Goal: Task Accomplishment & Management: Manage account settings

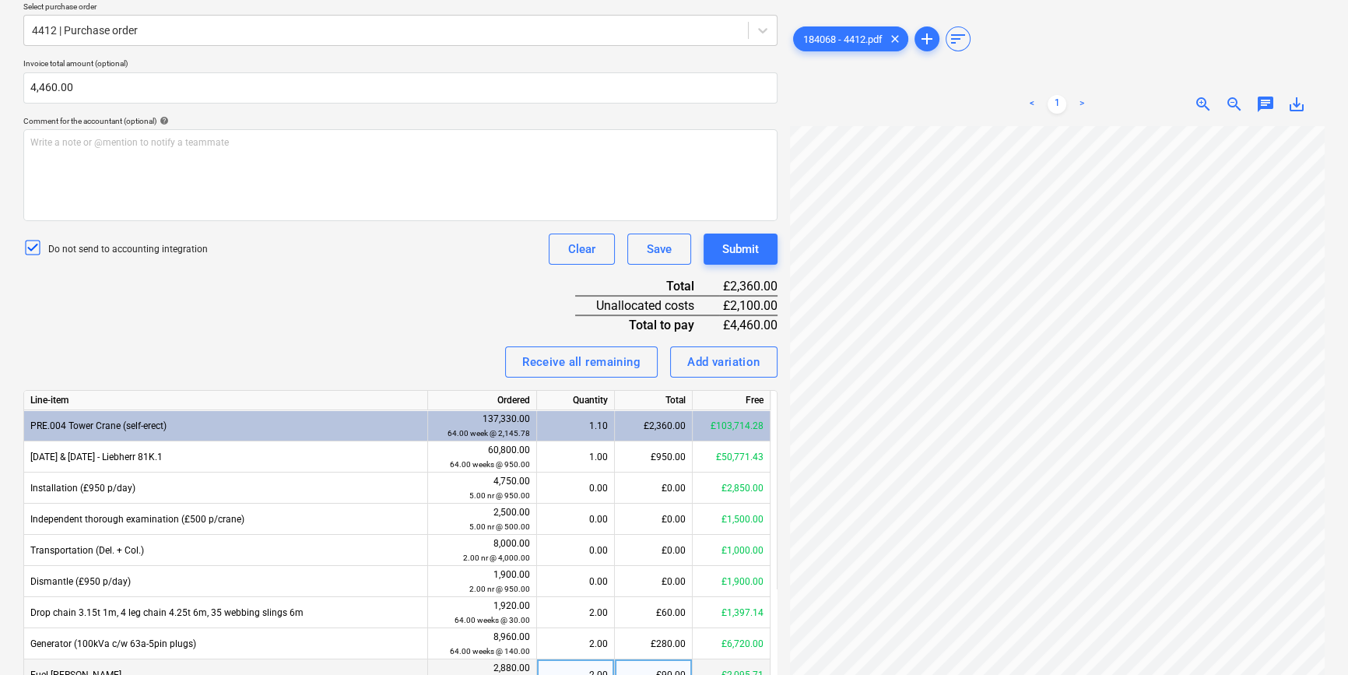
scroll to position [311, 0]
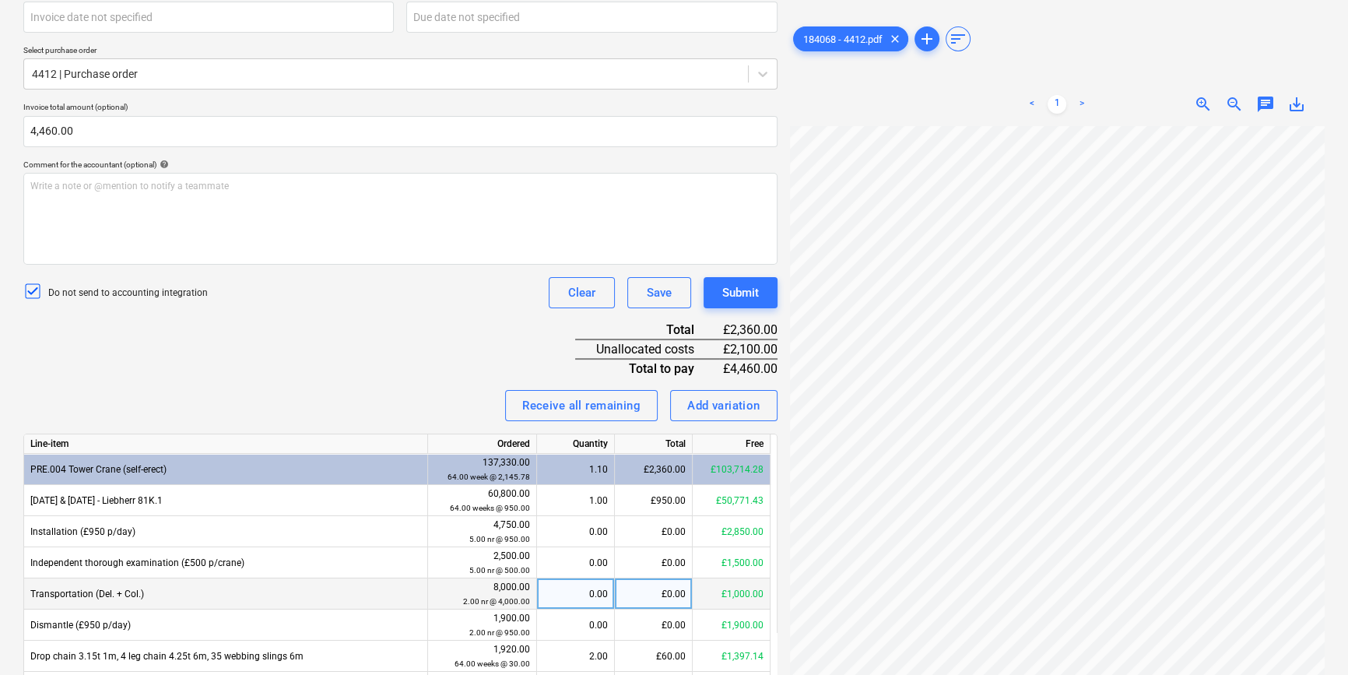
click at [669, 593] on div "£0.00" at bounding box center [654, 593] width 78 height 31
type input "2100"
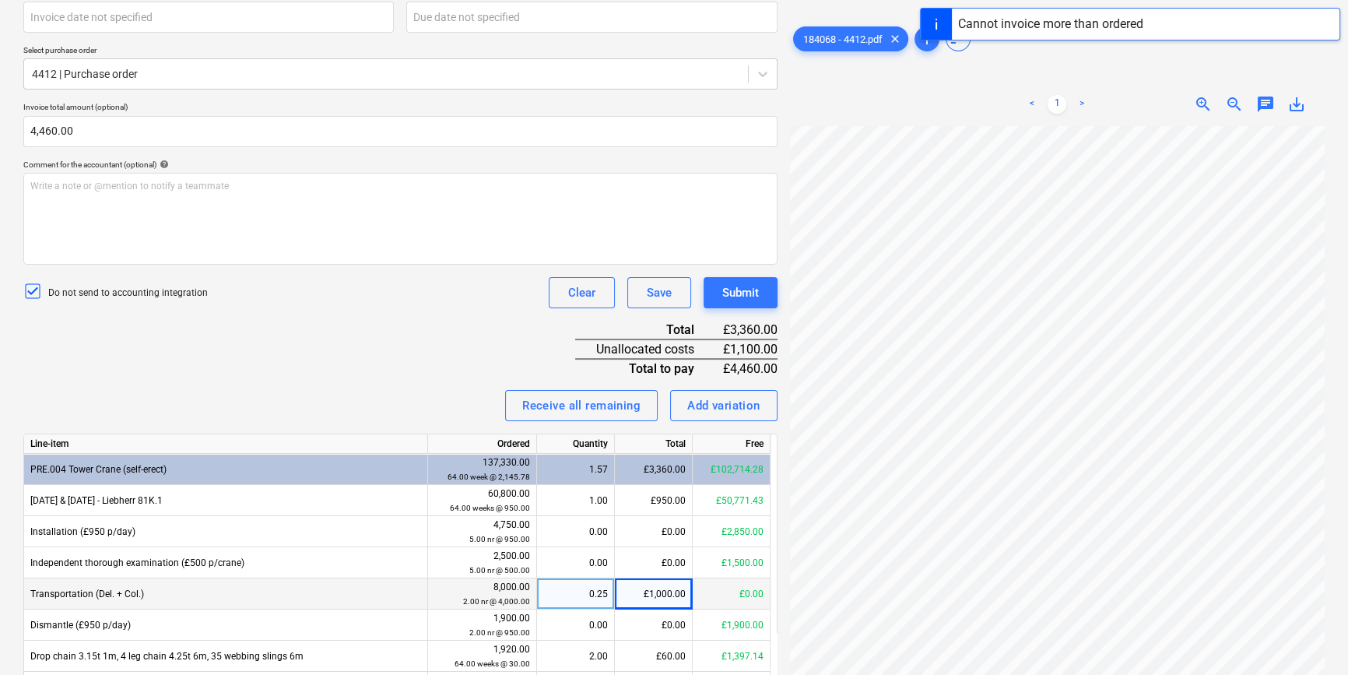
click at [669, 593] on div "£1,000.00" at bounding box center [654, 593] width 78 height 31
drag, startPoint x: 493, startPoint y: 356, endPoint x: 467, endPoint y: 353, distance: 25.8
click at [483, 353] on div "Invoice name help 184068 Invoice number (optional) help 184068 Invoice date hel…" at bounding box center [400, 475] width 754 height 1086
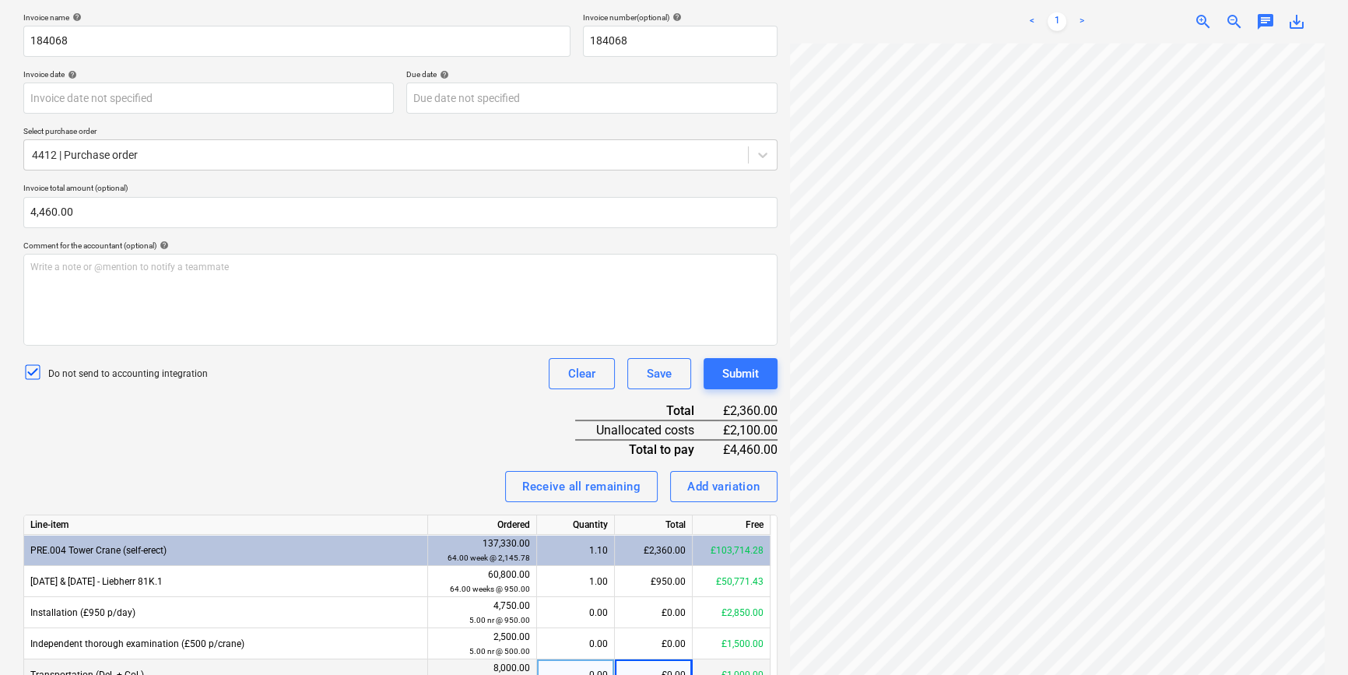
scroll to position [240, 0]
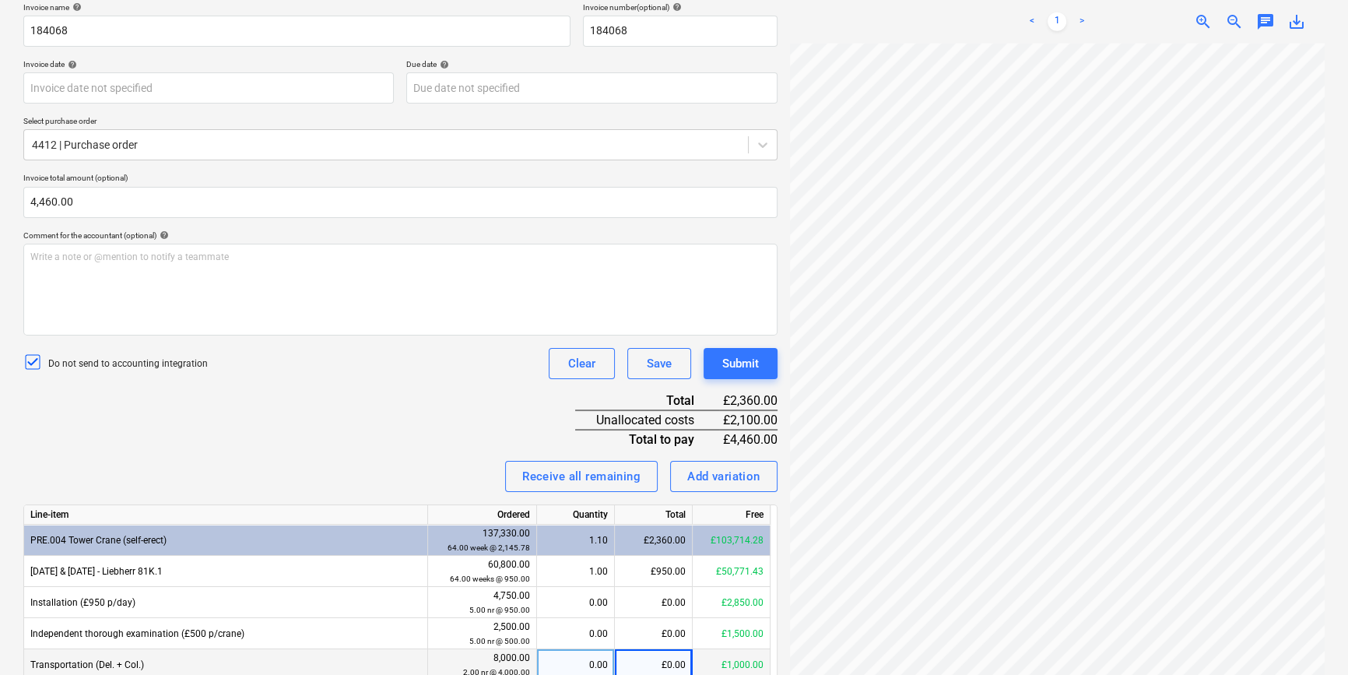
click at [399, 89] on div "Invoice date help Press the down arrow key to interact with the calendar and se…" at bounding box center [400, 81] width 754 height 44
click at [412, 442] on div "Invoice name help 184068 Invoice number (optional) help 184068 Invoice date hel…" at bounding box center [400, 545] width 754 height 1086
click at [506, 328] on div "Write a note or @mention to notify a teammate ﻿" at bounding box center [400, 290] width 754 height 92
click at [571, 303] on div "Write a note or @mention to notify a teammate ﻿" at bounding box center [400, 290] width 754 height 92
drag, startPoint x: 452, startPoint y: 288, endPoint x: 381, endPoint y: 272, distance: 73.3
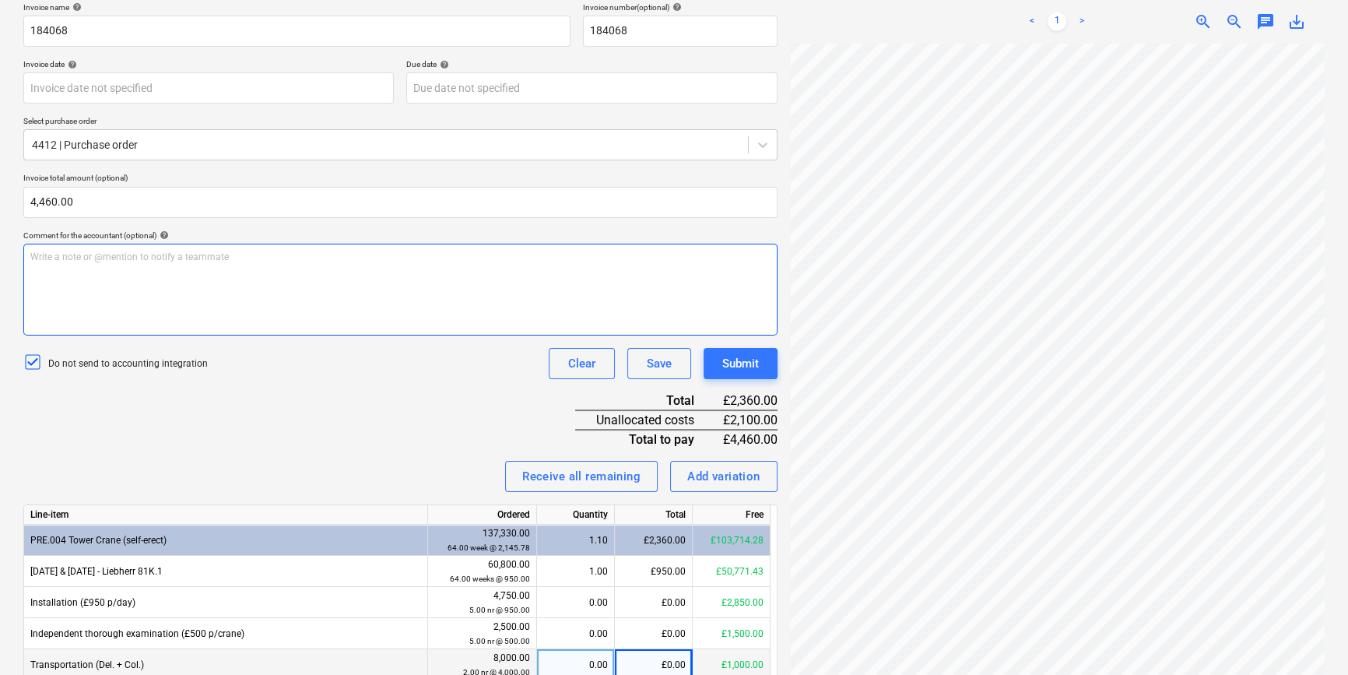
click at [381, 272] on div "Write a note or @mention to notify a teammate ﻿" at bounding box center [400, 290] width 754 height 92
click at [381, 269] on div "Write a note or @mention to notify a teammate ﻿" at bounding box center [400, 290] width 754 height 92
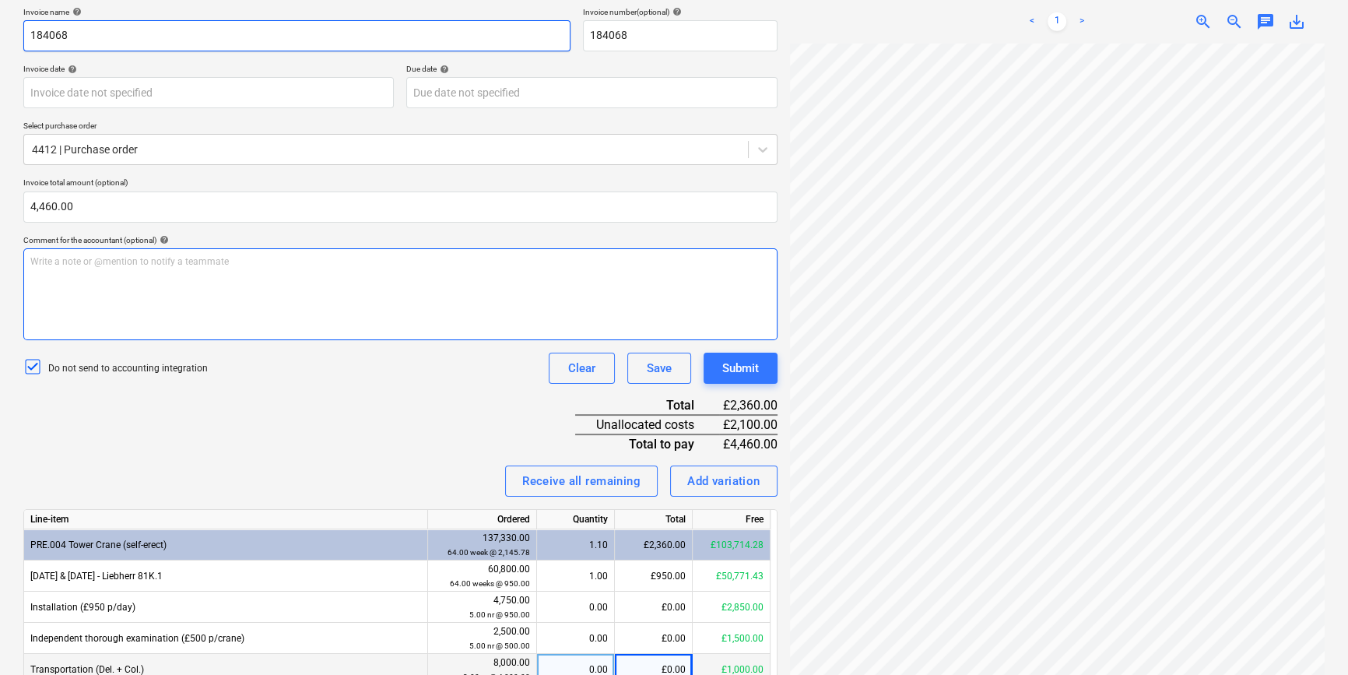
scroll to position [0, 0]
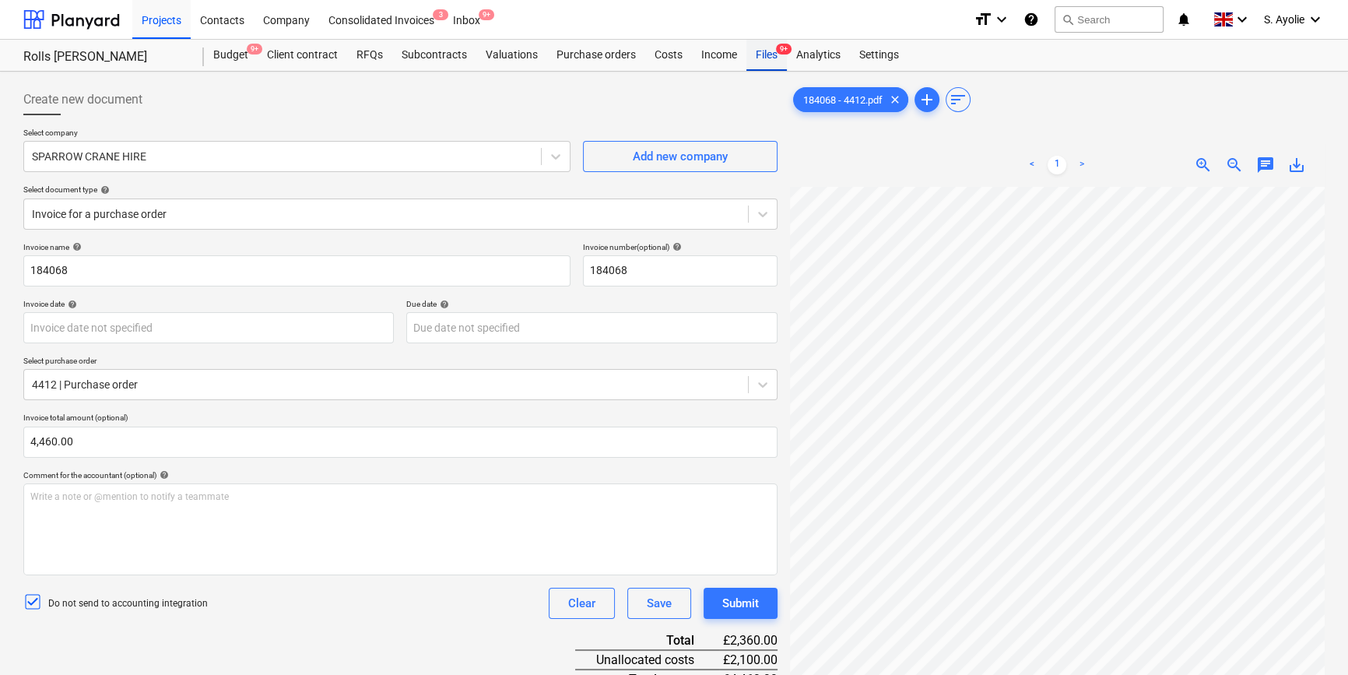
click at [760, 61] on div "Files 9+" at bounding box center [766, 55] width 40 height 31
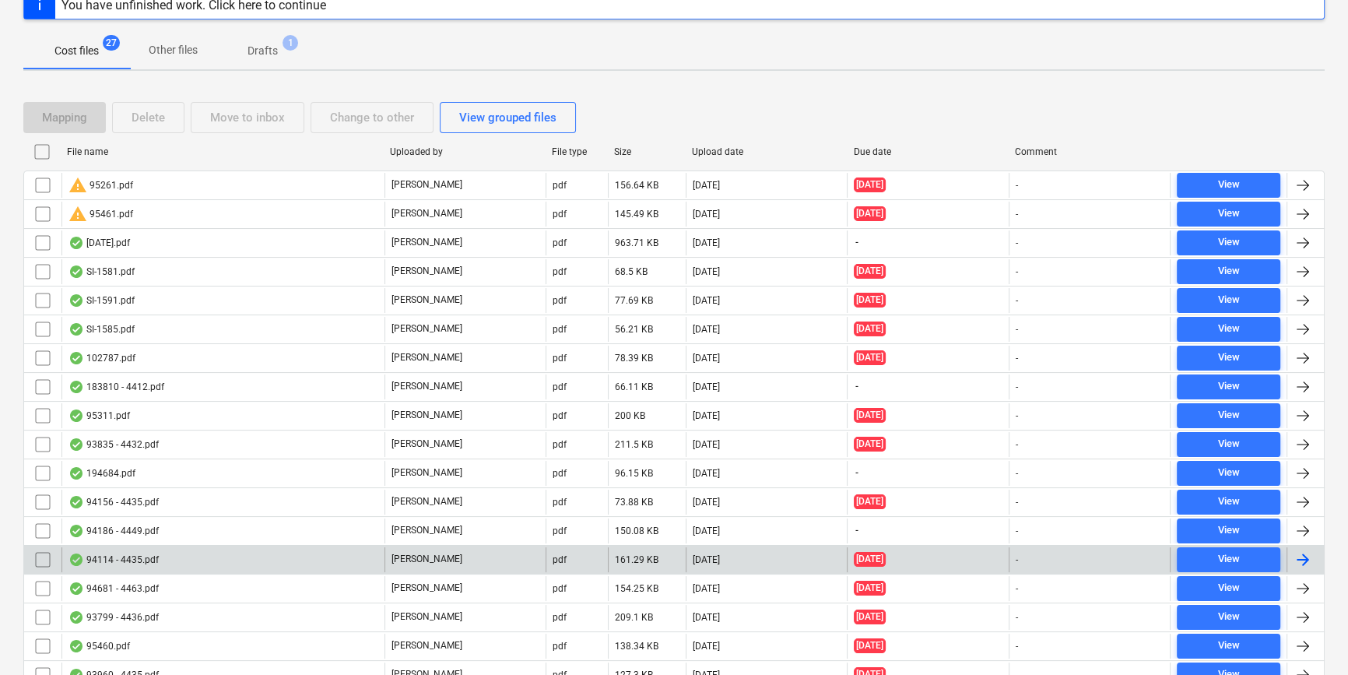
scroll to position [535, 0]
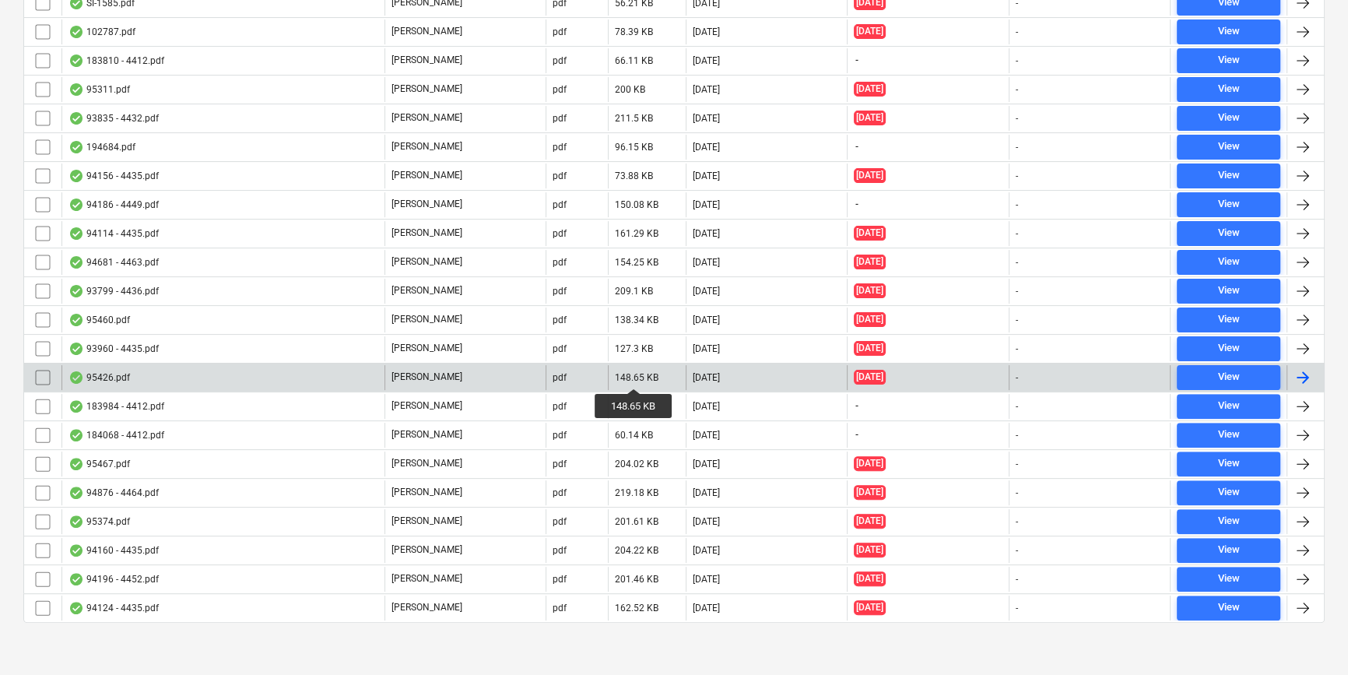
click at [634, 374] on div "148.65 KB" at bounding box center [637, 377] width 44 height 11
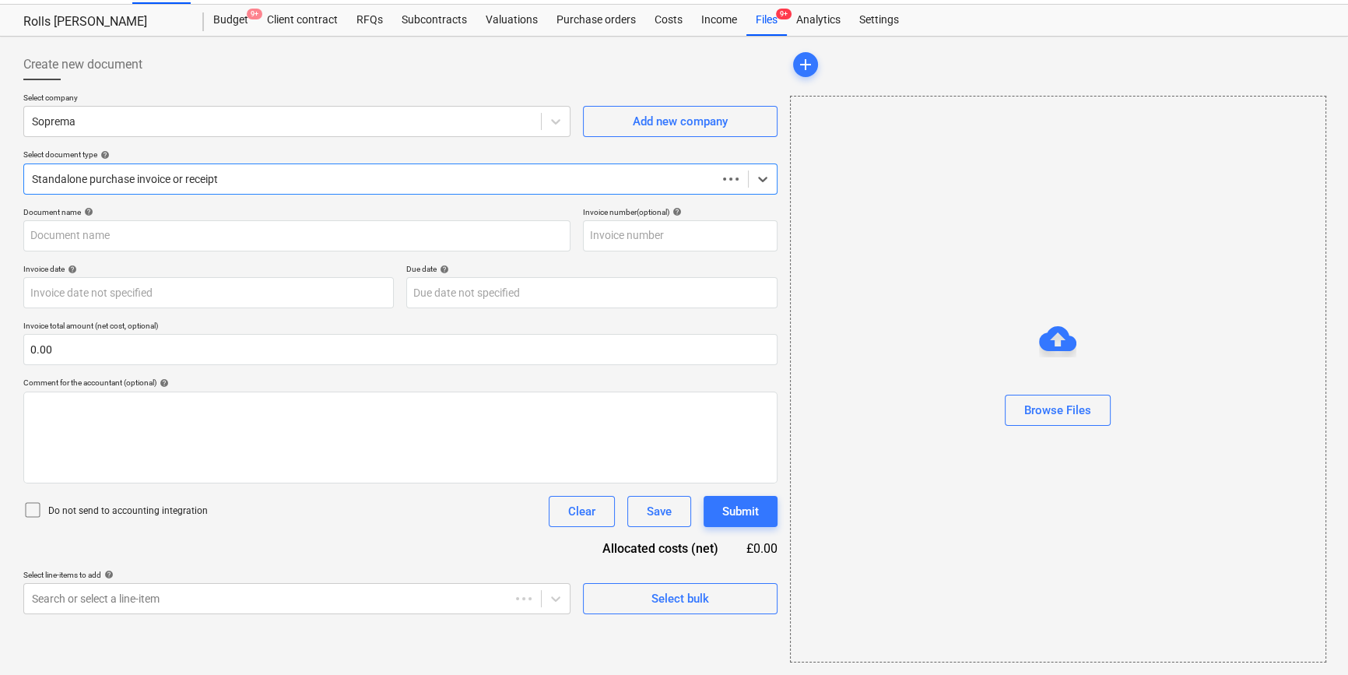
scroll to position [33, 0]
type input "95426.pdf"
type input "12 Aug 2025"
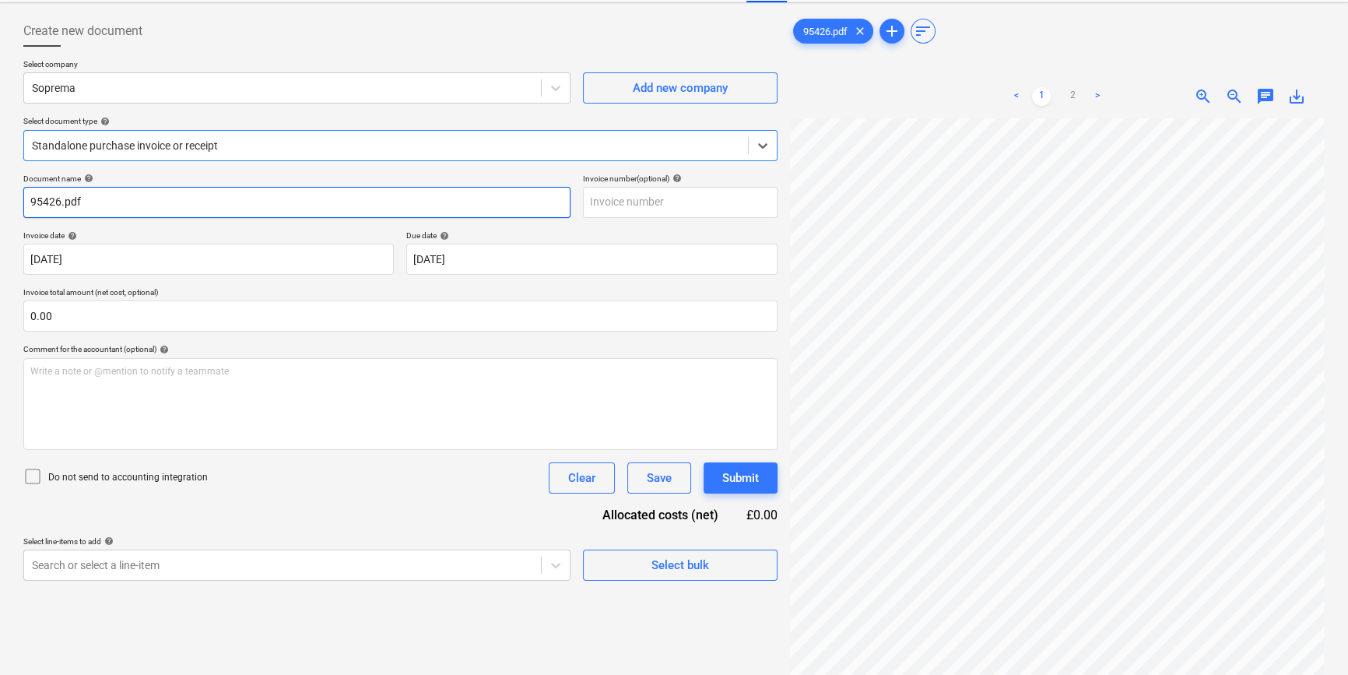
scroll to position [0, 0]
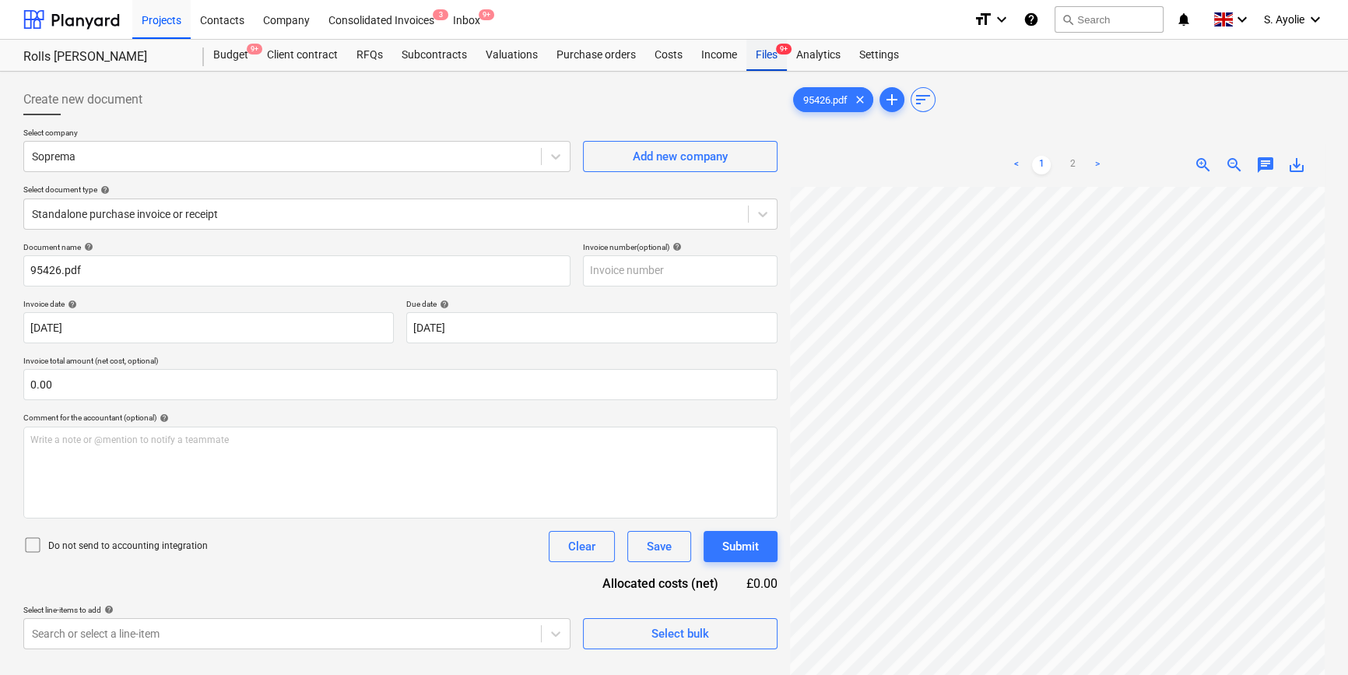
click at [762, 53] on div "Files 9+" at bounding box center [766, 55] width 40 height 31
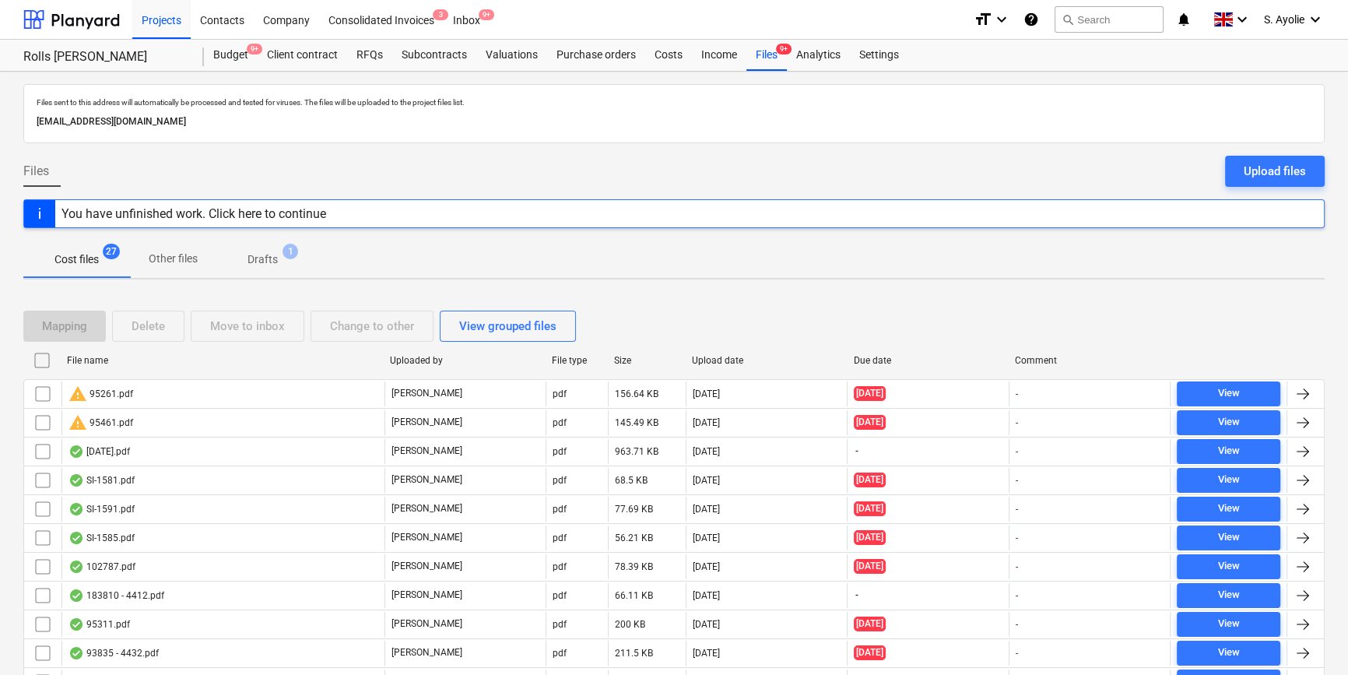
scroll to position [535, 0]
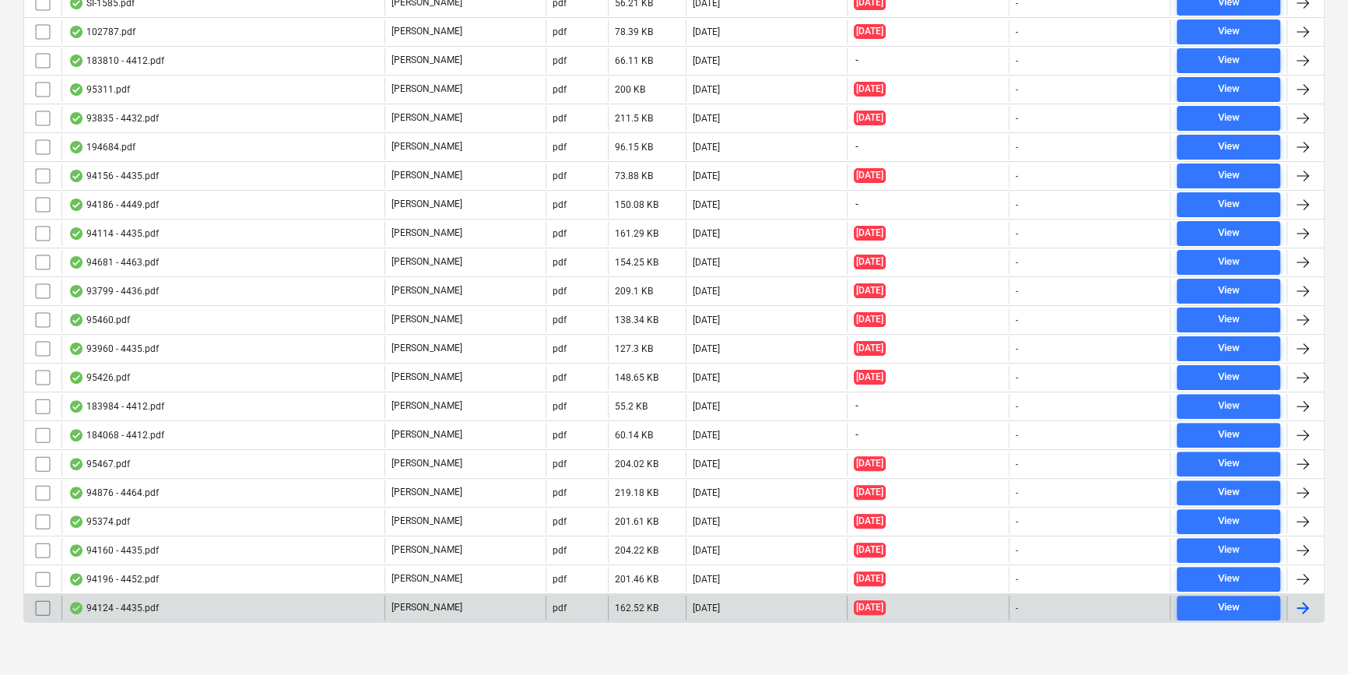
click at [312, 617] on div "94124 - 4435.pdf G. Collins pdf 162.52 KB 01.10.2025 19.06.2025 - View" at bounding box center [673, 608] width 1301 height 30
click at [314, 614] on div "94124 - 4435.pdf" at bounding box center [222, 607] width 323 height 25
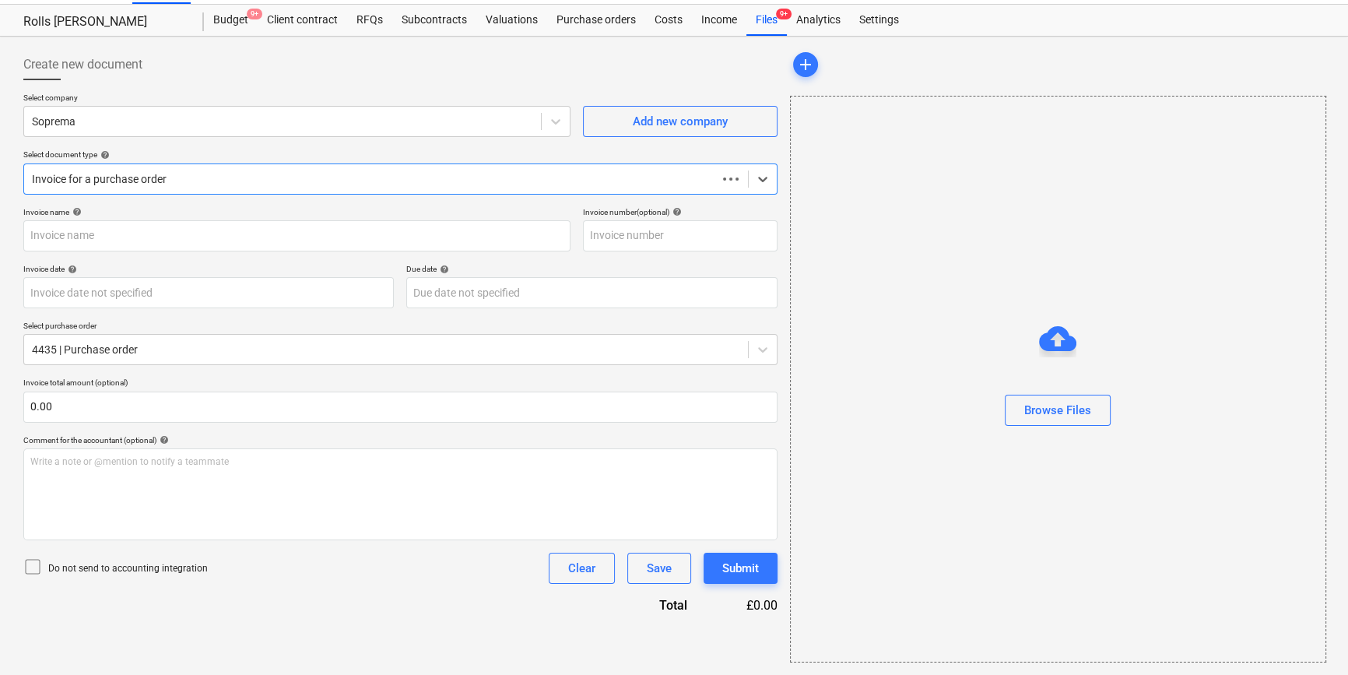
scroll to position [33, 0]
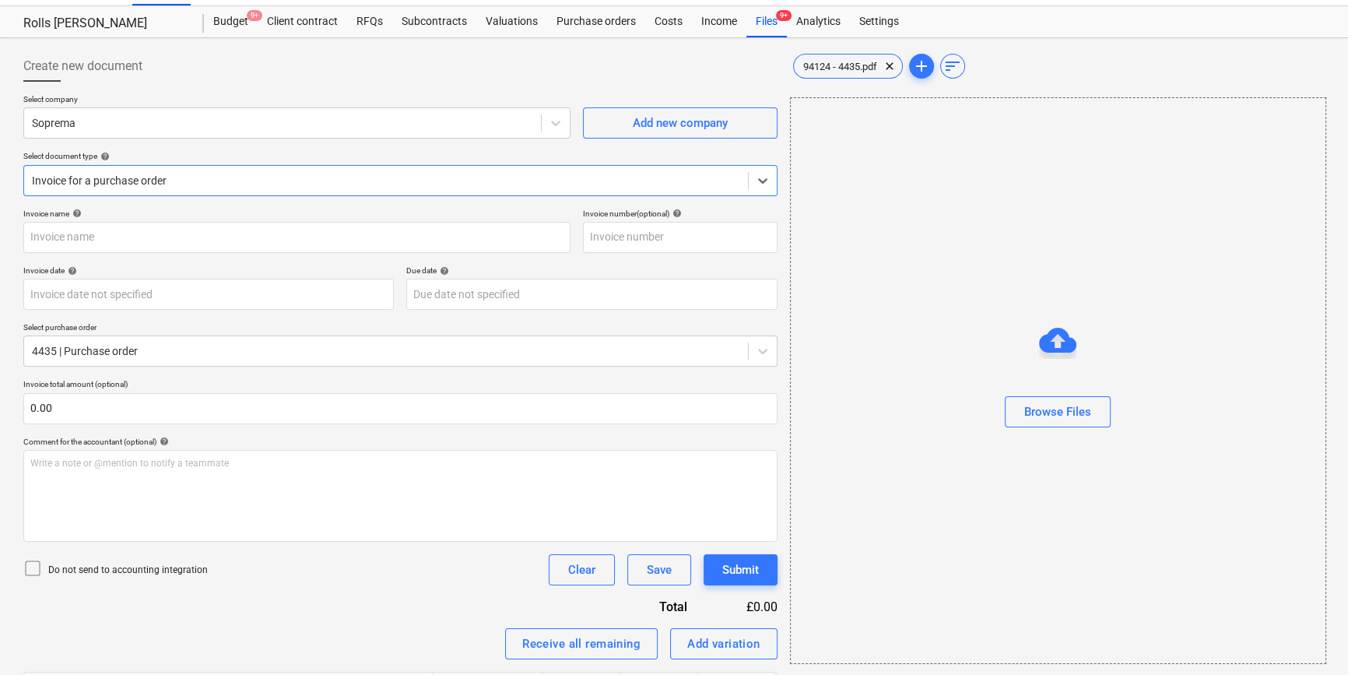
type input "4435"
type input "19 Jun 2025"
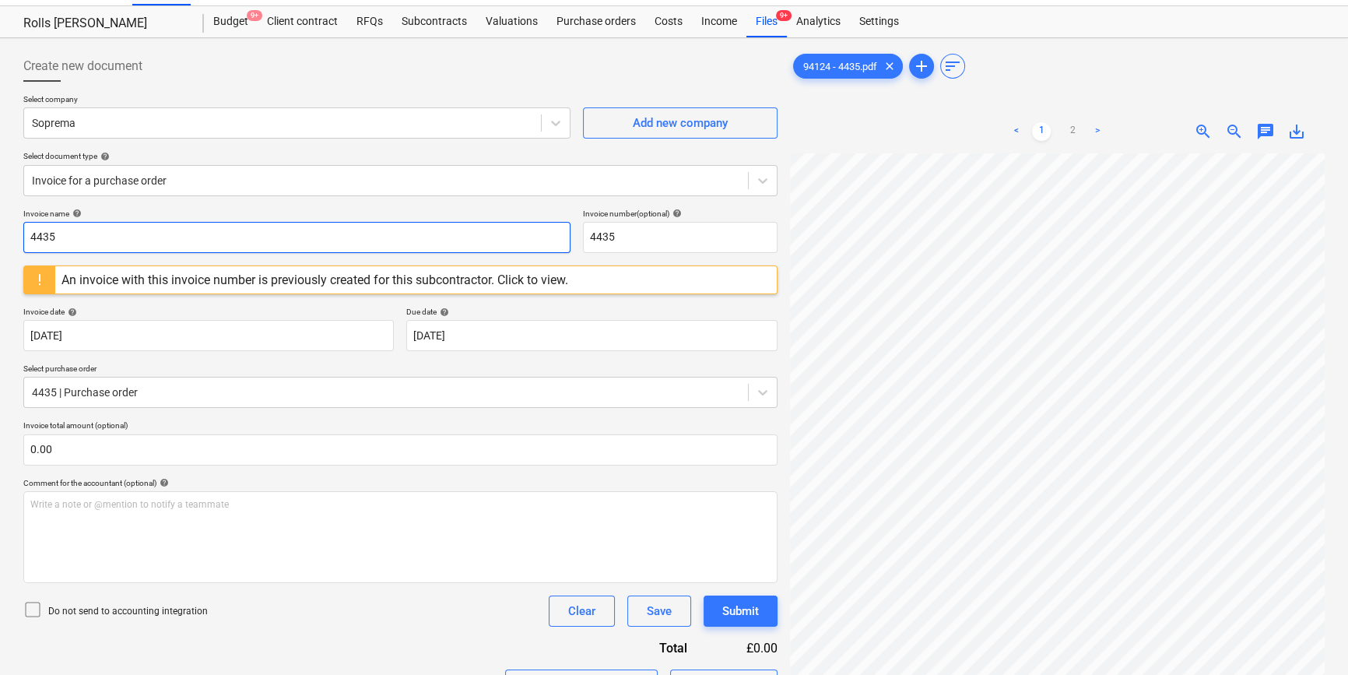
click at [265, 243] on input "4435" at bounding box center [296, 237] width 547 height 31
click at [259, 241] on input "4435" at bounding box center [296, 237] width 547 height 31
click at [231, 244] on input "4435" at bounding box center [296, 237] width 547 height 31
click at [234, 241] on input "4435" at bounding box center [296, 237] width 547 height 31
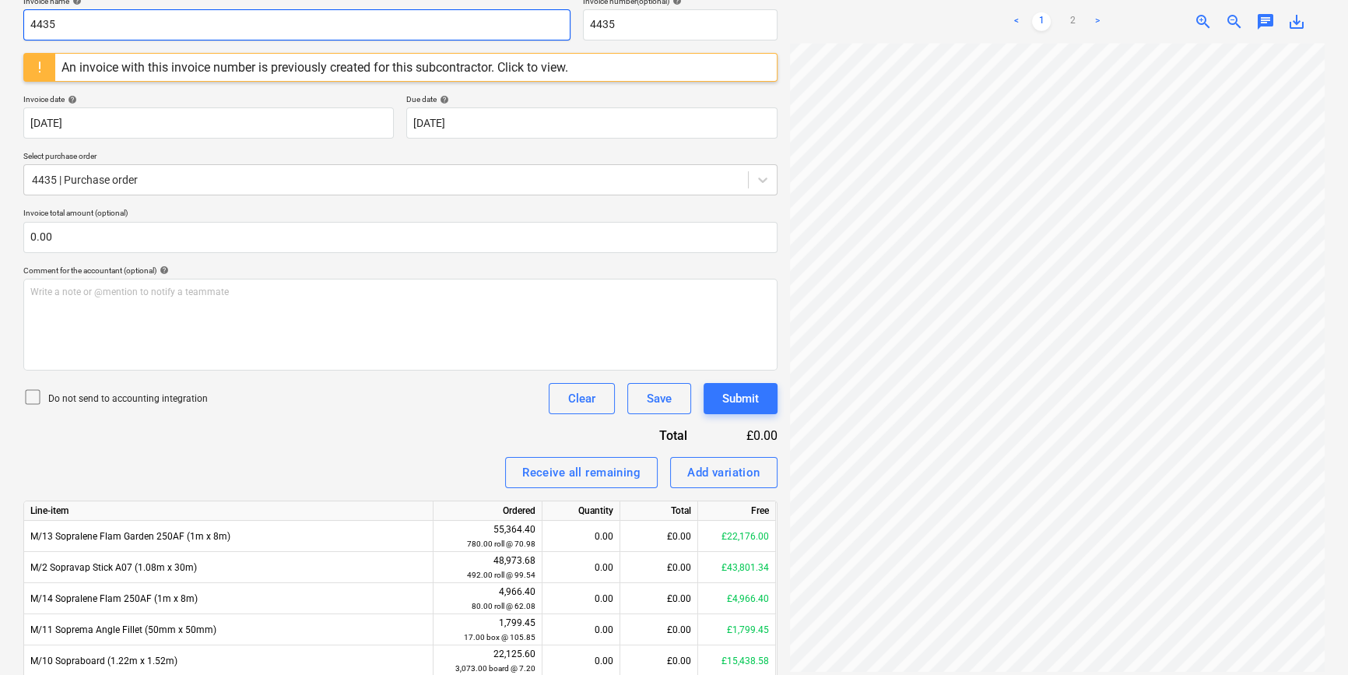
scroll to position [127, 52]
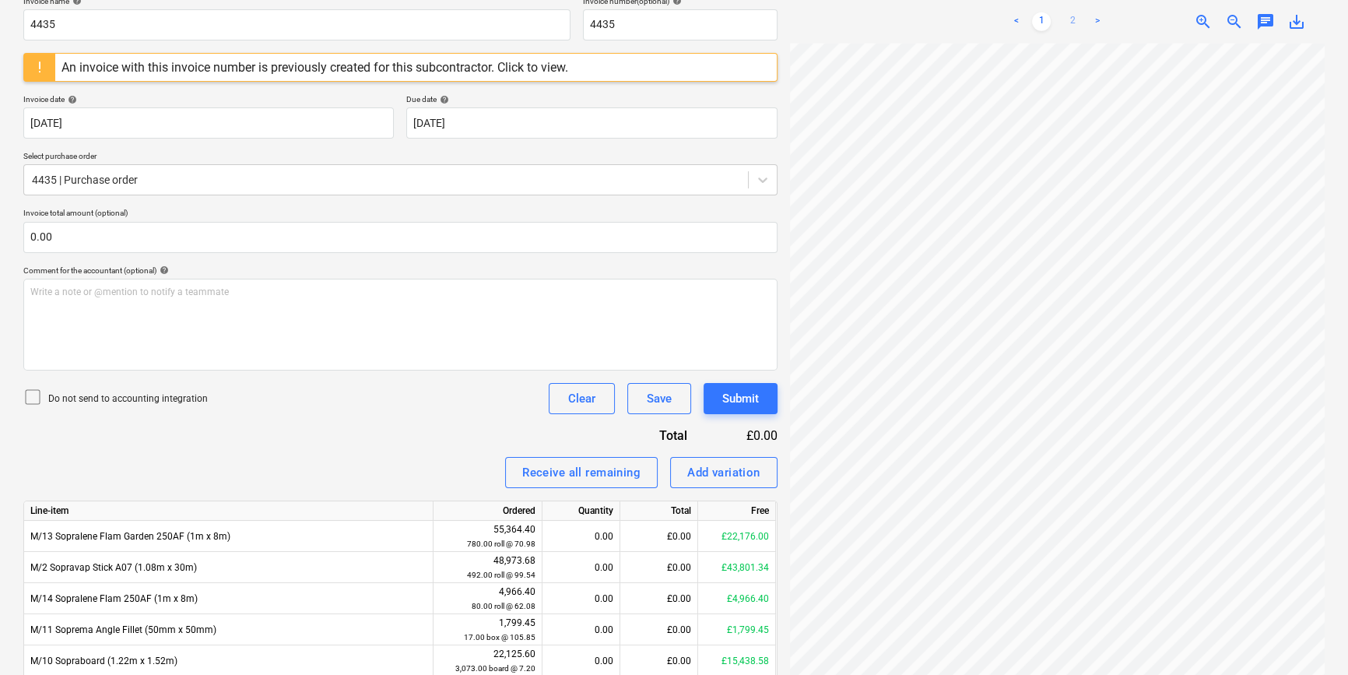
click at [1066, 22] on link "2" at bounding box center [1072, 21] width 19 height 19
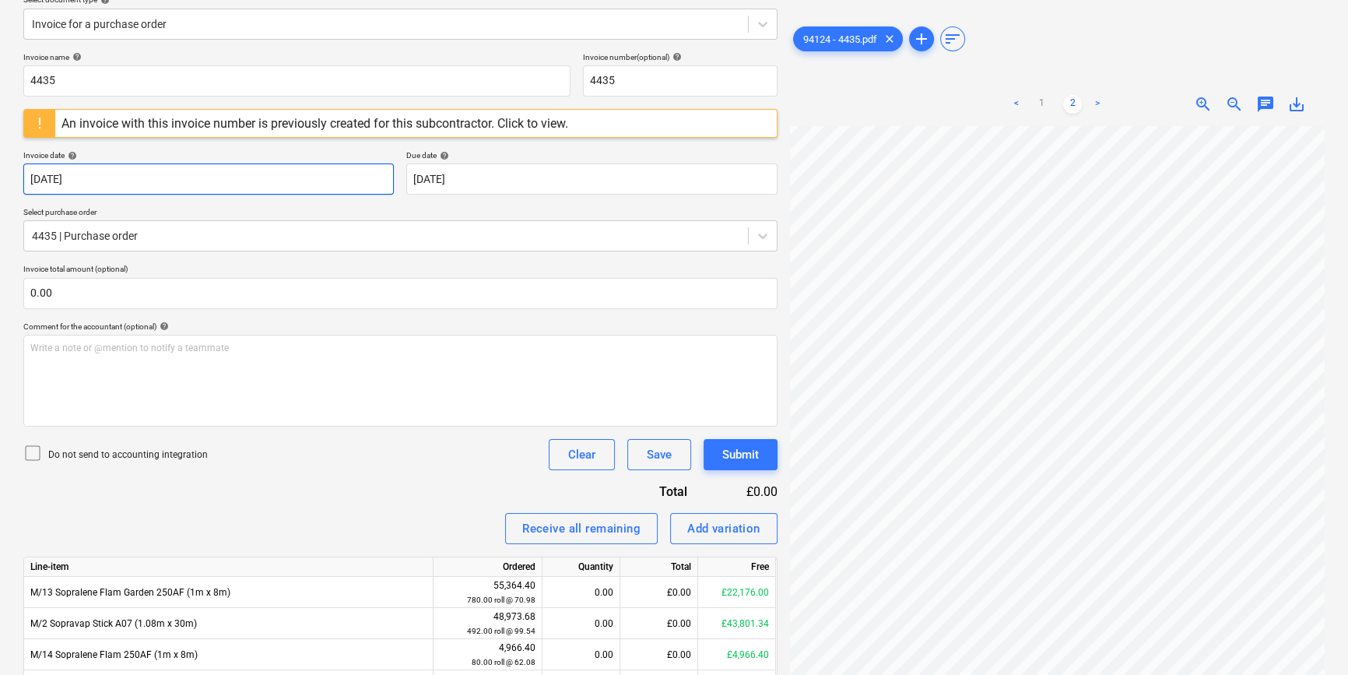
scroll to position [104, 0]
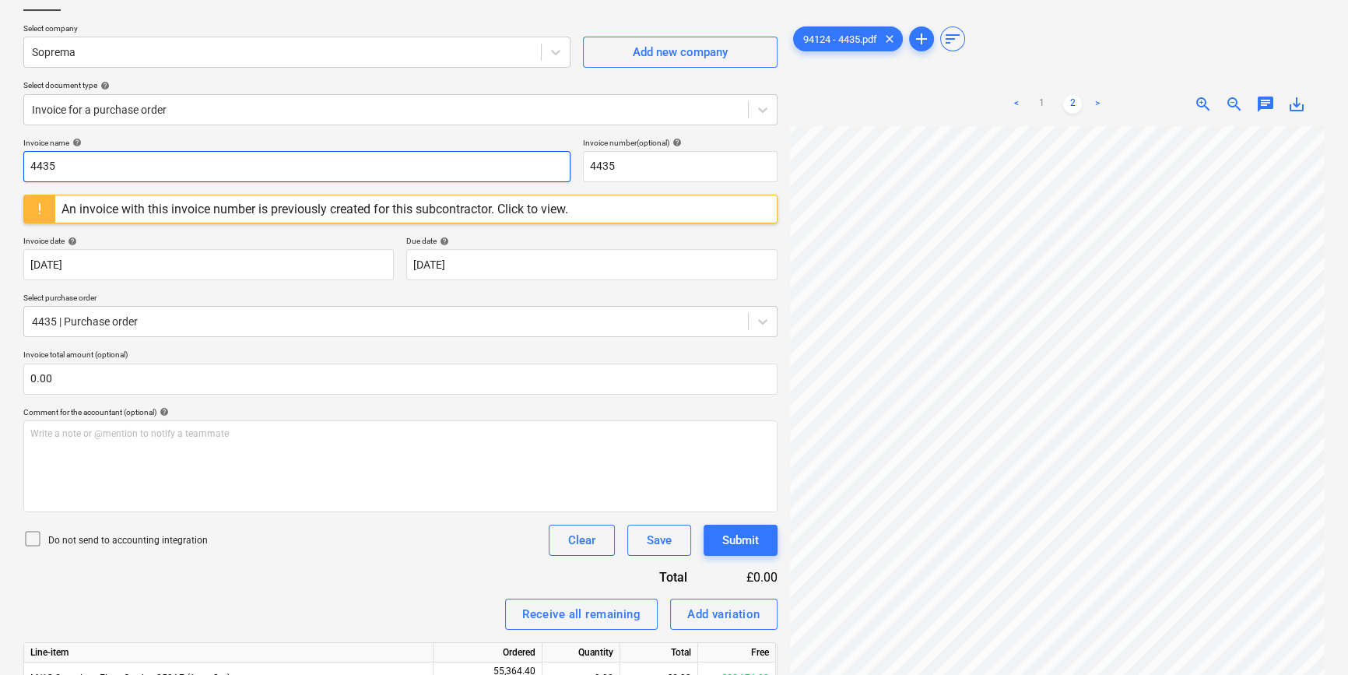
click at [97, 162] on input "4435" at bounding box center [296, 166] width 547 height 31
click at [92, 167] on input "4435" at bounding box center [296, 166] width 547 height 31
click at [91, 167] on input "4435" at bounding box center [296, 166] width 547 height 31
type input "94124"
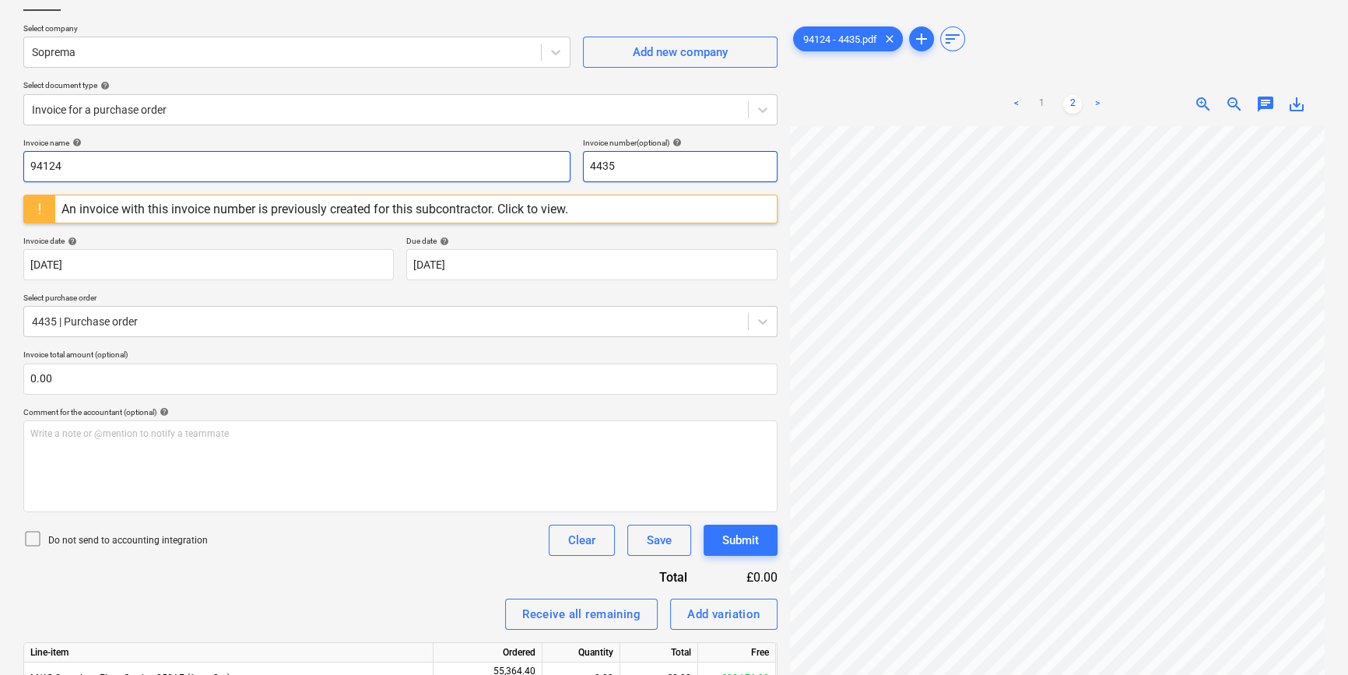
drag, startPoint x: 683, startPoint y: 156, endPoint x: 304, endPoint y: 153, distance: 379.9
click at [304, 153] on div "Invoice name help 94124 Invoice number (optional) help 4435" at bounding box center [400, 160] width 754 height 44
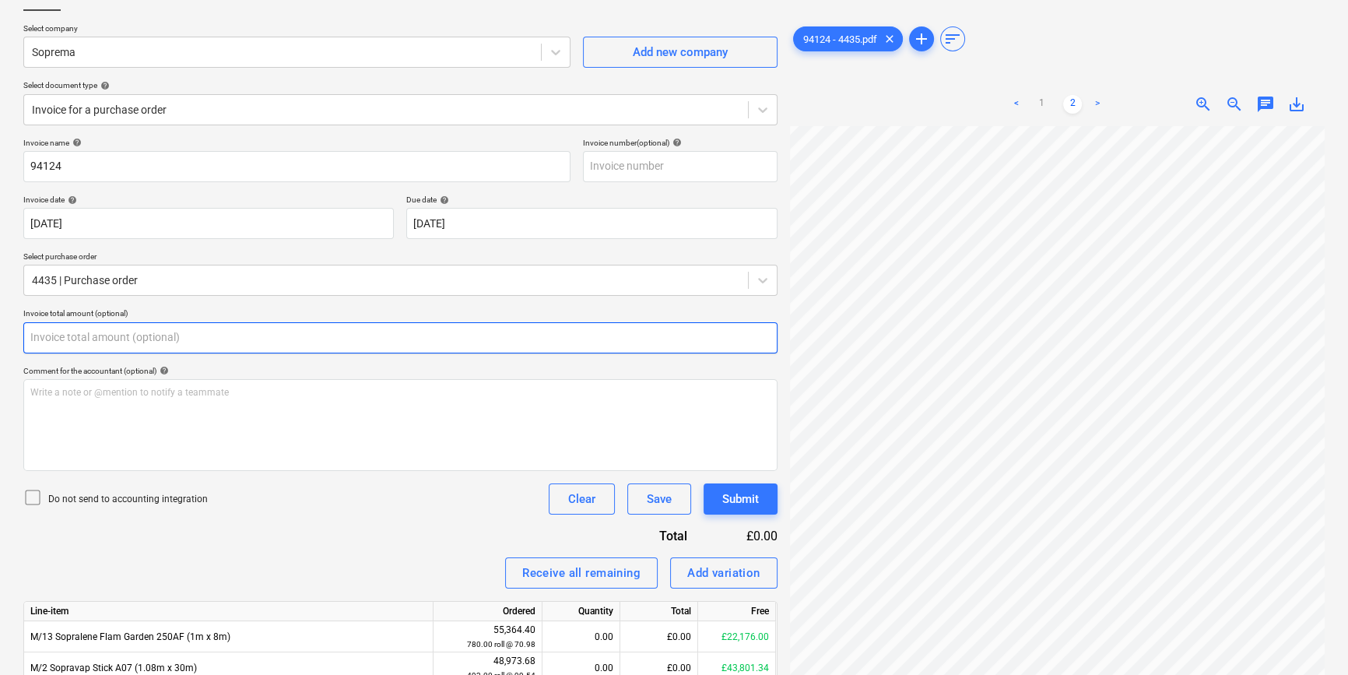
click at [199, 341] on input "text" at bounding box center [400, 337] width 754 height 31
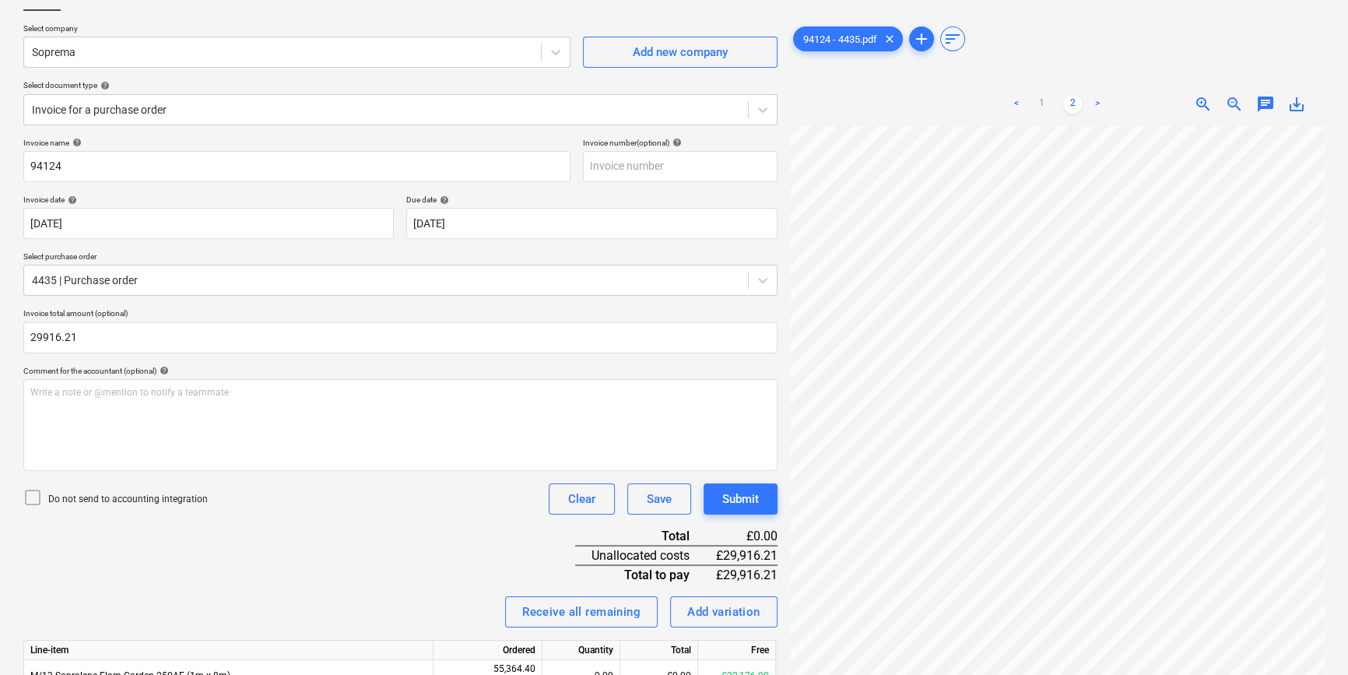
type input "29,916.21"
click at [190, 503] on p "Do not send to accounting integration" at bounding box center [128, 499] width 160 height 13
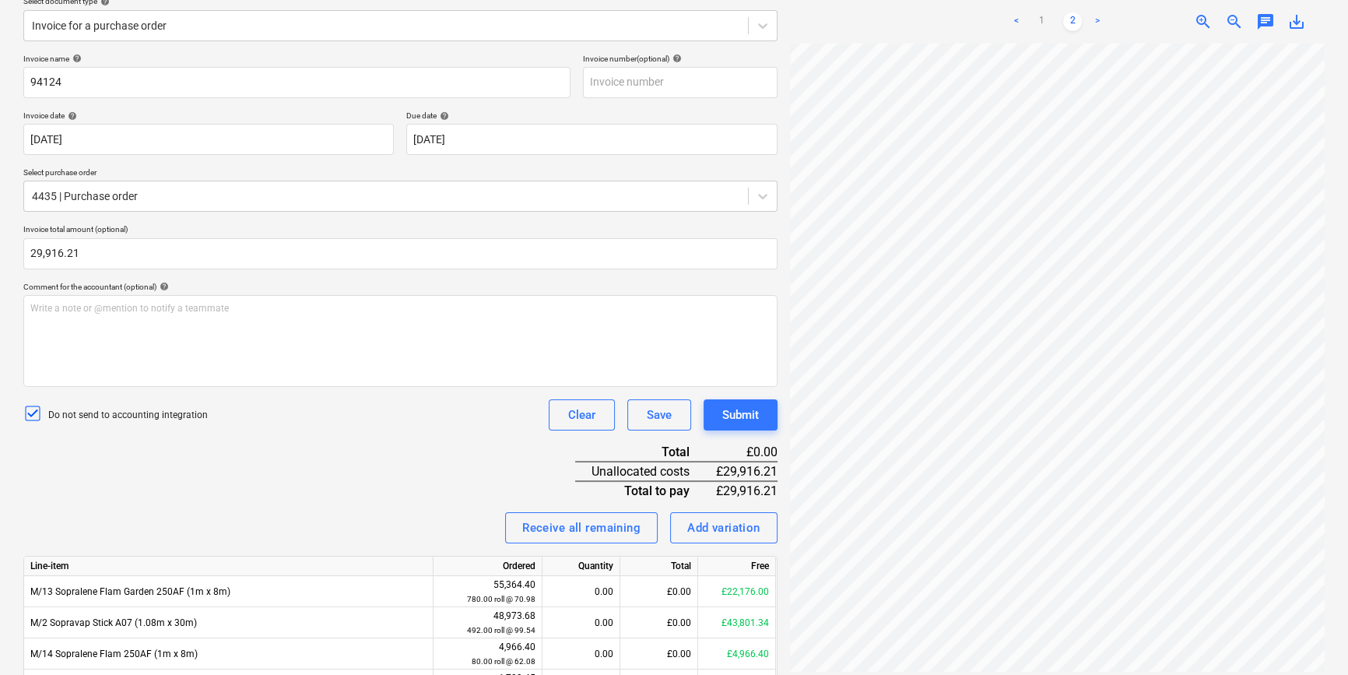
scroll to position [401, 0]
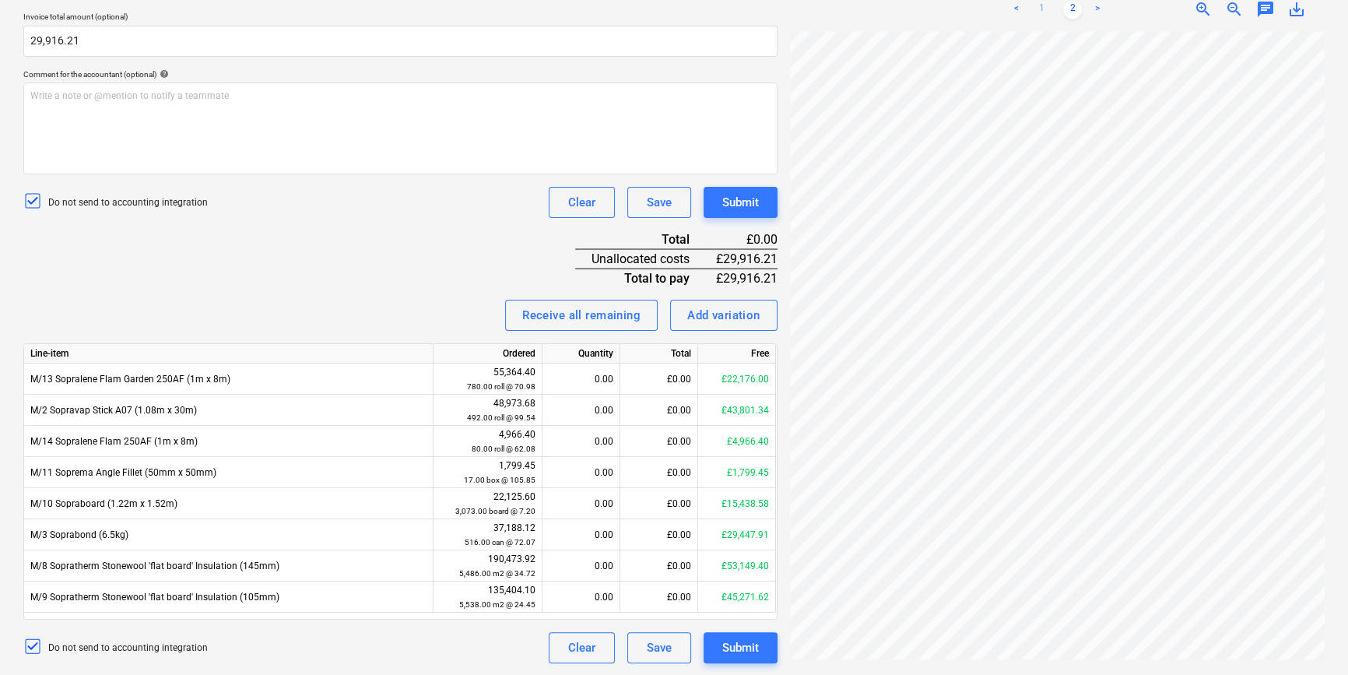
click at [1045, 15] on link "1" at bounding box center [1041, 9] width 19 height 19
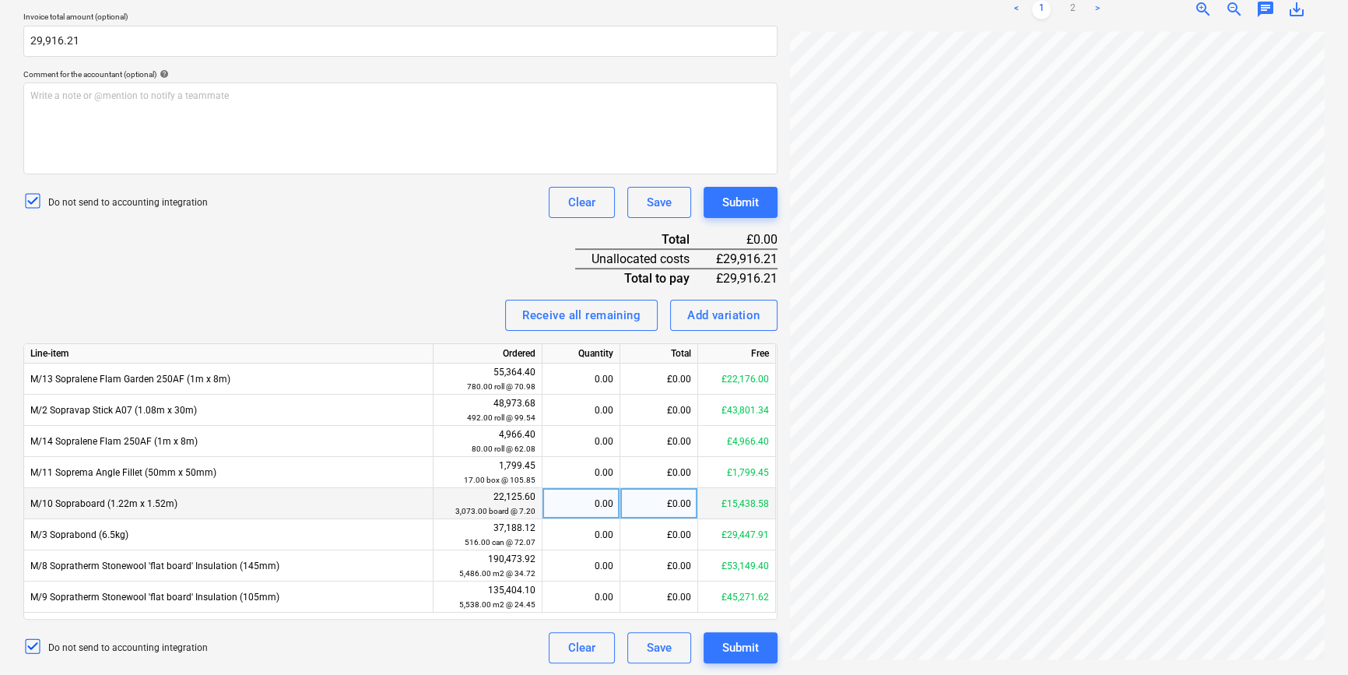
click at [657, 501] on div "£0.00" at bounding box center [659, 503] width 78 height 31
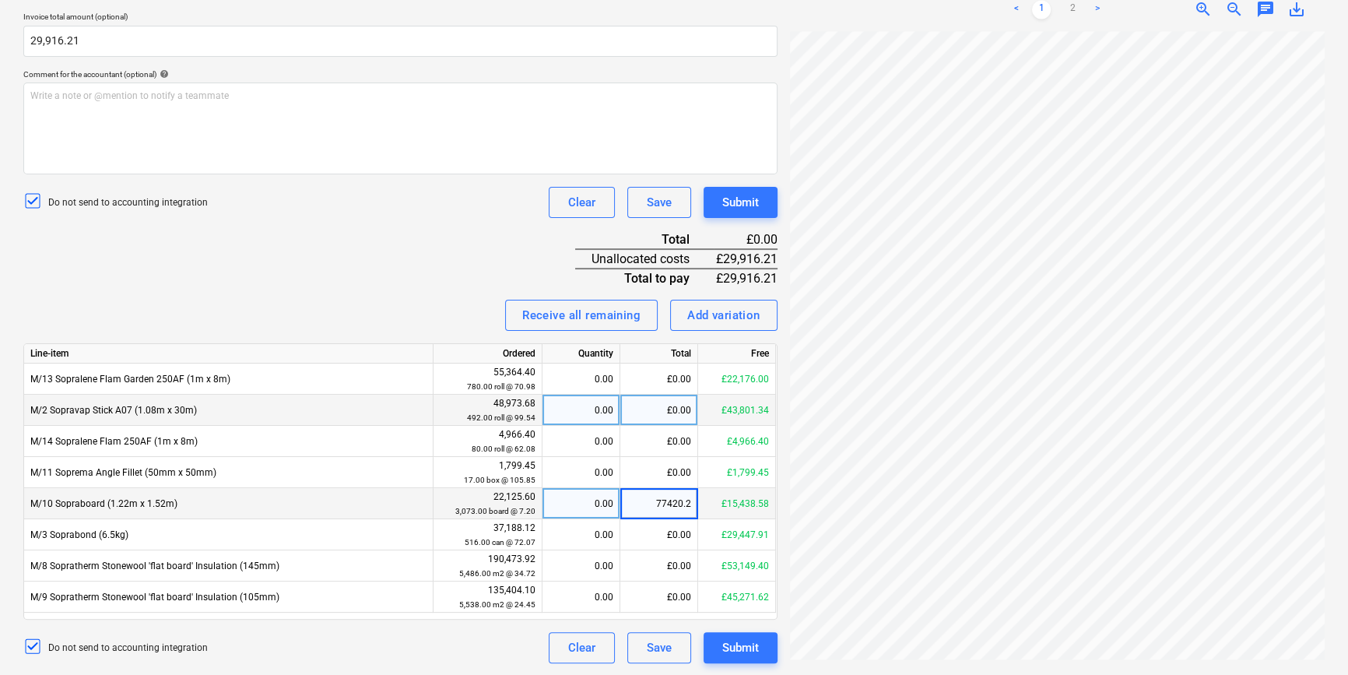
type input "77420.21"
click at [266, 282] on div "Invoice name help 94124 Invoice number (optional) help Invoice date help 19 Jun…" at bounding box center [400, 252] width 754 height 822
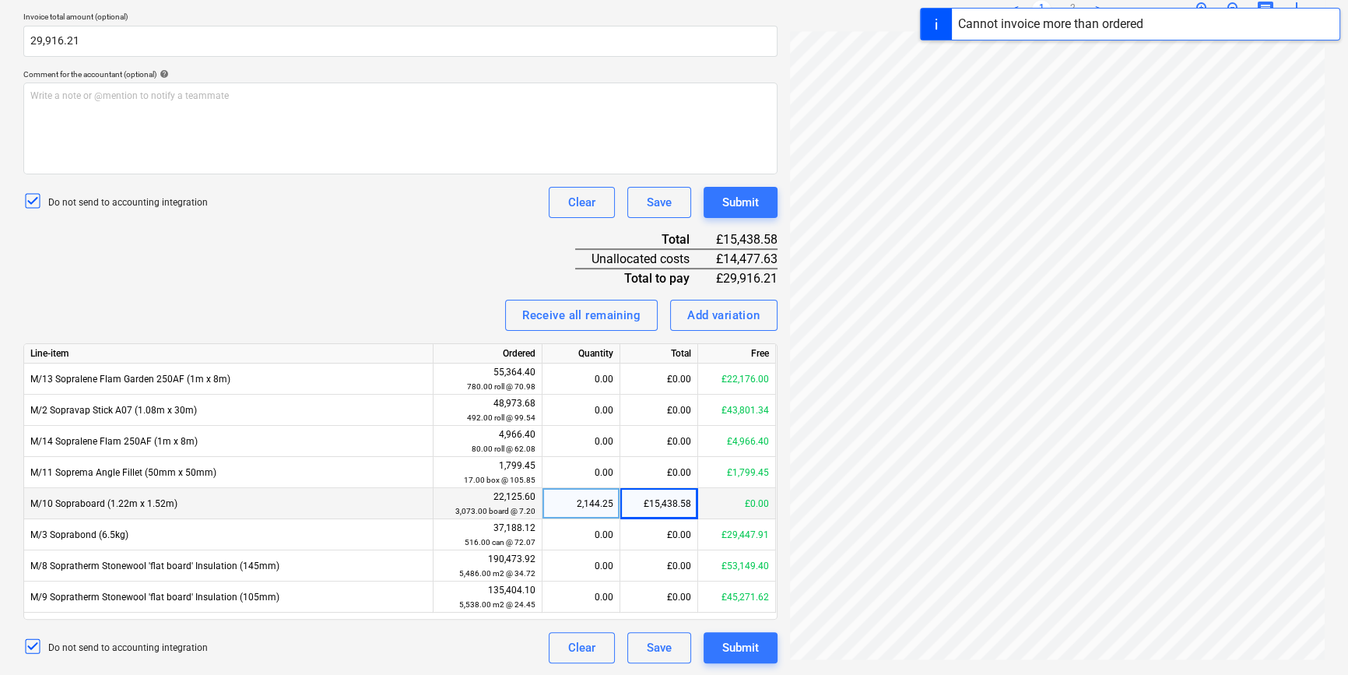
click at [669, 514] on div "£15,438.58" at bounding box center [659, 503] width 78 height 31
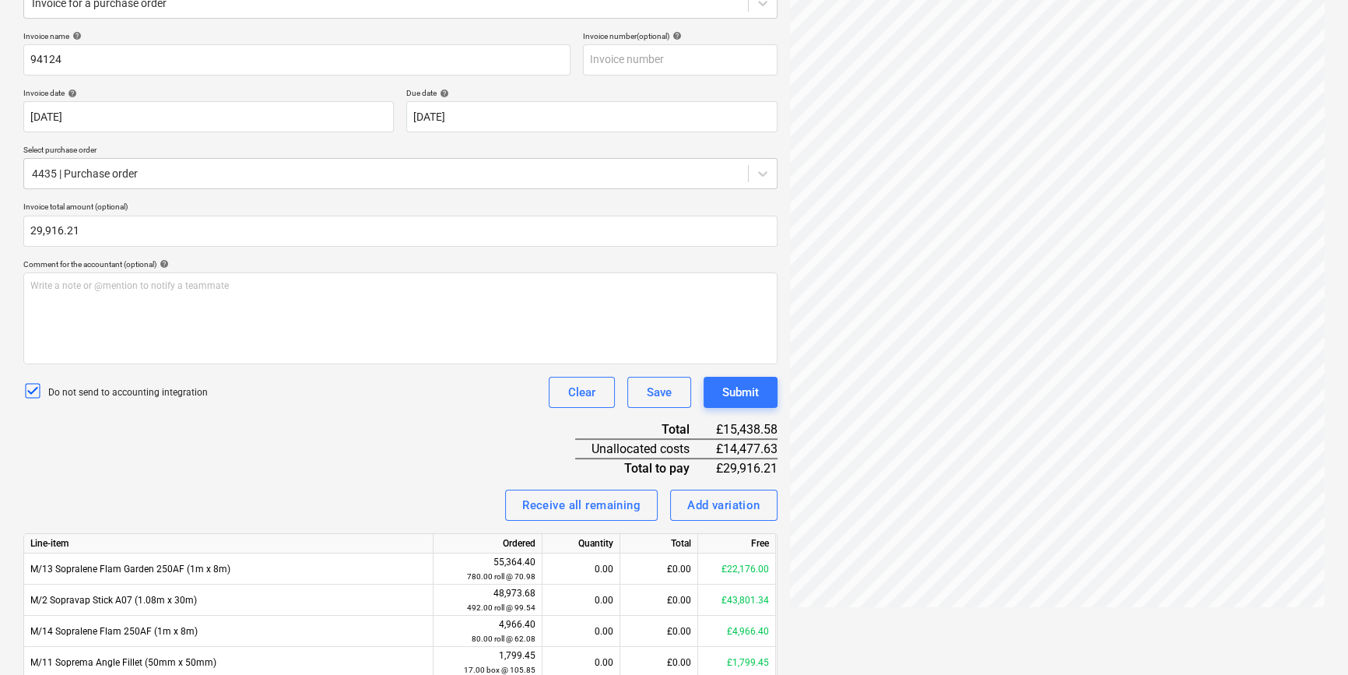
scroll to position [47, 0]
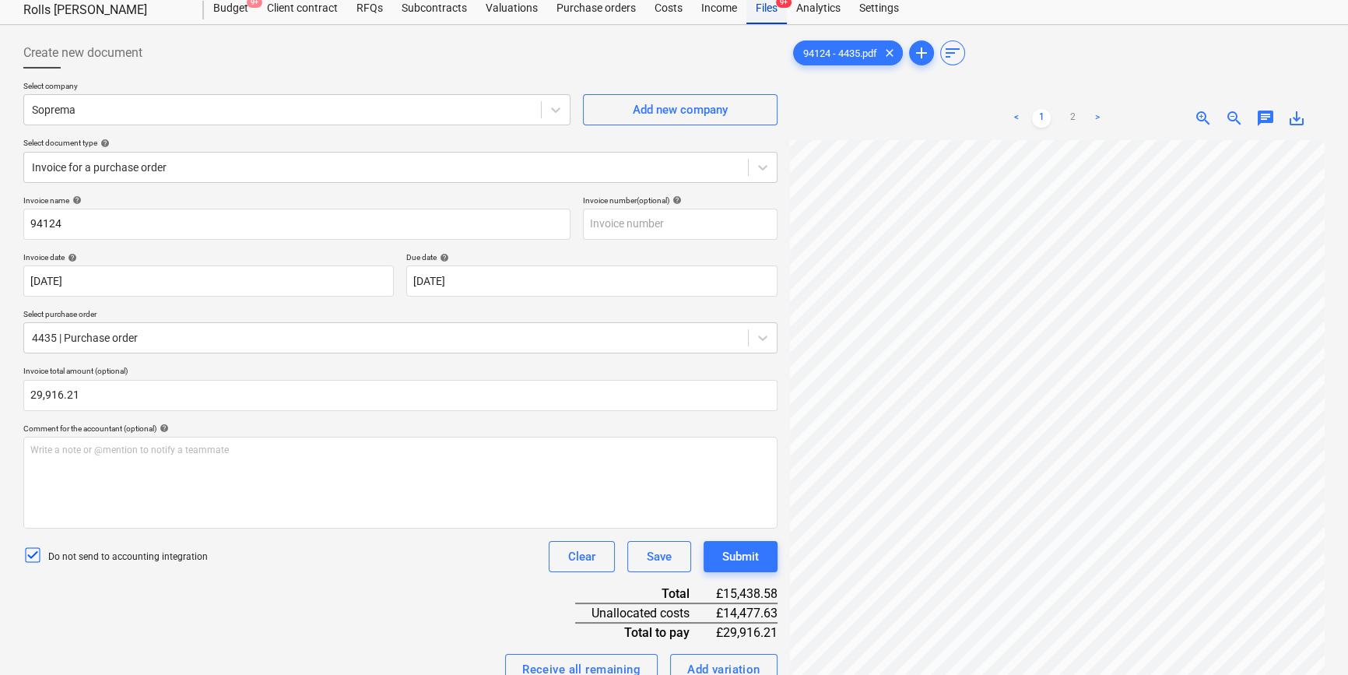
click at [771, 12] on div "Files 9+" at bounding box center [766, 8] width 40 height 31
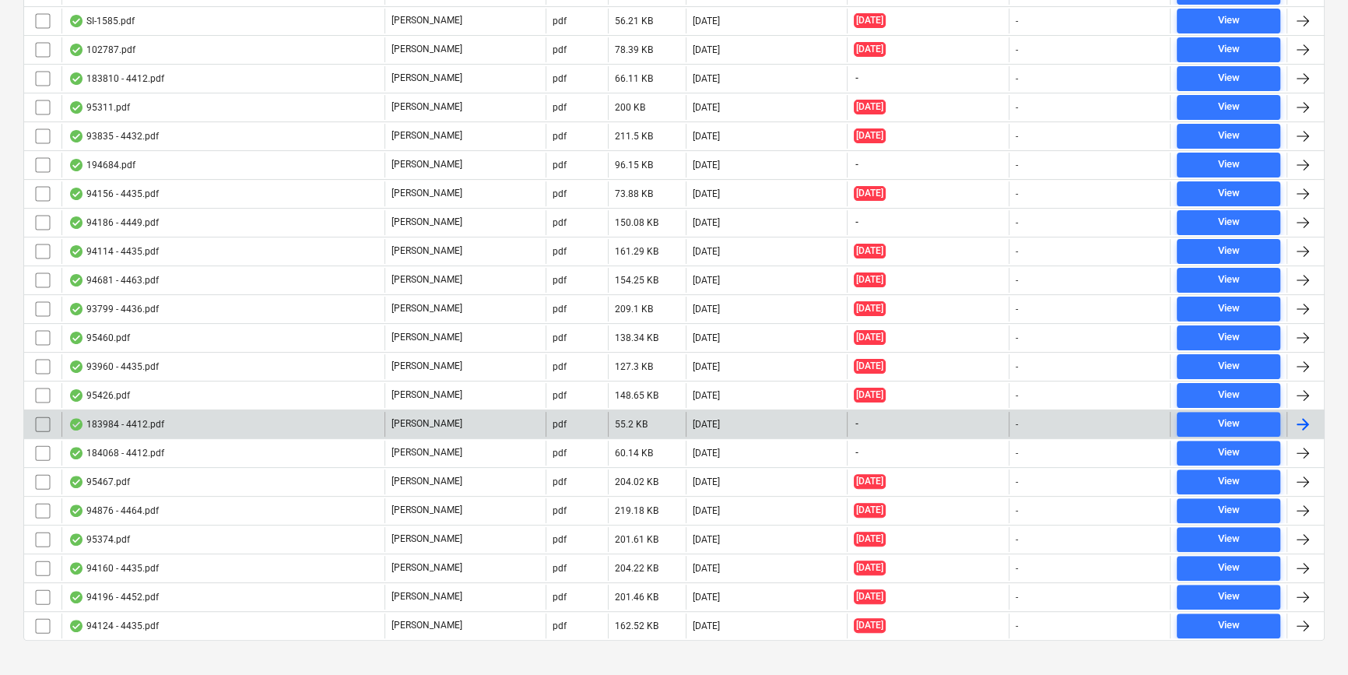
scroll to position [535, 0]
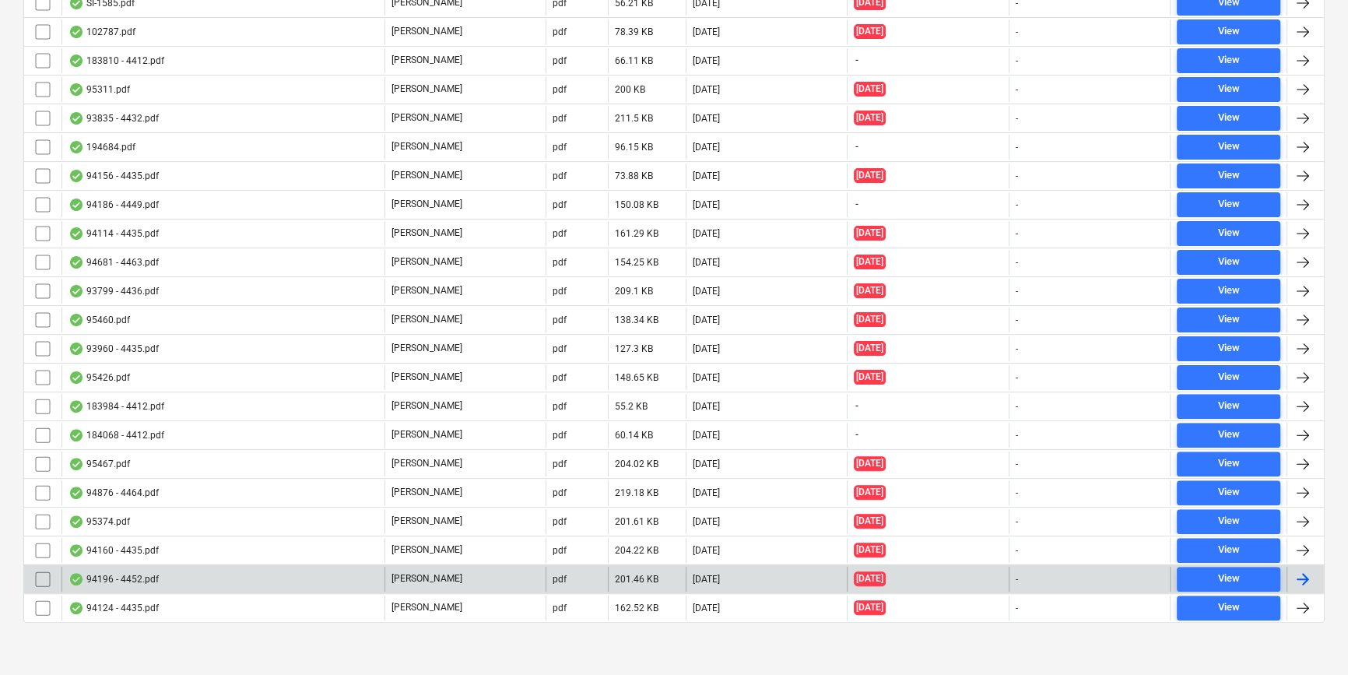
click at [304, 581] on div "94196 - 4452.pdf" at bounding box center [222, 579] width 323 height 25
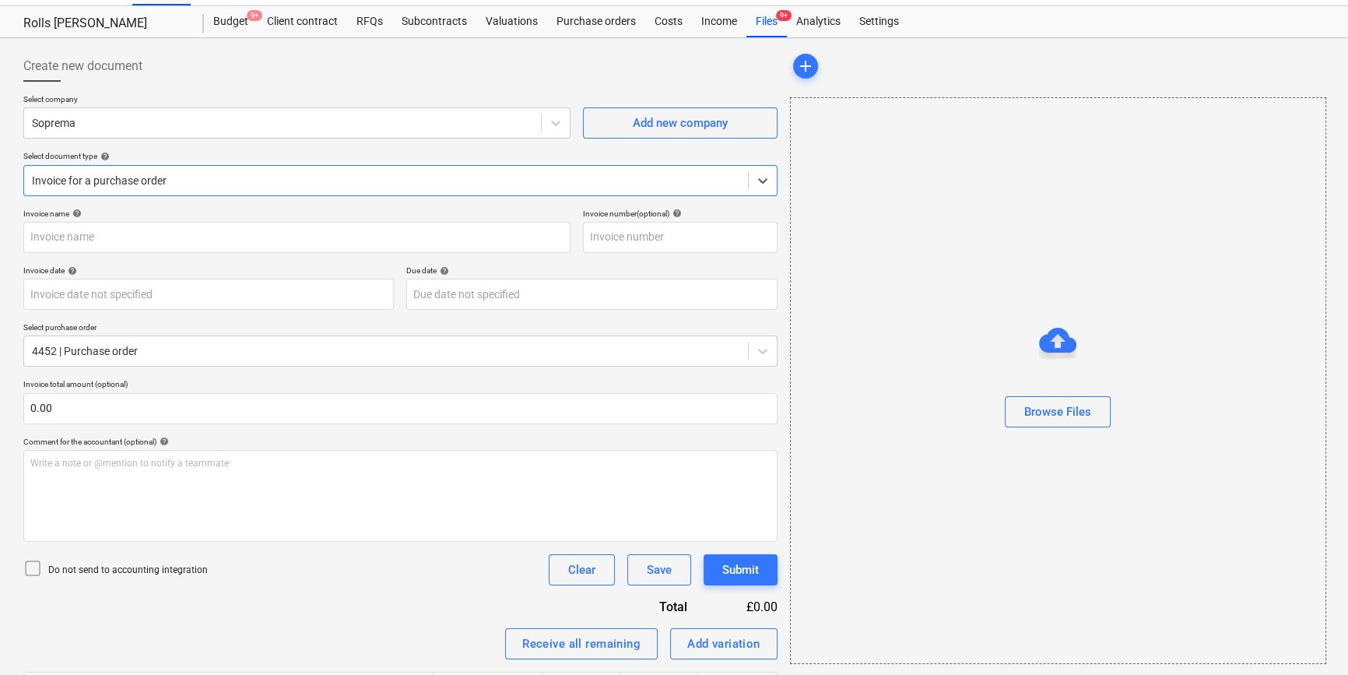
type input "4452"
type input "24 Jun 2025"
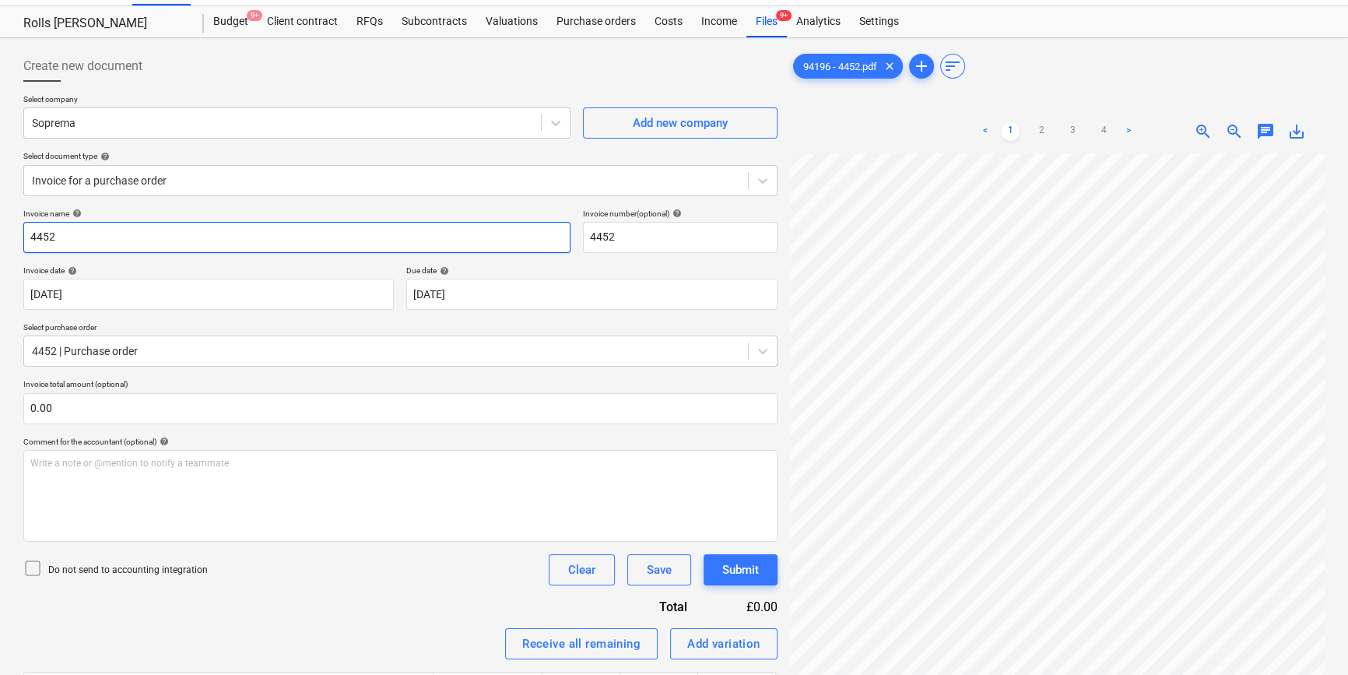
drag, startPoint x: 198, startPoint y: 251, endPoint x: -307, endPoint y: 203, distance: 506.6
click at [0, 203] on html "Projects Contacts Company Consolidated Invoices 3 Inbox 9+ format_size keyboard…" at bounding box center [674, 304] width 1348 height 675
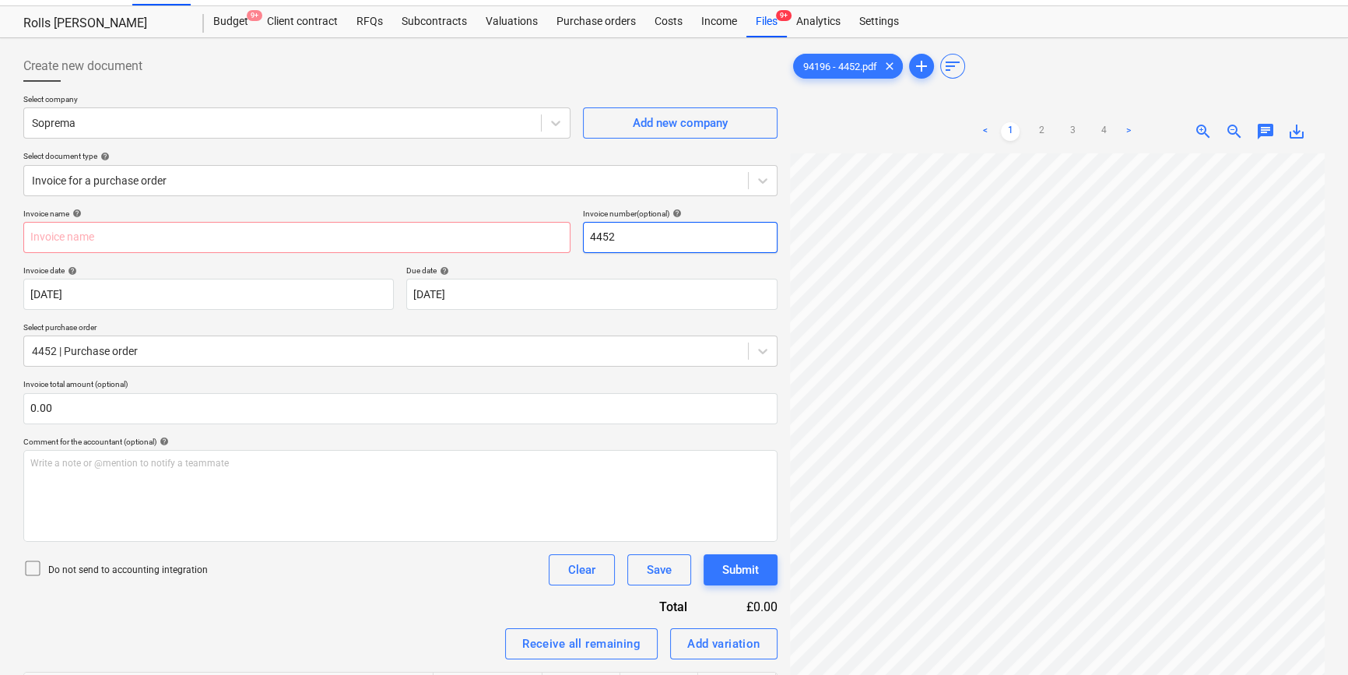
drag, startPoint x: 612, startPoint y: 247, endPoint x: 319, endPoint y: 218, distance: 294.1
click at [316, 218] on div "Invoice name help Invoice number (optional) help 4452" at bounding box center [400, 231] width 754 height 44
click at [213, 230] on input "text" at bounding box center [296, 237] width 547 height 31
click at [209, 230] on input "text" at bounding box center [296, 237] width 547 height 31
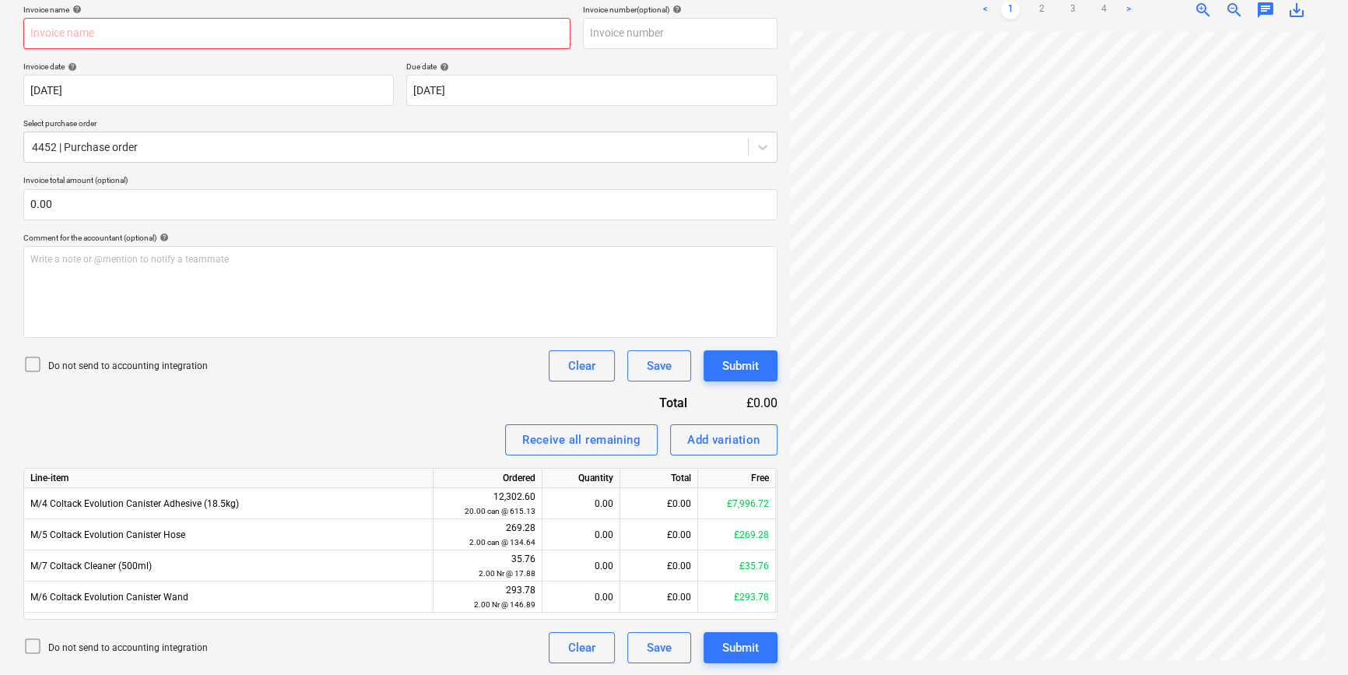
scroll to position [57, 0]
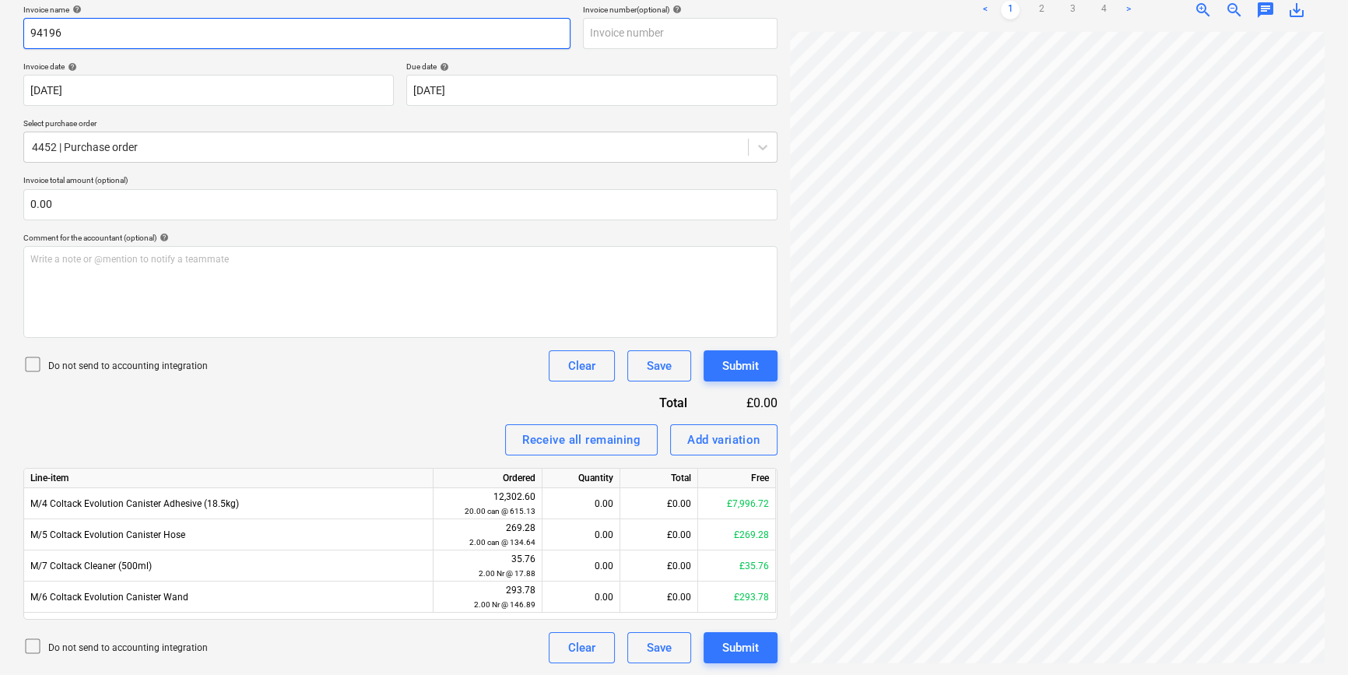
type input "94196"
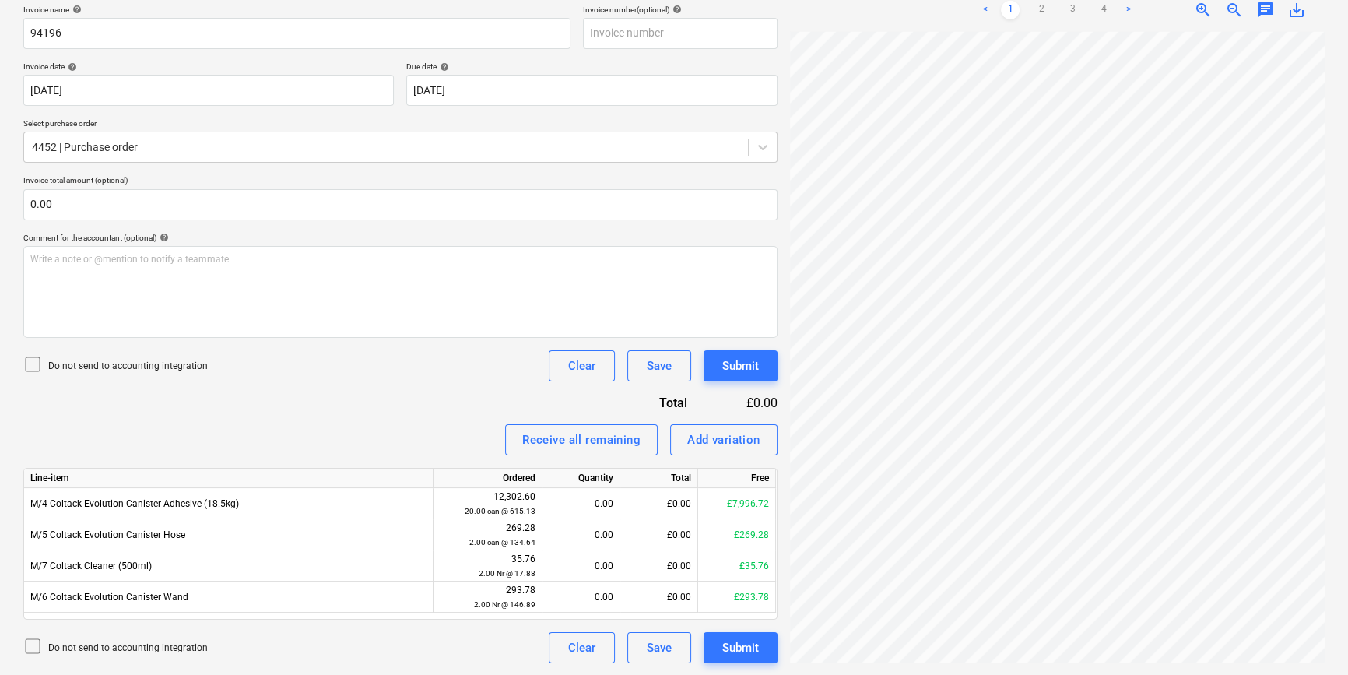
click at [418, 399] on div "Invoice name help 94196 Invoice number (optional) help Invoice date help 24 Jun…" at bounding box center [400, 334] width 754 height 659
click at [25, 428] on div "Receive all remaining Add variation" at bounding box center [400, 439] width 754 height 31
click at [1066, 5] on link "3" at bounding box center [1072, 10] width 19 height 19
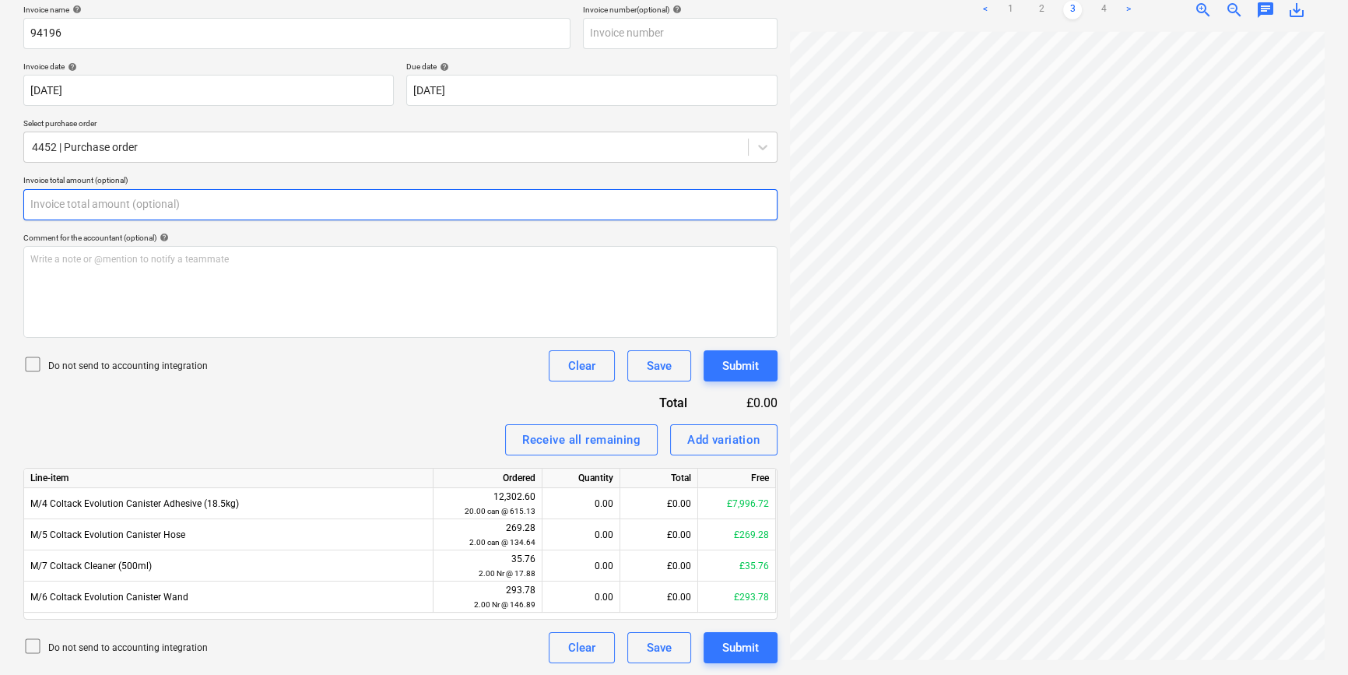
click at [99, 202] on input "text" at bounding box center [400, 204] width 754 height 31
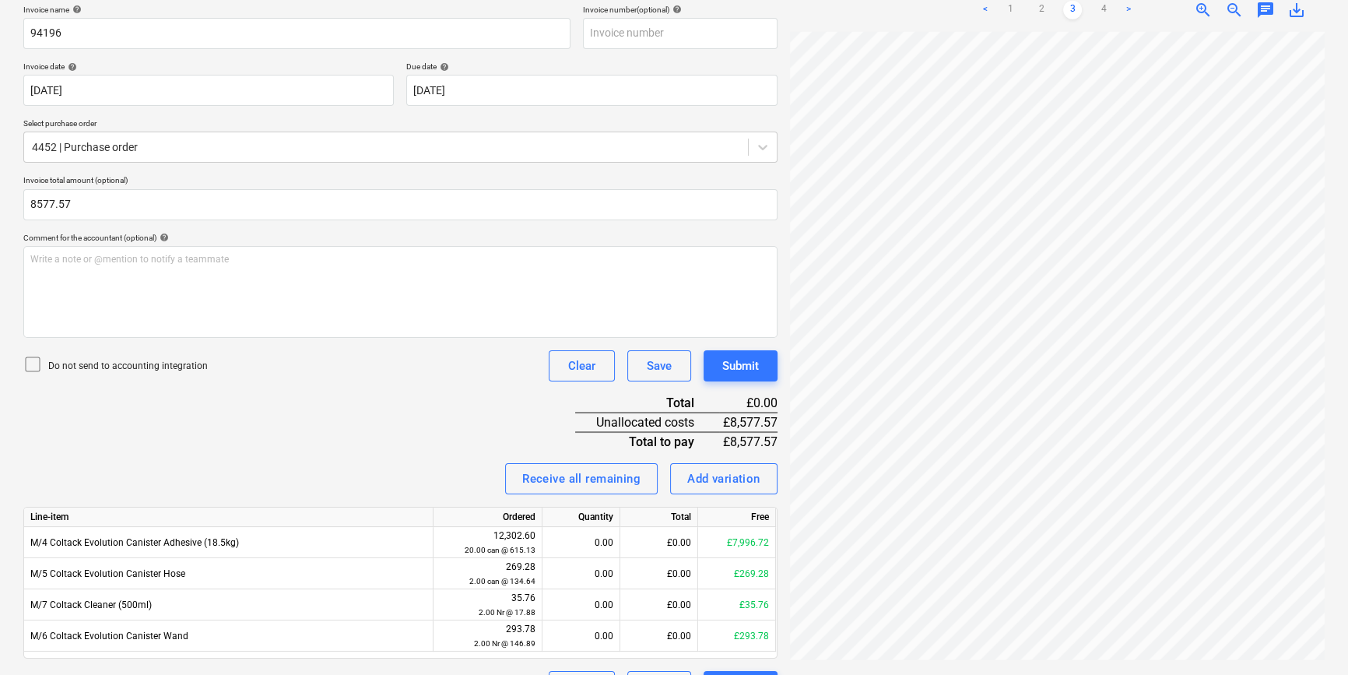
type input "8,577.57"
click at [74, 360] on p "Do not send to accounting integration" at bounding box center [128, 366] width 160 height 13
click at [1013, 8] on link "1" at bounding box center [1010, 10] width 19 height 19
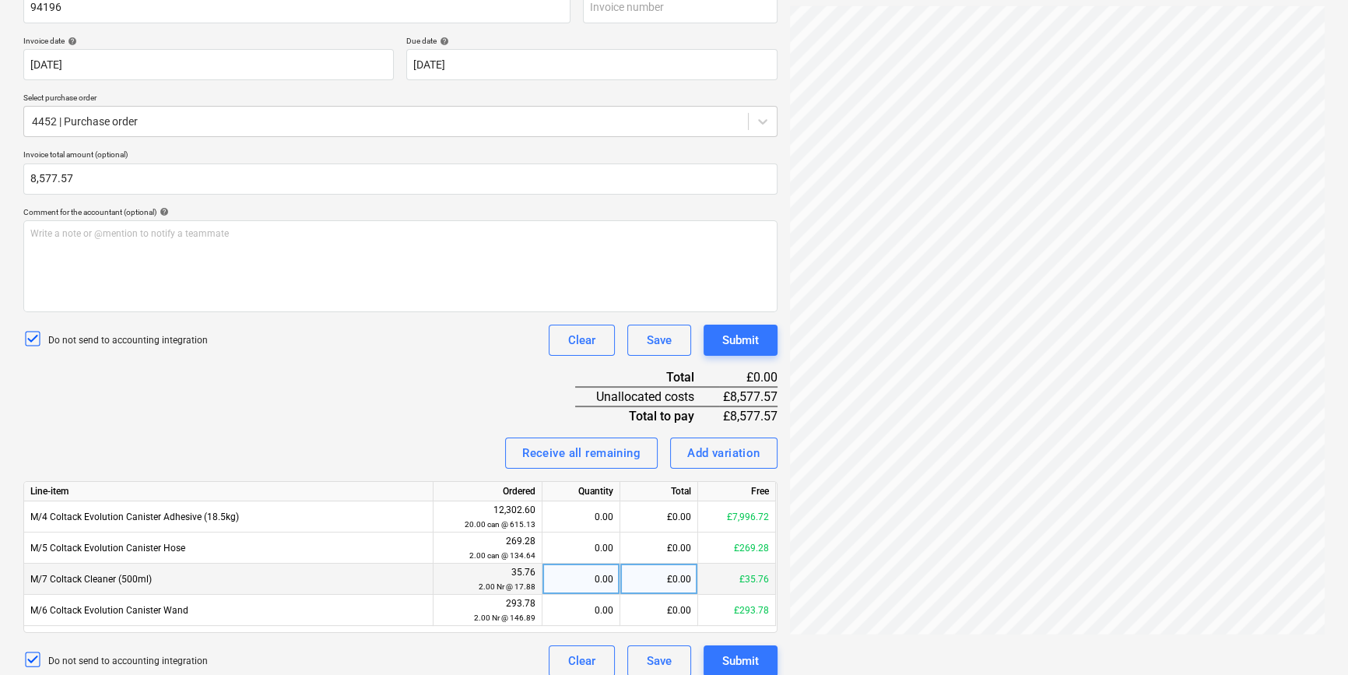
scroll to position [276, 0]
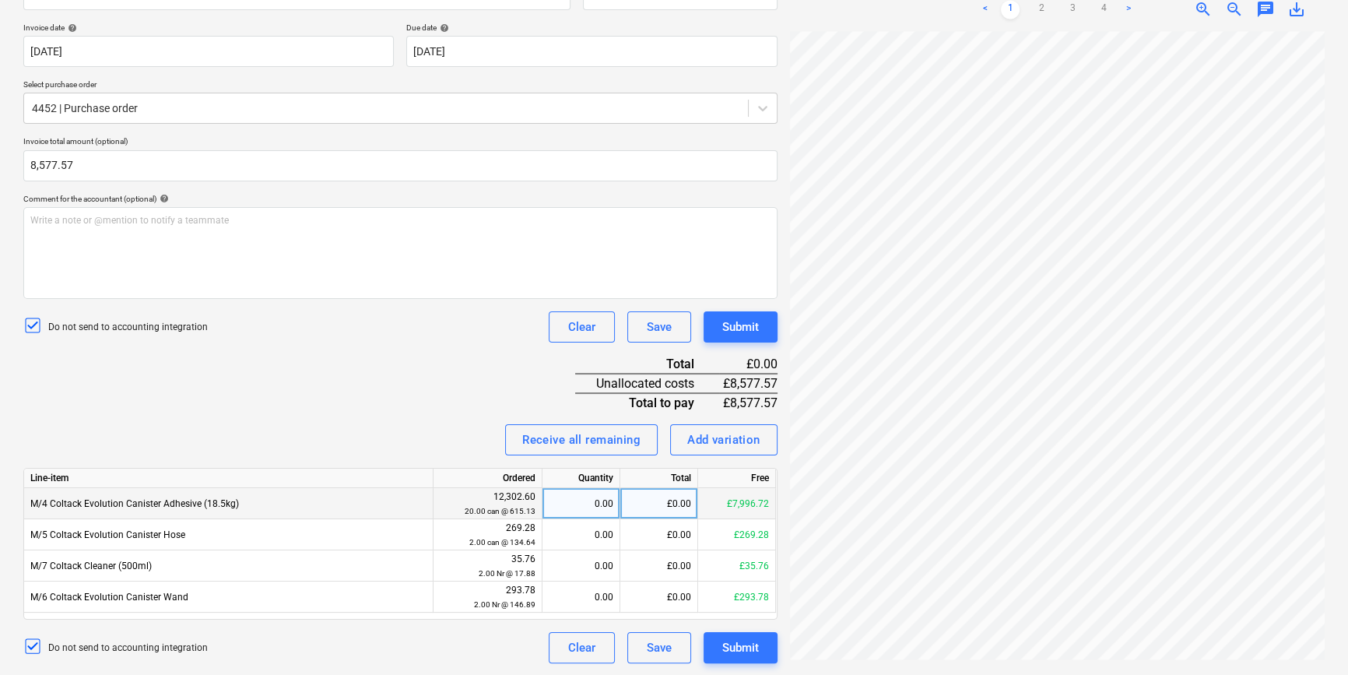
click at [749, 504] on div "£7,996.72" at bounding box center [737, 503] width 78 height 31
click at [685, 504] on div "£0.00" at bounding box center [659, 503] width 78 height 31
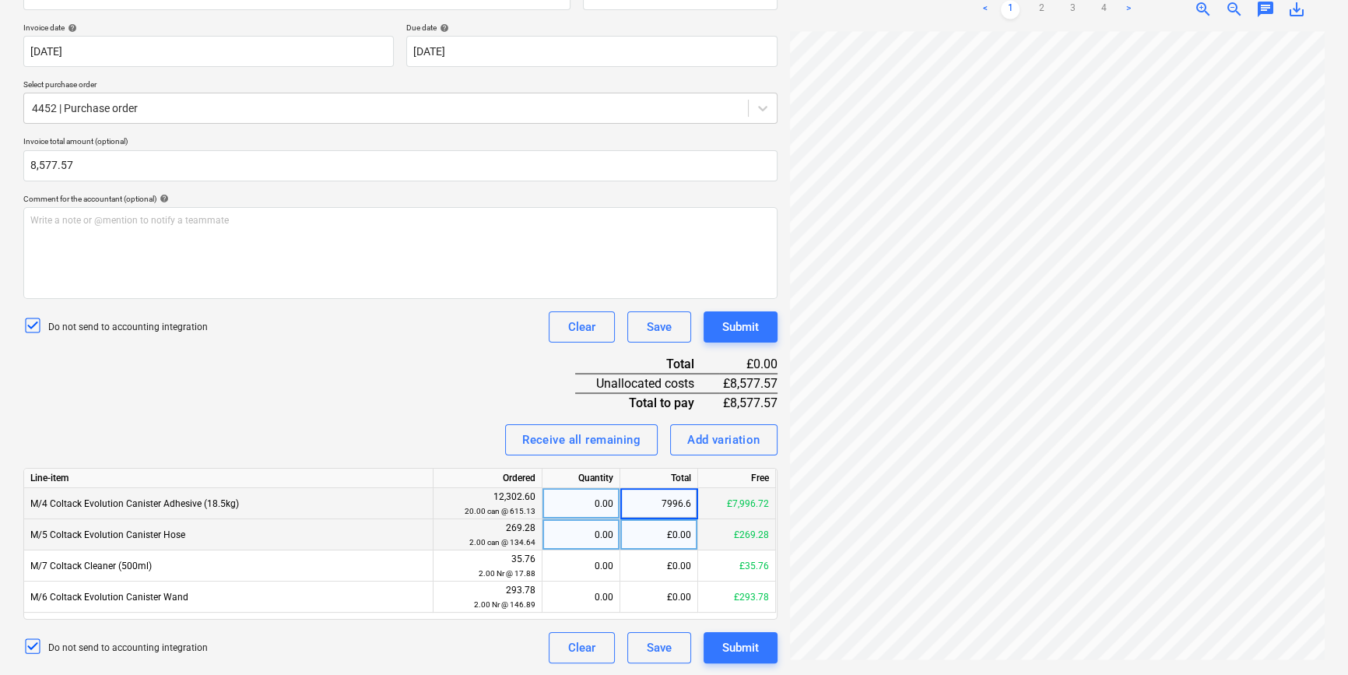
type input "7996.63"
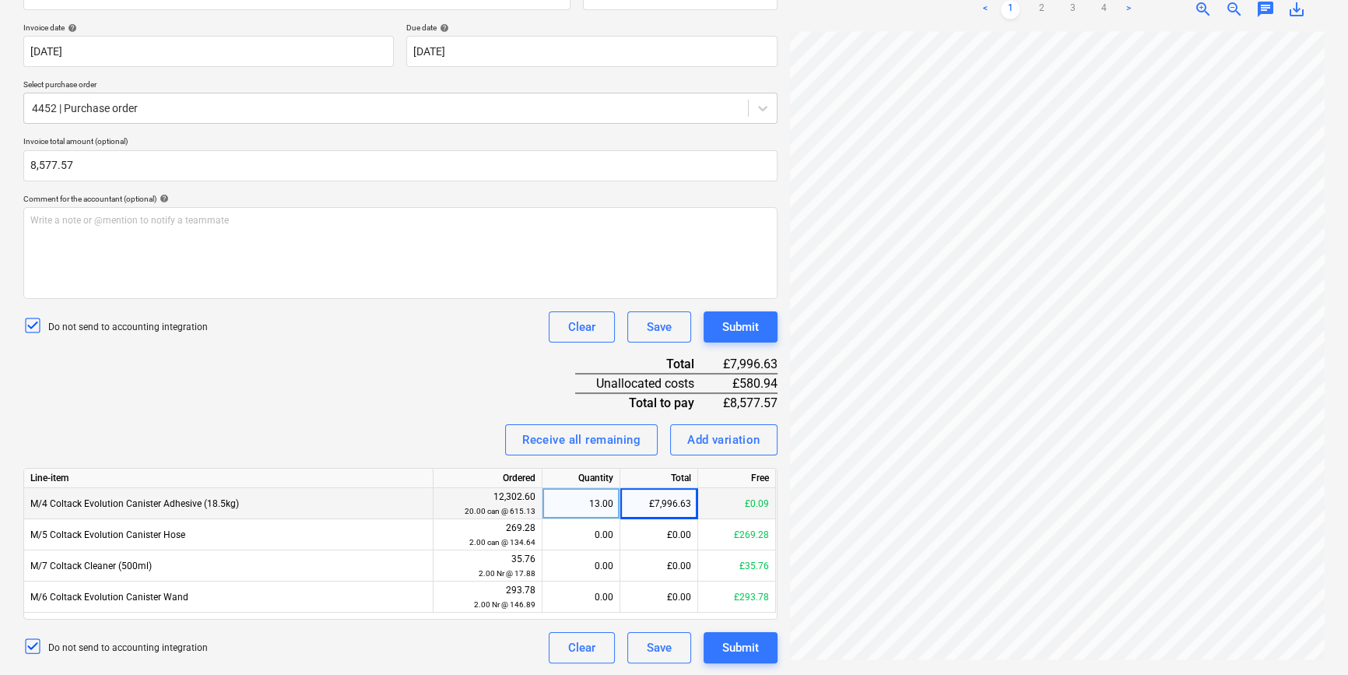
click at [447, 405] on div "Invoice name help 94196 Invoice number (optional) help Invoice date help 24 Jun…" at bounding box center [400, 314] width 754 height 697
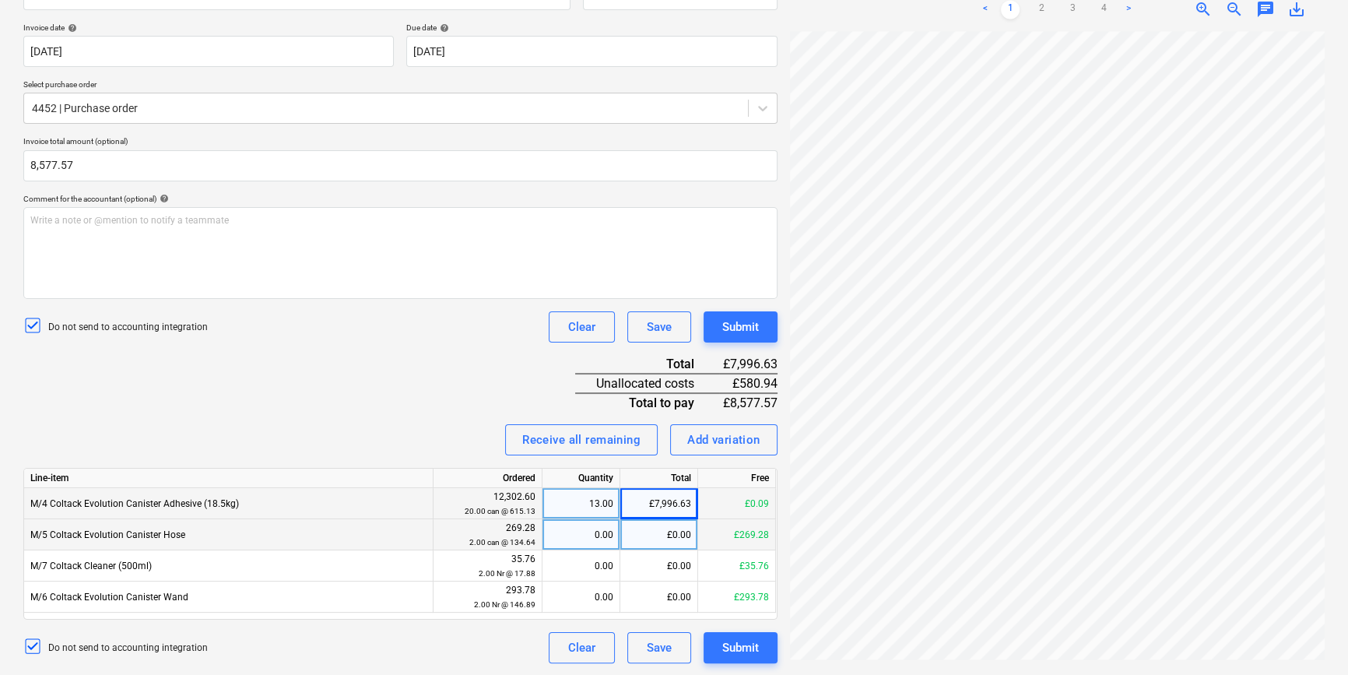
click at [669, 539] on div "£0.00" at bounding box center [659, 534] width 78 height 31
type input "269.28"
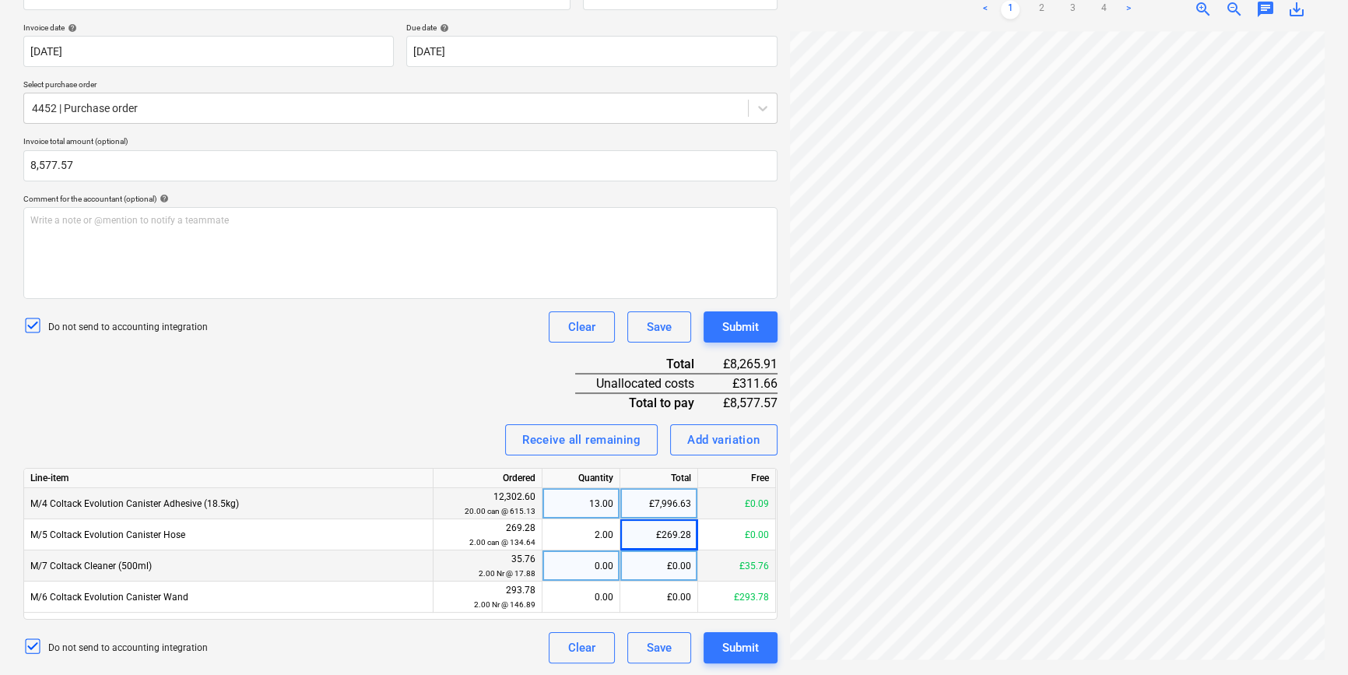
click at [668, 567] on div "£0.00" at bounding box center [659, 565] width 78 height 31
type input "17.58"
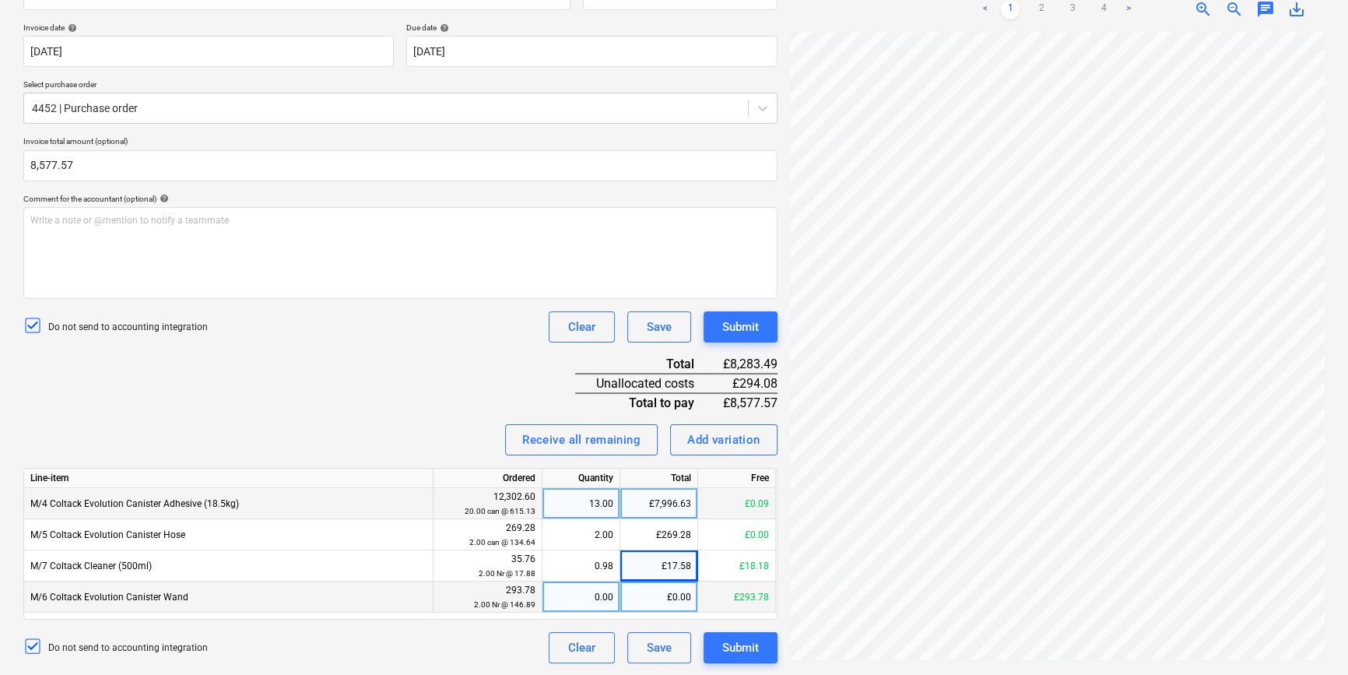
click at [656, 603] on div "£0.00" at bounding box center [659, 596] width 78 height 31
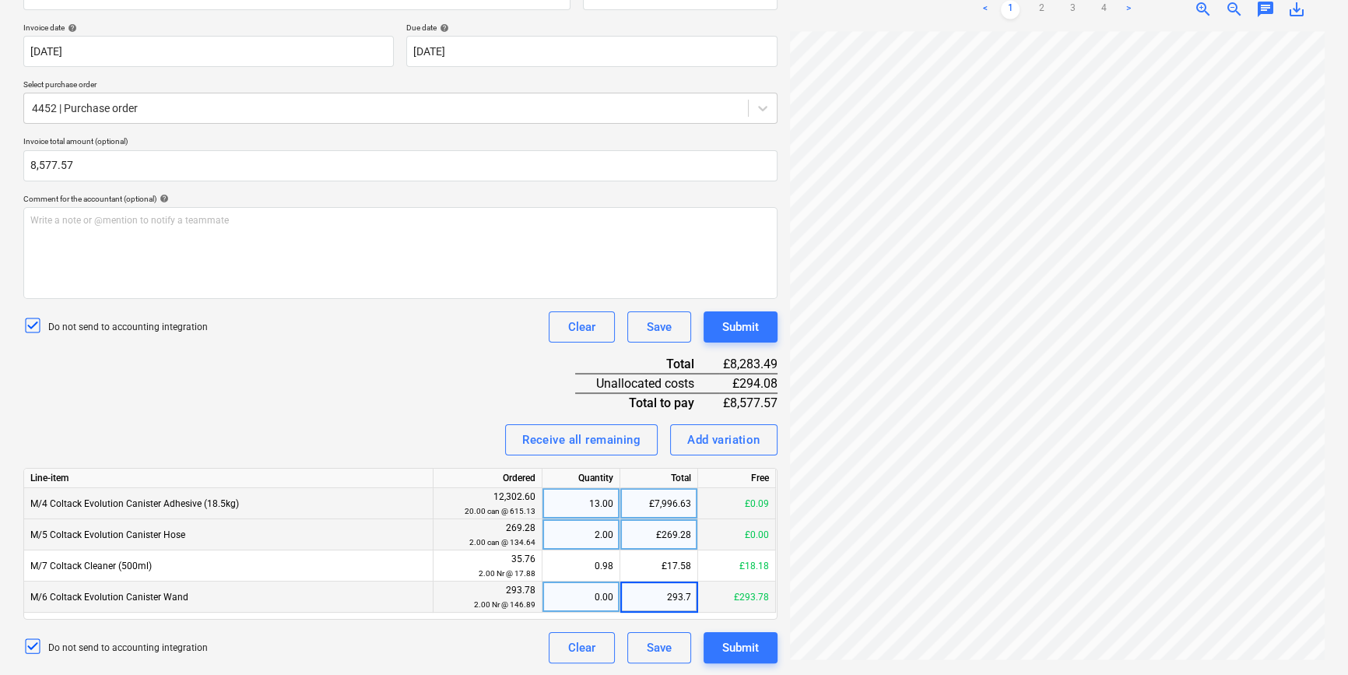
type input "293.78"
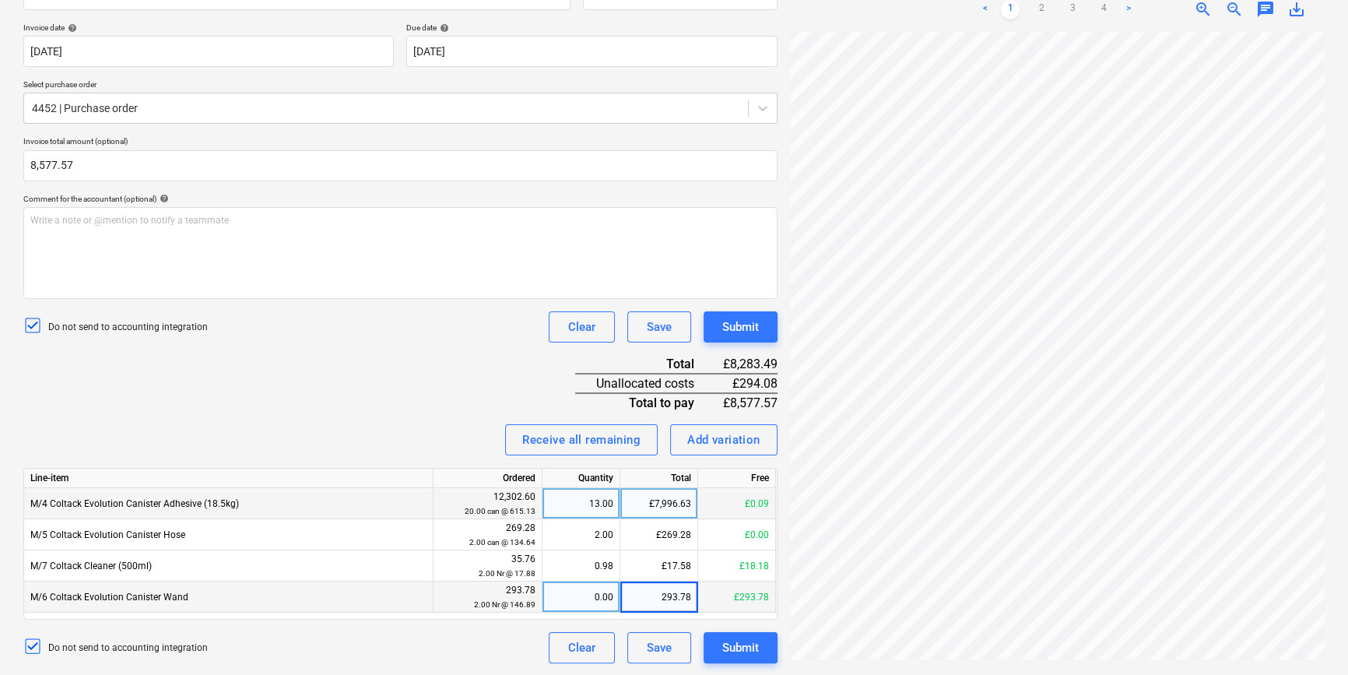
click at [222, 355] on div "Invoice name help 94196 Invoice number (optional) help Invoice date help 24 Jun…" at bounding box center [400, 314] width 754 height 697
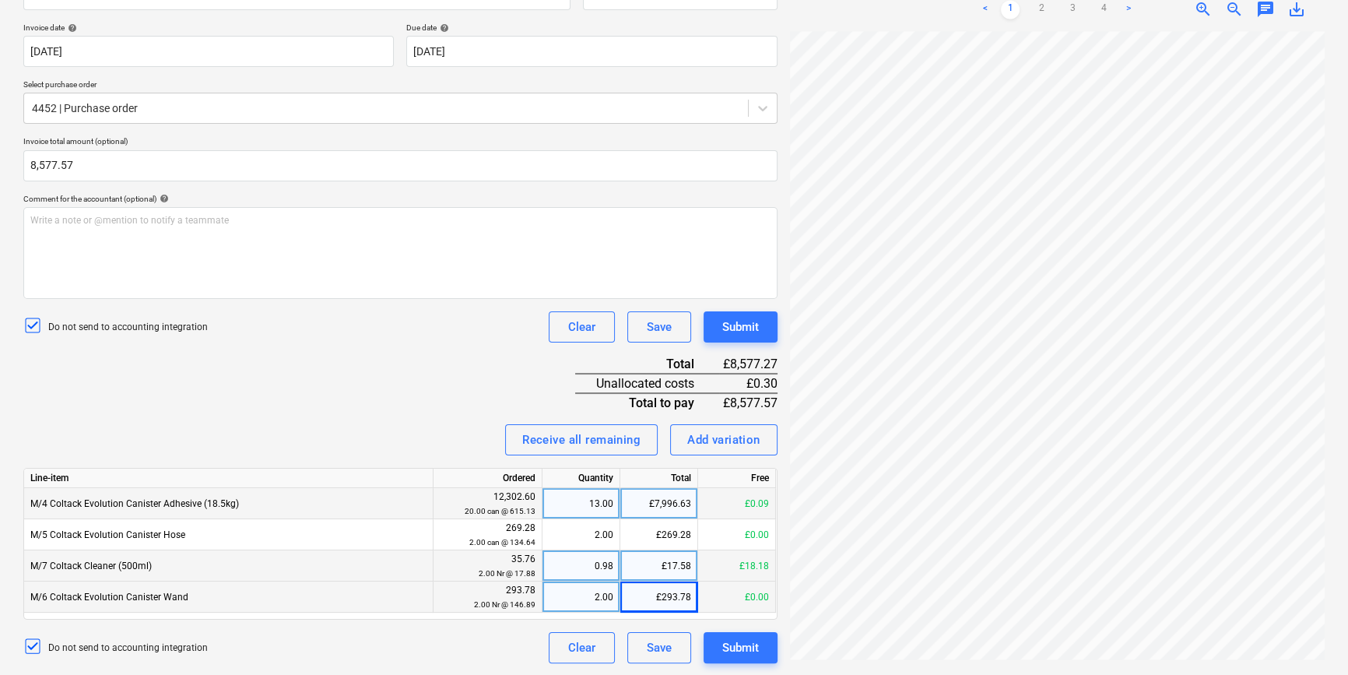
click at [682, 563] on div "£17.58" at bounding box center [659, 565] width 78 height 31
click at [688, 566] on input "17.58" at bounding box center [658, 565] width 77 height 30
type input "17.88"
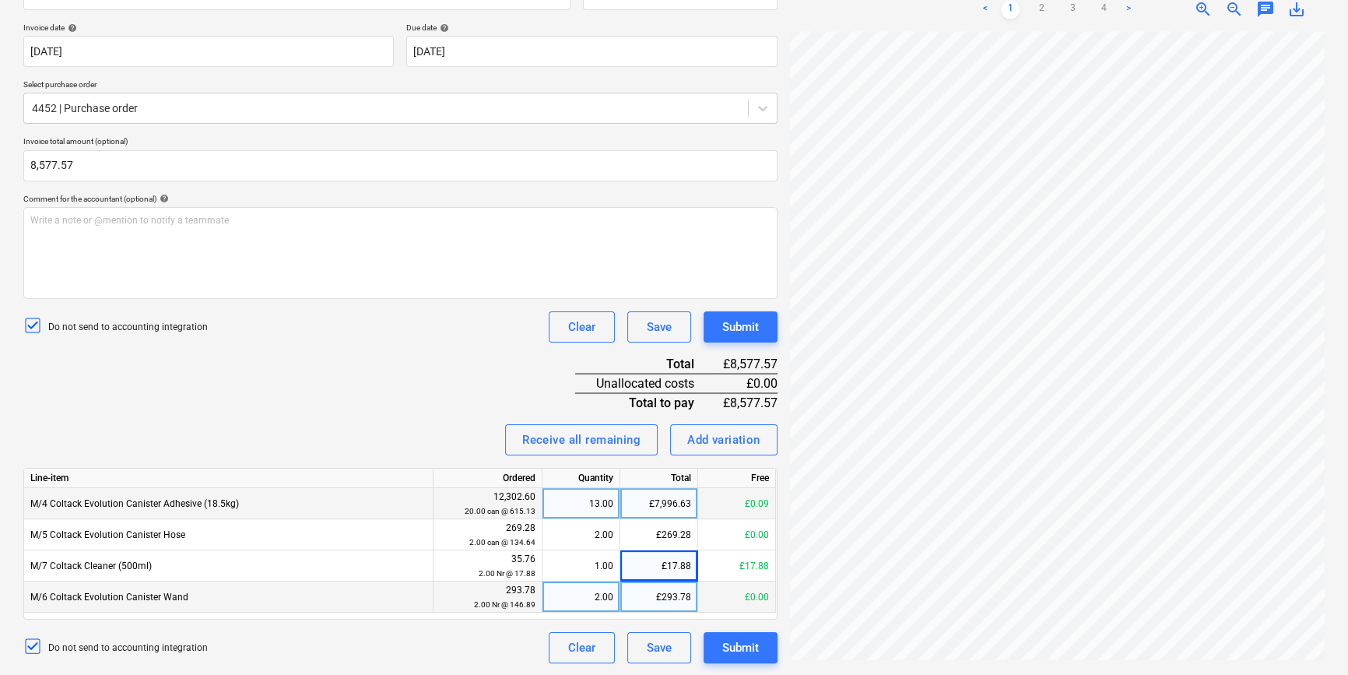
click at [388, 416] on div "Invoice name help 94196 Invoice number (optional) help Invoice date help 24 Jun…" at bounding box center [400, 314] width 754 height 697
click at [755, 641] on div "Submit" at bounding box center [740, 648] width 37 height 20
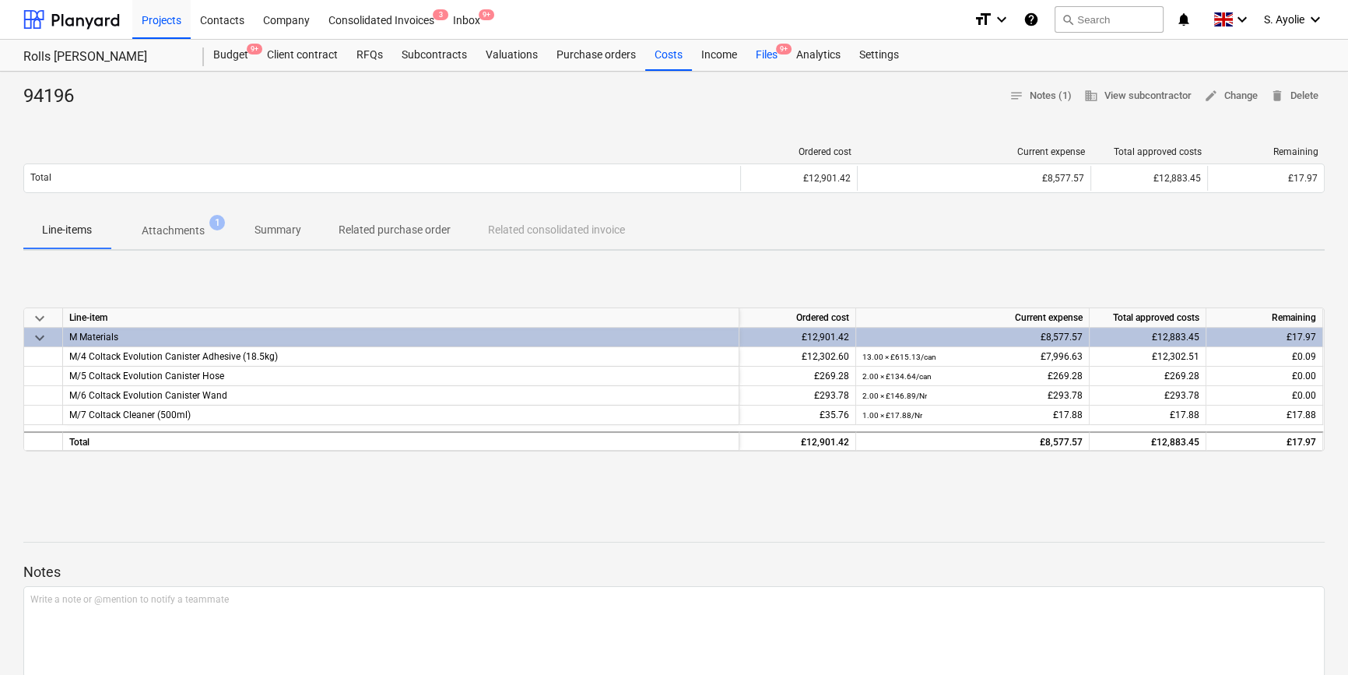
click at [785, 54] on span "9+" at bounding box center [784, 49] width 16 height 11
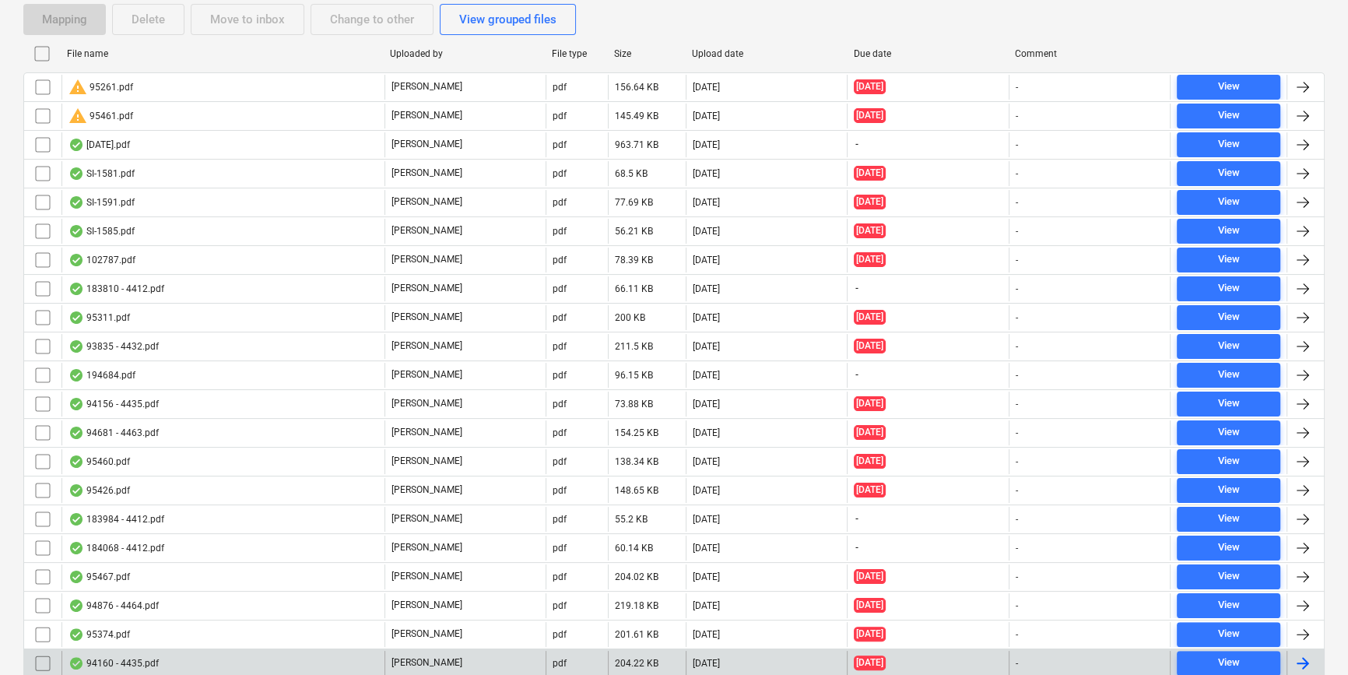
scroll to position [495, 0]
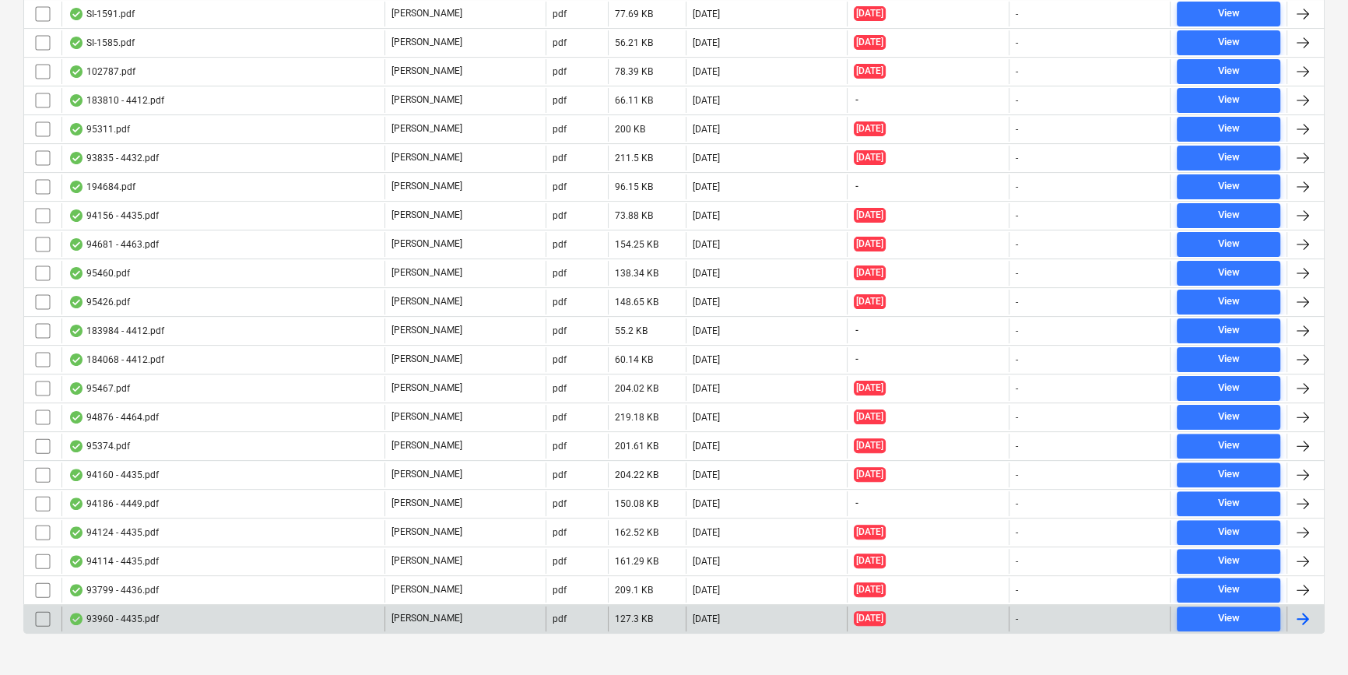
click at [234, 622] on div "93960 - 4435.pdf" at bounding box center [222, 618] width 323 height 25
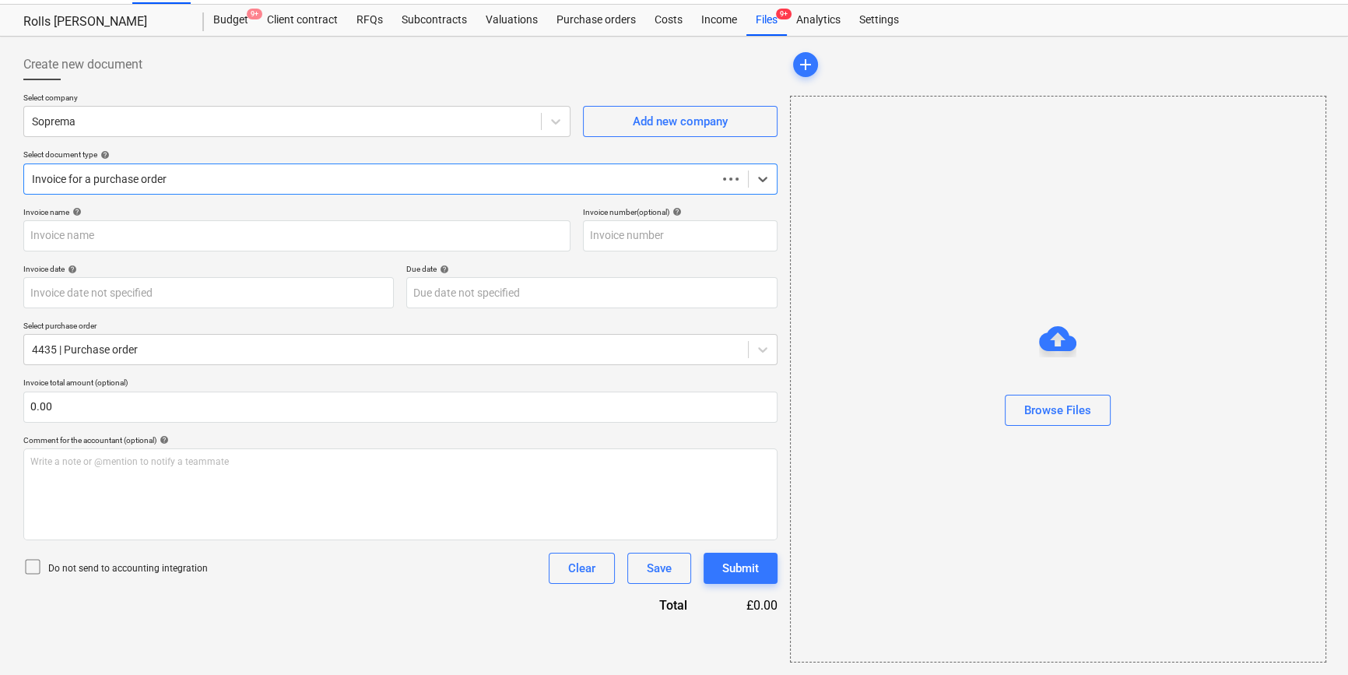
scroll to position [33, 0]
type input "C0000603"
type input "11 Jun 2025"
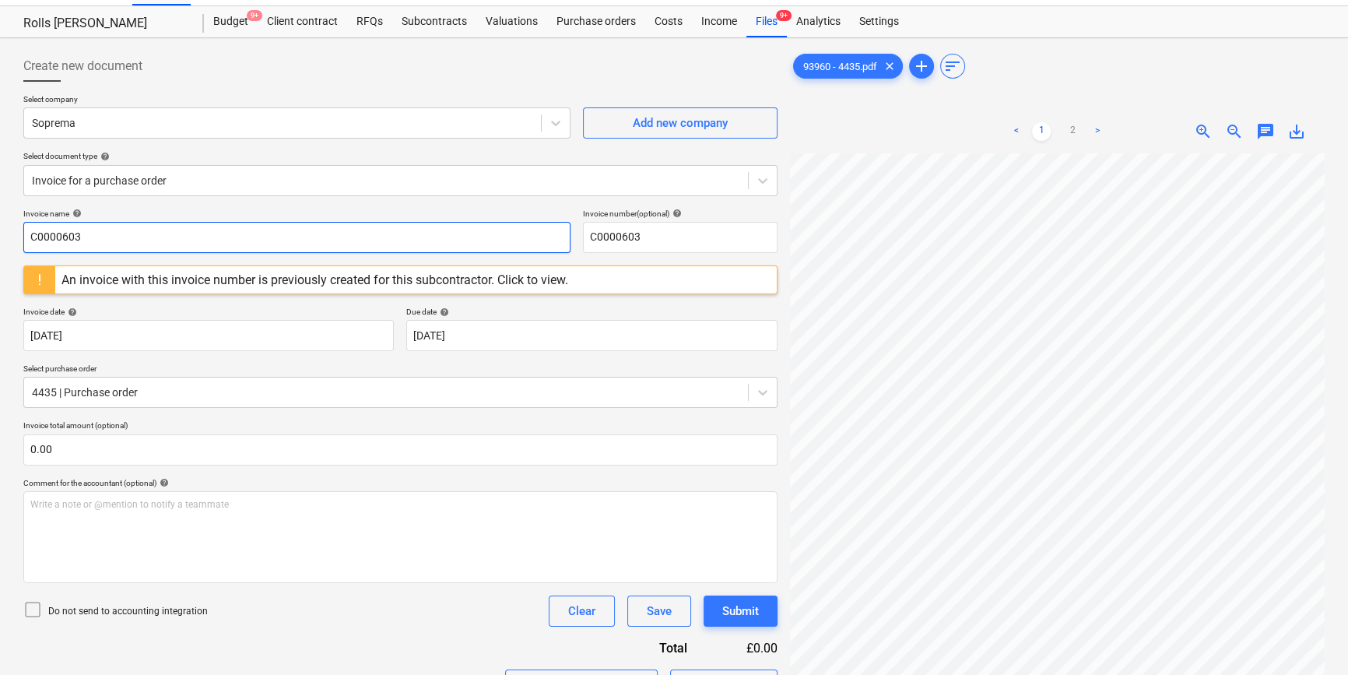
drag, startPoint x: 100, startPoint y: 250, endPoint x: -137, endPoint y: 225, distance: 237.9
click at [0, 225] on html "Projects Contacts Company Consolidated Invoices 3 Inbox 9+ format_size keyboard…" at bounding box center [674, 304] width 1348 height 675
type input "93960"
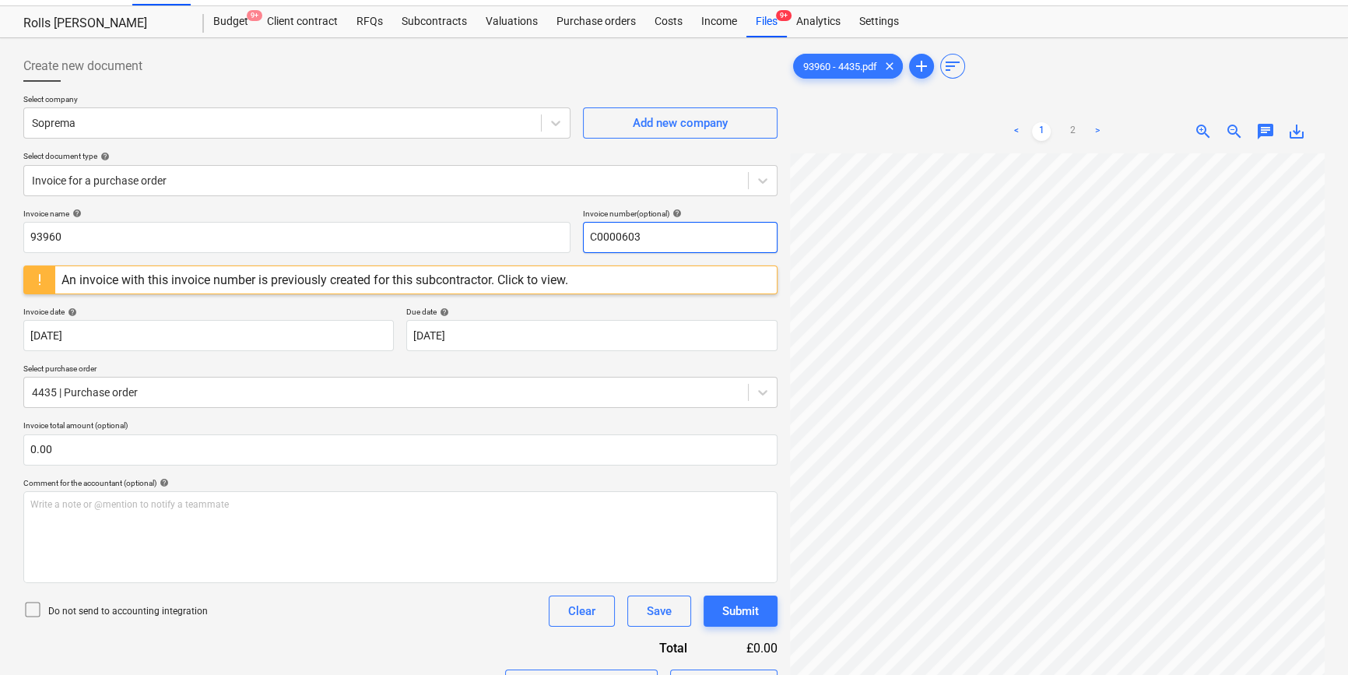
drag, startPoint x: 462, startPoint y: 224, endPoint x: 50, endPoint y: 158, distance: 417.8
click at [51, 160] on div "Create new document Select company Soprema Add new company Select document type…" at bounding box center [400, 542] width 754 height 982
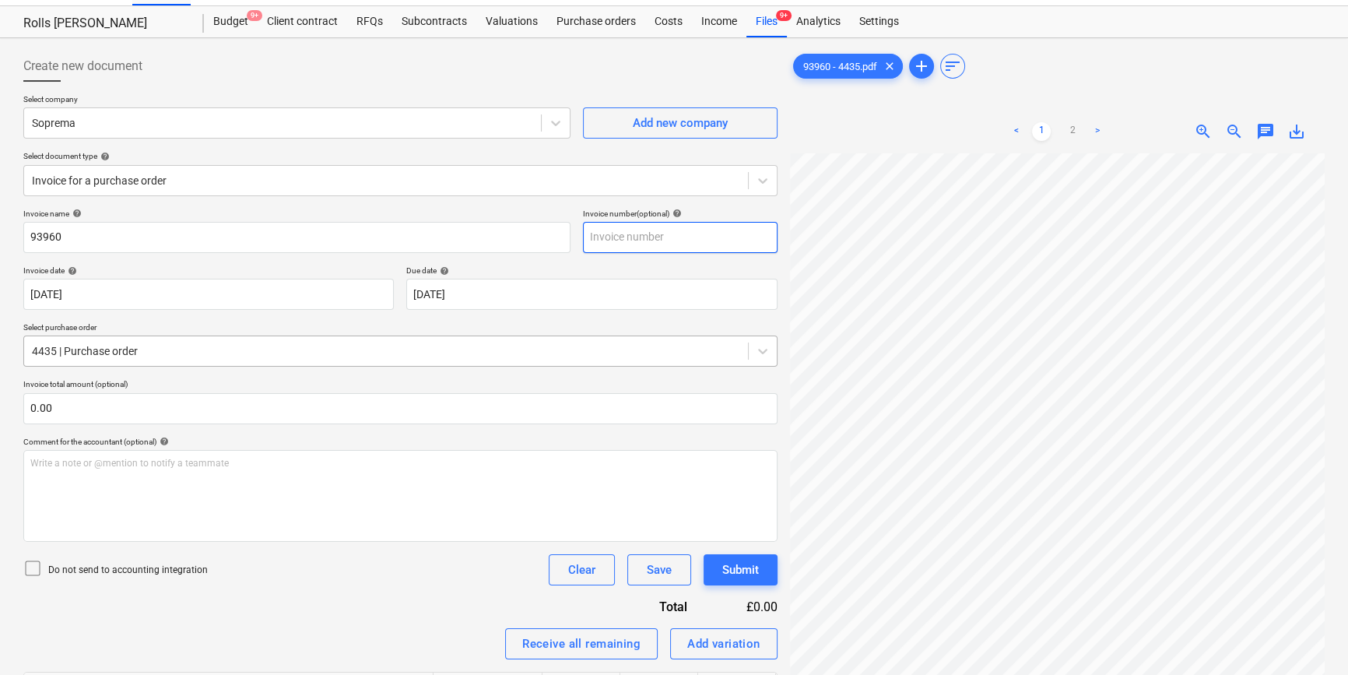
type input "r"
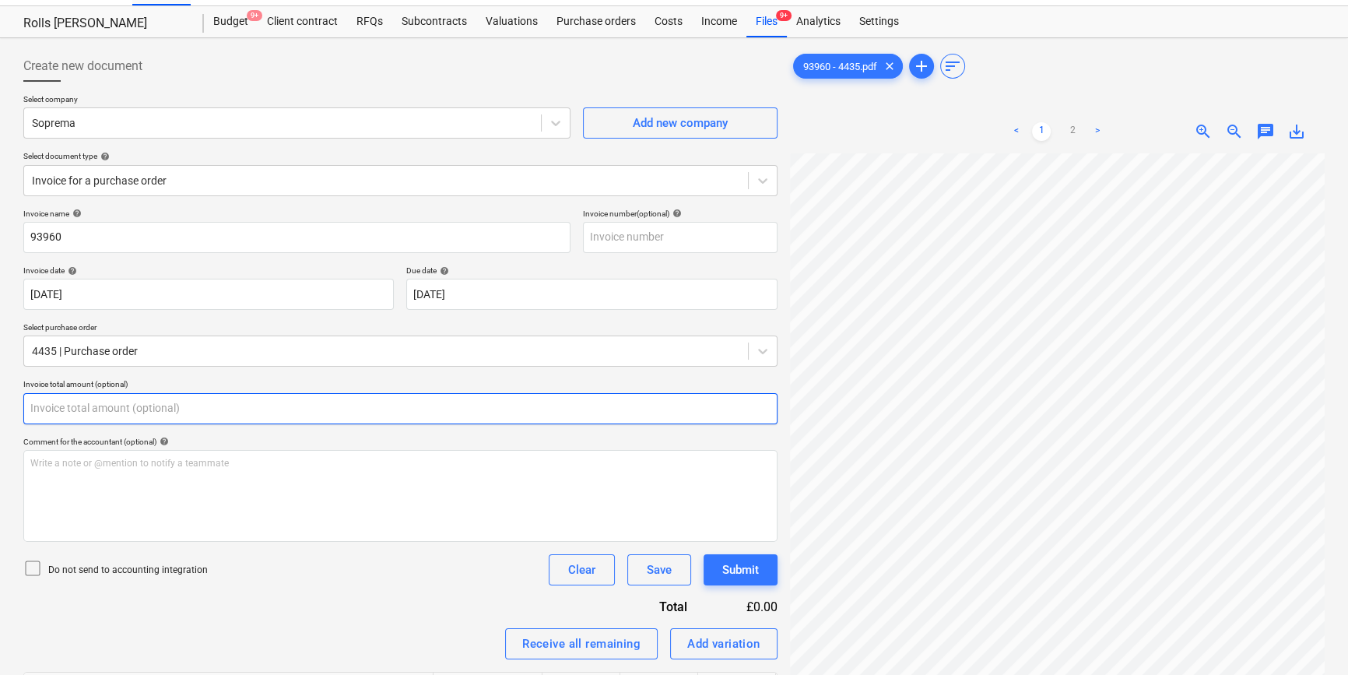
click at [218, 408] on input "text" at bounding box center [400, 408] width 754 height 31
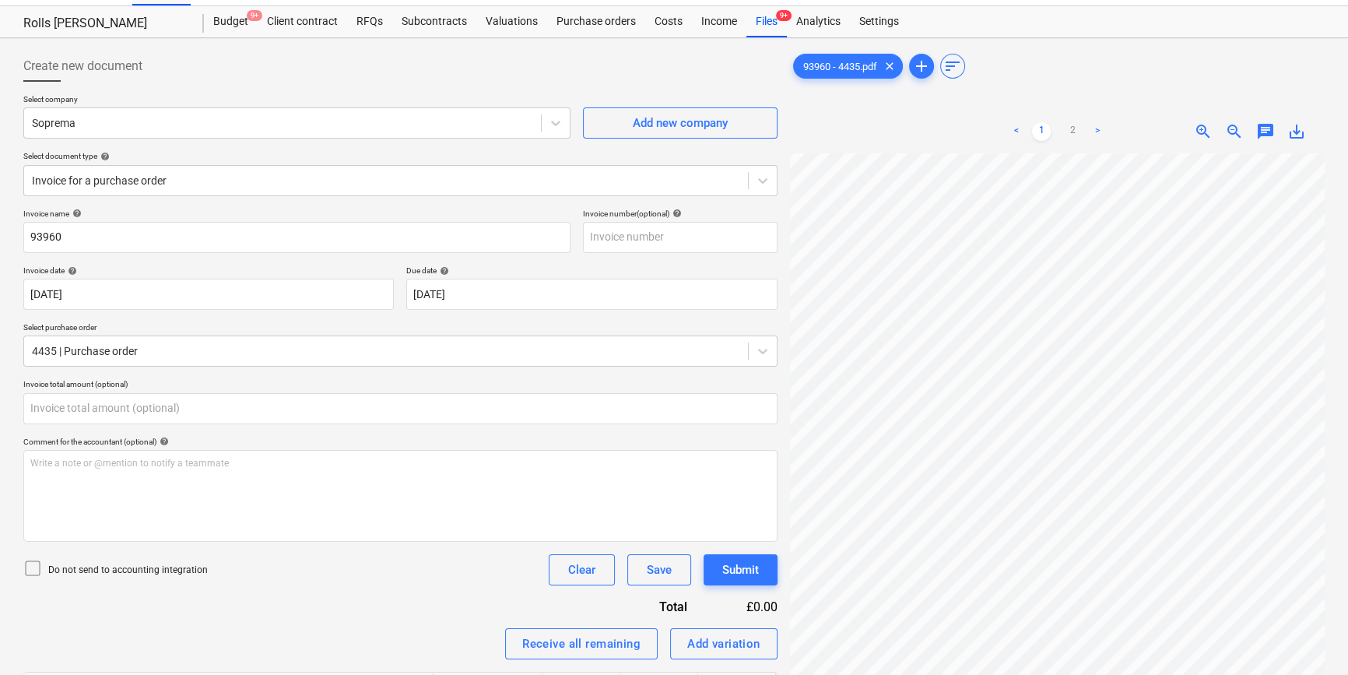
type input "0.00"
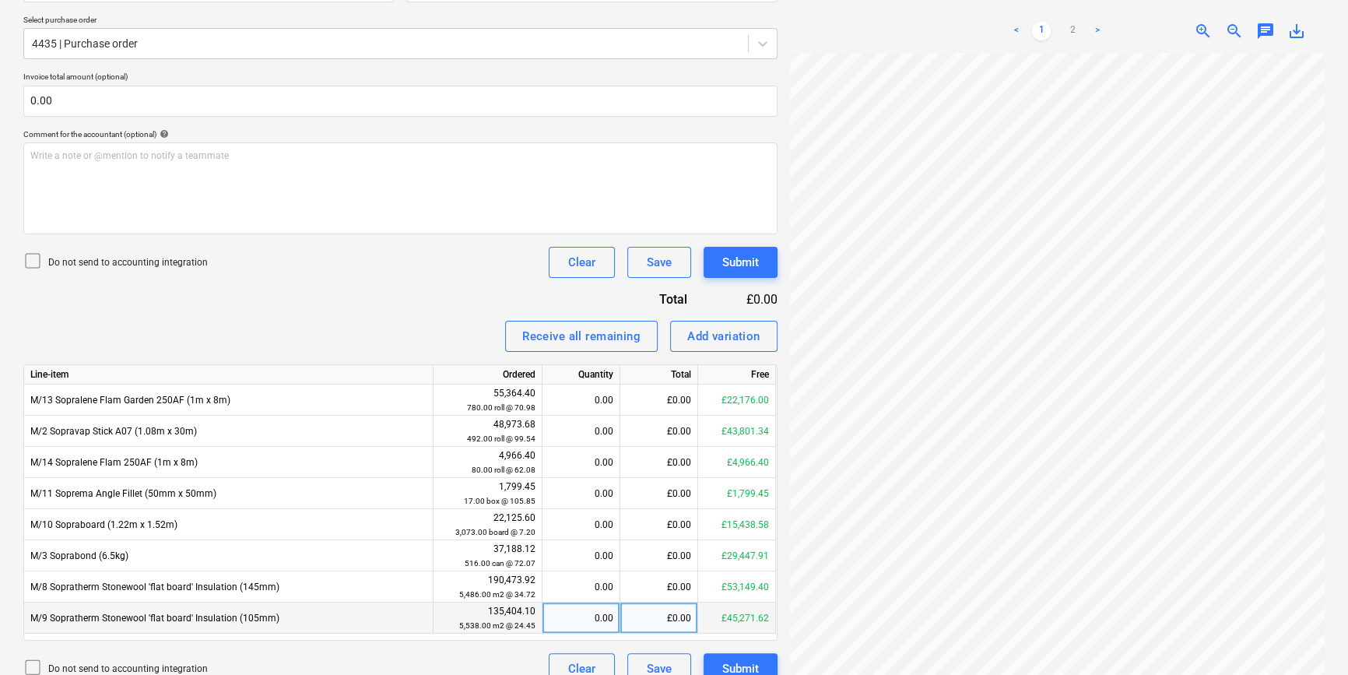
scroll to position [362, 0]
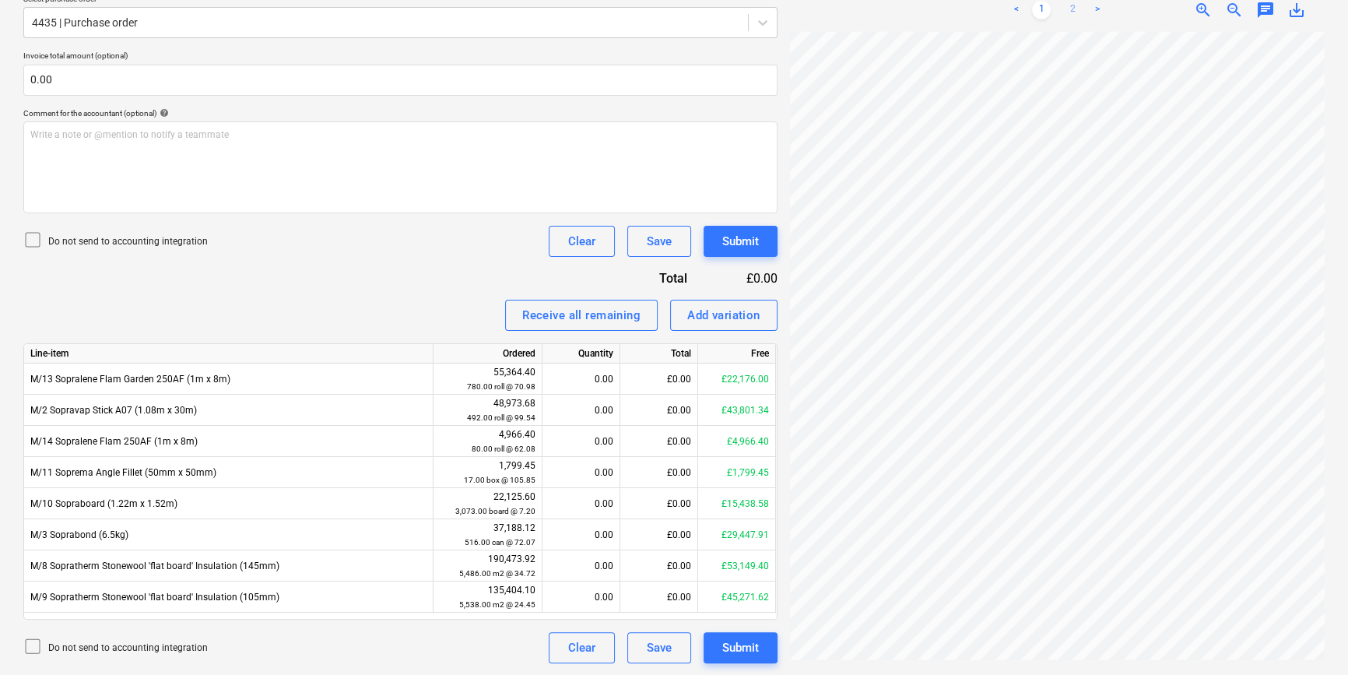
click at [1077, 9] on link "2" at bounding box center [1072, 10] width 19 height 19
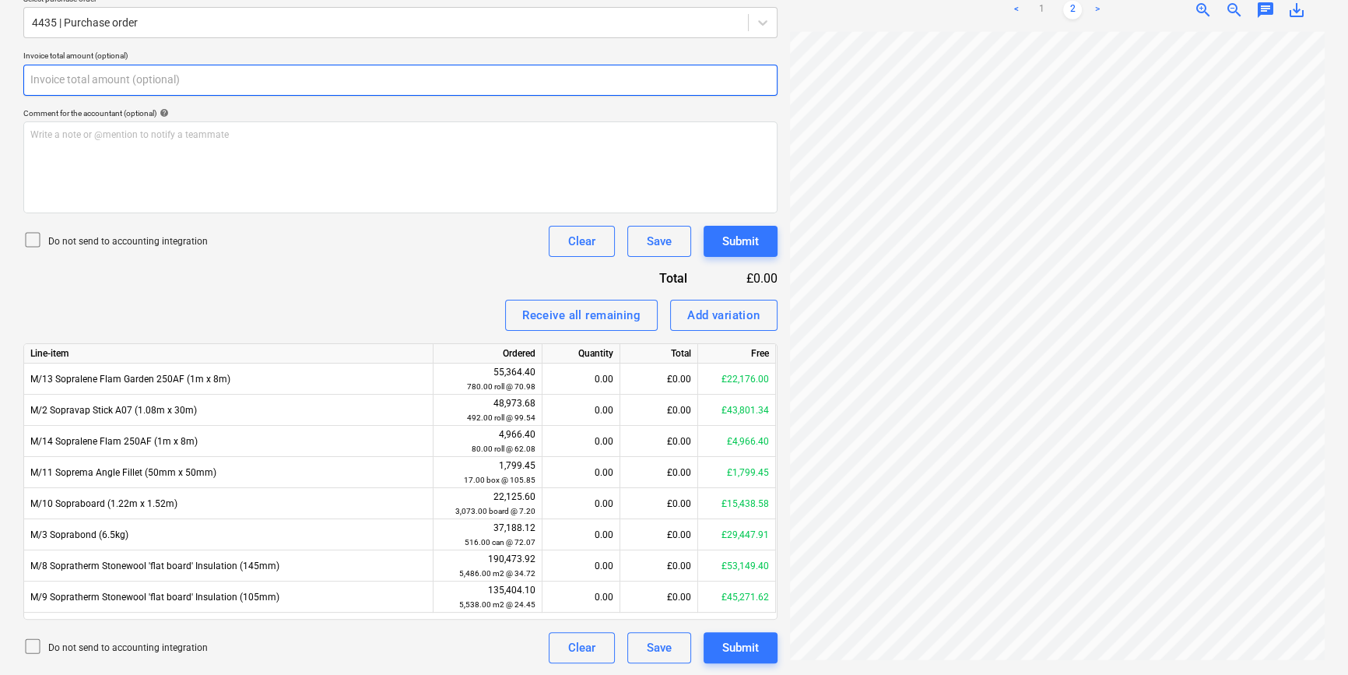
click at [133, 88] on input "text" at bounding box center [400, 80] width 754 height 31
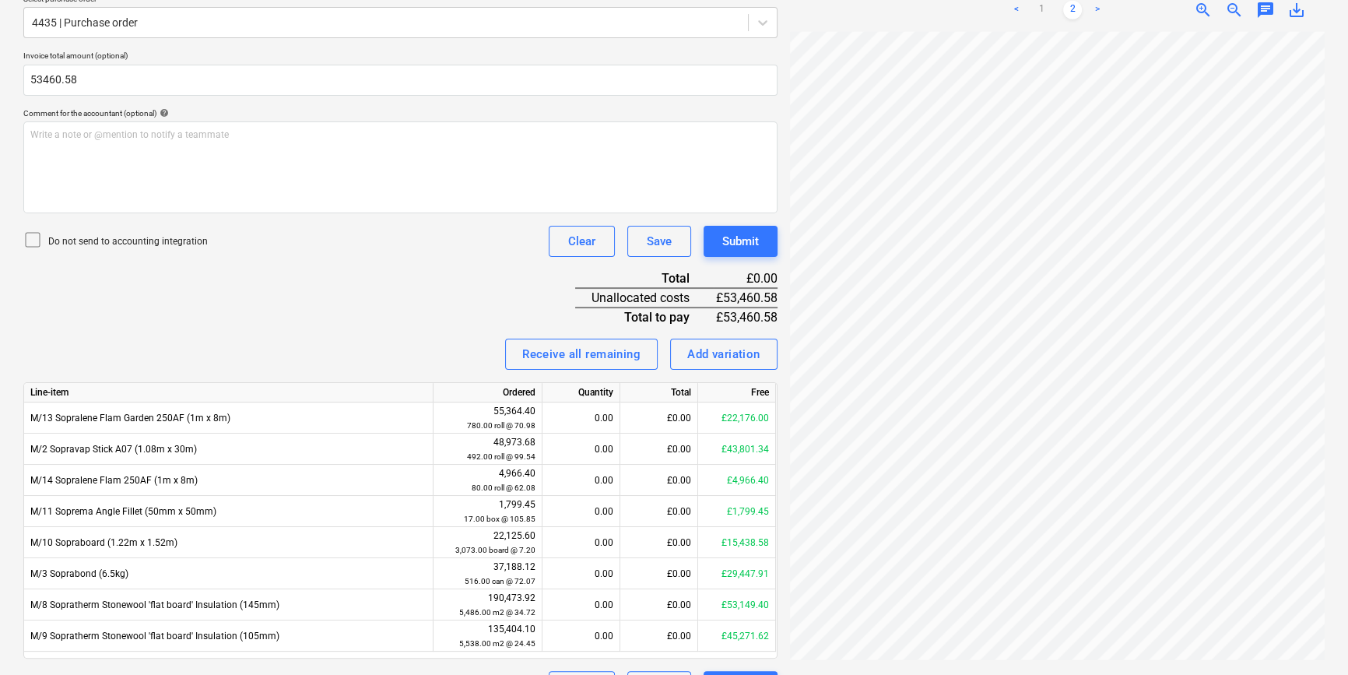
type input "53,460.58"
click at [162, 244] on p "Do not send to accounting integration" at bounding box center [128, 241] width 160 height 13
click at [1040, 6] on link "1" at bounding box center [1041, 10] width 19 height 19
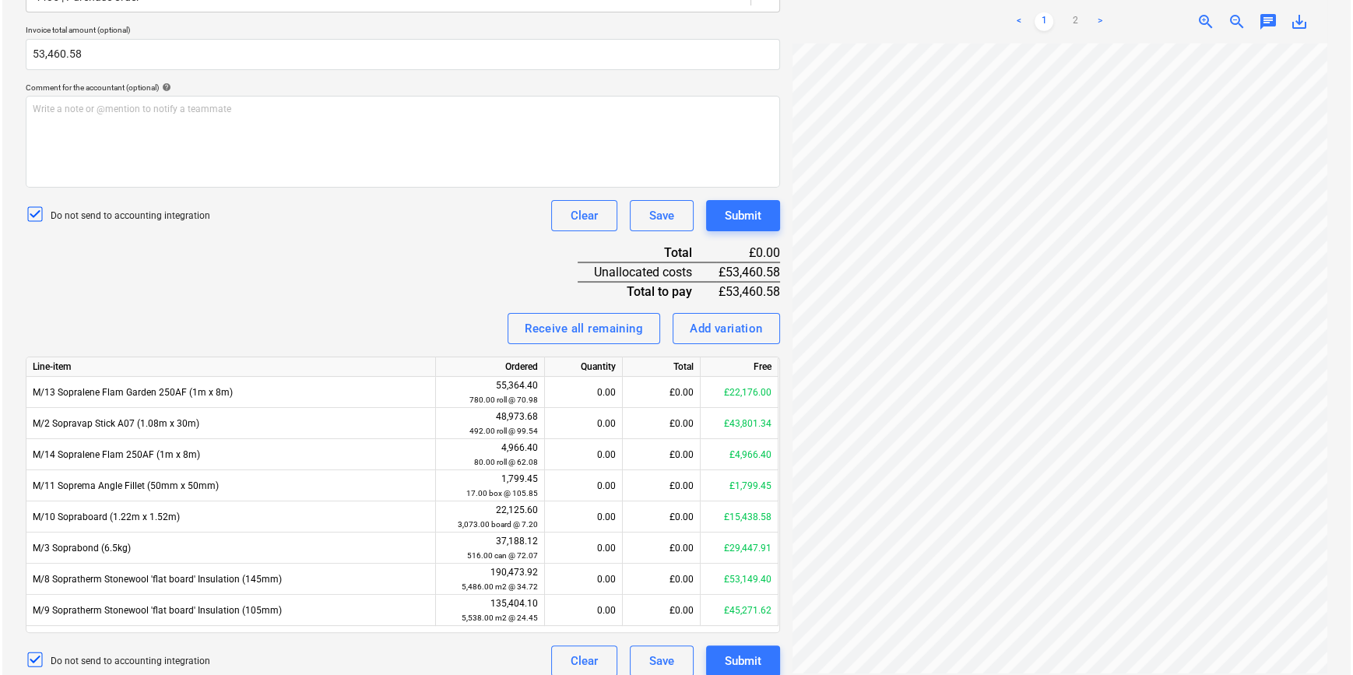
scroll to position [401, 0]
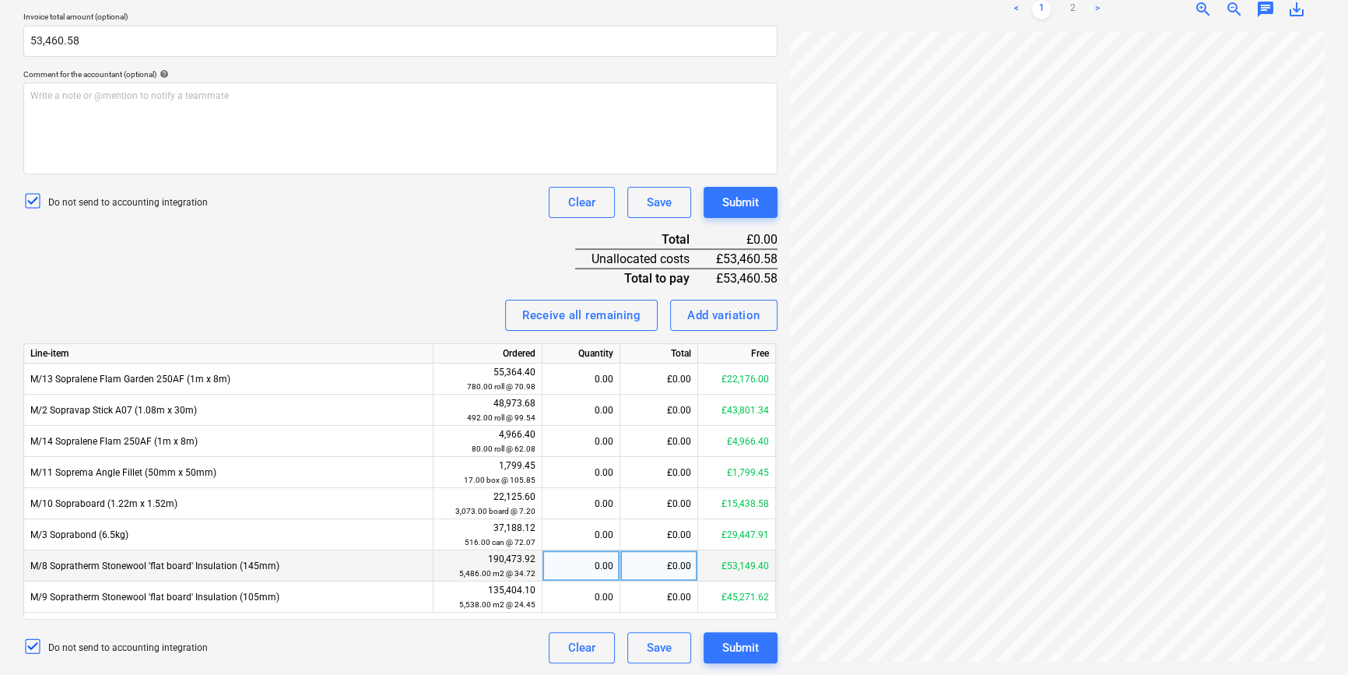
click at [650, 563] on div "£0.00" at bounding box center [659, 565] width 78 height 31
type input "25998.34"
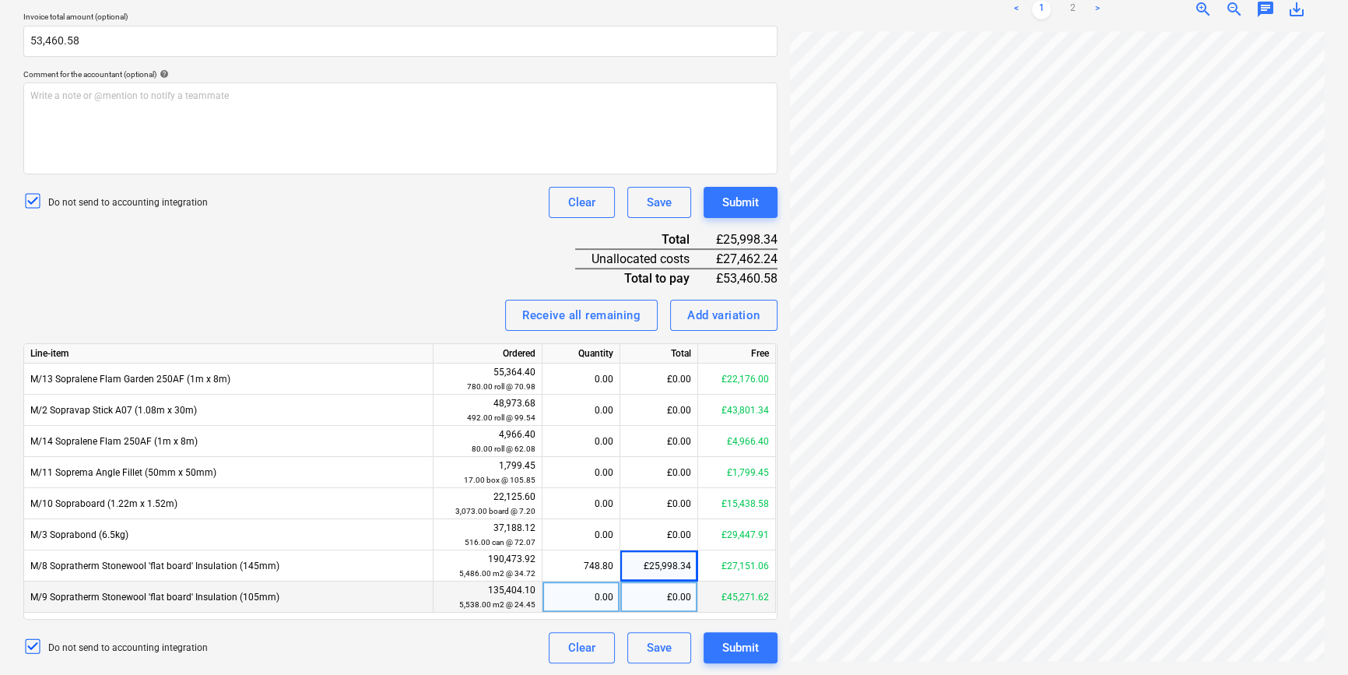
click at [672, 597] on div "£0.00" at bounding box center [659, 596] width 78 height 31
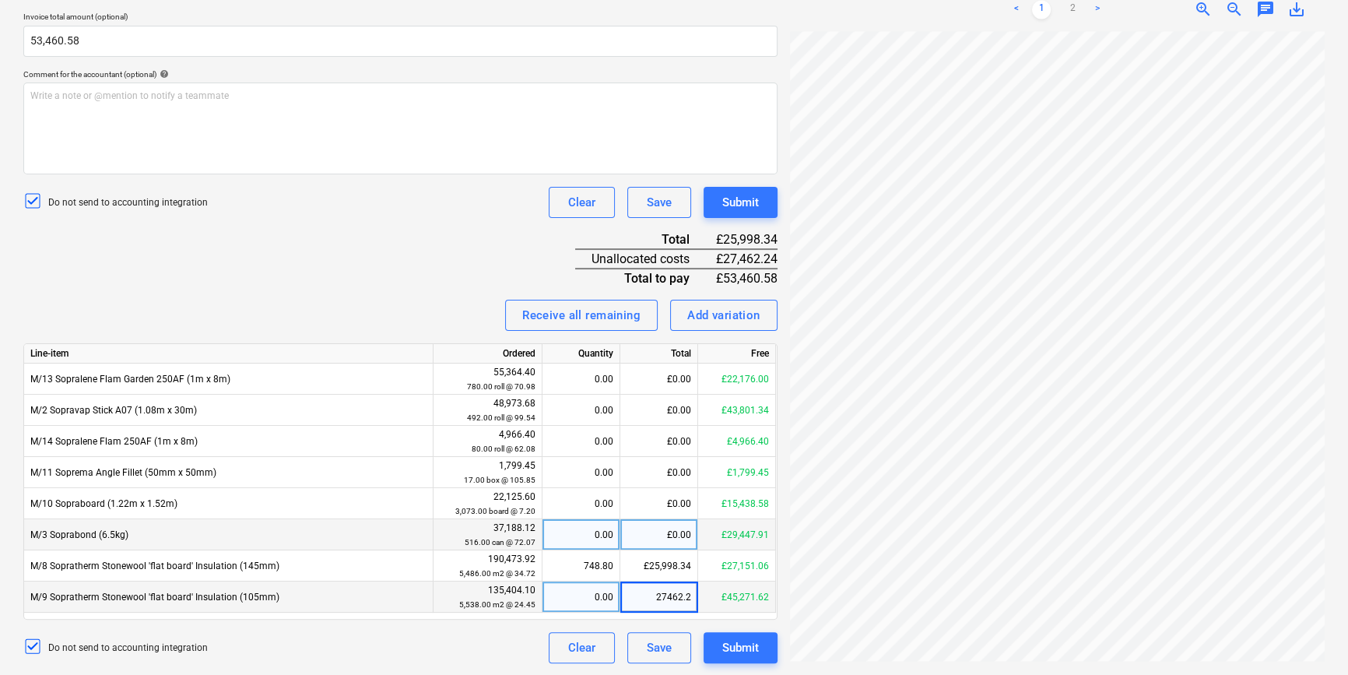
type input "27462.24"
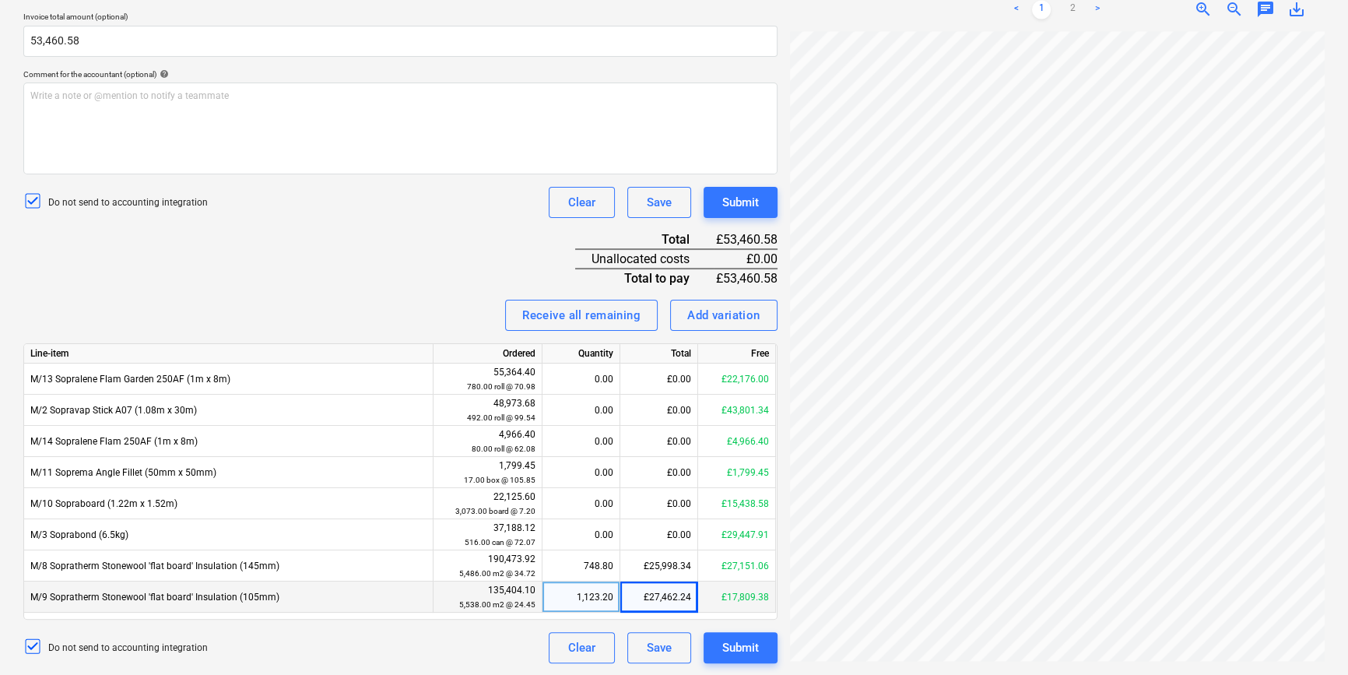
click at [399, 245] on div "Invoice name help 93960 Invoice number (optional) help Invoice date help 11 Jun…" at bounding box center [400, 252] width 754 height 822
click at [736, 645] on div "Submit" at bounding box center [740, 648] width 37 height 20
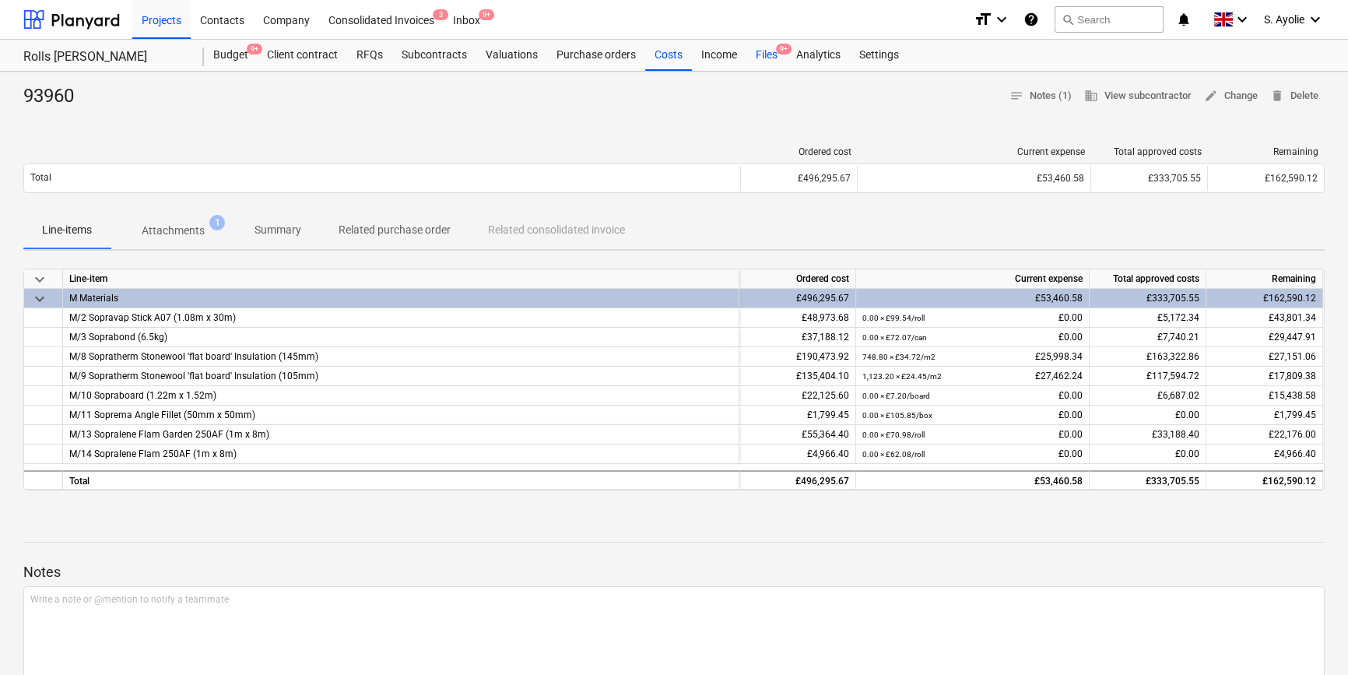
click at [765, 53] on div "Files 9+" at bounding box center [766, 55] width 40 height 31
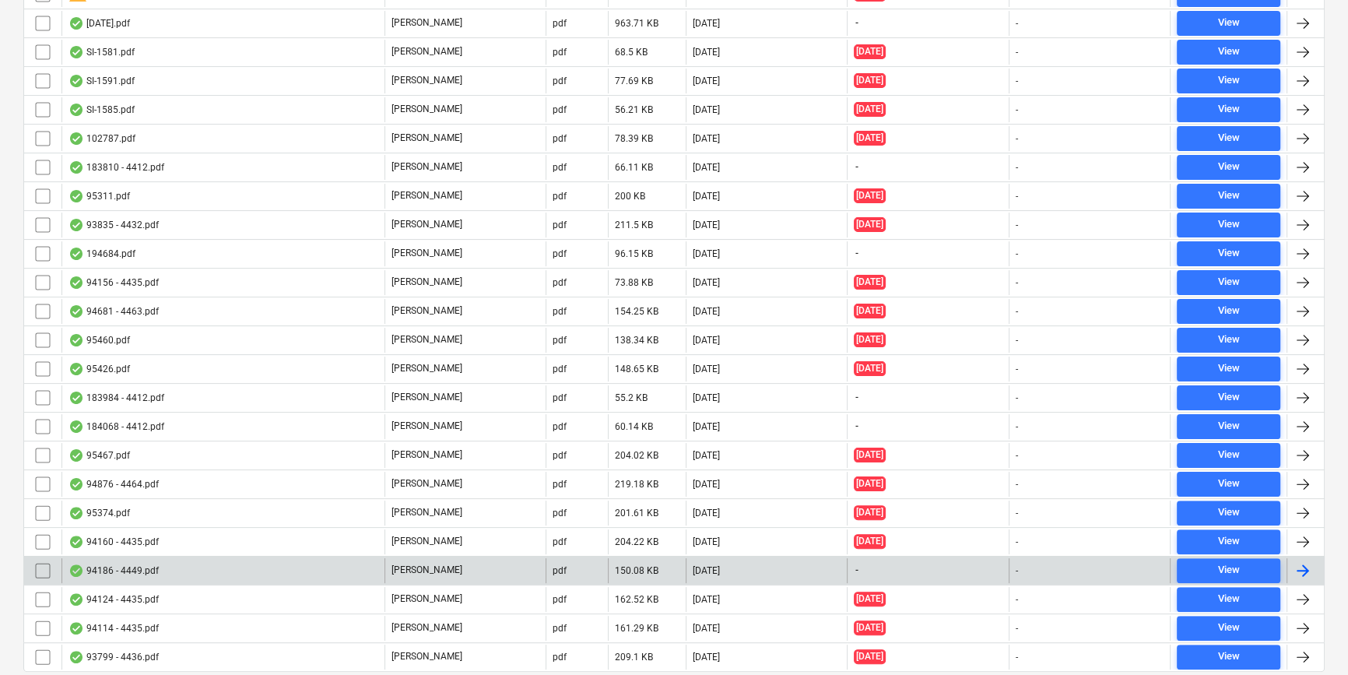
scroll to position [477, 0]
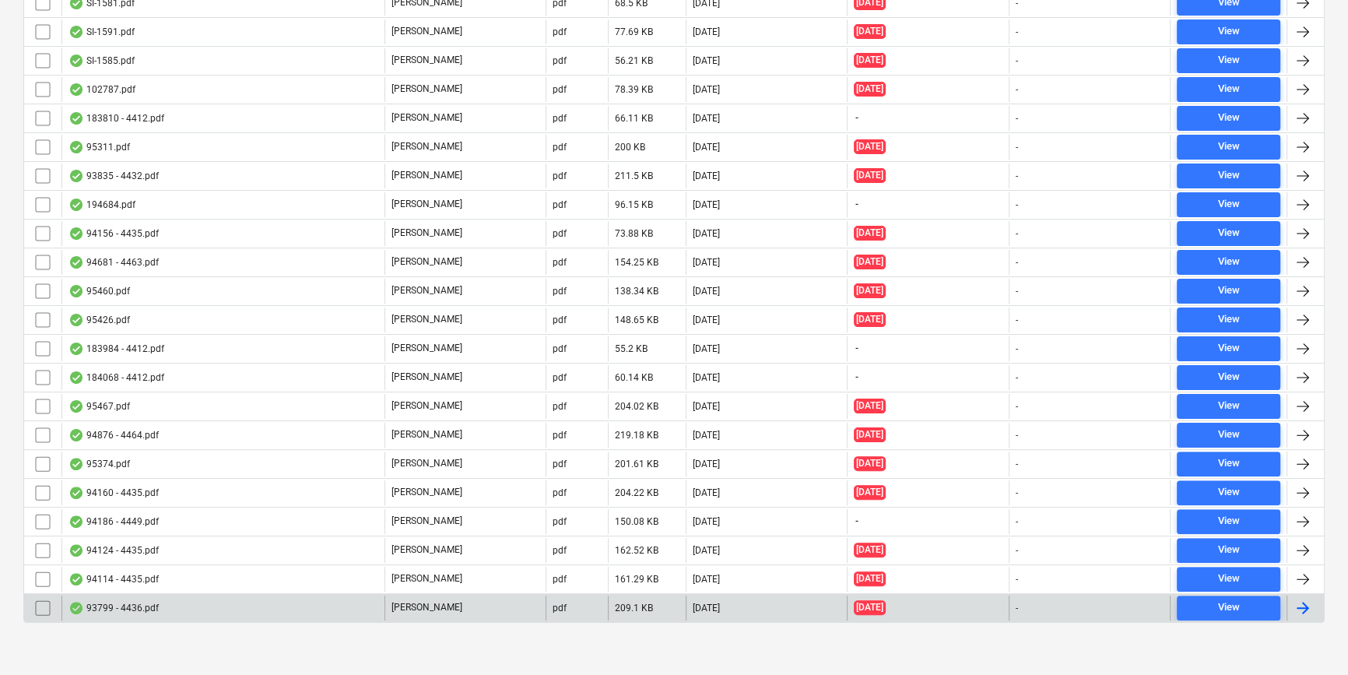
click at [525, 606] on div "[PERSON_NAME]" at bounding box center [465, 607] width 161 height 25
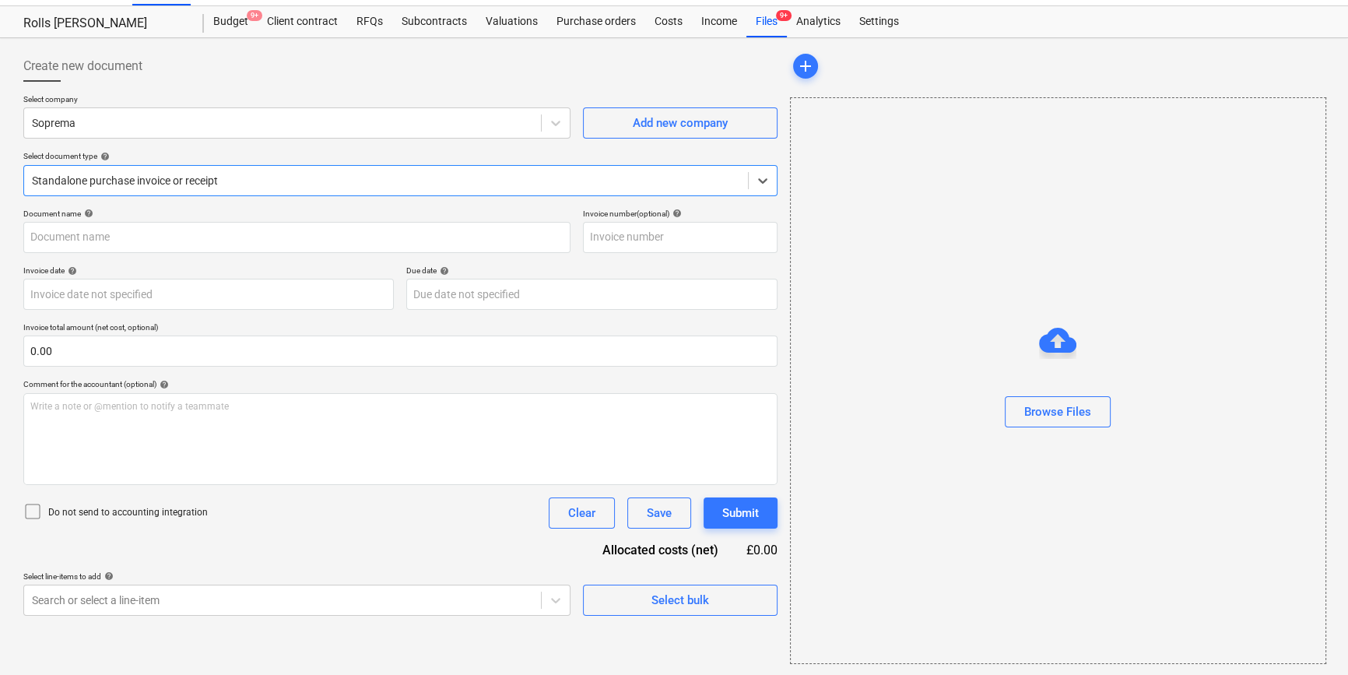
type input "93799"
type input "03 Jun 2025"
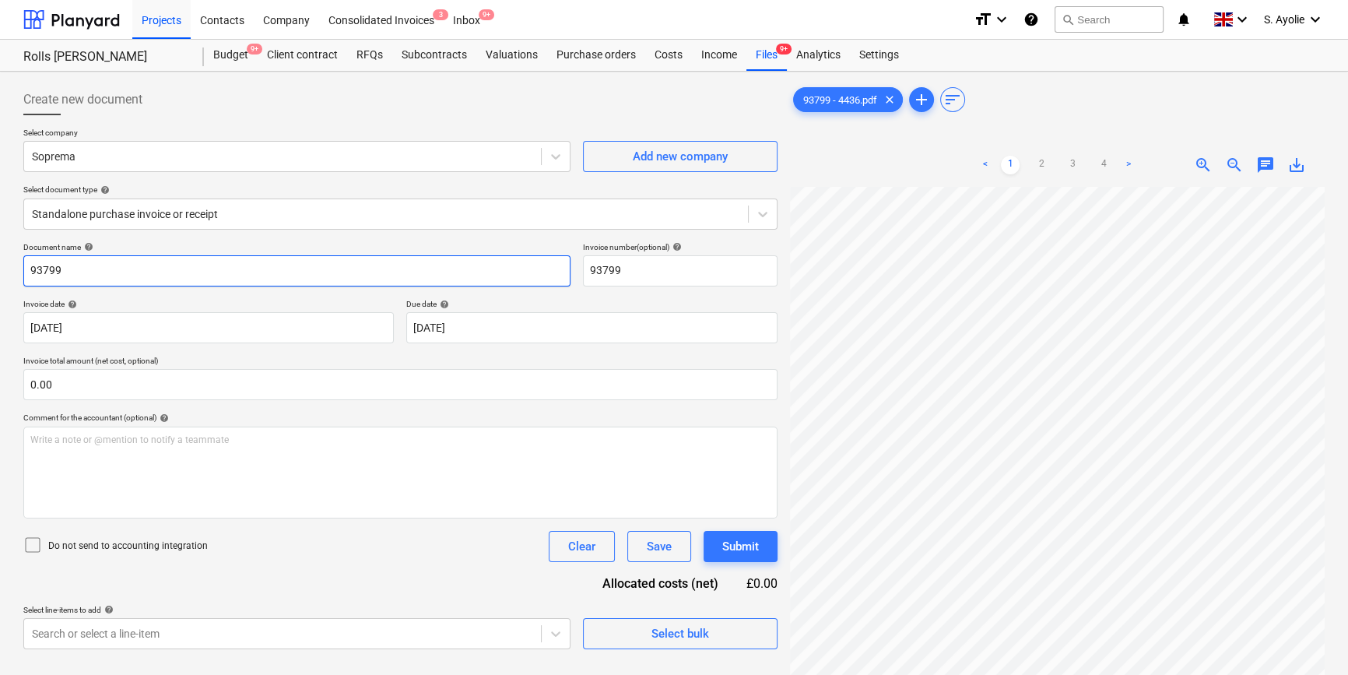
click at [107, 265] on input "93799" at bounding box center [296, 270] width 547 height 31
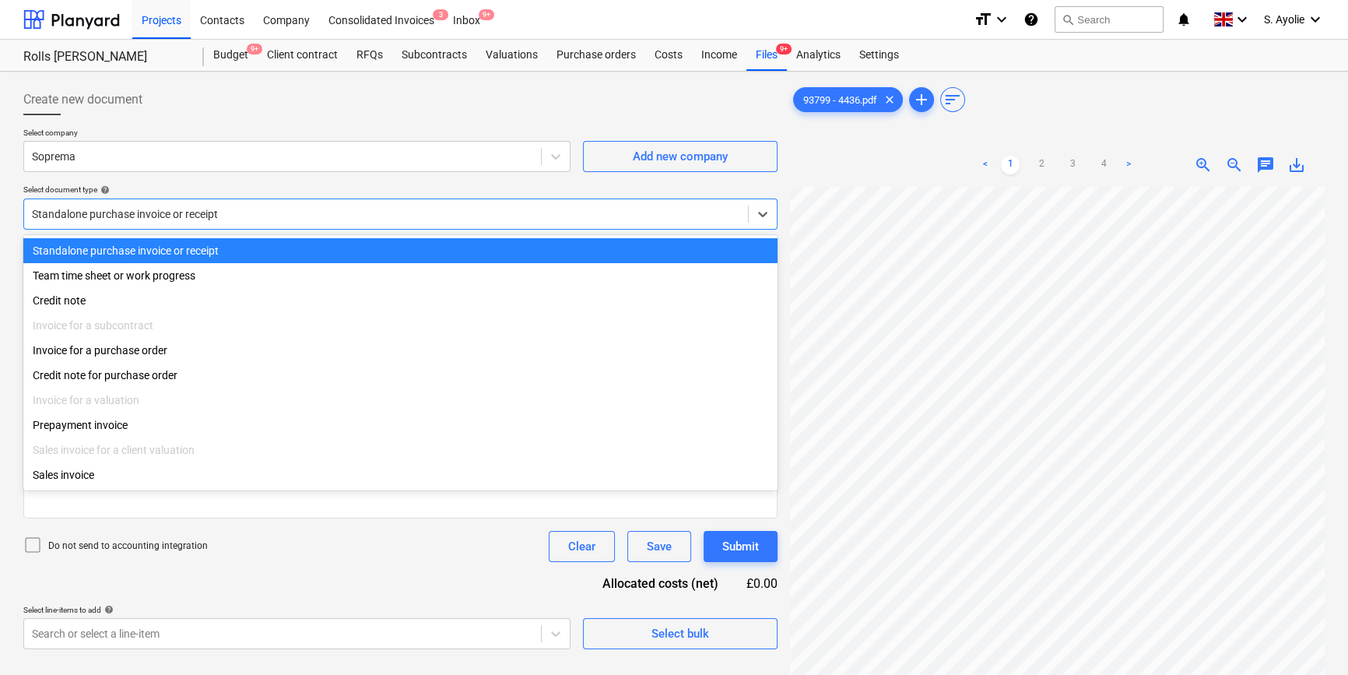
click at [238, 214] on div at bounding box center [386, 214] width 708 height 16
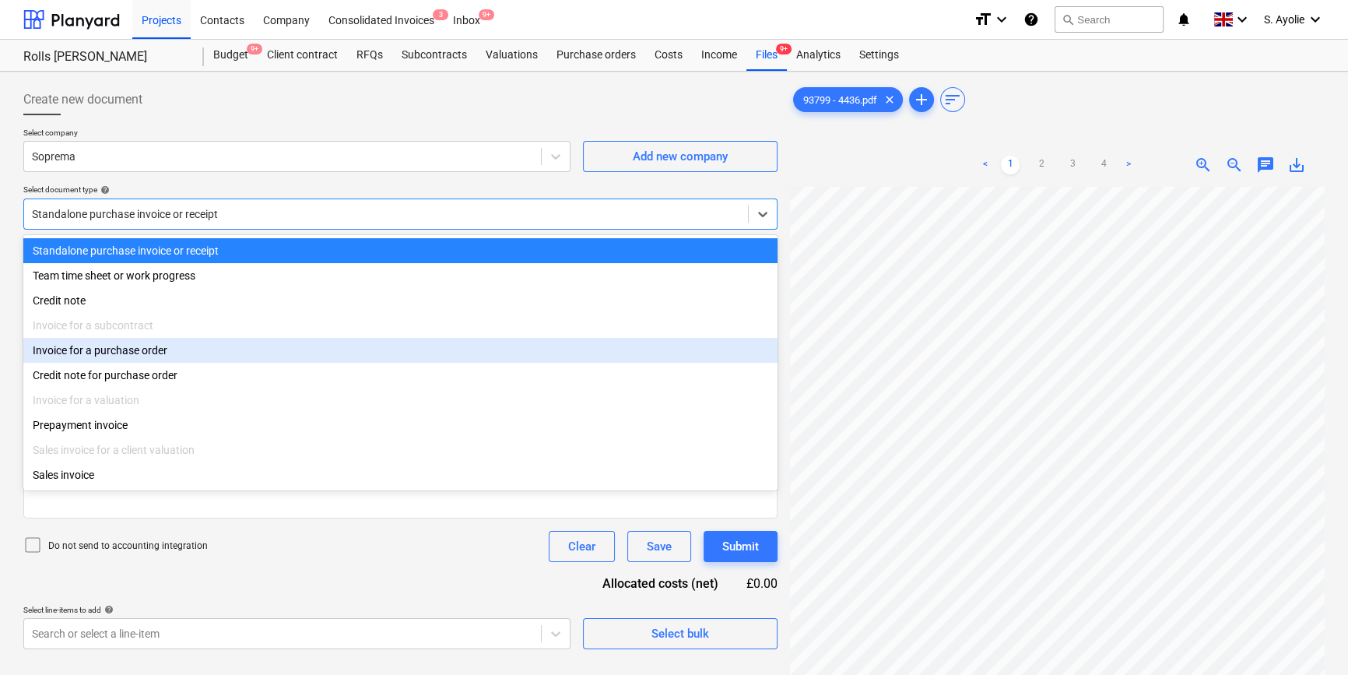
click at [210, 352] on div "Invoice for a purchase order" at bounding box center [400, 350] width 754 height 25
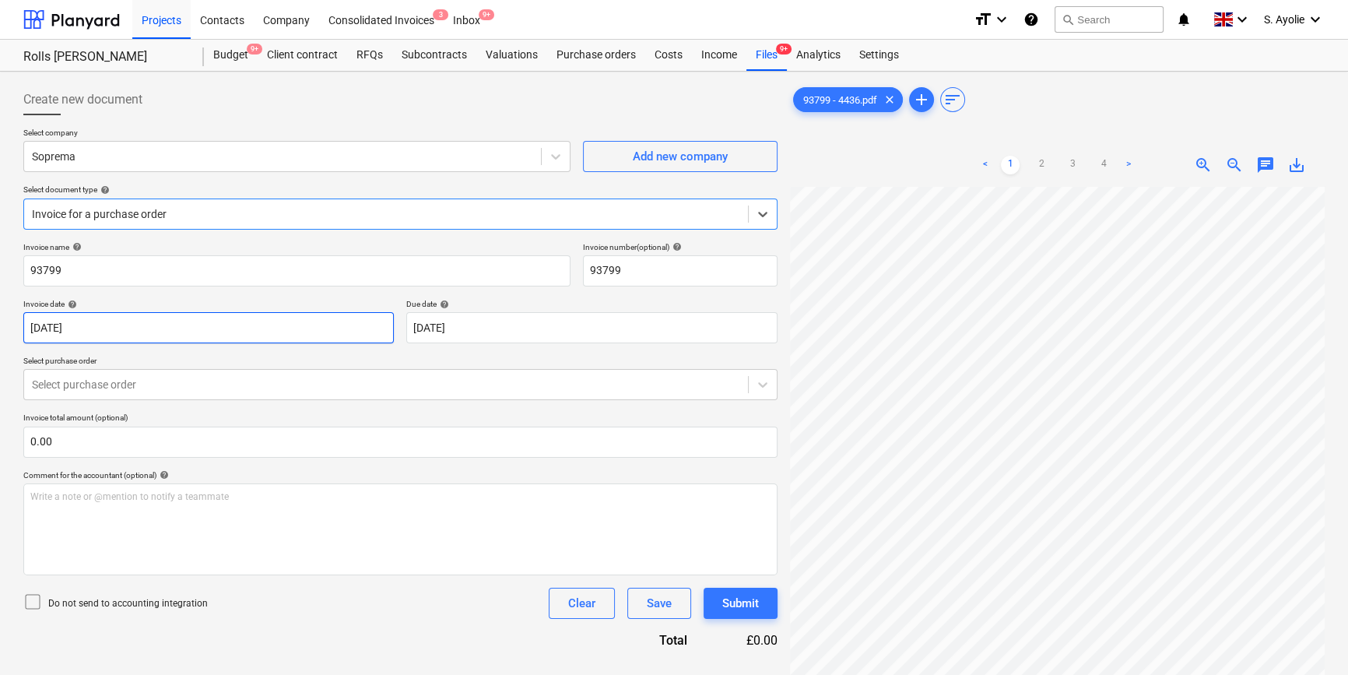
scroll to position [70, 0]
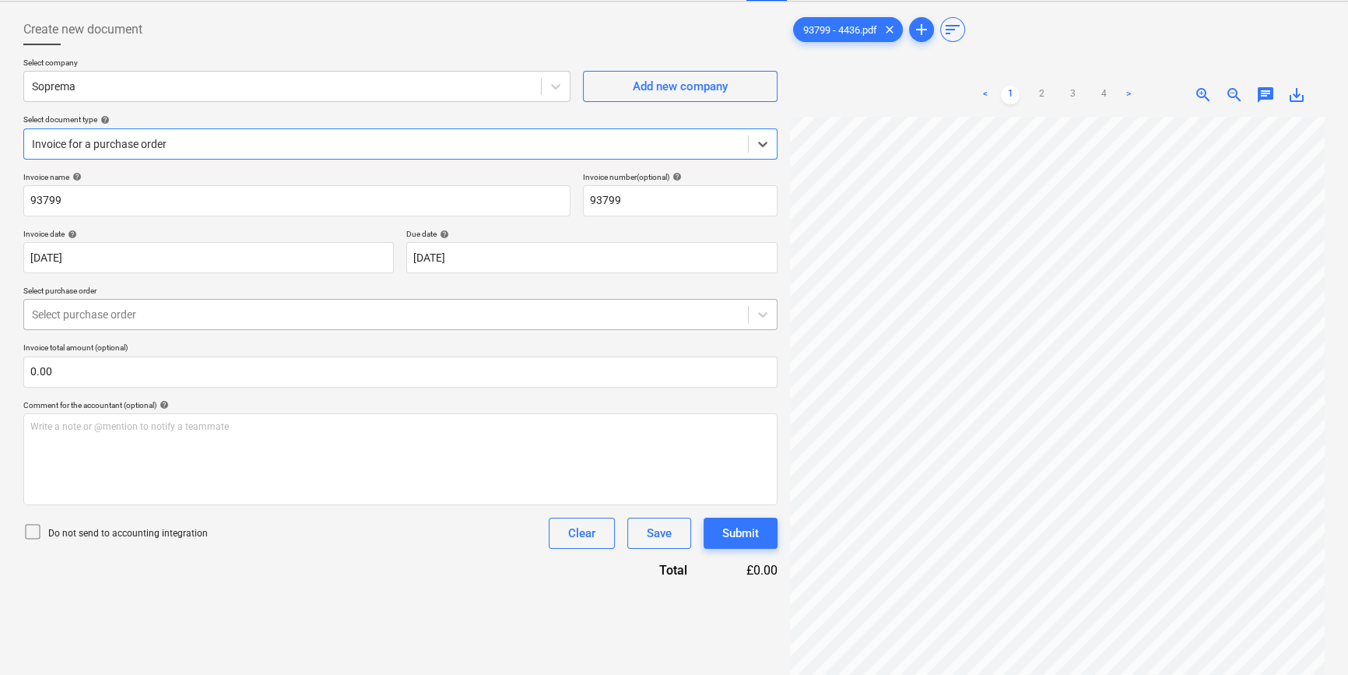
click at [159, 321] on div at bounding box center [386, 315] width 708 height 16
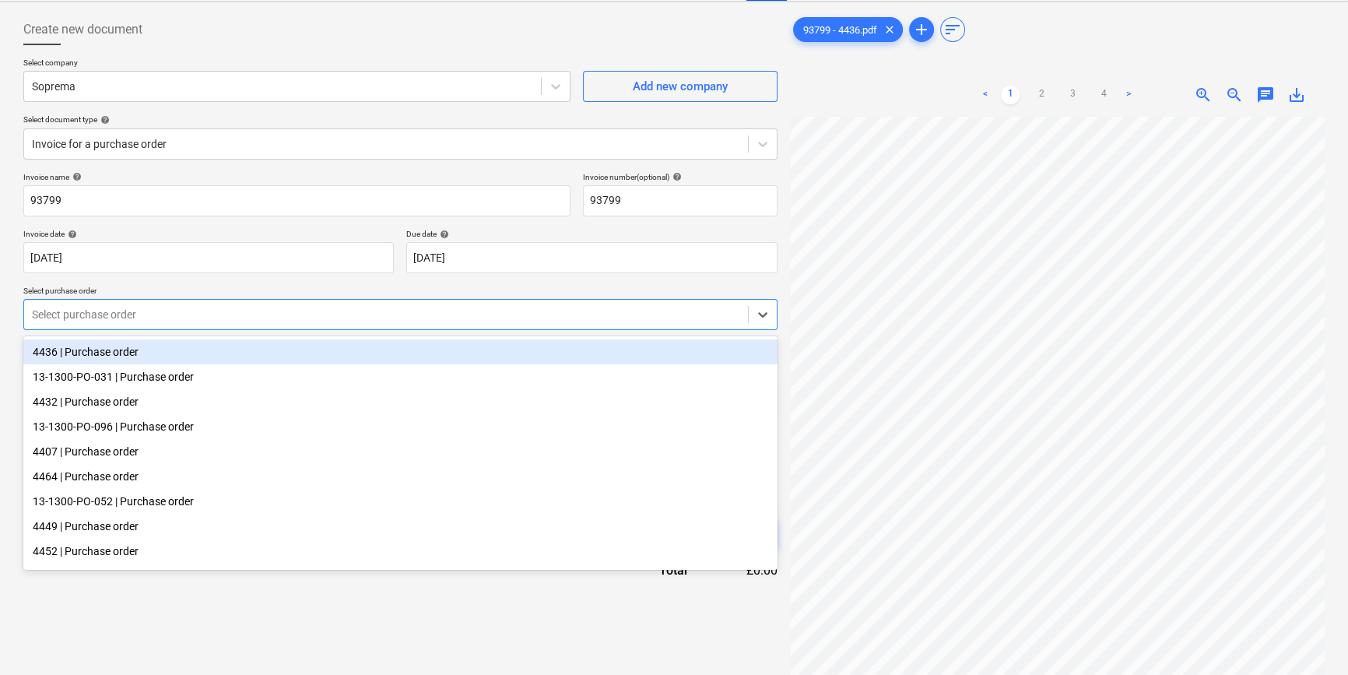
click at [135, 353] on div "4436 | Purchase order" at bounding box center [400, 351] width 754 height 25
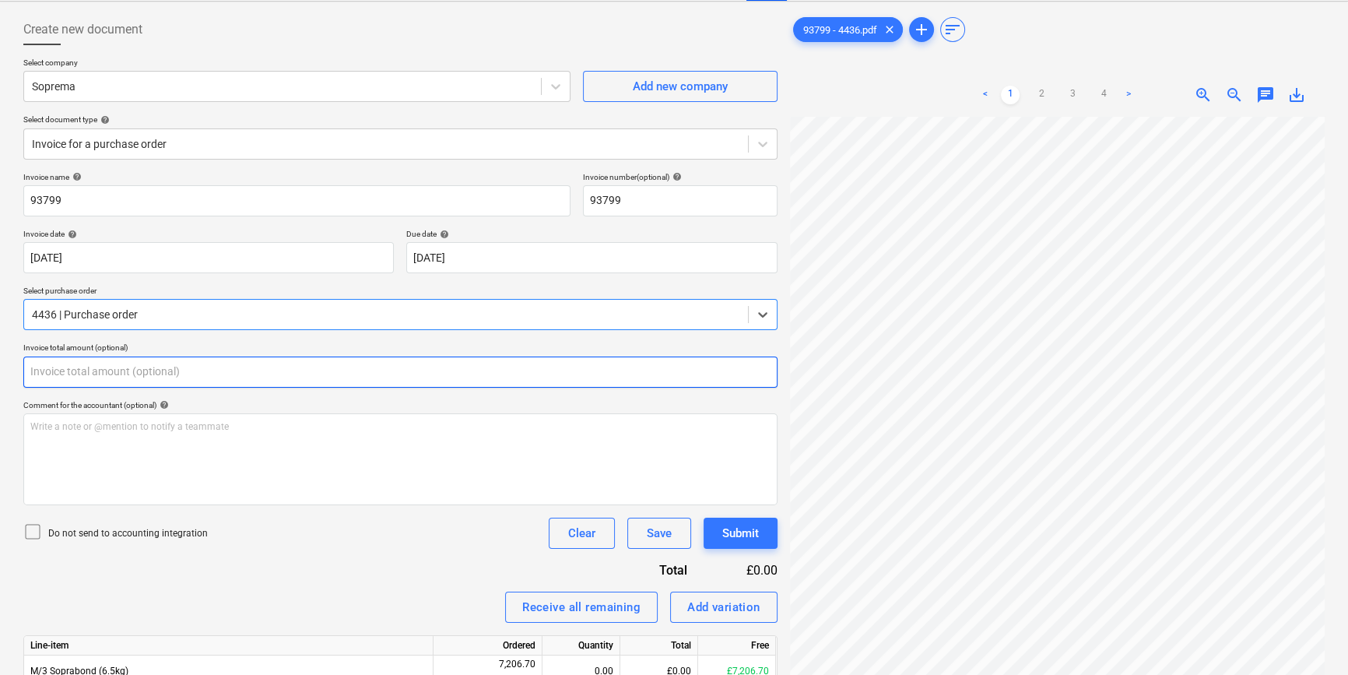
click at [125, 379] on input "text" at bounding box center [400, 372] width 754 height 31
type input "0.00"
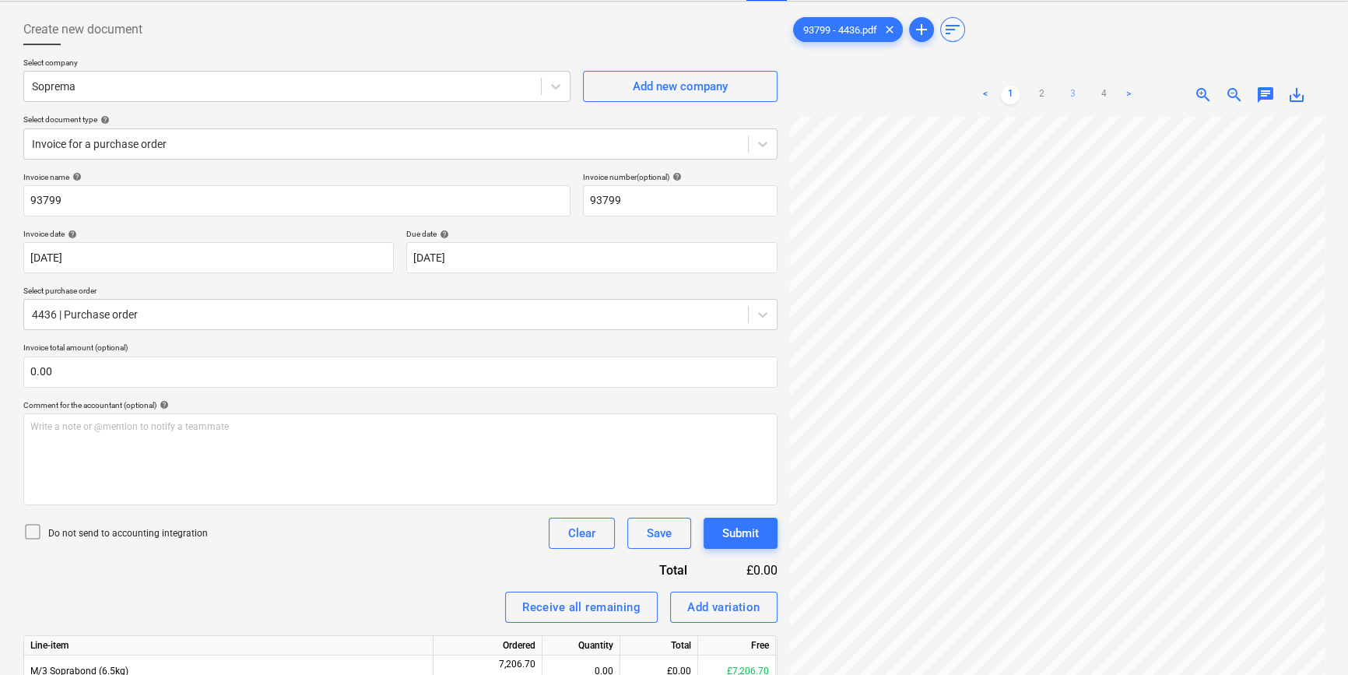
click at [1066, 95] on link "3" at bounding box center [1072, 95] width 19 height 19
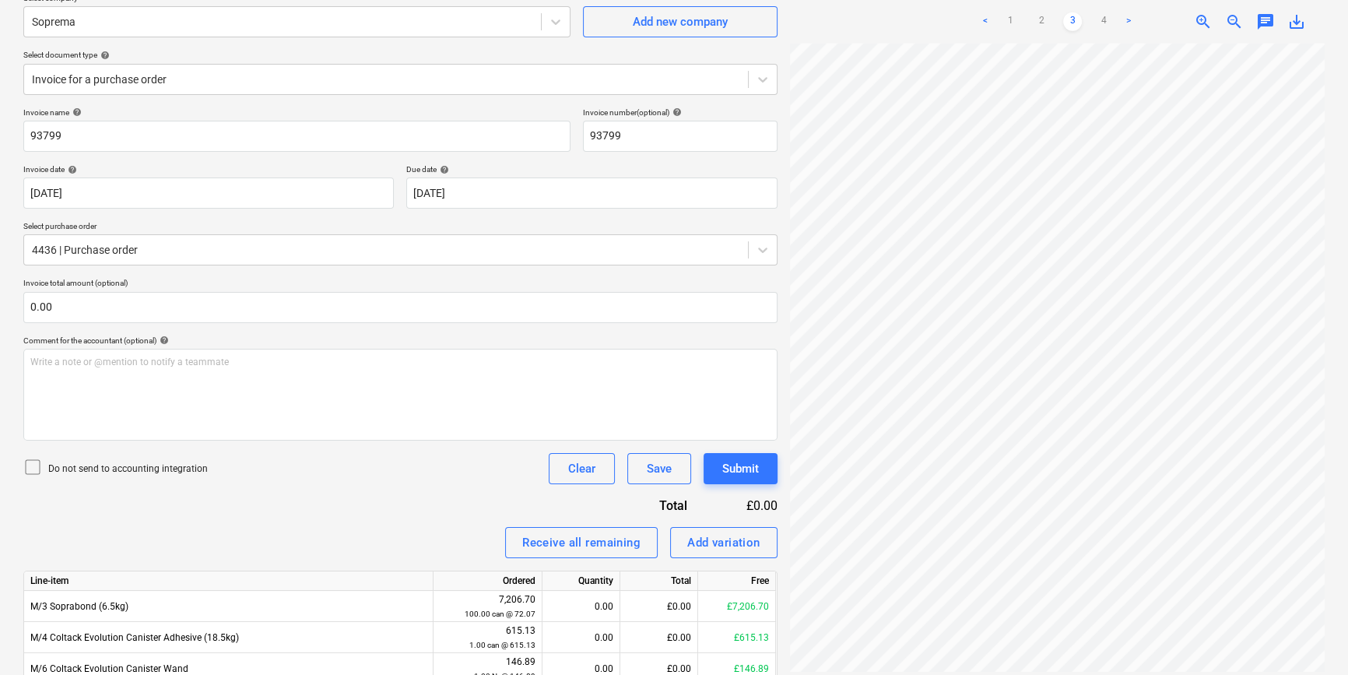
scroll to position [212, 0]
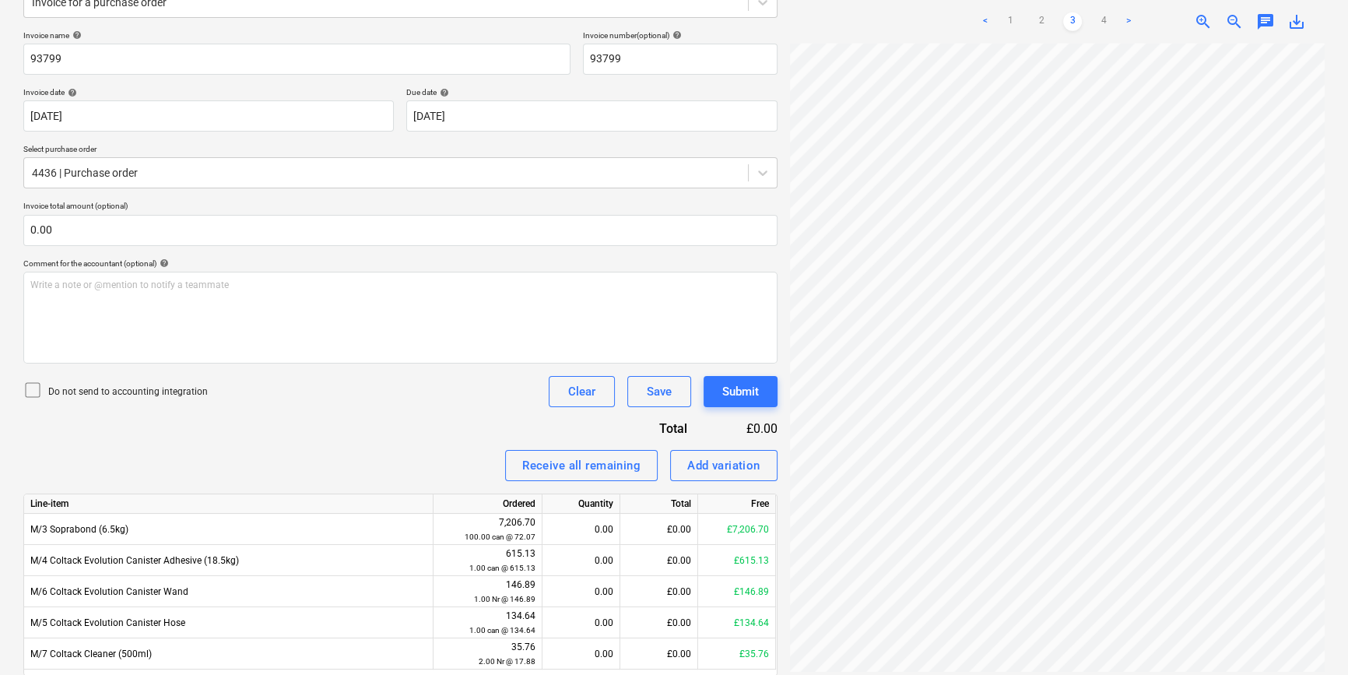
click at [183, 246] on div "Invoice name help 93799 Invoice number (optional) help 93799 Invoice date help …" at bounding box center [400, 375] width 754 height 690
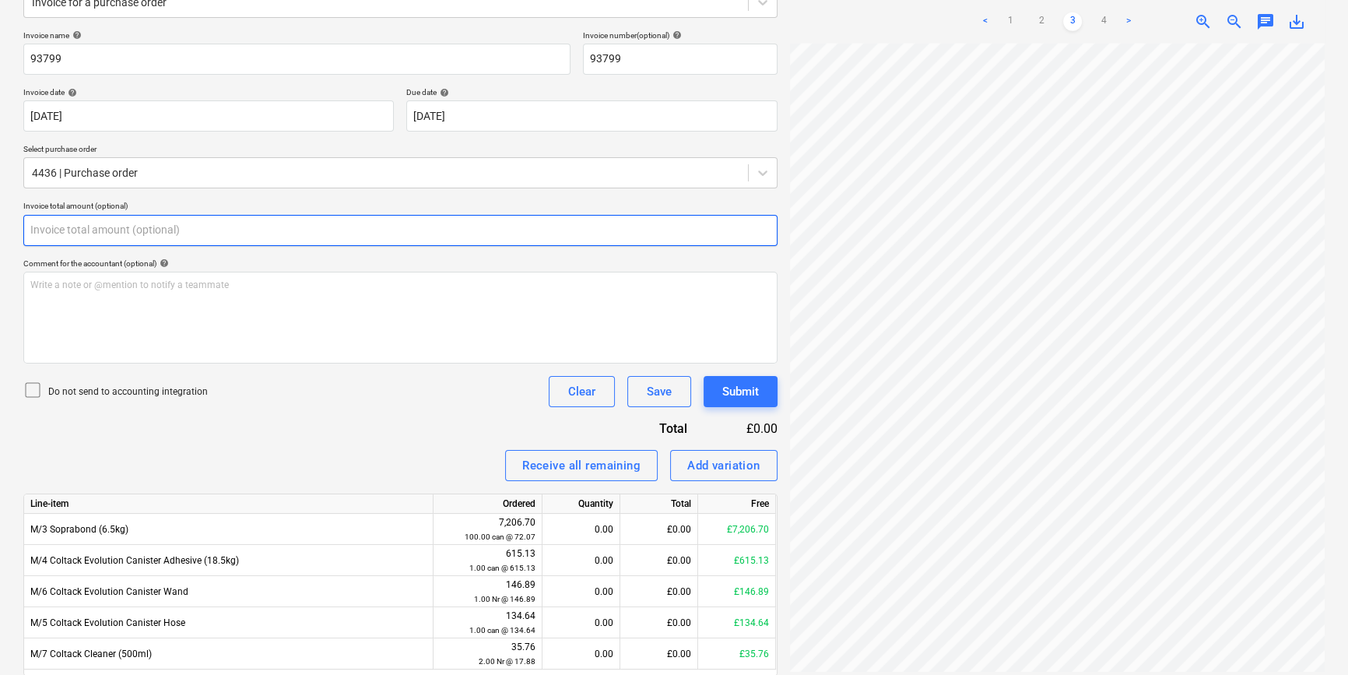
click at [177, 234] on input "text" at bounding box center [400, 230] width 754 height 31
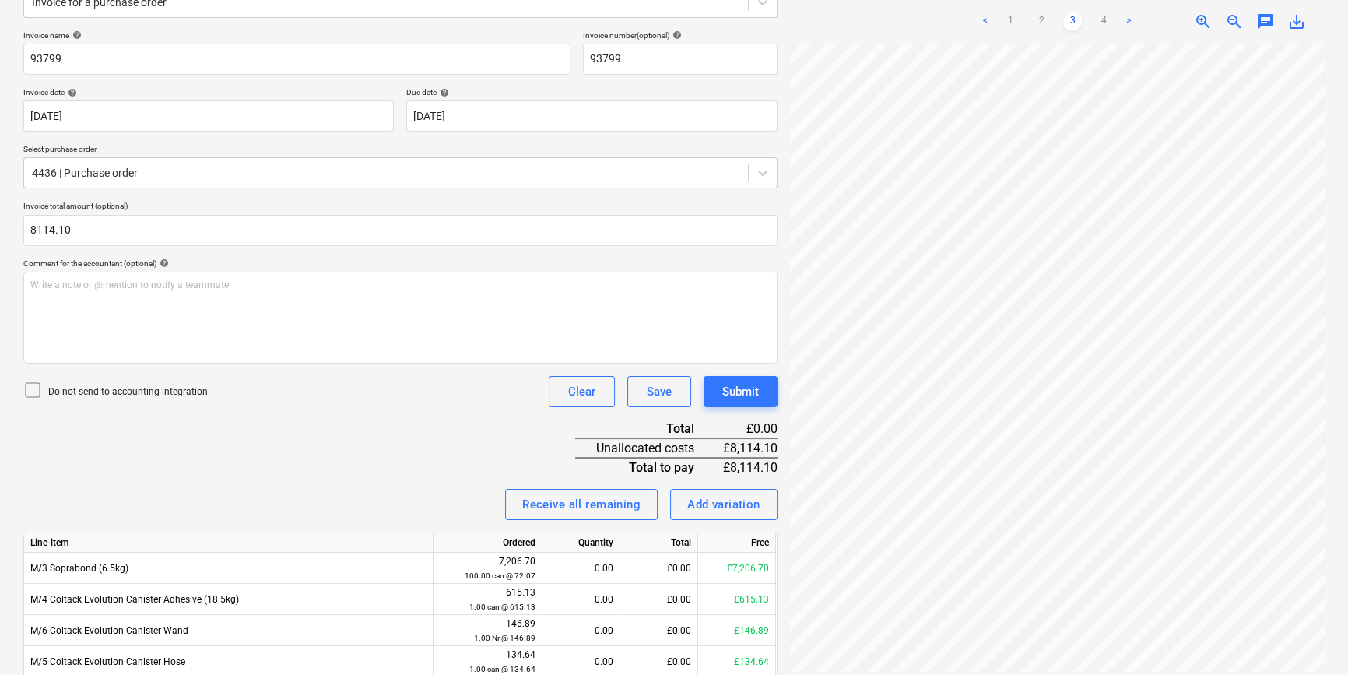
type input "8,114.10"
click at [167, 402] on div "Do not send to accounting integration Clear Save Submit" at bounding box center [400, 391] width 754 height 31
click at [168, 392] on p "Do not send to accounting integration" at bounding box center [128, 391] width 160 height 13
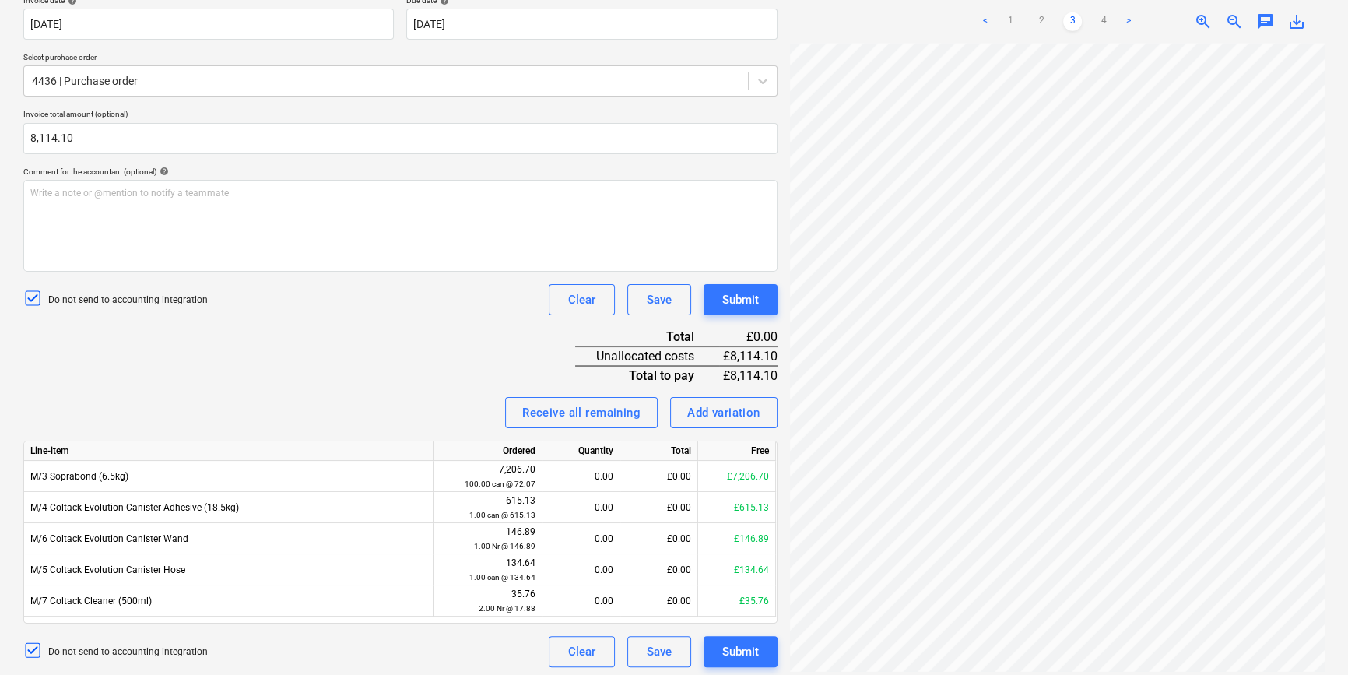
scroll to position [307, 0]
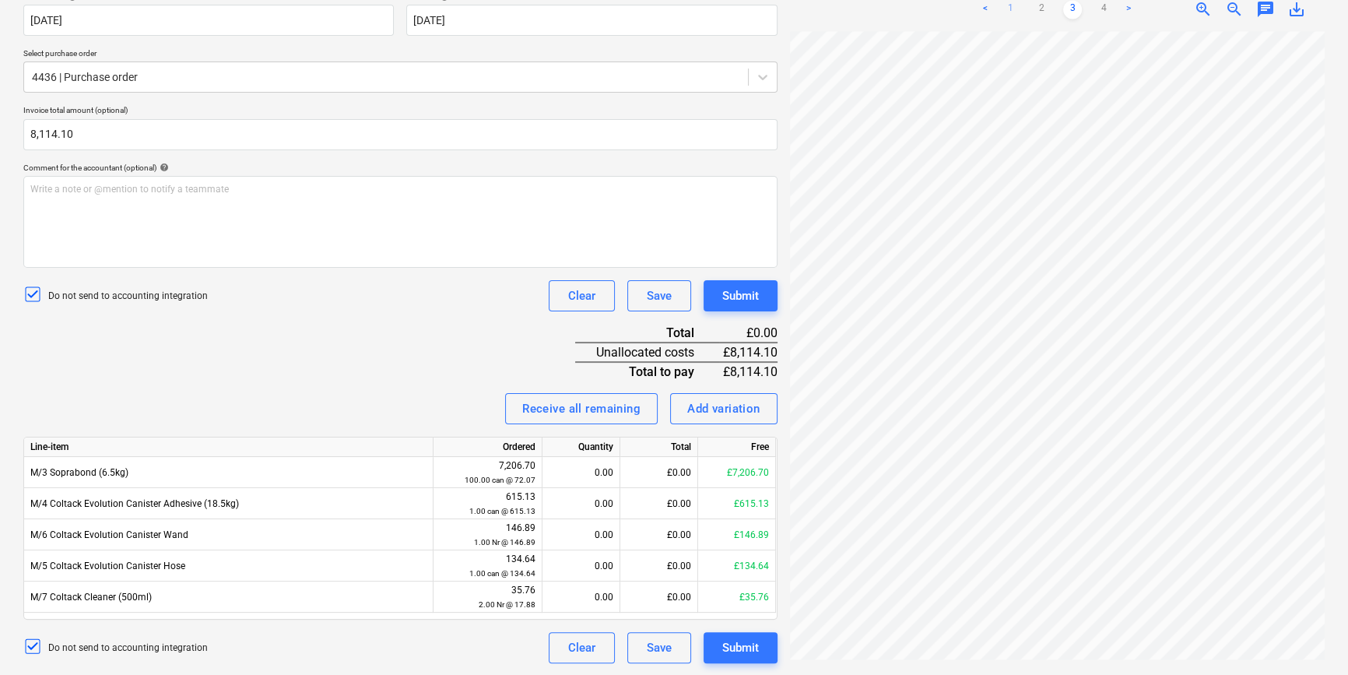
click at [1009, 15] on link "1" at bounding box center [1010, 9] width 19 height 19
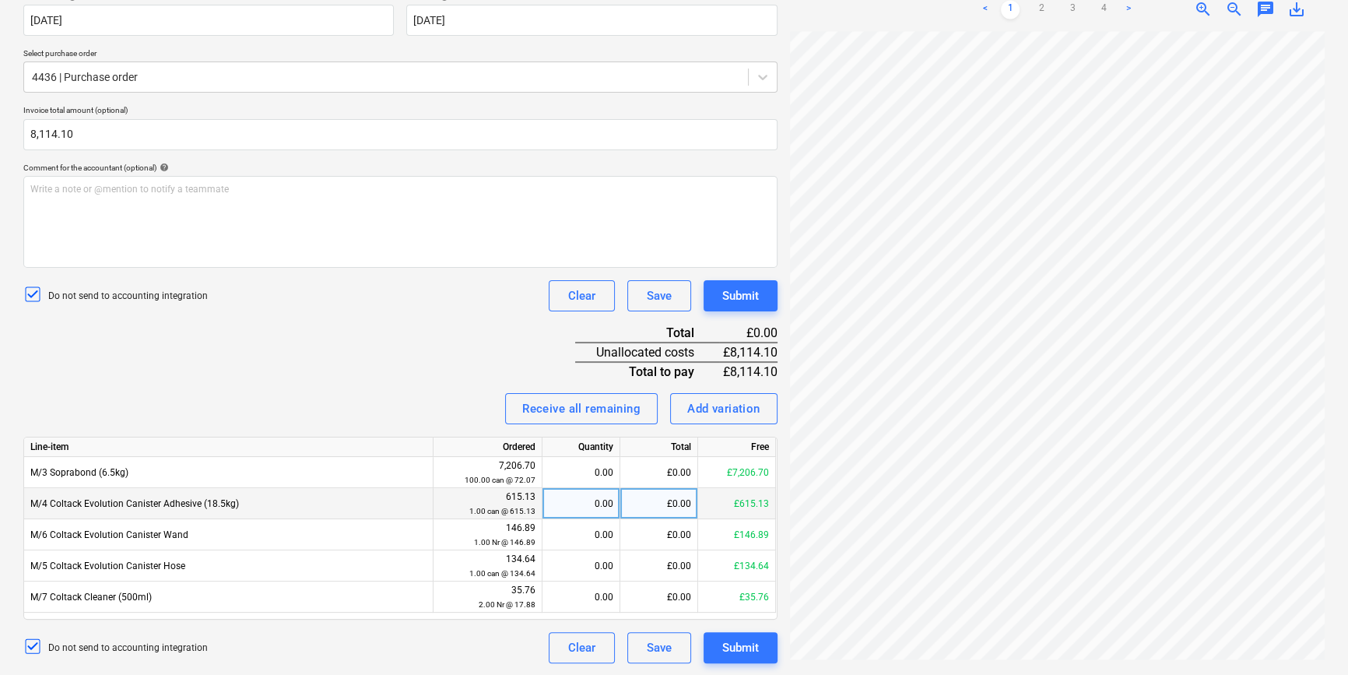
click at [684, 508] on div "£0.00" at bounding box center [659, 503] width 78 height 31
type input "615.13"
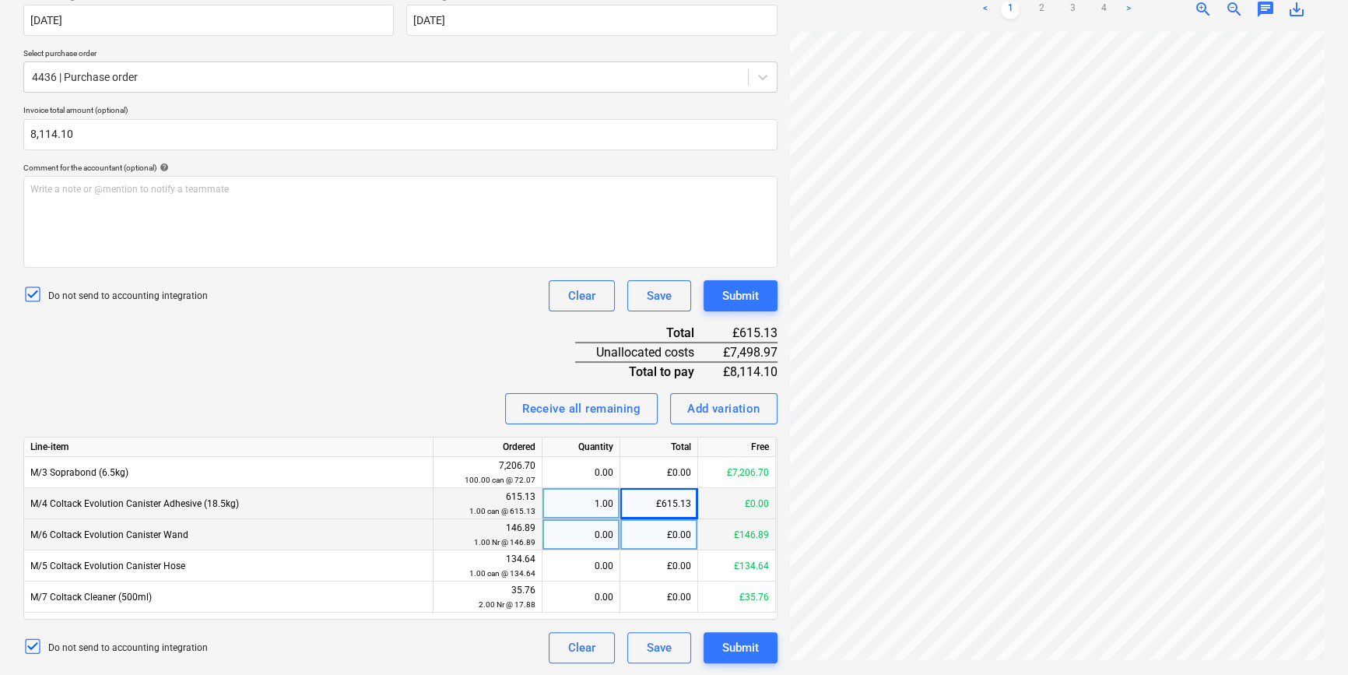
click at [659, 543] on div "£0.00" at bounding box center [659, 534] width 78 height 31
type input "146.89"
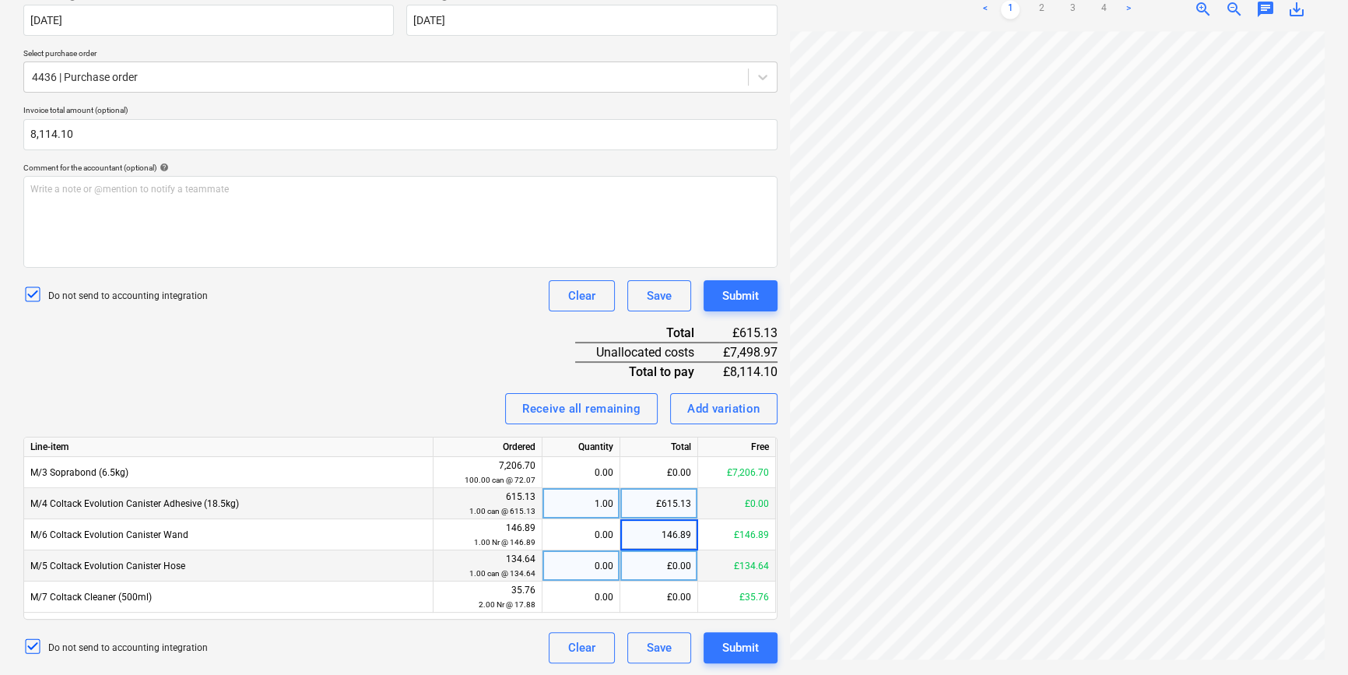
click at [683, 574] on div "£0.00" at bounding box center [659, 565] width 78 height 31
type input "134.64"
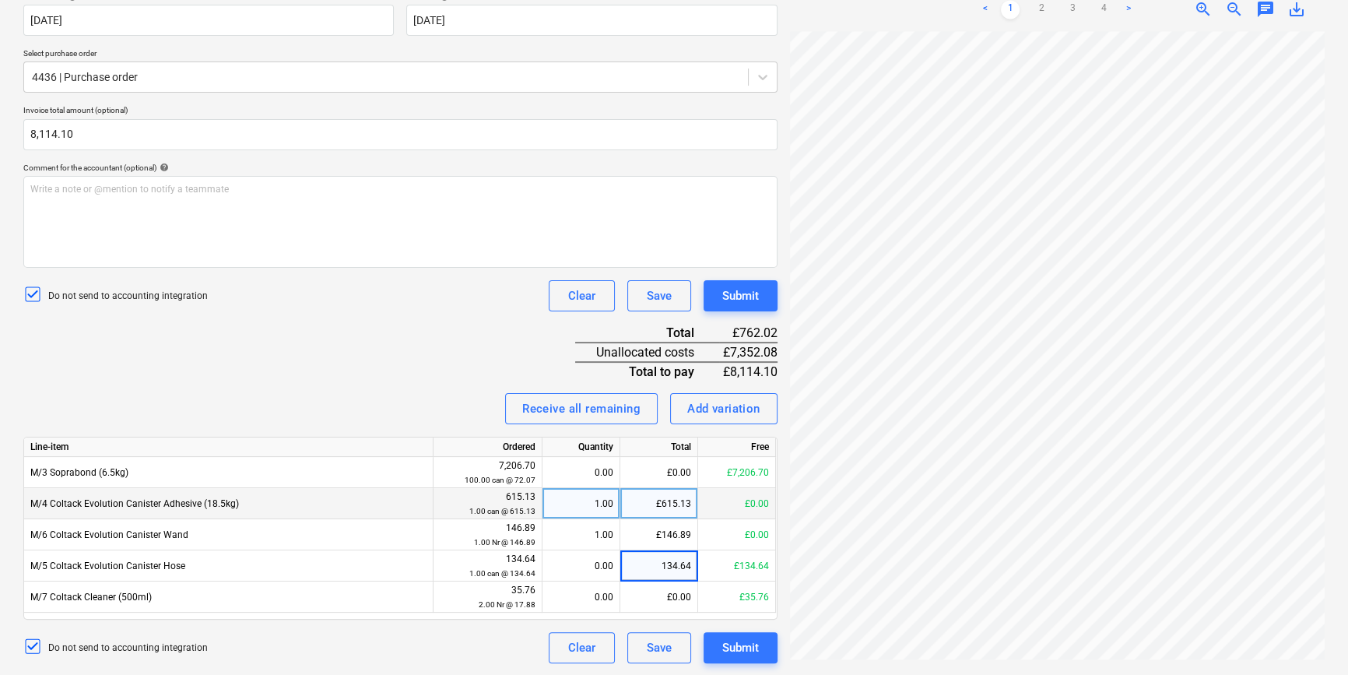
click at [422, 393] on div "Receive all remaining Add variation" at bounding box center [400, 408] width 754 height 31
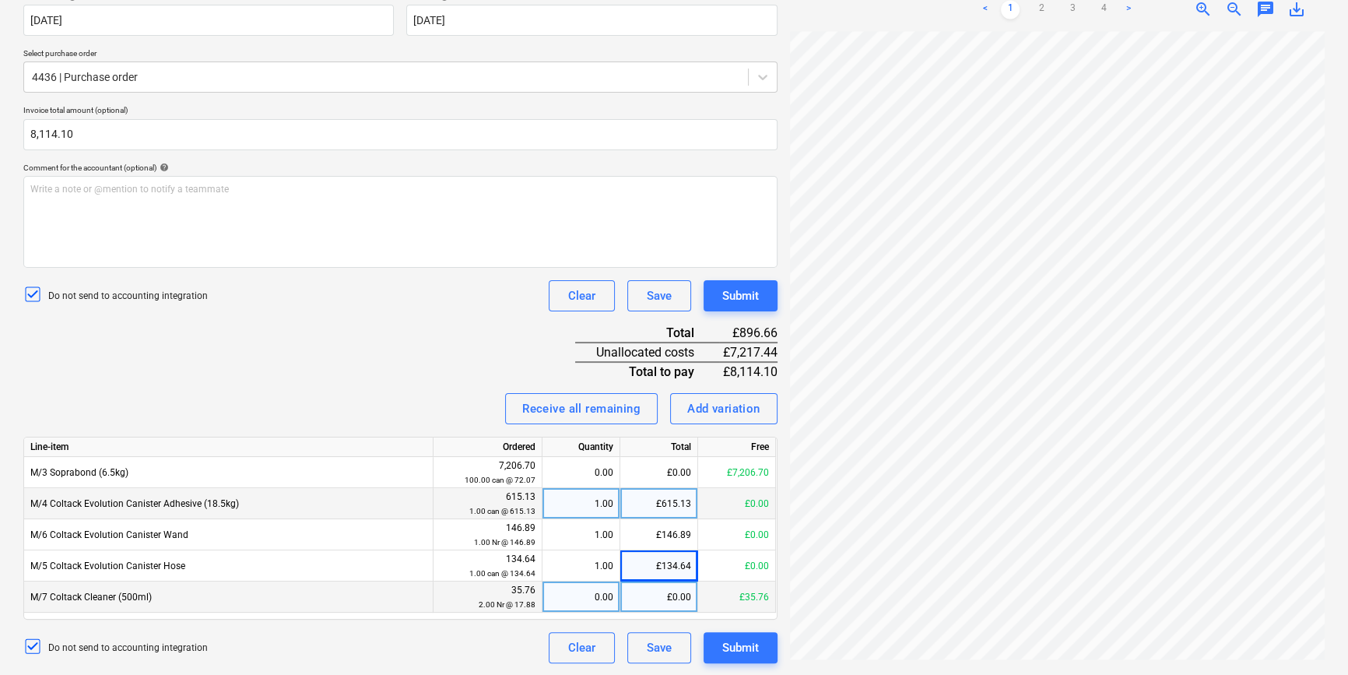
click at [657, 599] on div "£0.00" at bounding box center [659, 596] width 78 height 31
type input "8.94"
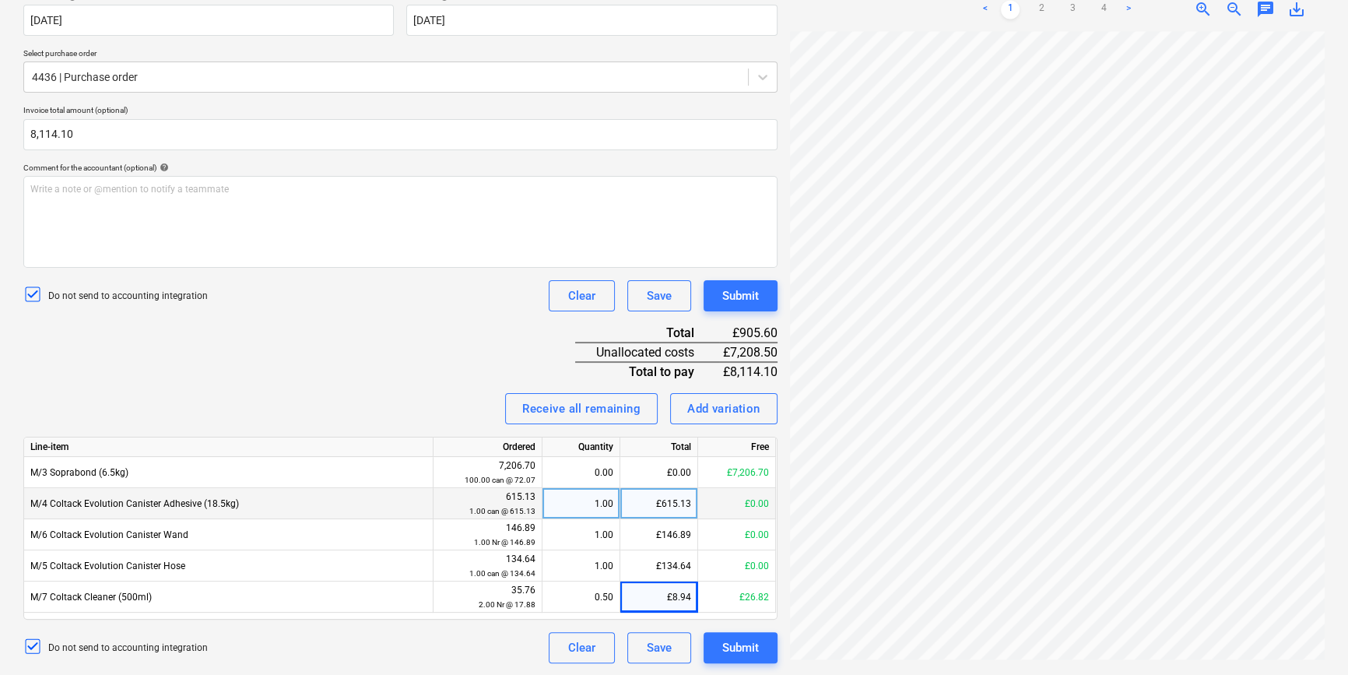
click at [223, 357] on div "Invoice name help 93799 Invoice number (optional) help 93799 Invoice date help …" at bounding box center [400, 299] width 754 height 729
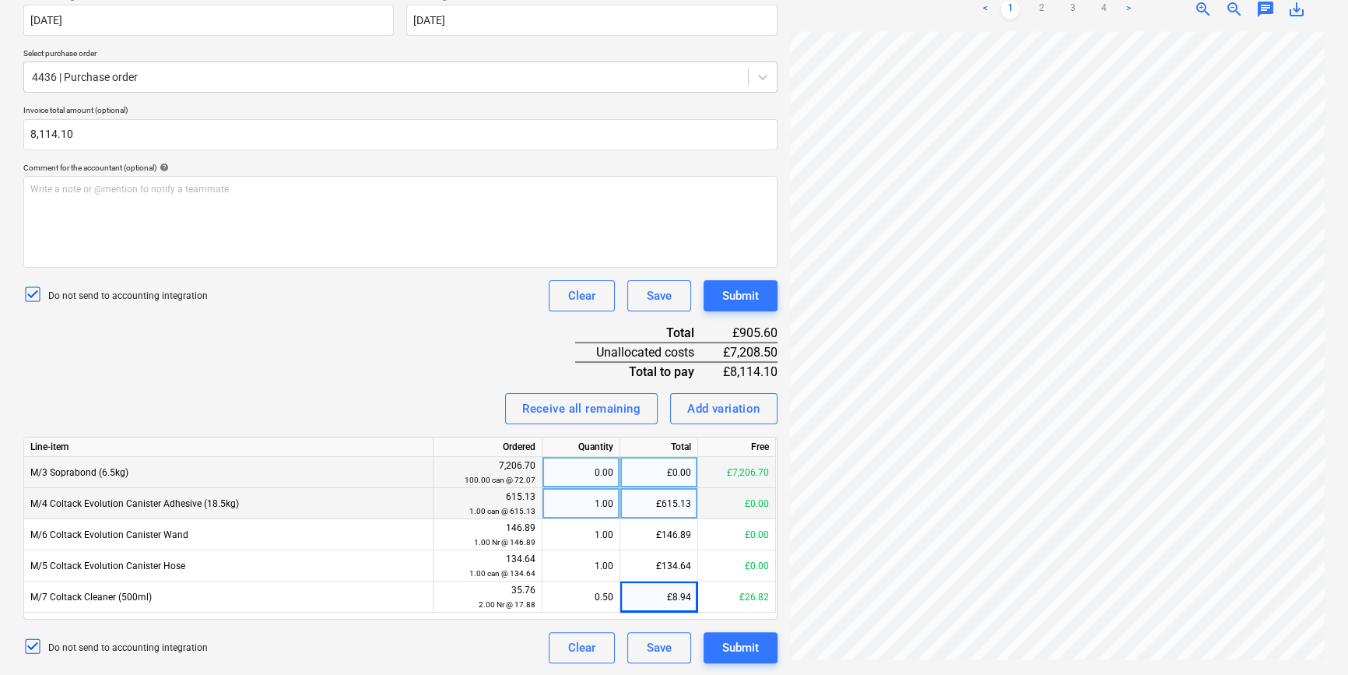
click at [672, 476] on div "£0.00" at bounding box center [659, 472] width 78 height 31
type input "7208.50"
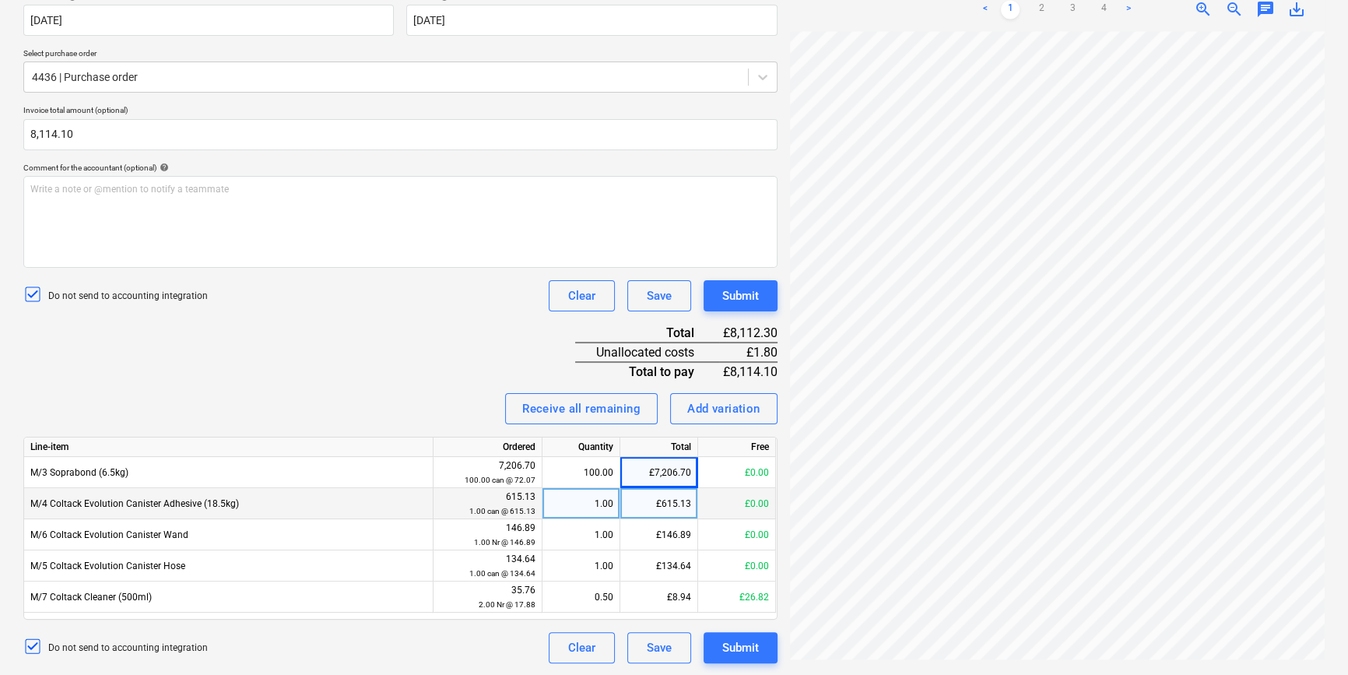
click at [459, 378] on div "Invoice name help 93799 Invoice number (optional) help 93799 Invoice date help …" at bounding box center [400, 299] width 754 height 729
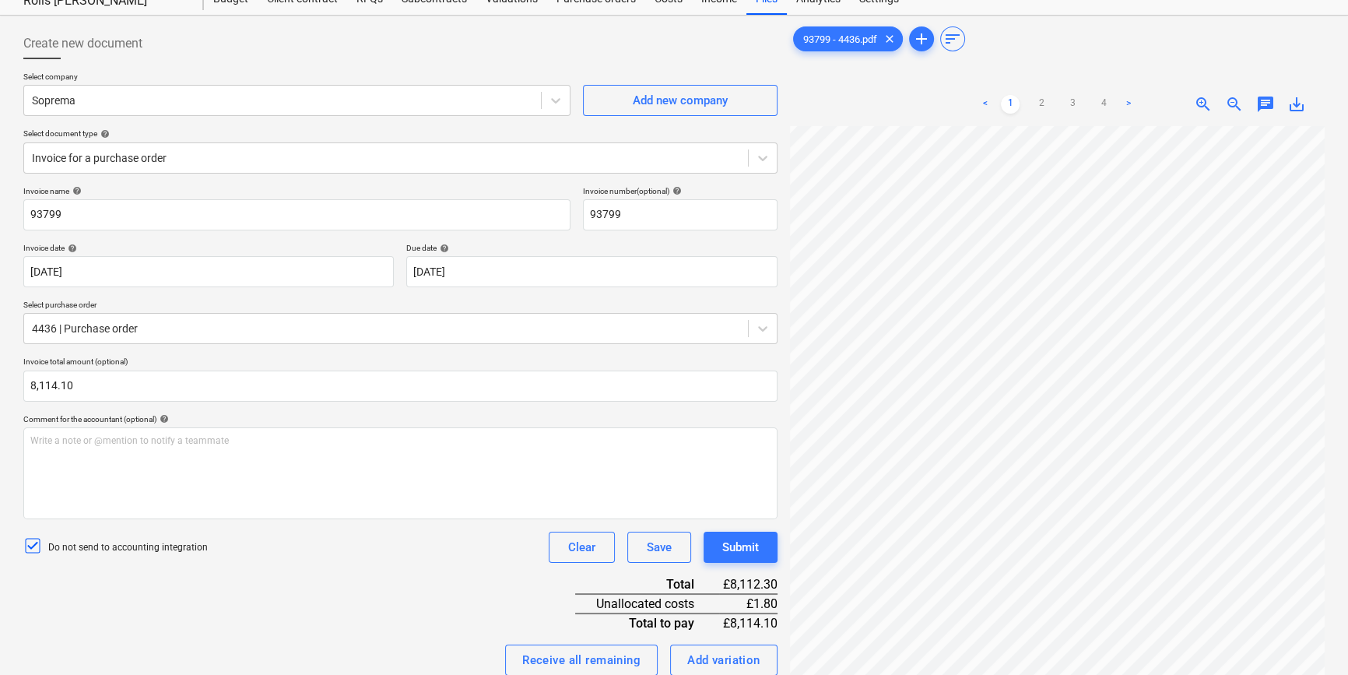
scroll to position [0, 0]
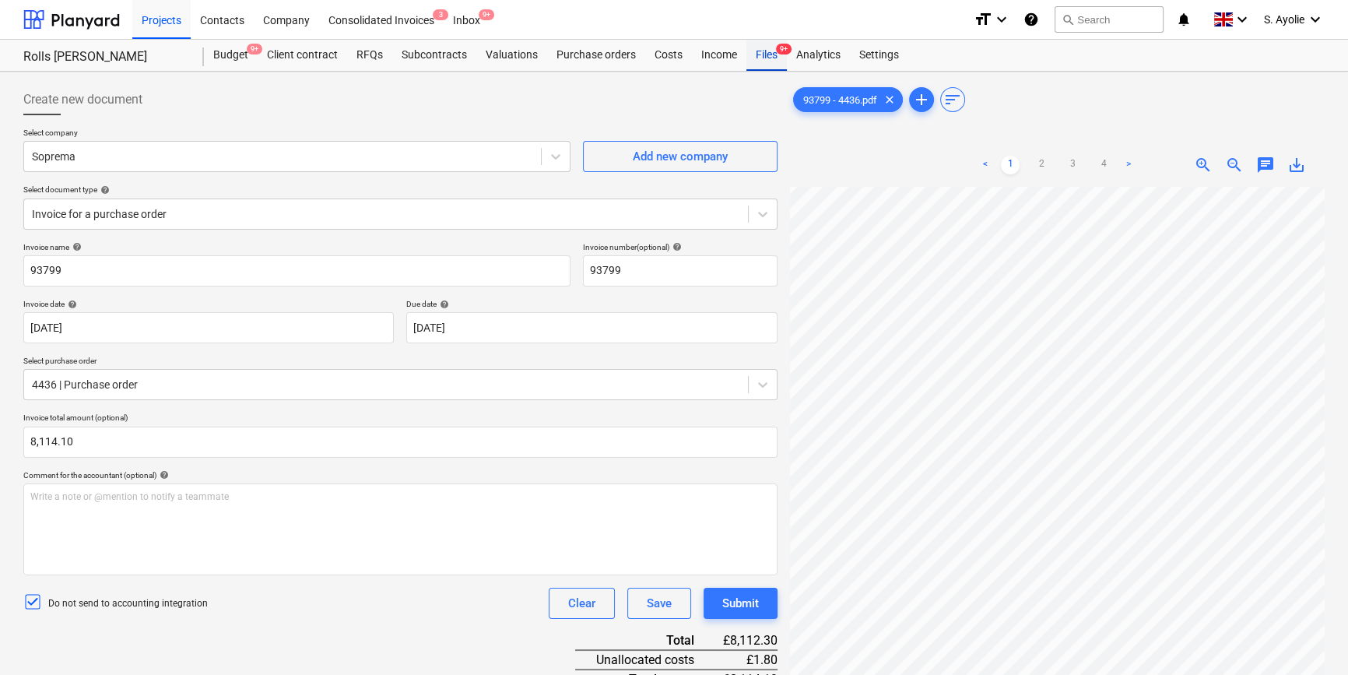
click at [780, 66] on div "Files 9+" at bounding box center [766, 55] width 40 height 31
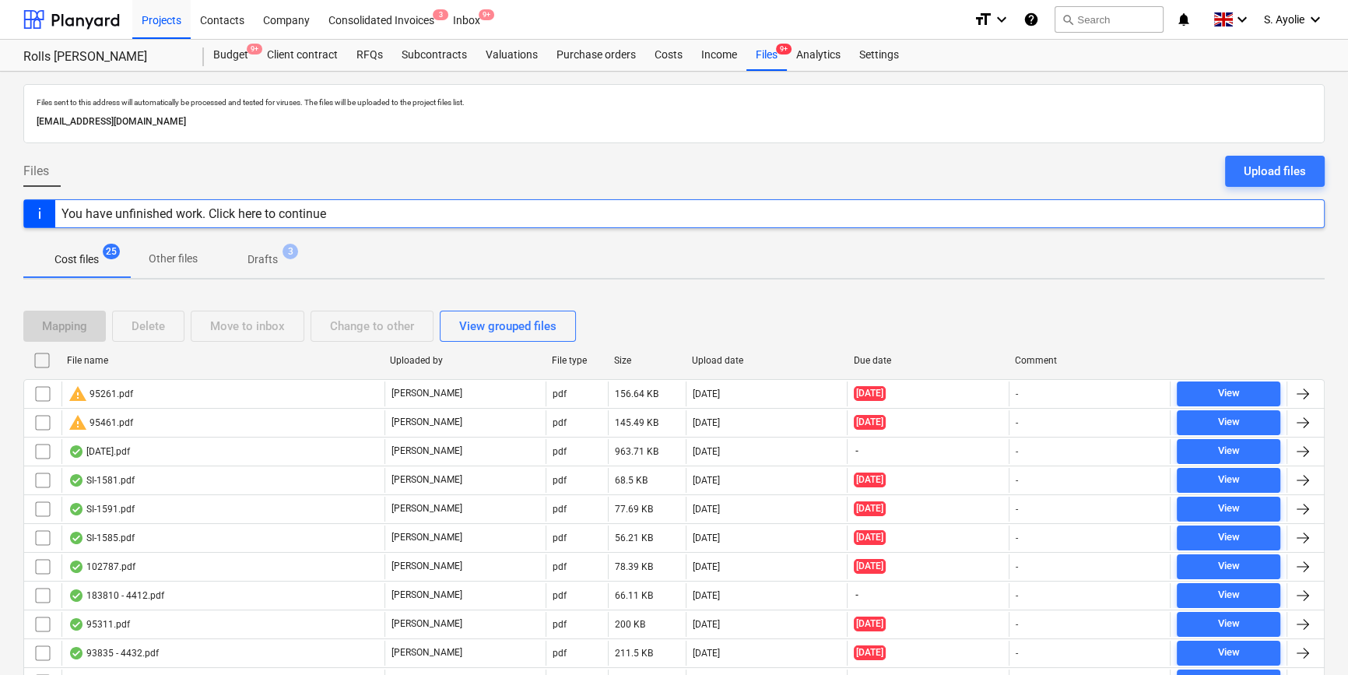
scroll to position [477, 0]
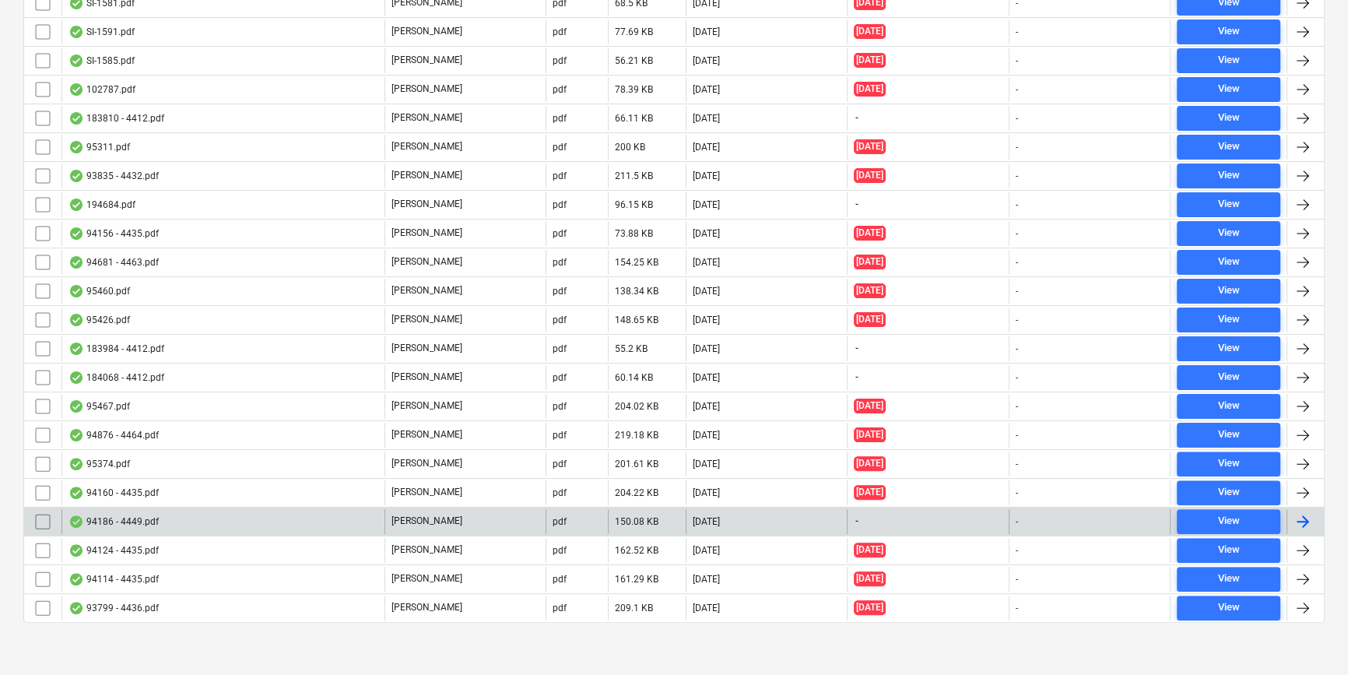
click at [432, 521] on div "[PERSON_NAME]" at bounding box center [465, 521] width 161 height 25
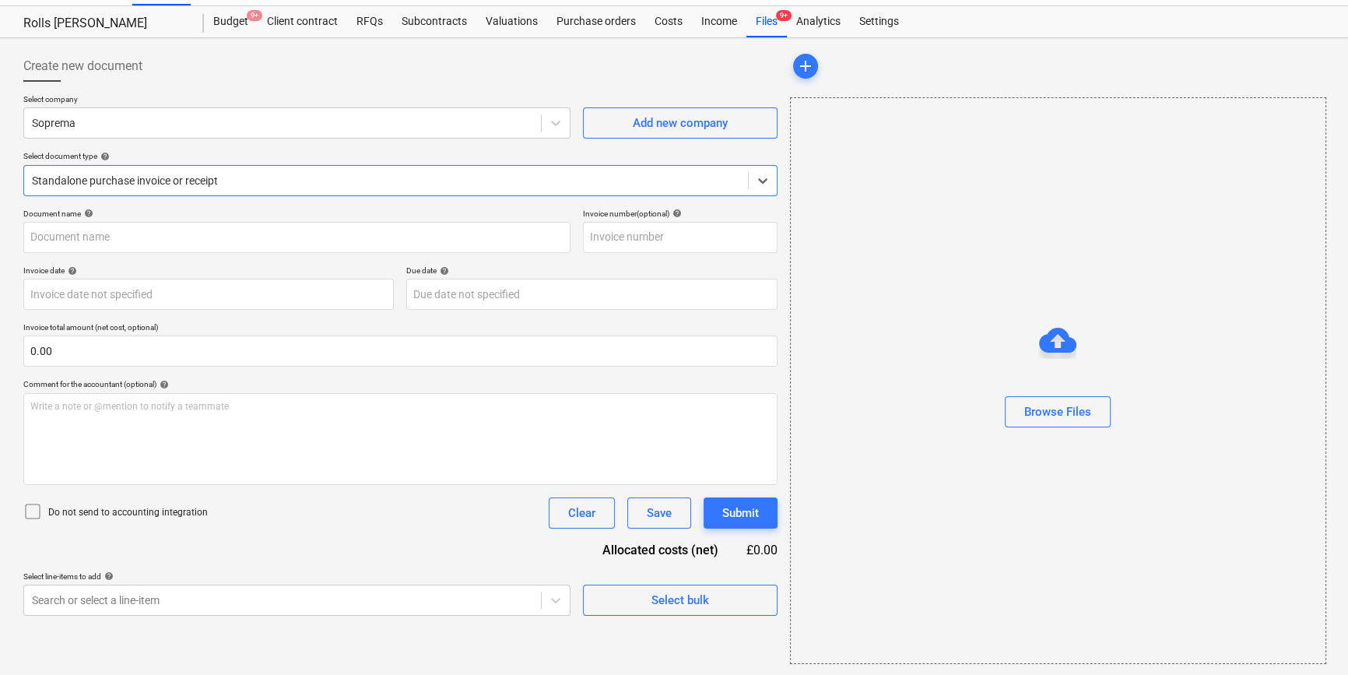
type input "C0000603"
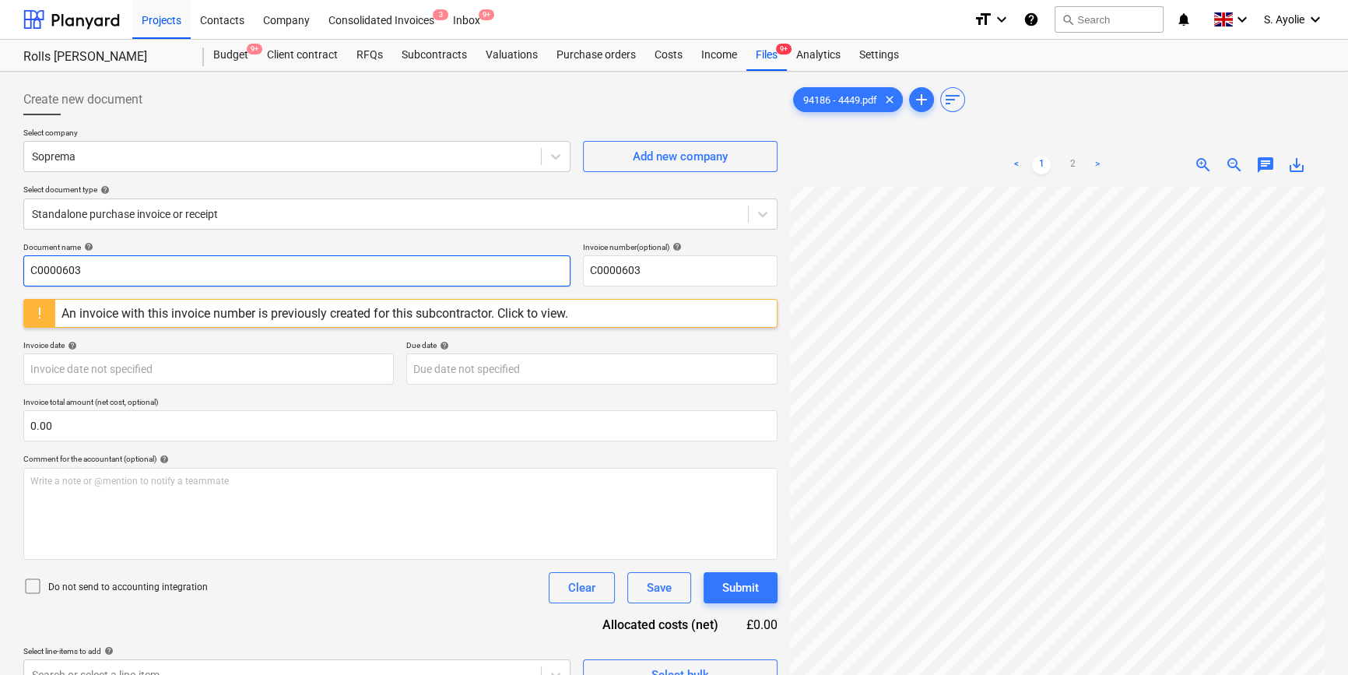
drag, startPoint x: 303, startPoint y: 280, endPoint x: 158, endPoint y: 244, distance: 149.3
click at [149, 253] on div "Document name help C0000603" at bounding box center [296, 264] width 547 height 44
click at [173, 224] on div "Standalone purchase invoice or receipt" at bounding box center [386, 214] width 724 height 22
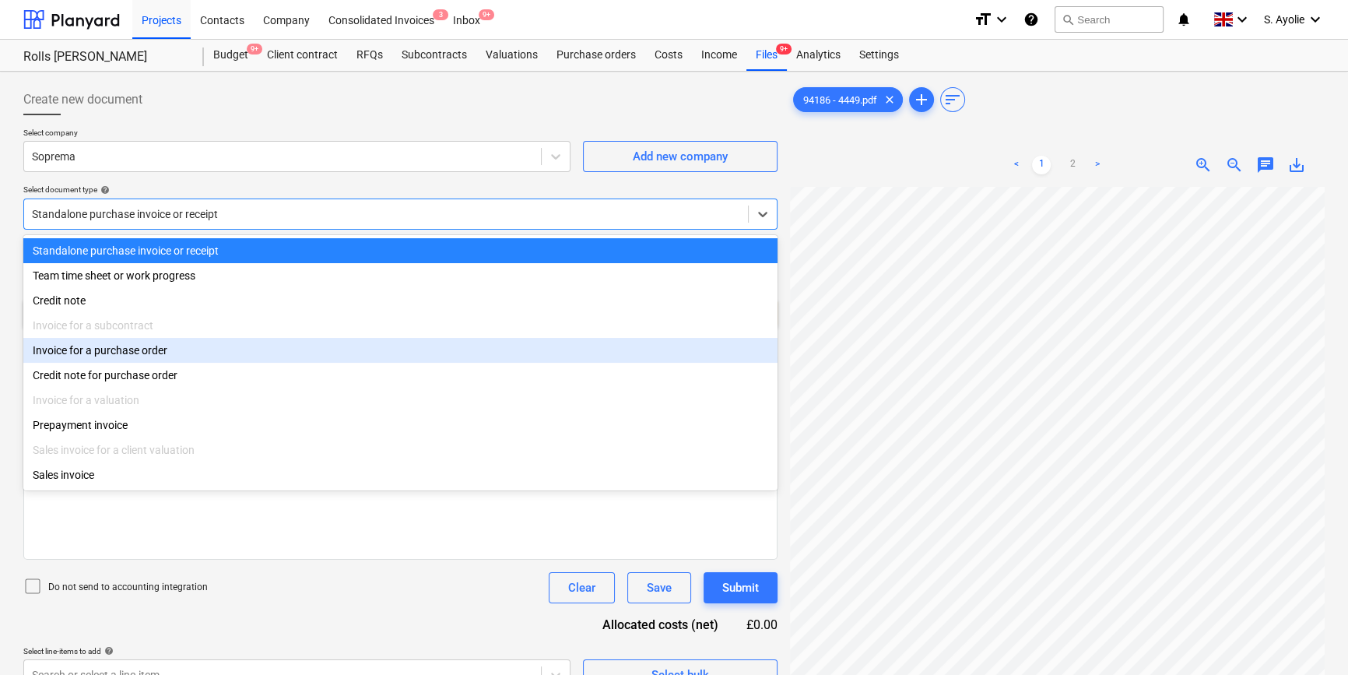
click at [176, 359] on div "Invoice for a purchase order" at bounding box center [400, 350] width 754 height 25
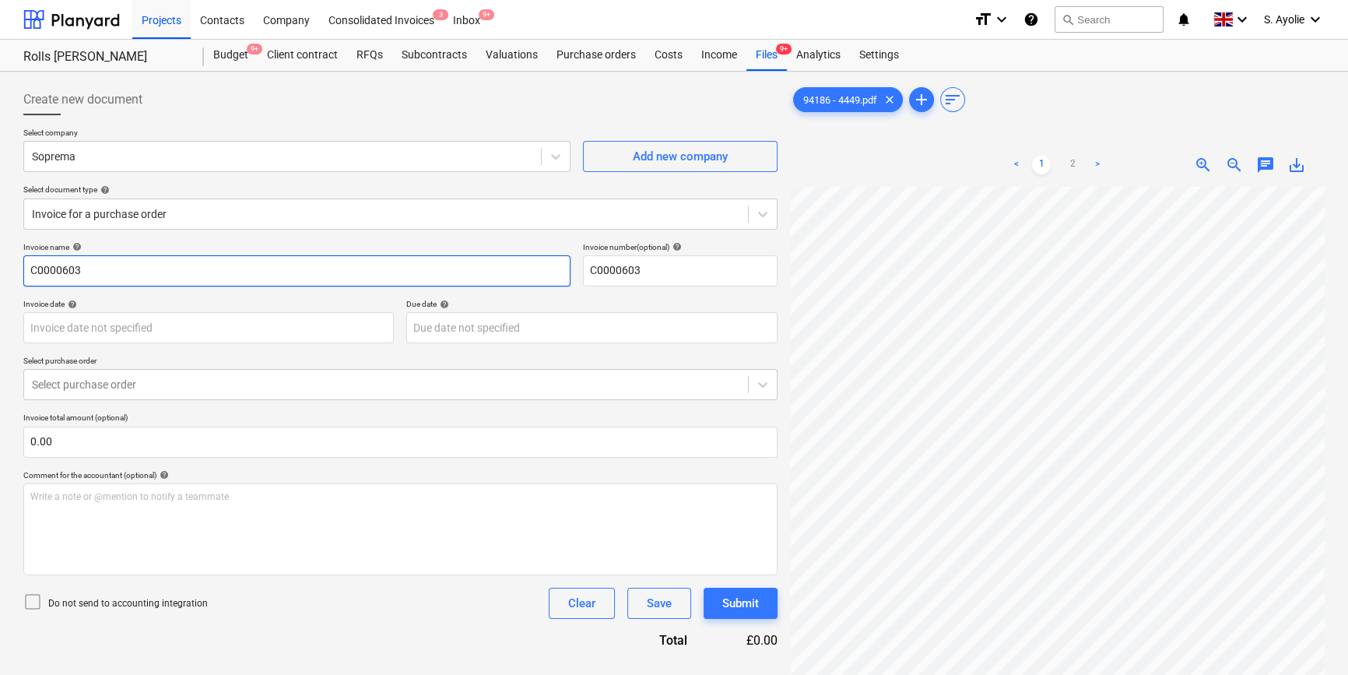
drag, startPoint x: 118, startPoint y: 276, endPoint x: -225, endPoint y: 217, distance: 347.6
click at [0, 217] on html "Projects Contacts Company Consolidated Invoices 3 Inbox 9+ format_size keyboard…" at bounding box center [674, 337] width 1348 height 675
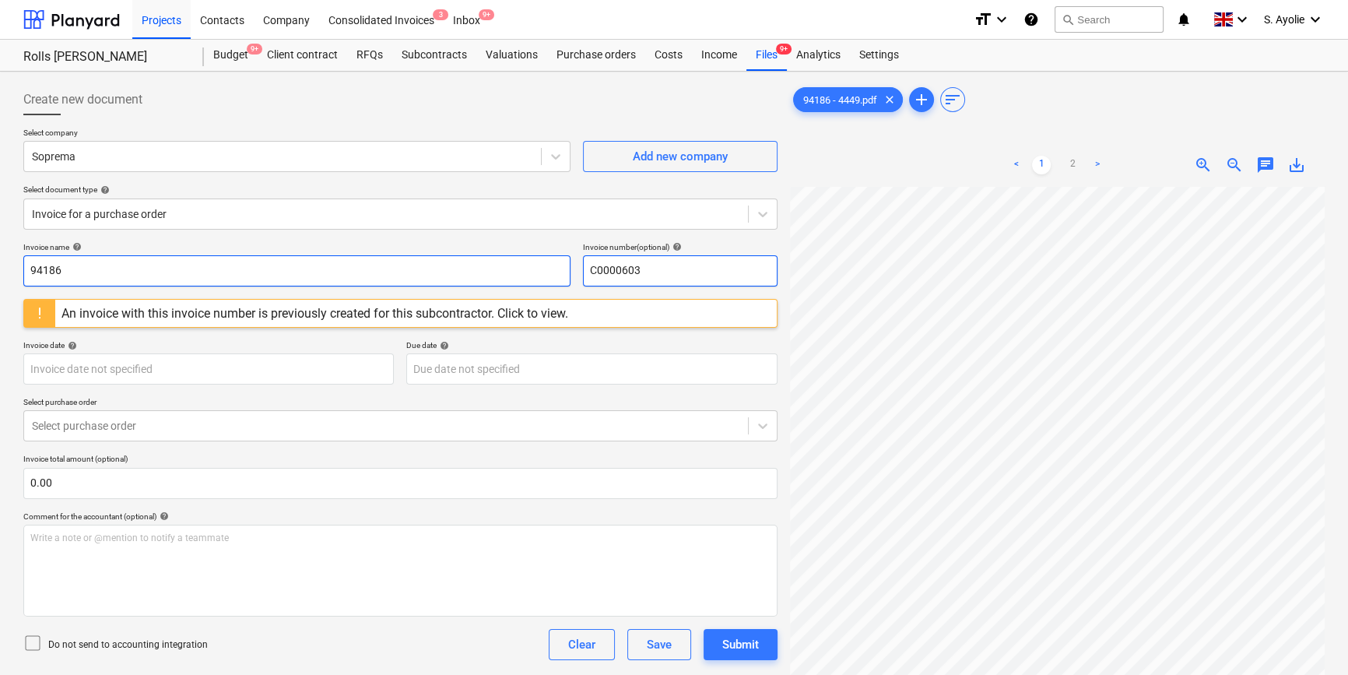
type input "94186"
drag, startPoint x: 679, startPoint y: 280, endPoint x: 519, endPoint y: 264, distance: 160.4
click at [519, 264] on div "Invoice name help 94186 Invoice number (optional) help C0000603" at bounding box center [400, 264] width 754 height 44
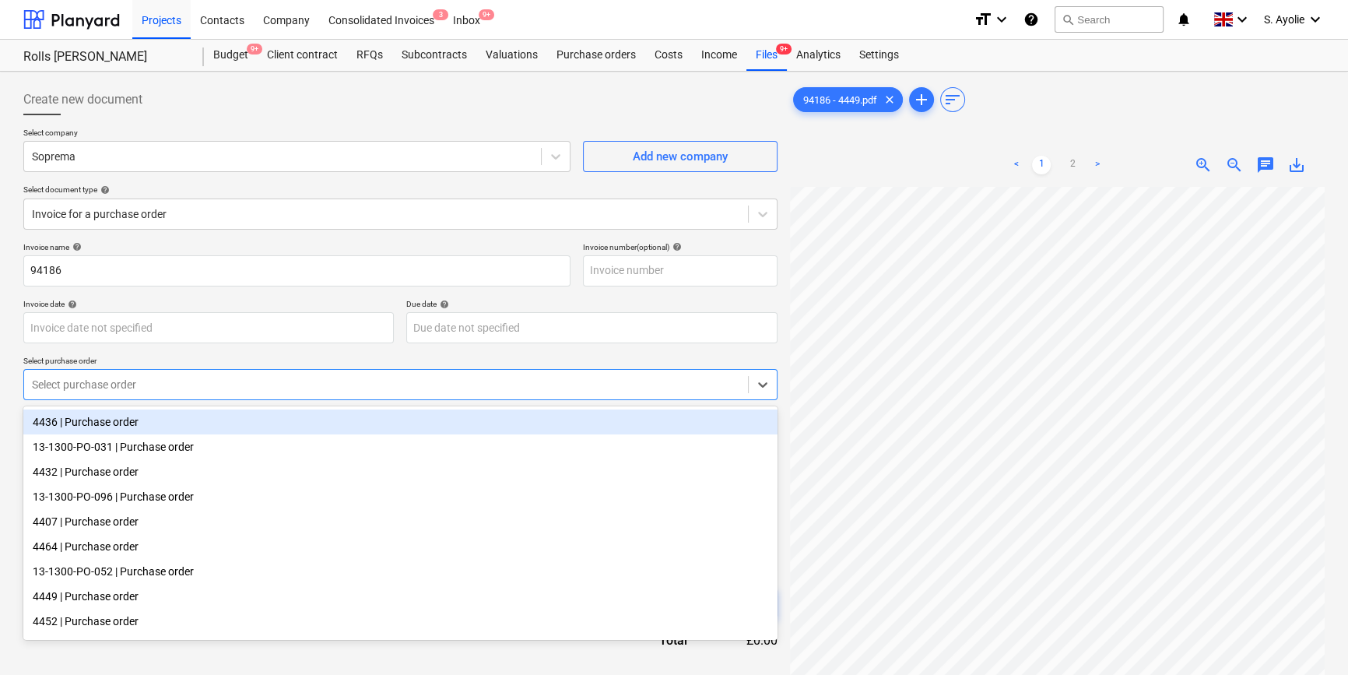
click at [202, 393] on div "Select purchase order" at bounding box center [386, 385] width 724 height 22
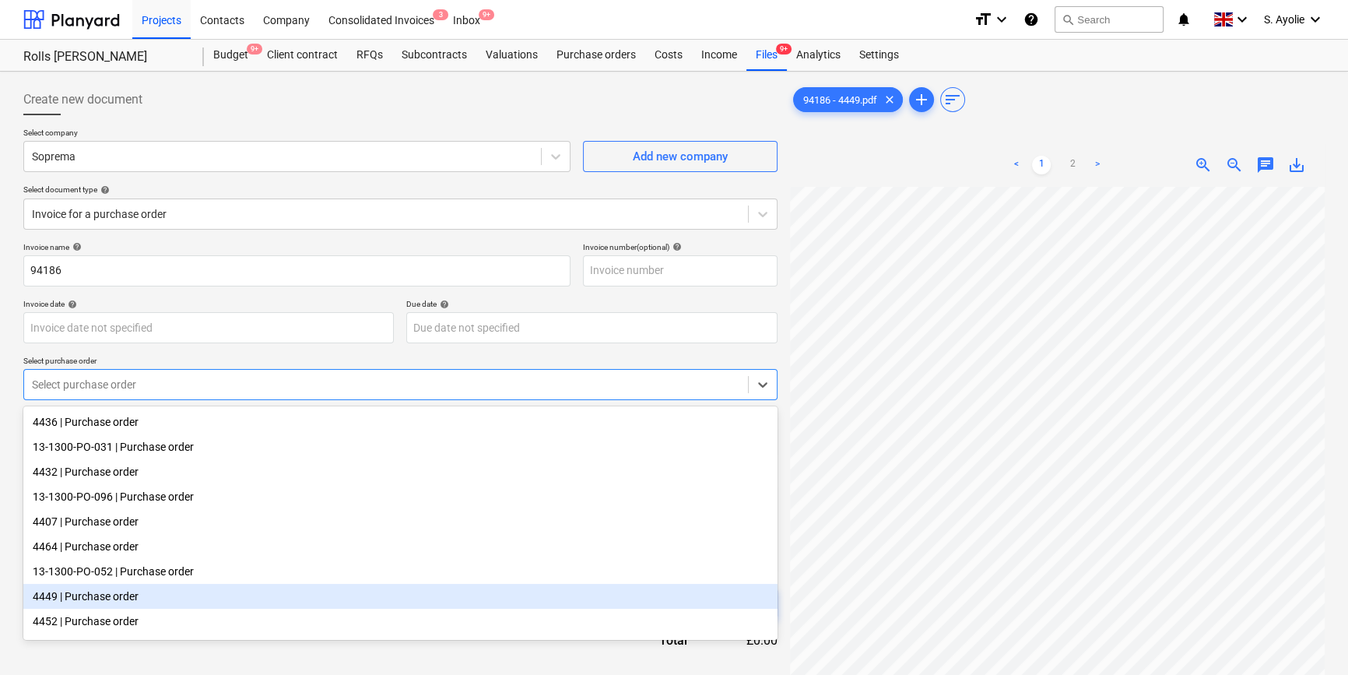
click at [150, 607] on div "4449 | Purchase order" at bounding box center [400, 596] width 754 height 25
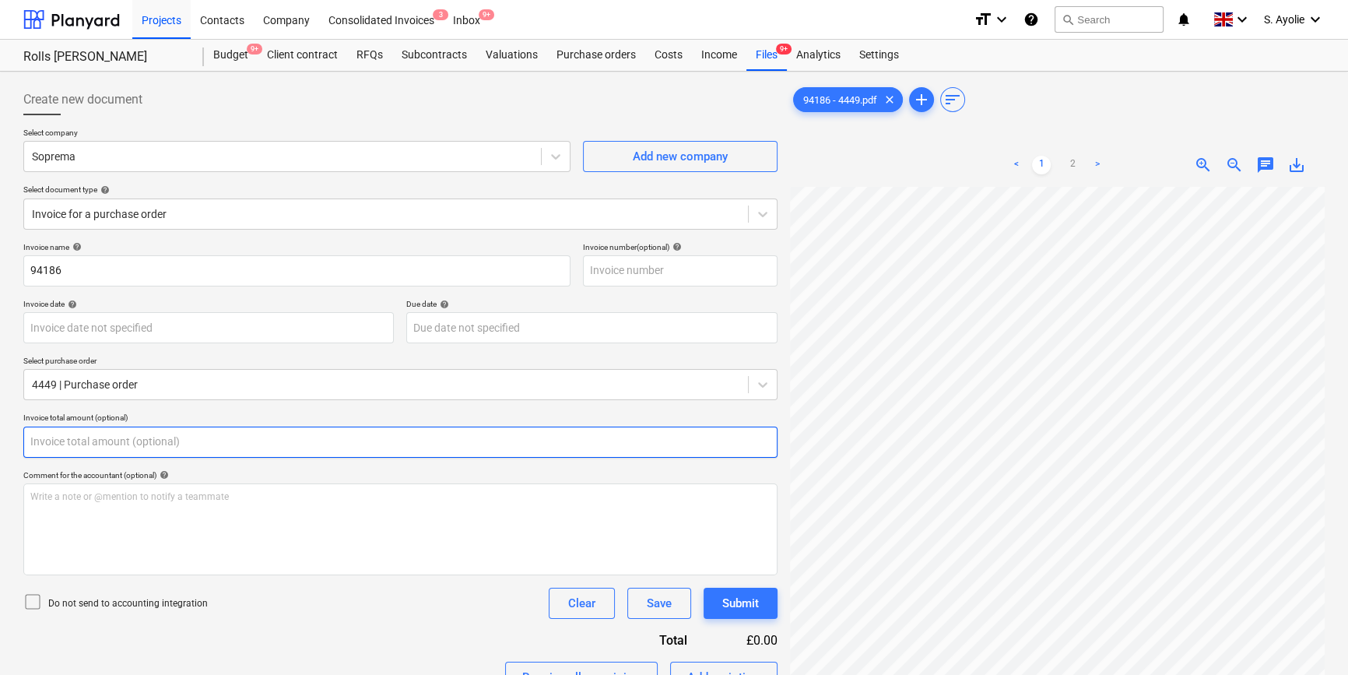
click at [107, 440] on input "text" at bounding box center [400, 442] width 754 height 31
type input "0.00"
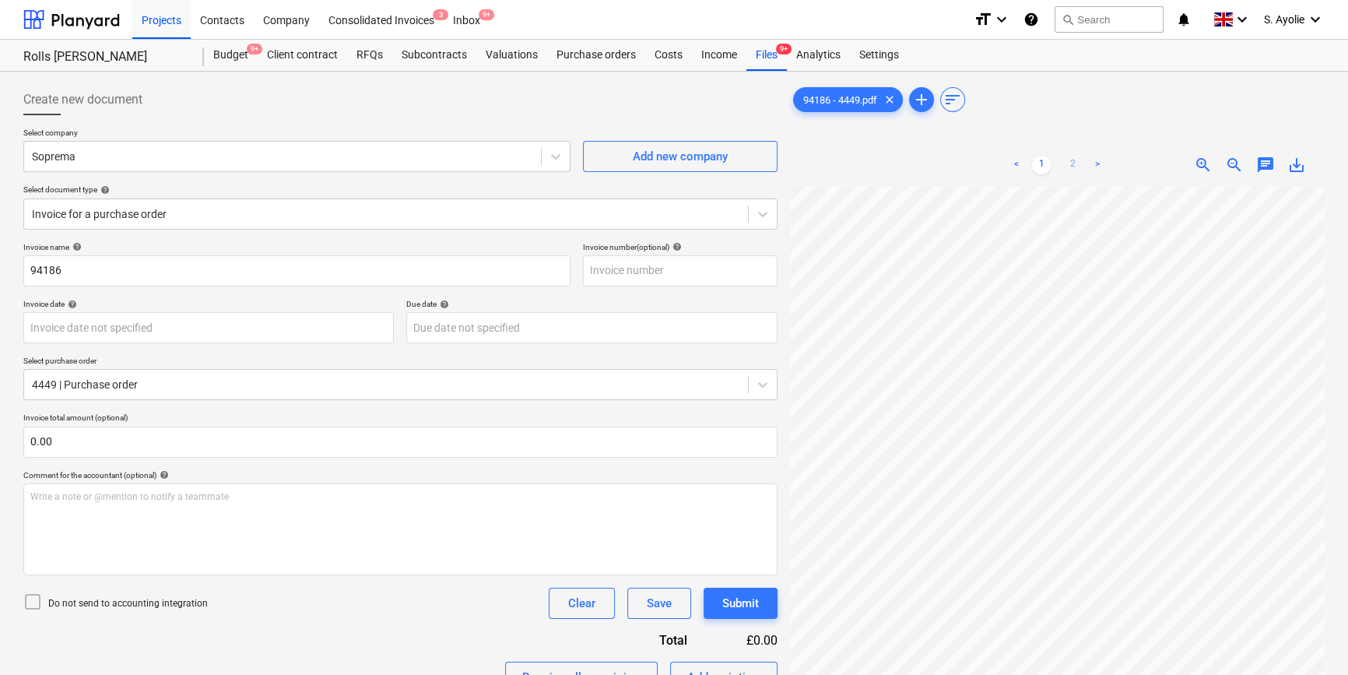
click at [1064, 160] on link "2" at bounding box center [1072, 165] width 19 height 19
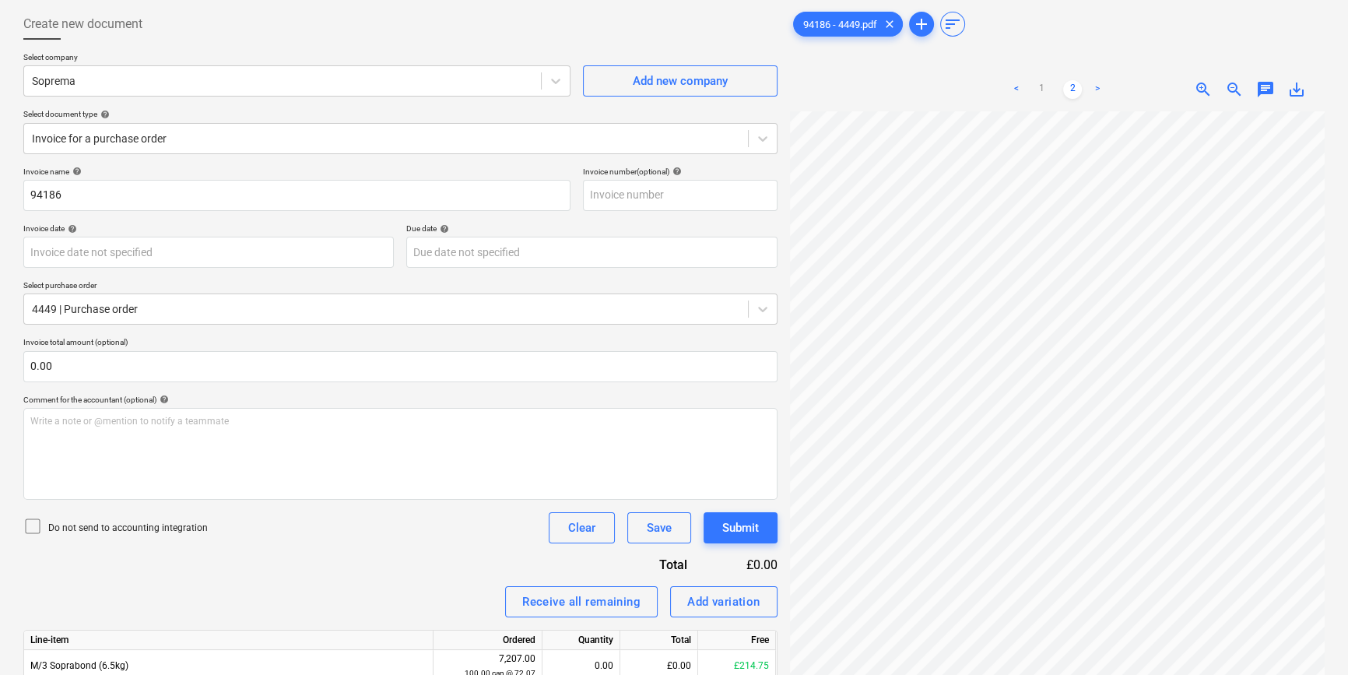
scroll to position [156, 0]
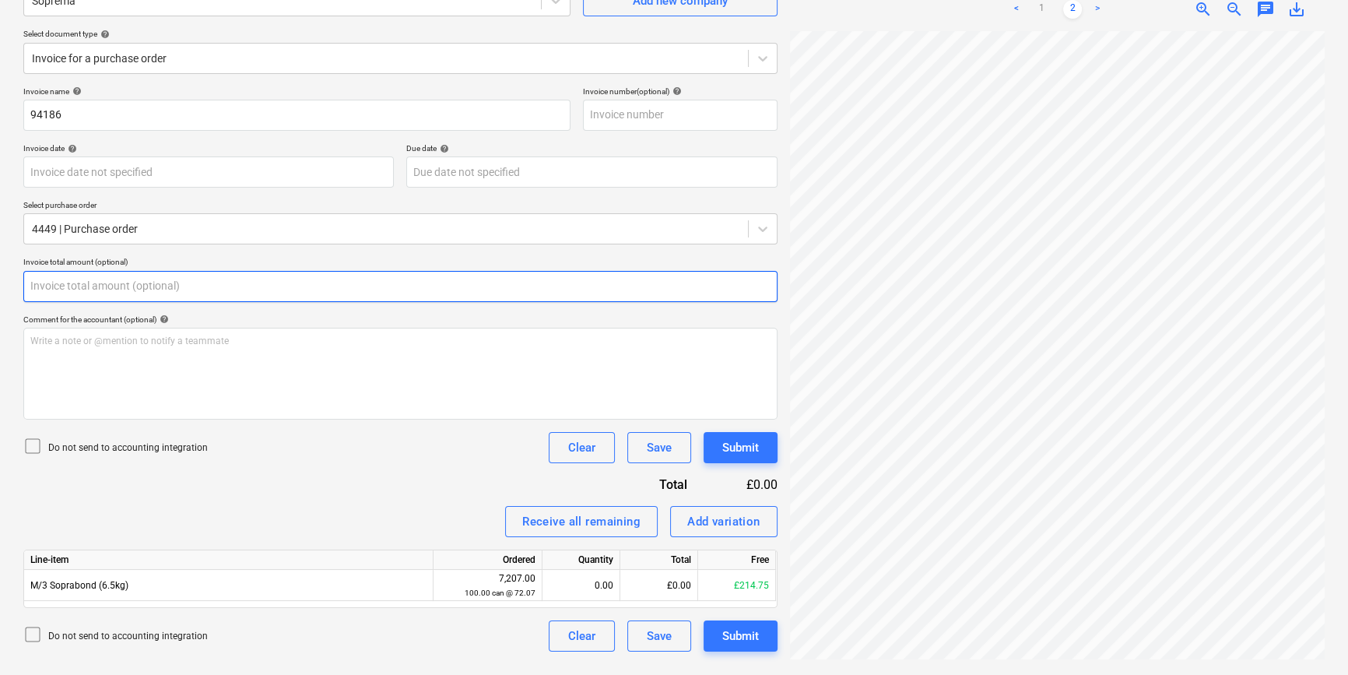
click at [100, 287] on input "text" at bounding box center [400, 286] width 754 height 31
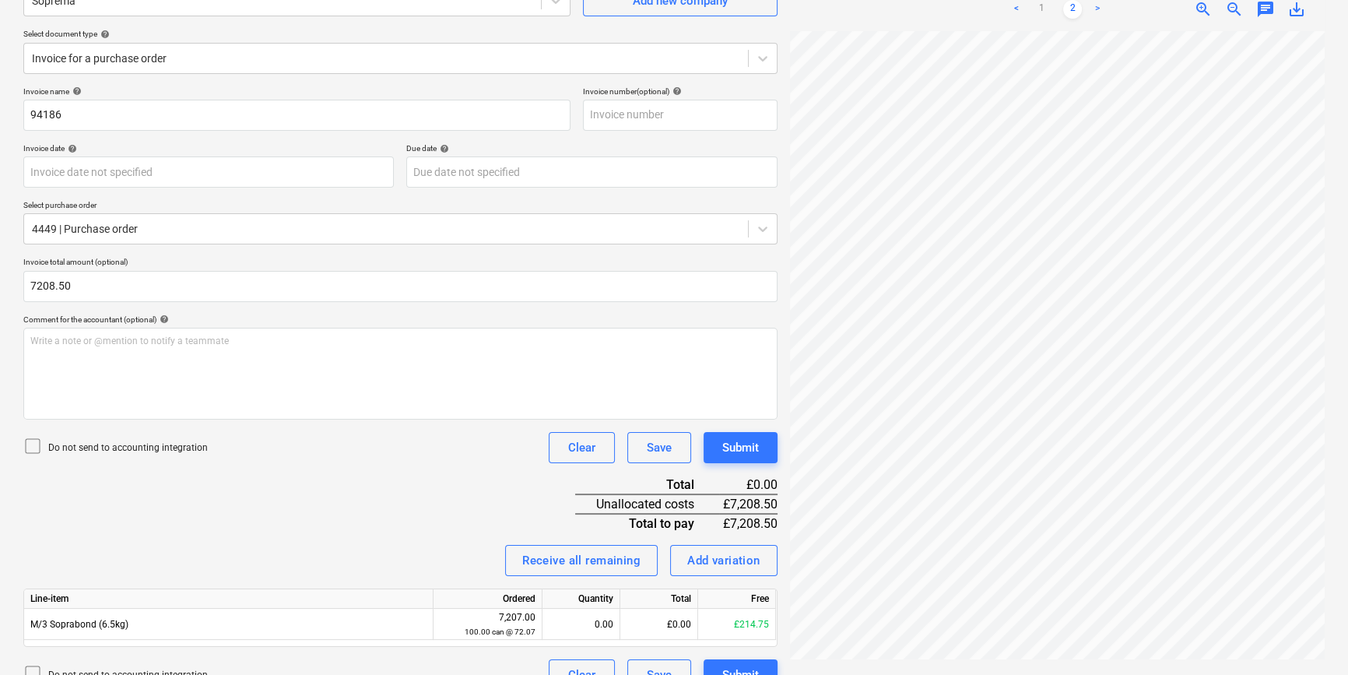
type input "7,208.50"
click at [70, 448] on p "Do not send to accounting integration" at bounding box center [128, 447] width 160 height 13
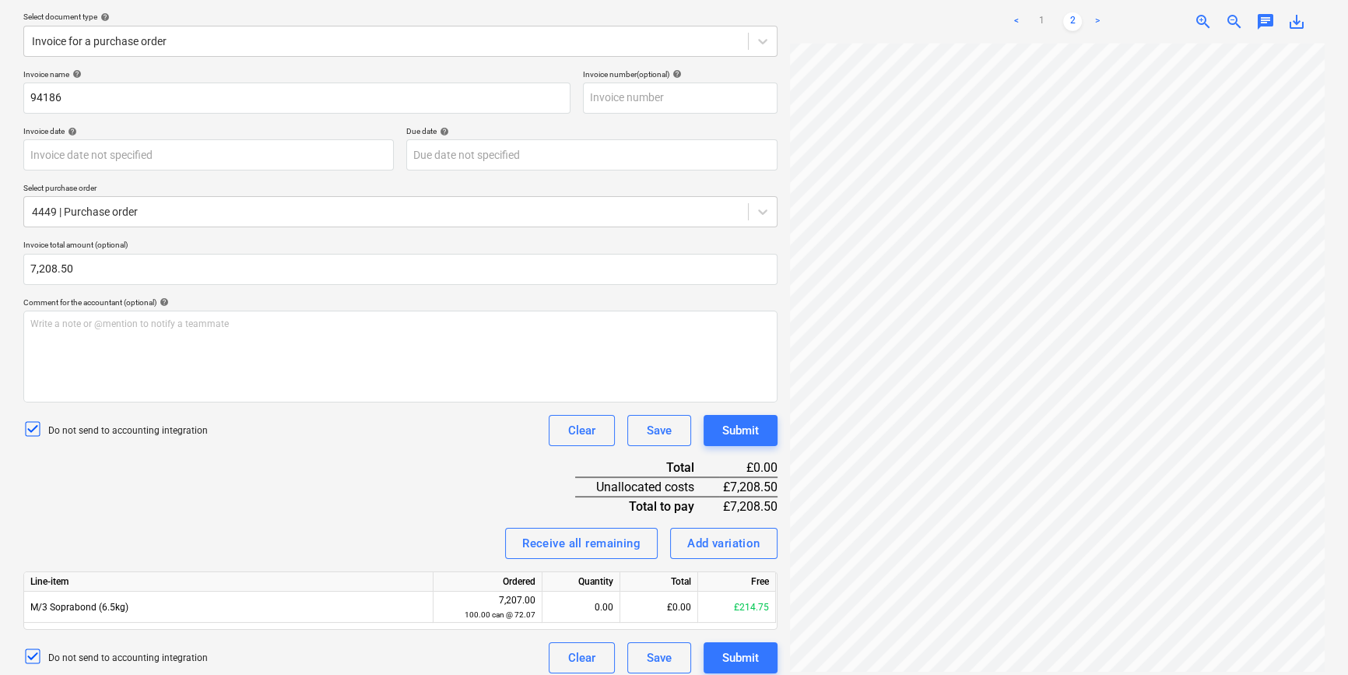
scroll to position [183, 0]
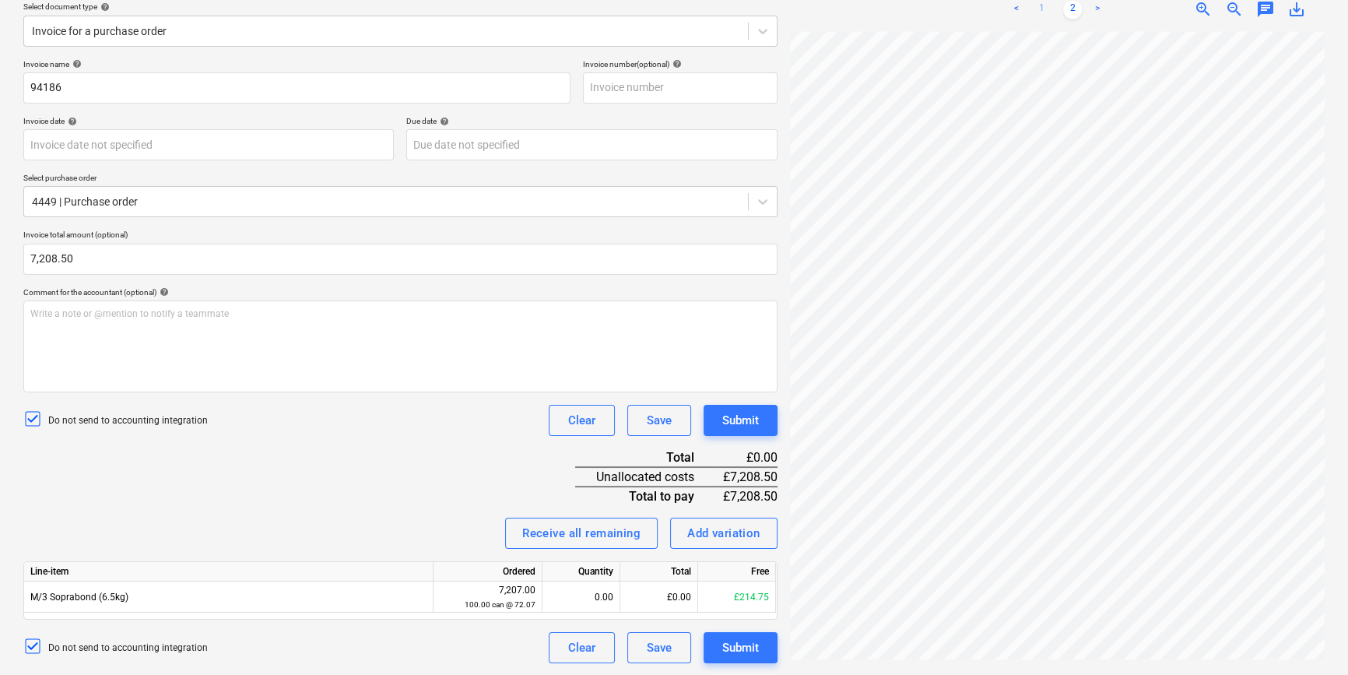
click at [1042, 6] on link "1" at bounding box center [1041, 9] width 19 height 19
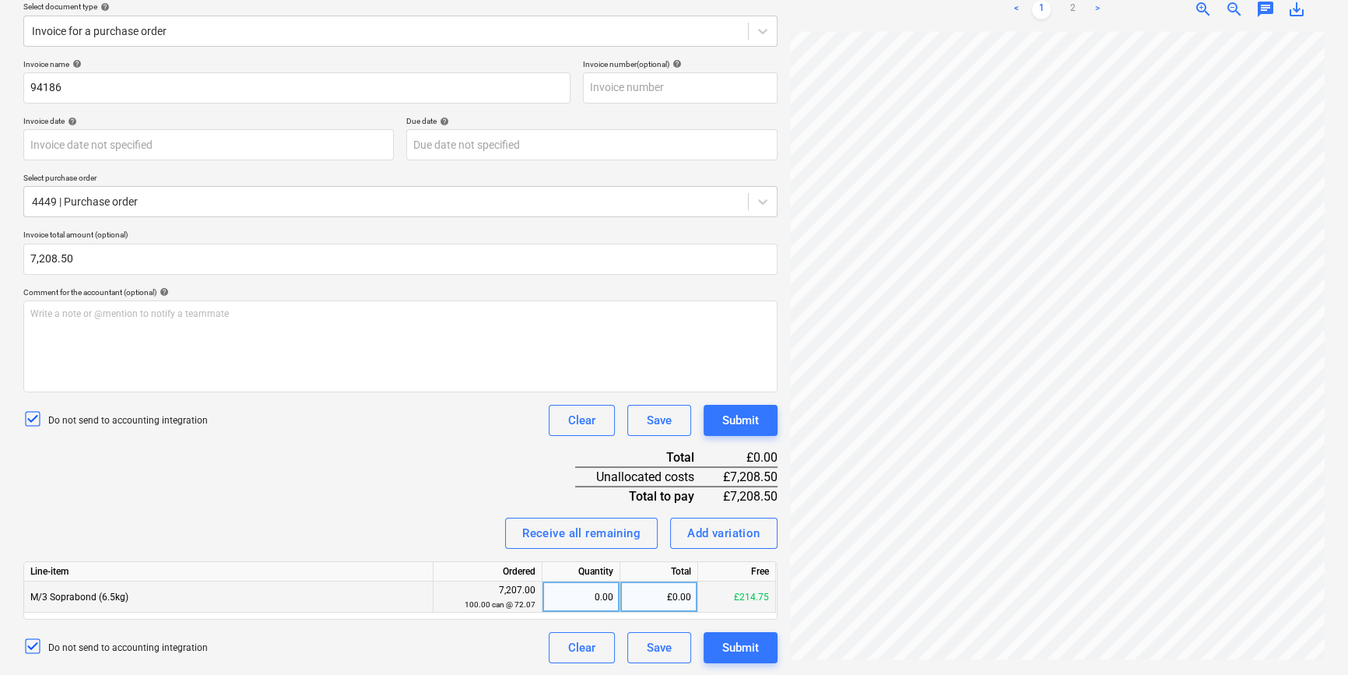
click at [670, 599] on div "£0.00" at bounding box center [659, 596] width 78 height 31
click at [350, 529] on div "Receive all remaining Add variation" at bounding box center [400, 533] width 754 height 31
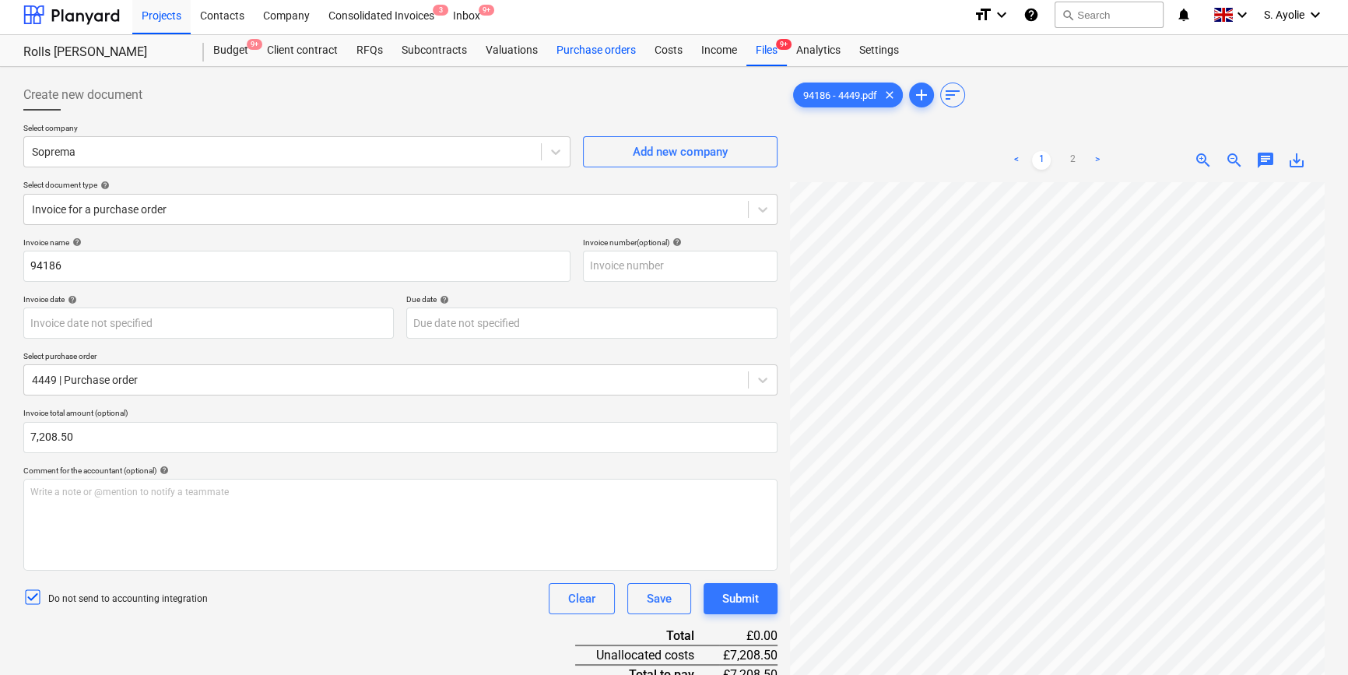
scroll to position [0, 0]
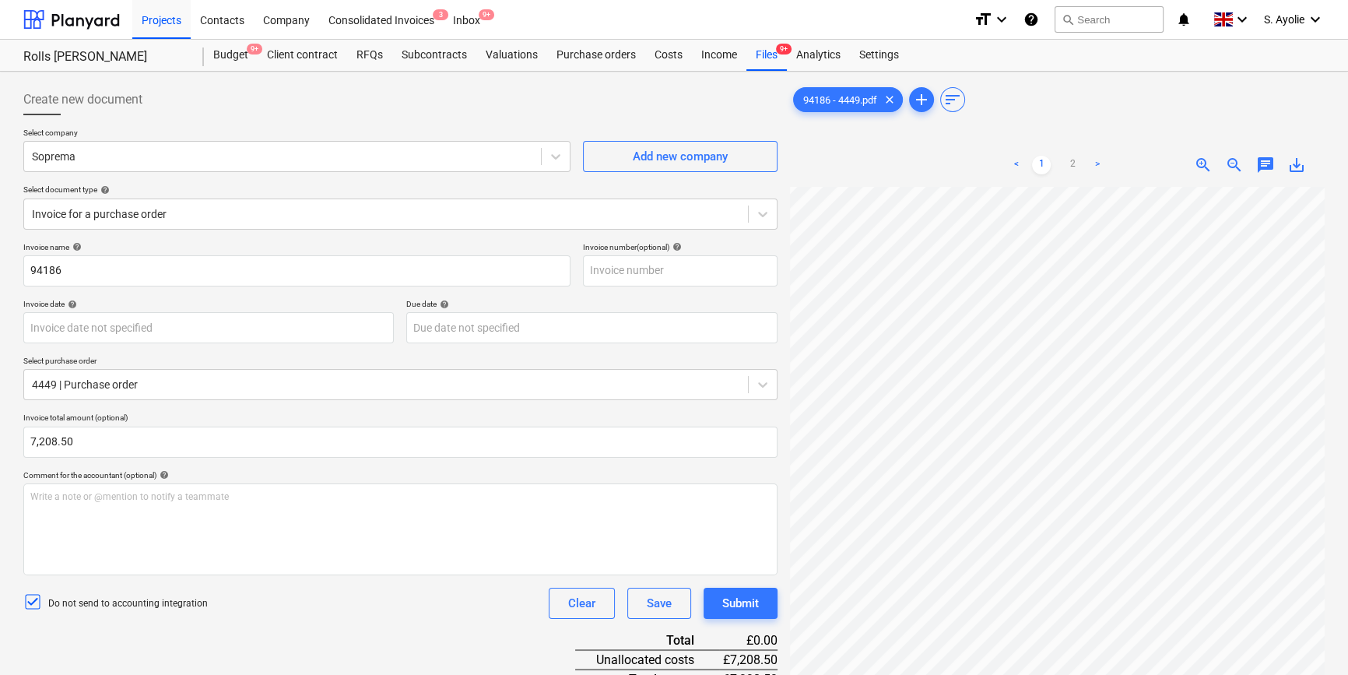
click at [772, 70] on div "Rolls Royce Chichester Rolls Royce Chichester Budget 9+ Client contract RFQs Su…" at bounding box center [674, 56] width 1348 height 32
click at [772, 61] on div "Files 9+" at bounding box center [766, 55] width 40 height 31
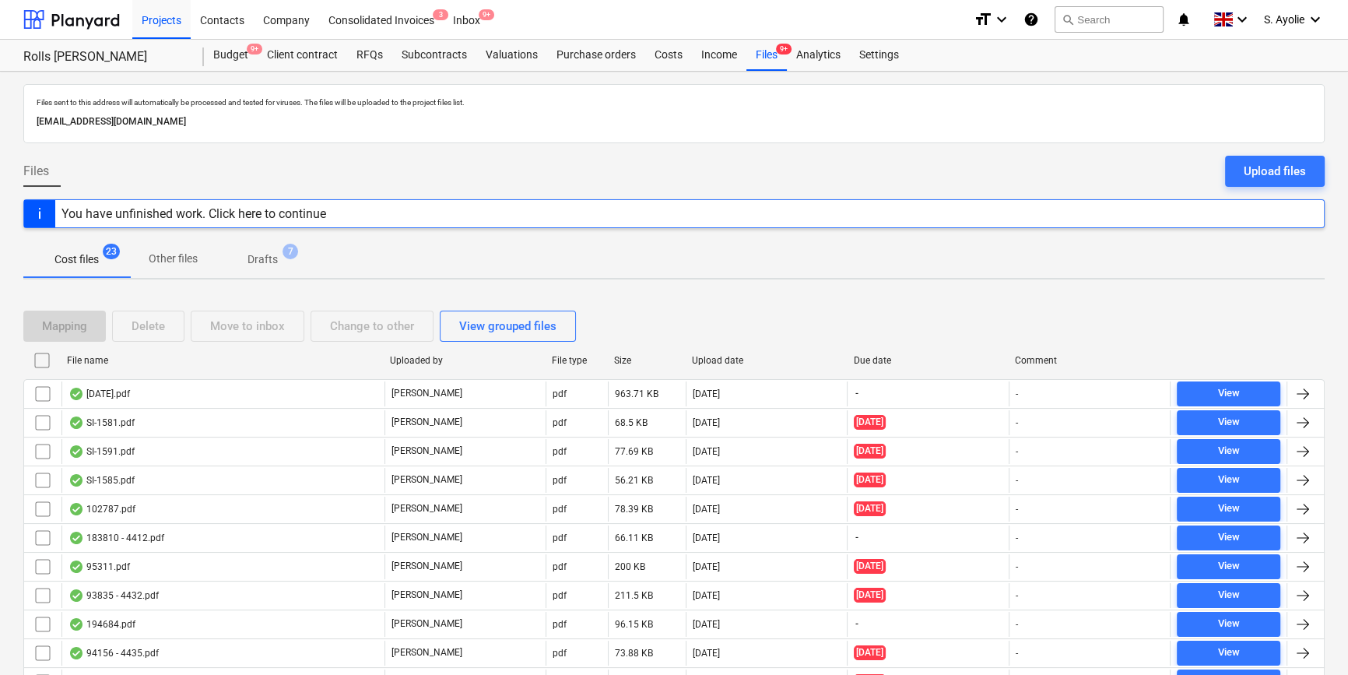
scroll to position [420, 0]
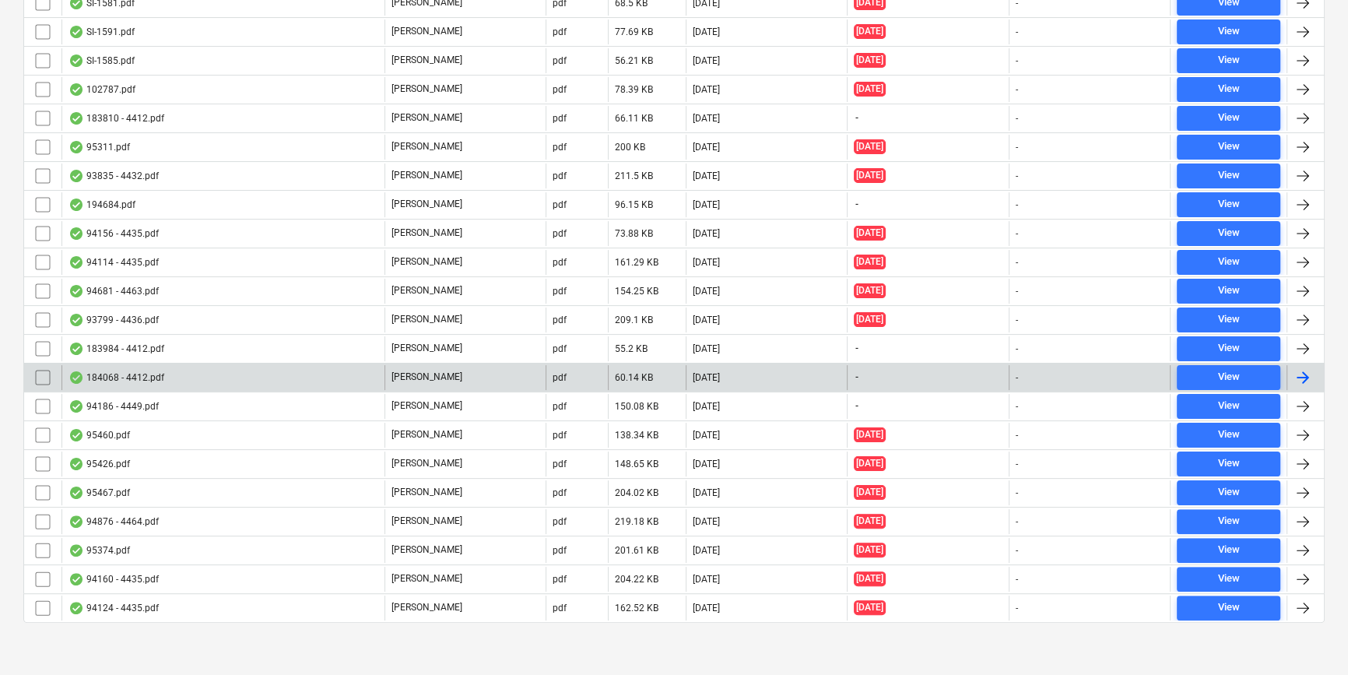
click at [135, 385] on div "184068 - 4412.pdf" at bounding box center [222, 377] width 323 height 25
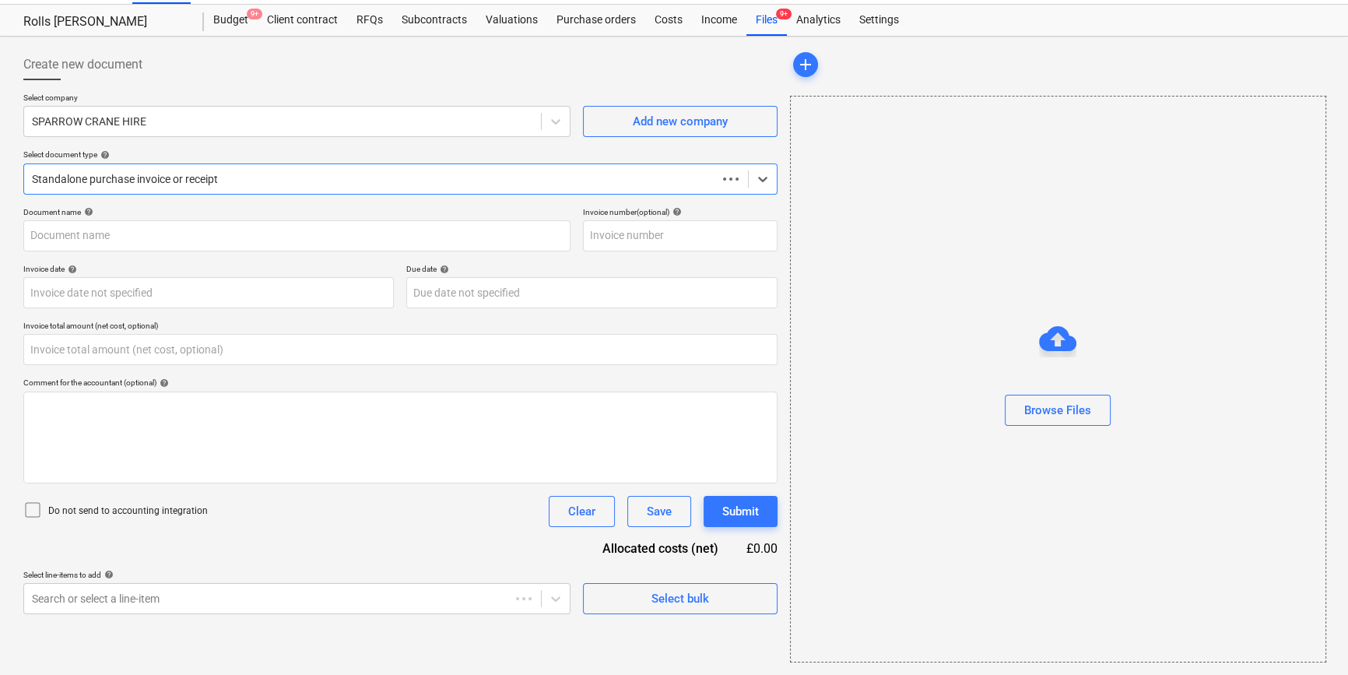
type input "0.00"
type input "184068"
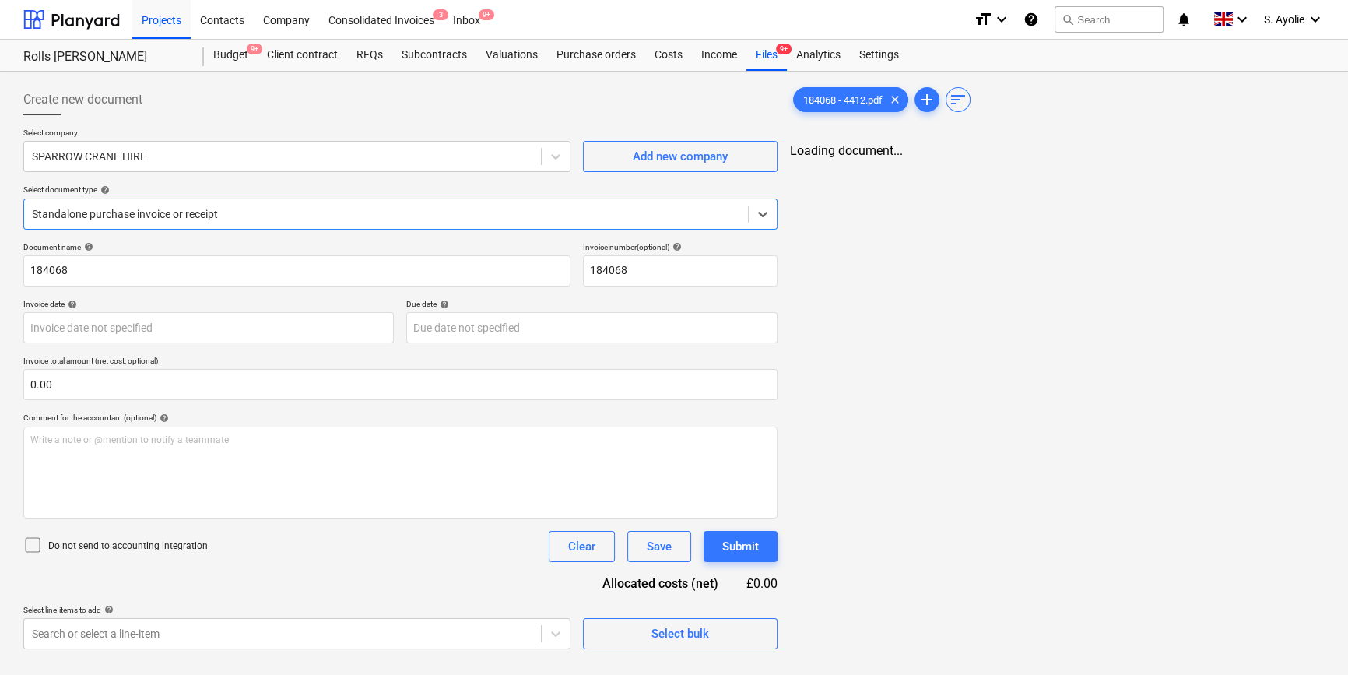
scroll to position [0, 0]
click at [339, 223] on div "Standalone purchase invoice or receipt" at bounding box center [386, 214] width 724 height 22
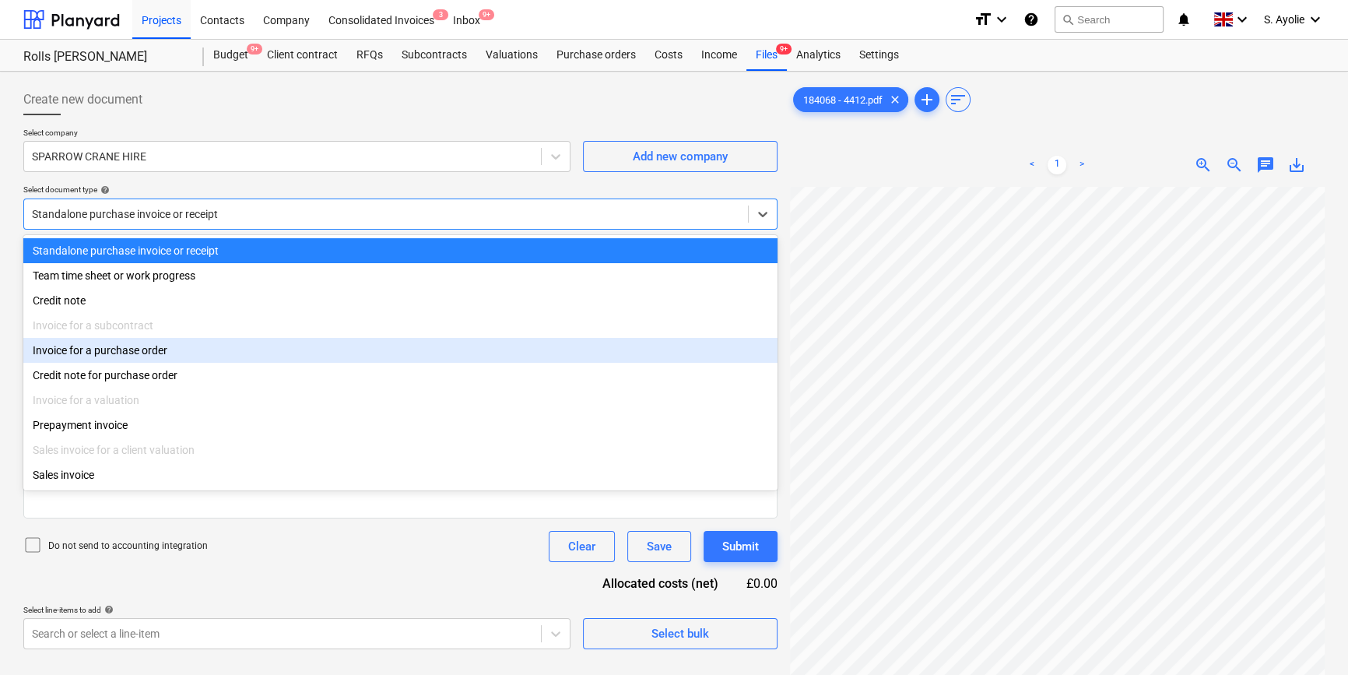
click at [273, 363] on div "Invoice for a purchase order" at bounding box center [400, 350] width 754 height 25
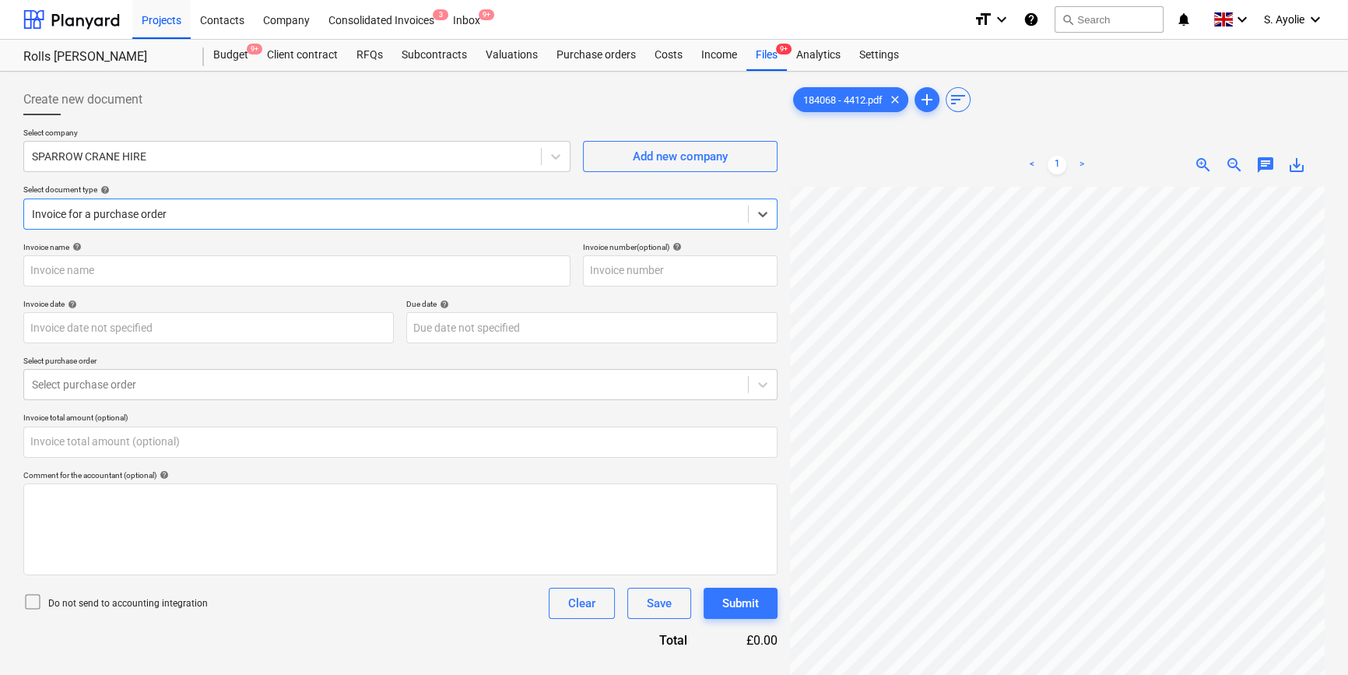
type input "184068"
type input "0.00"
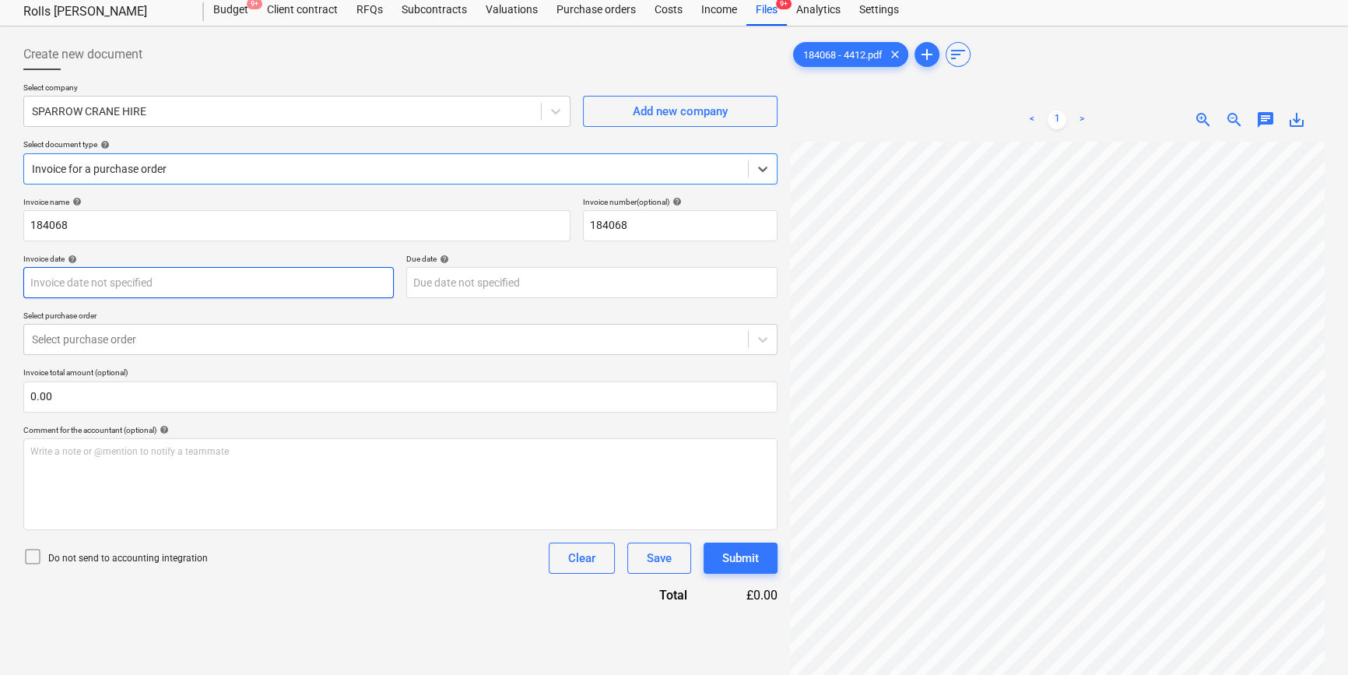
scroll to position [70, 0]
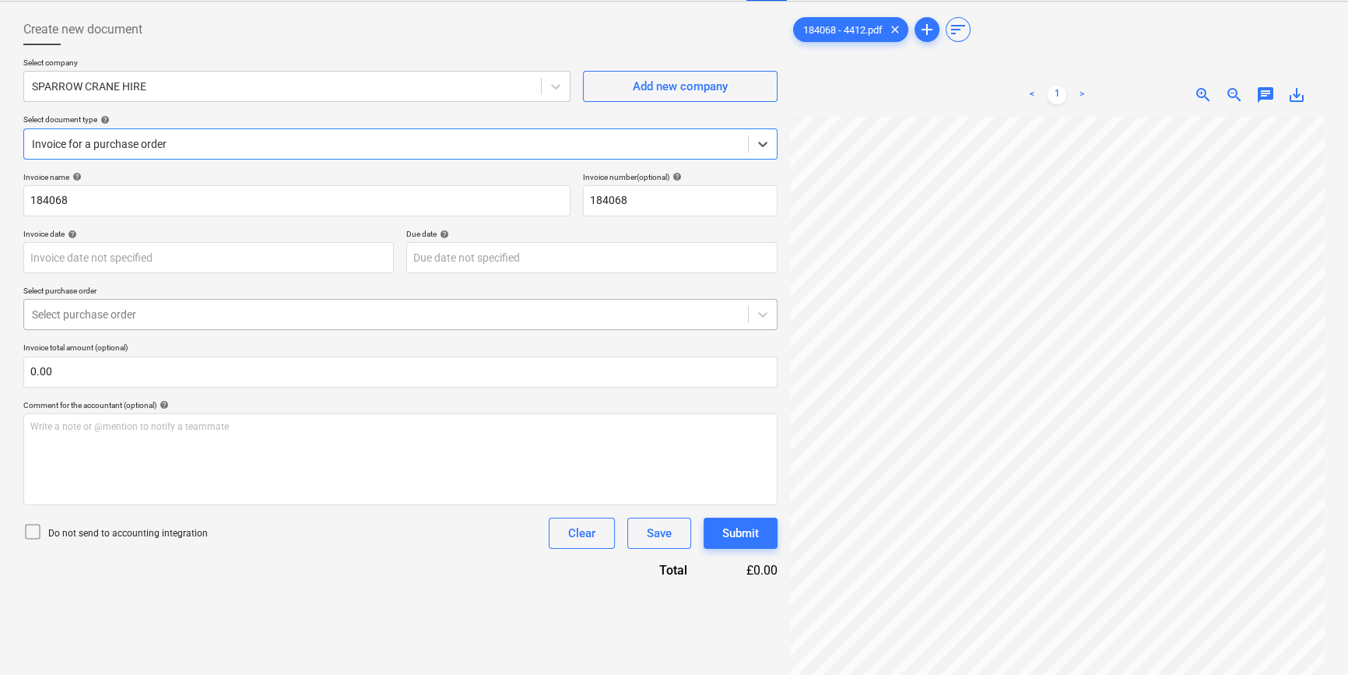
click at [125, 314] on div at bounding box center [386, 315] width 708 height 16
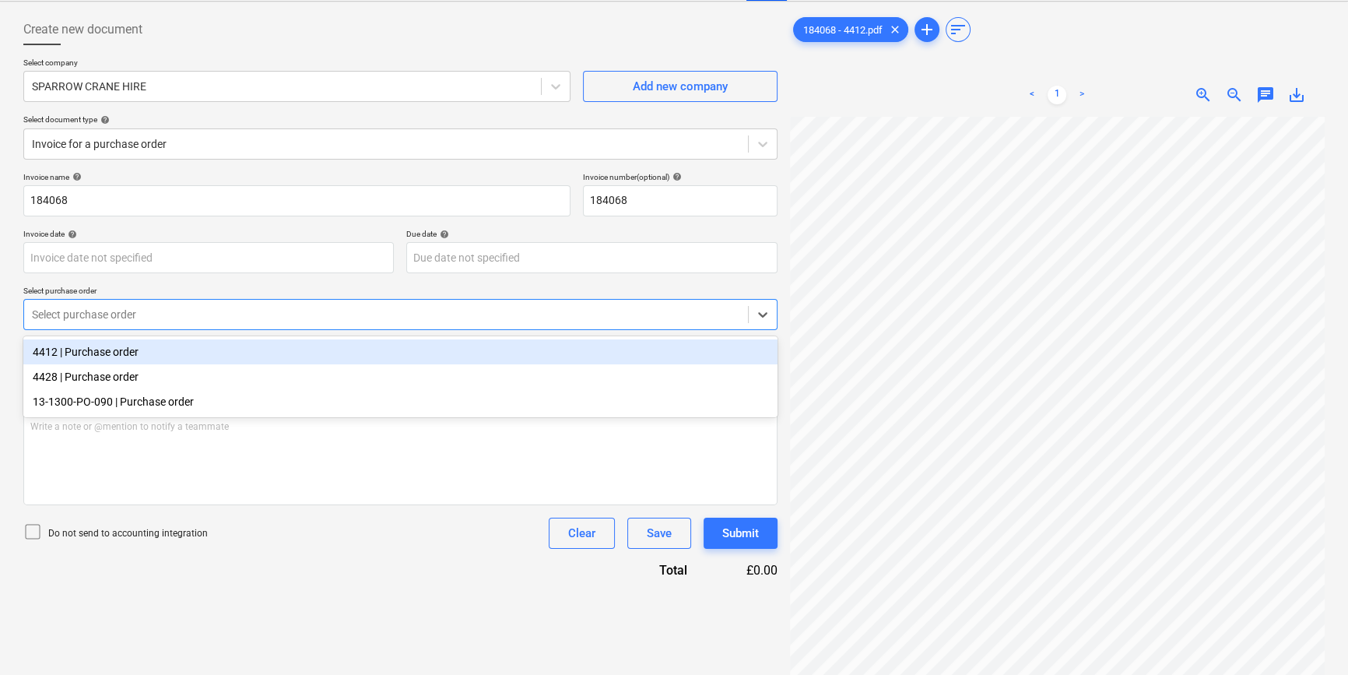
click at [121, 360] on div "4412 | Purchase order" at bounding box center [400, 351] width 754 height 25
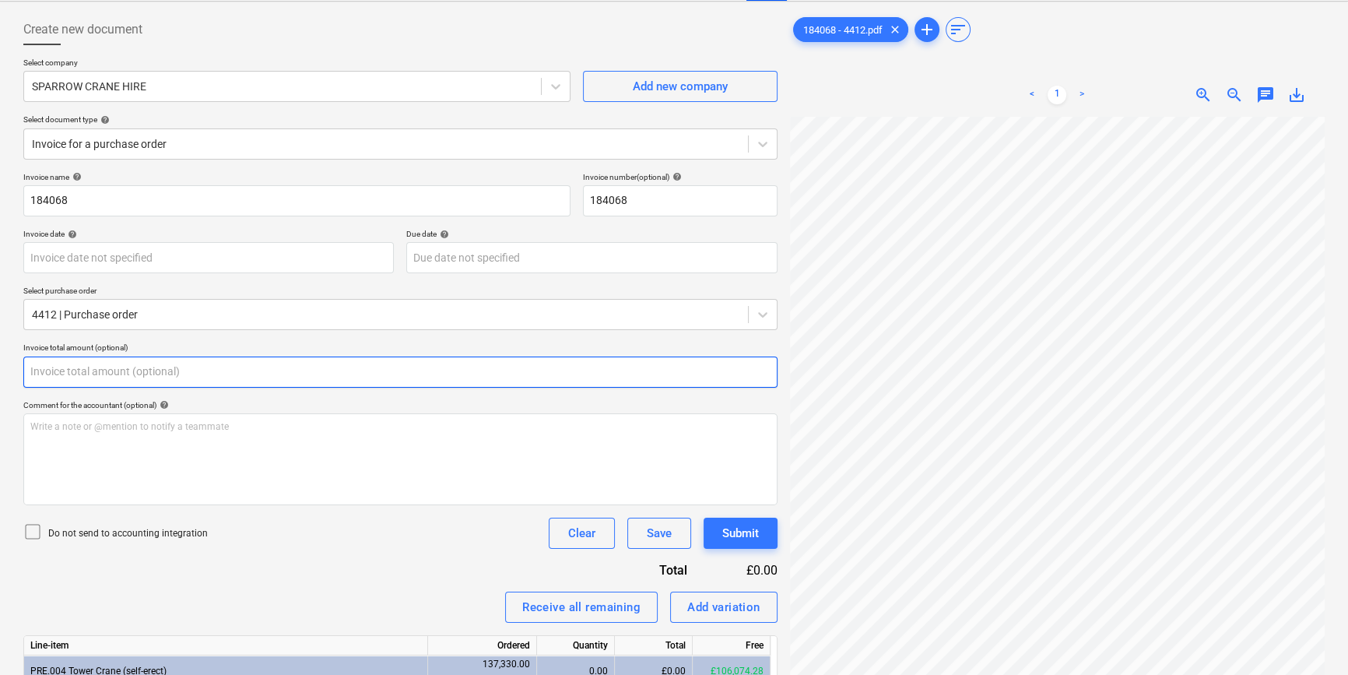
click at [131, 377] on input "text" at bounding box center [400, 372] width 754 height 31
type input "0.00"
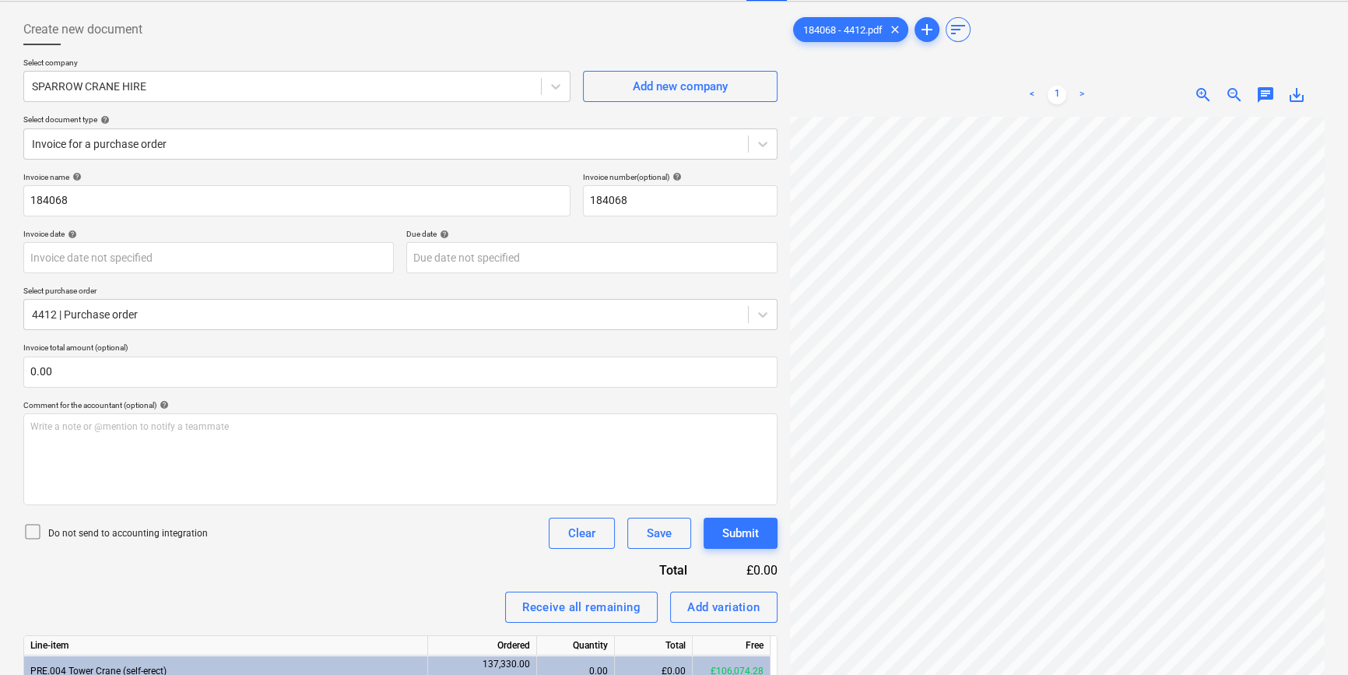
scroll to position [198, 52]
click at [121, 367] on input "4" at bounding box center [400, 372] width 754 height 31
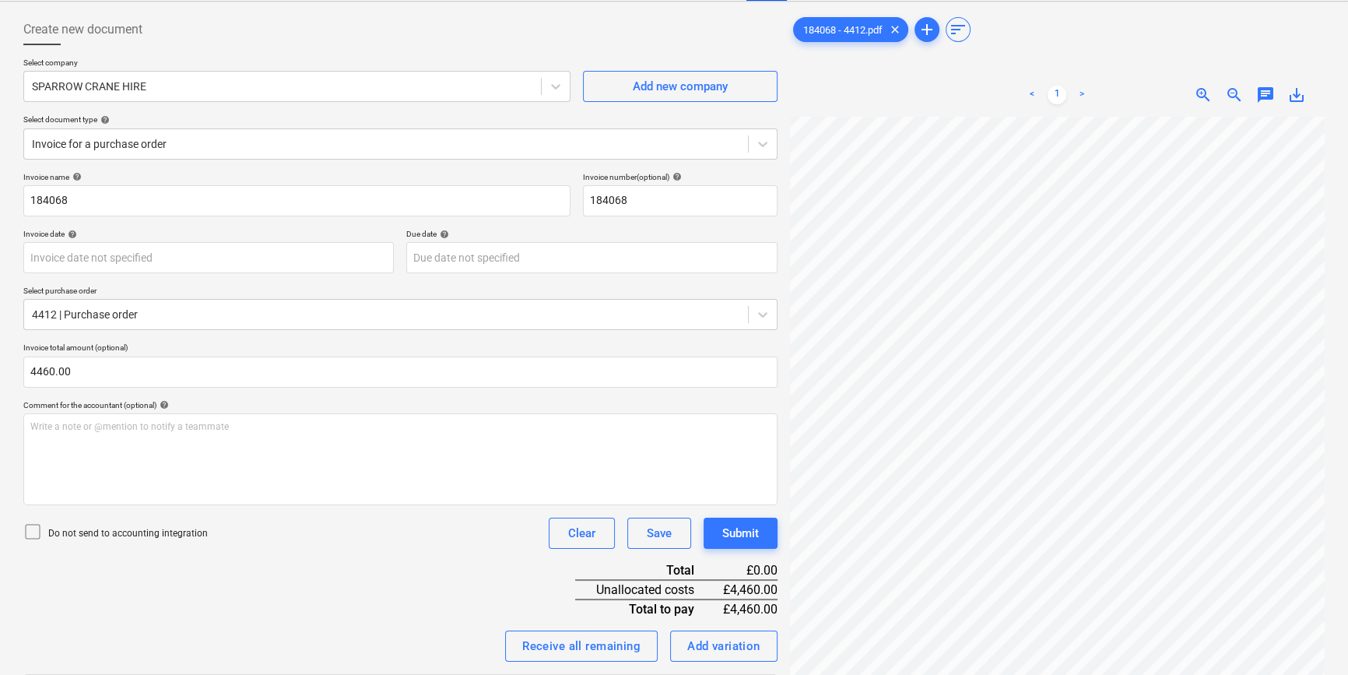
type input "4,460.00"
click at [149, 534] on p "Do not send to accounting integration" at bounding box center [128, 533] width 160 height 13
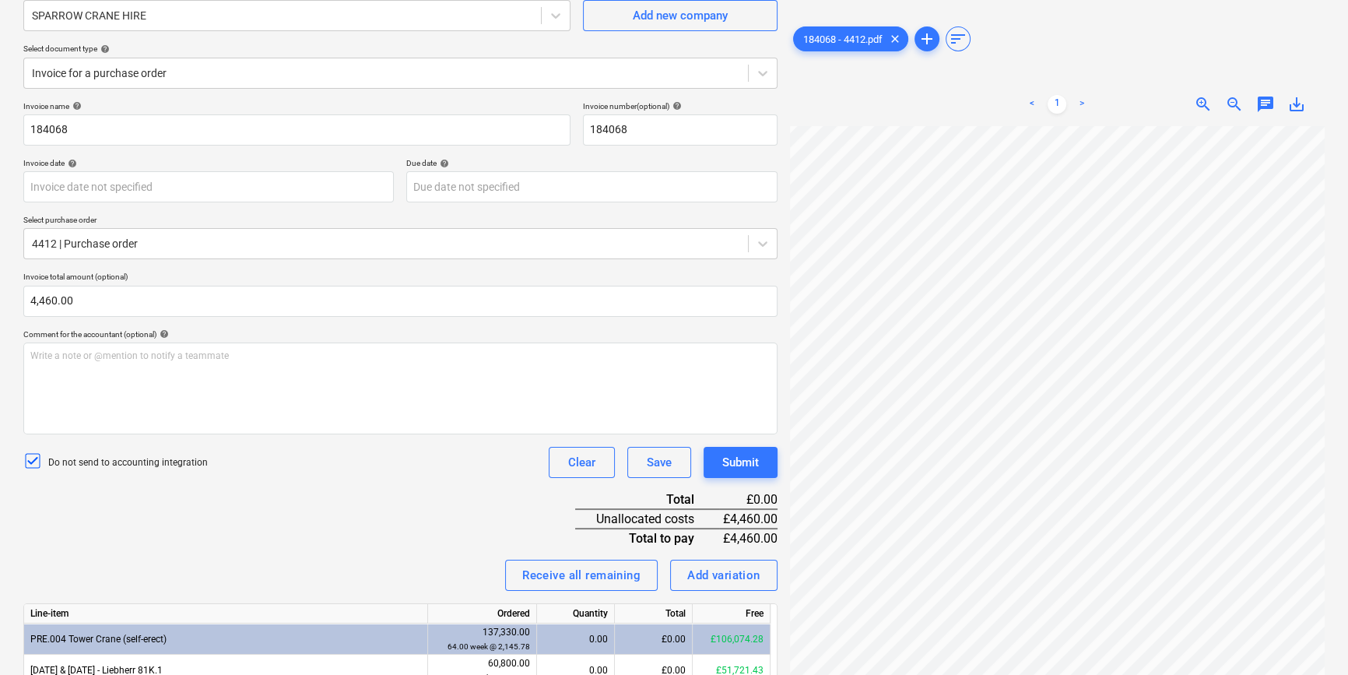
scroll to position [0, 0]
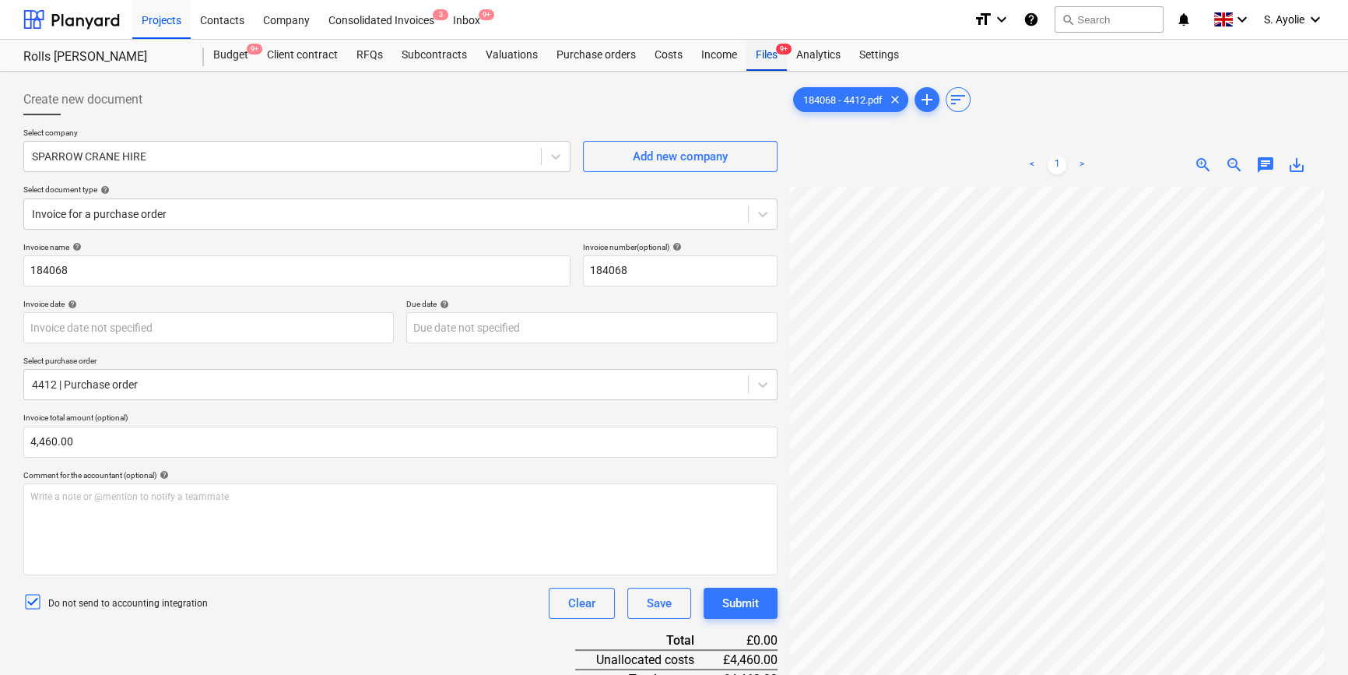
click at [776, 52] on span "9+" at bounding box center [784, 49] width 16 height 11
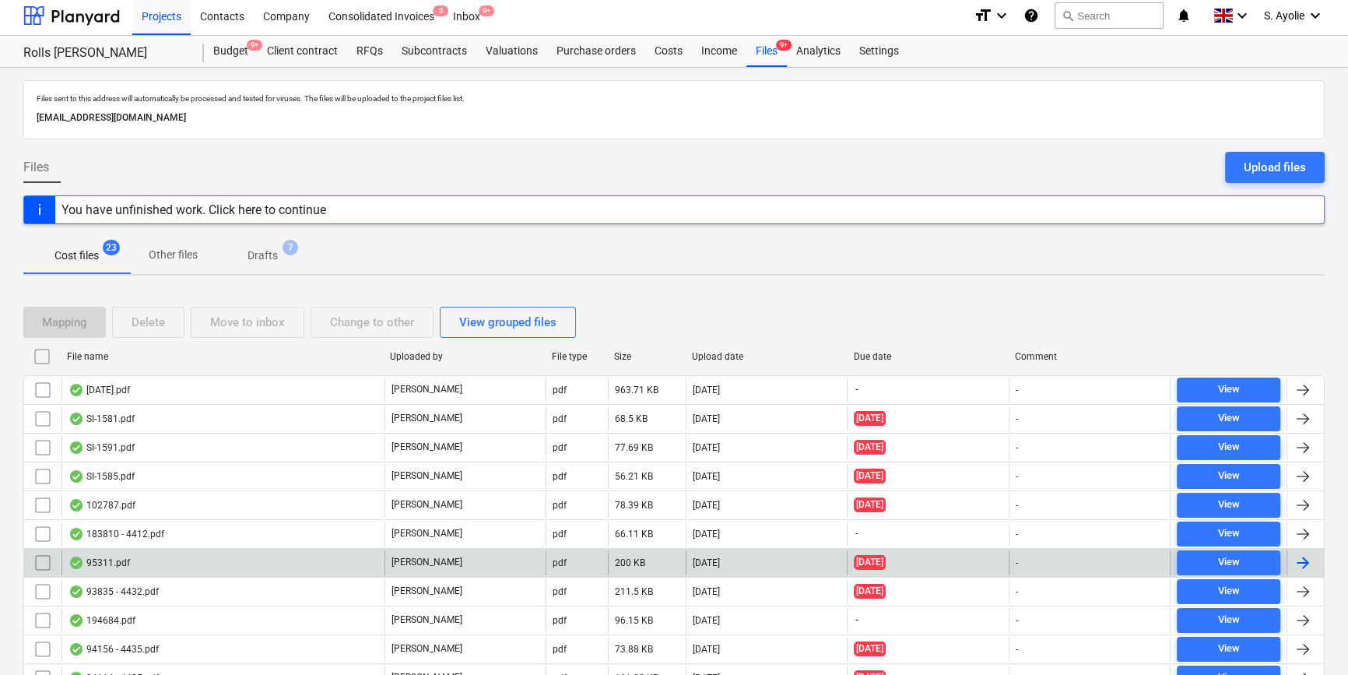
scroll to position [420, 0]
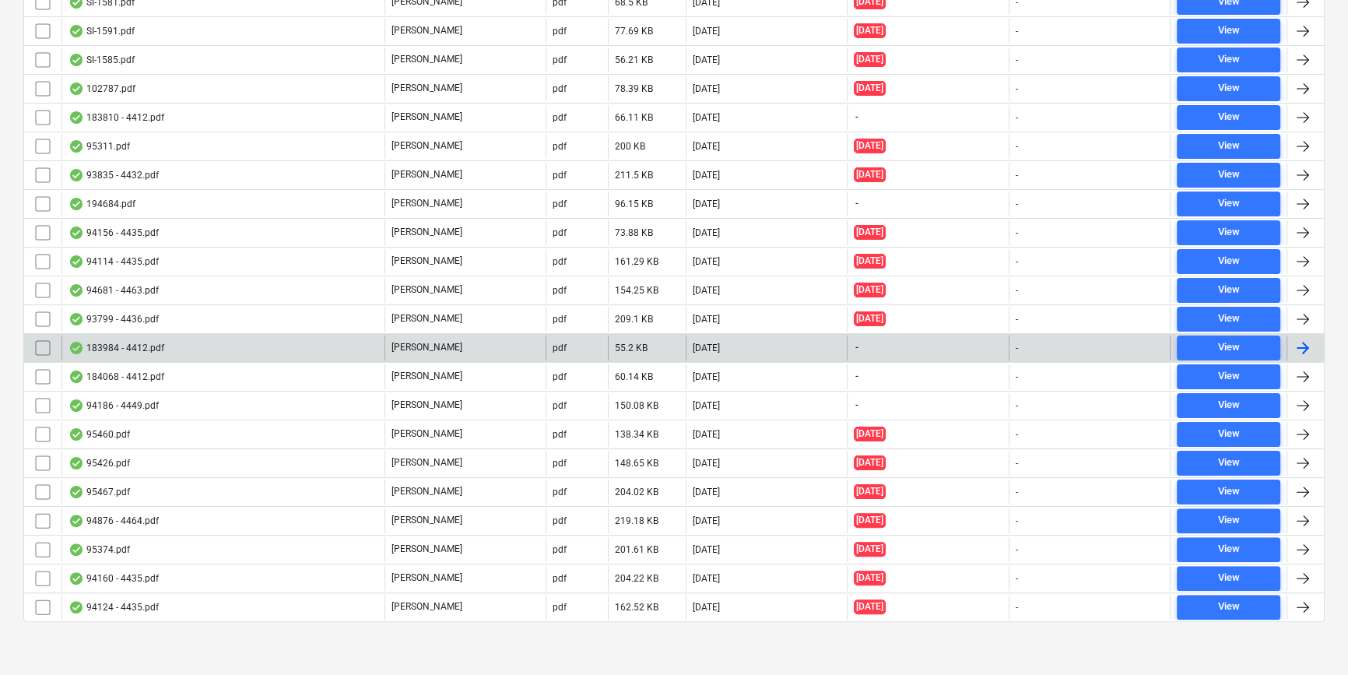
click at [304, 354] on div "183984 - 4412.pdf" at bounding box center [222, 347] width 323 height 25
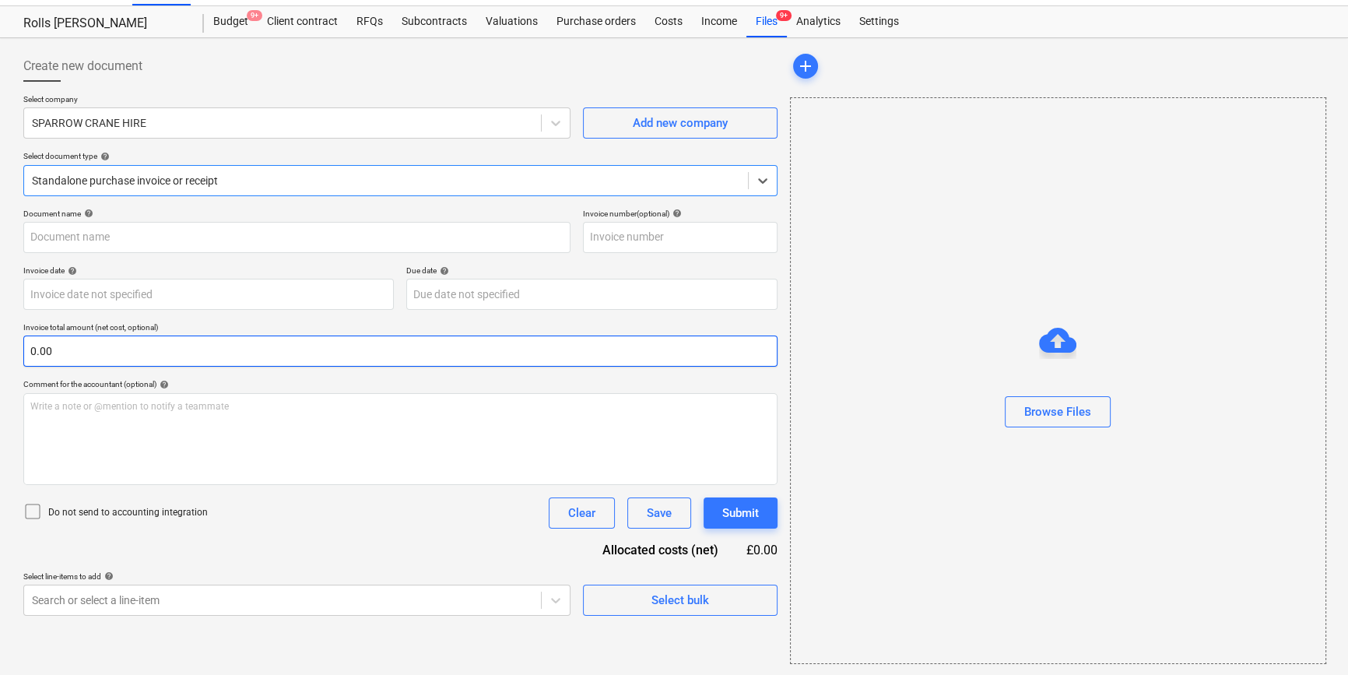
type input "183984"
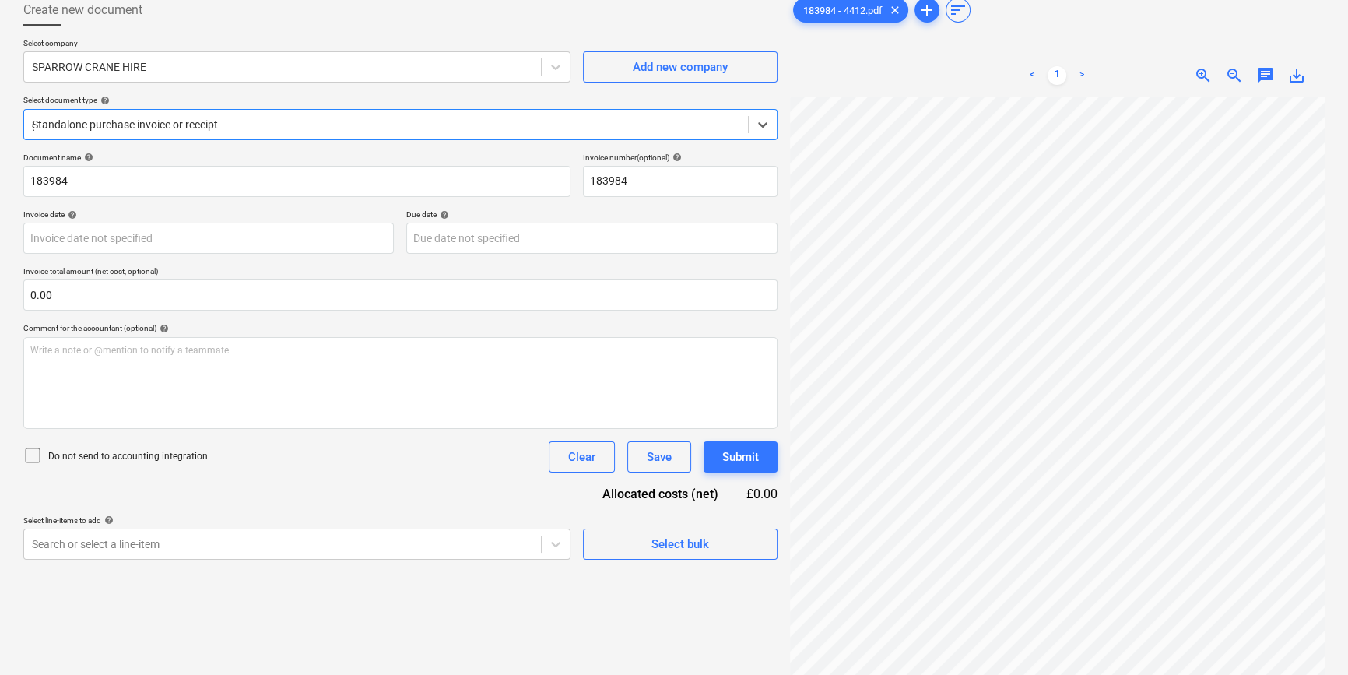
scroll to position [156, 0]
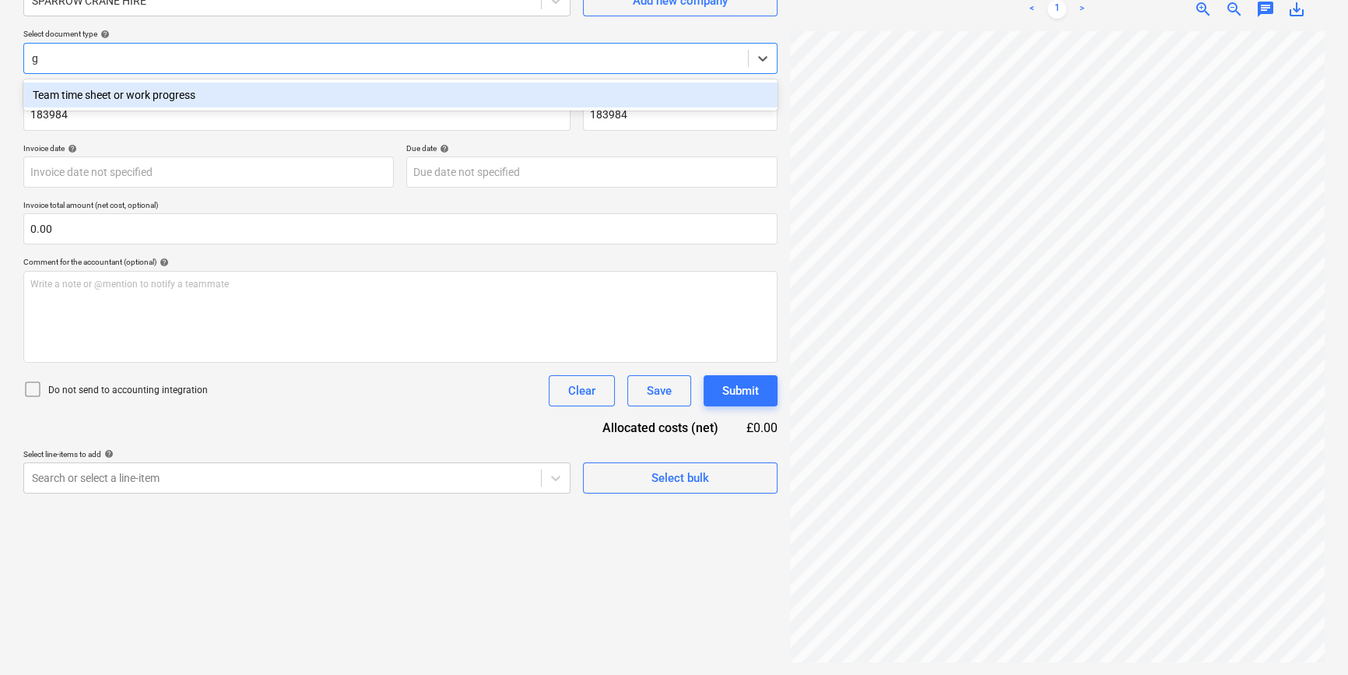
type input "g"
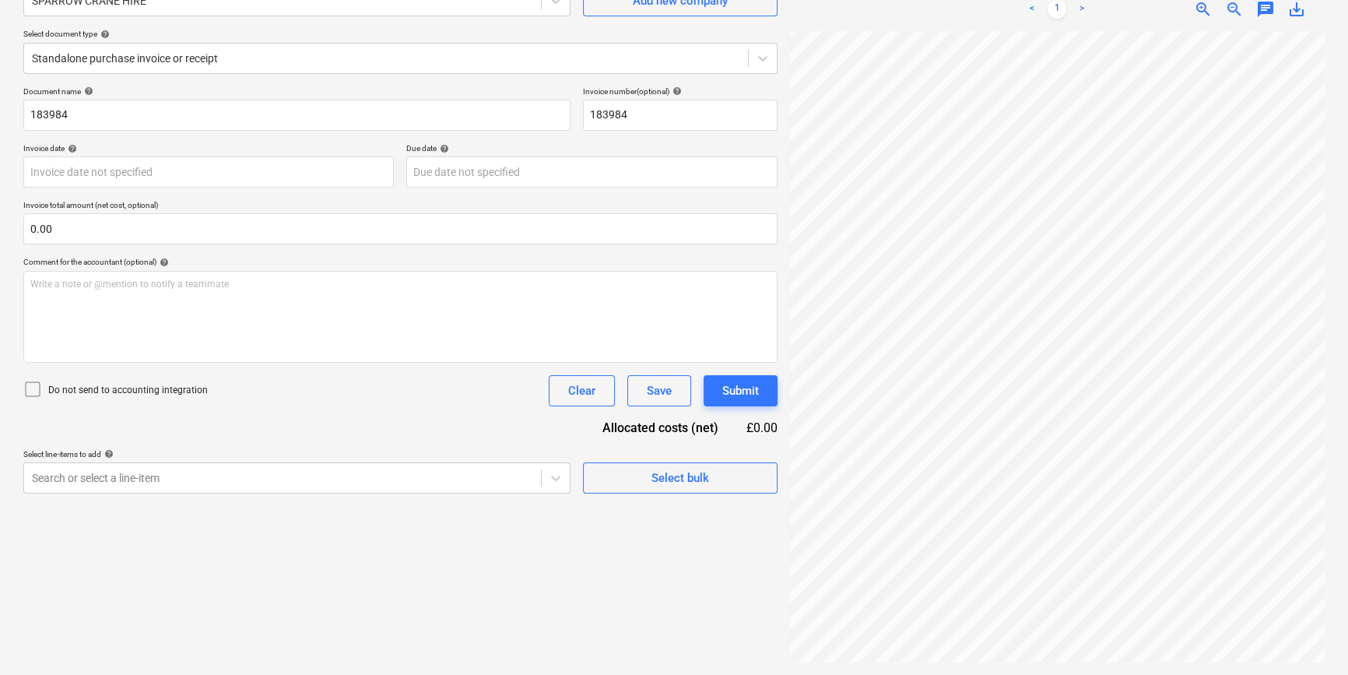
scroll to position [2, 52]
click at [478, 436] on div "Document name help 183984 Invoice number (optional) help 183984 Invoice date he…" at bounding box center [400, 289] width 754 height 407
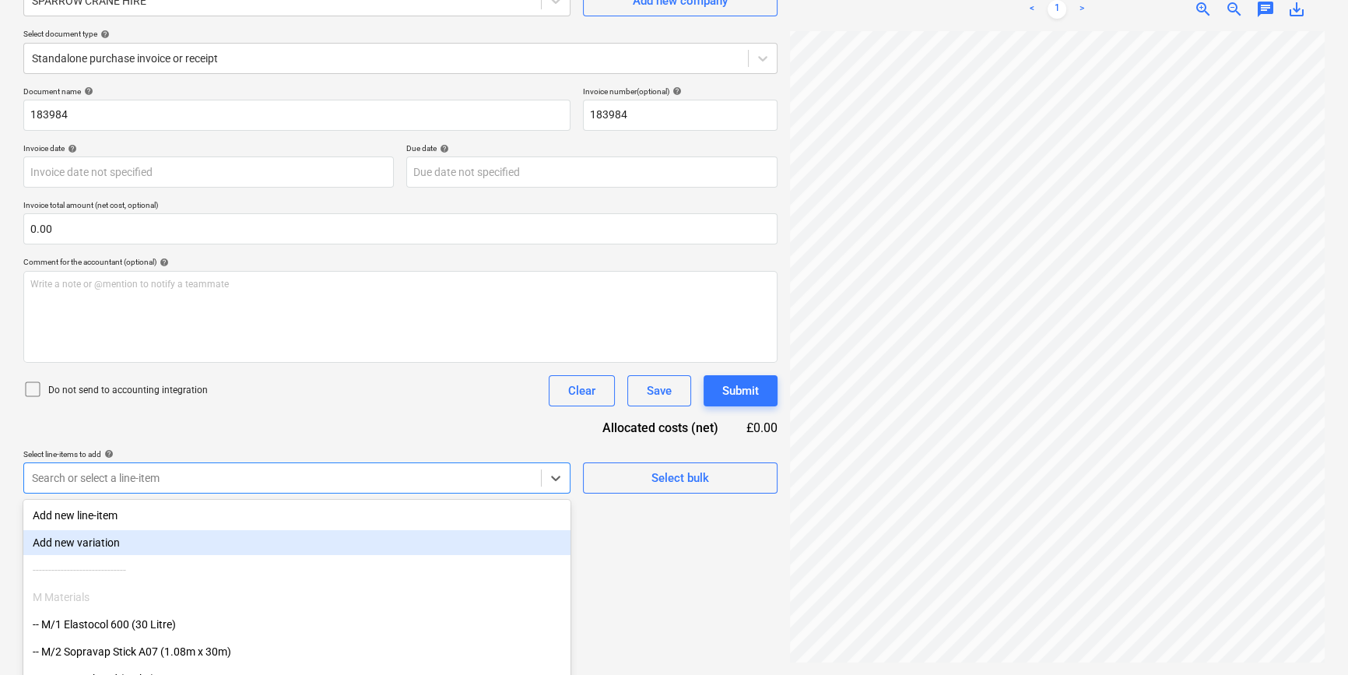
scroll to position [216, 0]
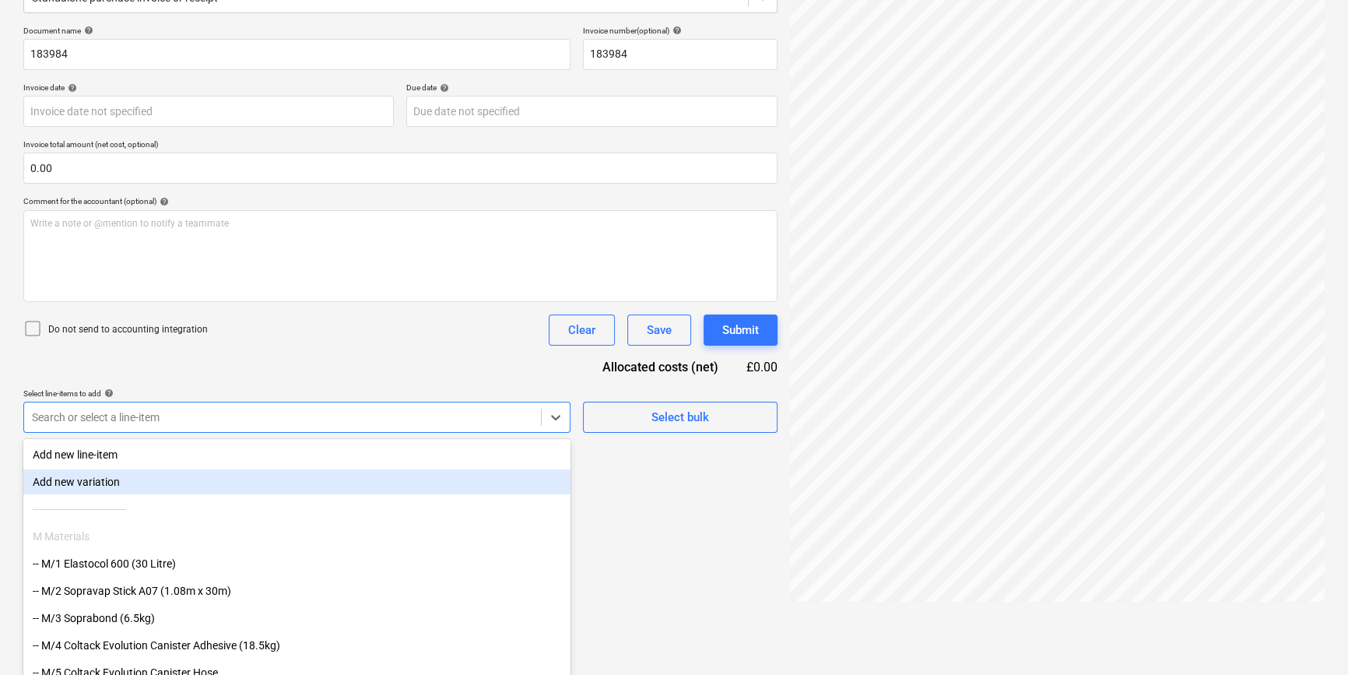
click at [510, 458] on body "Projects Contacts Company Consolidated Invoices 3 Inbox 9+ format_size keyboard…" at bounding box center [674, 121] width 1348 height 675
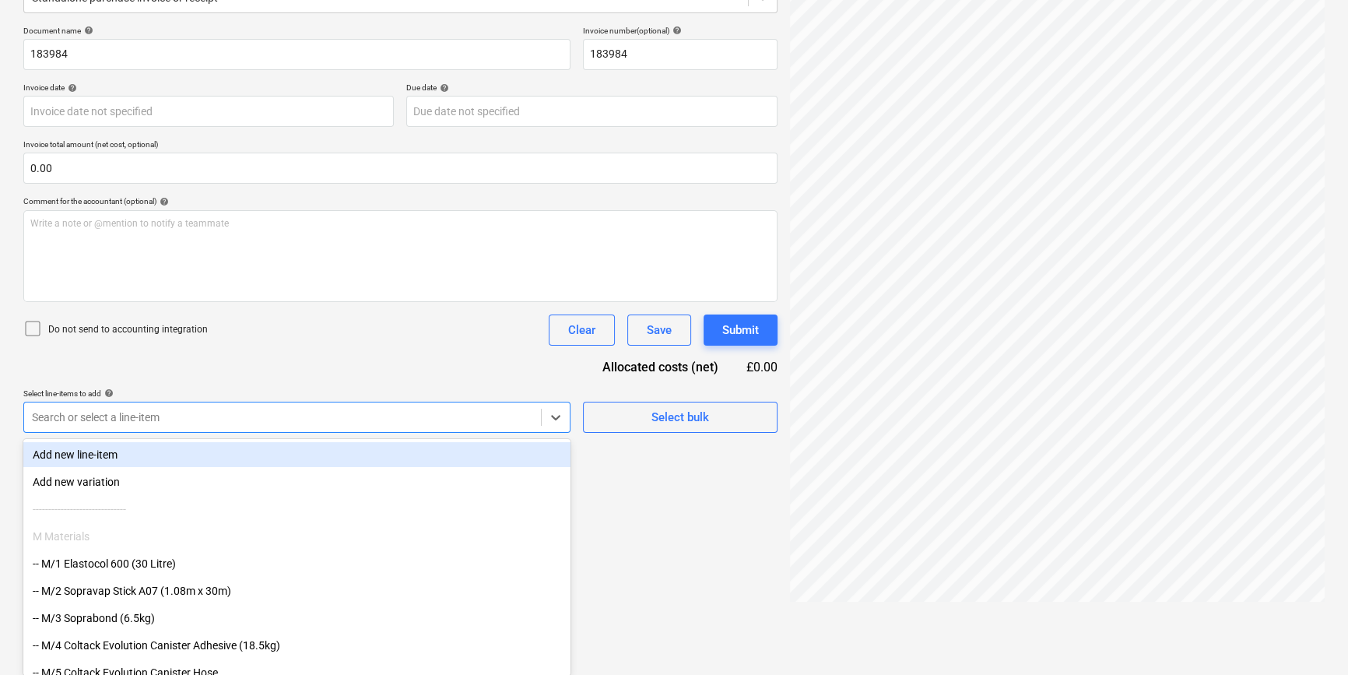
scroll to position [156, 0]
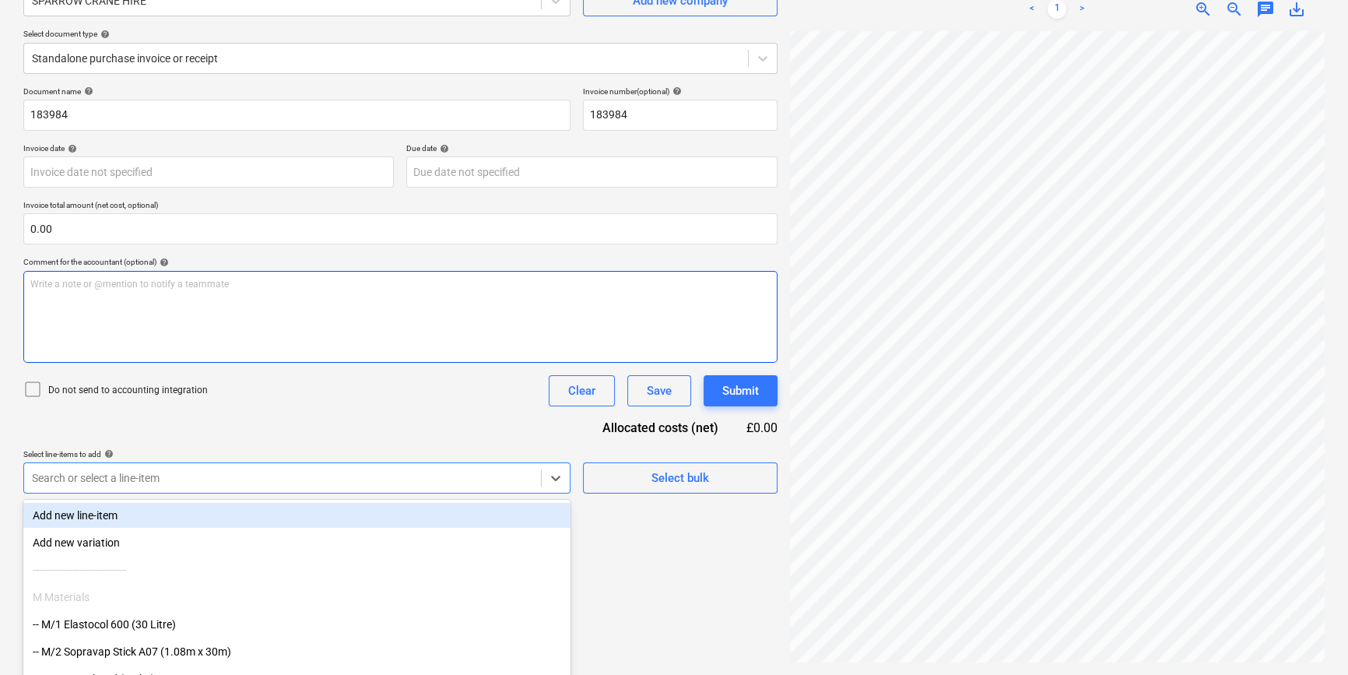
click at [499, 363] on div "Document name help 183984 Invoice number (optional) help 183984 Invoice date he…" at bounding box center [400, 289] width 754 height 407
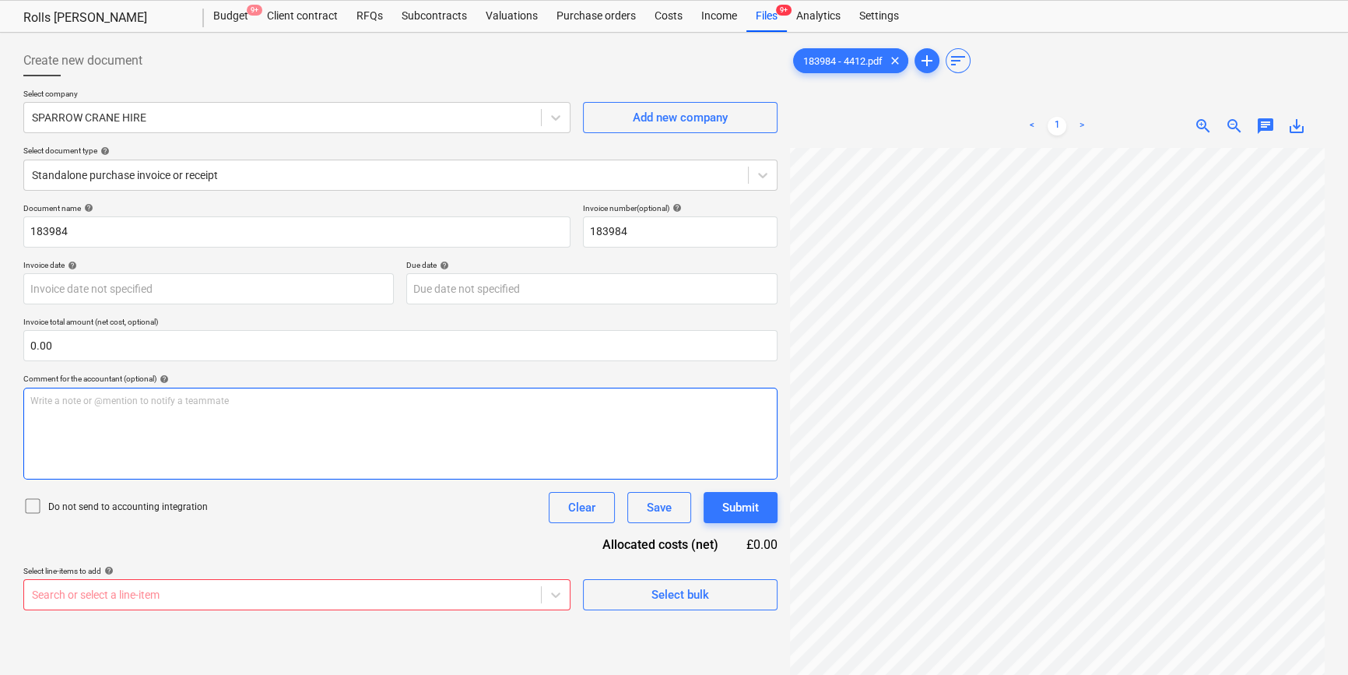
scroll to position [14, 0]
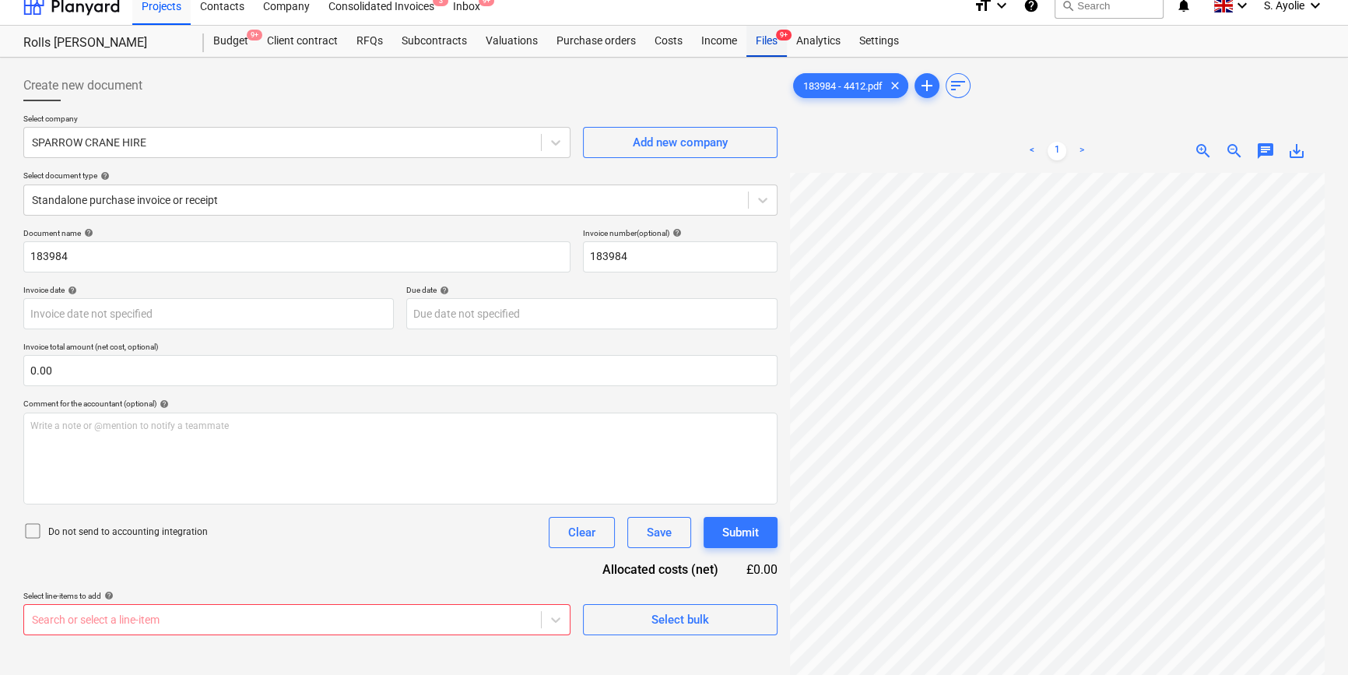
click at [765, 44] on div "Files 9+" at bounding box center [766, 41] width 40 height 31
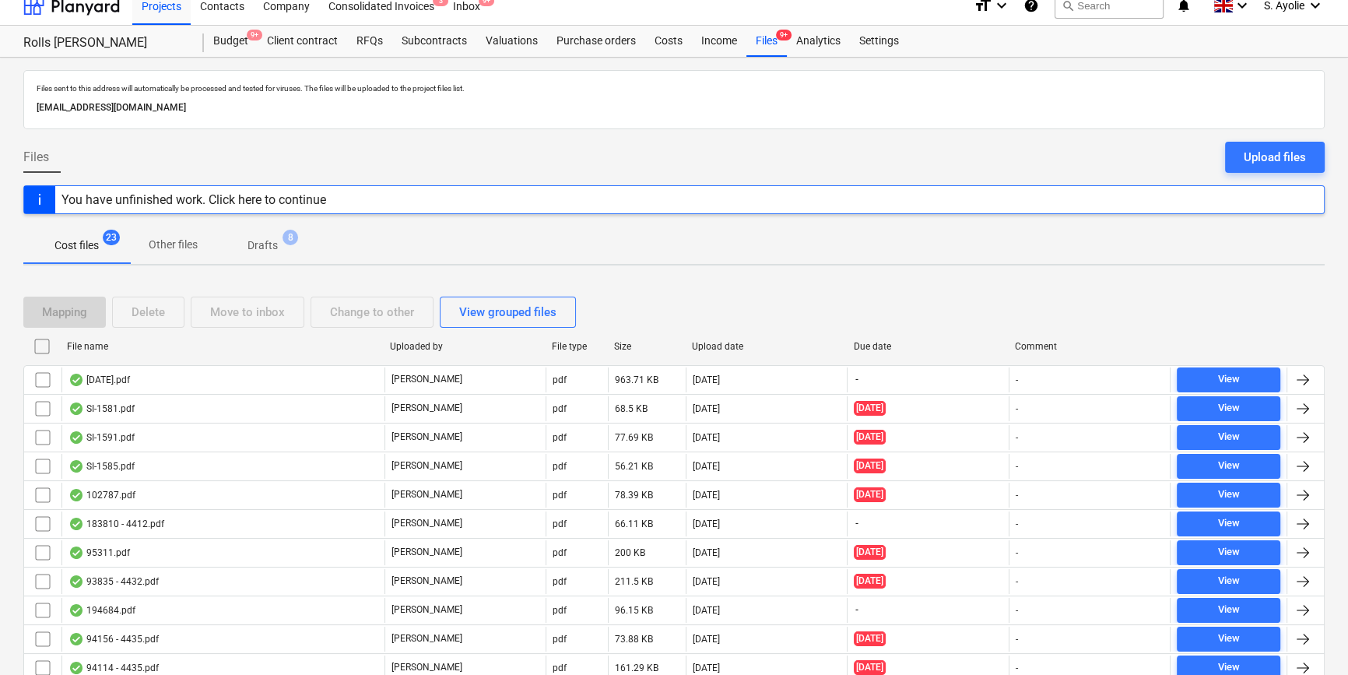
scroll to position [297, 0]
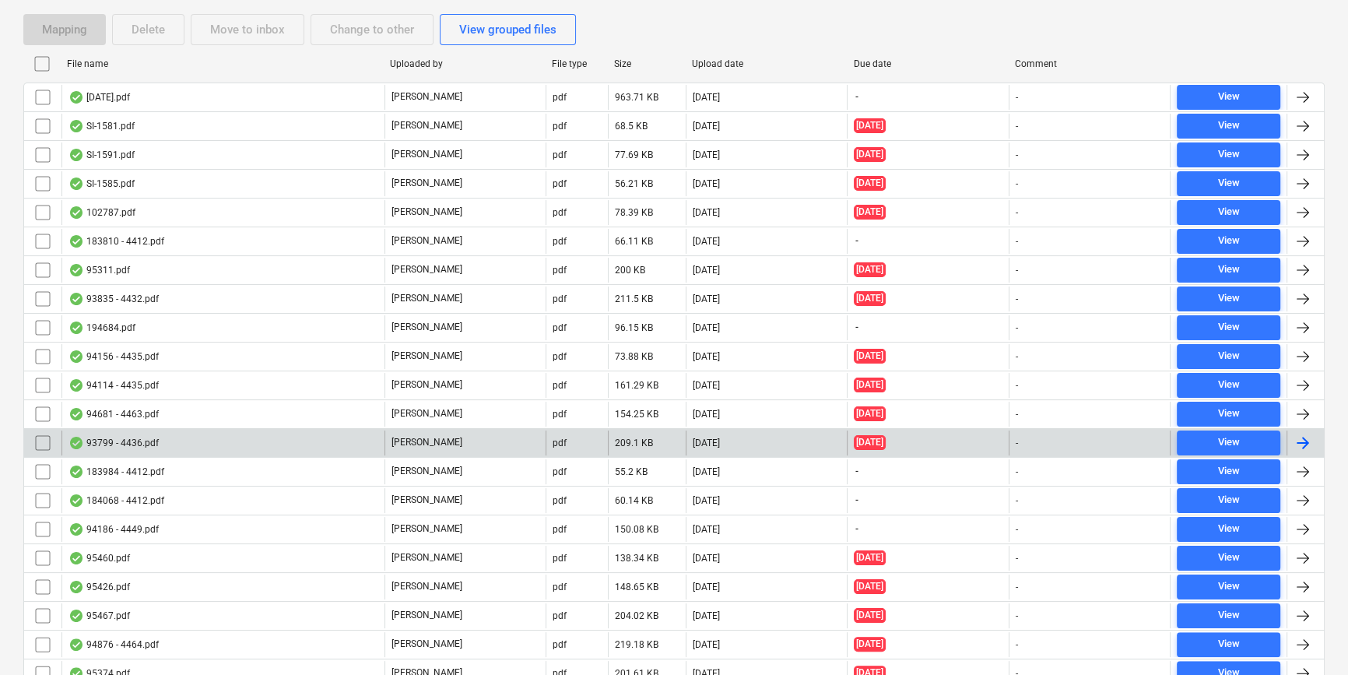
click at [288, 437] on div "93799 - 4436.pdf" at bounding box center [222, 442] width 323 height 25
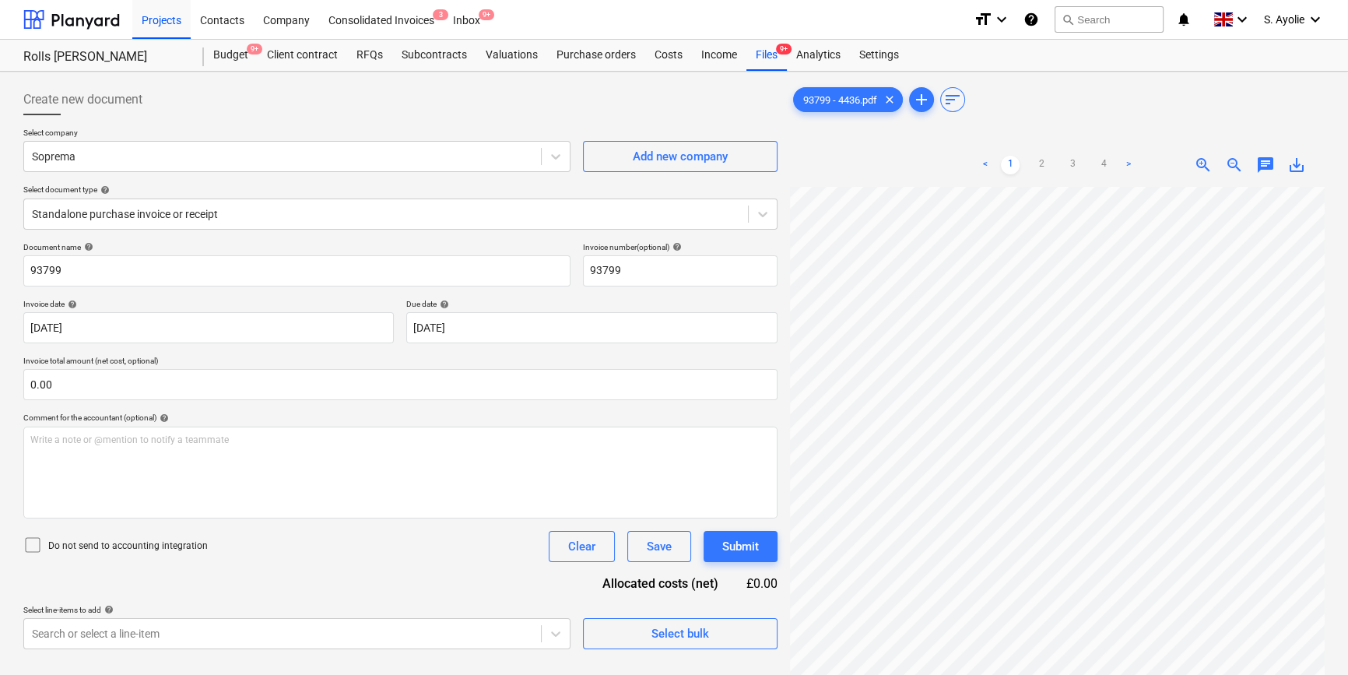
scroll to position [196, 52]
click at [779, 61] on div "Files 9+" at bounding box center [766, 55] width 40 height 31
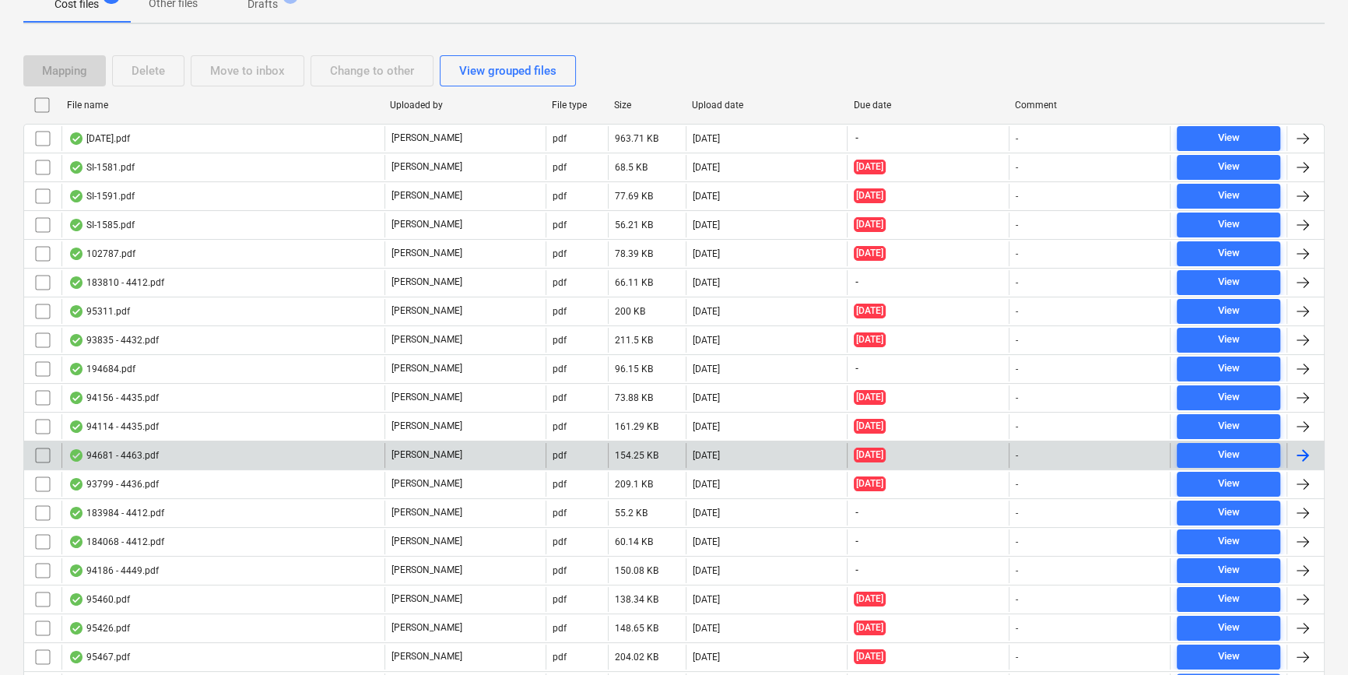
scroll to position [420, 0]
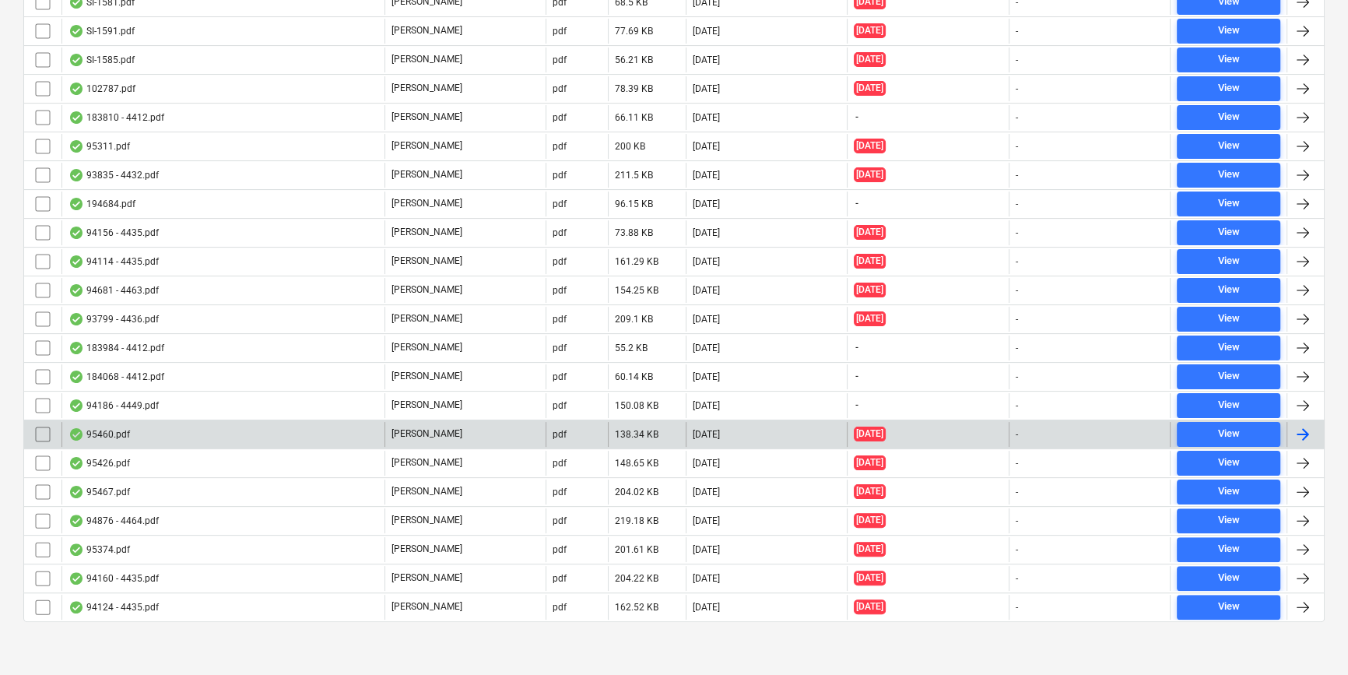
click at [171, 428] on div "95460.pdf" at bounding box center [222, 434] width 323 height 25
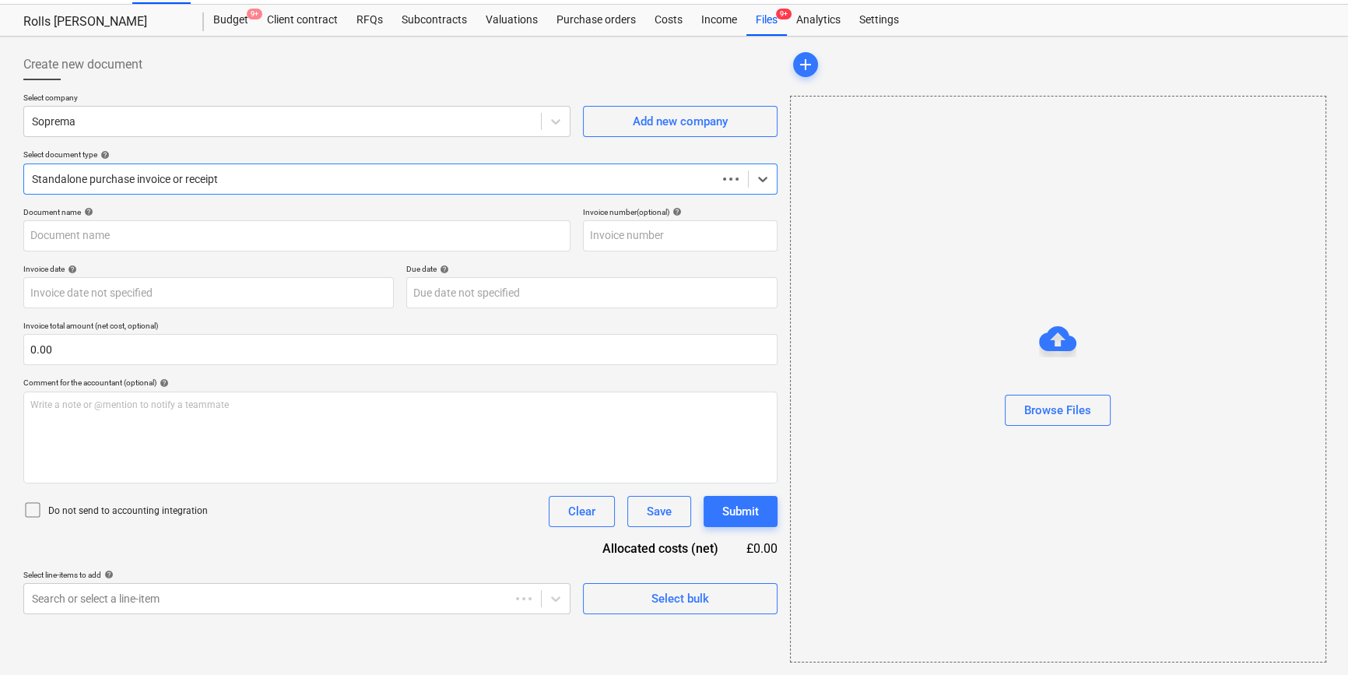
scroll to position [33, 0]
type input "95460.pdf"
type input "13 Aug 2025"
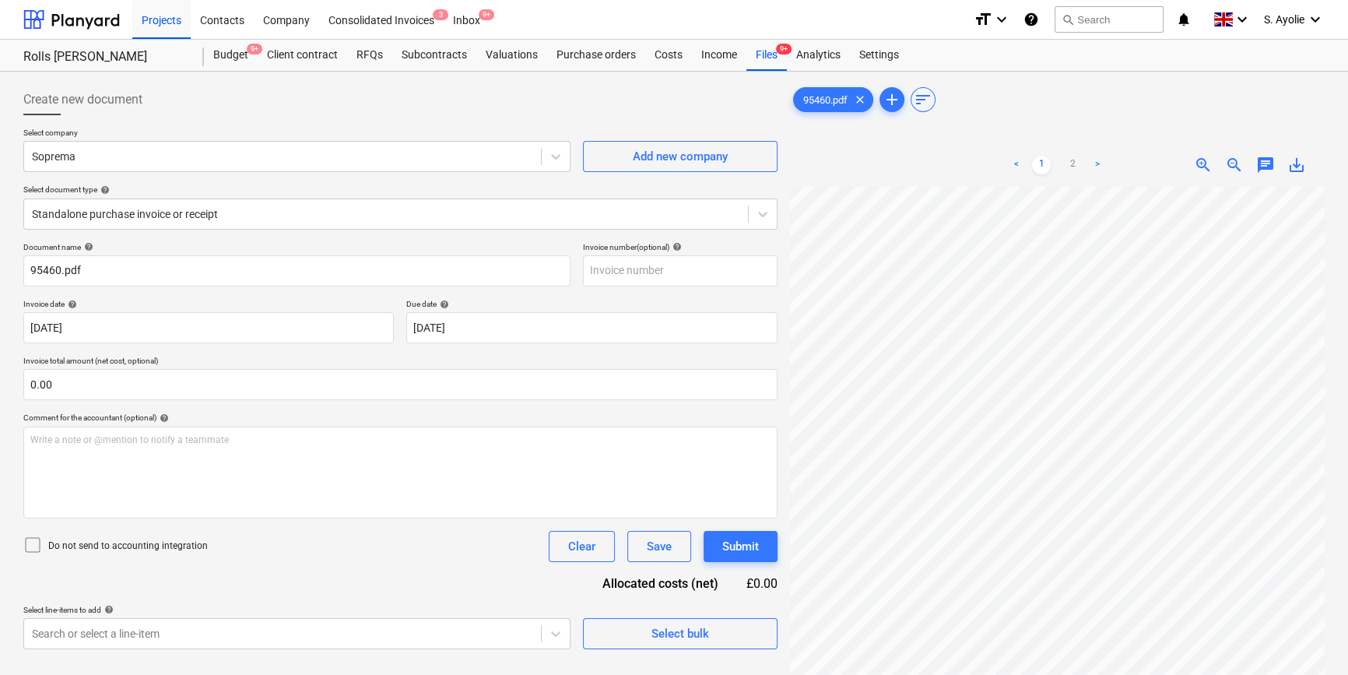
scroll to position [69, 35]
click at [381, 213] on div at bounding box center [386, 214] width 708 height 16
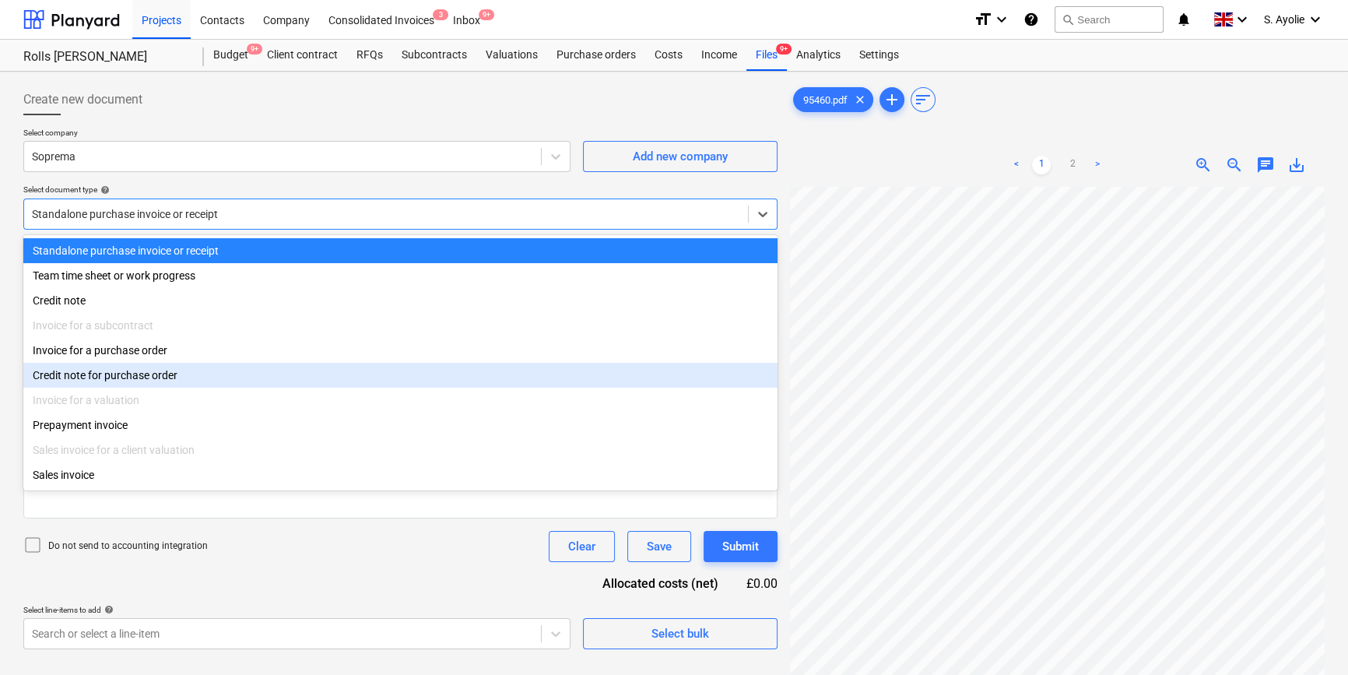
click at [336, 378] on div "Credit note for purchase order" at bounding box center [400, 375] width 754 height 25
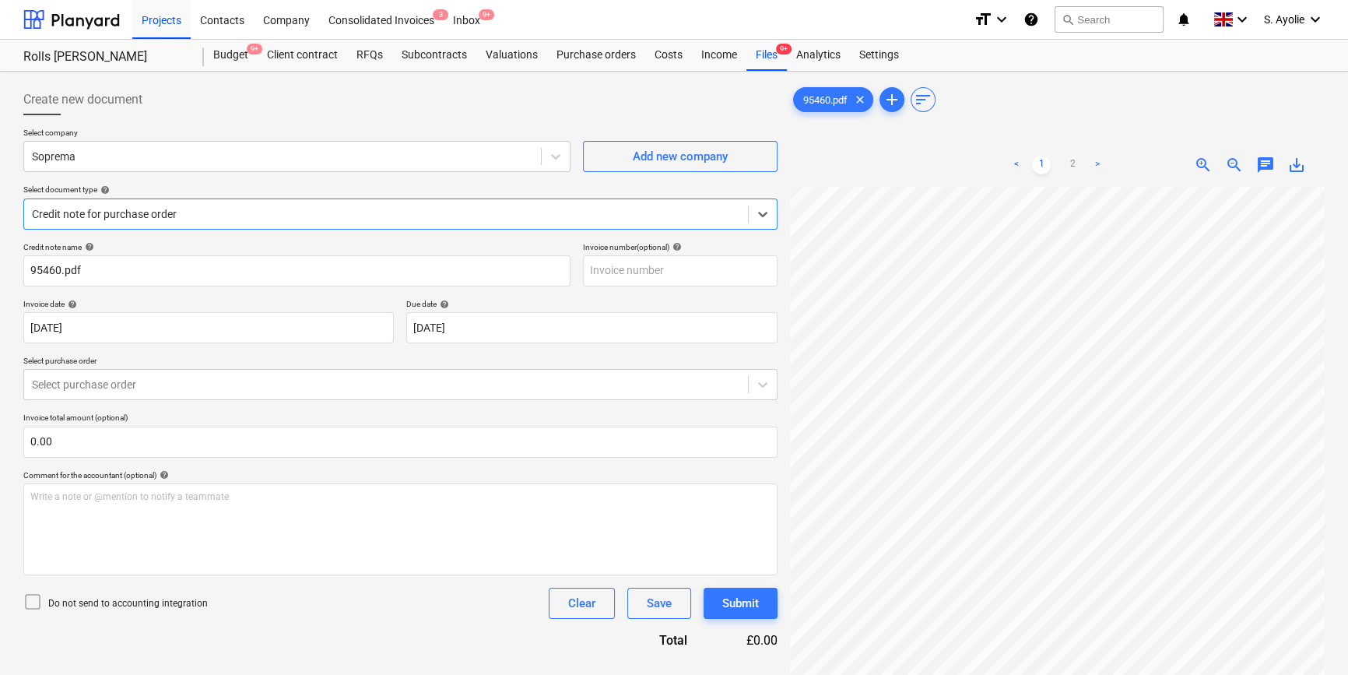
click at [288, 356] on p "Select purchase order" at bounding box center [400, 362] width 754 height 13
click at [153, 274] on input "95460.pdf" at bounding box center [296, 270] width 547 height 31
type input "95460"
click at [172, 360] on p "Select purchase order" at bounding box center [400, 362] width 754 height 13
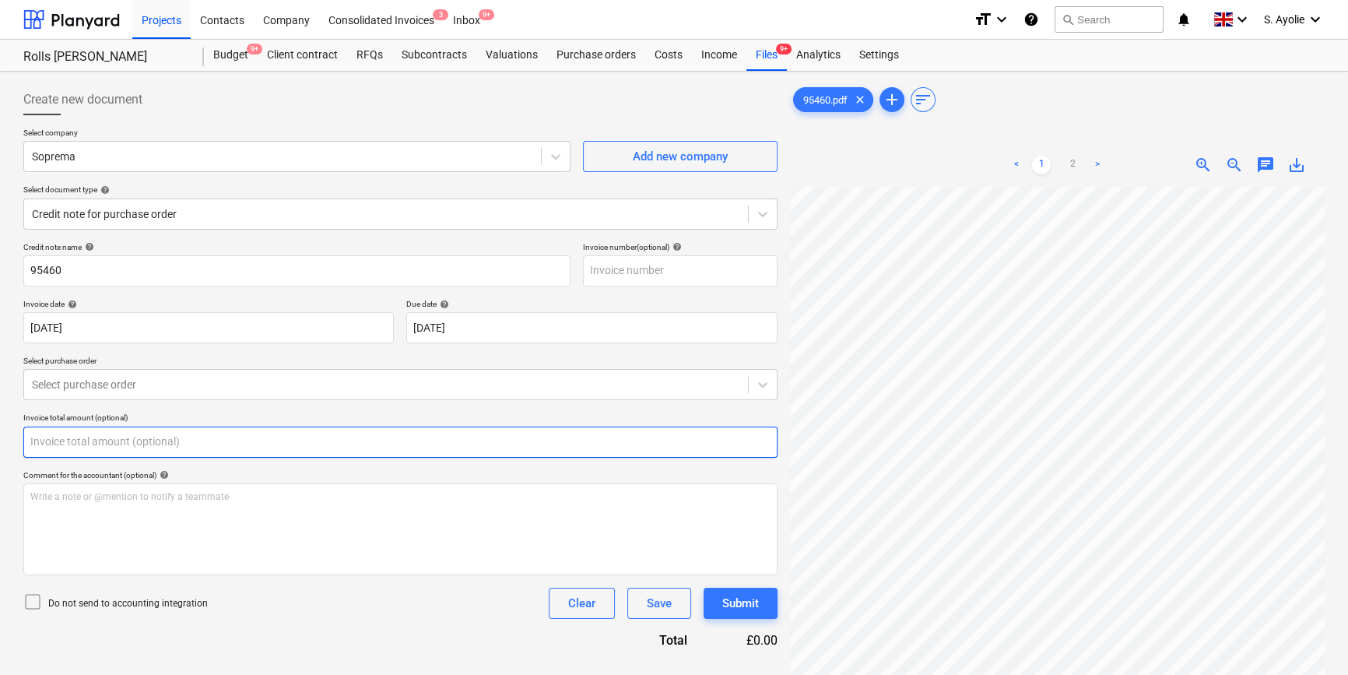
click at [169, 442] on input "text" at bounding box center [400, 442] width 754 height 31
type input "0.00"
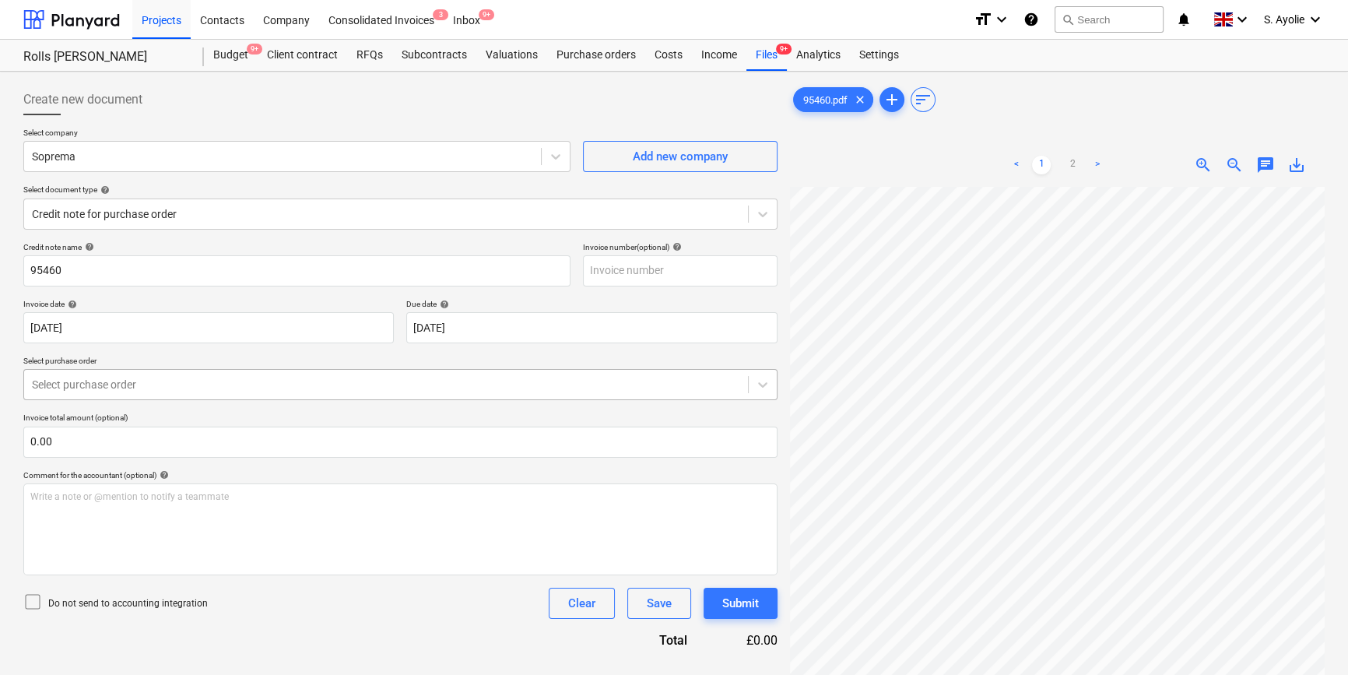
click at [160, 388] on div at bounding box center [386, 385] width 708 height 16
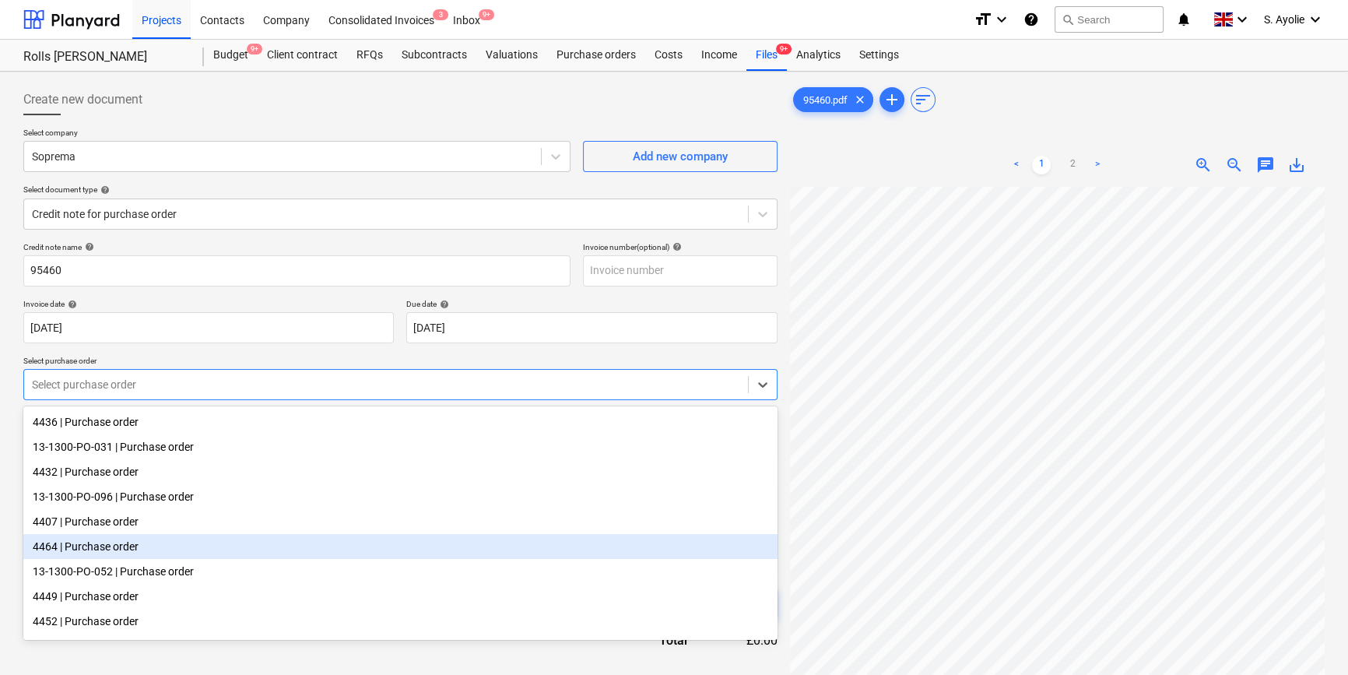
click at [103, 551] on div "4464 | Purchase order" at bounding box center [400, 546] width 754 height 25
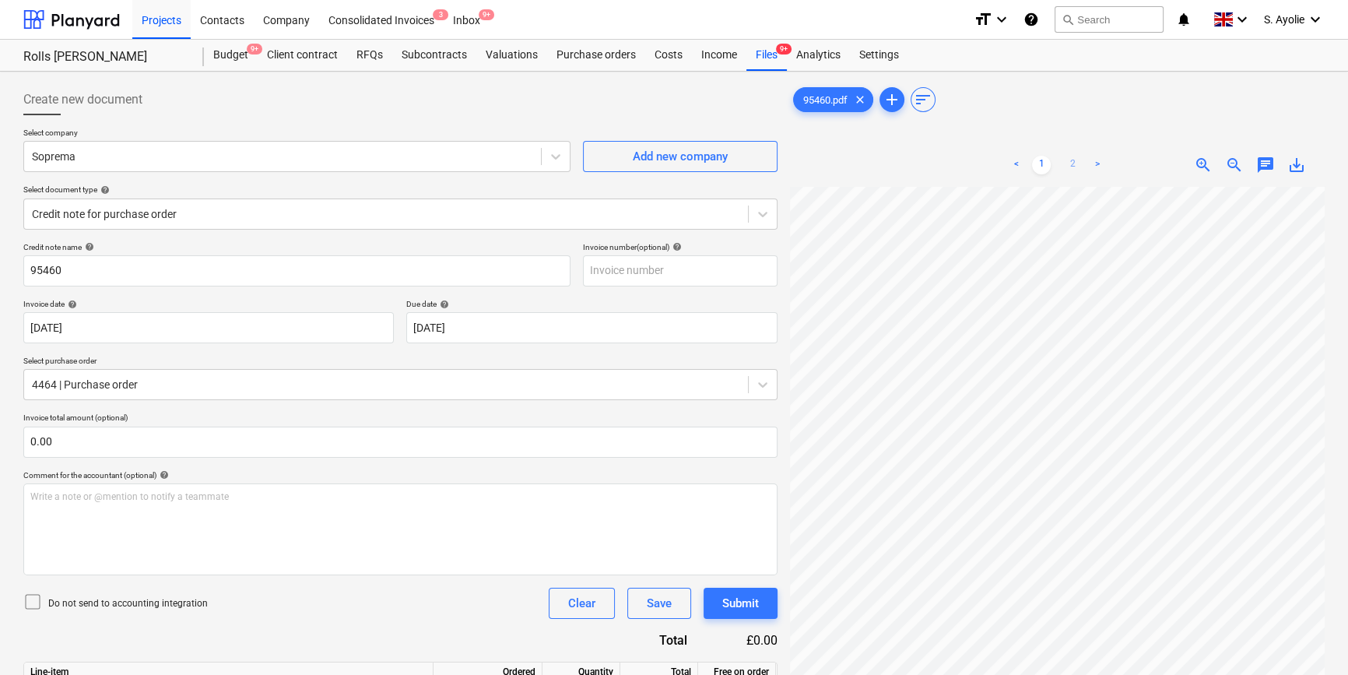
click at [1077, 164] on link "2" at bounding box center [1072, 165] width 19 height 19
click at [745, 300] on div "Create new document Select company Soprema Add new company Select document type…" at bounding box center [674, 579] width 1314 height 1003
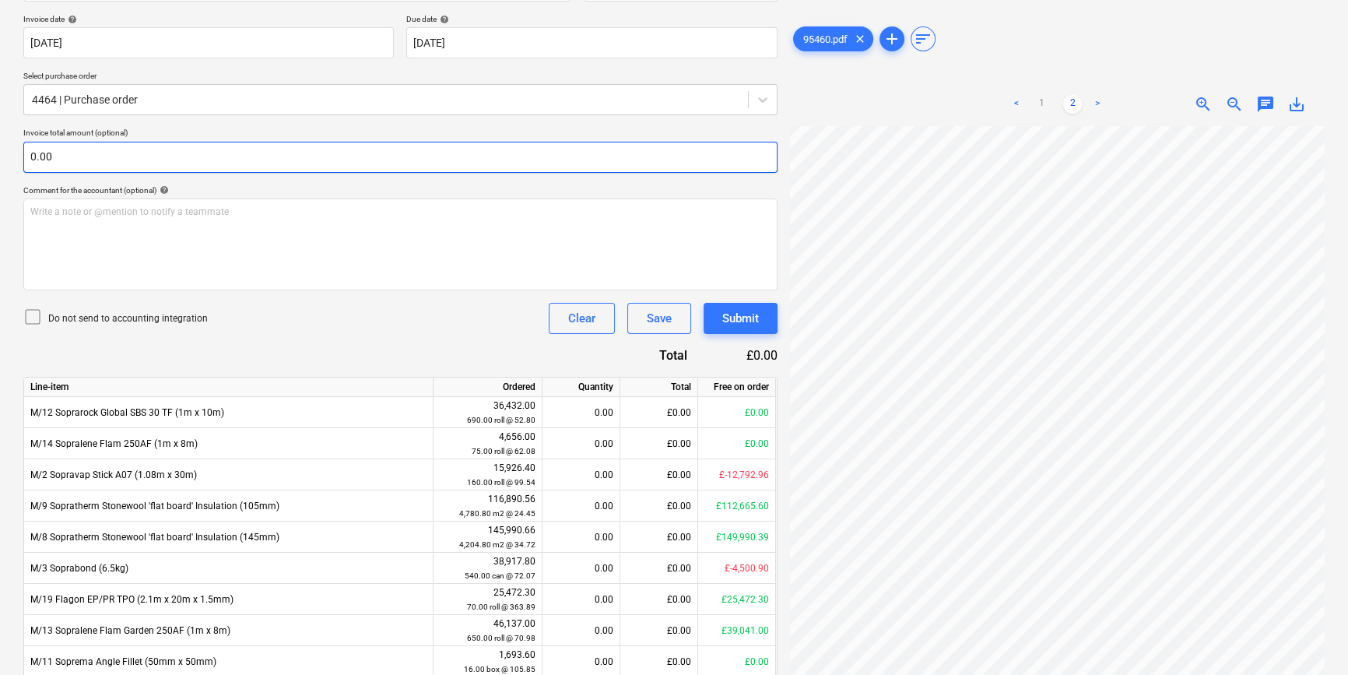
scroll to position [270, 0]
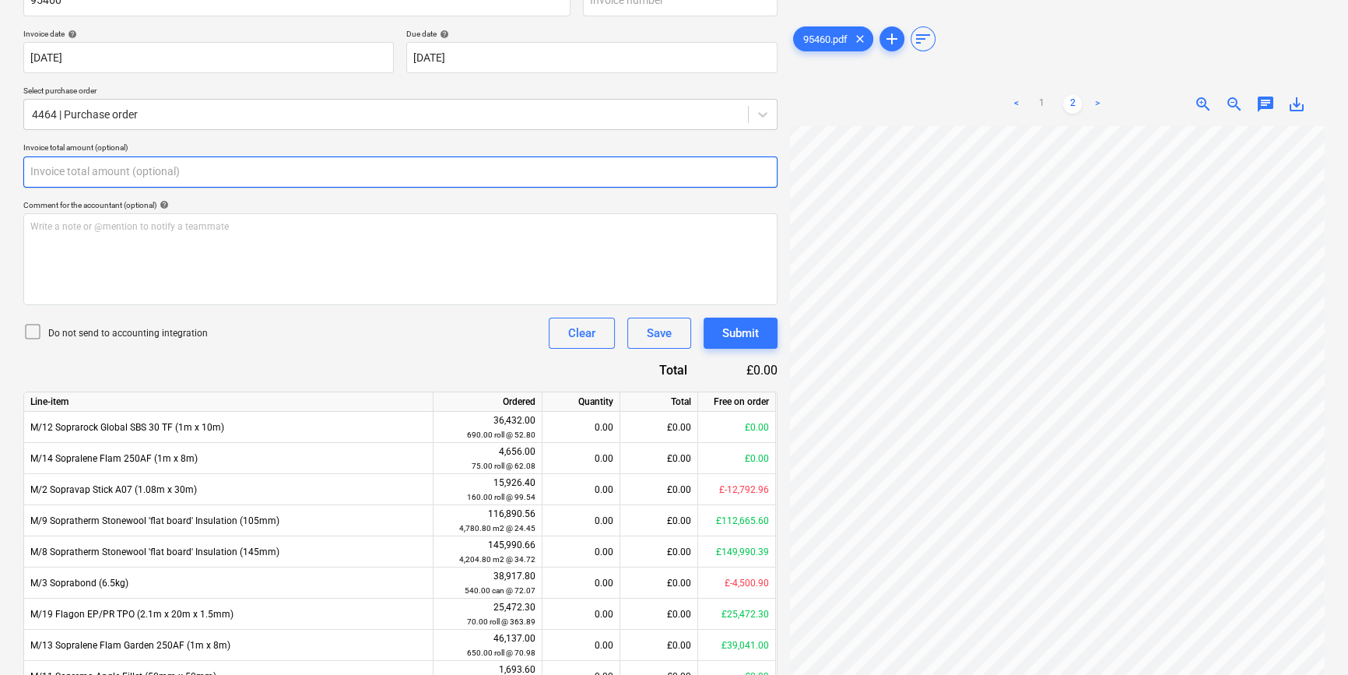
click at [93, 179] on input "text" at bounding box center [400, 171] width 754 height 31
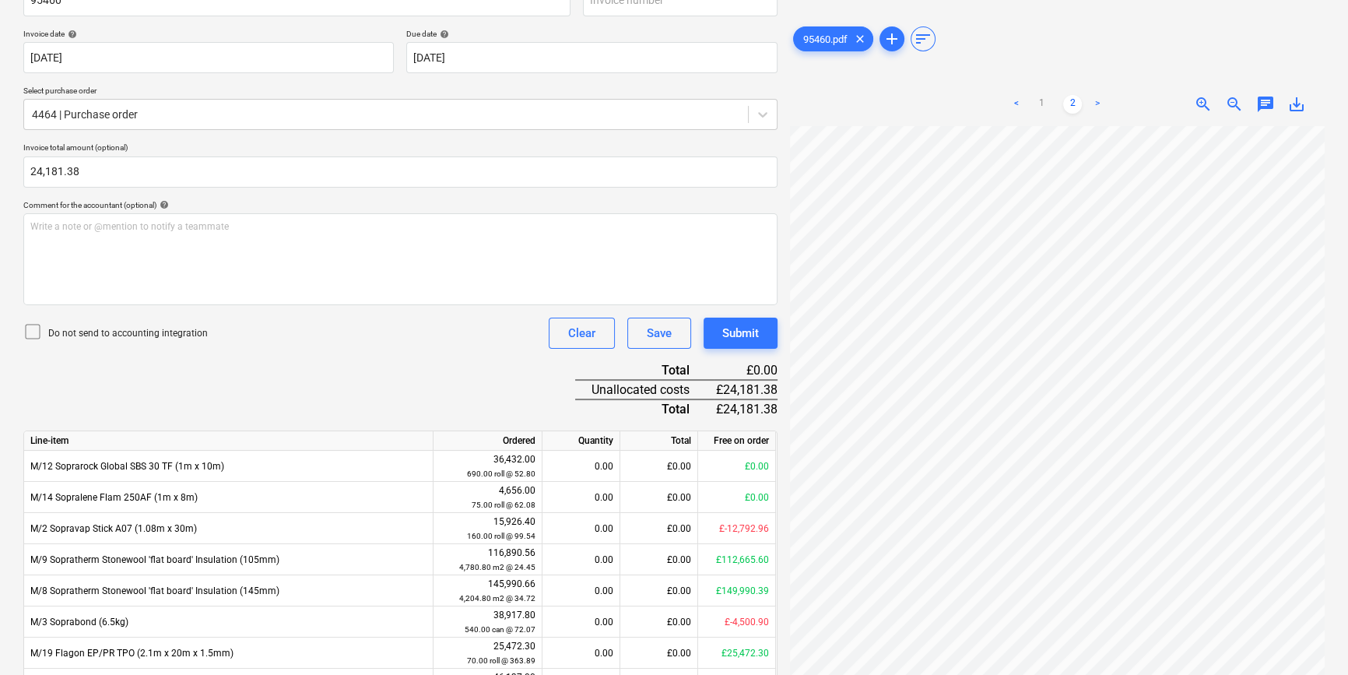
click at [33, 325] on icon at bounding box center [32, 331] width 19 height 19
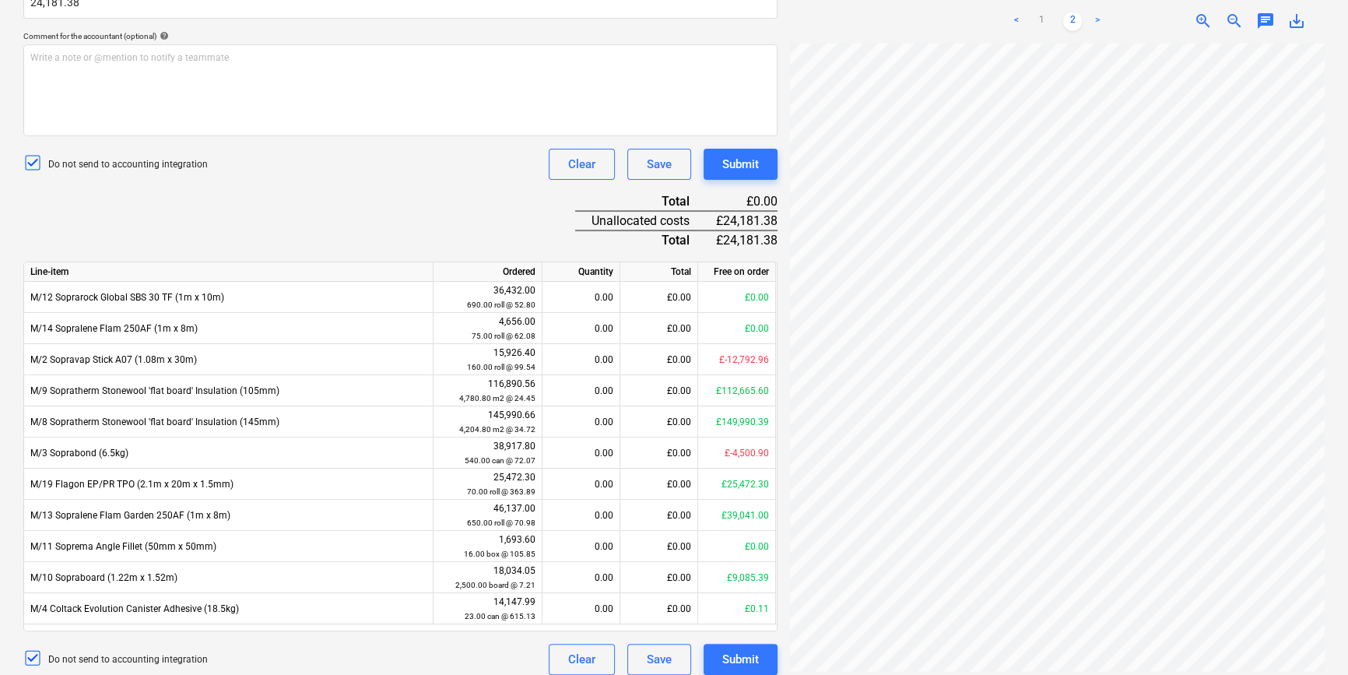
scroll to position [451, 0]
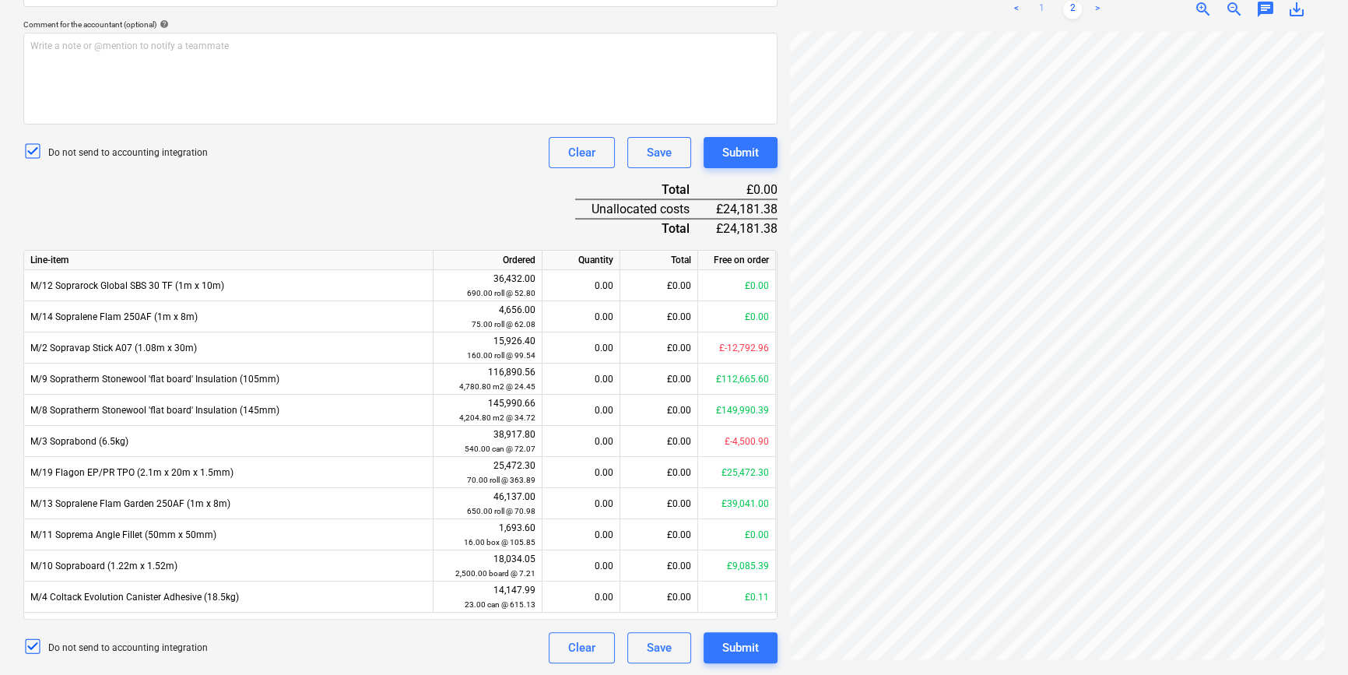
click at [1040, 13] on link "1" at bounding box center [1041, 9] width 19 height 19
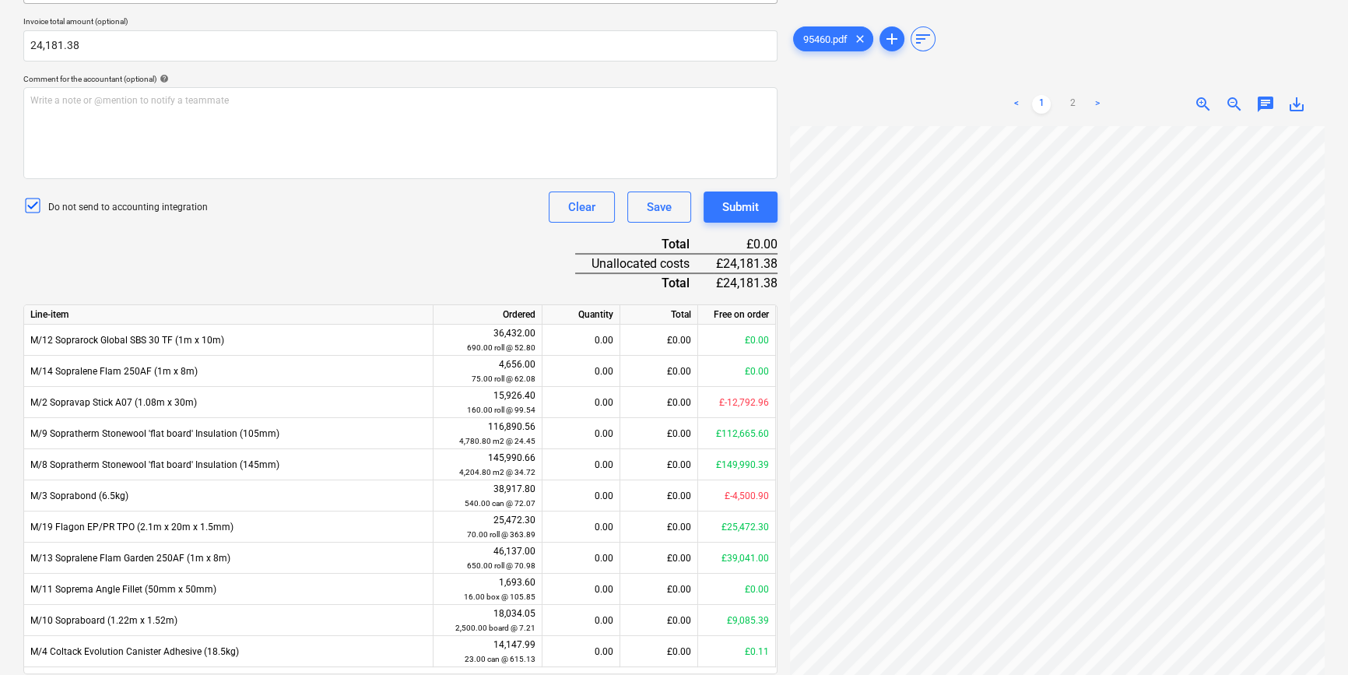
scroll to position [238, 0]
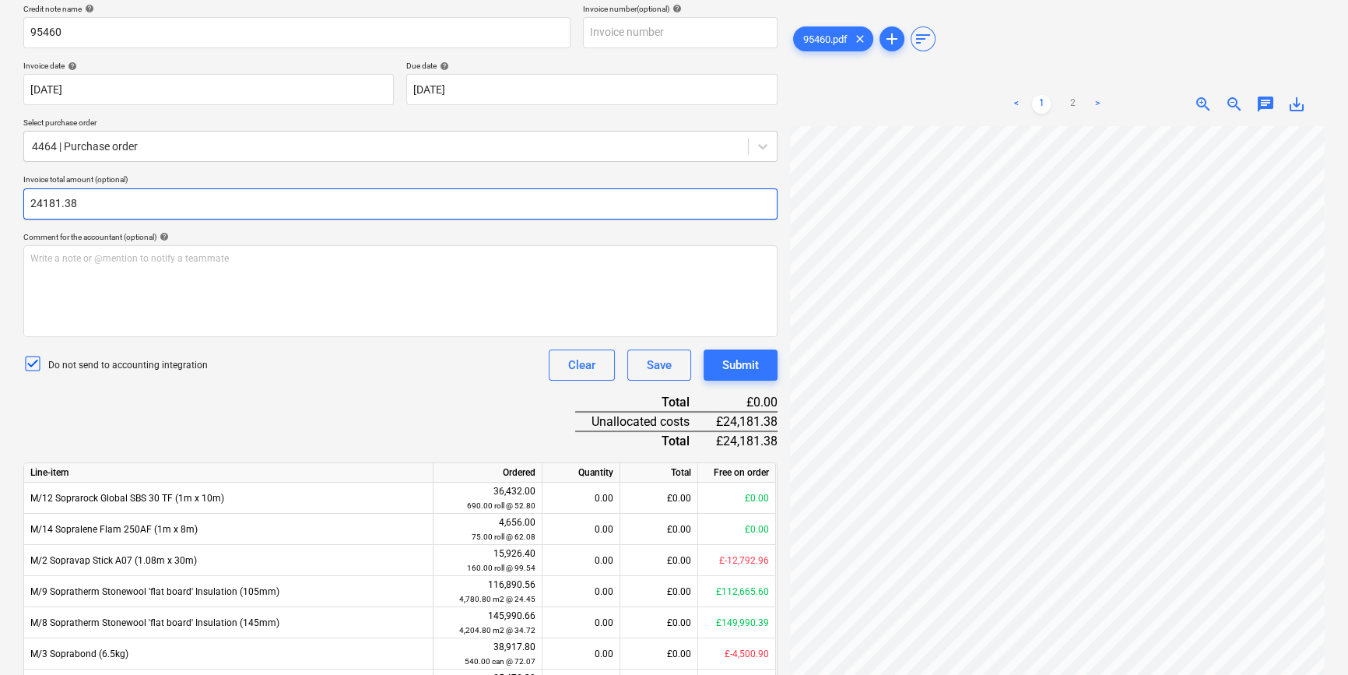
click at [27, 202] on input "24181.38" at bounding box center [400, 203] width 754 height 31
type input "-24,181.38"
click at [472, 407] on div "Credit note name help 95460 Invoice number (optional) help Invoice date help 13…" at bounding box center [400, 440] width 754 height 872
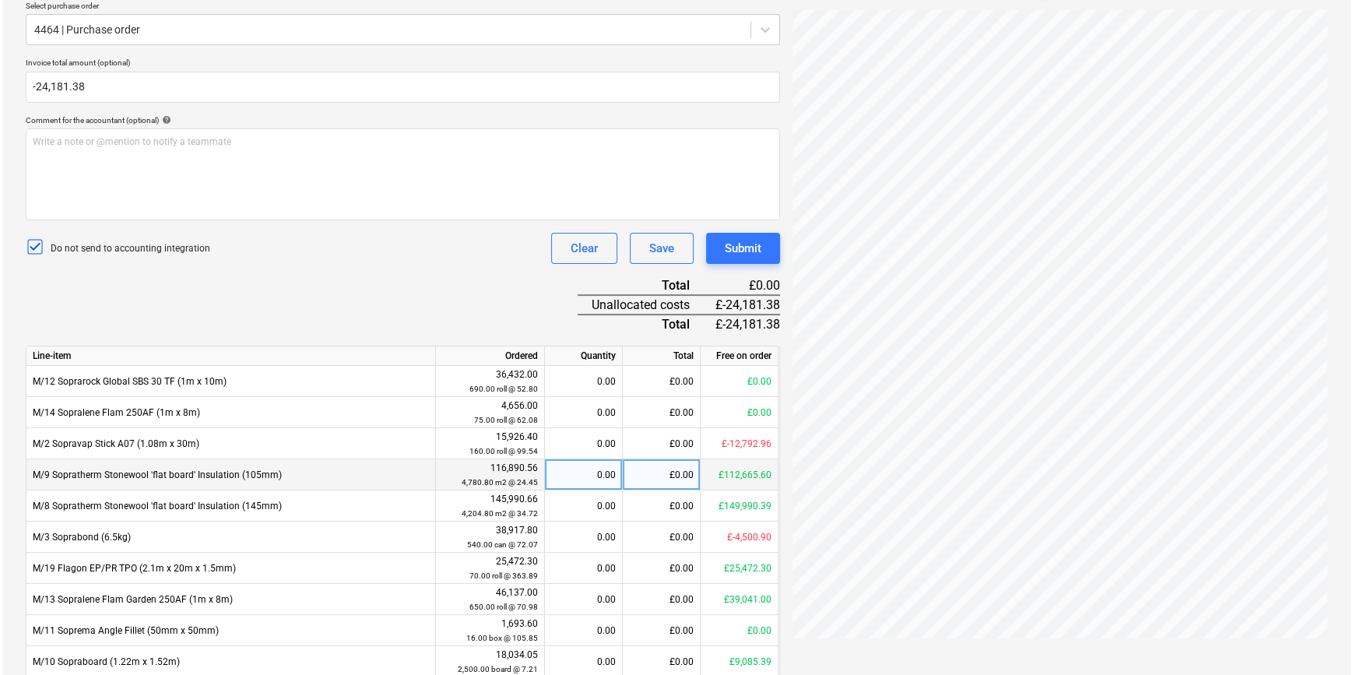
scroll to position [451, 0]
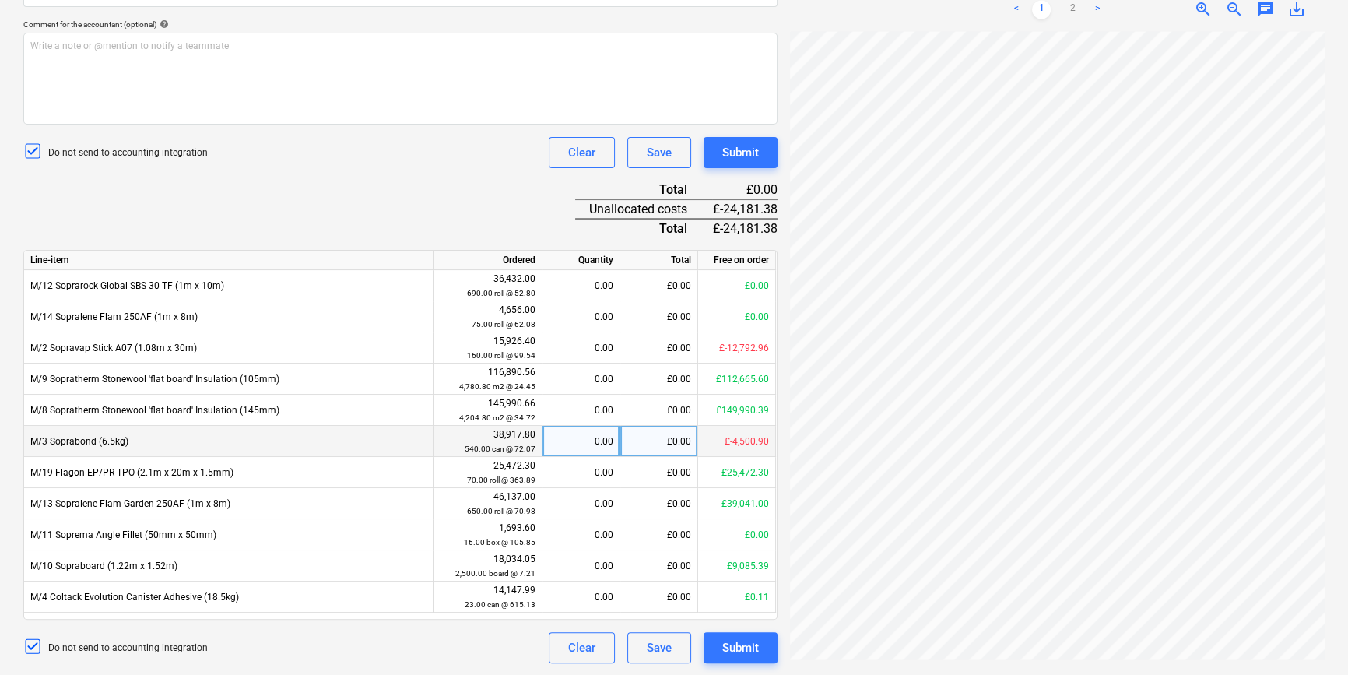
click at [668, 441] on div "£0.00" at bounding box center [659, 441] width 78 height 31
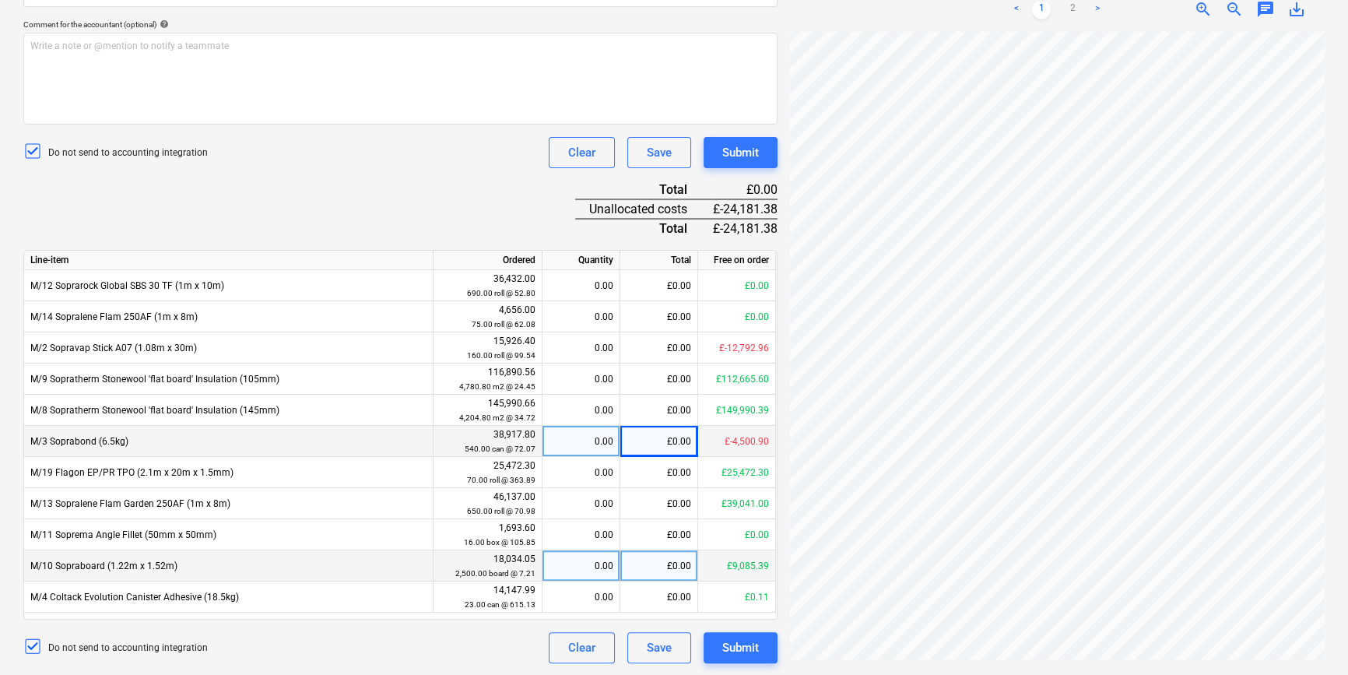
click at [662, 570] on div "£0.00" at bounding box center [659, 565] width 78 height 31
type input "-24181.38"
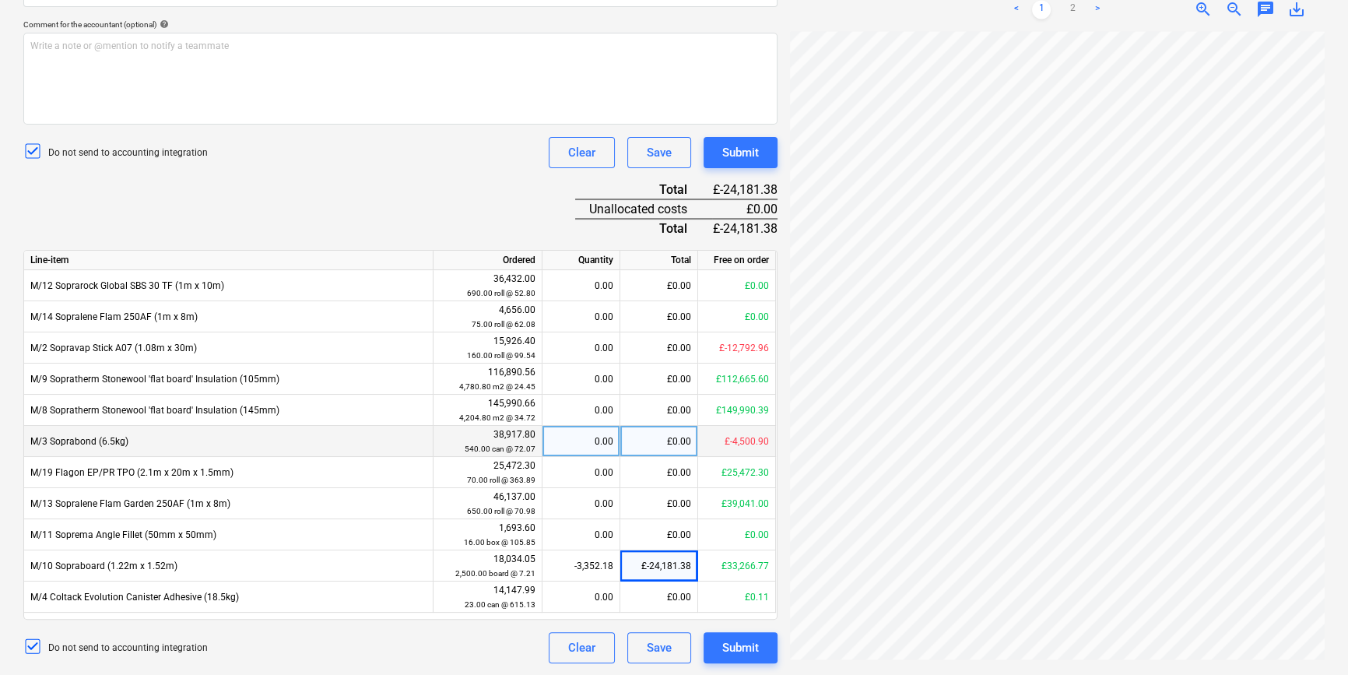
click at [467, 198] on div "Credit note name help 95460 Invoice number (optional) help Invoice date help 13…" at bounding box center [400, 227] width 754 height 872
click at [722, 646] on div "Submit" at bounding box center [740, 648] width 37 height 20
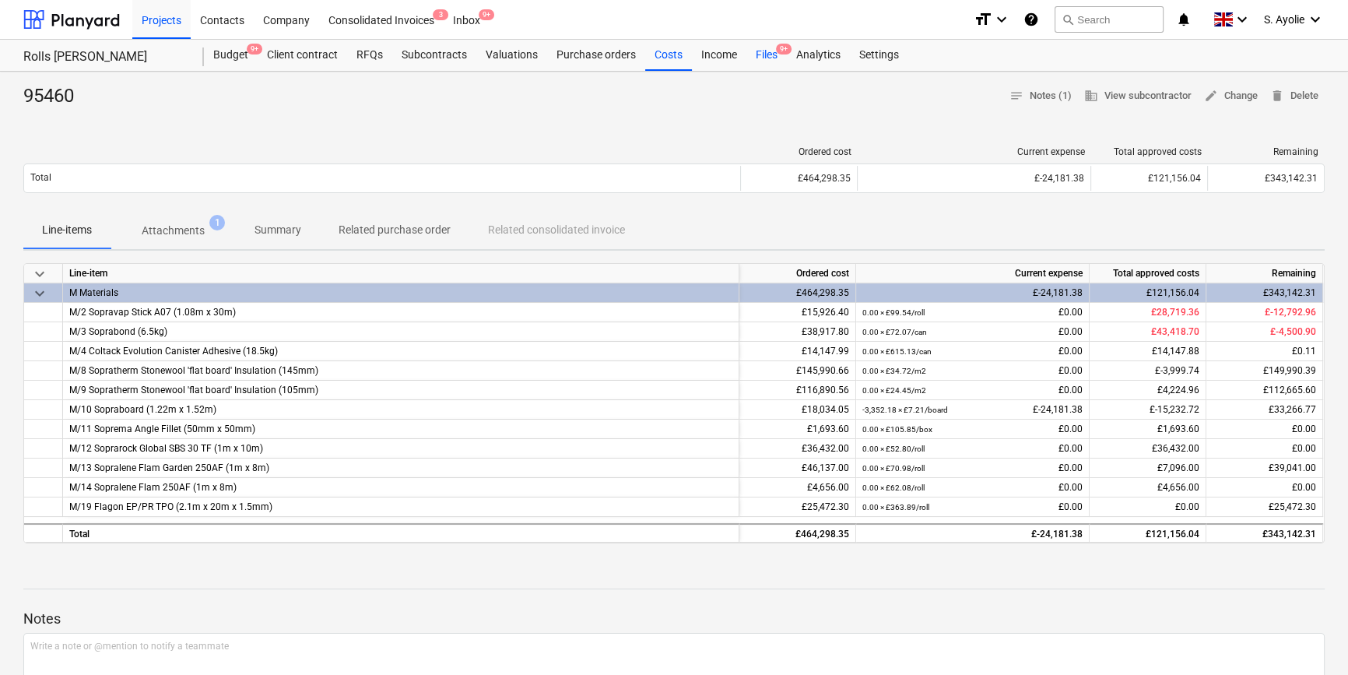
click at [764, 53] on div "Files 9+" at bounding box center [766, 55] width 40 height 31
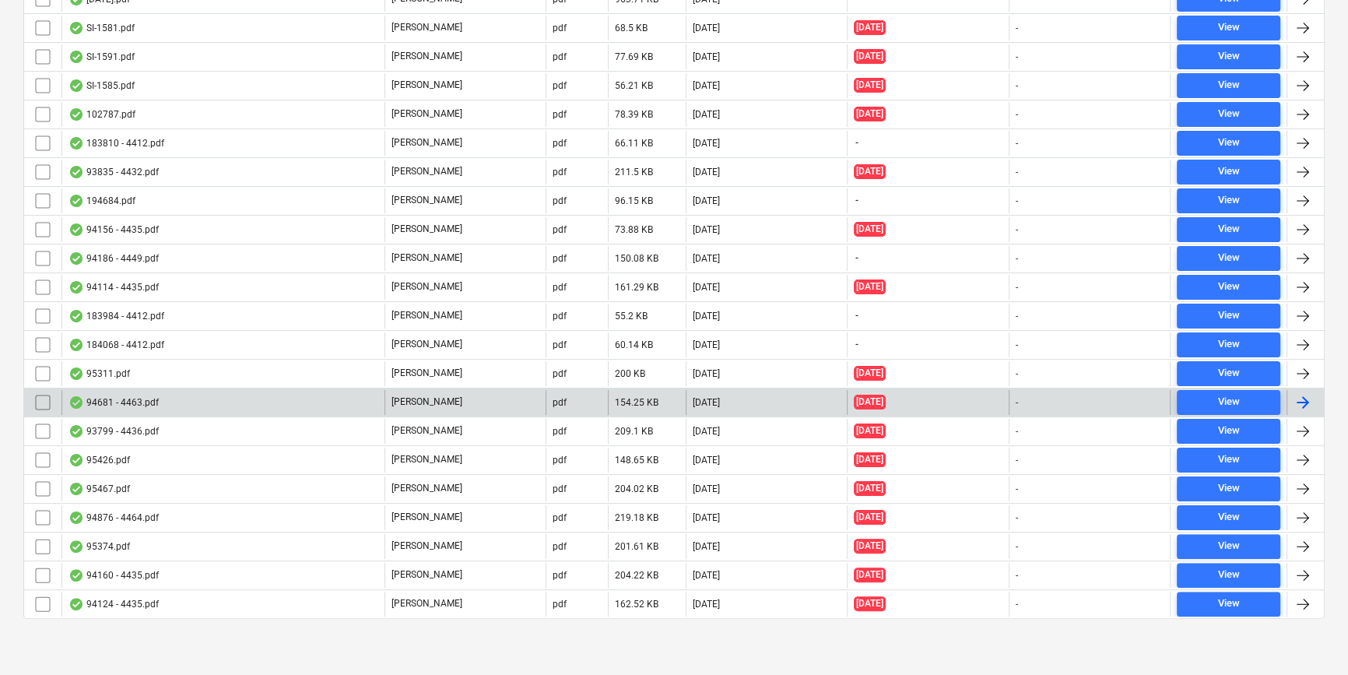
scroll to position [391, 0]
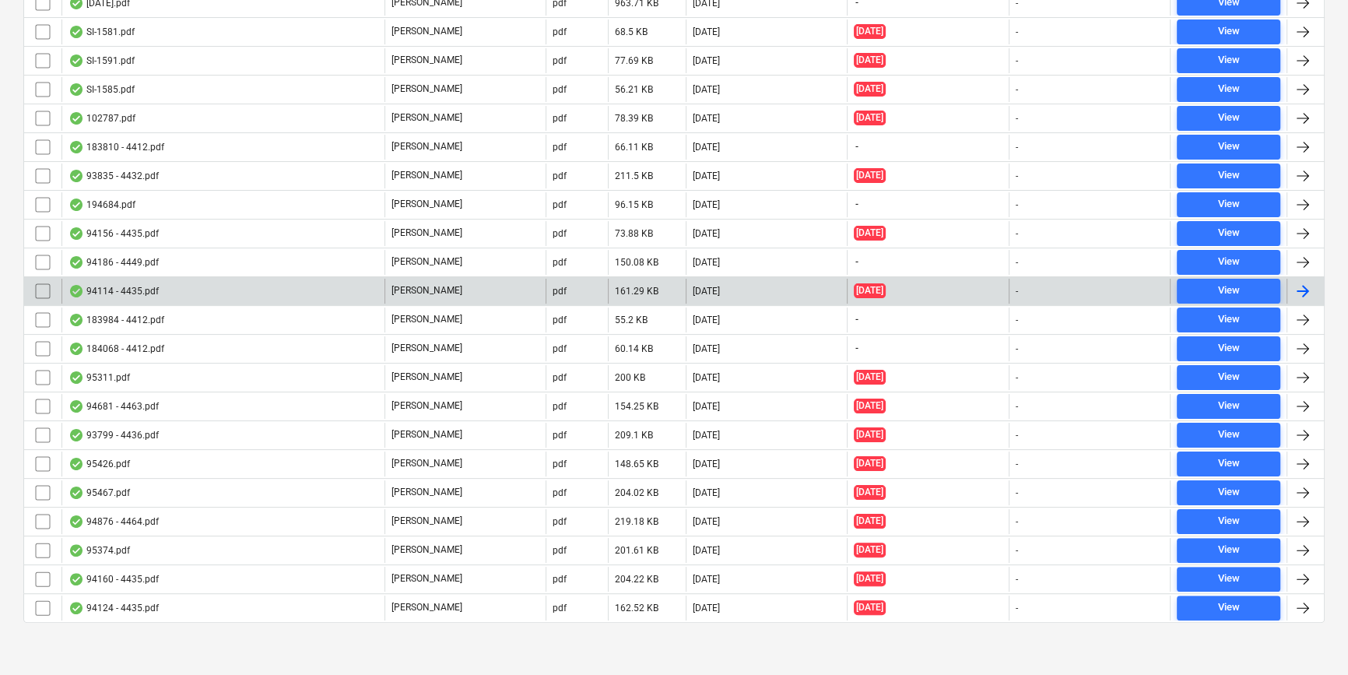
click at [209, 290] on div "94114 - 4435.pdf" at bounding box center [222, 291] width 323 height 25
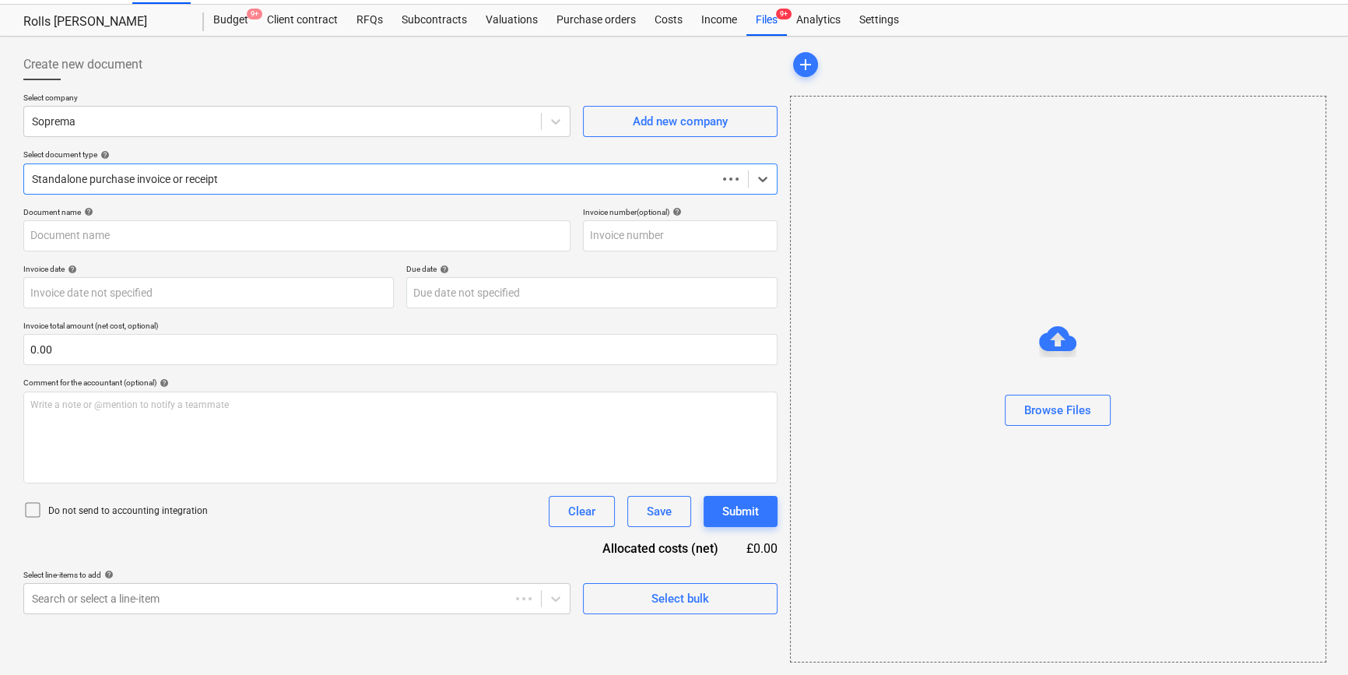
scroll to position [33, 0]
type input "4435"
type input "18 Jun 2025"
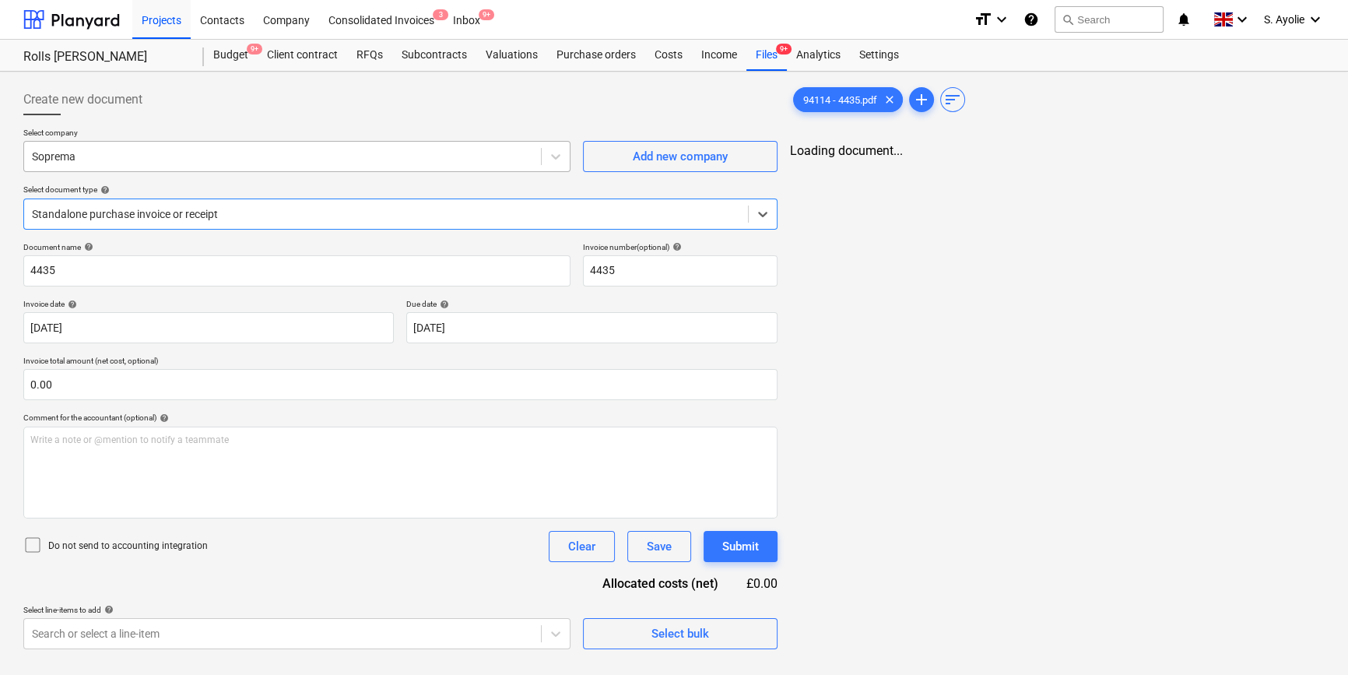
scroll to position [0, 0]
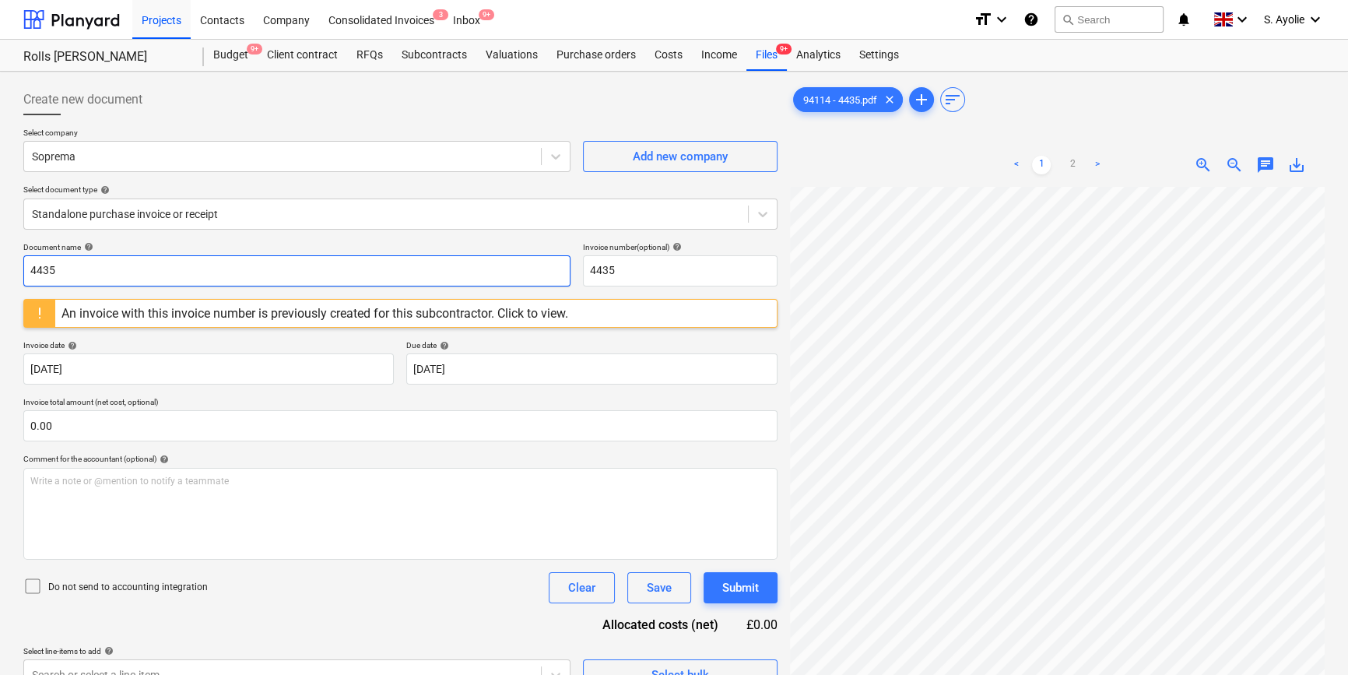
drag, startPoint x: 268, startPoint y: 273, endPoint x: 327, endPoint y: 265, distance: 59.7
click at [328, 265] on input "4435" at bounding box center [296, 270] width 547 height 31
click at [205, 218] on div at bounding box center [386, 214] width 708 height 16
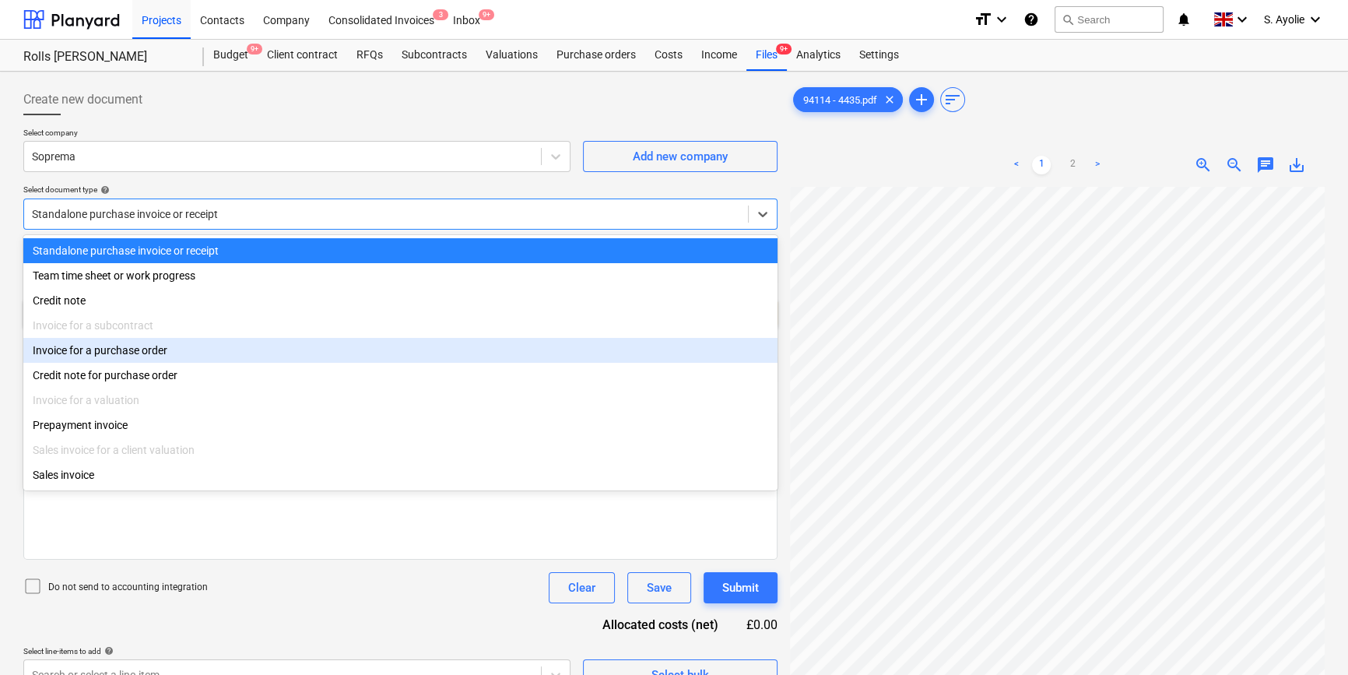
click at [207, 360] on div "Invoice for a purchase order" at bounding box center [400, 350] width 754 height 25
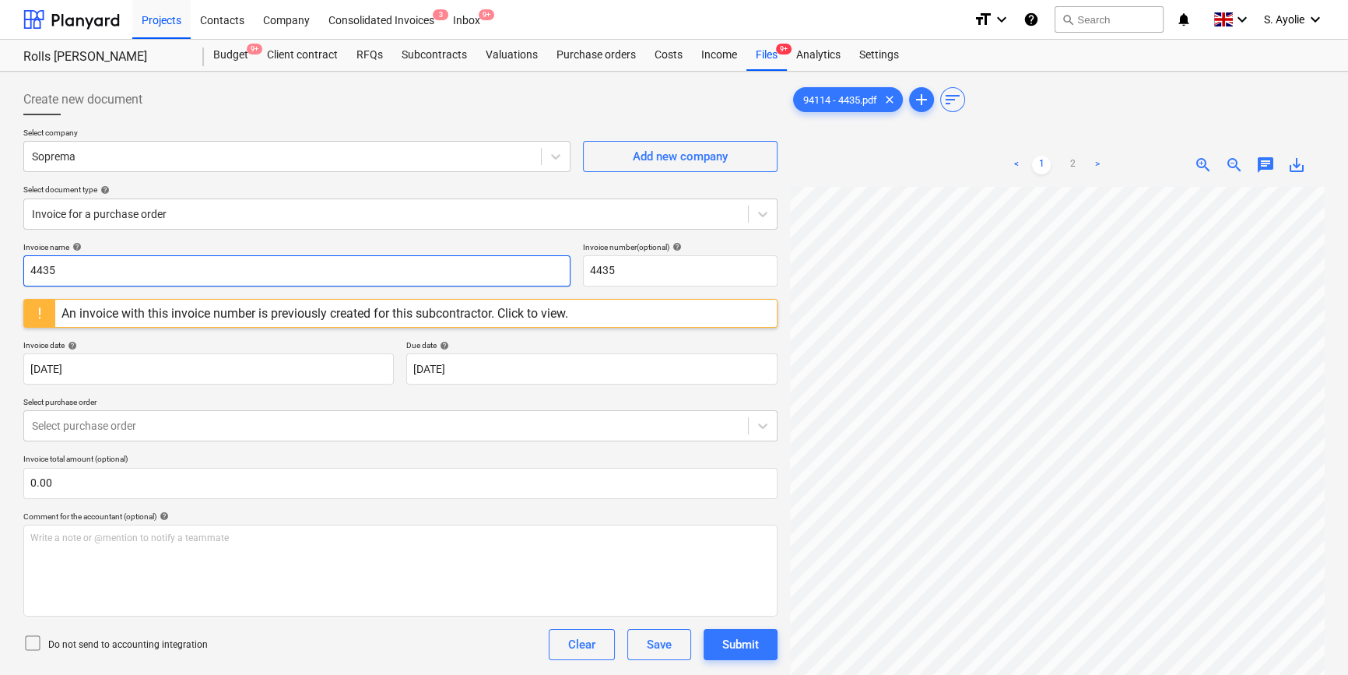
drag, startPoint x: 155, startPoint y: 278, endPoint x: -46, endPoint y: 259, distance: 201.7
click at [0, 259] on html "Projects Contacts Company Consolidated Invoices 3 Inbox 9+ format_size keyboard…" at bounding box center [674, 337] width 1348 height 675
type input "94114"
drag, startPoint x: 560, startPoint y: 246, endPoint x: 194, endPoint y: 167, distance: 374.4
click at [163, 161] on div "Create new document Select company Soprema Add new company Select document type…" at bounding box center [400, 387] width 754 height 606
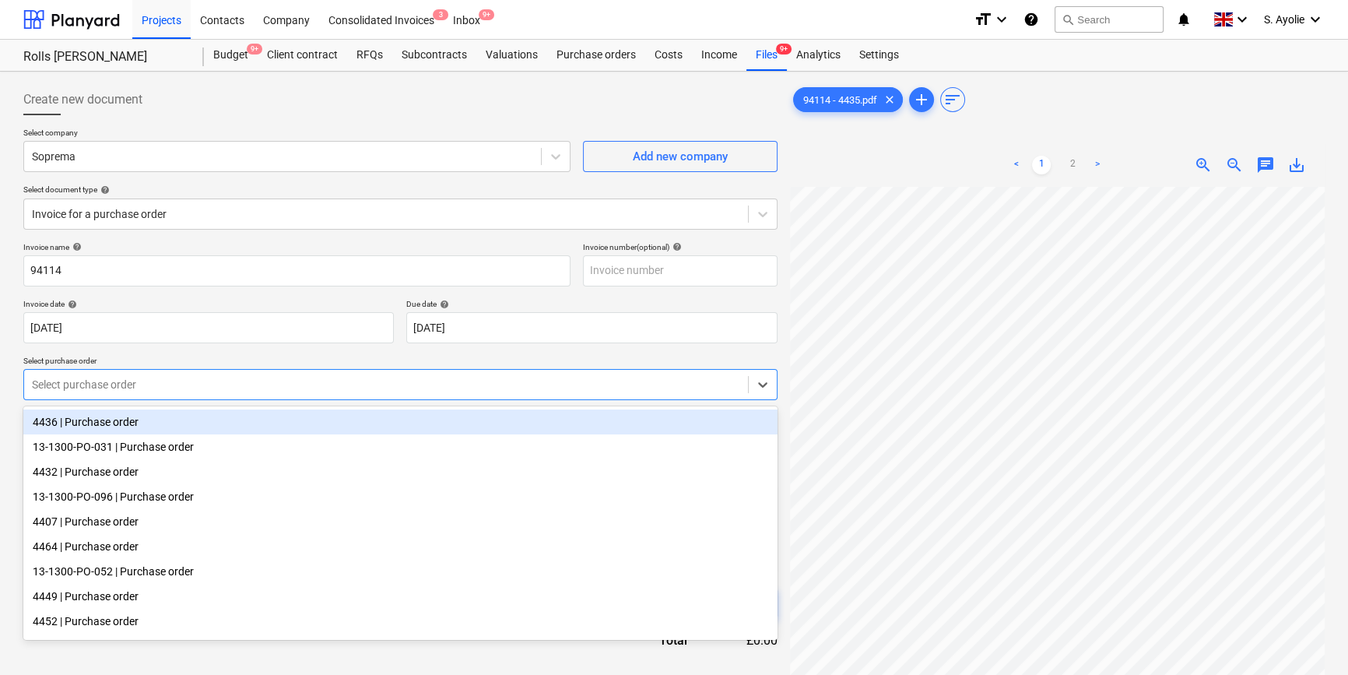
click at [148, 385] on div at bounding box center [386, 385] width 708 height 16
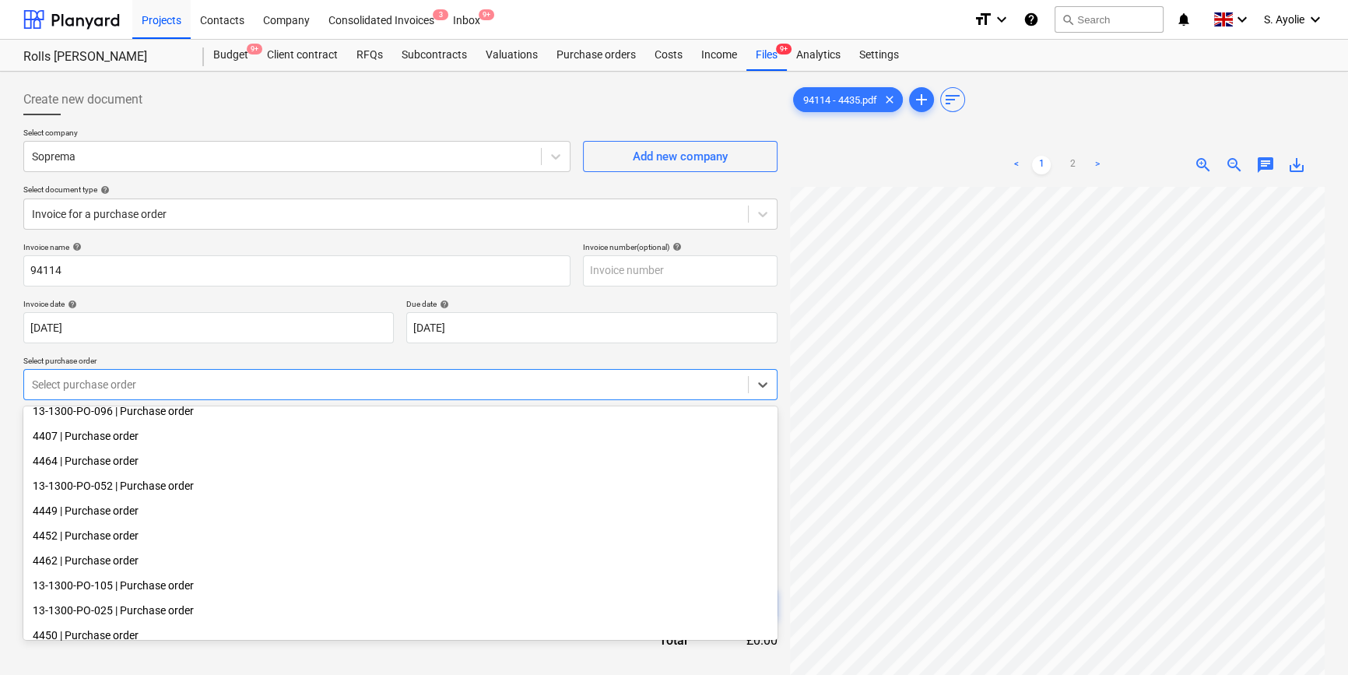
scroll to position [213, 0]
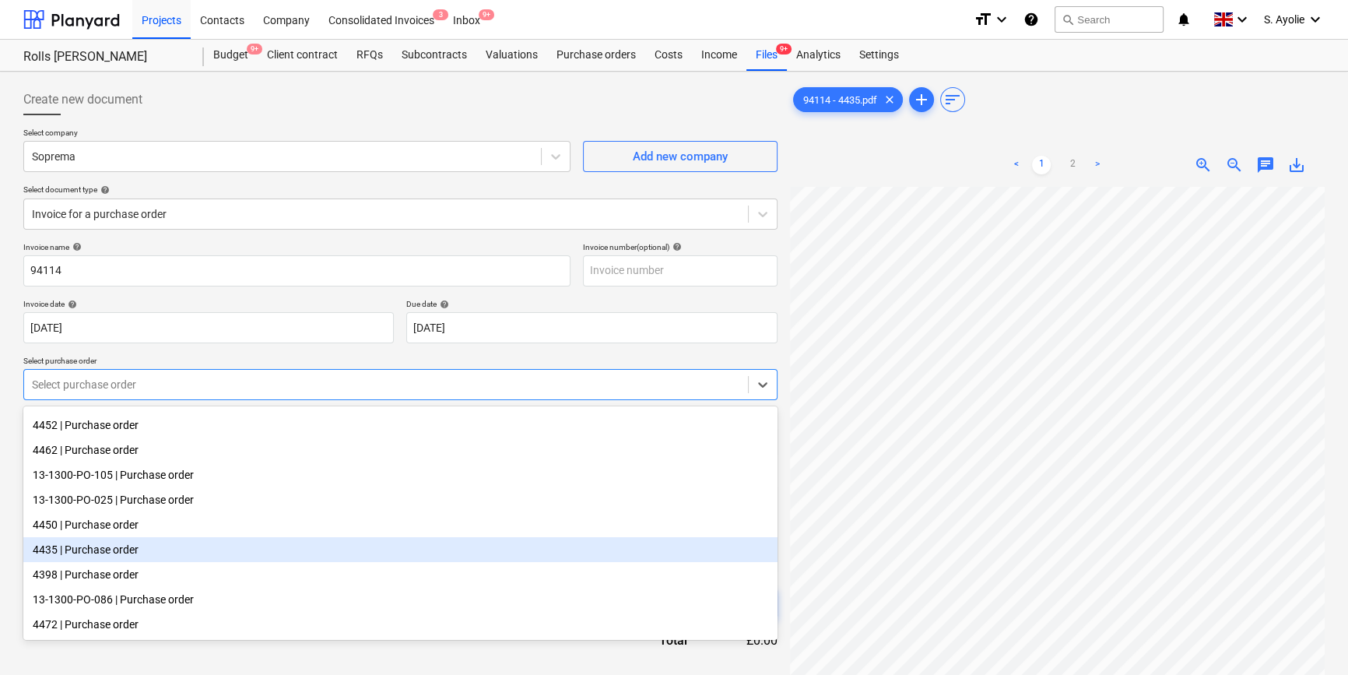
click at [124, 543] on div "4435 | Purchase order" at bounding box center [400, 549] width 754 height 25
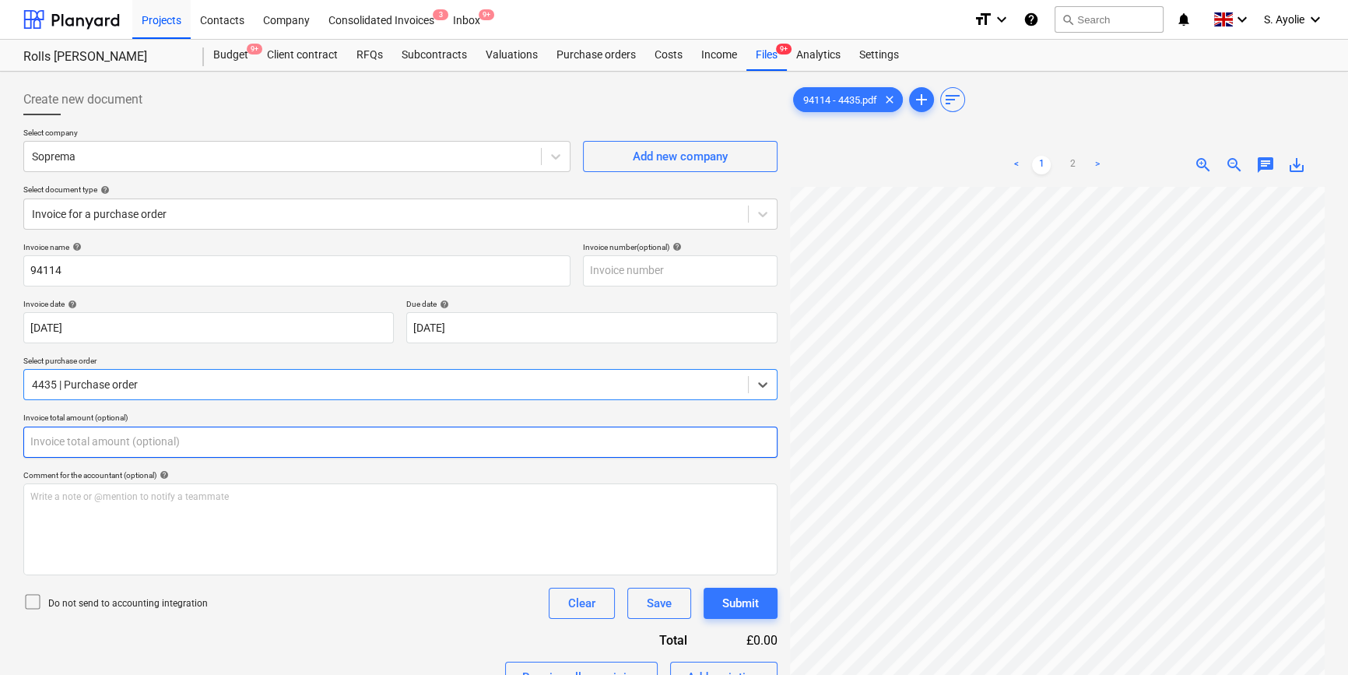
click at [103, 446] on input "text" at bounding box center [400, 442] width 754 height 31
type input "0.00"
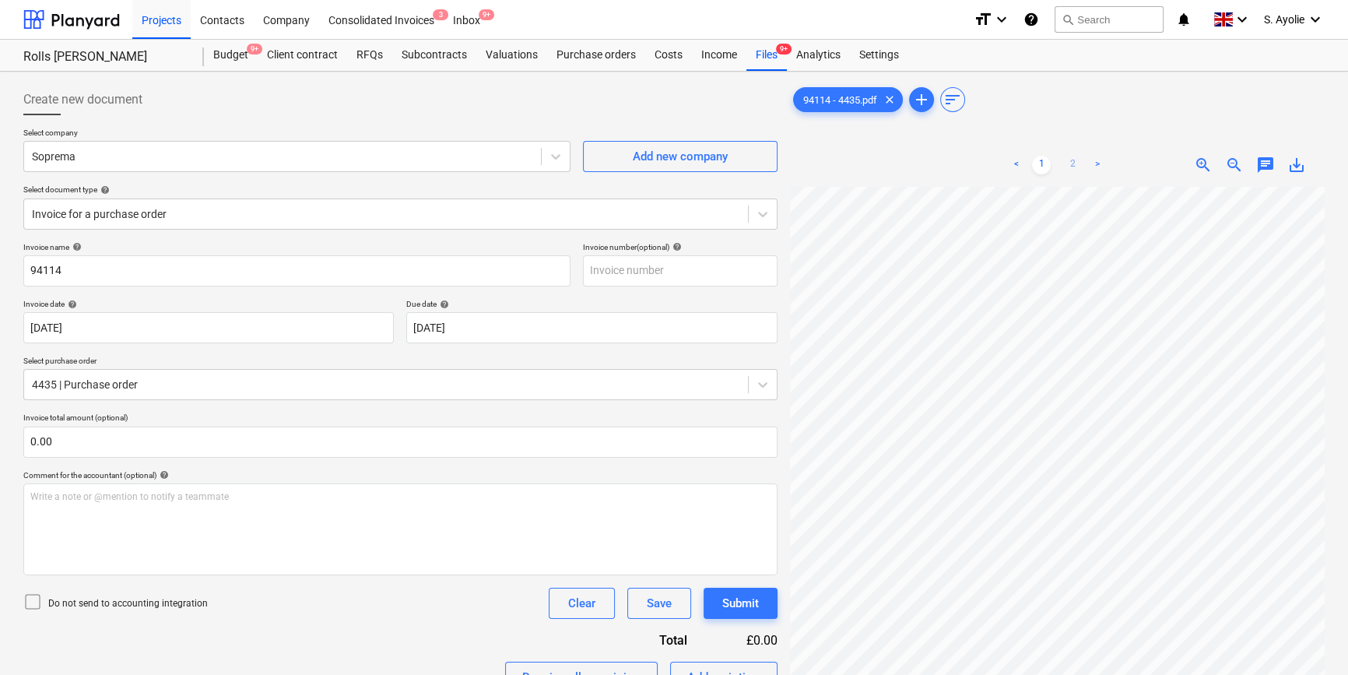
click at [1070, 171] on link "2" at bounding box center [1072, 165] width 19 height 19
click at [1041, 169] on link "1" at bounding box center [1041, 165] width 19 height 19
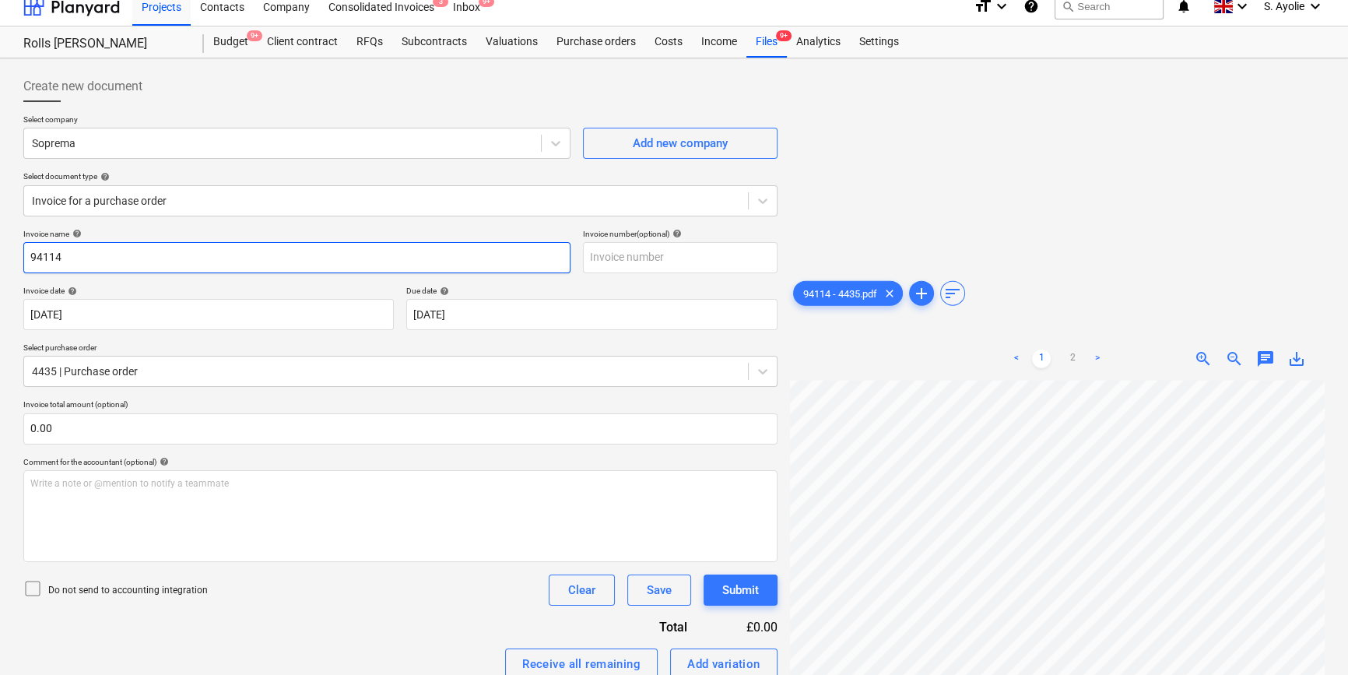
scroll to position [8, 0]
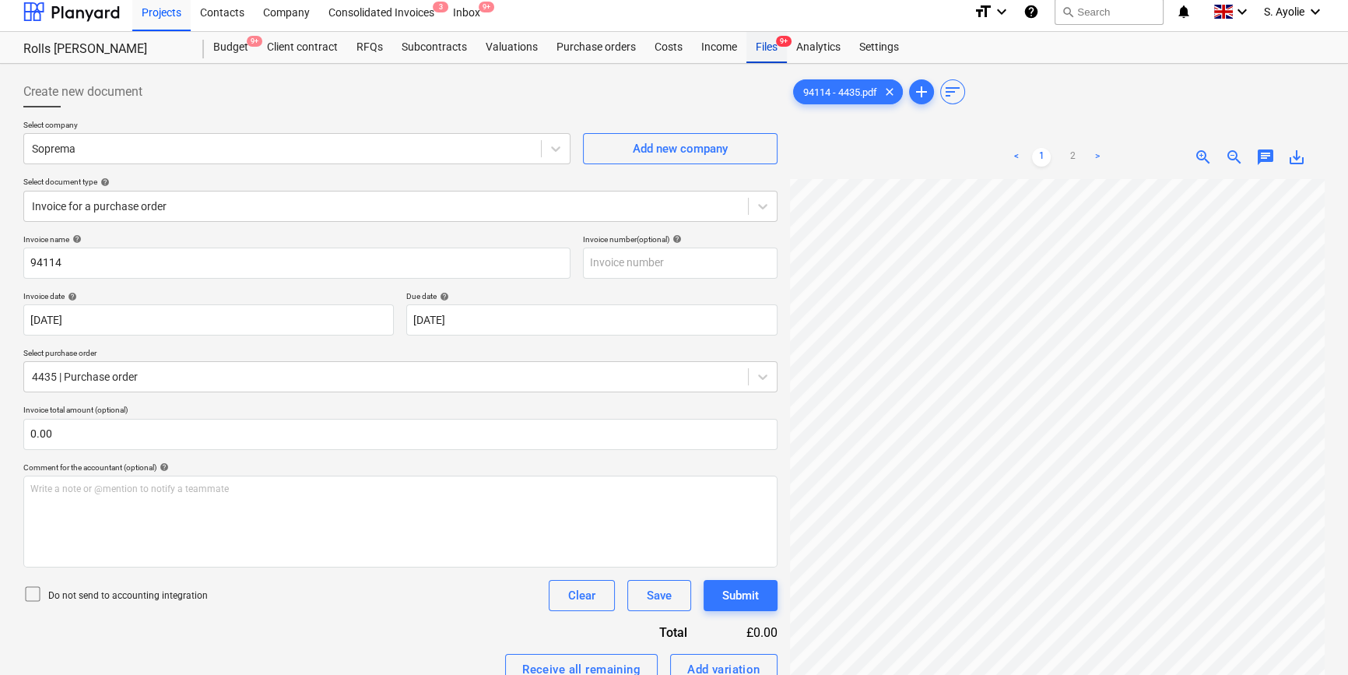
click at [769, 41] on div "Files 9+" at bounding box center [766, 47] width 40 height 31
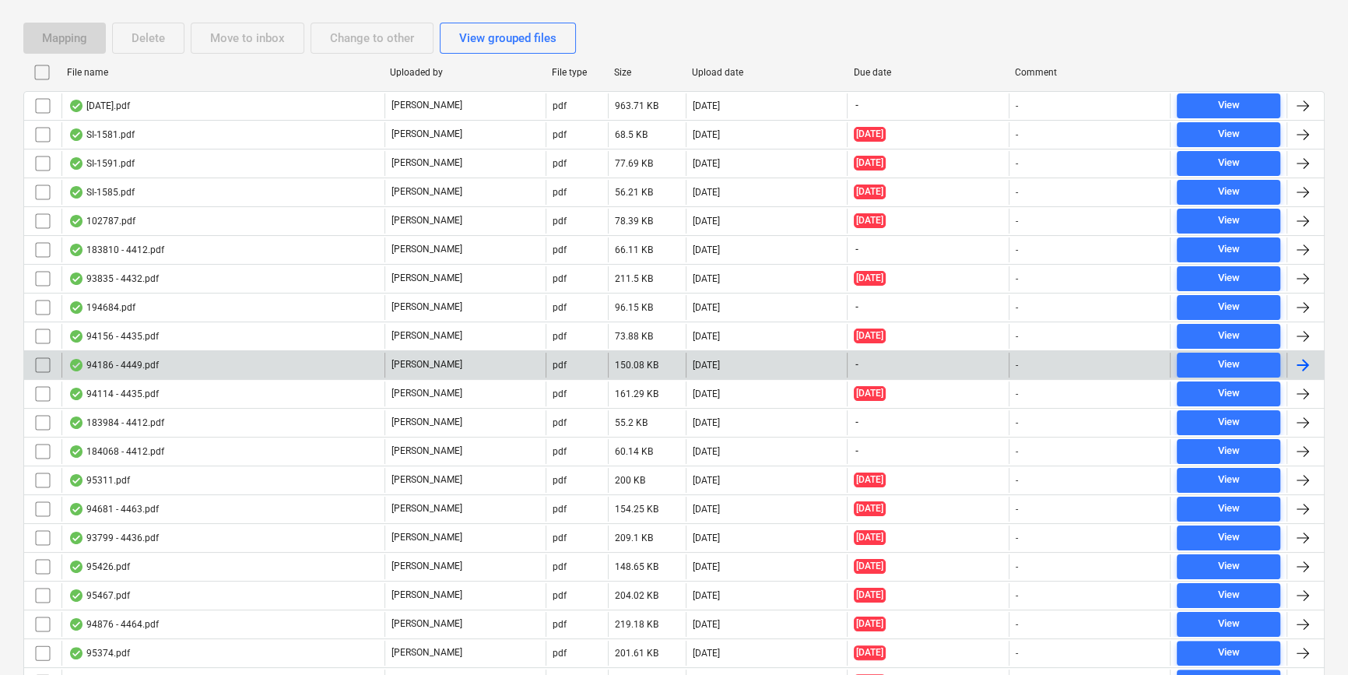
scroll to position [391, 0]
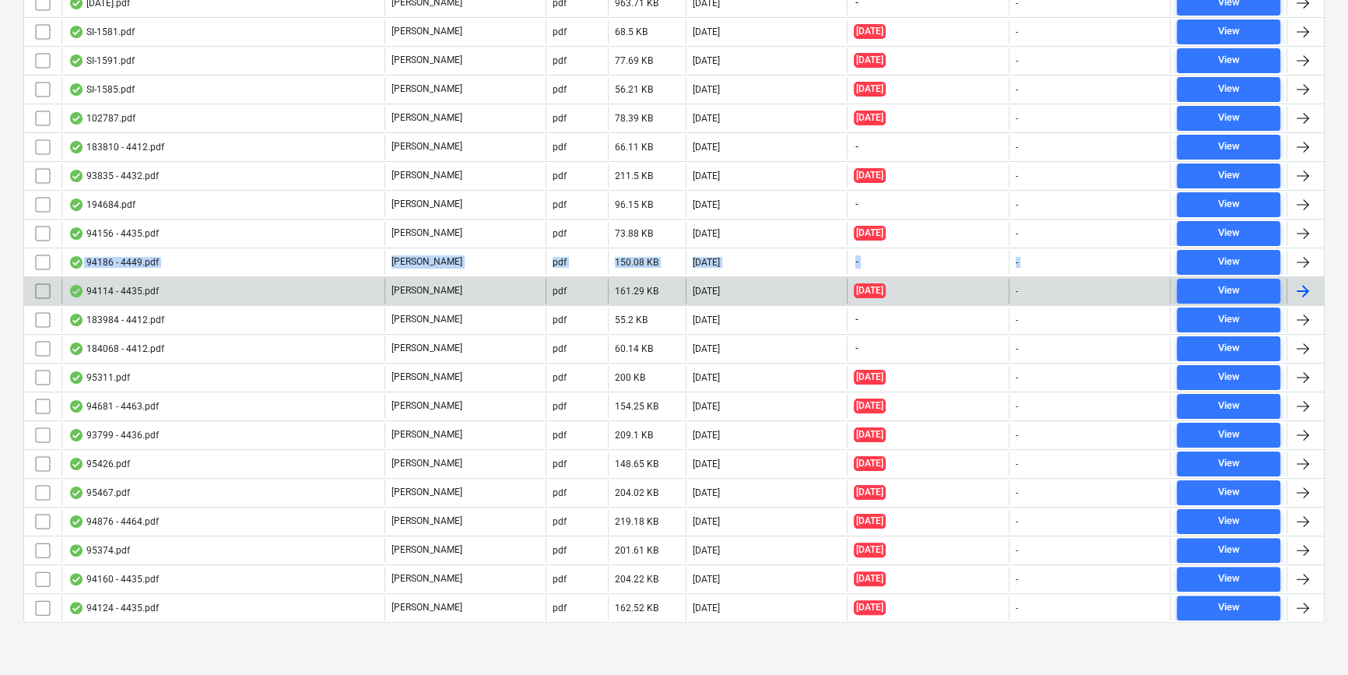
drag, startPoint x: 266, startPoint y: 264, endPoint x: 257, endPoint y: 286, distance: 23.7
click at [257, 286] on div "Sept 25.pdf G. Collins pdf 963.71 KB 01.10.2025 - - View SI-1581.pdf G. Collins…" at bounding box center [673, 305] width 1301 height 634
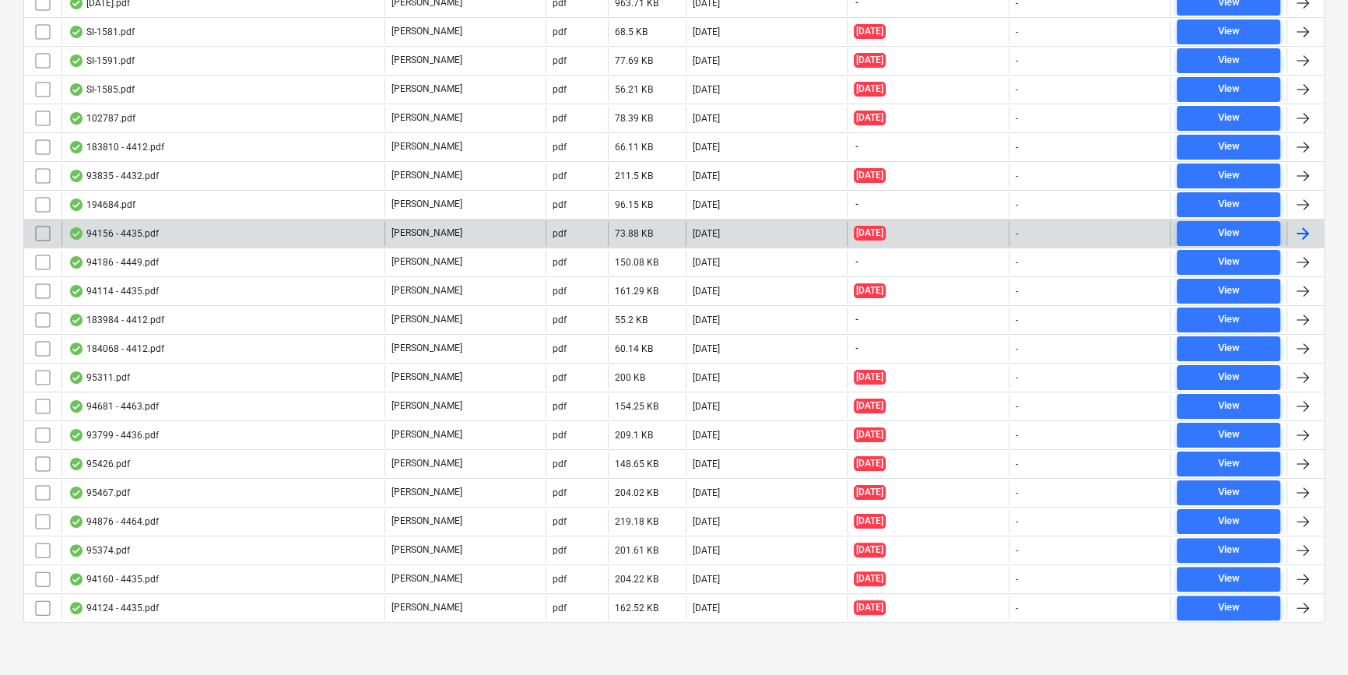
click at [163, 233] on div "94156 - 4435.pdf" at bounding box center [222, 233] width 323 height 25
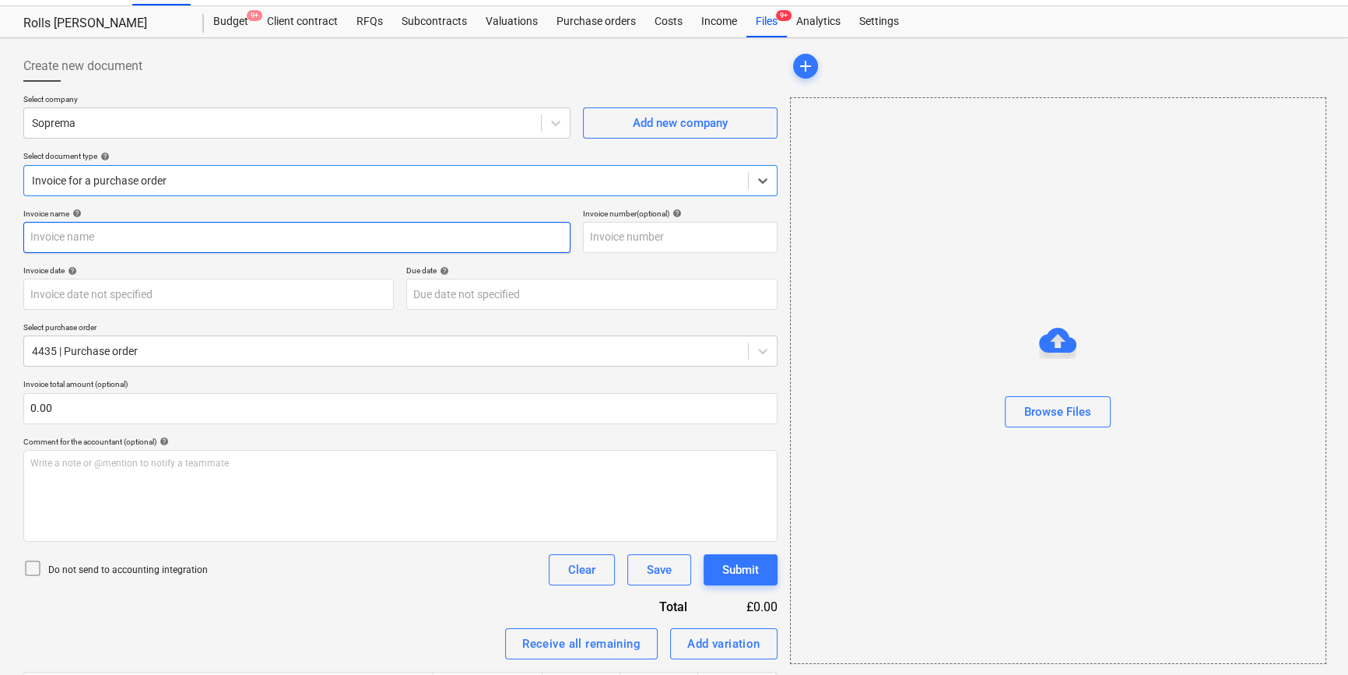
type input "03097271"
type input "20 Jun 2025"
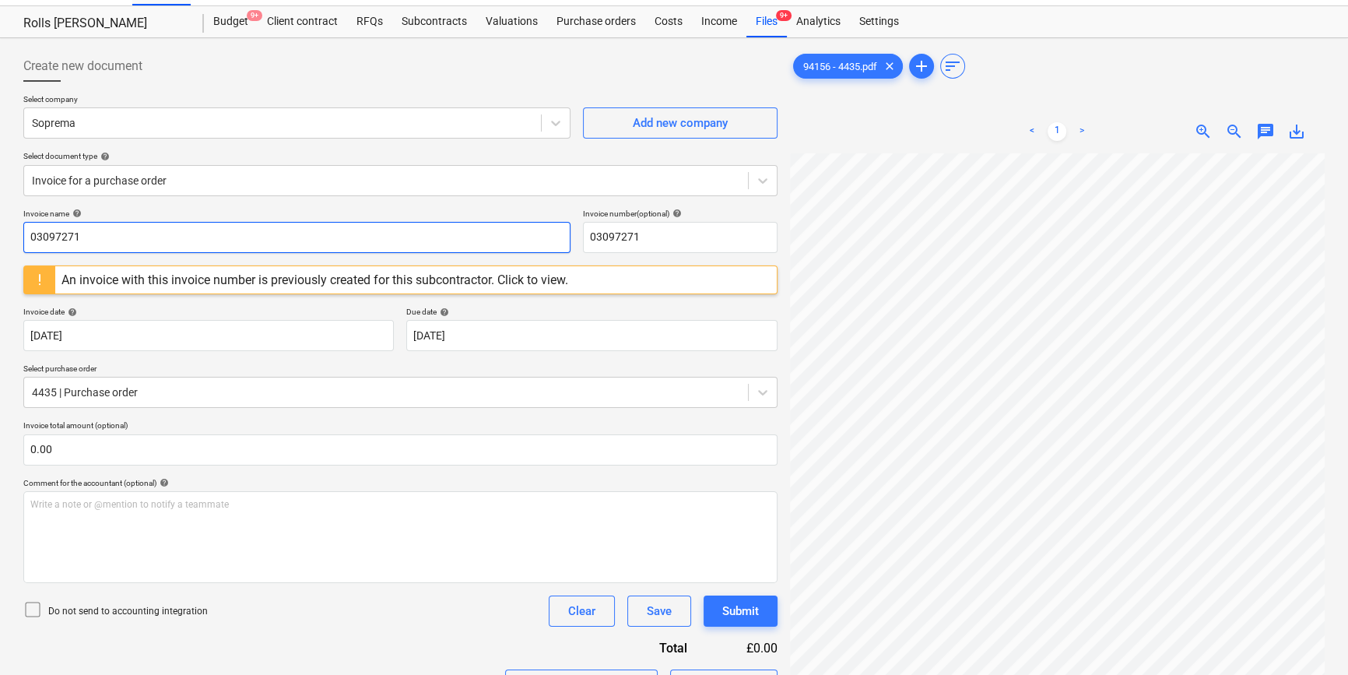
drag, startPoint x: 181, startPoint y: 237, endPoint x: -313, endPoint y: 172, distance: 497.7
click at [0, 172] on html "Projects Contacts Company Consolidated Invoices 3 Inbox 9+ format_size keyboard…" at bounding box center [674, 304] width 1348 height 675
type input "94156"
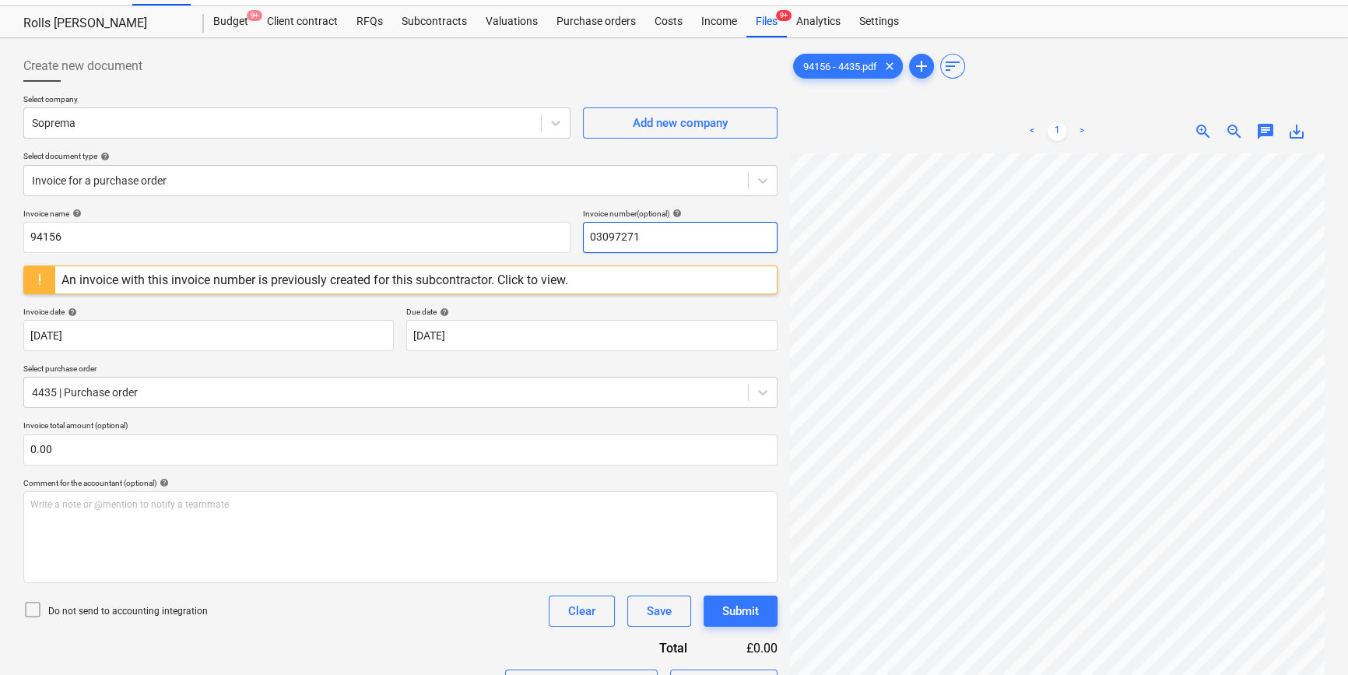
drag, startPoint x: 655, startPoint y: 238, endPoint x: 262, endPoint y: 215, distance: 394.6
click at [262, 215] on div "Invoice name help 94156 Invoice number (optional) help 03097271" at bounding box center [400, 231] width 754 height 44
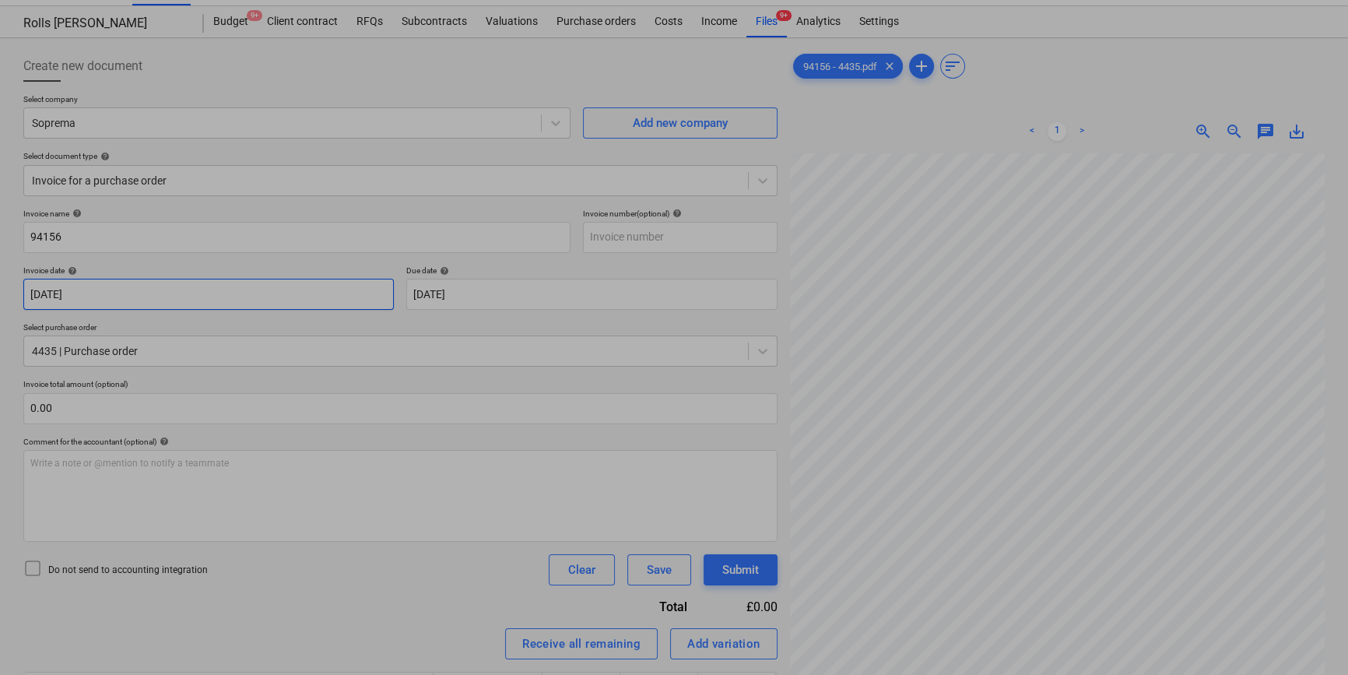
click at [291, 304] on body "Projects Contacts Company Consolidated Invoices 3 Inbox 9+ format_size keyboard…" at bounding box center [674, 304] width 1348 height 675
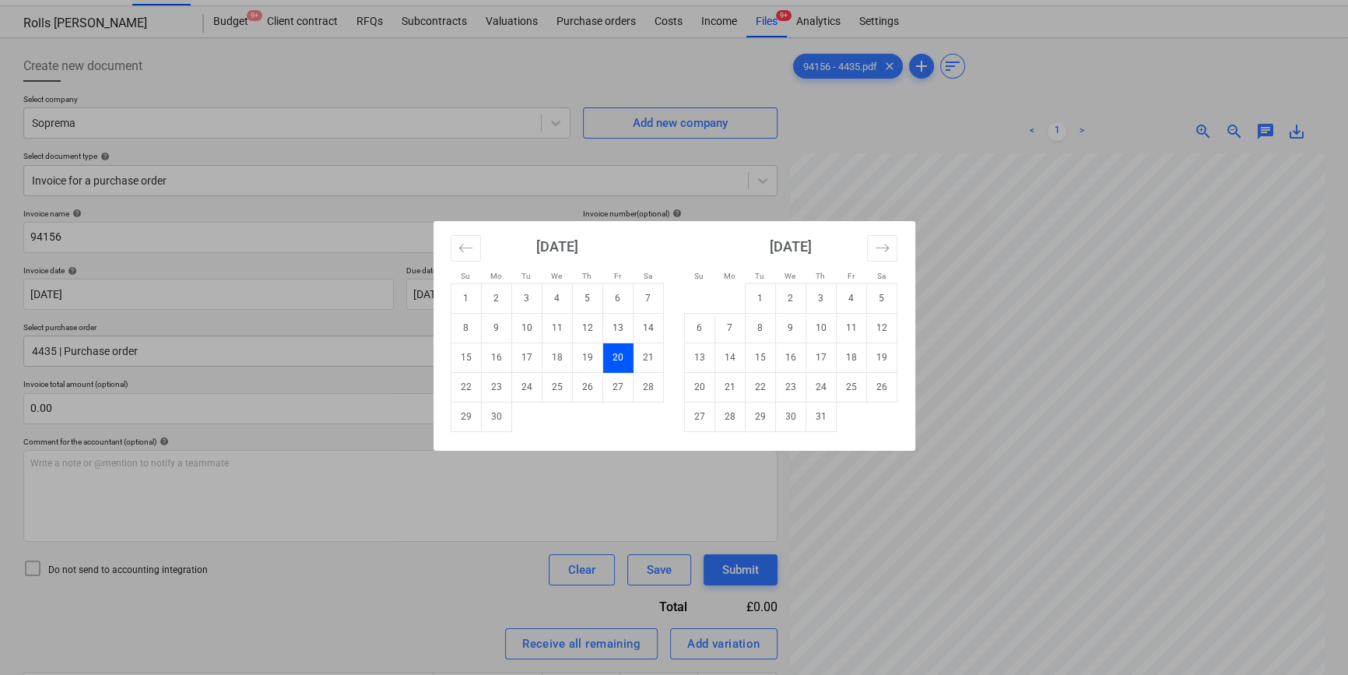
click at [376, 216] on div "Su Mo Tu We Th Fr Sa Su Mo Tu We Th Fr Sa May 2025 1 2 3 4 5 6 7 8 9 10 11 12 1…" at bounding box center [674, 337] width 1348 height 675
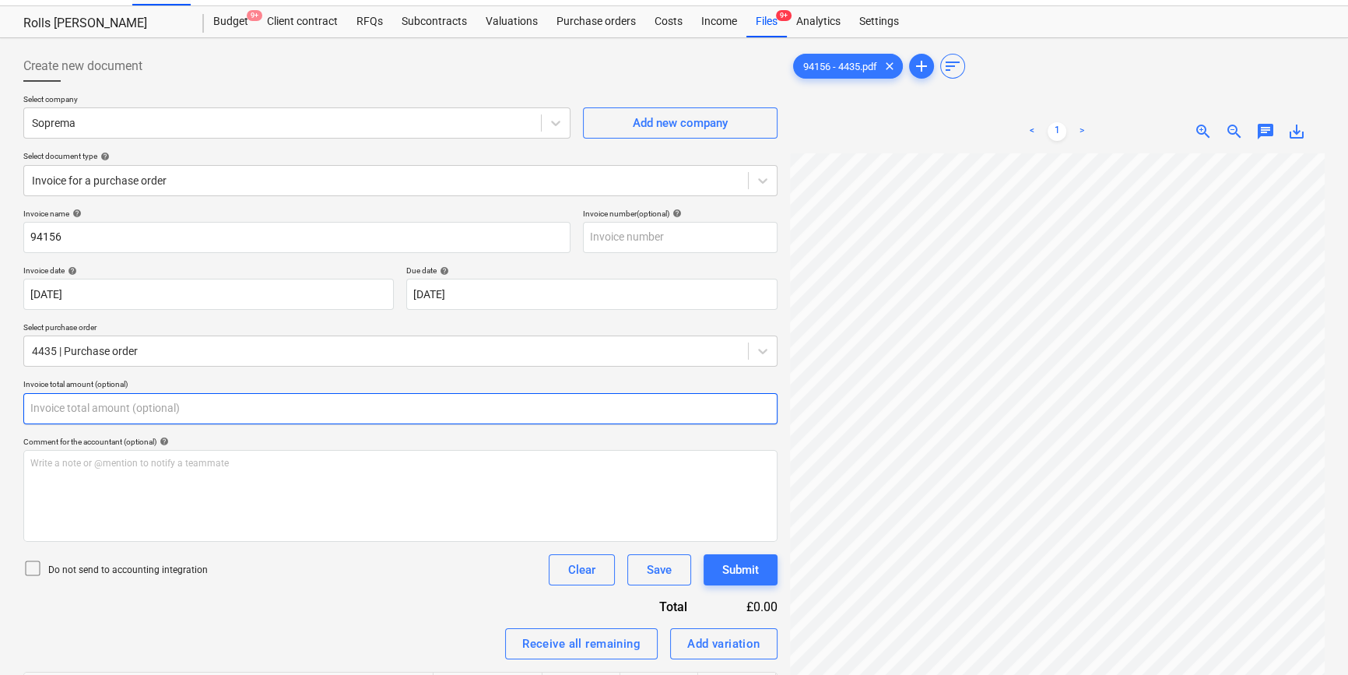
click at [223, 413] on input "text" at bounding box center [400, 408] width 754 height 31
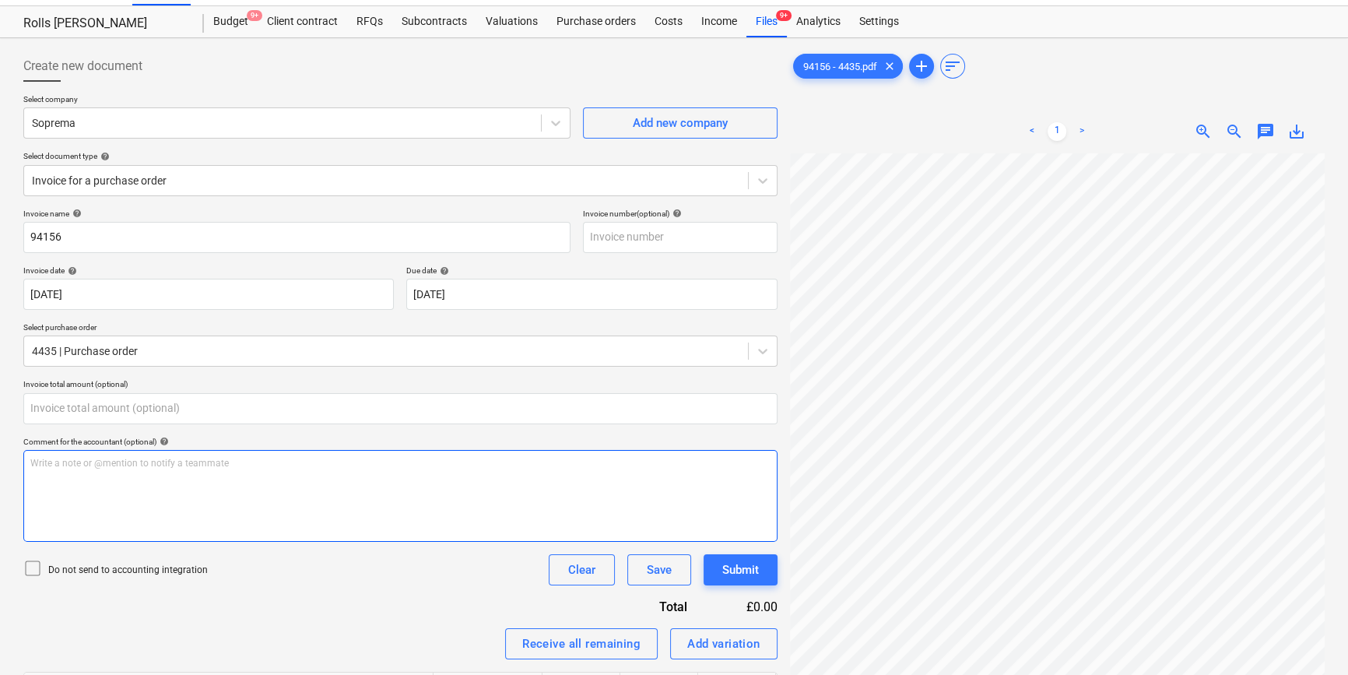
type input "0.00"
drag, startPoint x: 157, startPoint y: 532, endPoint x: 160, endPoint y: 578, distance: 46.0
click at [160, 537] on div "Write a note or @mention to notify a teammate ﻿" at bounding box center [400, 496] width 754 height 92
click at [159, 564] on p "Do not send to accounting integration" at bounding box center [128, 570] width 160 height 13
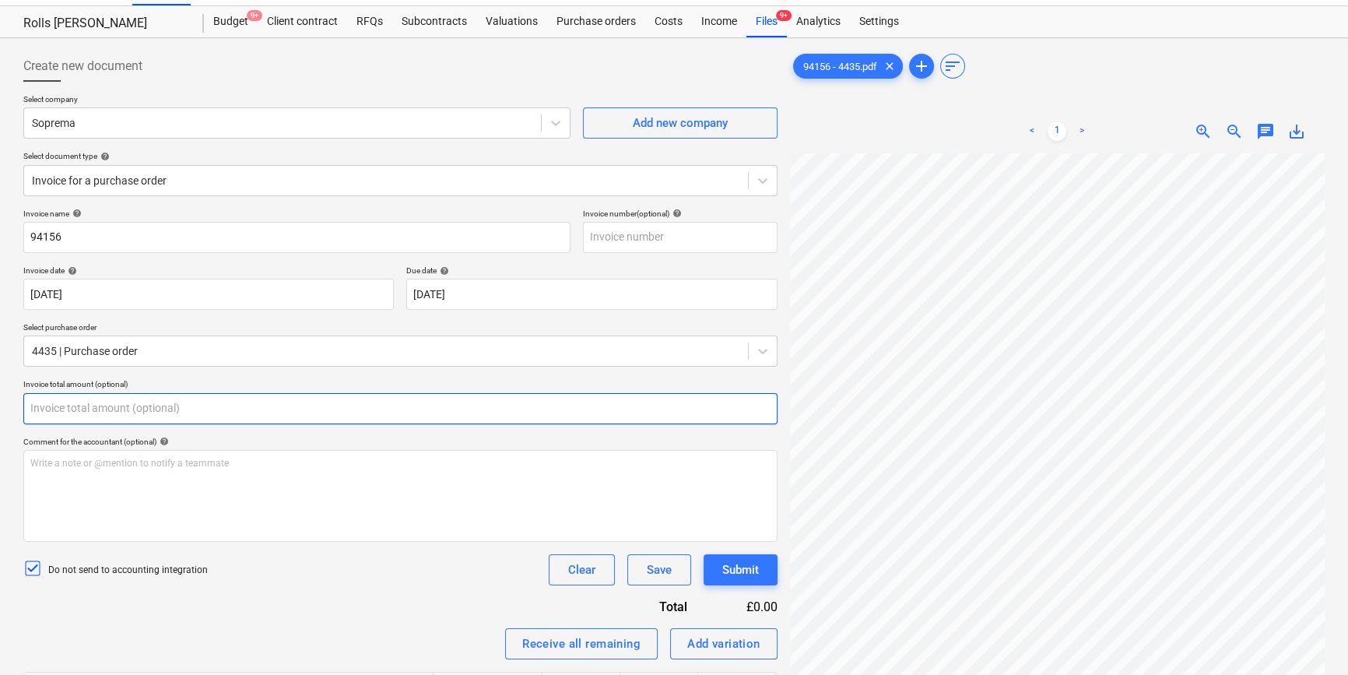
click at [157, 404] on input "text" at bounding box center [400, 408] width 754 height 31
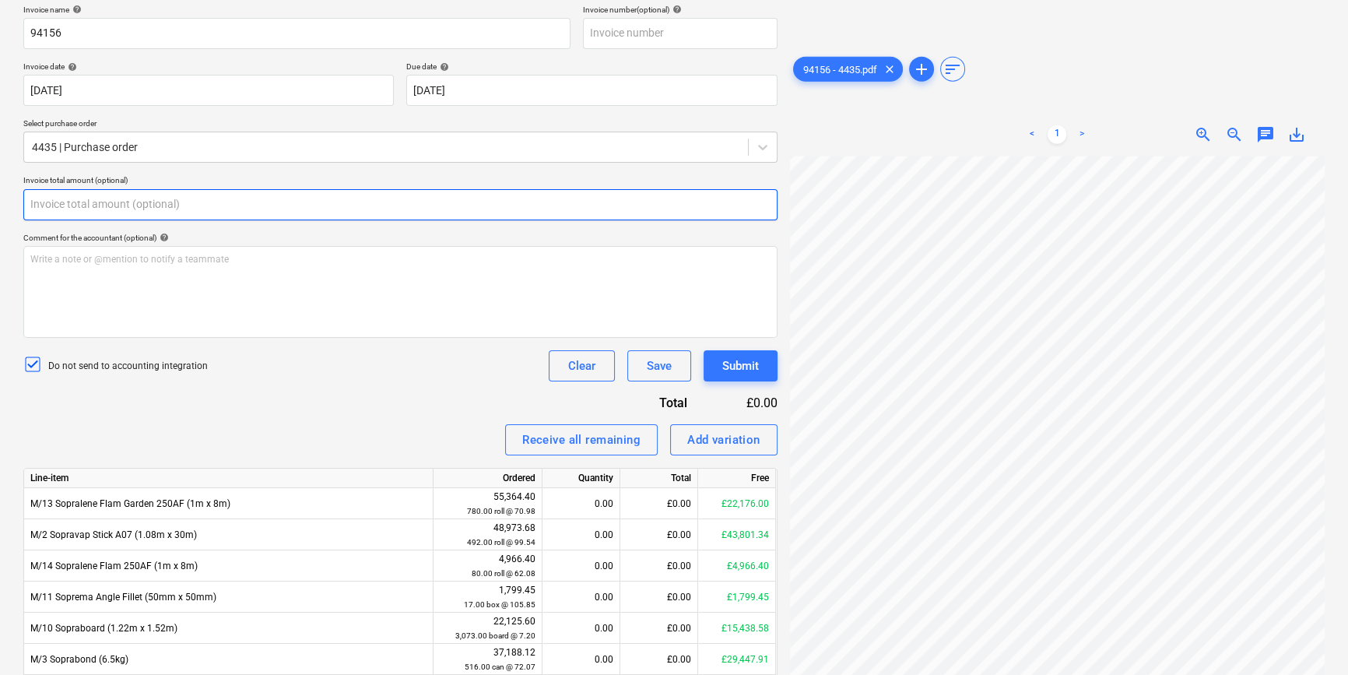
scroll to position [362, 0]
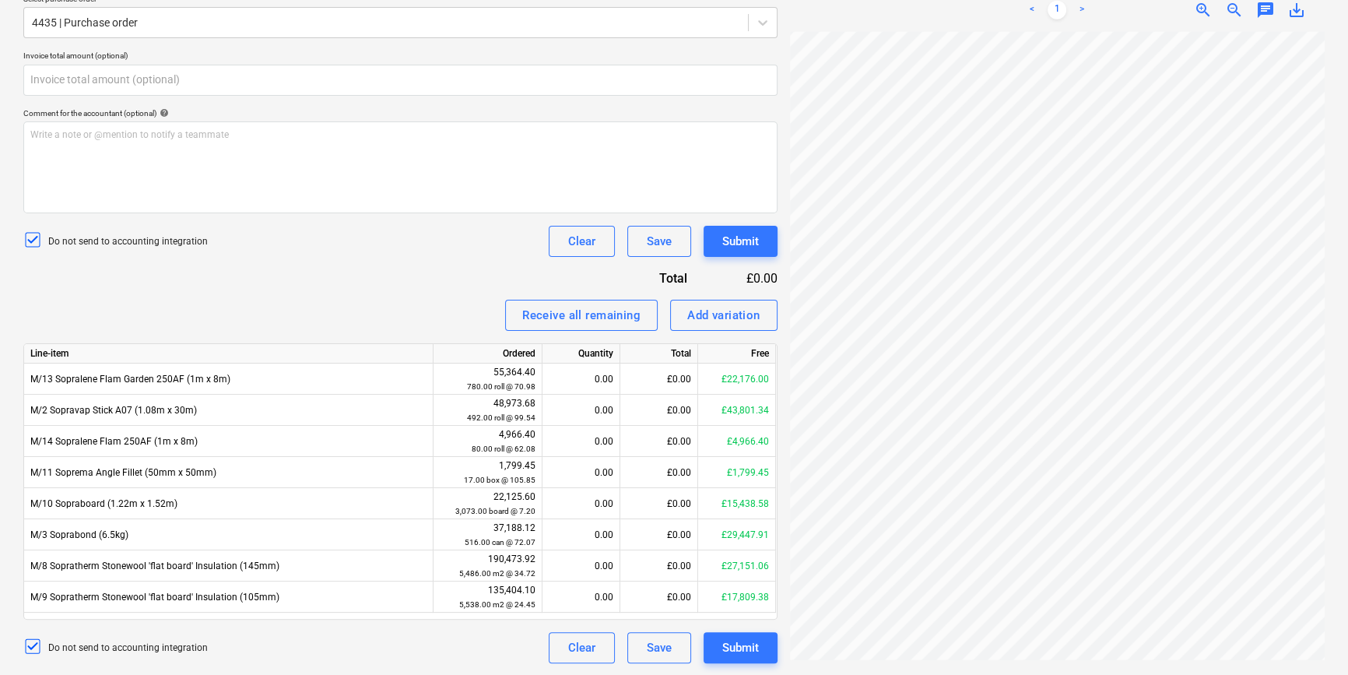
type input "0.00"
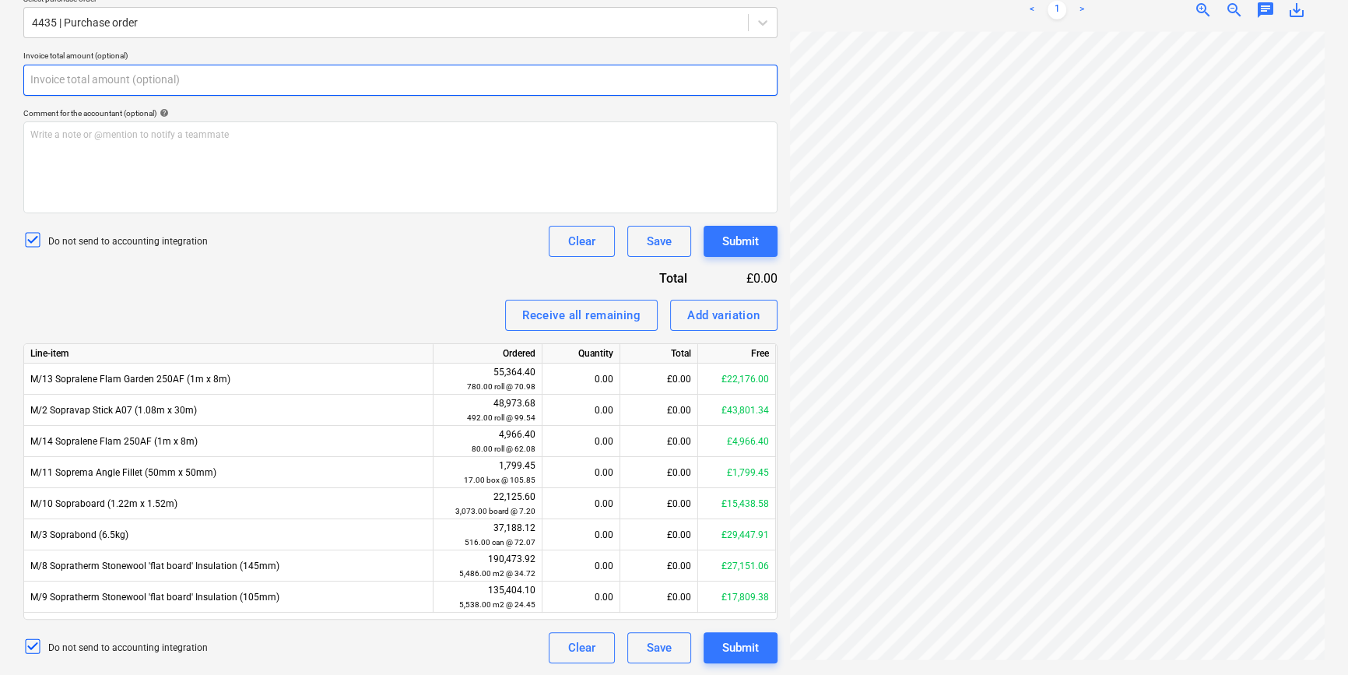
click at [225, 89] on input "text" at bounding box center [400, 80] width 754 height 31
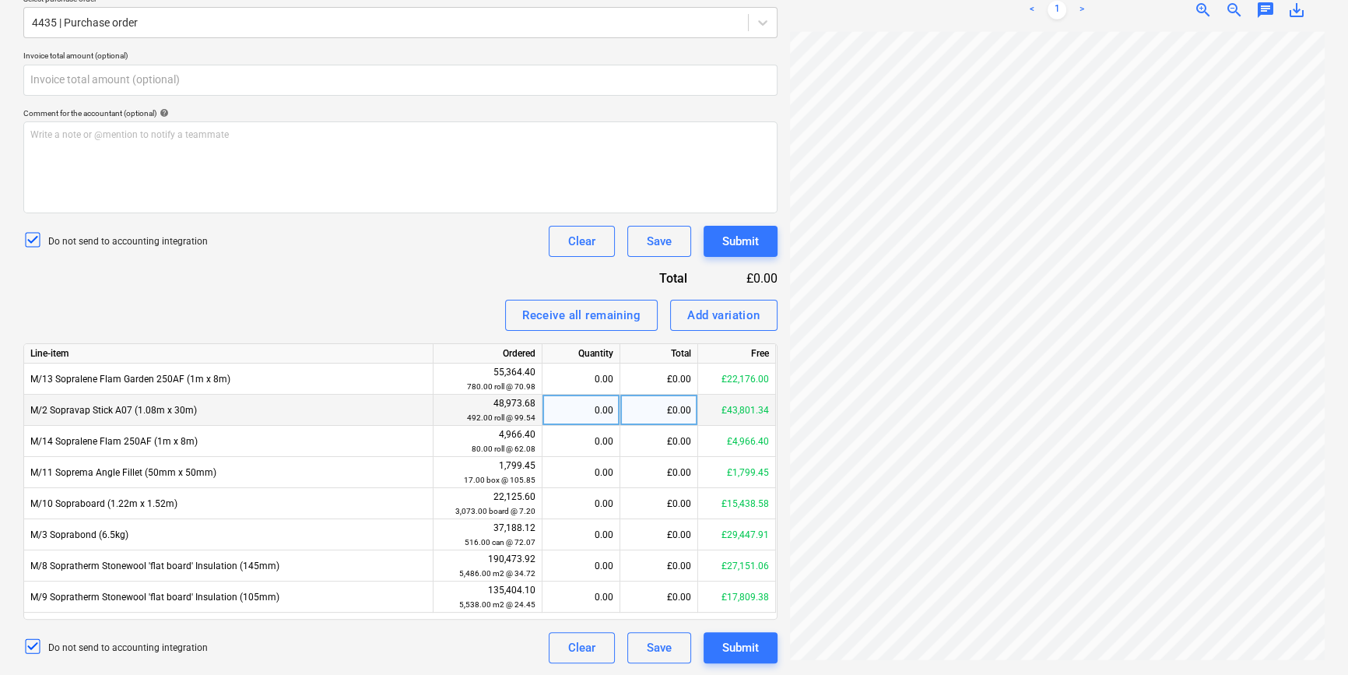
type input "0.00"
click at [665, 412] on div "£0.00" at bounding box center [659, 410] width 78 height 31
type input "39816"
click at [369, 286] on div "Invoice name help 94156 Invoice number (optional) help Invoice date help 20 Jun…" at bounding box center [400, 271] width 754 height 783
click at [733, 642] on div "Submit" at bounding box center [740, 648] width 37 height 20
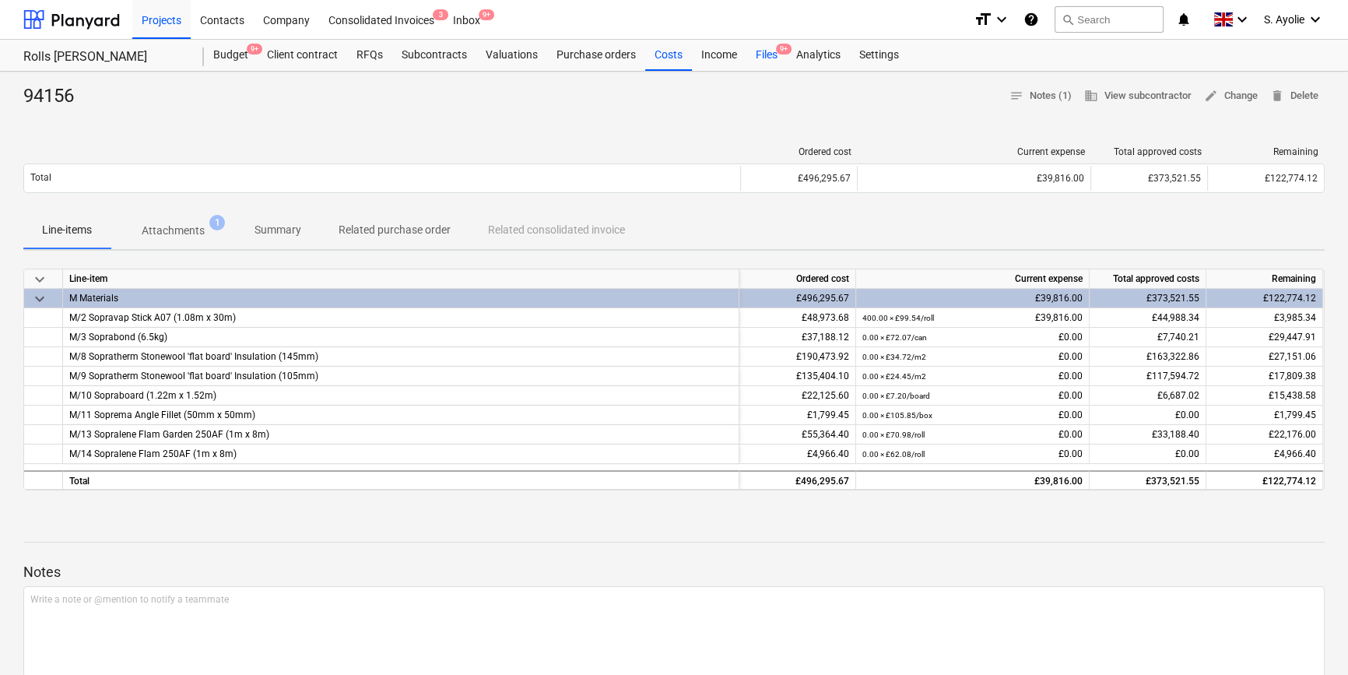
click at [767, 62] on div "Files 9+" at bounding box center [766, 55] width 40 height 31
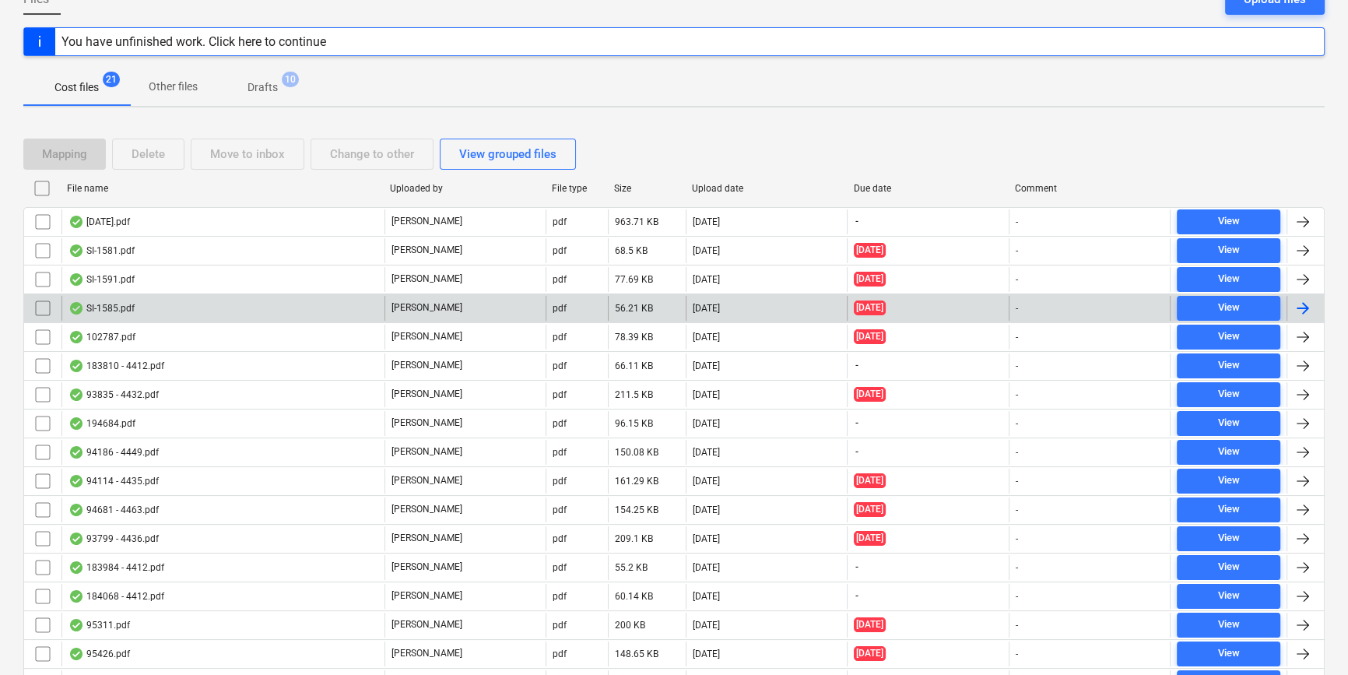
scroll to position [363, 0]
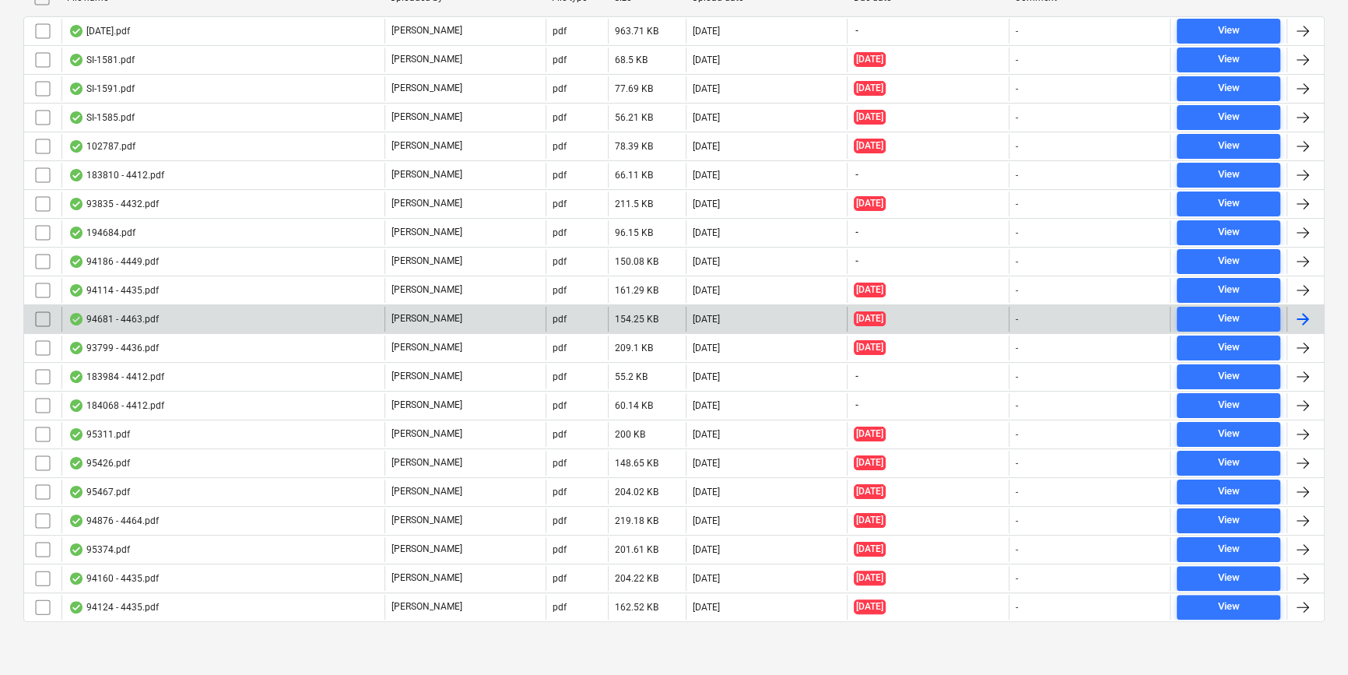
click at [233, 323] on div "94681 - 4463.pdf" at bounding box center [222, 319] width 323 height 25
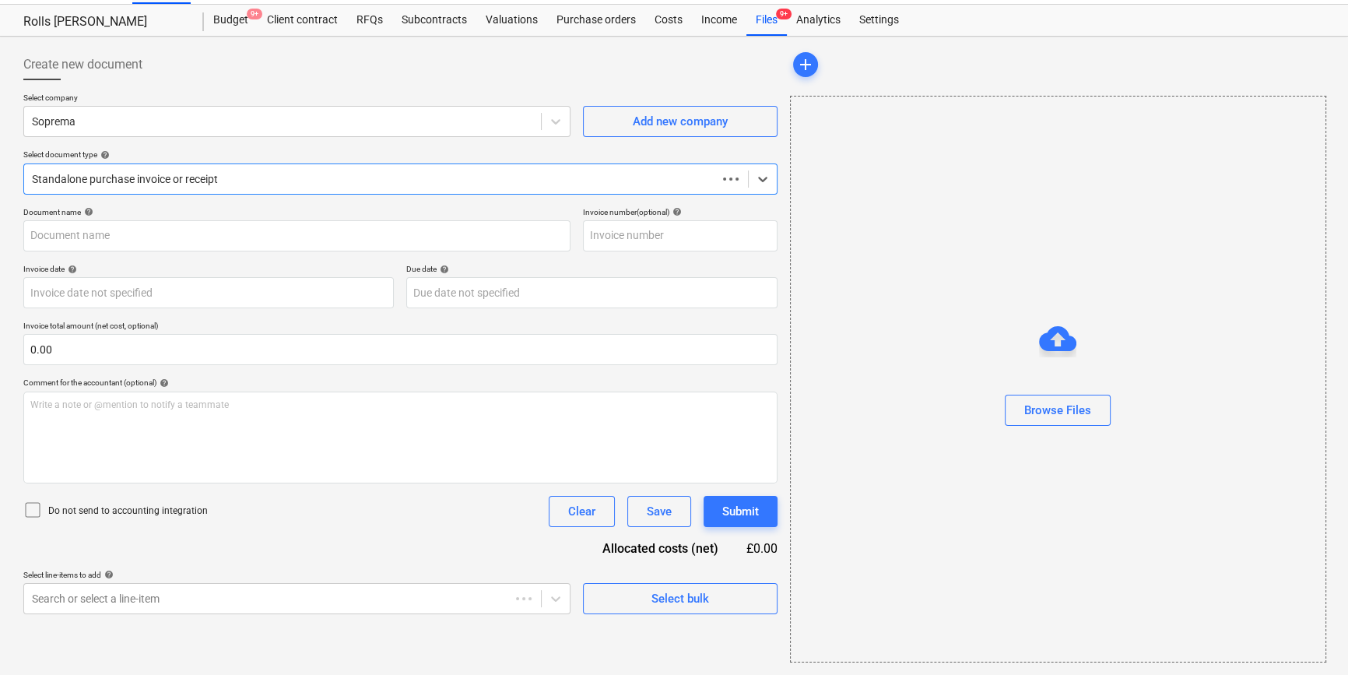
scroll to position [33, 0]
type input "4463"
type input "15 Jul 2025"
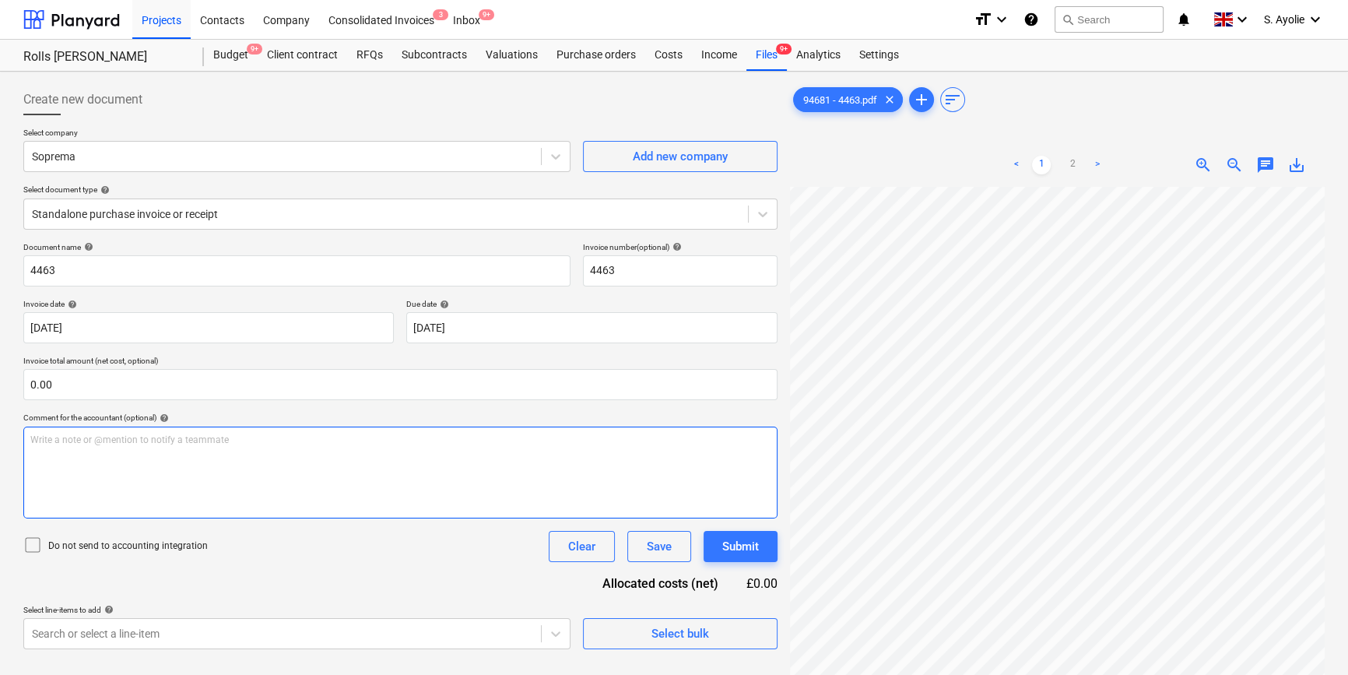
scroll to position [54, 71]
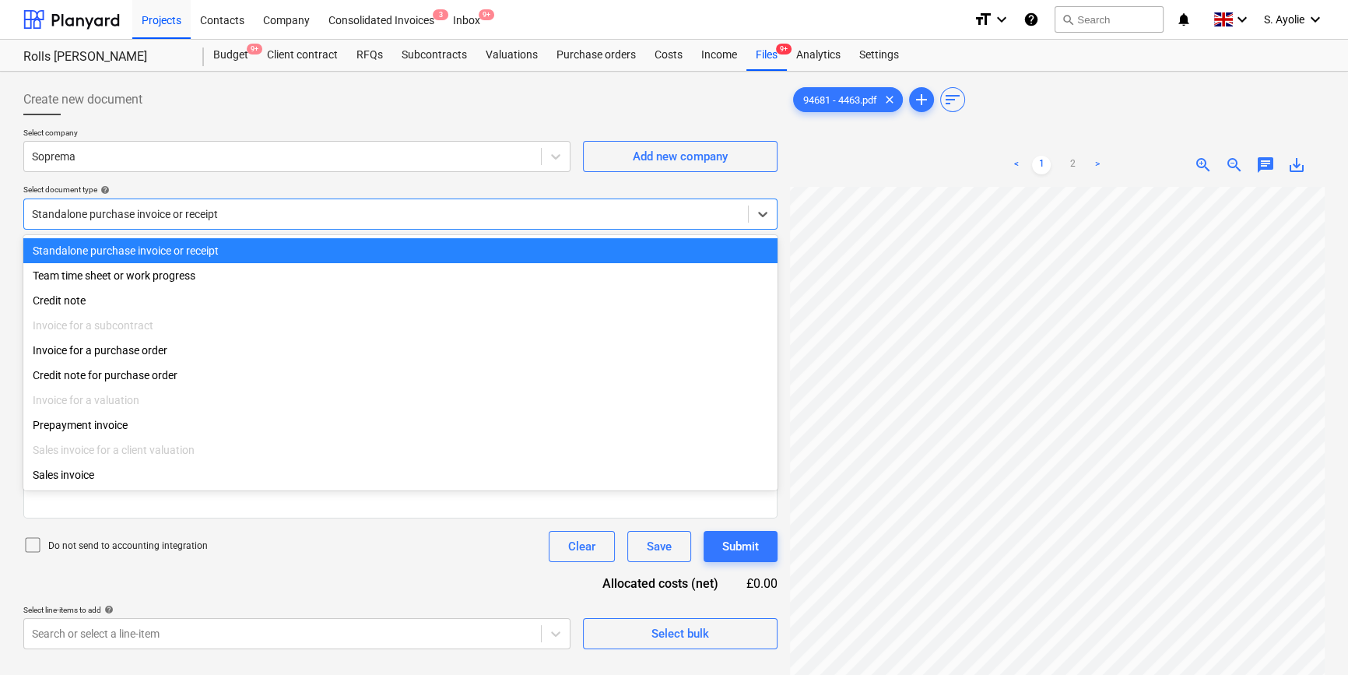
click at [272, 223] on div "Standalone purchase invoice or receipt" at bounding box center [386, 214] width 724 height 22
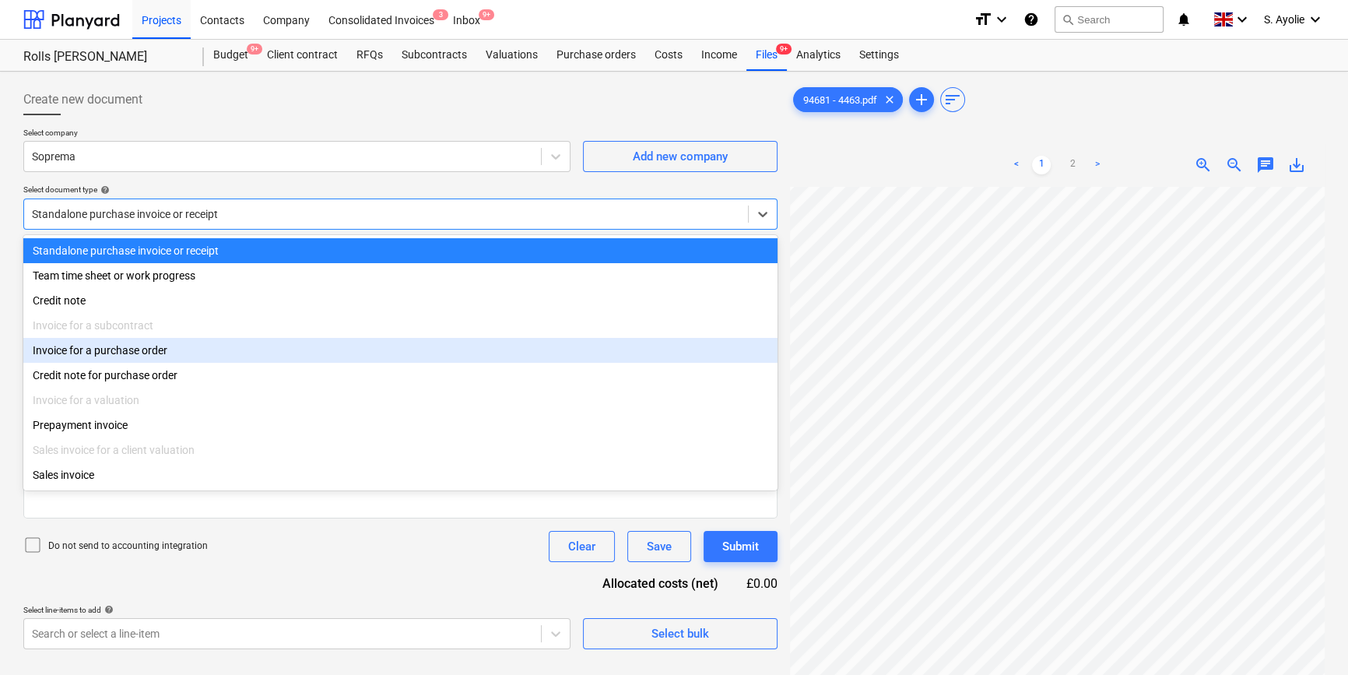
click at [236, 363] on div "Invoice for a purchase order" at bounding box center [400, 350] width 754 height 25
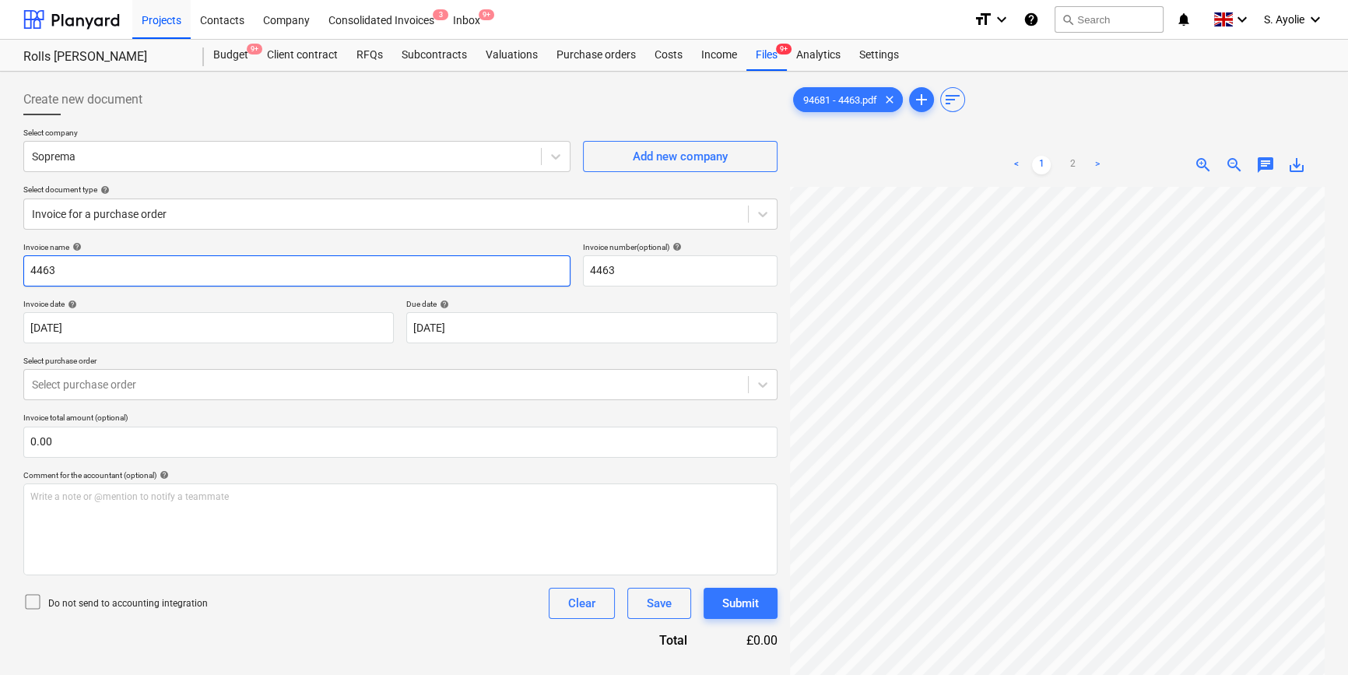
drag, startPoint x: 184, startPoint y: 272, endPoint x: -175, endPoint y: 259, distance: 359.9
click at [0, 259] on html "Projects Contacts Company Consolidated Invoices 3 Inbox 9+ format_size keyboard…" at bounding box center [674, 337] width 1348 height 675
type input "94681"
drag, startPoint x: 607, startPoint y: 271, endPoint x: 539, endPoint y: 276, distance: 68.7
click at [539, 276] on div "Invoice name help 94681 Invoice number (optional) help 4463" at bounding box center [400, 264] width 754 height 44
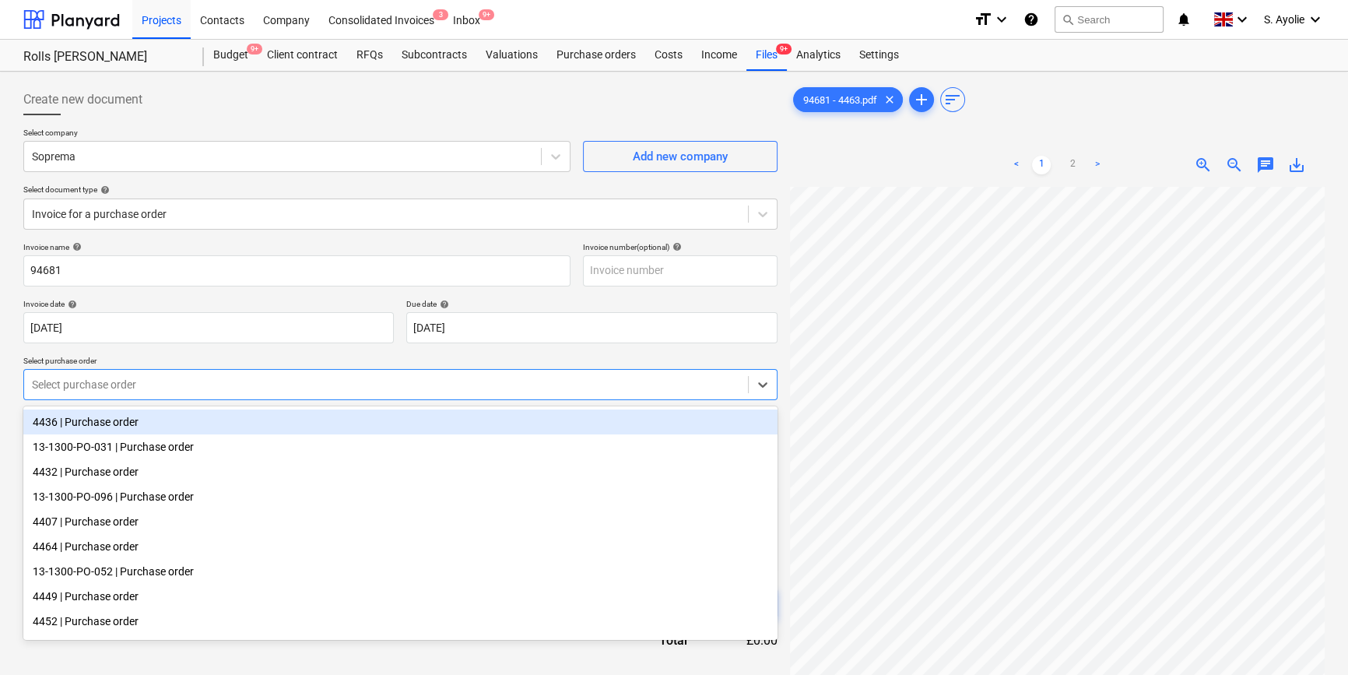
click at [325, 386] on div at bounding box center [386, 385] width 708 height 16
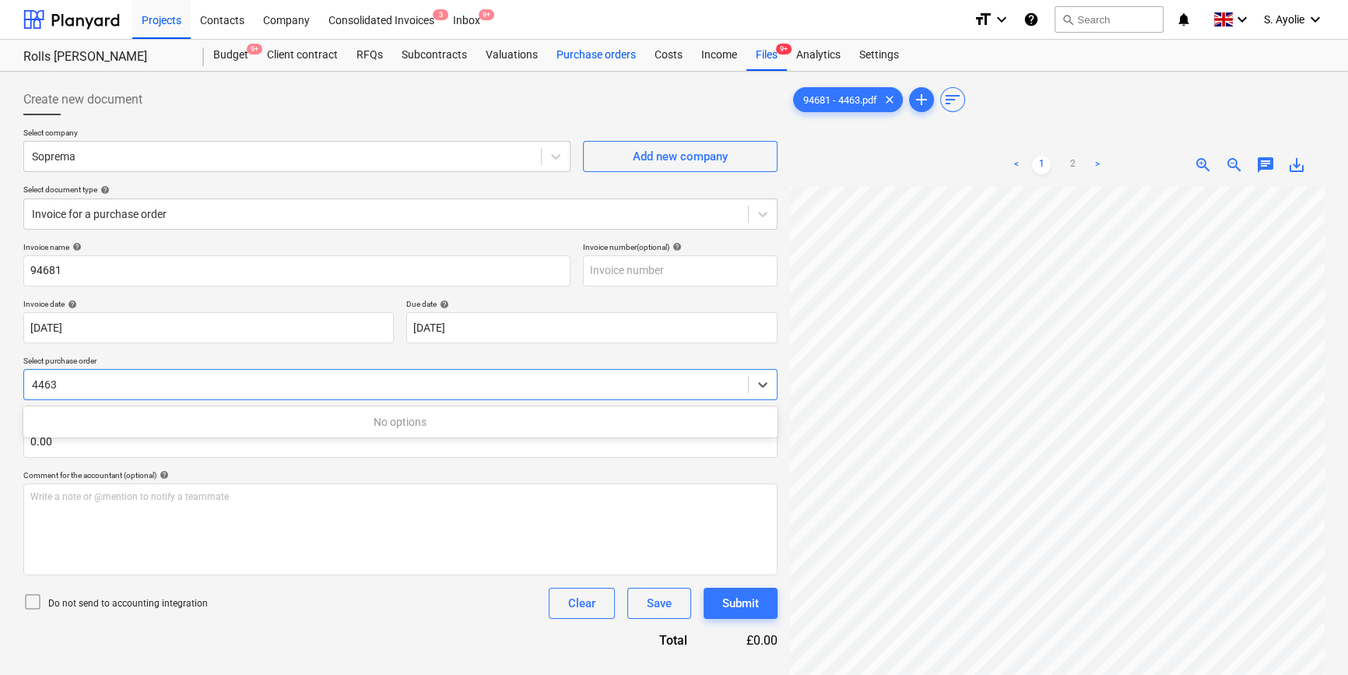
type input "4463"
click at [581, 67] on div "Purchase orders" at bounding box center [596, 55] width 98 height 31
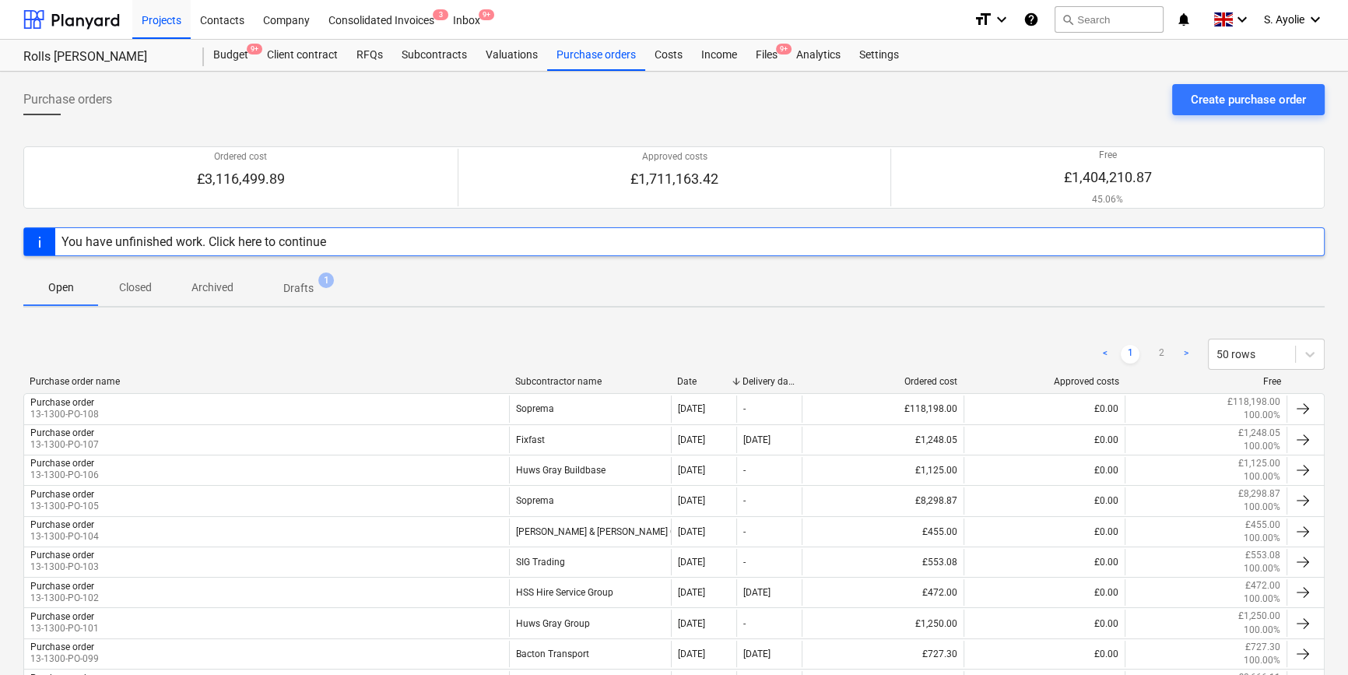
click at [295, 368] on div "< 1 2 > 50 rows" at bounding box center [673, 354] width 1301 height 31
click at [320, 292] on span "Drafts 1" at bounding box center [298, 288] width 55 height 16
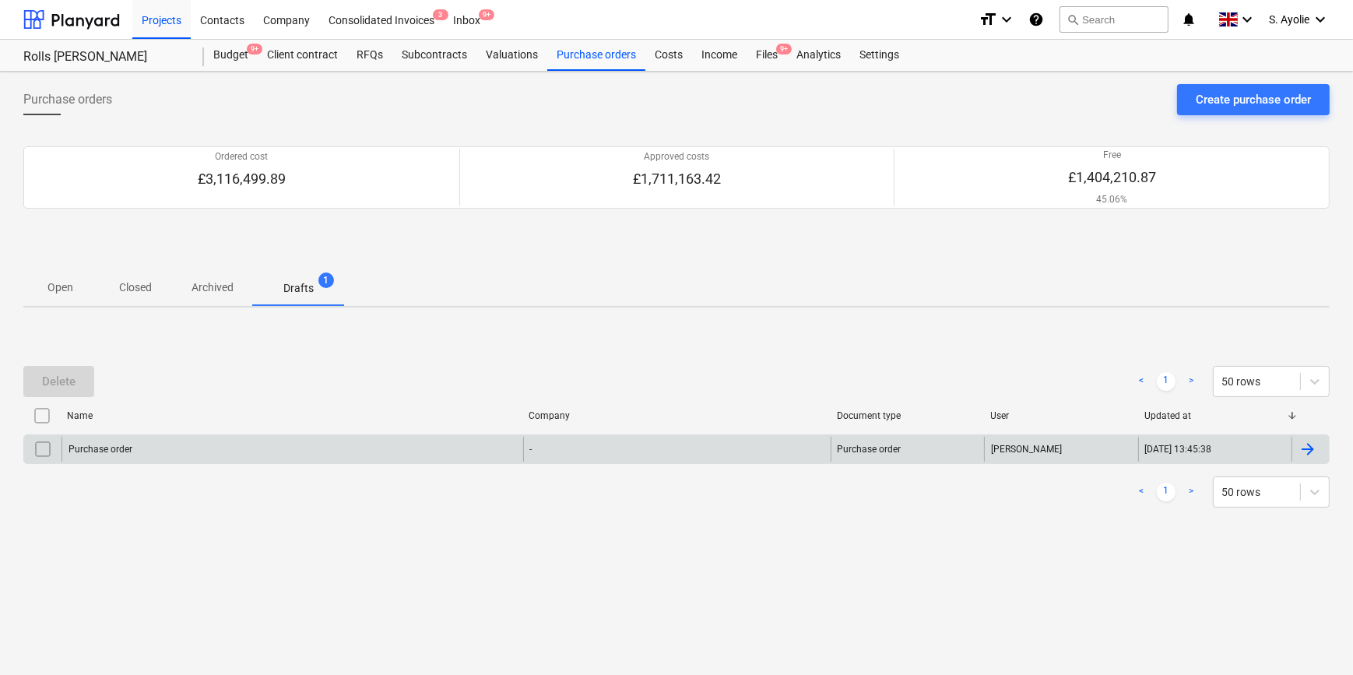
click at [468, 448] on div "Purchase order" at bounding box center [292, 449] width 462 height 25
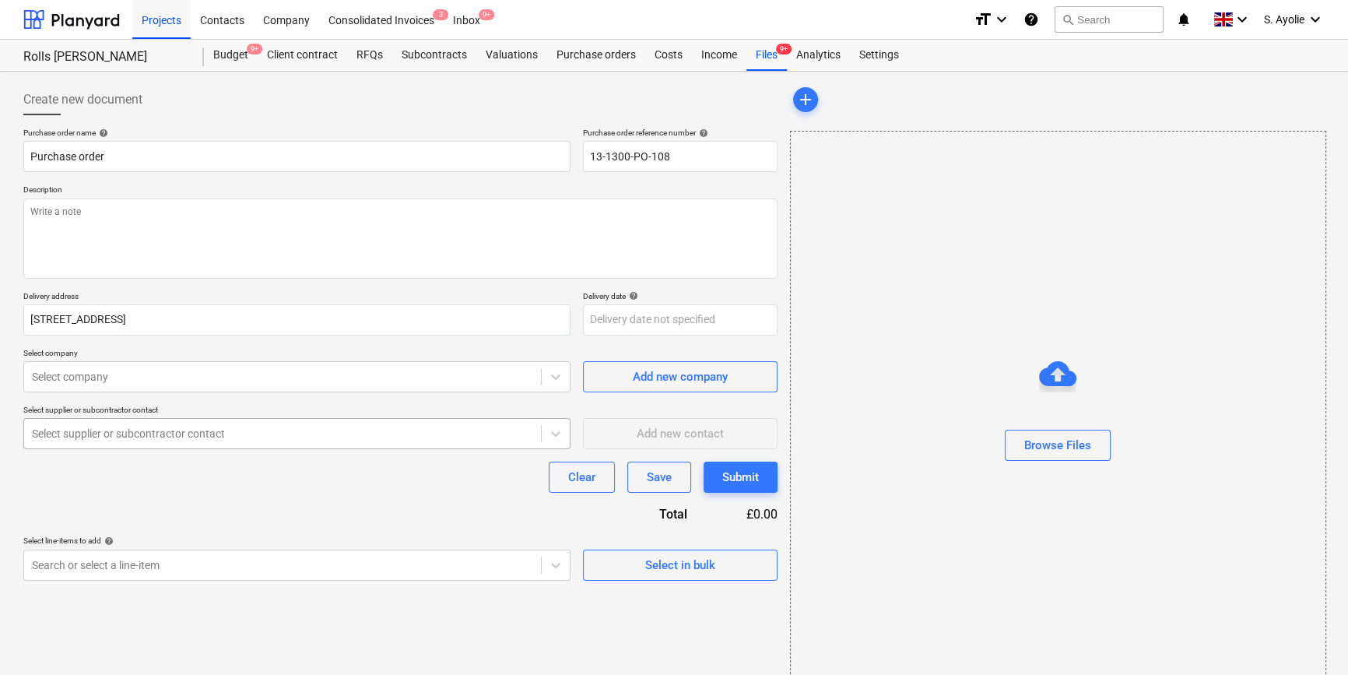
type textarea "x"
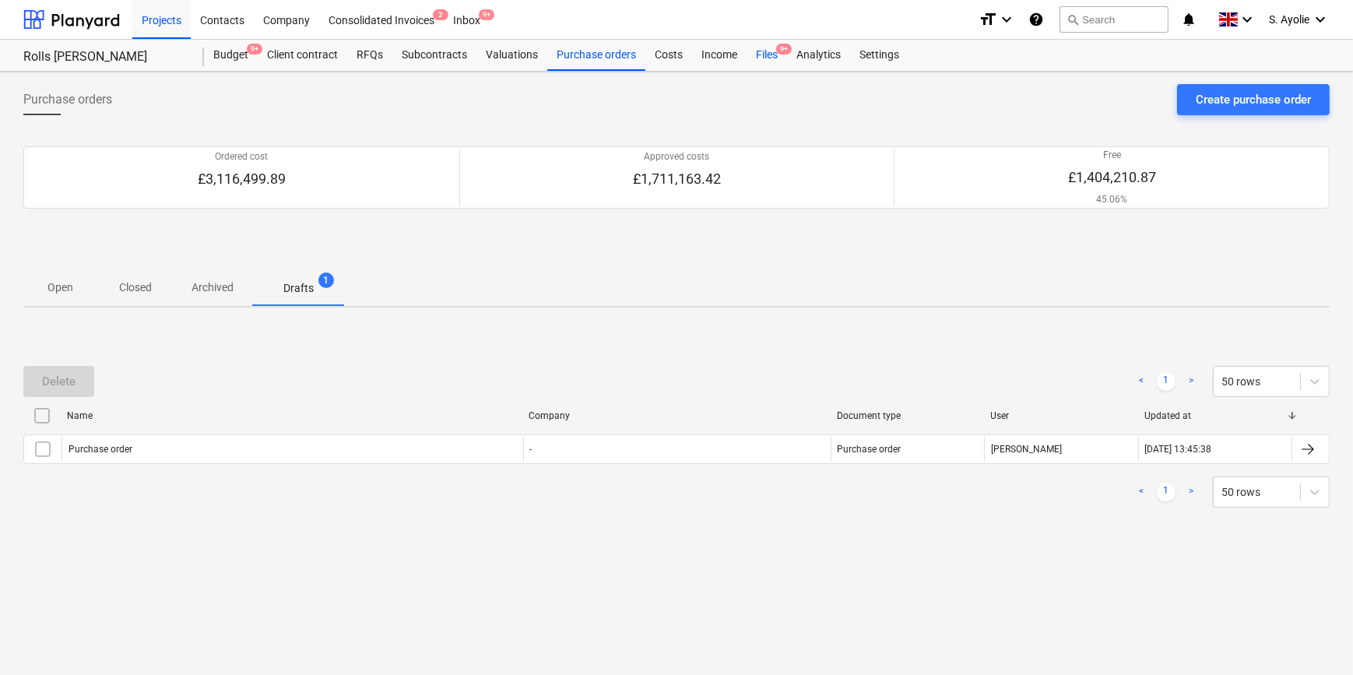
click at [762, 54] on div "Files 9+" at bounding box center [766, 55] width 40 height 31
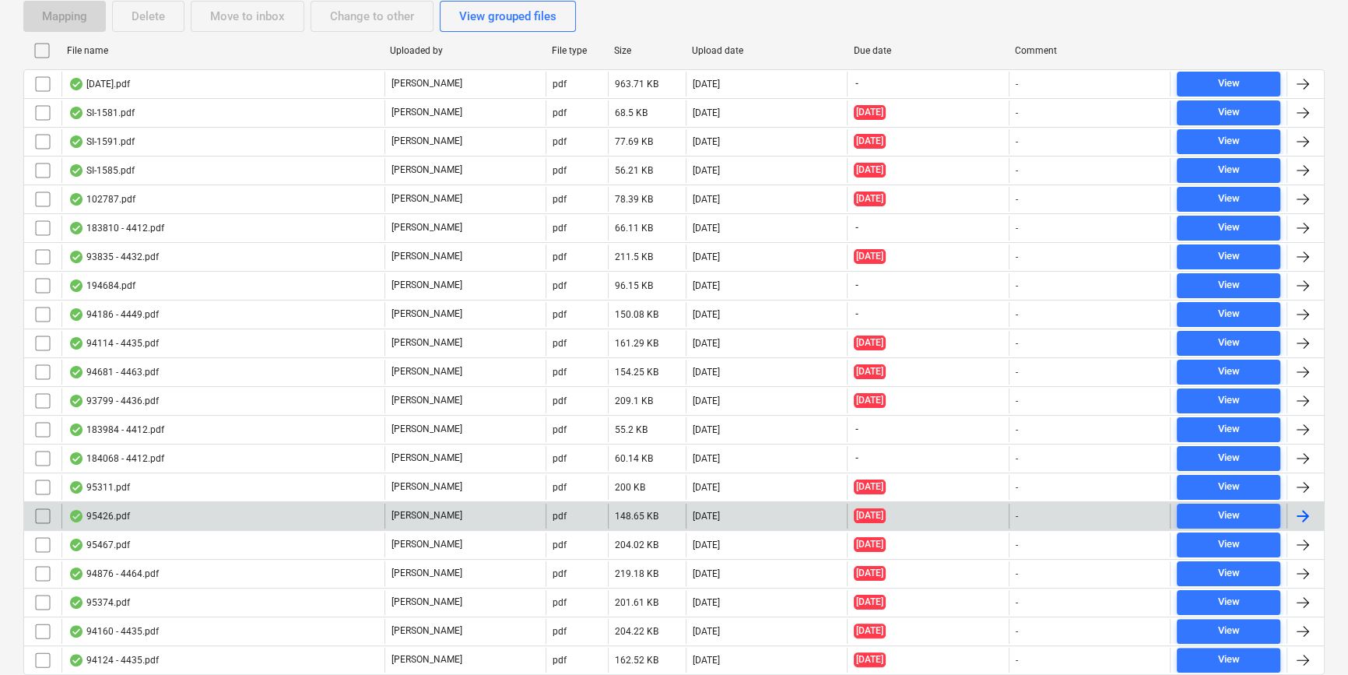
scroll to position [363, 0]
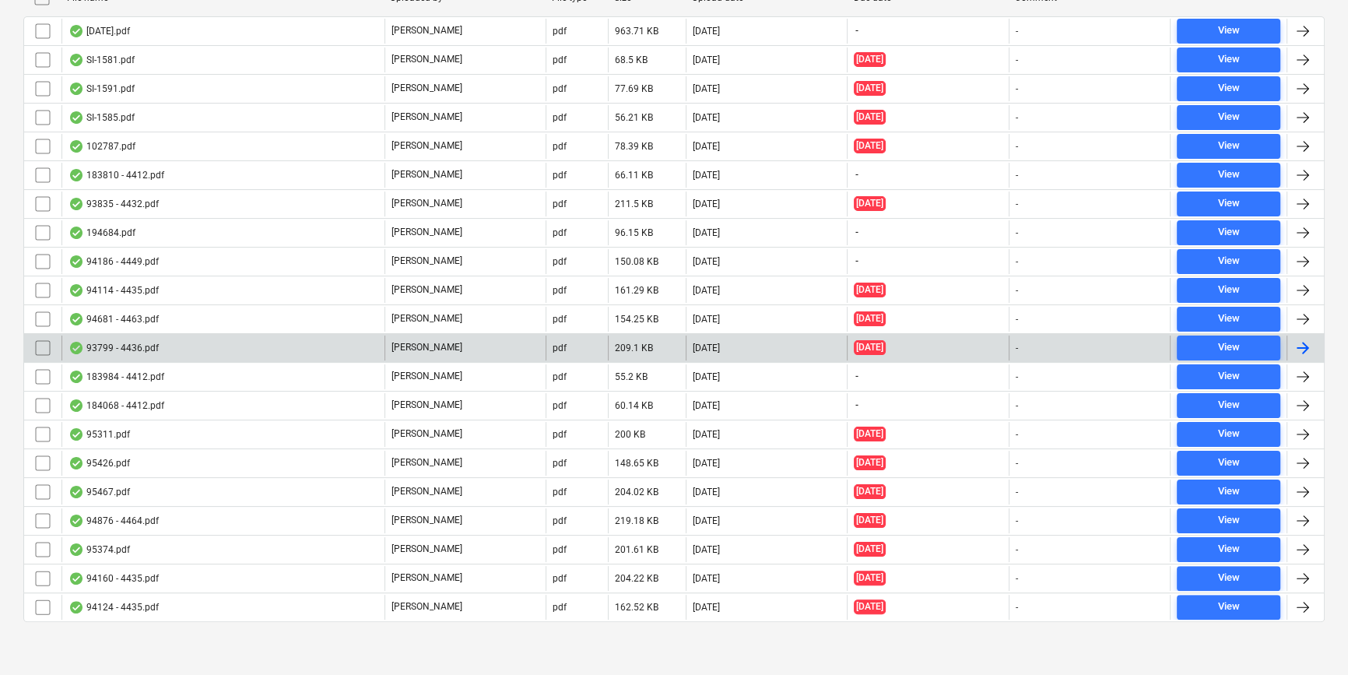
click at [258, 347] on div "93799 - 4436.pdf" at bounding box center [222, 347] width 323 height 25
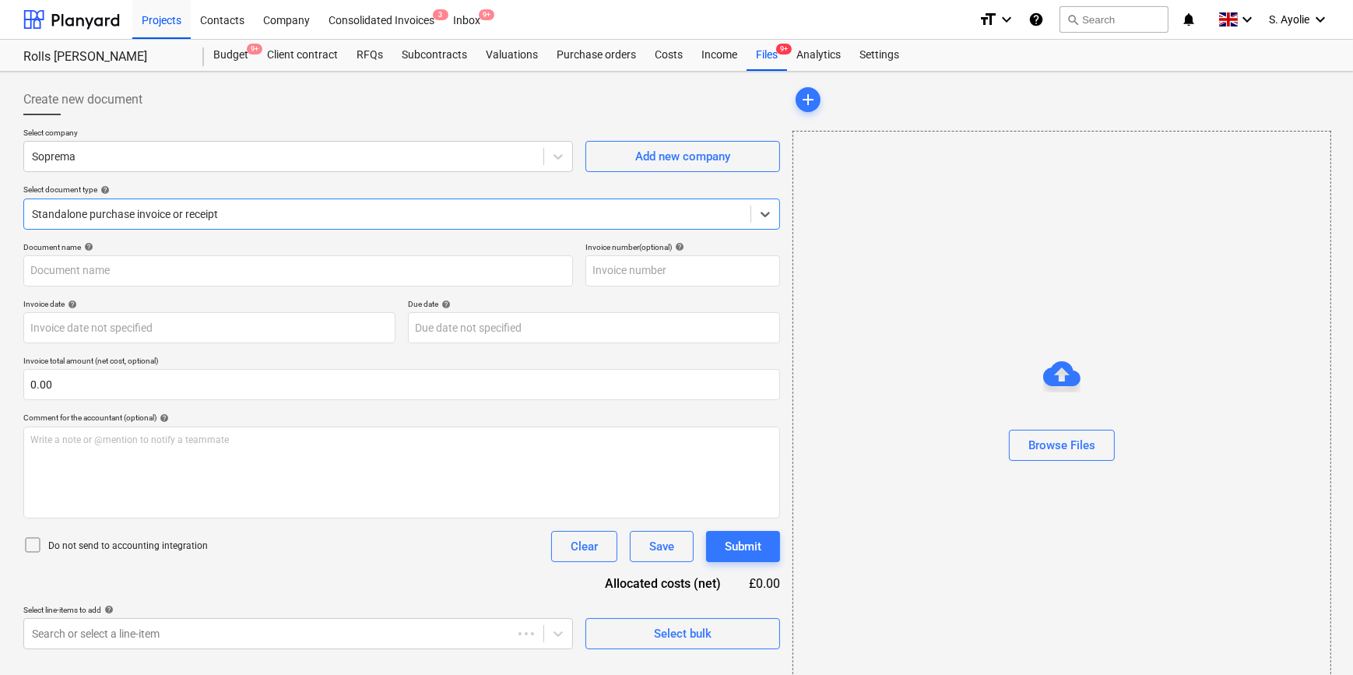
type input "93799"
type input "03 Jun 2025"
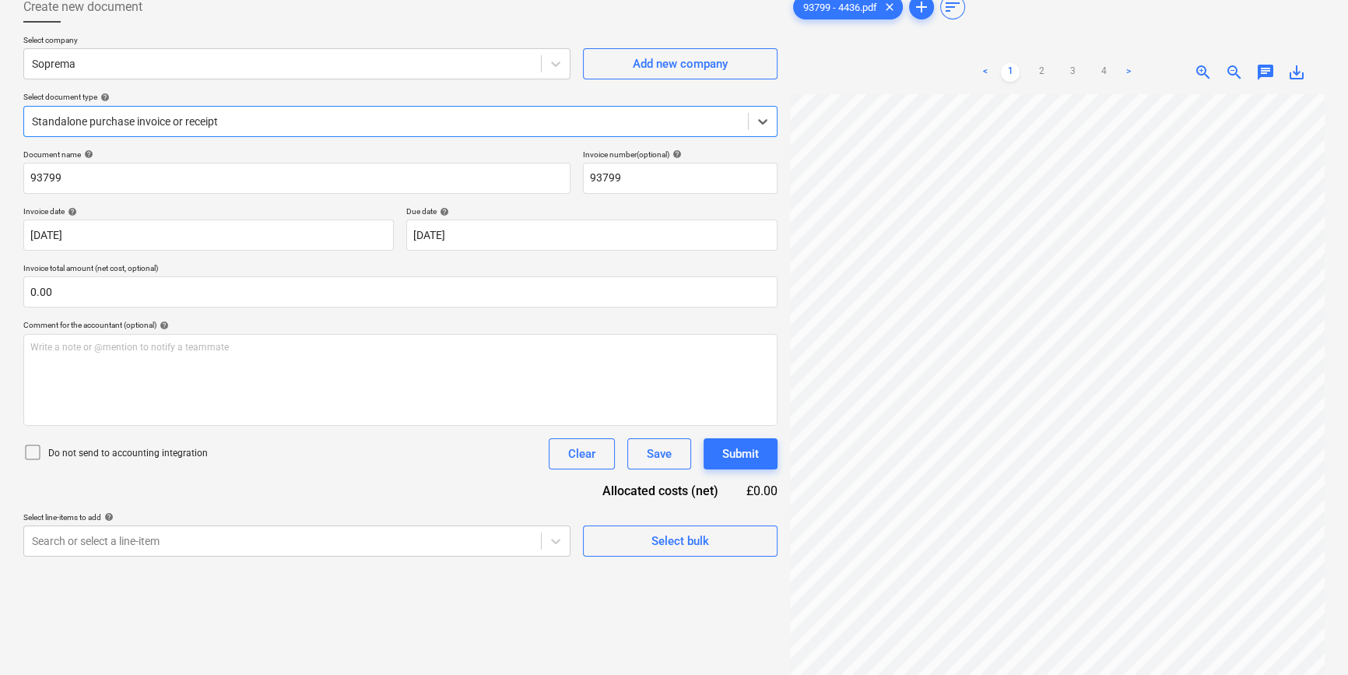
scroll to position [14, 0]
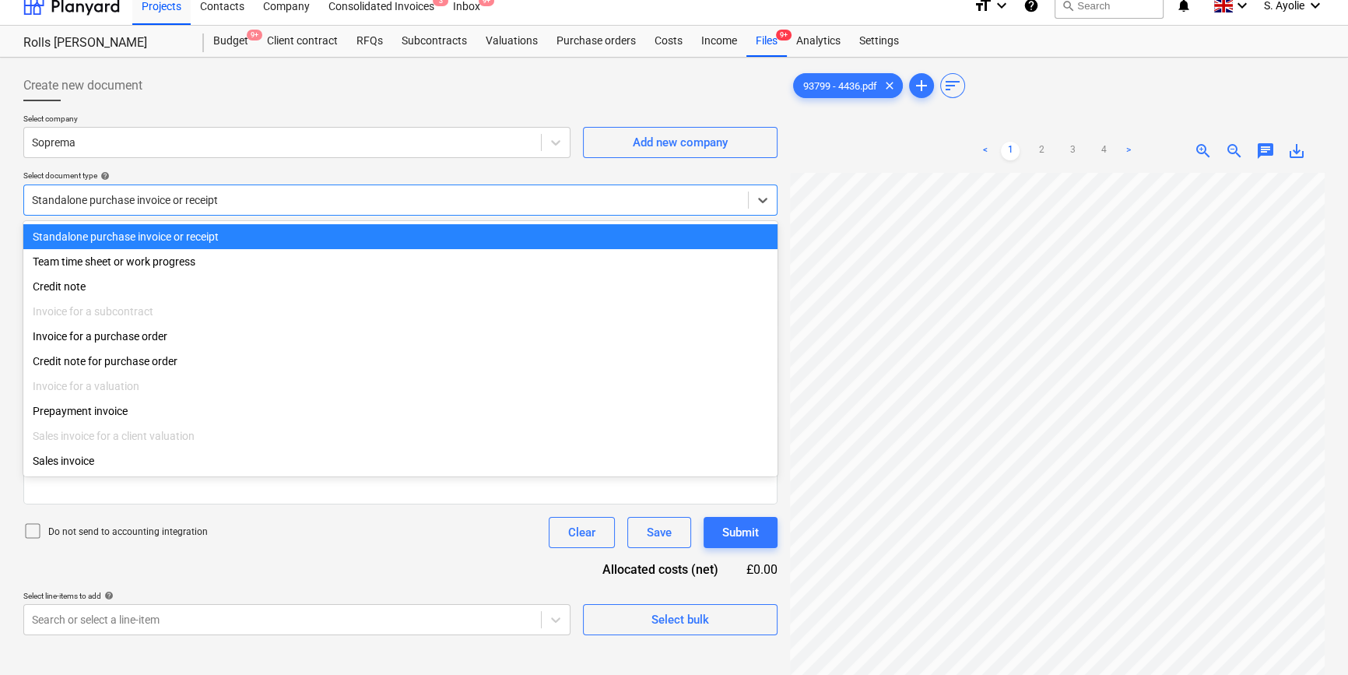
click at [128, 208] on div "Standalone purchase invoice or receipt" at bounding box center [386, 200] width 724 height 22
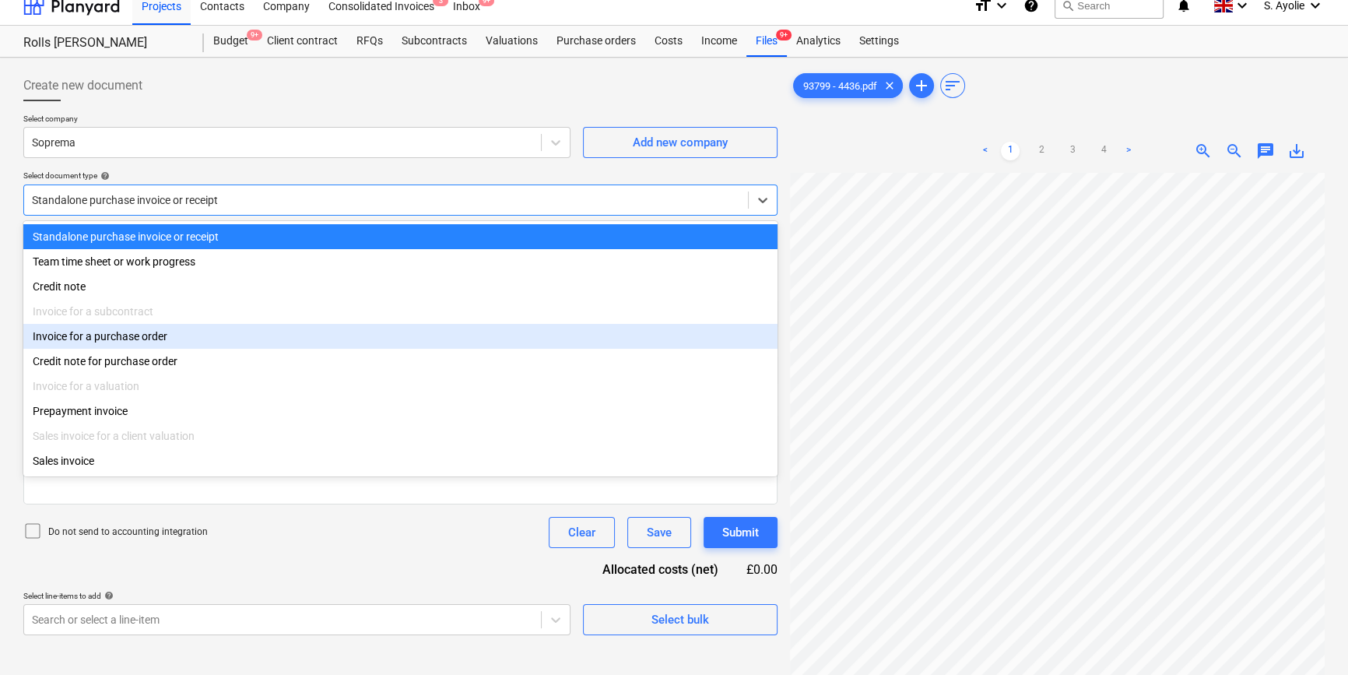
drag, startPoint x: 129, startPoint y: 356, endPoint x: 129, endPoint y: 341, distance: 14.8
click at [129, 341] on div "Standalone purchase invoice or receipt Team time sheet or work progress Credit …" at bounding box center [400, 348] width 754 height 255
click at [129, 341] on div "Invoice for a purchase order" at bounding box center [400, 336] width 754 height 25
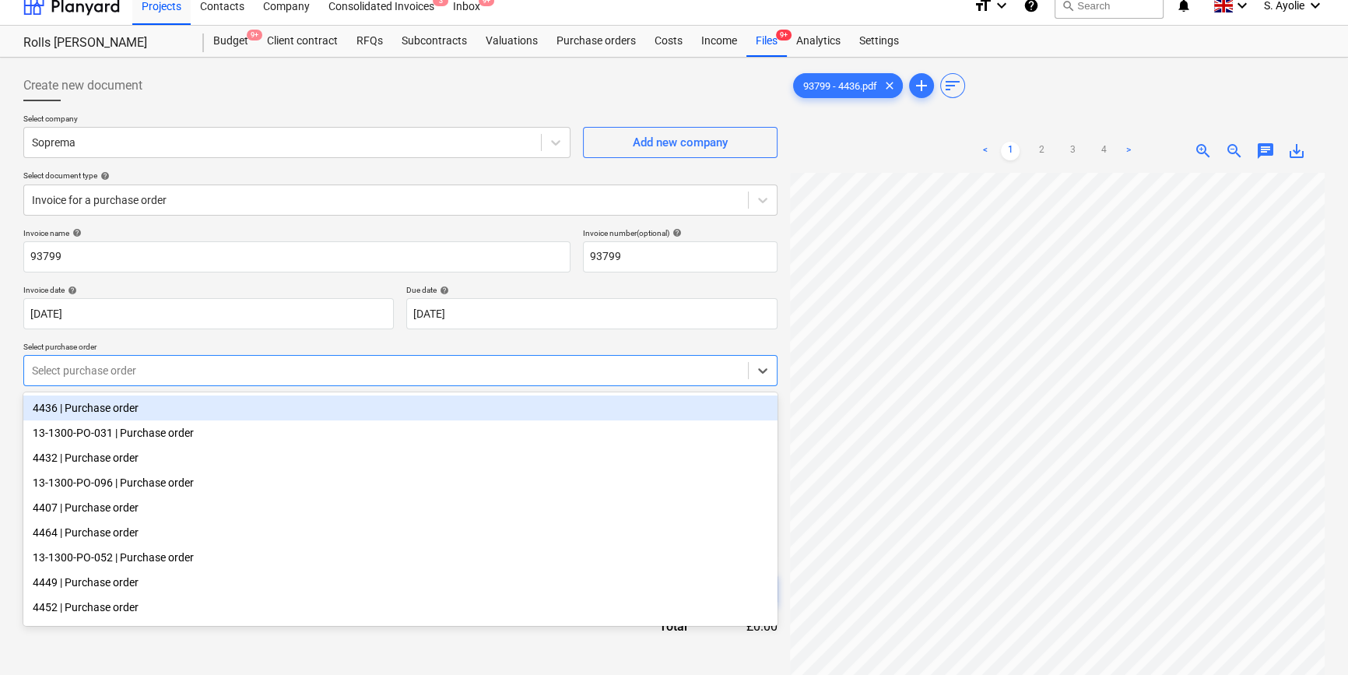
click at [136, 376] on div at bounding box center [386, 371] width 708 height 16
click at [133, 416] on div "4436 | Purchase order" at bounding box center [400, 407] width 754 height 25
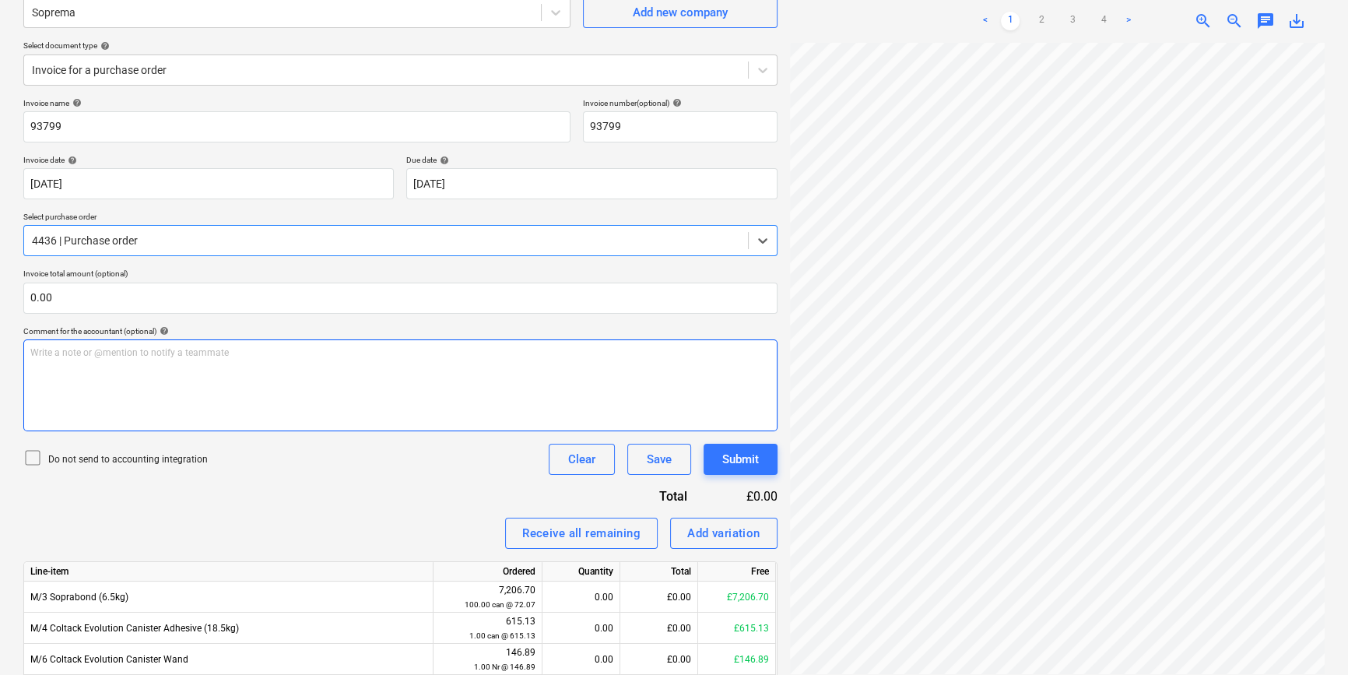
scroll to position [156, 0]
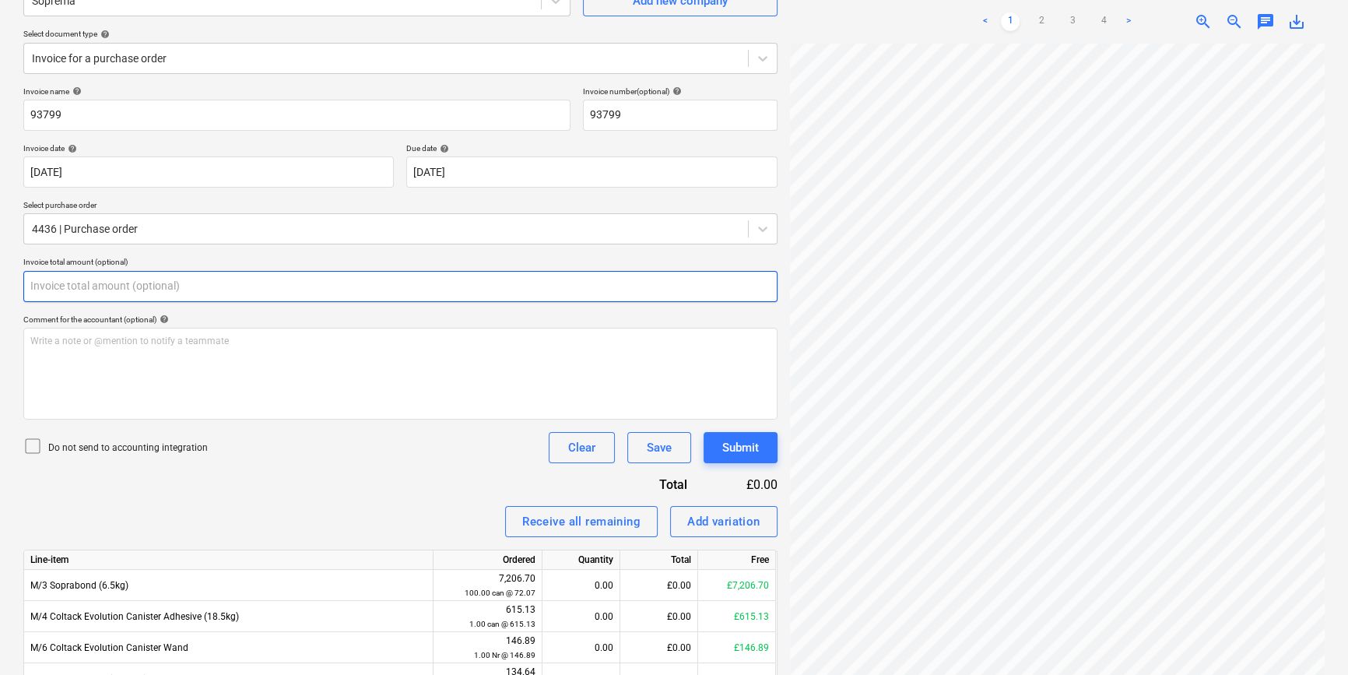
click at [134, 296] on input "text" at bounding box center [400, 286] width 754 height 31
type input "0.00"
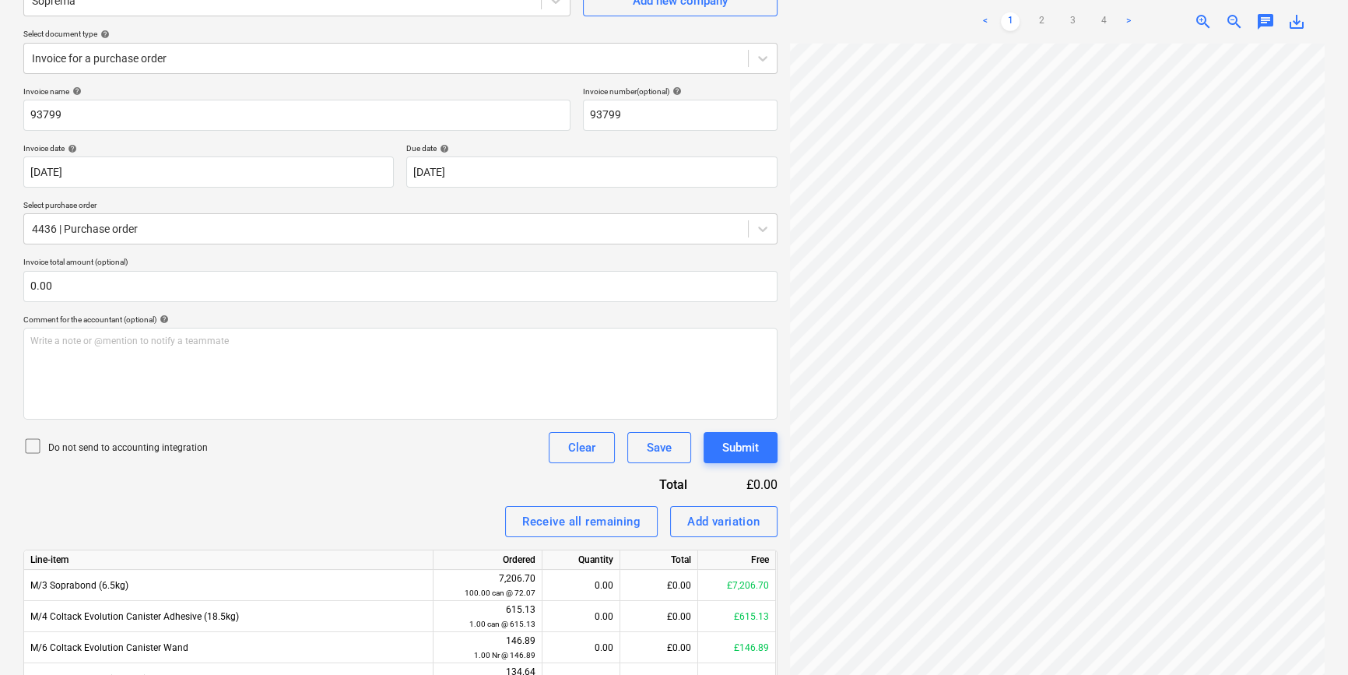
scroll to position [86, 52]
click at [1080, 20] on link "3" at bounding box center [1072, 21] width 19 height 19
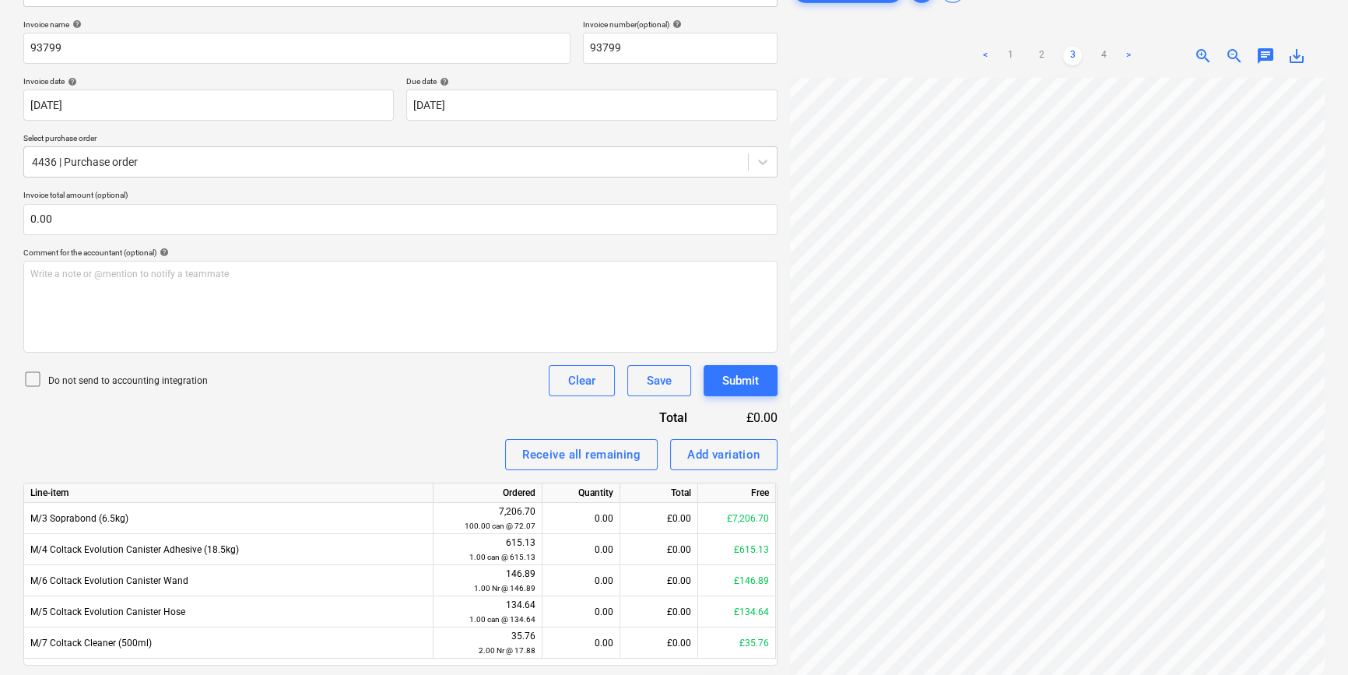
scroll to position [127, 0]
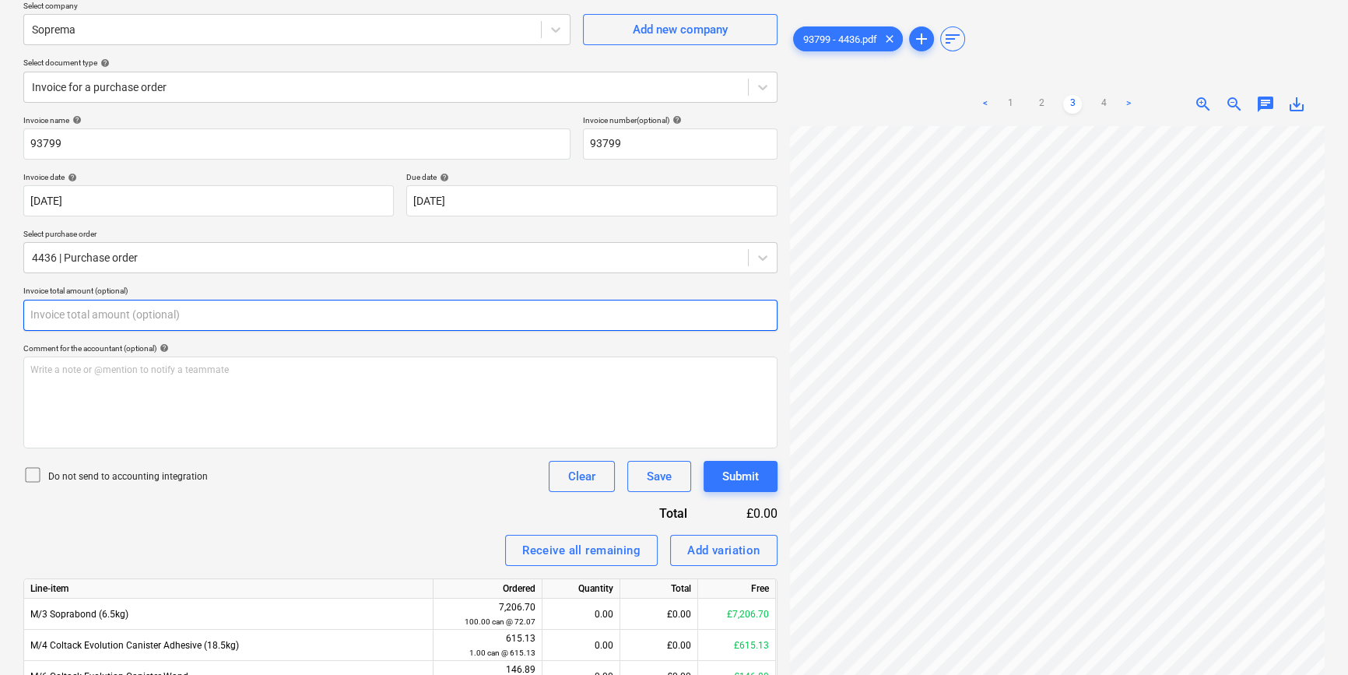
click at [165, 320] on input "text" at bounding box center [400, 315] width 754 height 31
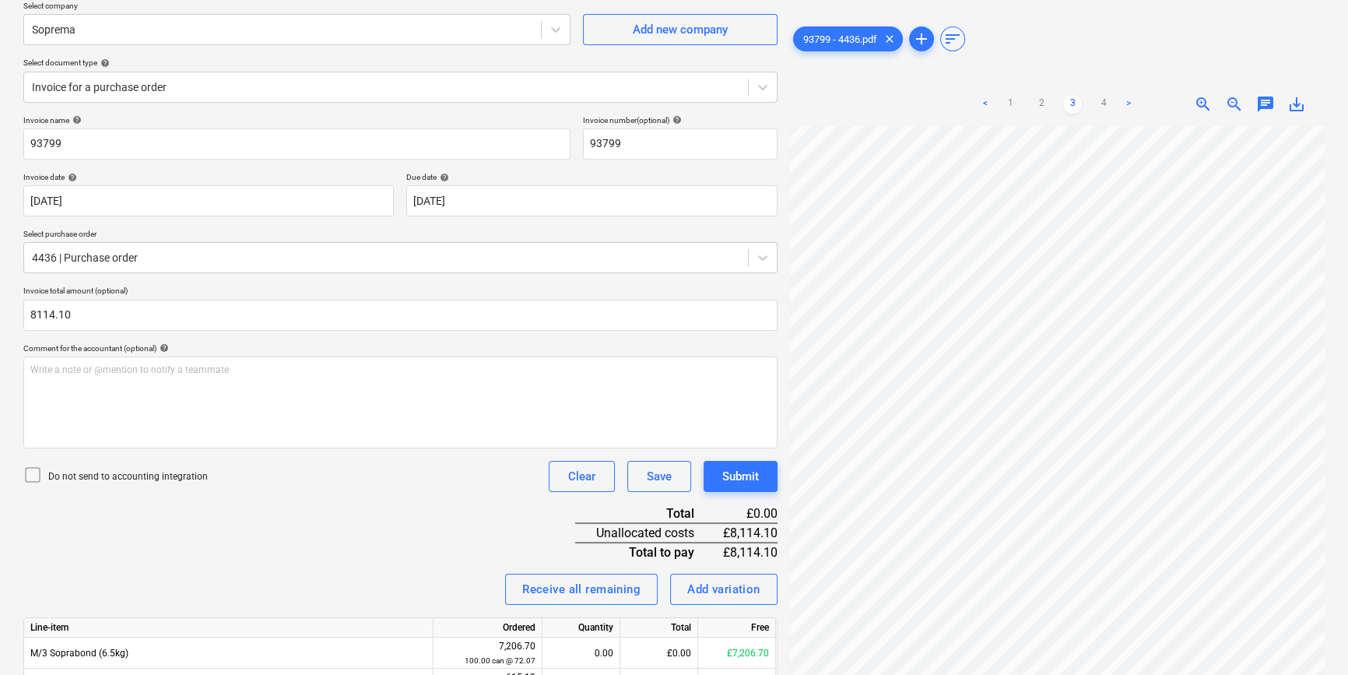
type input "8,114.10"
click at [79, 483] on div "Do not send to accounting integration" at bounding box center [115, 476] width 184 height 22
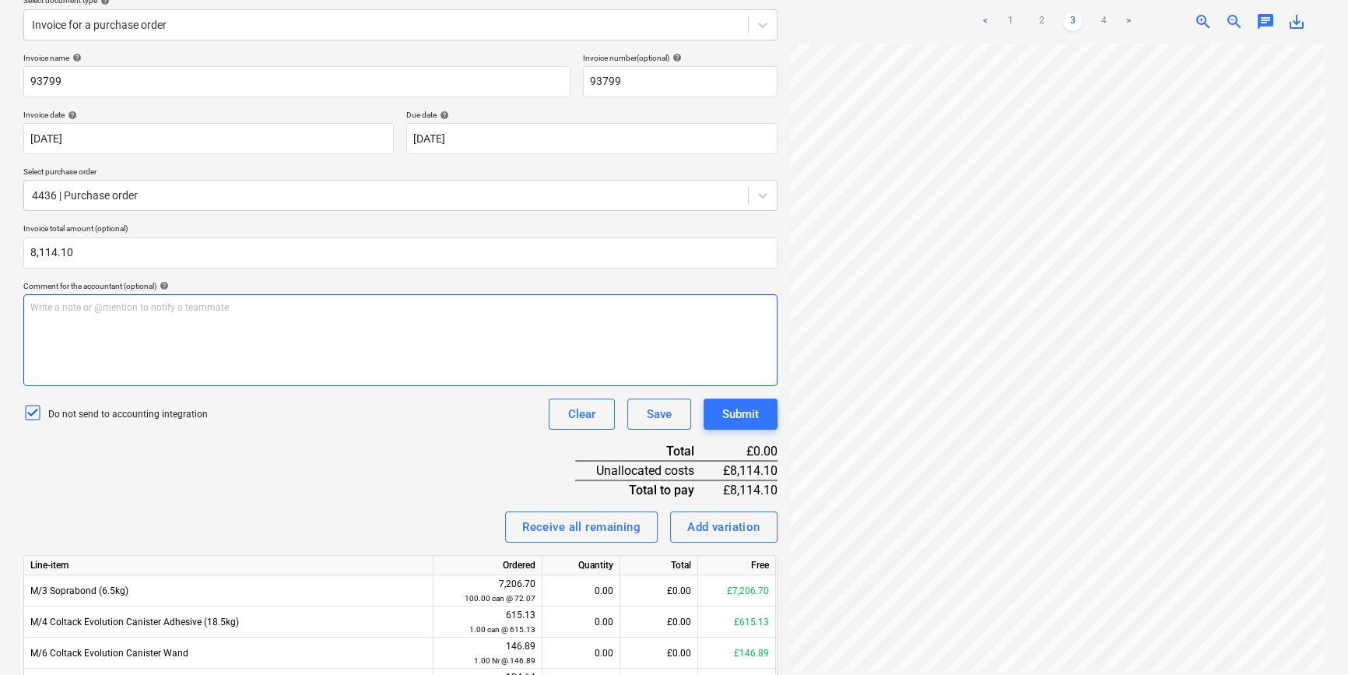
scroll to position [269, 0]
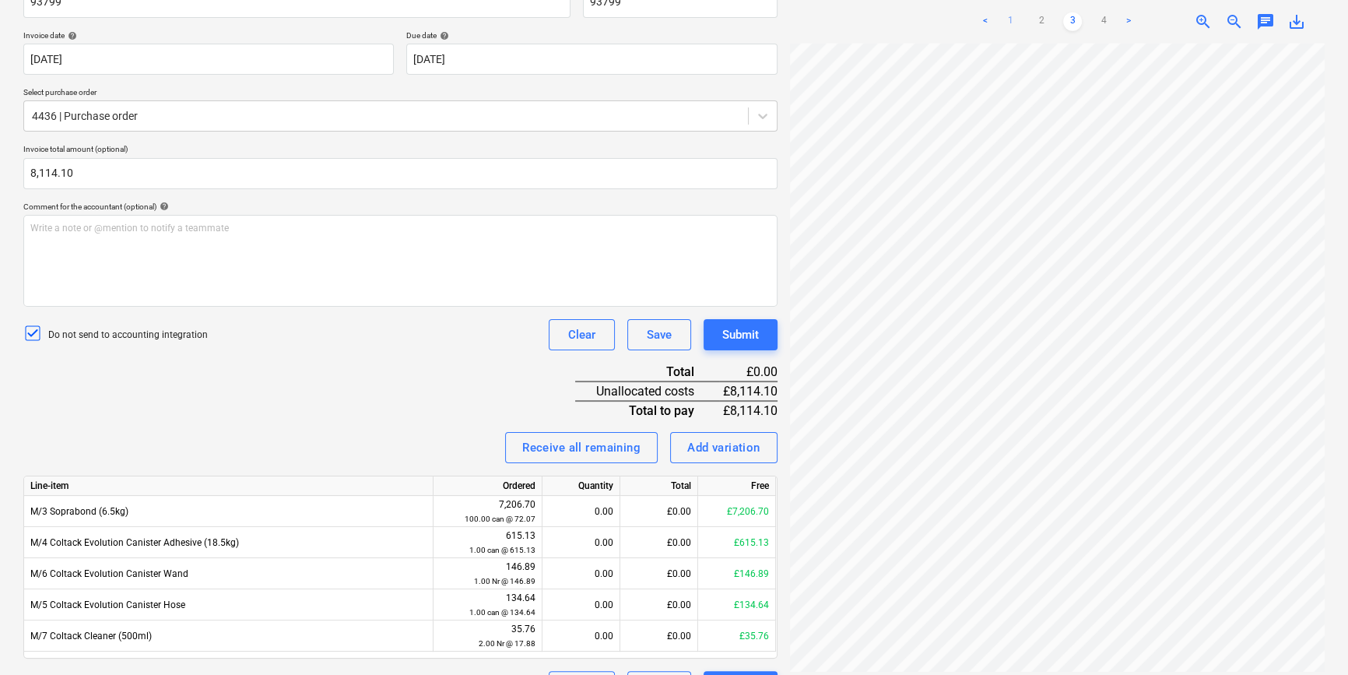
click at [1013, 19] on link "1" at bounding box center [1010, 21] width 19 height 19
click at [675, 546] on div "£0.00" at bounding box center [659, 542] width 78 height 31
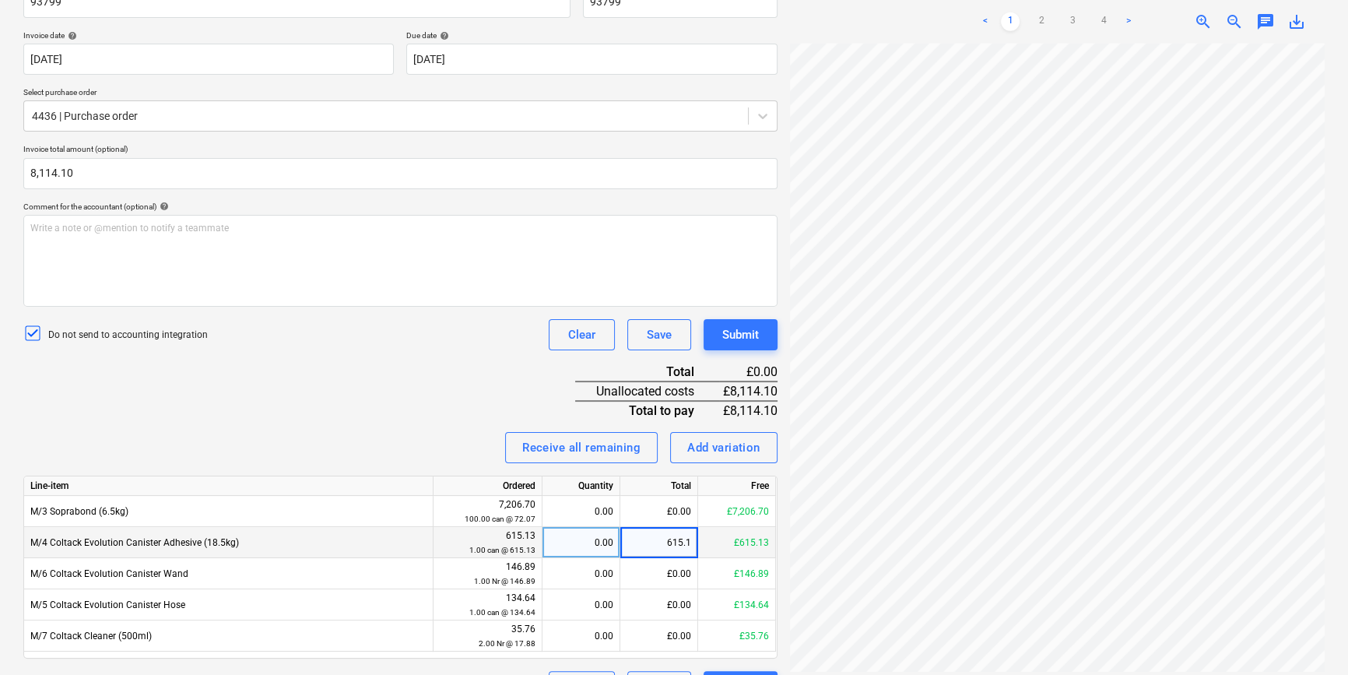
type input "615.13"
click at [432, 412] on div "Invoice name help 93799 Invoice number (optional) help 93799 Invoice date help …" at bounding box center [400, 338] width 754 height 729
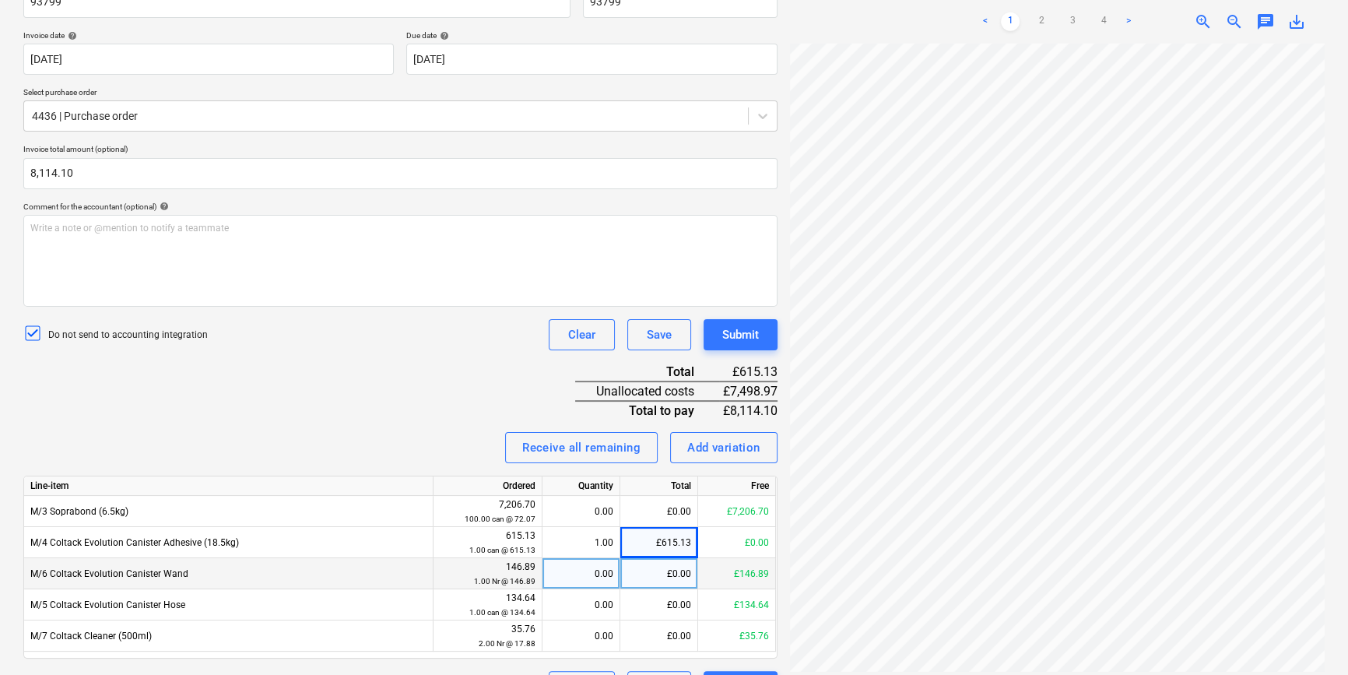
click at [676, 573] on div "£0.00" at bounding box center [659, 573] width 78 height 31
type input "146.89"
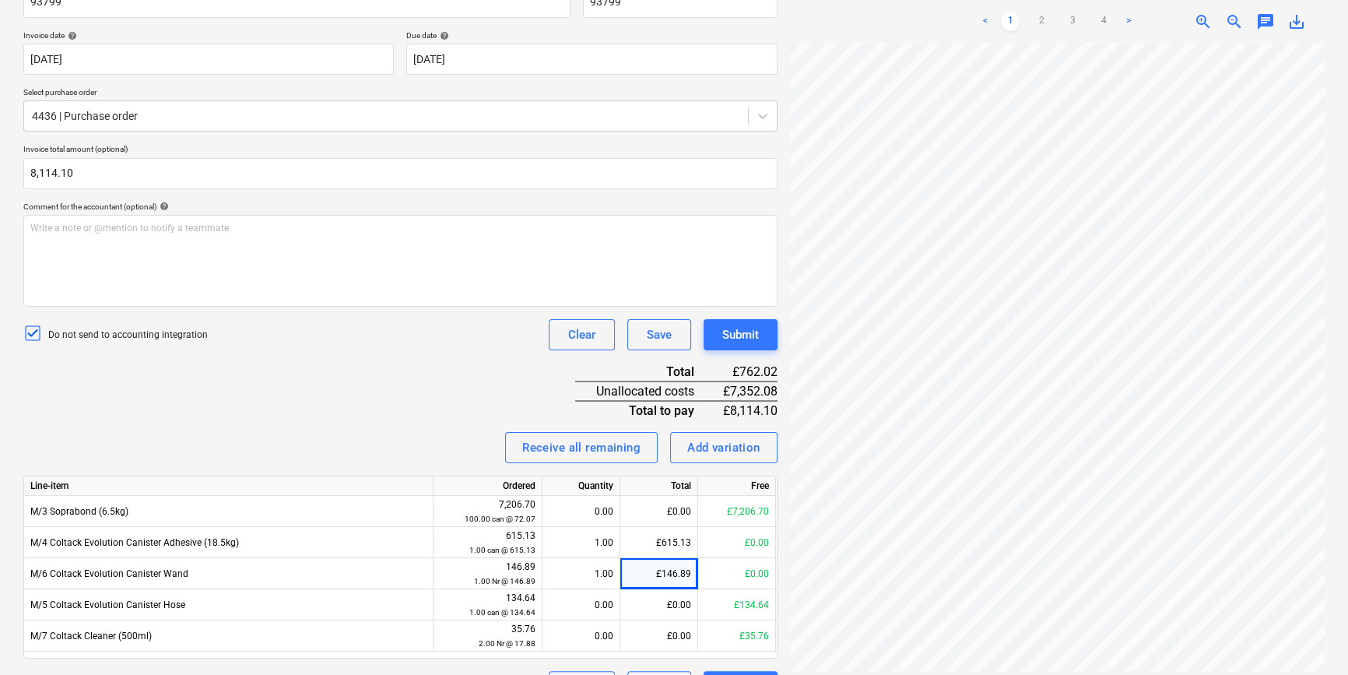
click at [384, 358] on div "Invoice name help 93799 Invoice number (optional) help 93799 Invoice date help …" at bounding box center [400, 338] width 754 height 729
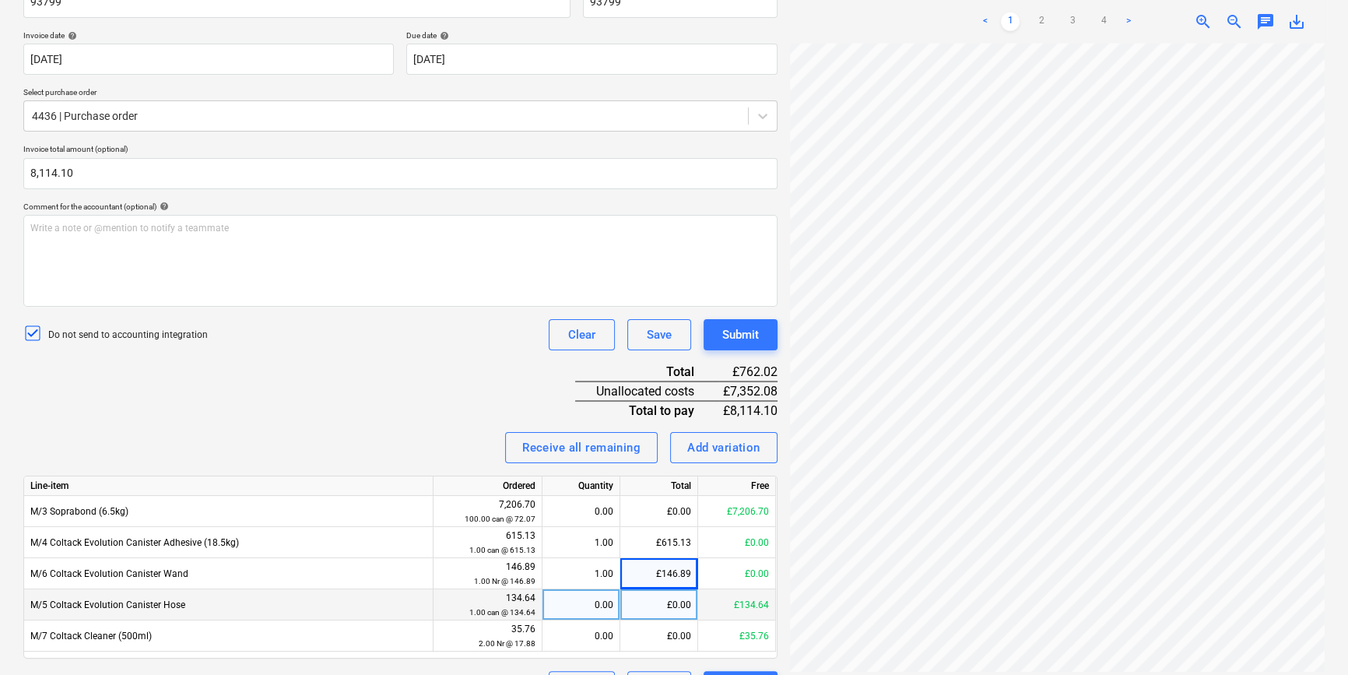
click at [676, 606] on div "£0.00" at bounding box center [659, 604] width 78 height 31
type input "134.64"
click at [390, 342] on div "Do not send to accounting integration Clear Save Submit" at bounding box center [400, 334] width 754 height 31
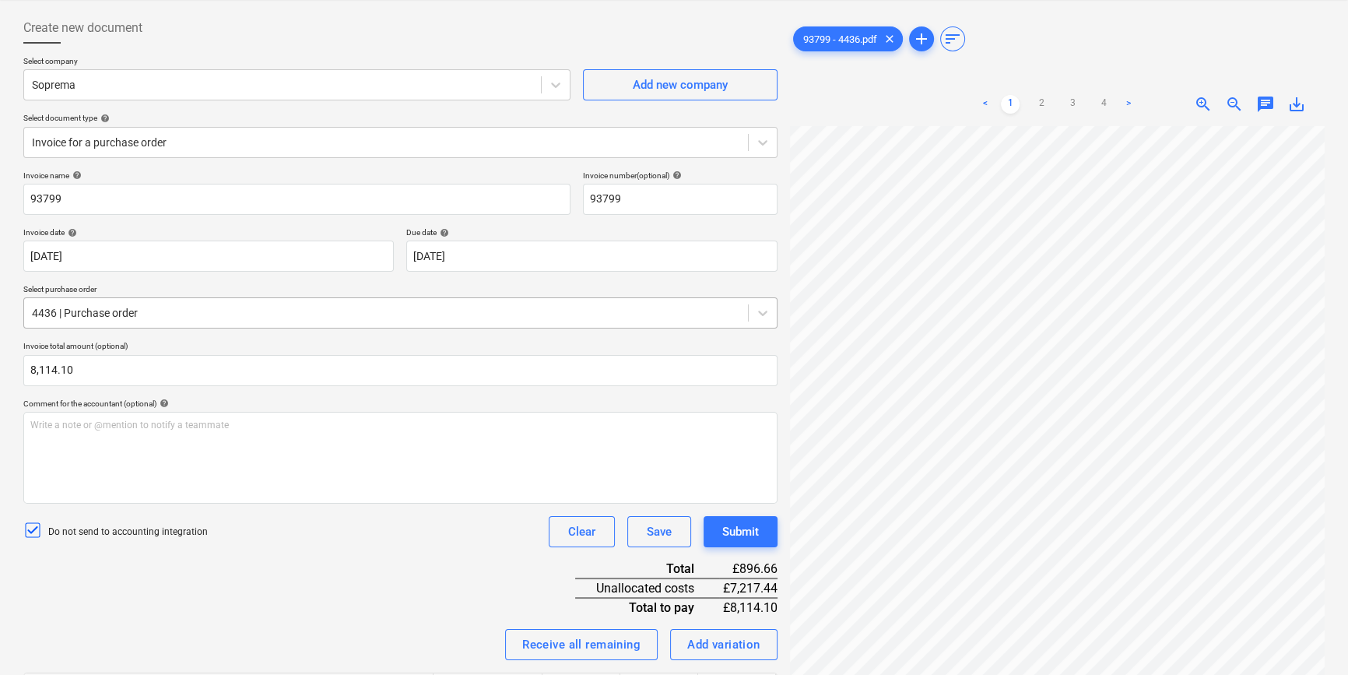
scroll to position [0, 0]
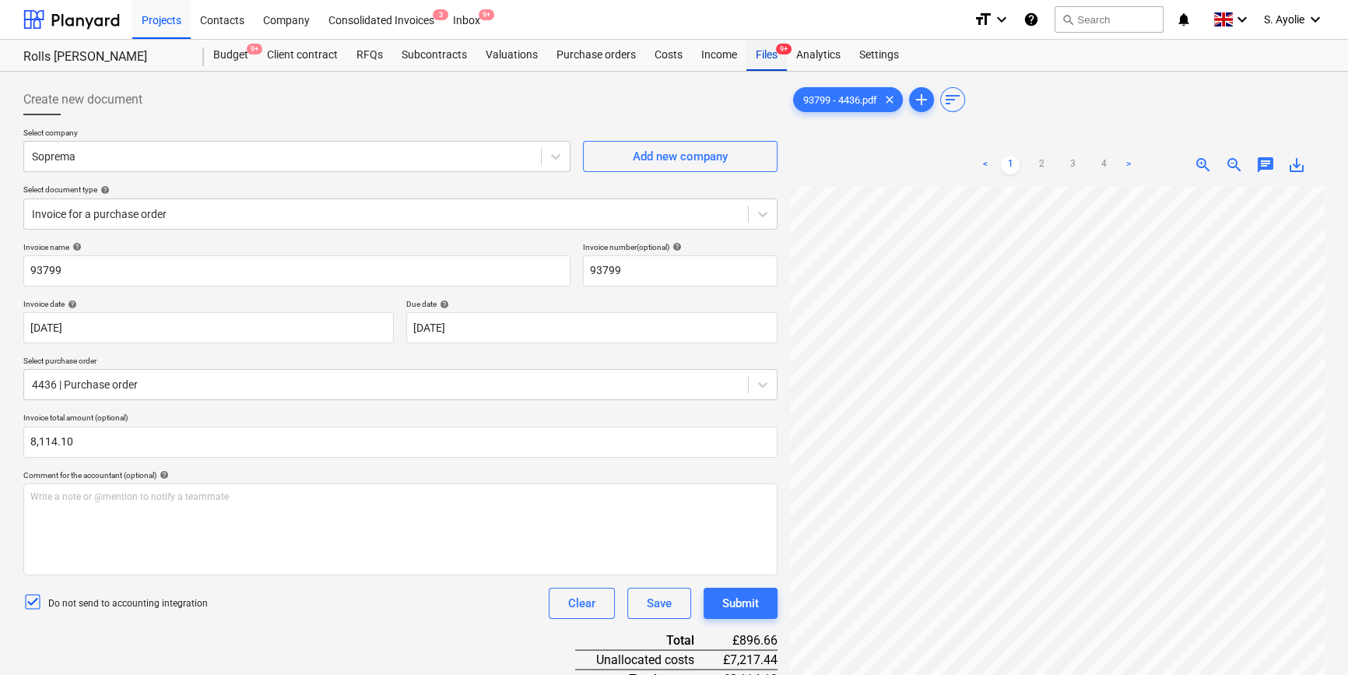
click at [775, 60] on div "Files 9+" at bounding box center [766, 55] width 40 height 31
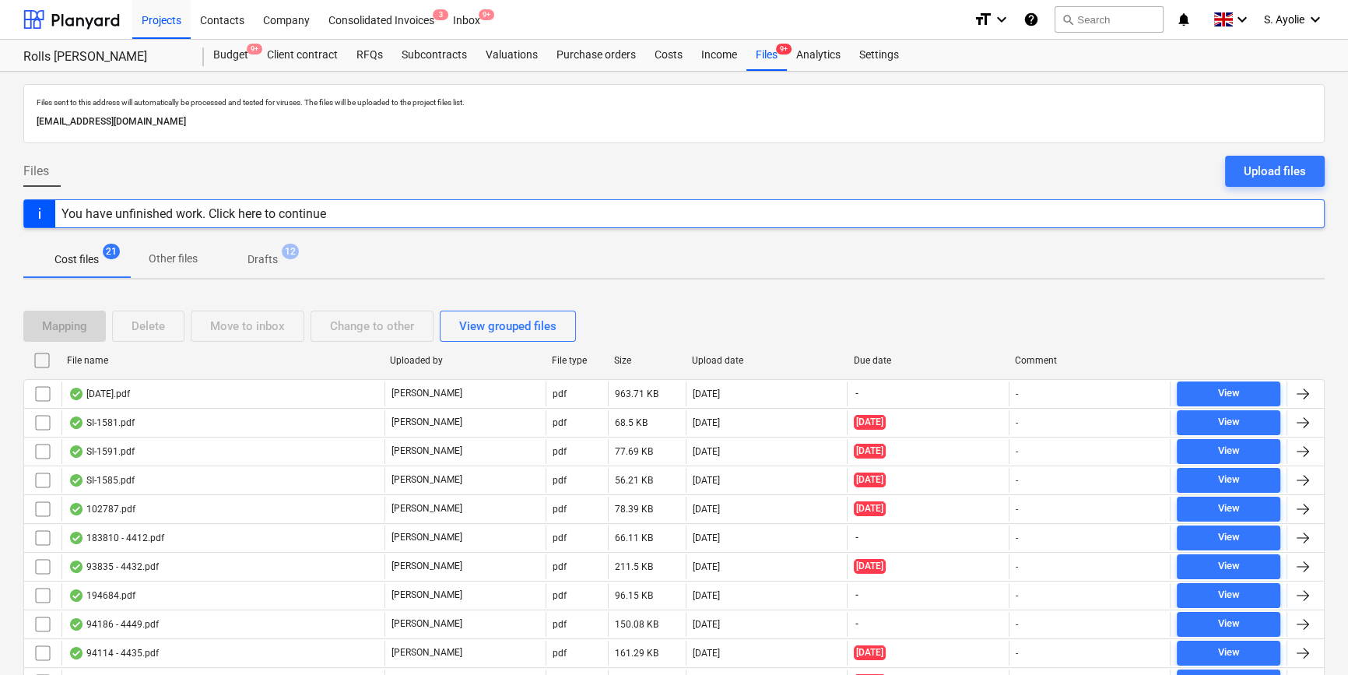
scroll to position [363, 0]
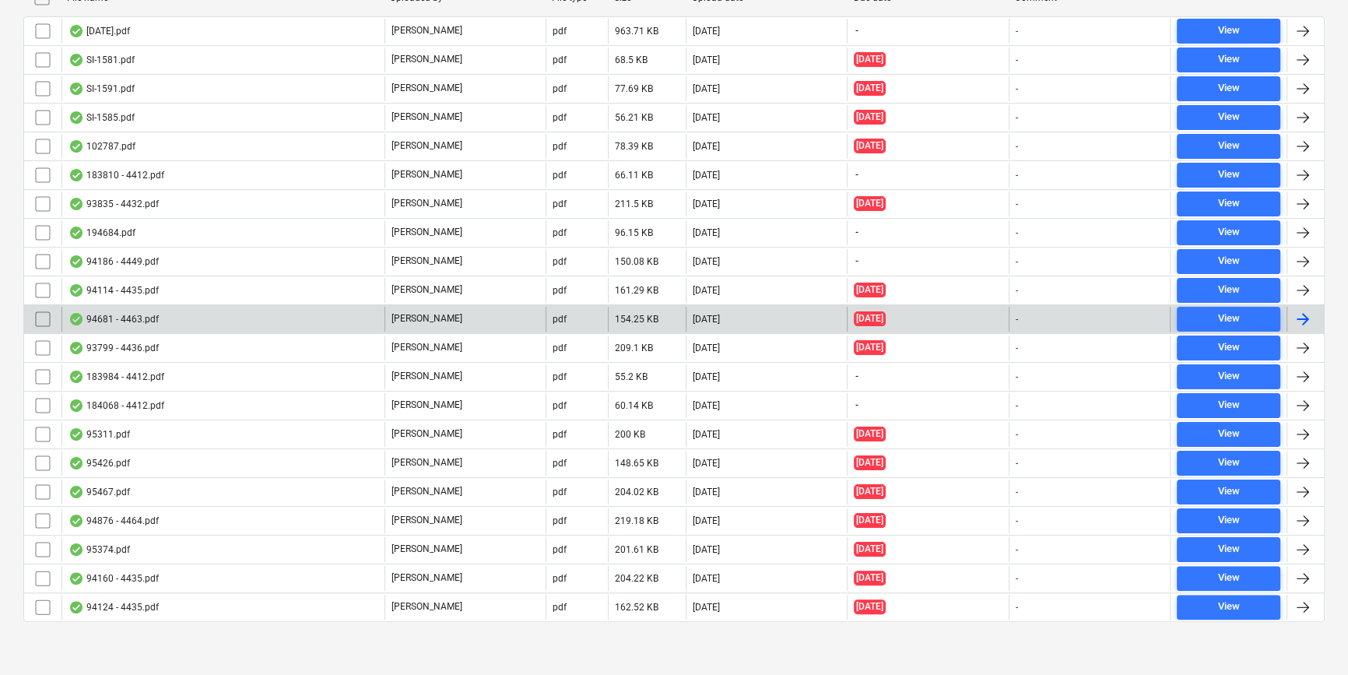
click at [274, 321] on div "94681 - 4463.pdf" at bounding box center [222, 319] width 323 height 25
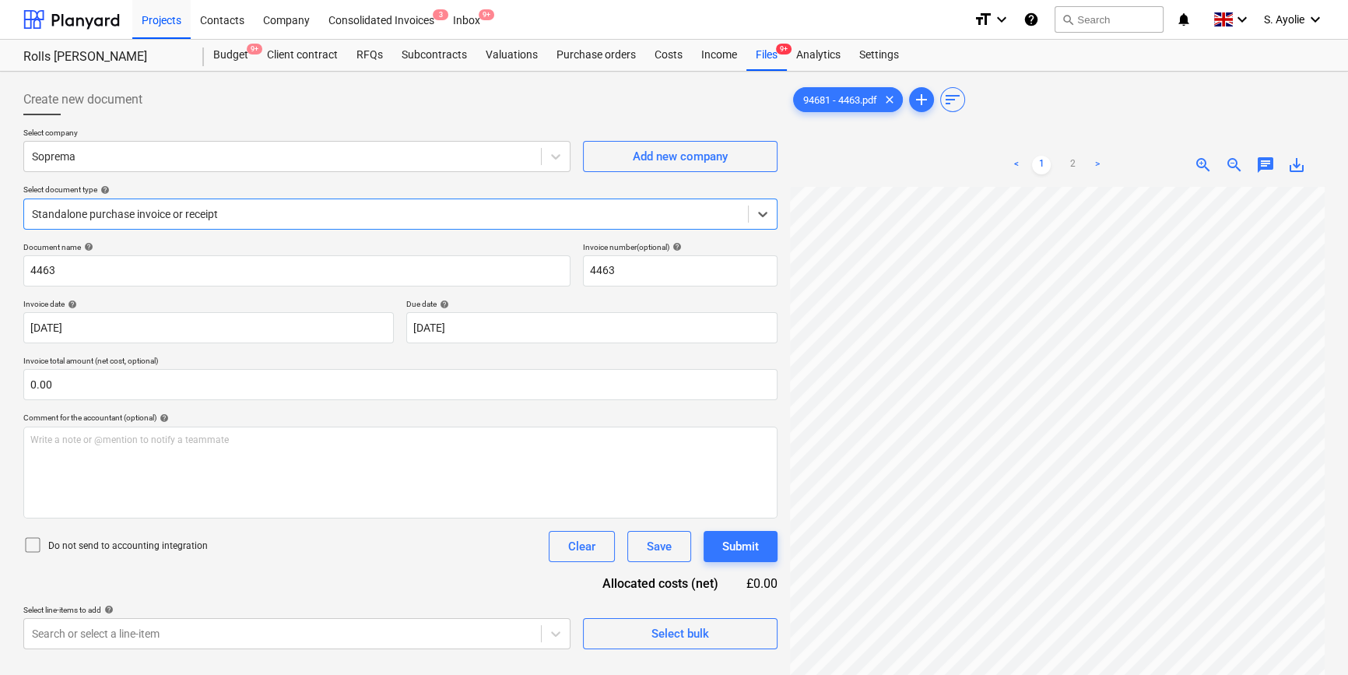
click at [170, 216] on div at bounding box center [386, 214] width 708 height 16
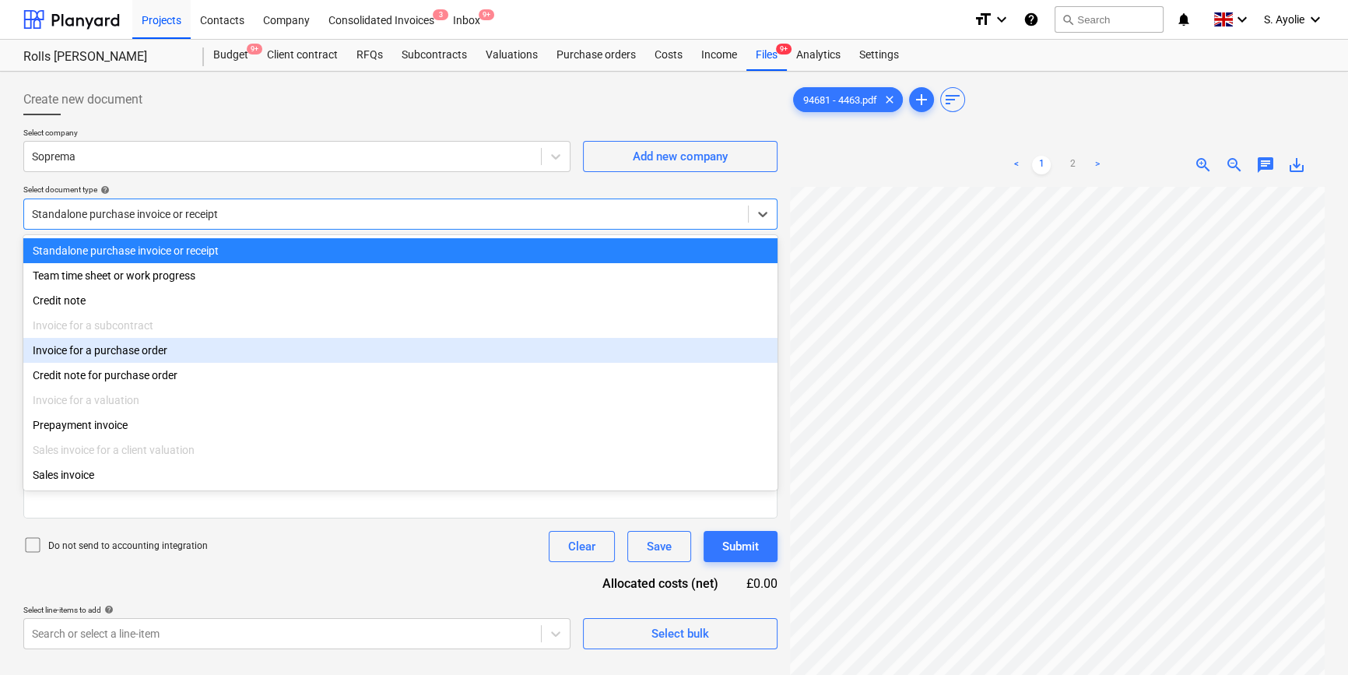
click at [132, 352] on div "Invoice for a purchase order" at bounding box center [400, 350] width 754 height 25
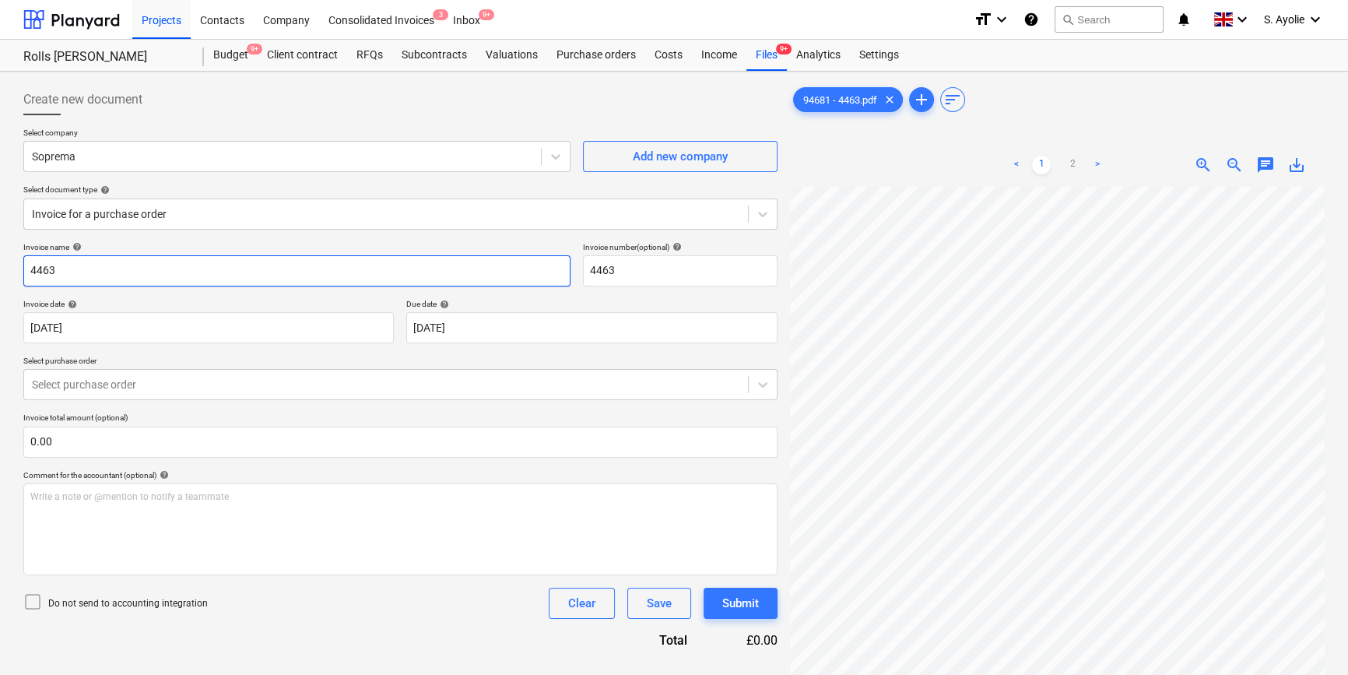
drag, startPoint x: 97, startPoint y: 276, endPoint x: -174, endPoint y: 257, distance: 270.8
click at [0, 257] on html "Projects Contacts Company Consolidated Invoices 3 Inbox 9+ format_size keyboard…" at bounding box center [674, 337] width 1348 height 675
type input "94681"
drag, startPoint x: 654, startPoint y: 276, endPoint x: 364, endPoint y: 232, distance: 292.8
click at [364, 232] on div "Create new document Select company Soprema Add new company Select document type…" at bounding box center [400, 366] width 754 height 565
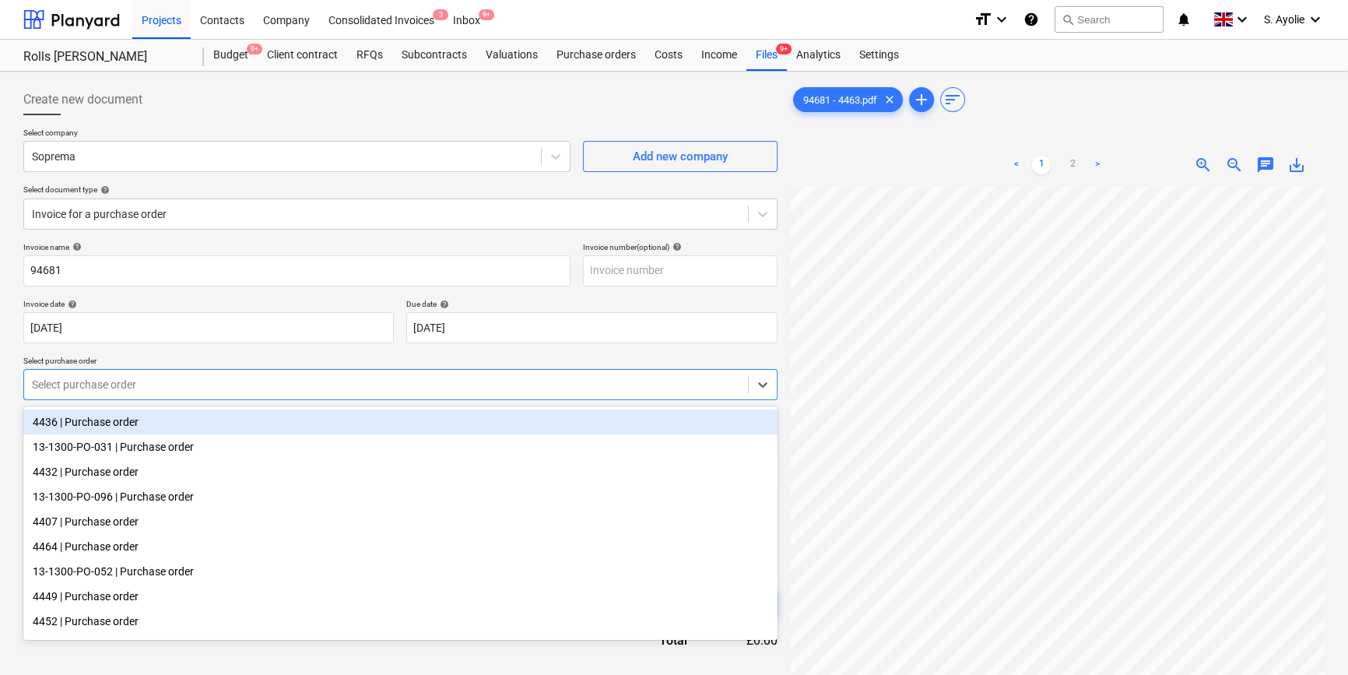
click at [247, 396] on div "Select purchase order" at bounding box center [400, 384] width 754 height 31
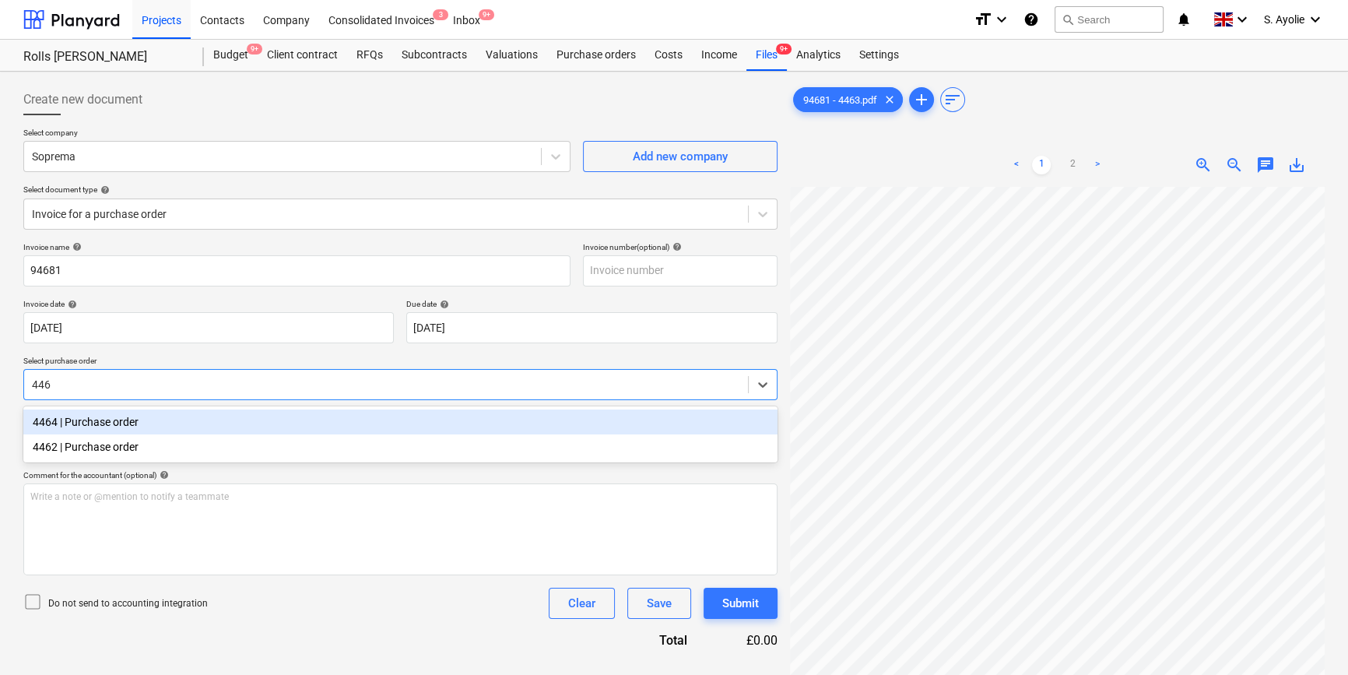
type input "446"
click at [16, 427] on div "Create new document Select company Soprema Add new company Select document type…" at bounding box center [674, 451] width 1348 height 759
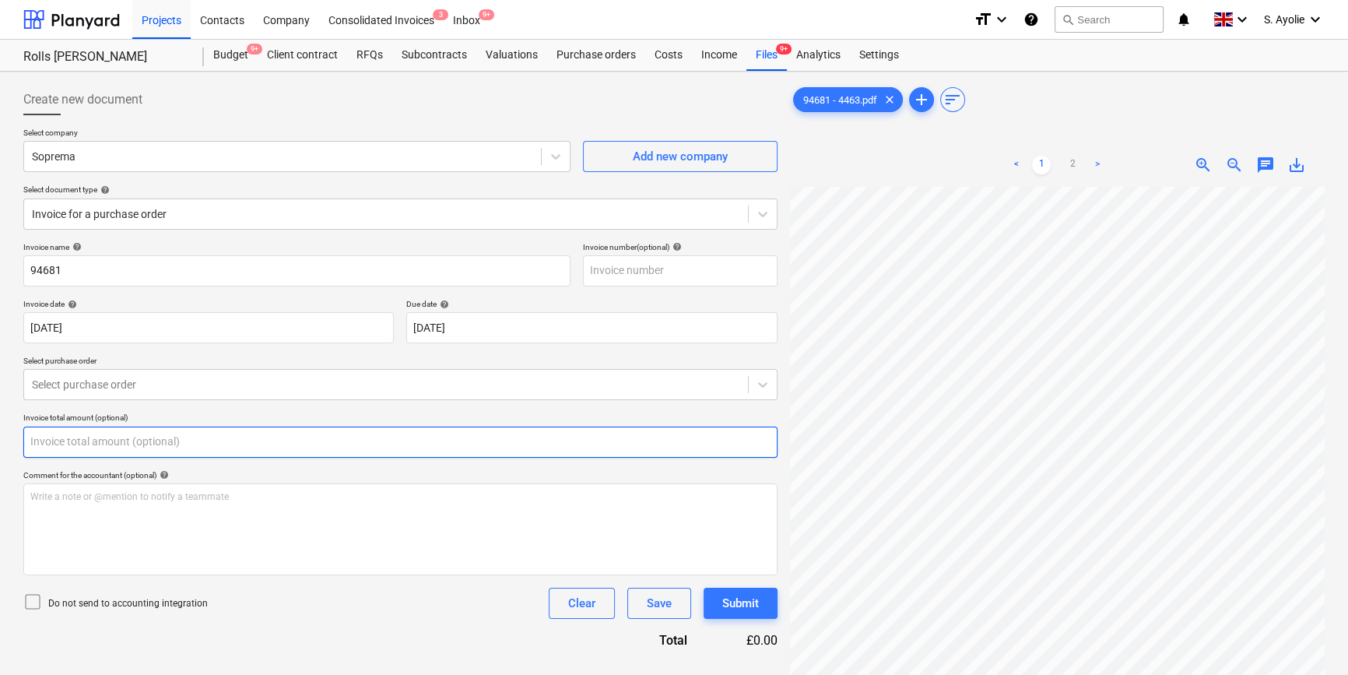
click at [127, 443] on input "text" at bounding box center [400, 442] width 754 height 31
type input "0.00"
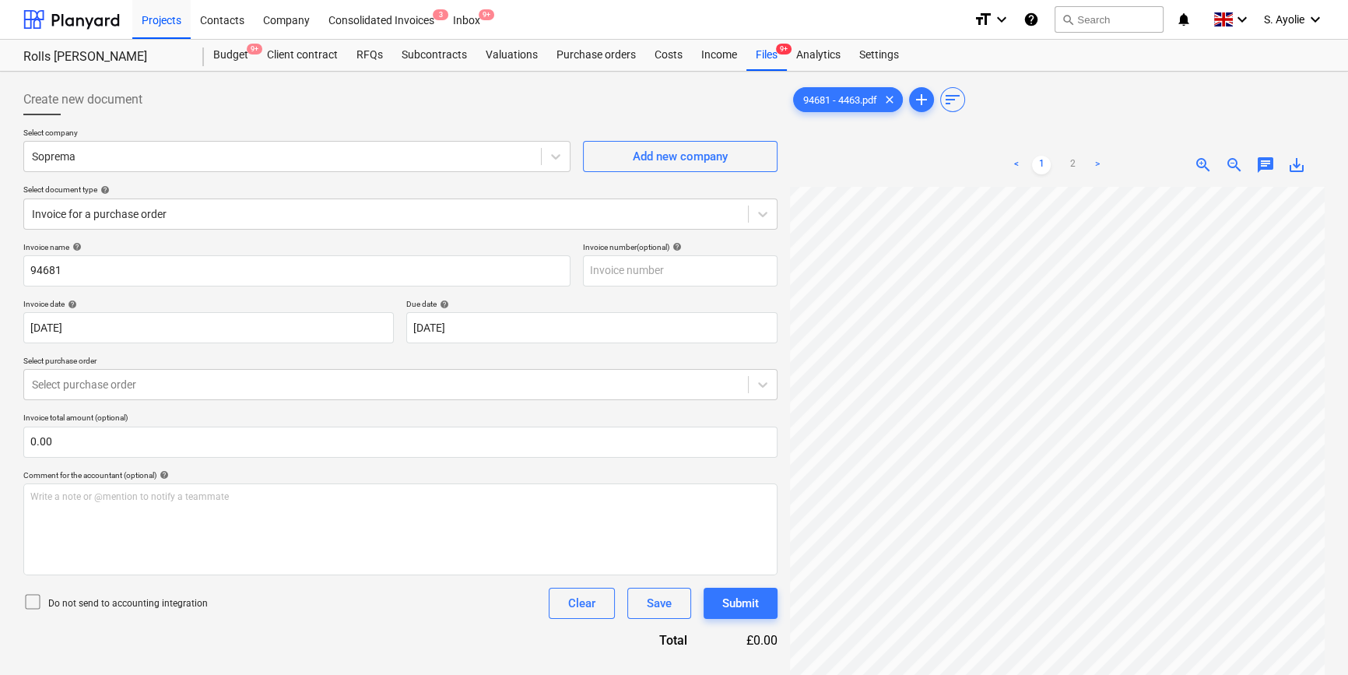
scroll to position [52, 68]
click at [624, 58] on div "Purchase orders" at bounding box center [596, 55] width 98 height 31
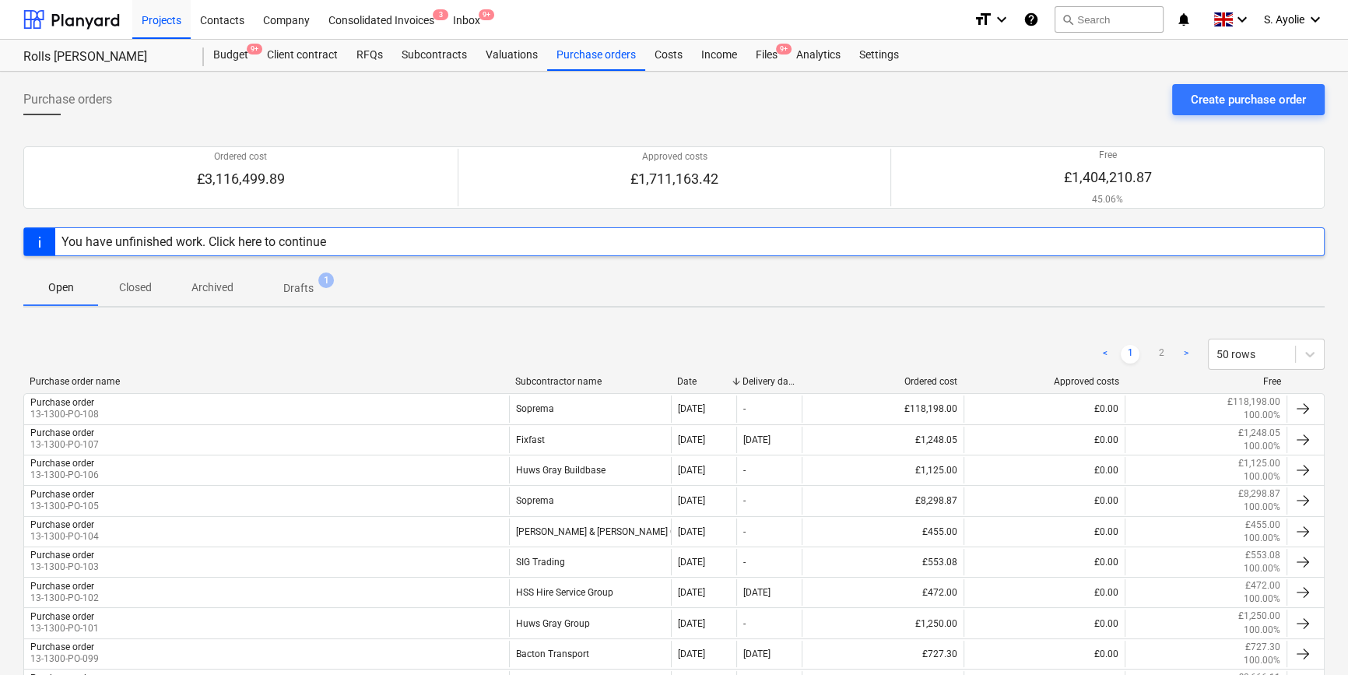
click at [224, 275] on span "Archived" at bounding box center [212, 288] width 79 height 26
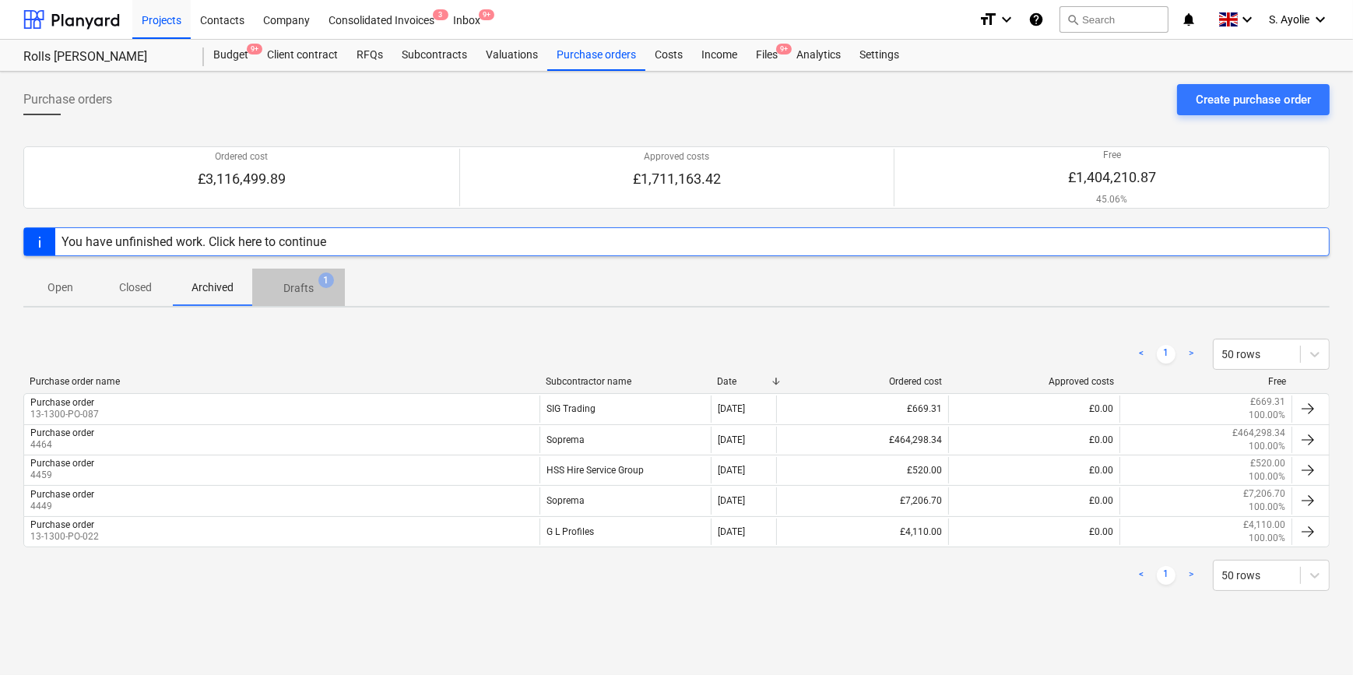
click at [283, 291] on p "Drafts" at bounding box center [298, 288] width 30 height 16
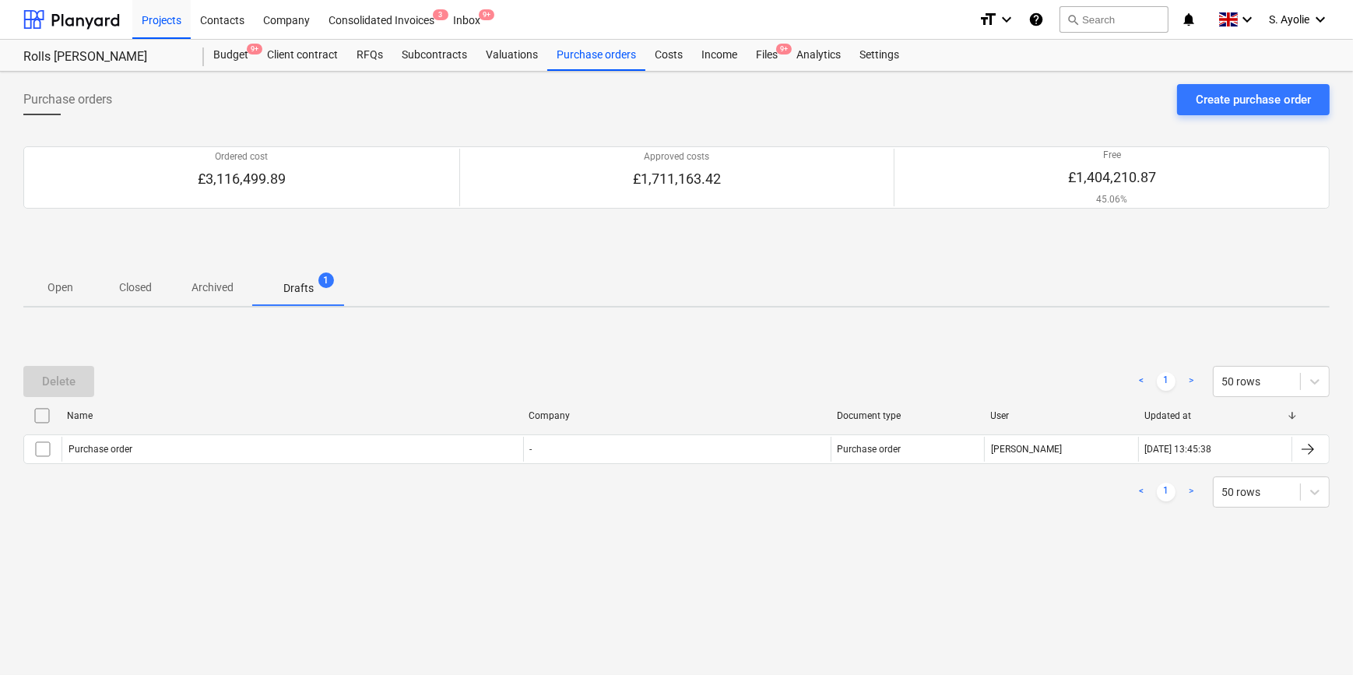
click at [209, 281] on p "Archived" at bounding box center [212, 287] width 42 height 16
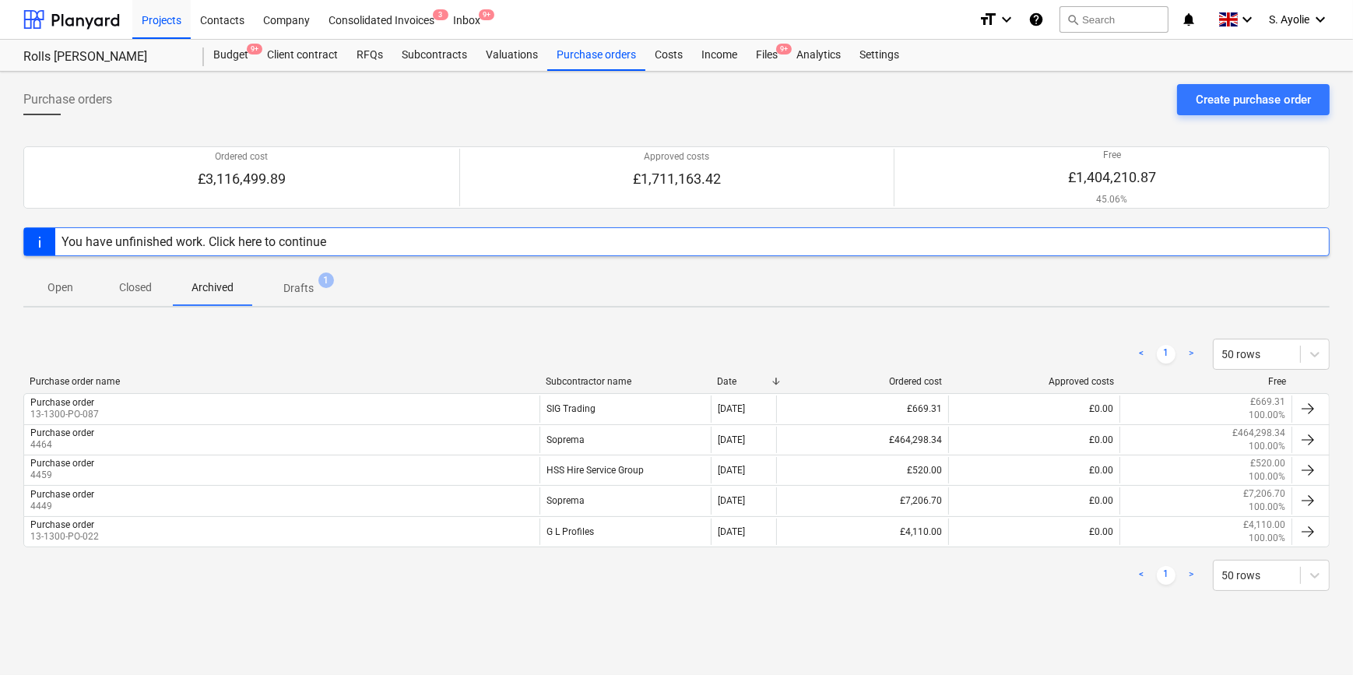
click at [155, 365] on div "< 1 > 50 rows" at bounding box center [676, 354] width 1306 height 31
click at [323, 274] on span "1" at bounding box center [326, 280] width 16 height 16
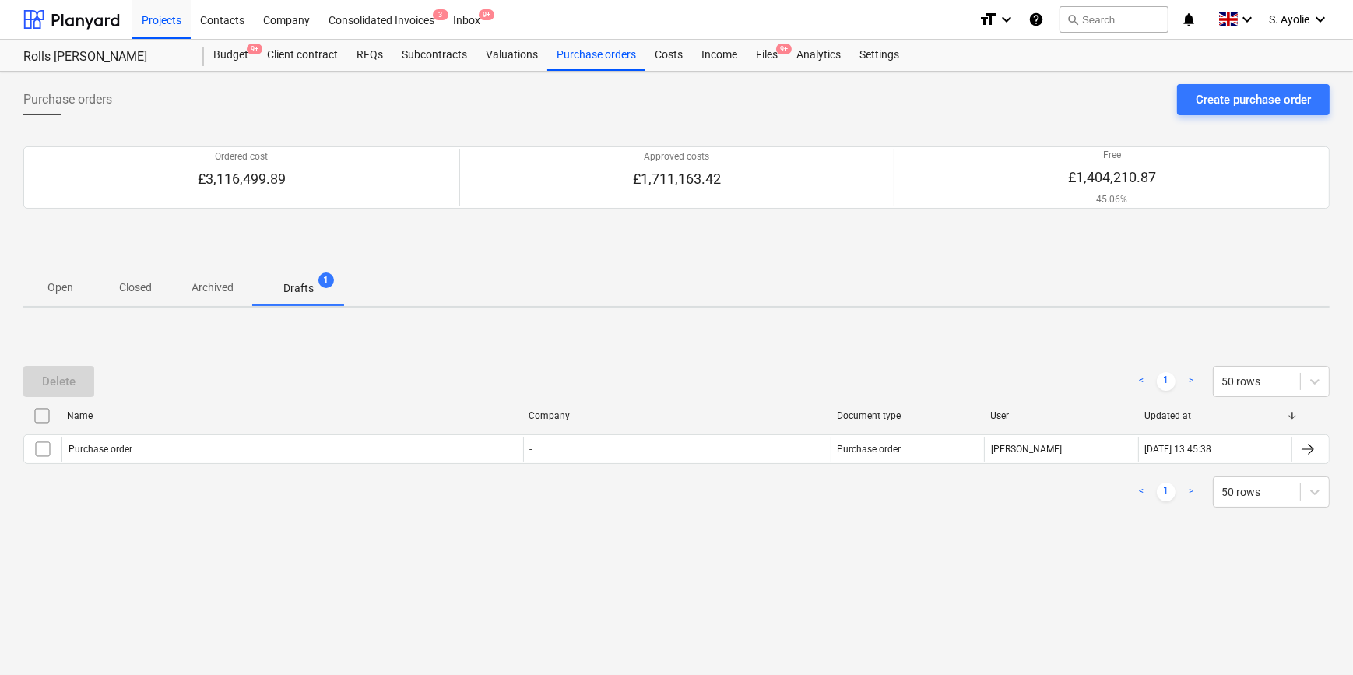
click at [217, 283] on p "Archived" at bounding box center [212, 287] width 42 height 16
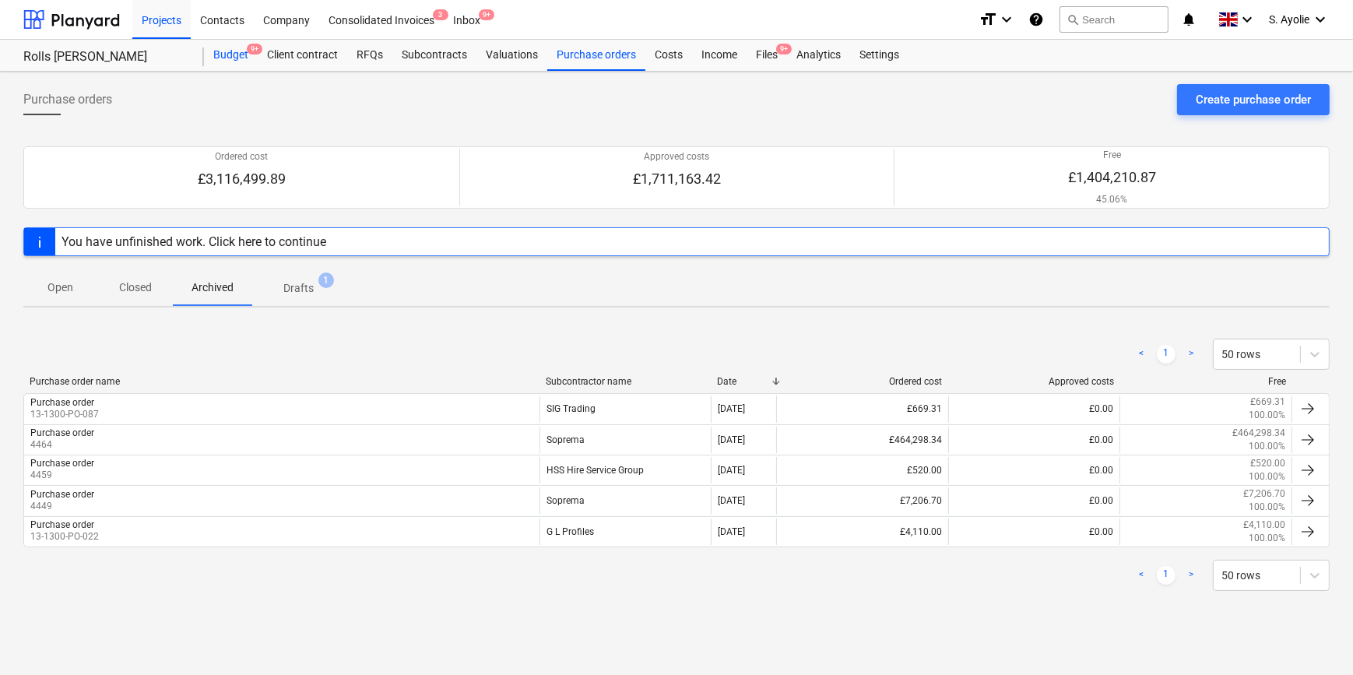
click at [248, 54] on div "Budget 9+" at bounding box center [231, 55] width 54 height 31
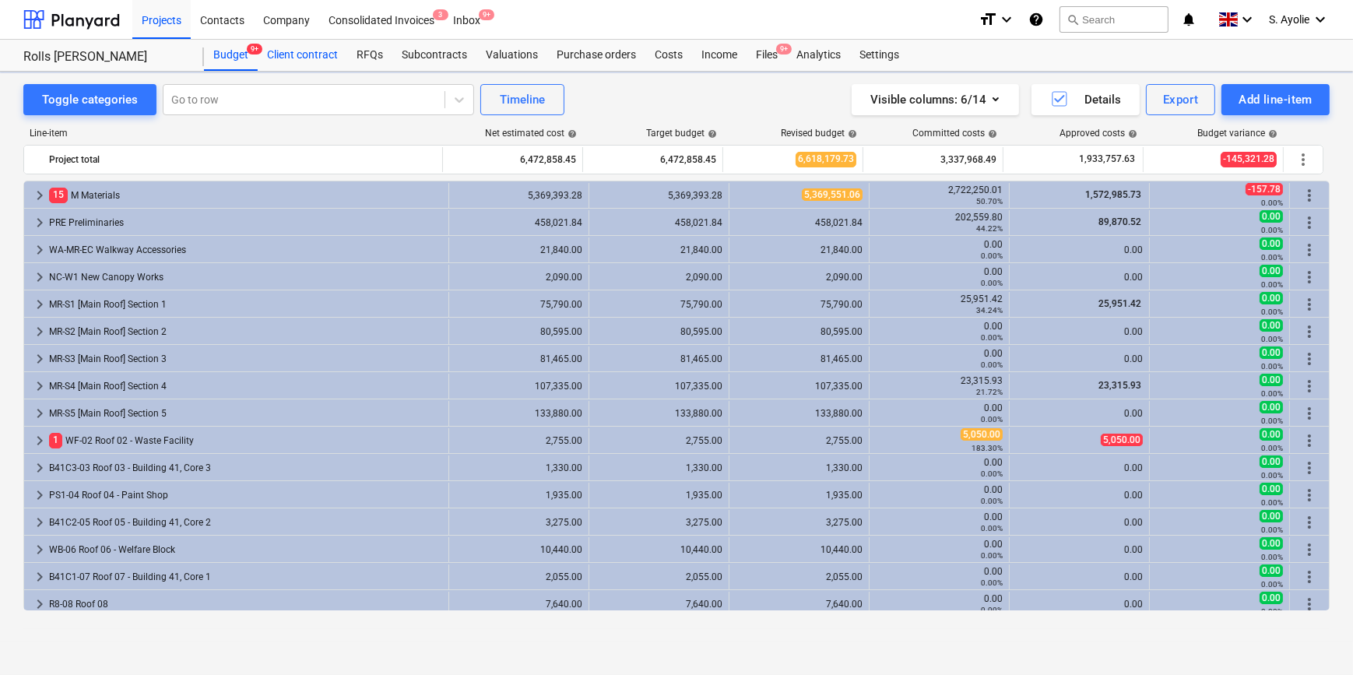
click at [279, 54] on div "Client contract" at bounding box center [303, 55] width 90 height 31
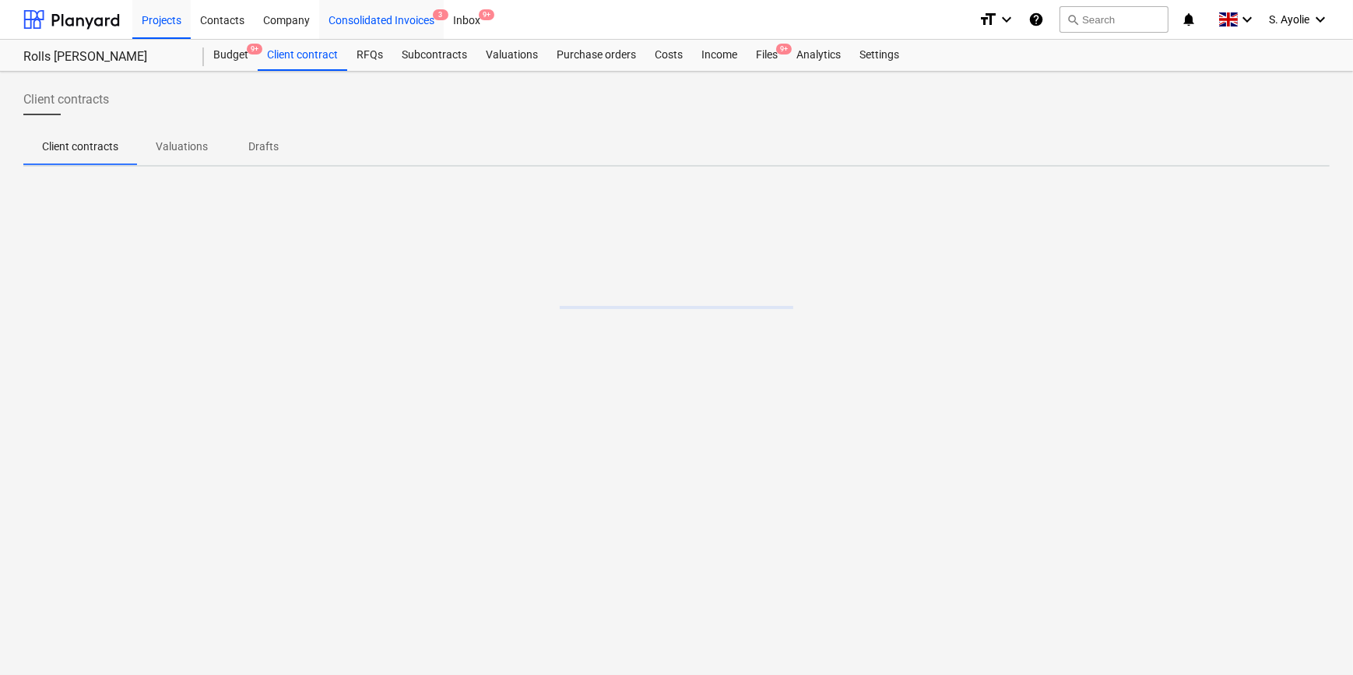
click at [435, 12] on span "3" at bounding box center [441, 14] width 16 height 11
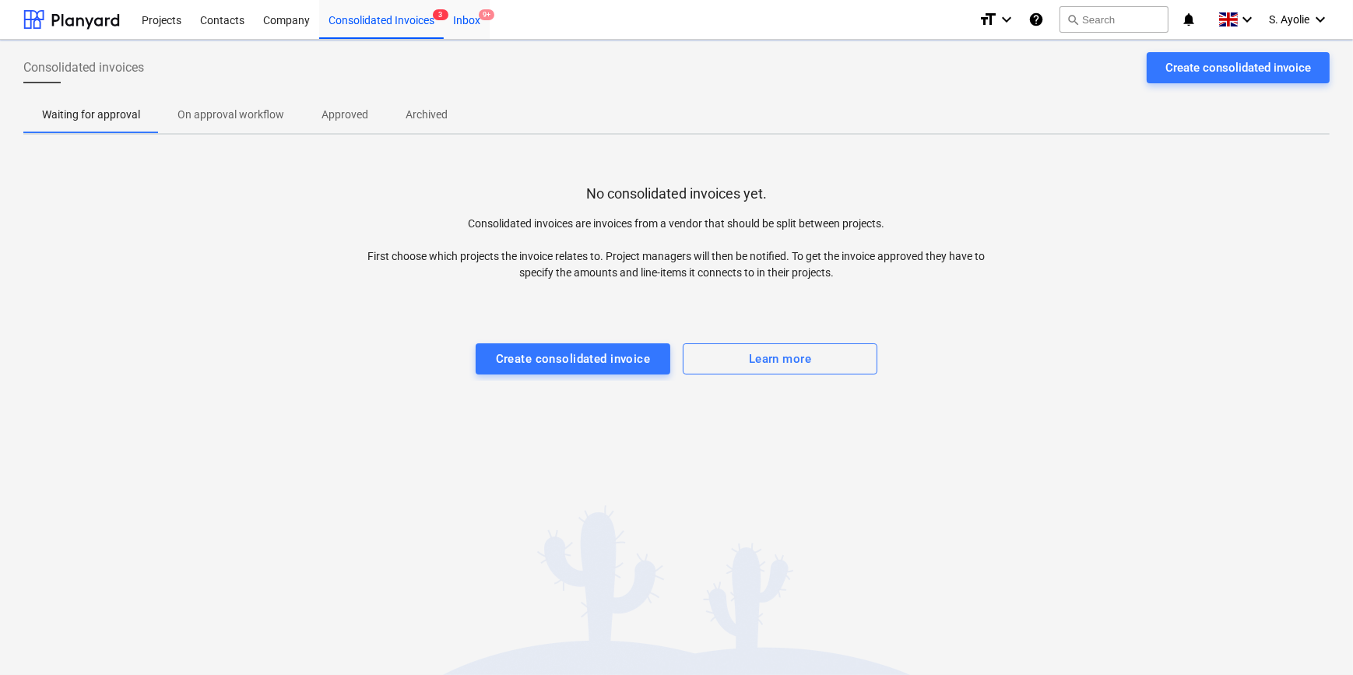
click at [483, 23] on div "Inbox 9+" at bounding box center [467, 19] width 46 height 40
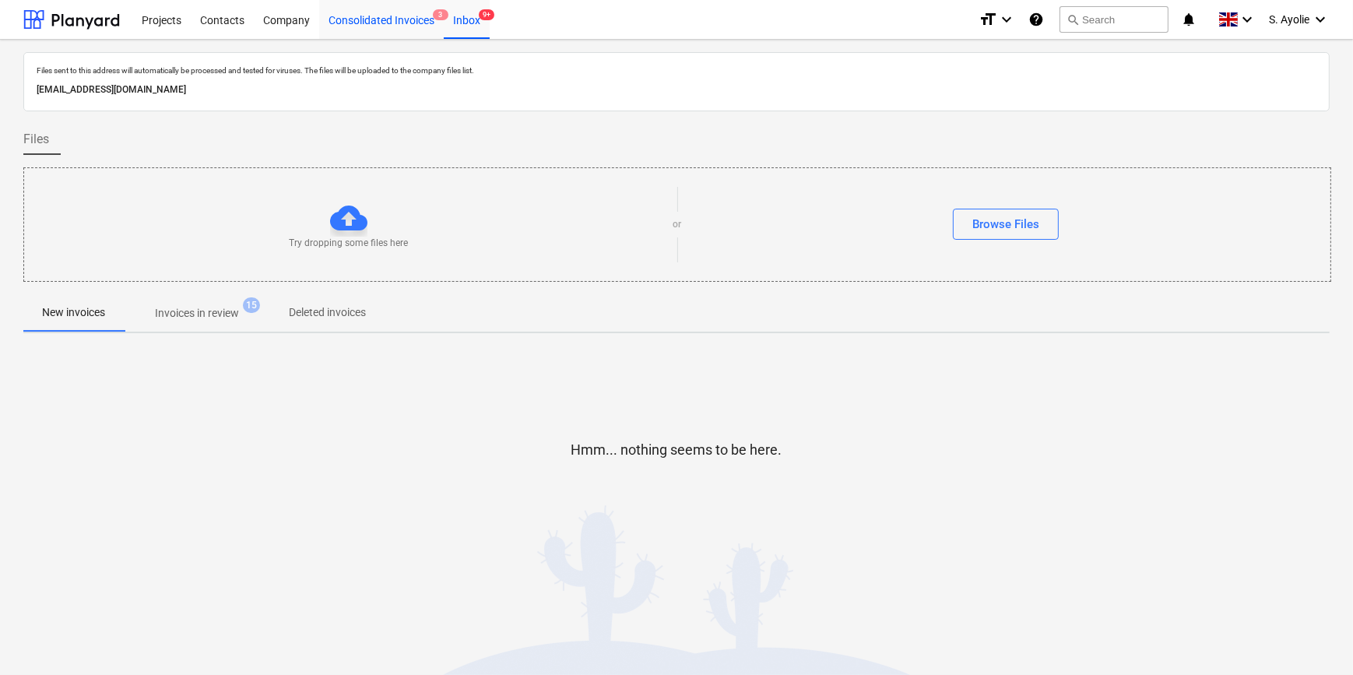
click at [383, 17] on div "Consolidated Invoices 3" at bounding box center [381, 19] width 125 height 40
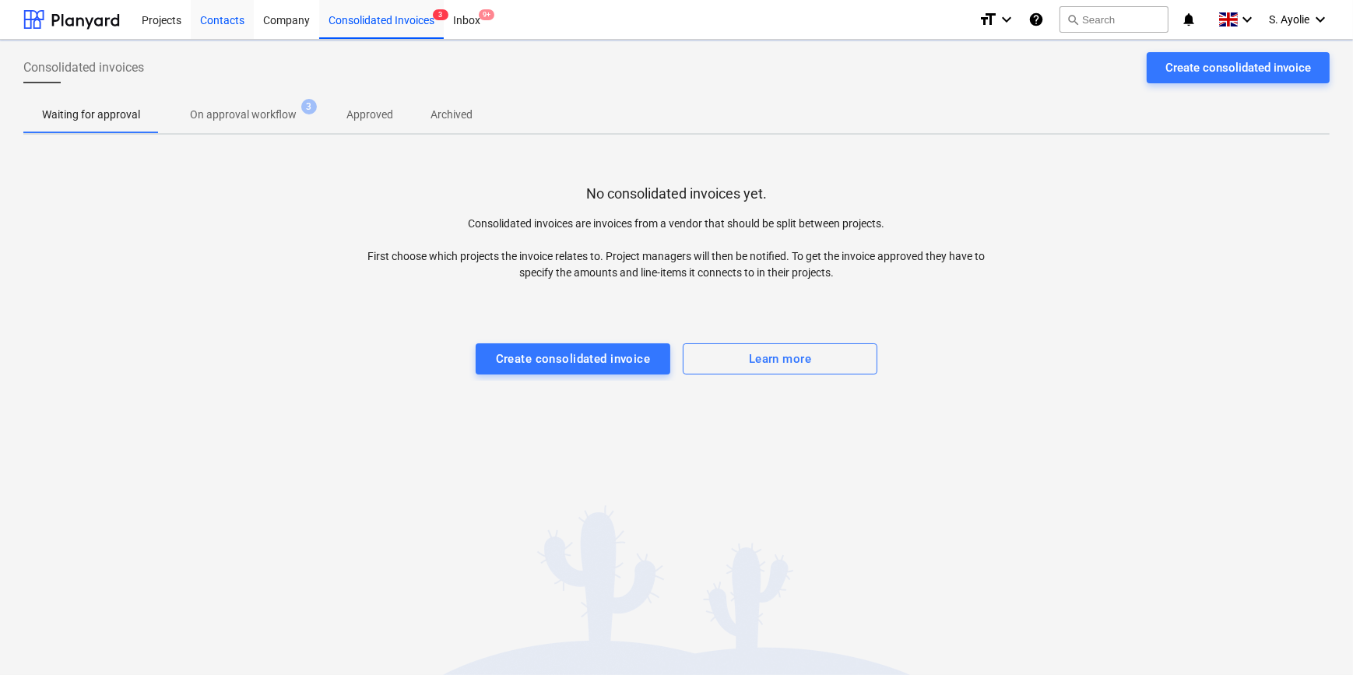
click at [232, 19] on div "Contacts" at bounding box center [222, 19] width 63 height 40
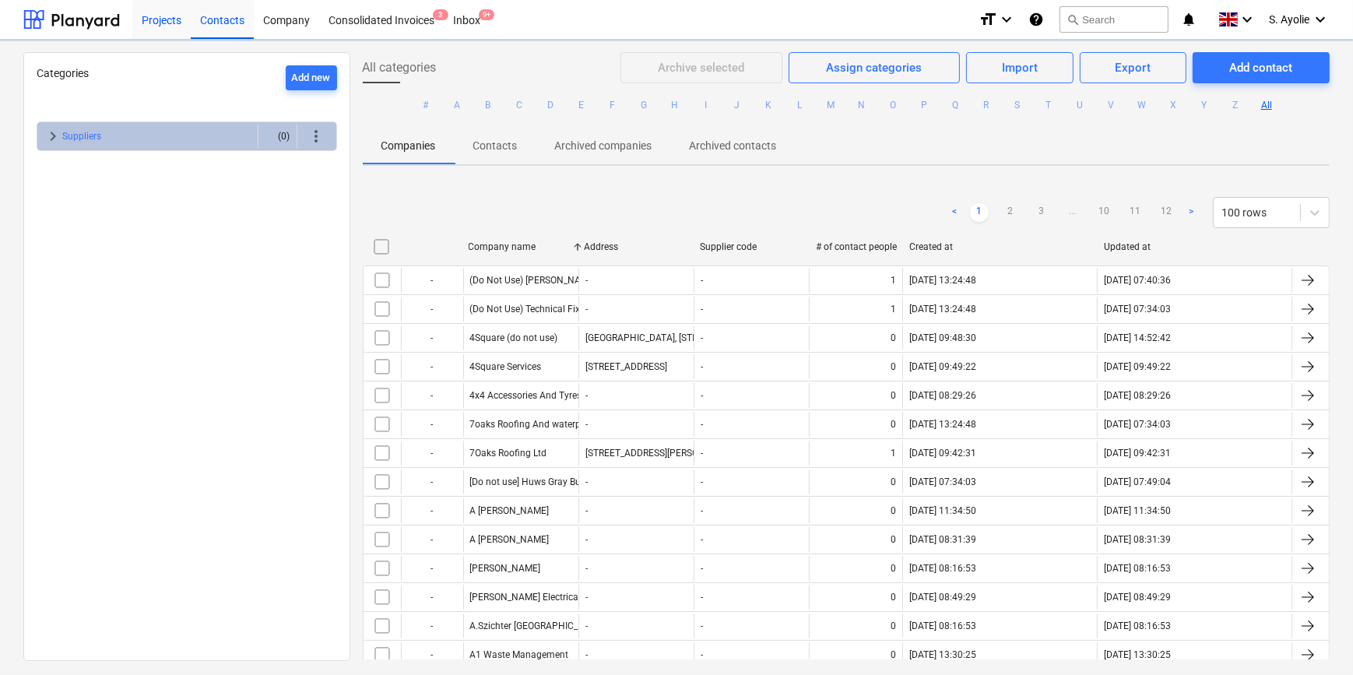
click at [177, 19] on div "Projects" at bounding box center [161, 19] width 58 height 40
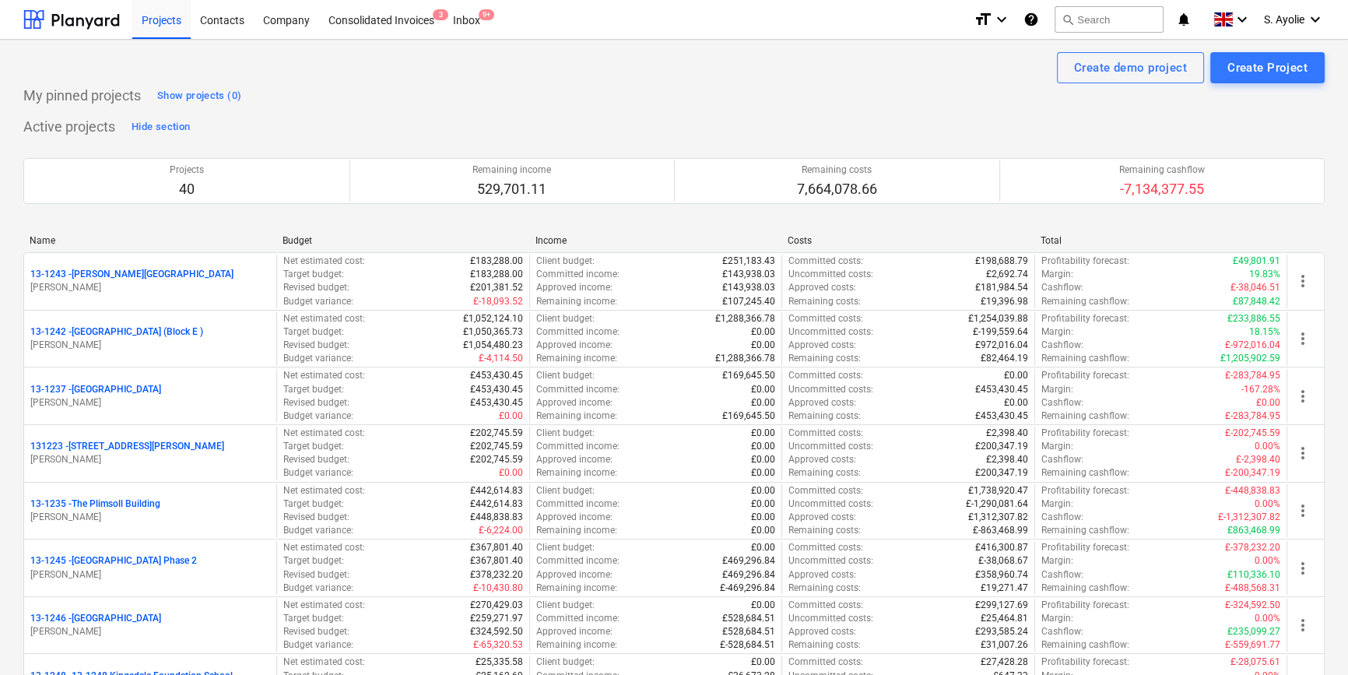
click at [342, 145] on div "Projects 40 Remaining income 529,701.11 Remaining costs 7,664,078.66 Remaining …" at bounding box center [673, 180] width 1301 height 83
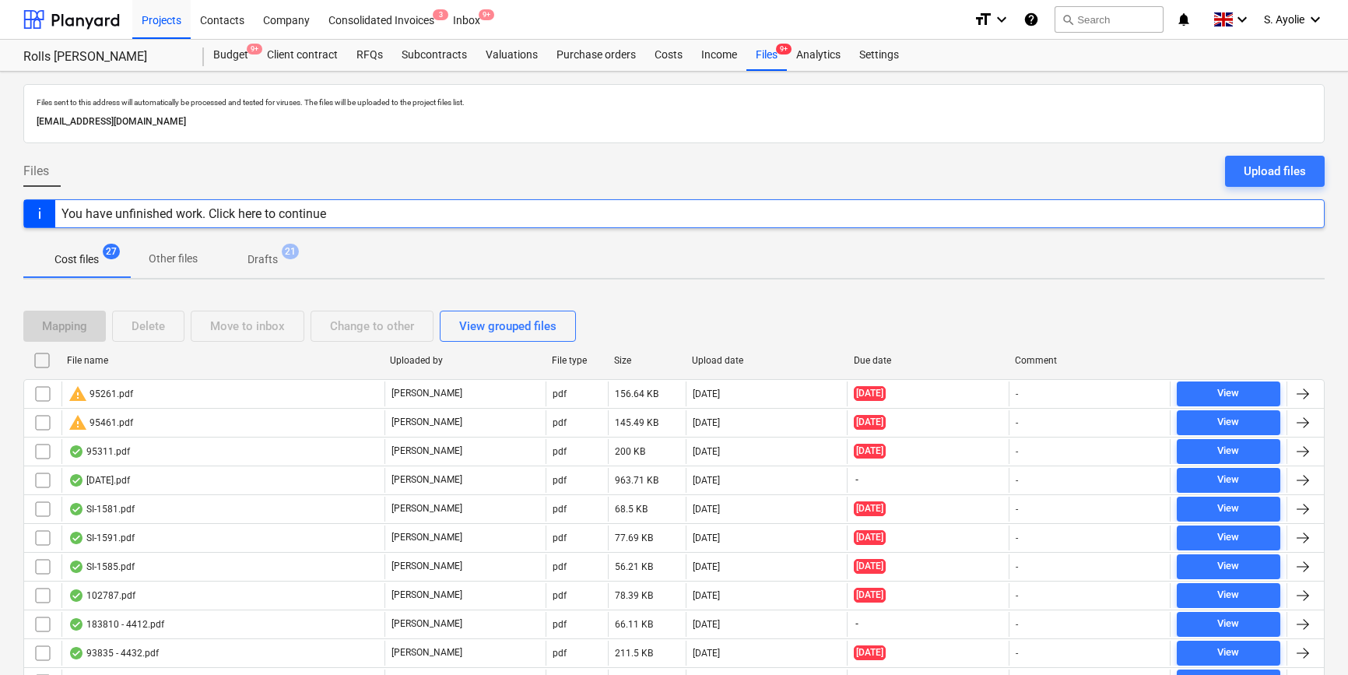
scroll to position [760, 0]
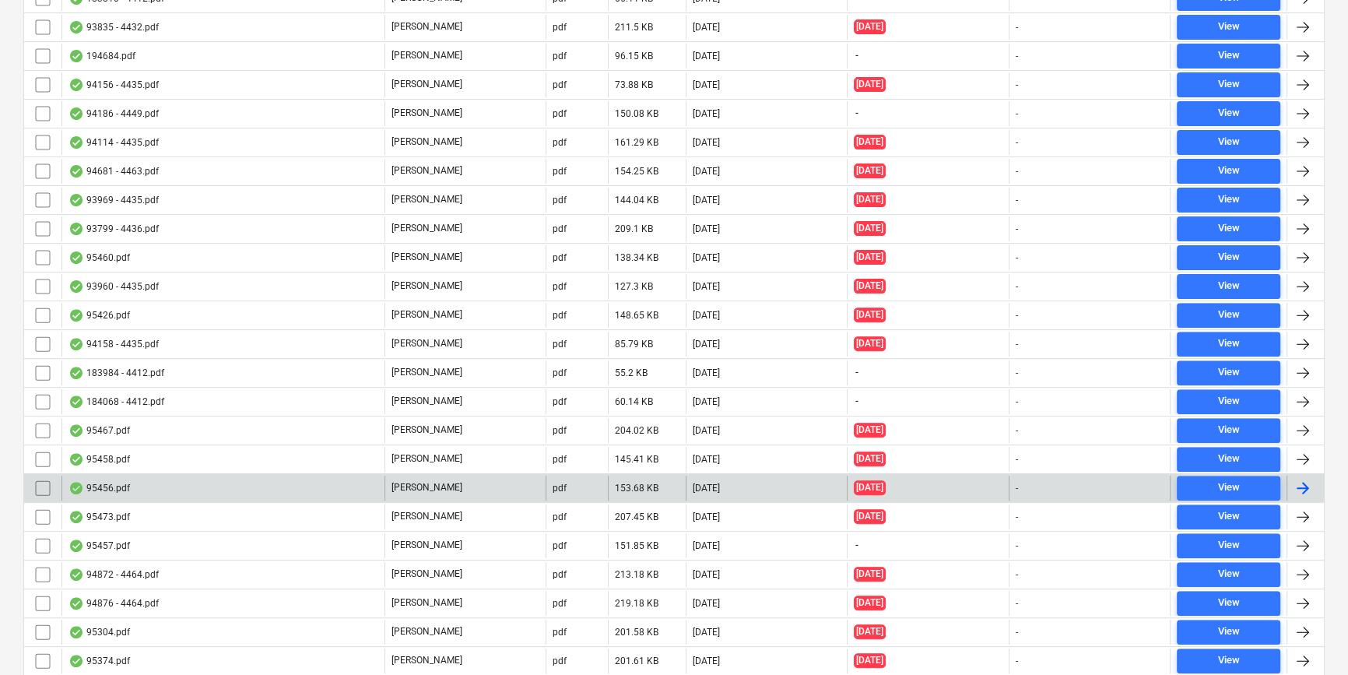
scroll to position [623, 0]
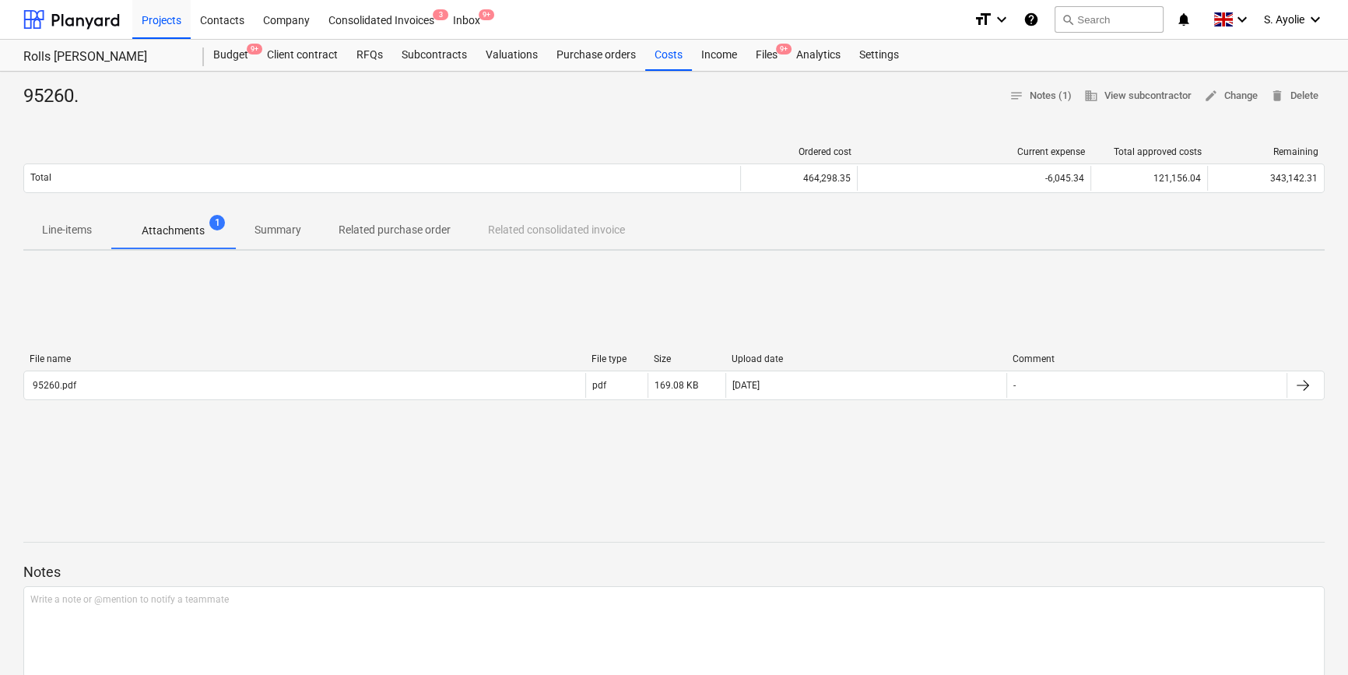
scroll to position [70, 0]
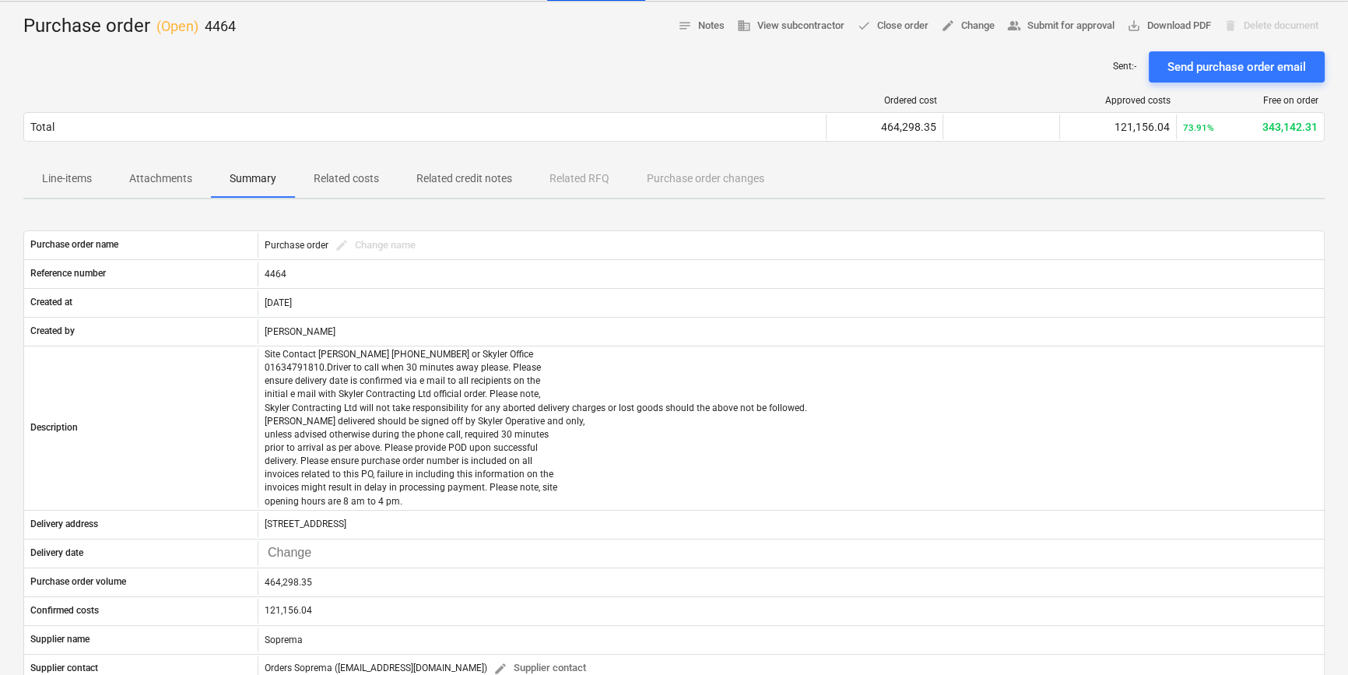
scroll to position [121, 0]
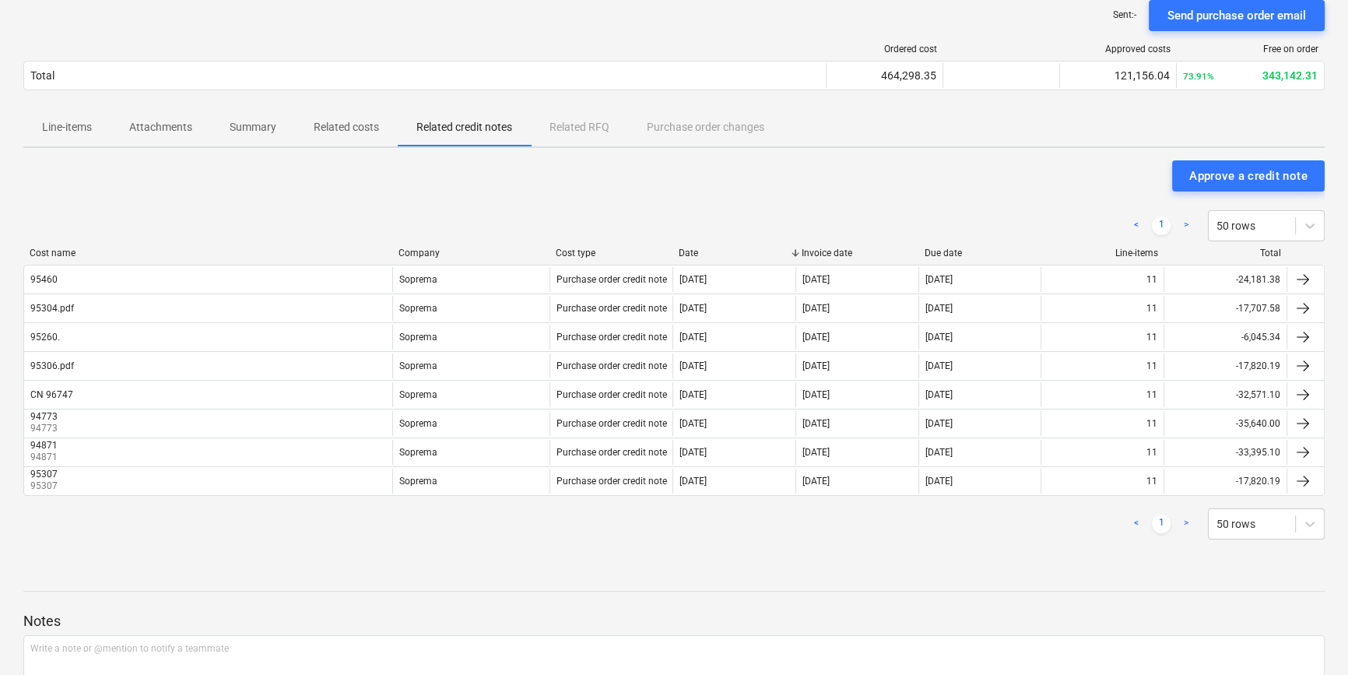
scroll to position [88, 0]
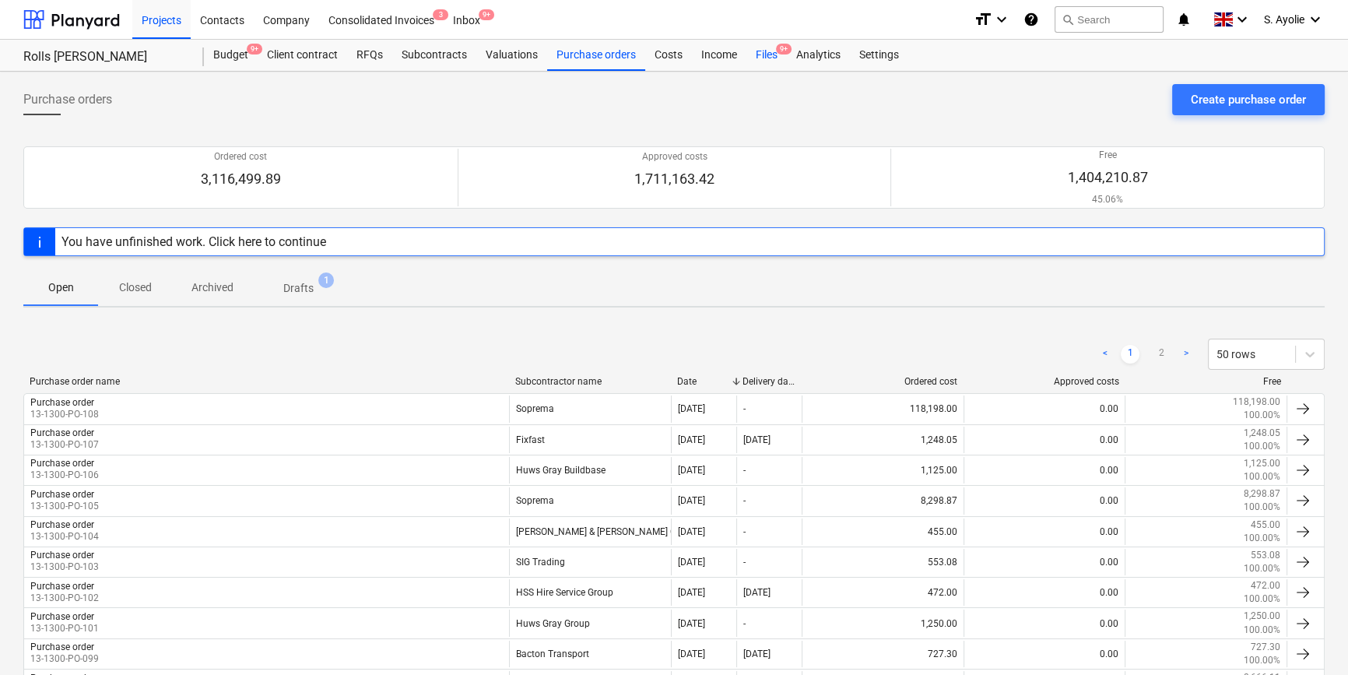
click at [778, 57] on div "Files 9+" at bounding box center [766, 55] width 40 height 31
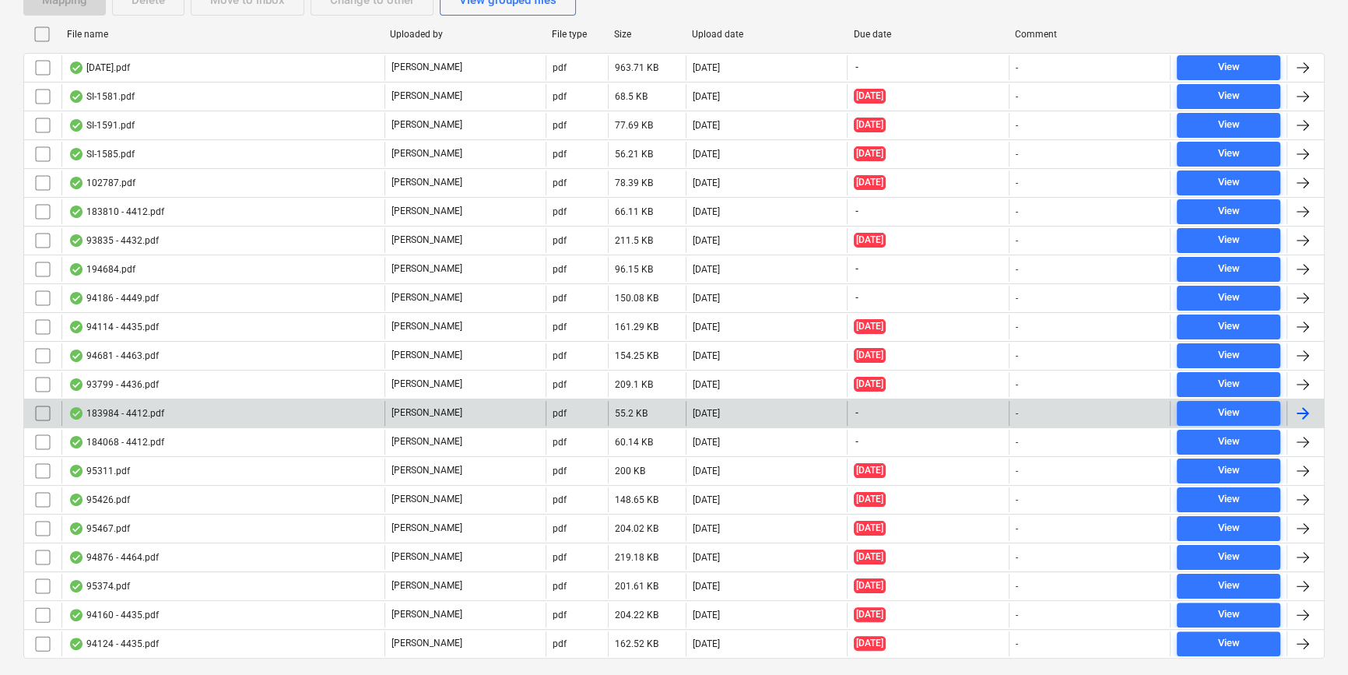
scroll to position [292, 0]
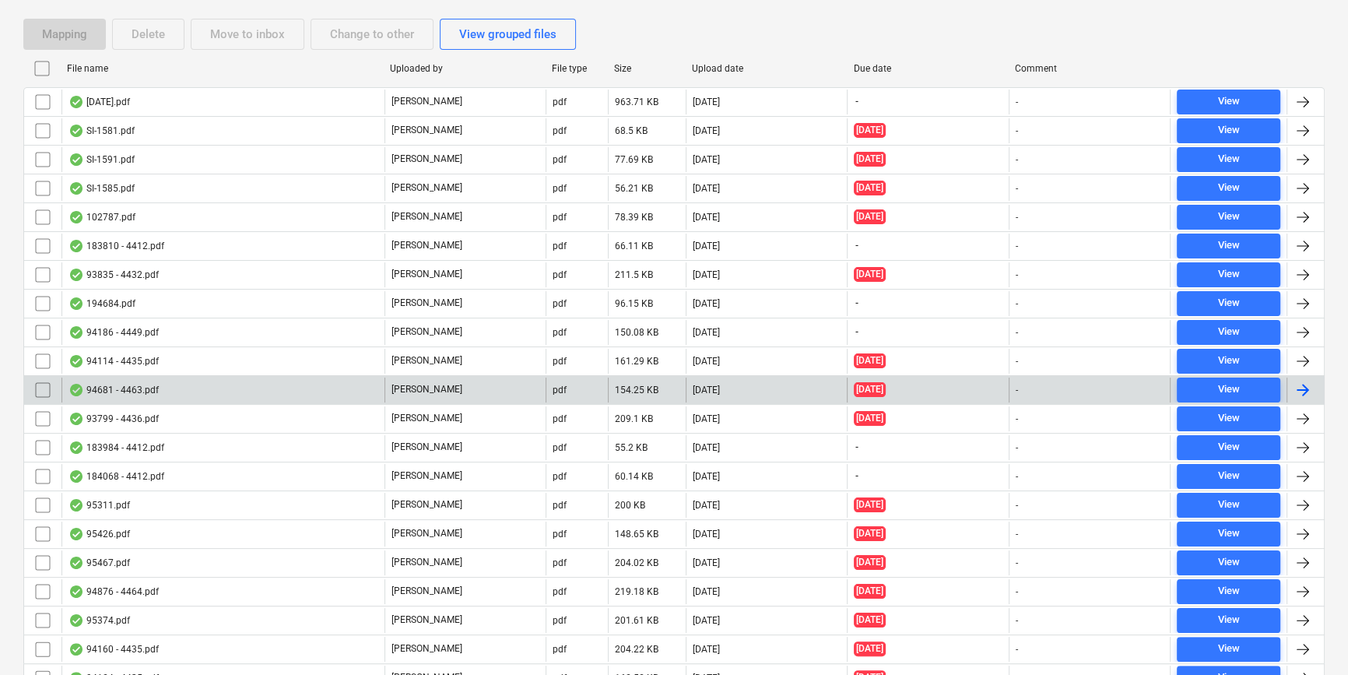
click at [220, 386] on div "94681 - 4463.pdf" at bounding box center [222, 390] width 323 height 25
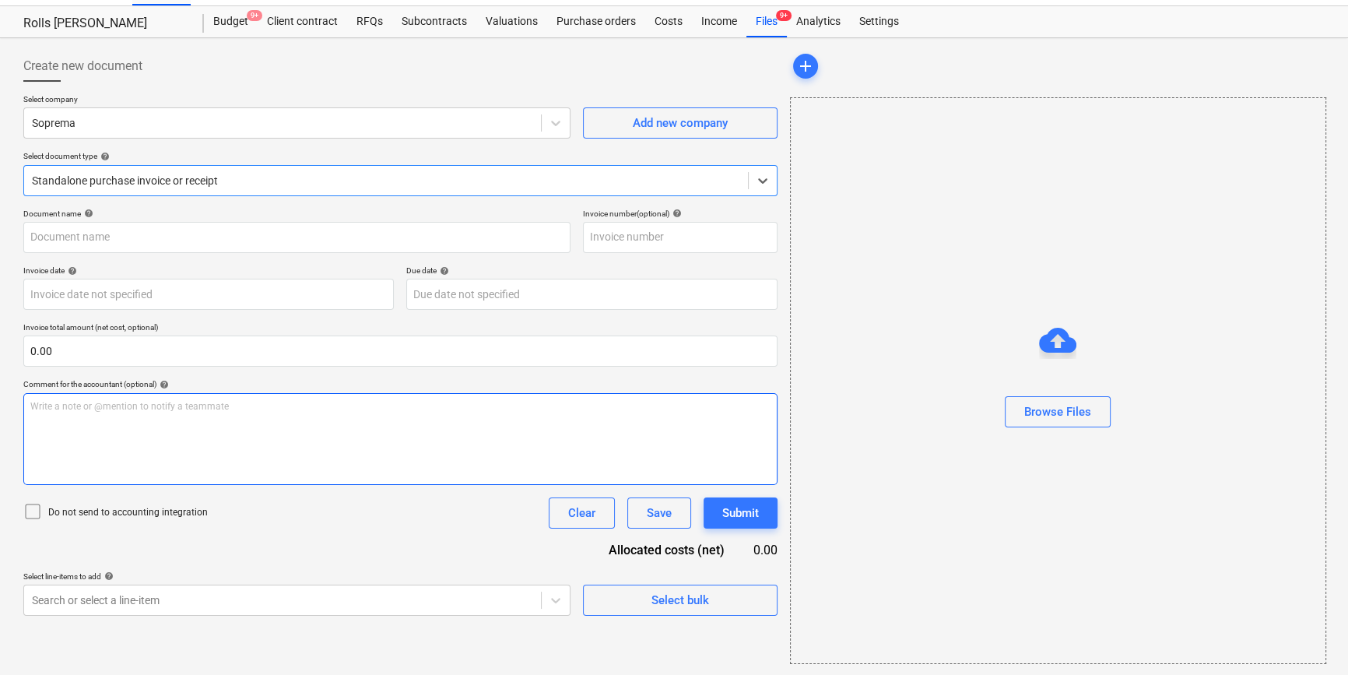
type input "4463"
type input "15 Jul 2025"
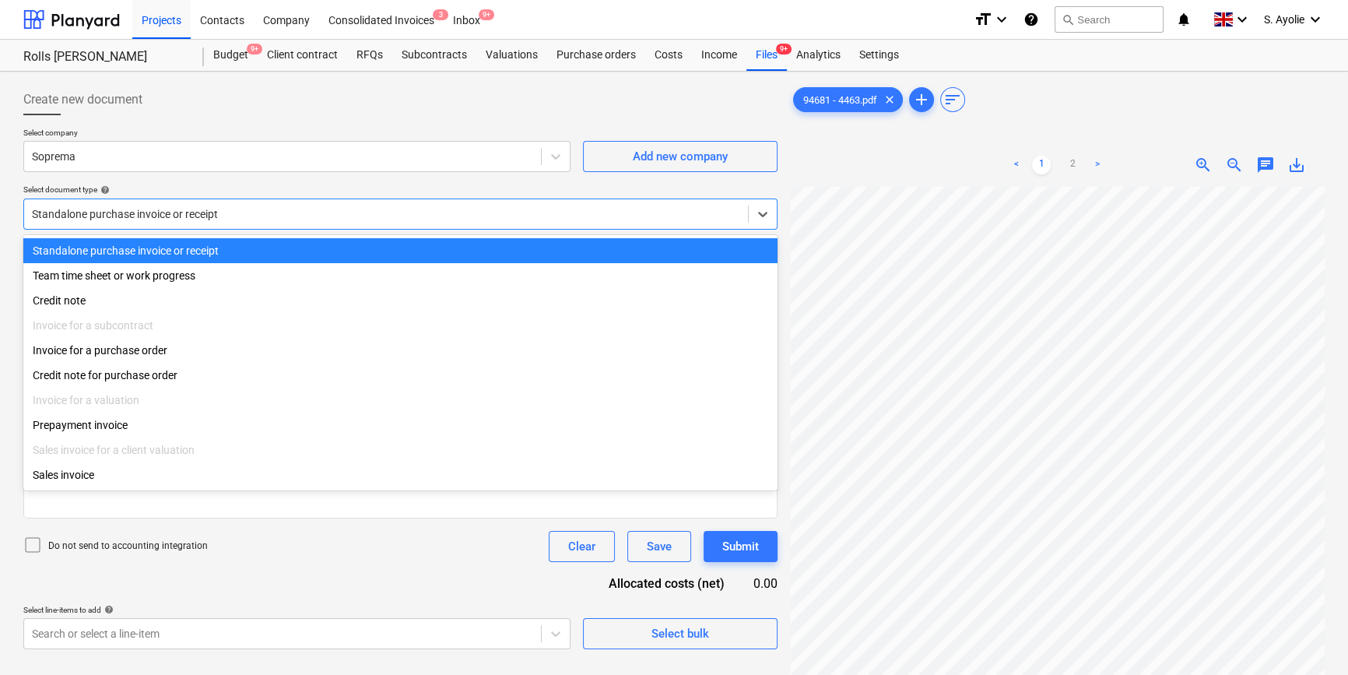
click at [226, 214] on div at bounding box center [386, 214] width 708 height 16
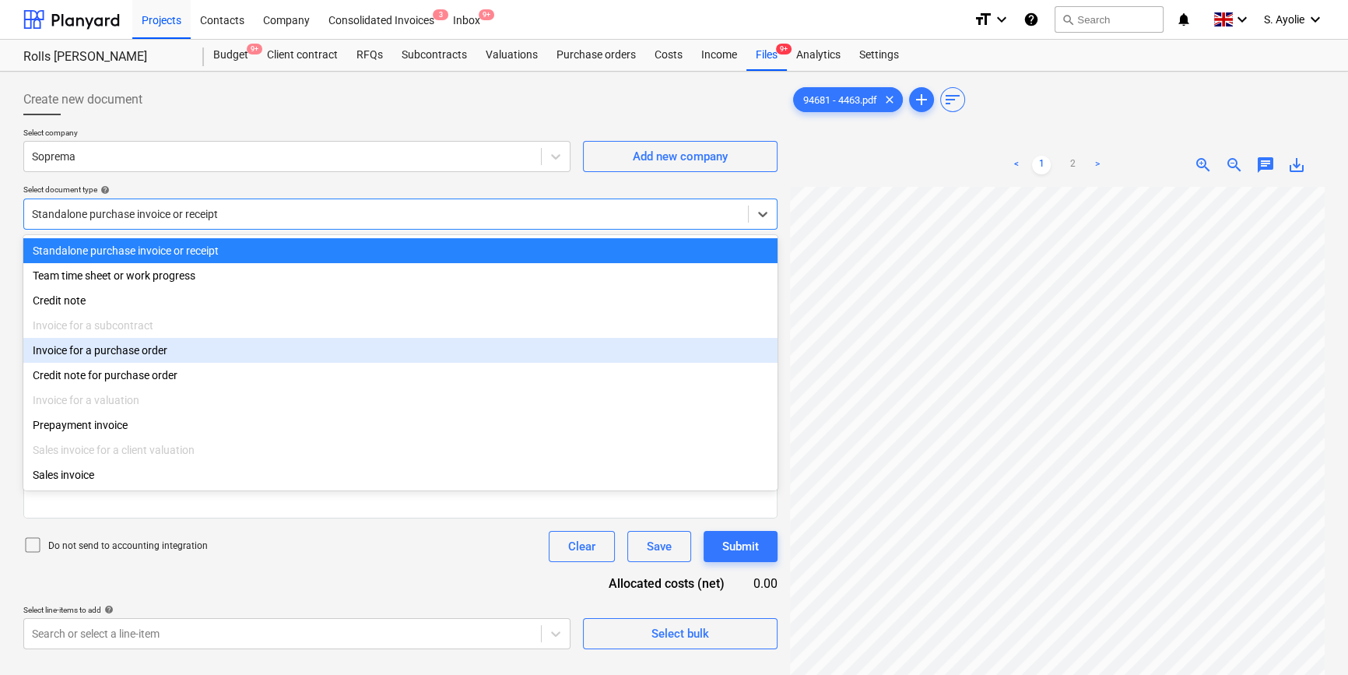
click at [209, 357] on div "Invoice for a purchase order" at bounding box center [400, 350] width 754 height 25
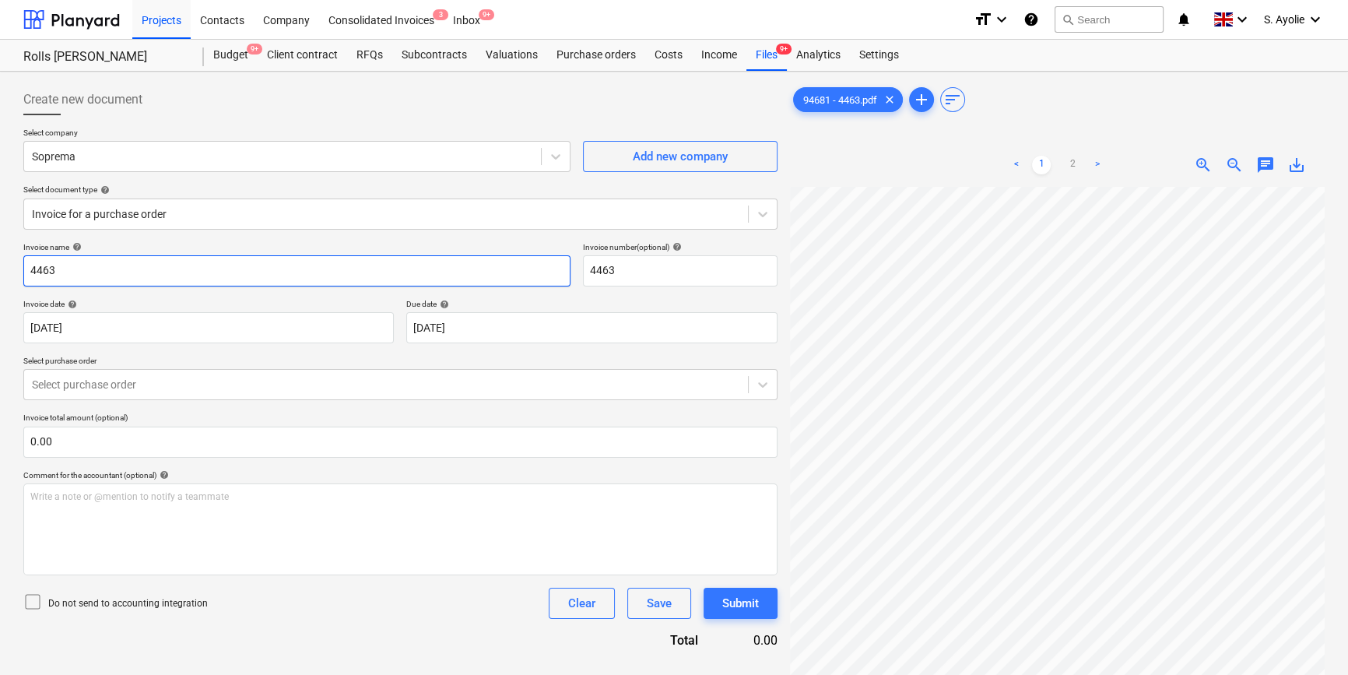
drag, startPoint x: 130, startPoint y: 277, endPoint x: -125, endPoint y: 244, distance: 257.4
click at [0, 244] on html "Projects Contacts Company Consolidated Invoices 3 Inbox 9+ format_size keyboard…" at bounding box center [674, 337] width 1348 height 675
type input "94681"
drag, startPoint x: 623, startPoint y: 264, endPoint x: 489, endPoint y: 262, distance: 133.9
click at [497, 254] on div "Invoice name help 94681 Invoice number (optional) help 4463" at bounding box center [400, 264] width 754 height 44
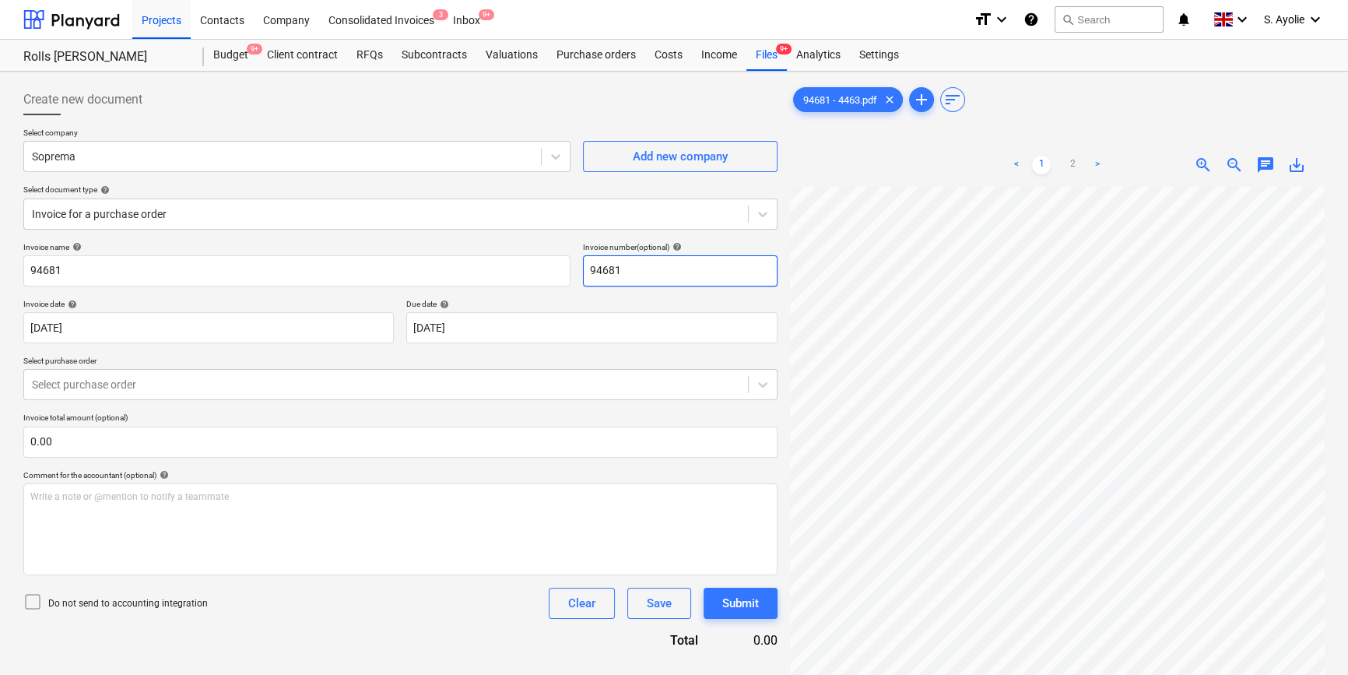
type input "94681"
click at [575, 295] on div "Invoice name help 94681 Invoice number (optional) help 94681 Invoice date help …" at bounding box center [400, 445] width 754 height 407
click at [209, 382] on div at bounding box center [386, 385] width 708 height 16
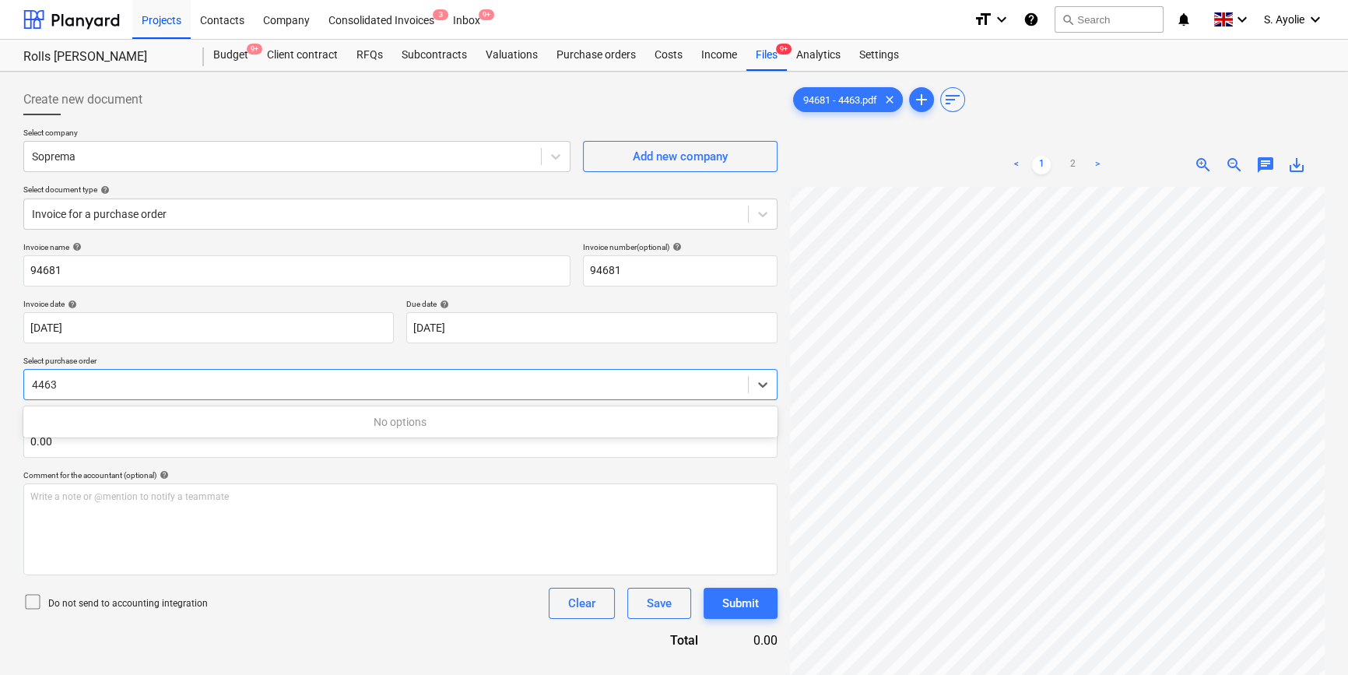
type input "4463"
click at [426, 470] on div "Comment for the accountant (optional) help" at bounding box center [400, 475] width 754 height 10
click at [764, 64] on div "Files 9+" at bounding box center [766, 55] width 40 height 31
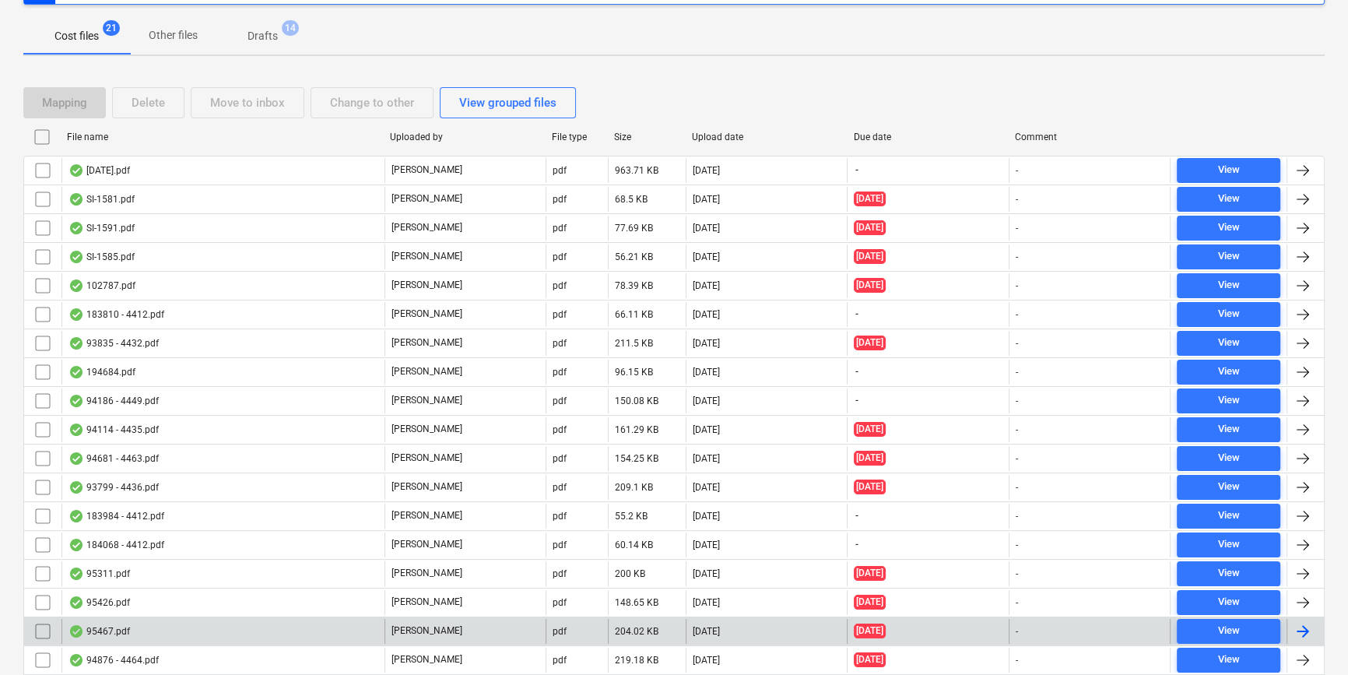
scroll to position [283, 0]
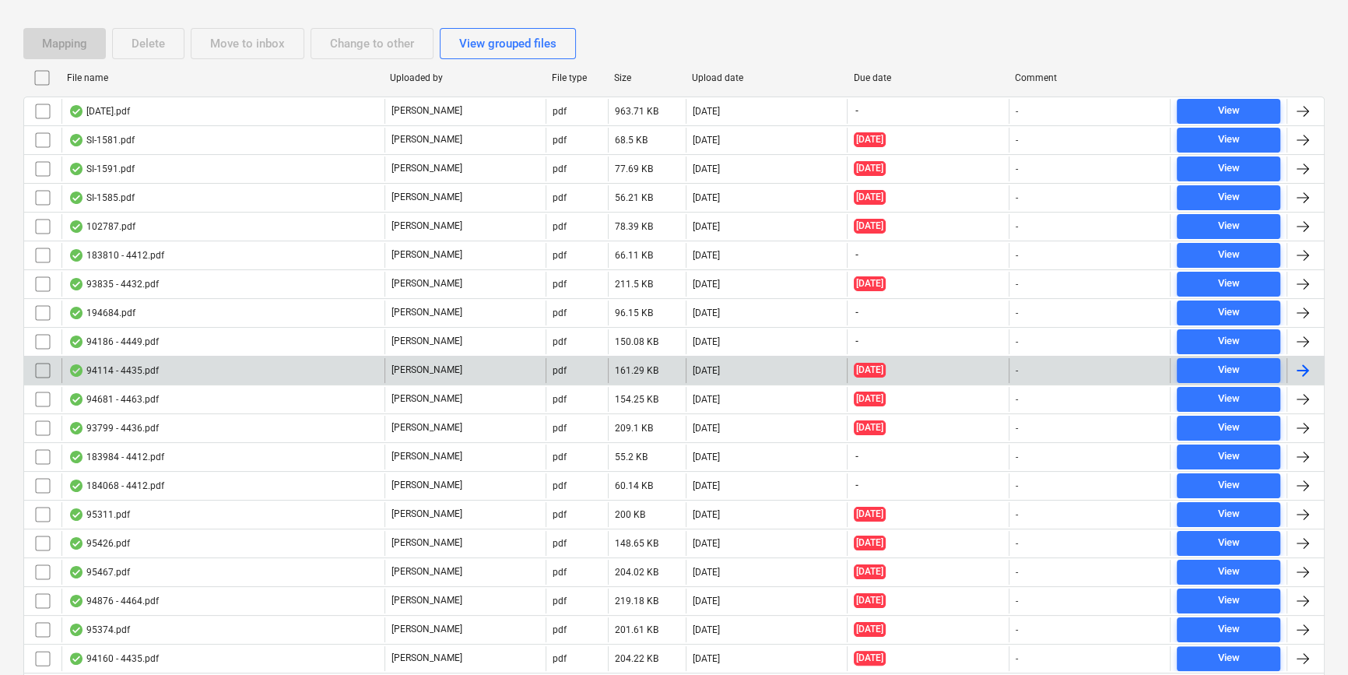
click at [188, 371] on div "94114 - 4435.pdf" at bounding box center [222, 370] width 323 height 25
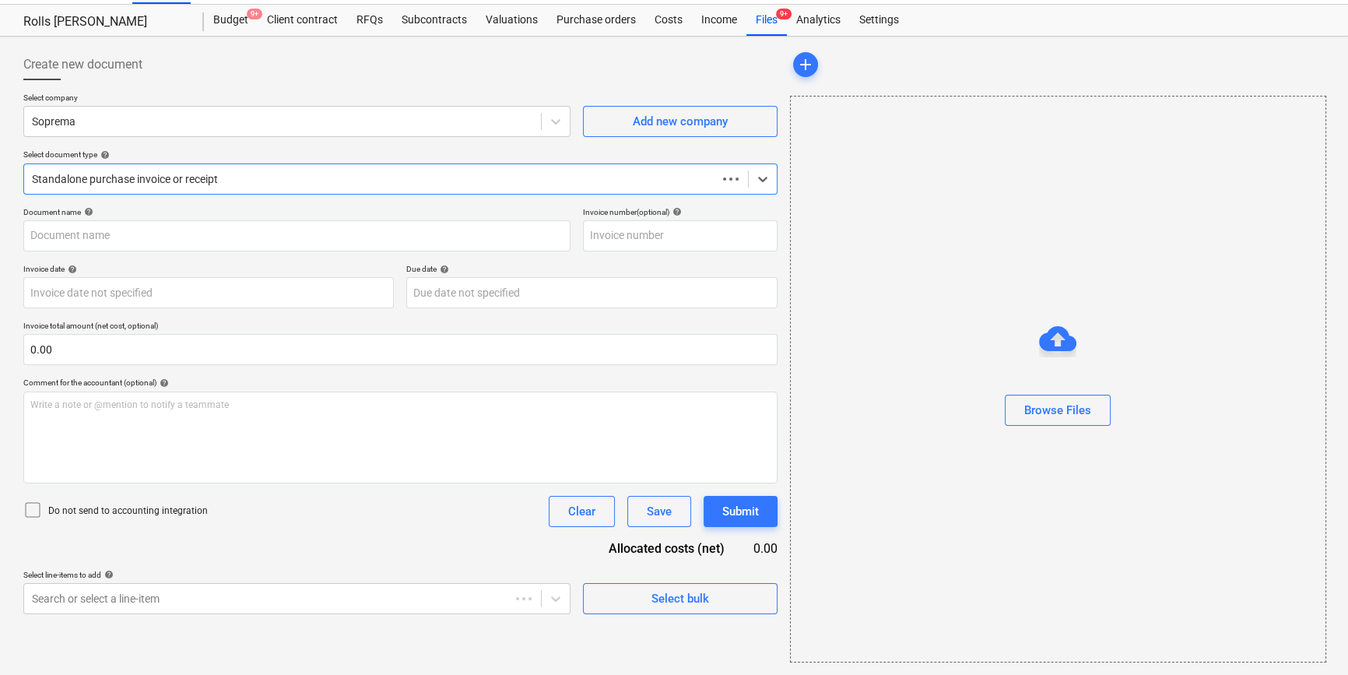
scroll to position [33, 0]
type input "4435"
type input "18 Jun 2025"
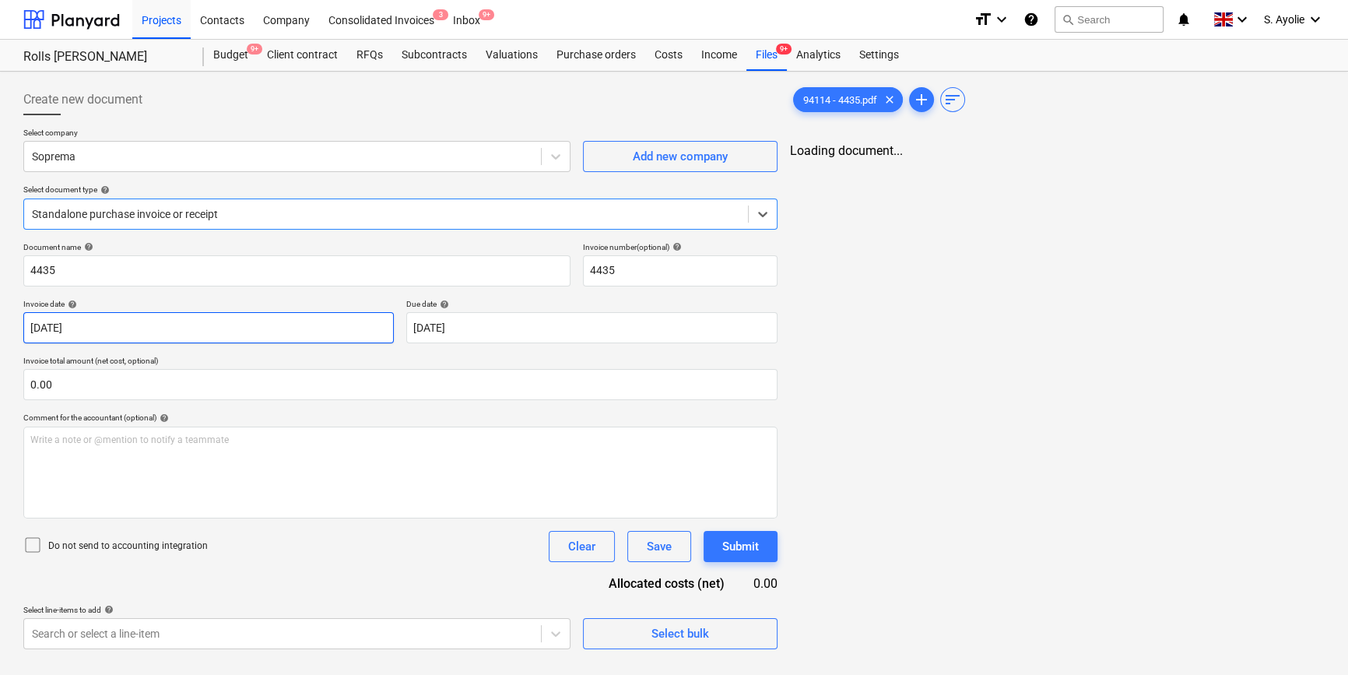
scroll to position [0, 0]
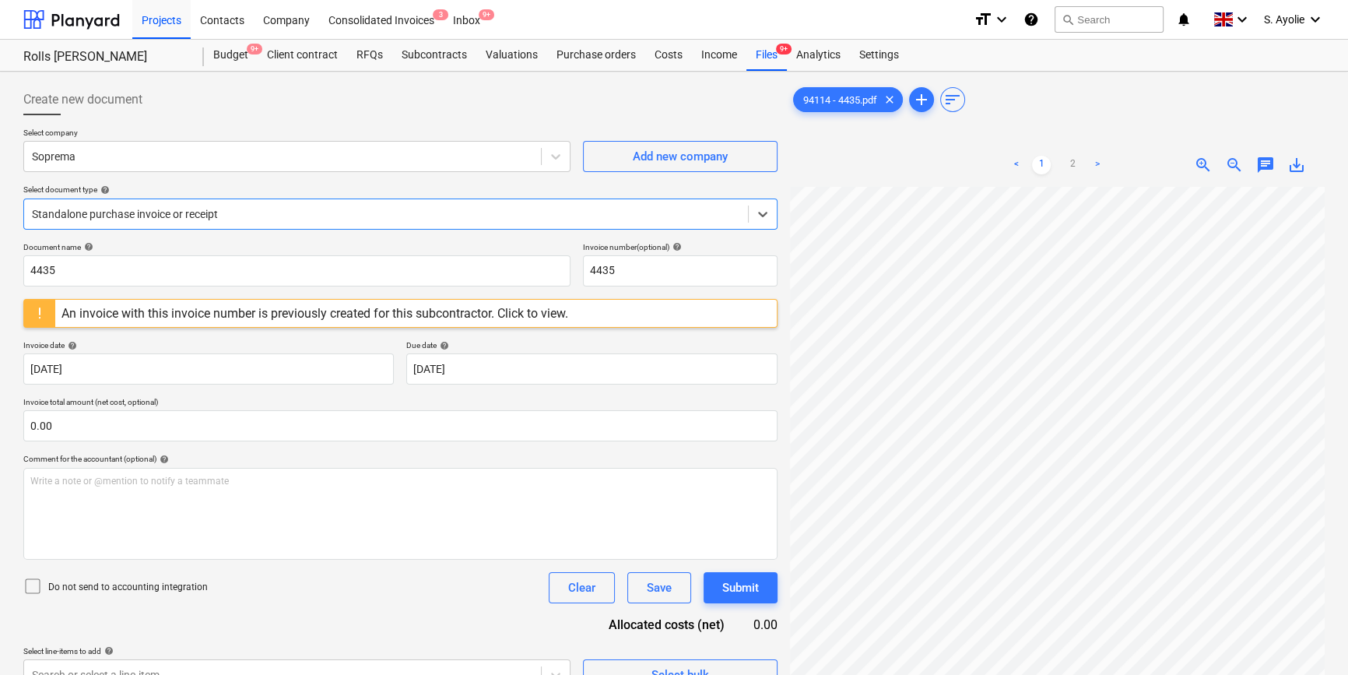
click at [158, 218] on div at bounding box center [386, 214] width 708 height 16
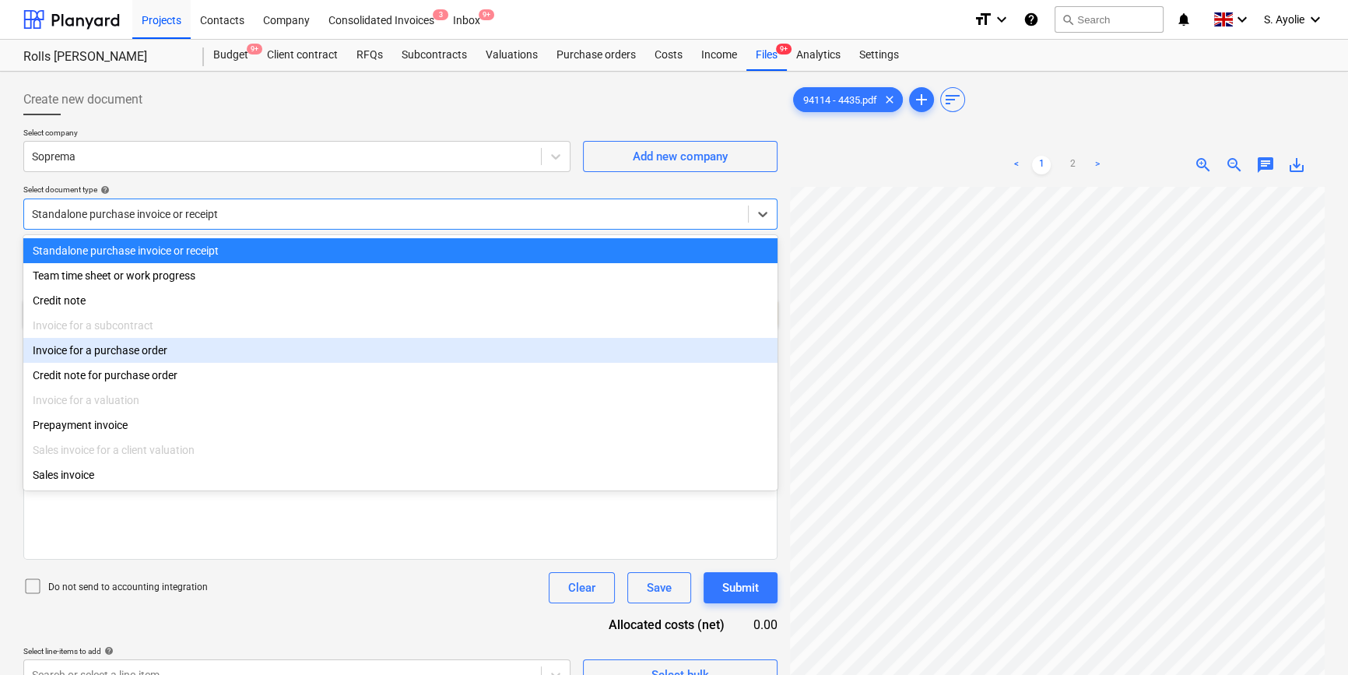
click at [167, 352] on div "Invoice for a purchase order" at bounding box center [400, 350] width 754 height 25
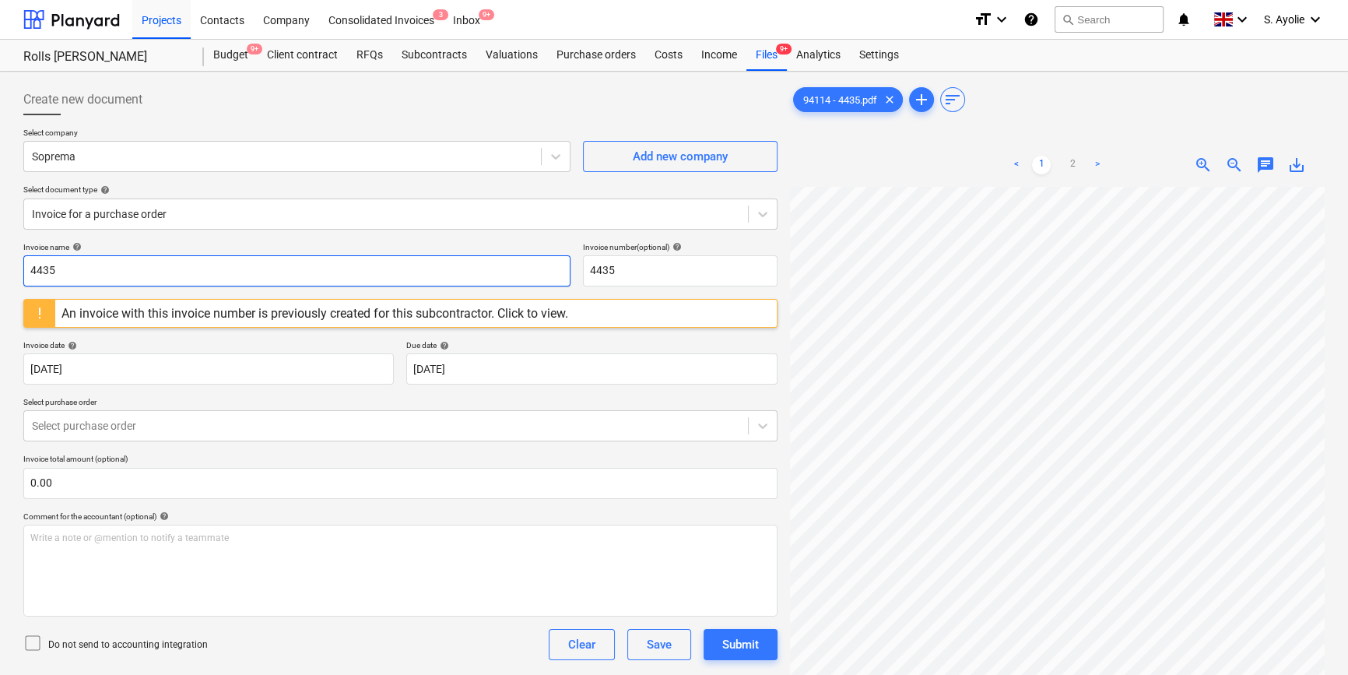
drag, startPoint x: 218, startPoint y: 269, endPoint x: -291, endPoint y: 202, distance: 513.5
click at [0, 202] on html "Projects Contacts Company Consolidated Invoices 3 Inbox 9+ format_size keyboard…" at bounding box center [674, 337] width 1348 height 675
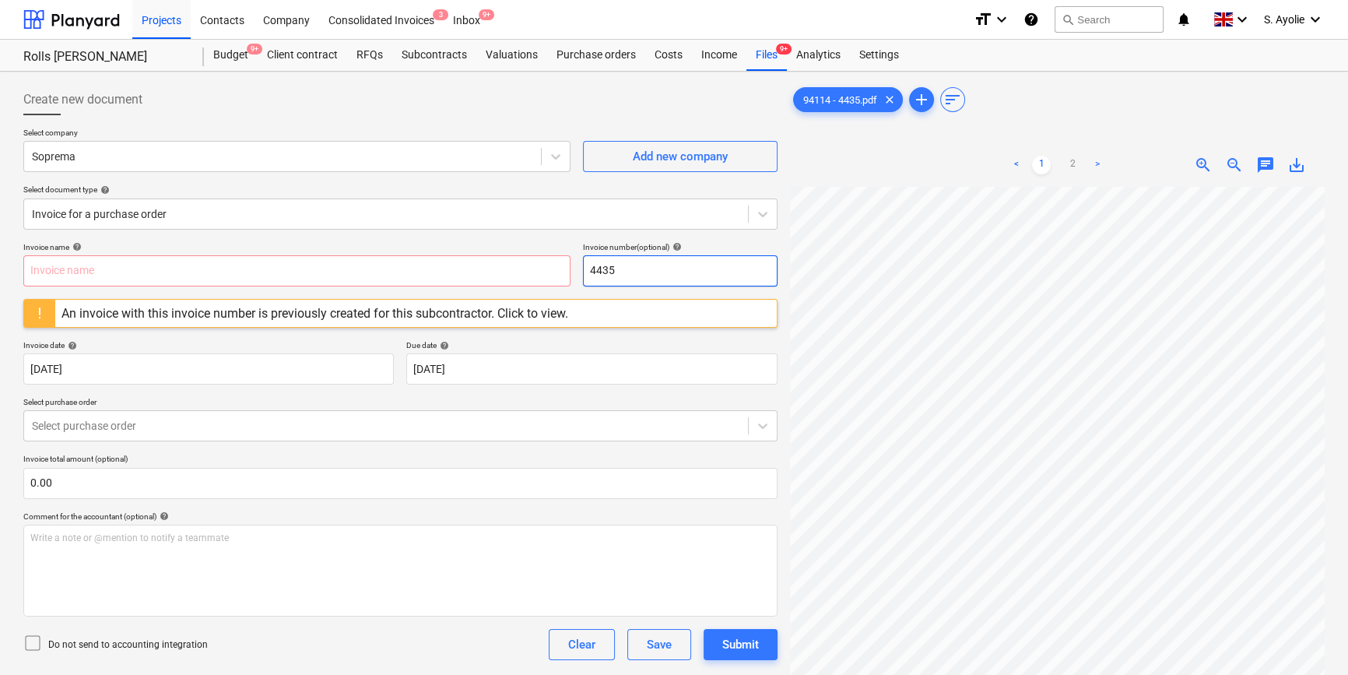
drag, startPoint x: 619, startPoint y: 272, endPoint x: 337, endPoint y: 251, distance: 282.6
click at [337, 251] on div "Invoice name help Invoice number (optional) help 4435" at bounding box center [400, 264] width 754 height 44
click at [125, 267] on input "text" at bounding box center [296, 270] width 547 height 31
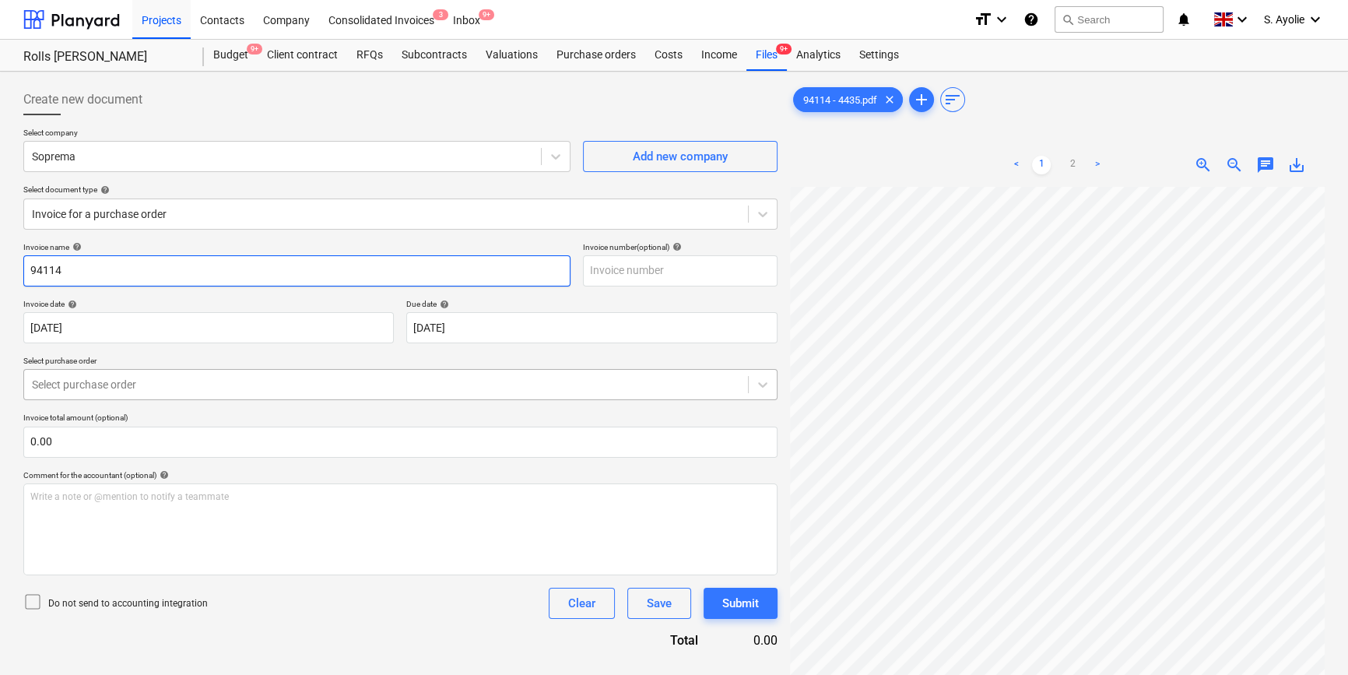
type input "94114"
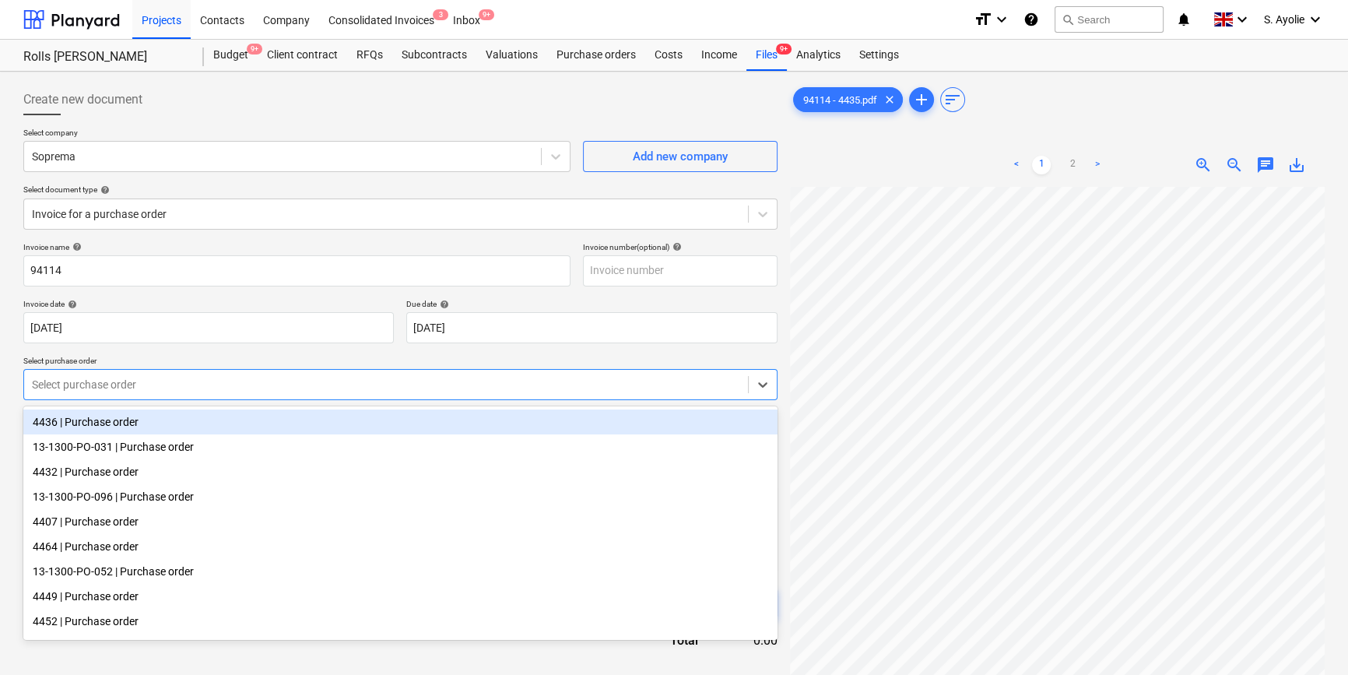
click at [181, 396] on div "Select purchase order" at bounding box center [400, 384] width 754 height 31
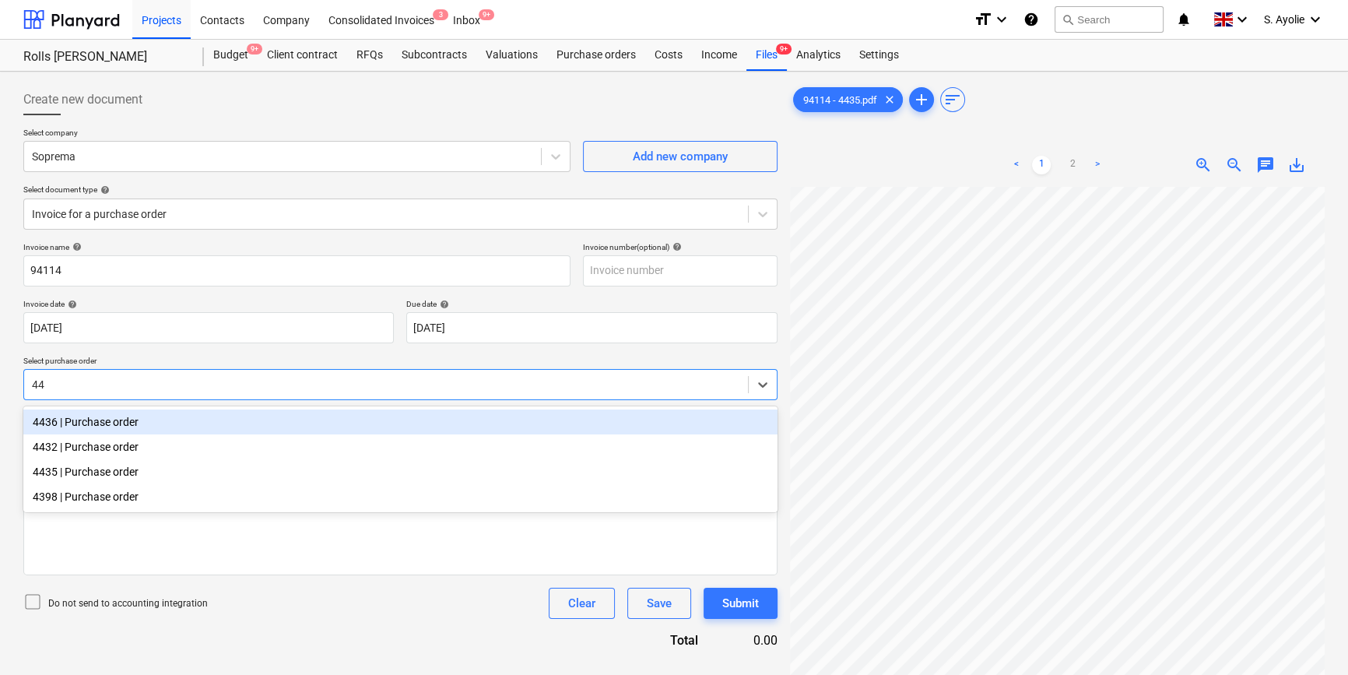
type input "443"
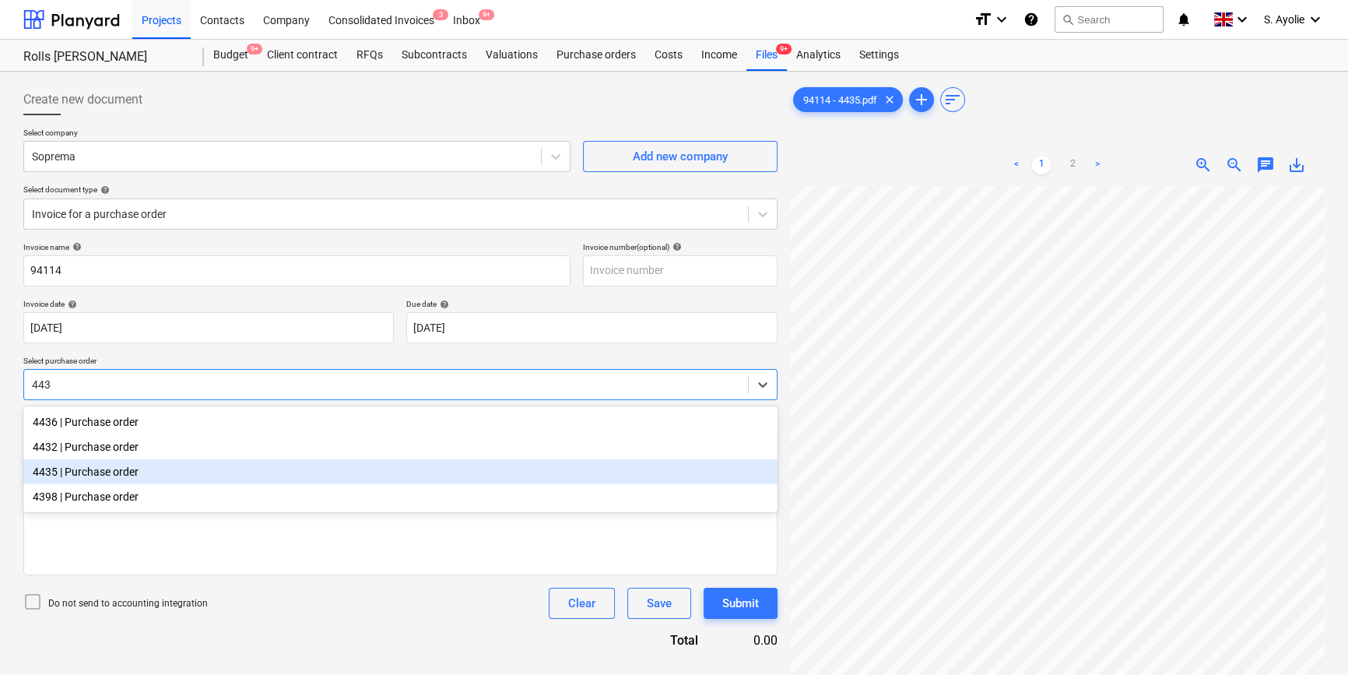
click at [107, 481] on div "4435 | Purchase order" at bounding box center [400, 471] width 754 height 25
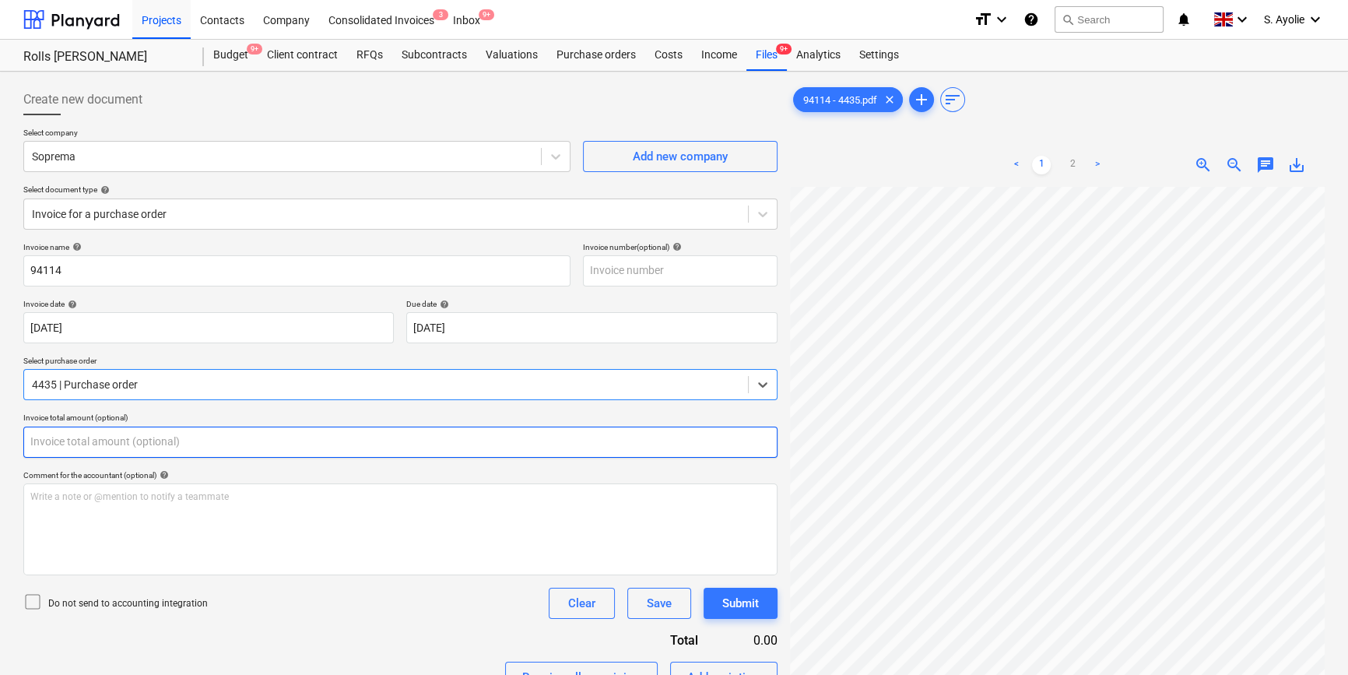
click at [118, 444] on input "text" at bounding box center [400, 442] width 754 height 31
type input "0.00"
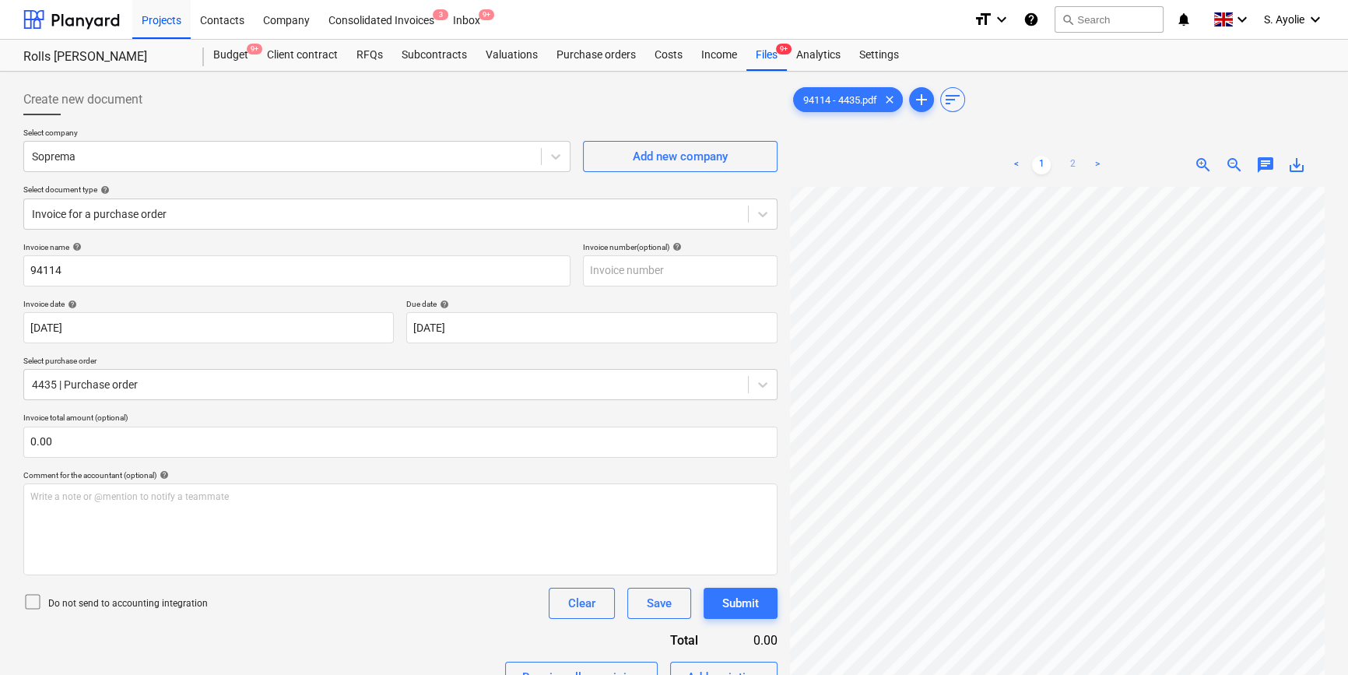
click at [1074, 163] on link "2" at bounding box center [1072, 165] width 19 height 19
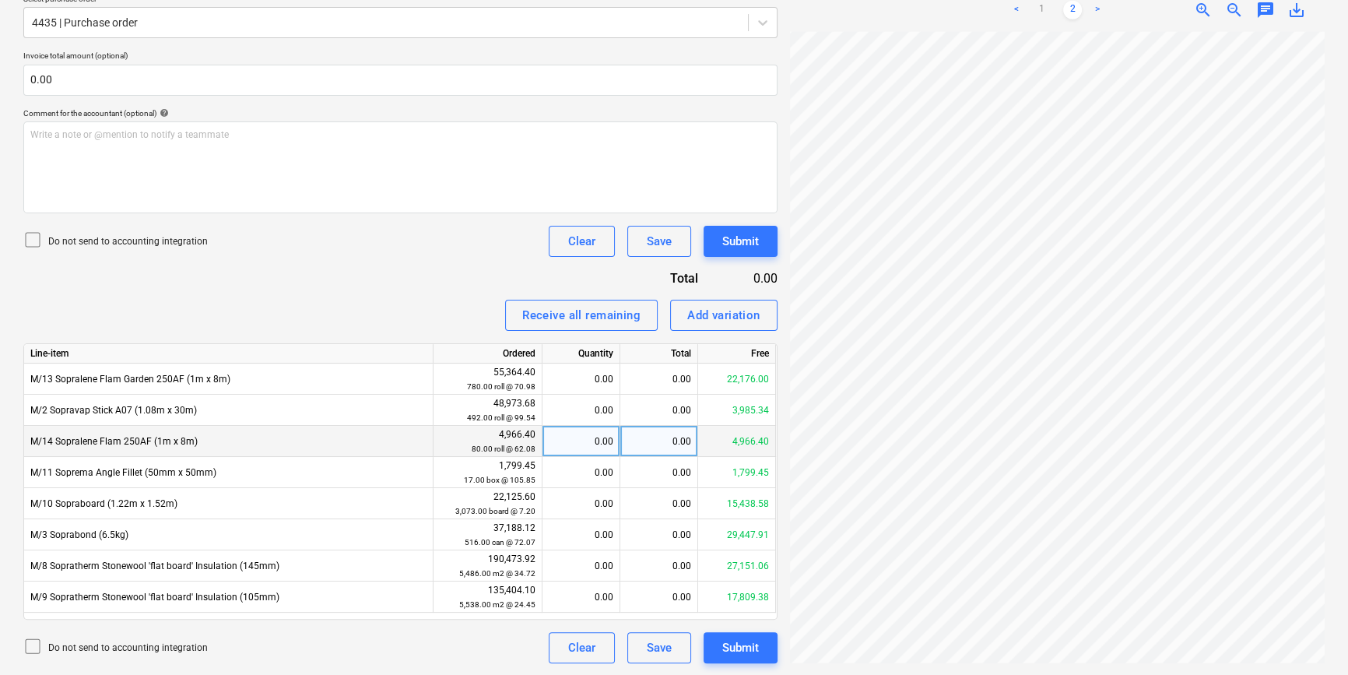
scroll to position [198, 631]
click at [604, 444] on div "Create new document Select company Soprema Add new company Select document type…" at bounding box center [674, 193] width 1314 height 954
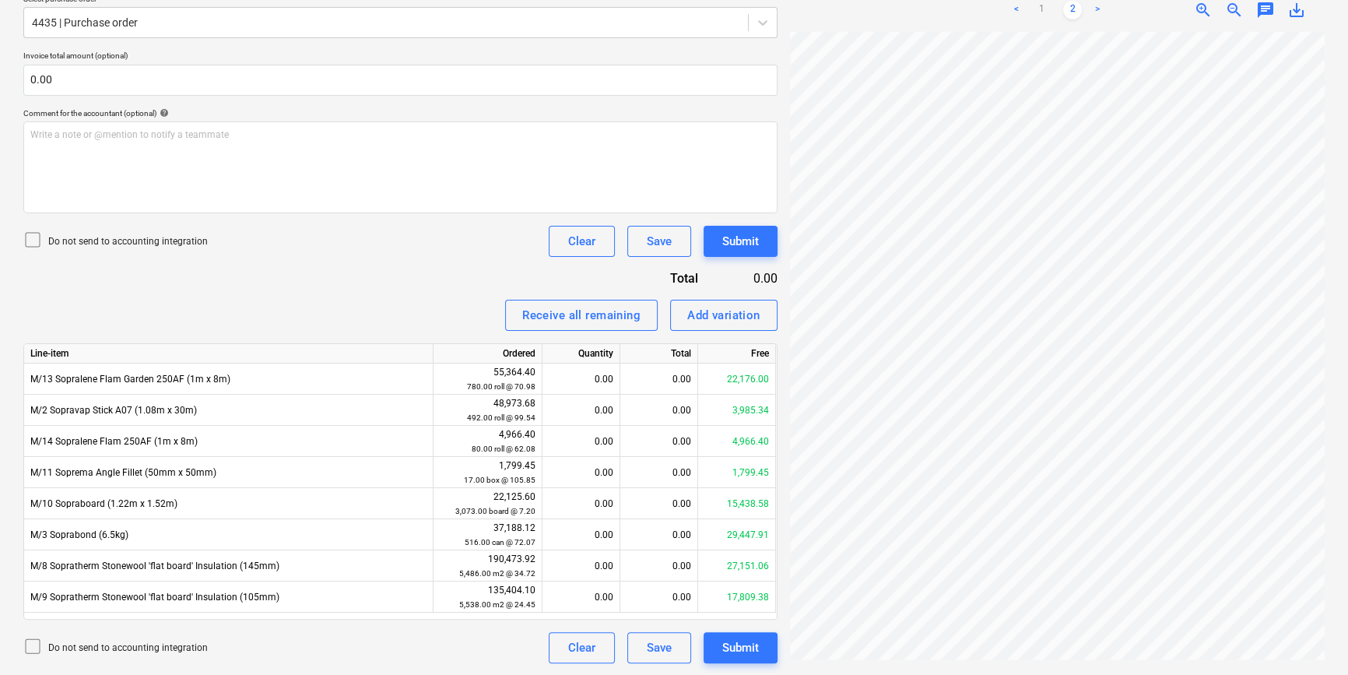
click at [107, 97] on div "Invoice name help 94114 Invoice number (optional) help Invoice date help 18 Jun…" at bounding box center [400, 271] width 754 height 783
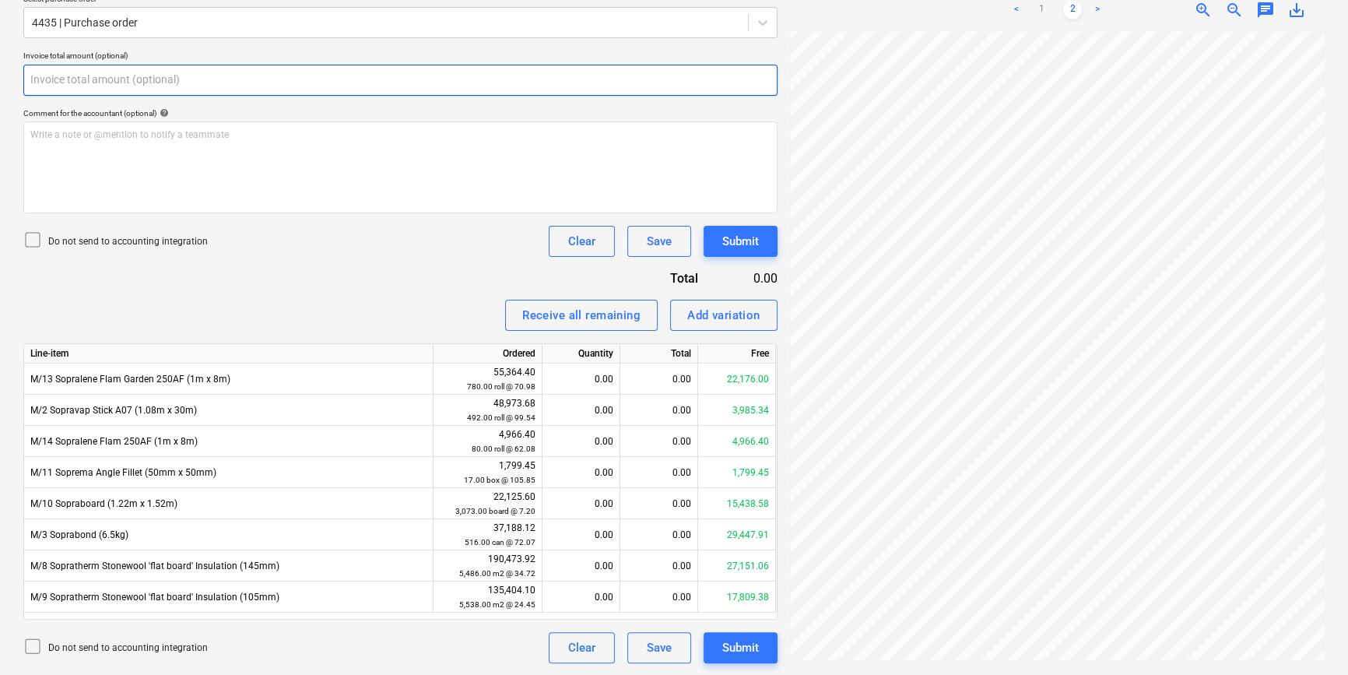
click at [103, 75] on input "text" at bounding box center [400, 80] width 754 height 31
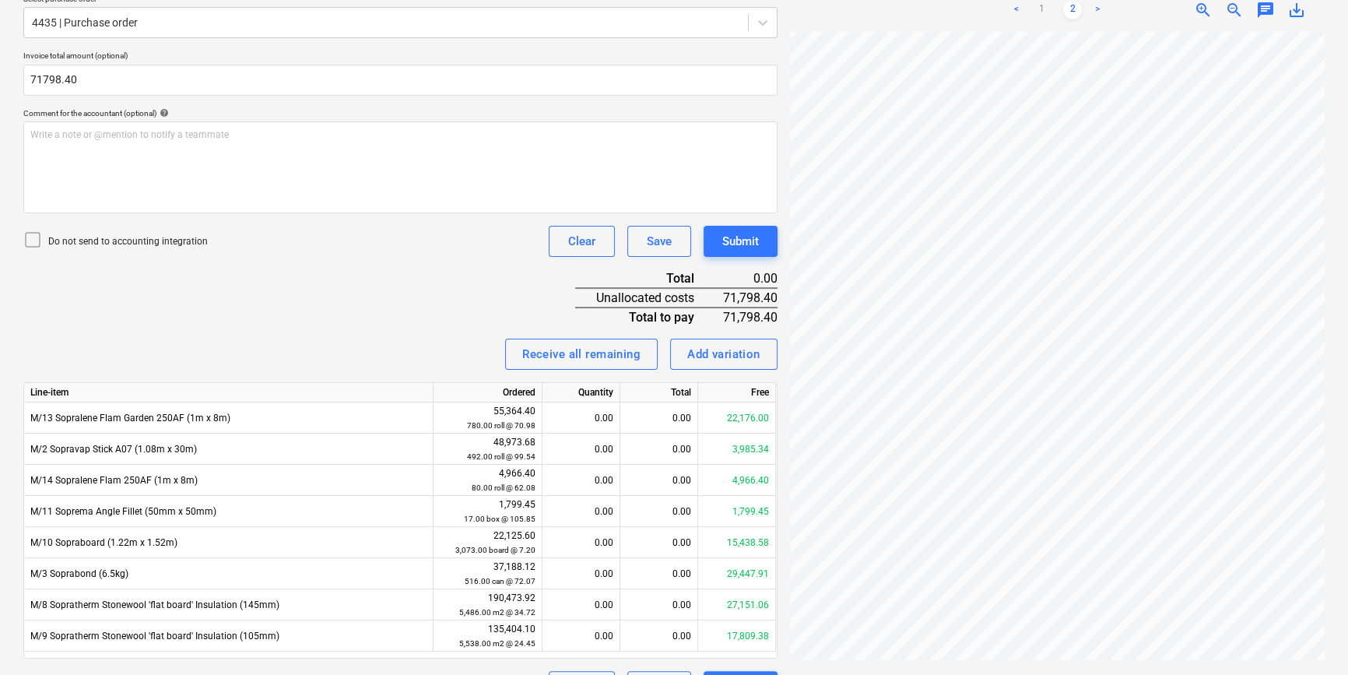
type input "71,798.40"
click at [105, 238] on p "Do not send to accounting integration" at bounding box center [128, 241] width 160 height 13
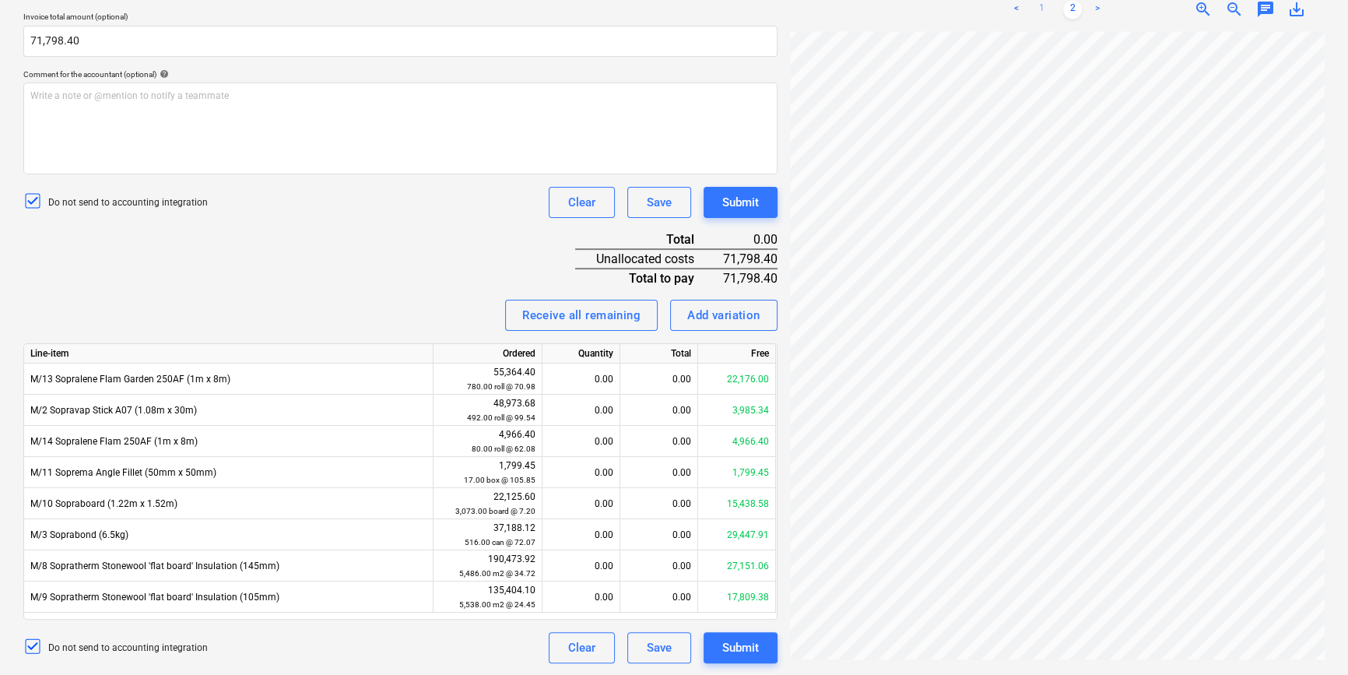
click at [1035, 7] on link "1" at bounding box center [1041, 9] width 19 height 19
click at [635, 420] on div "0.00" at bounding box center [659, 410] width 78 height 31
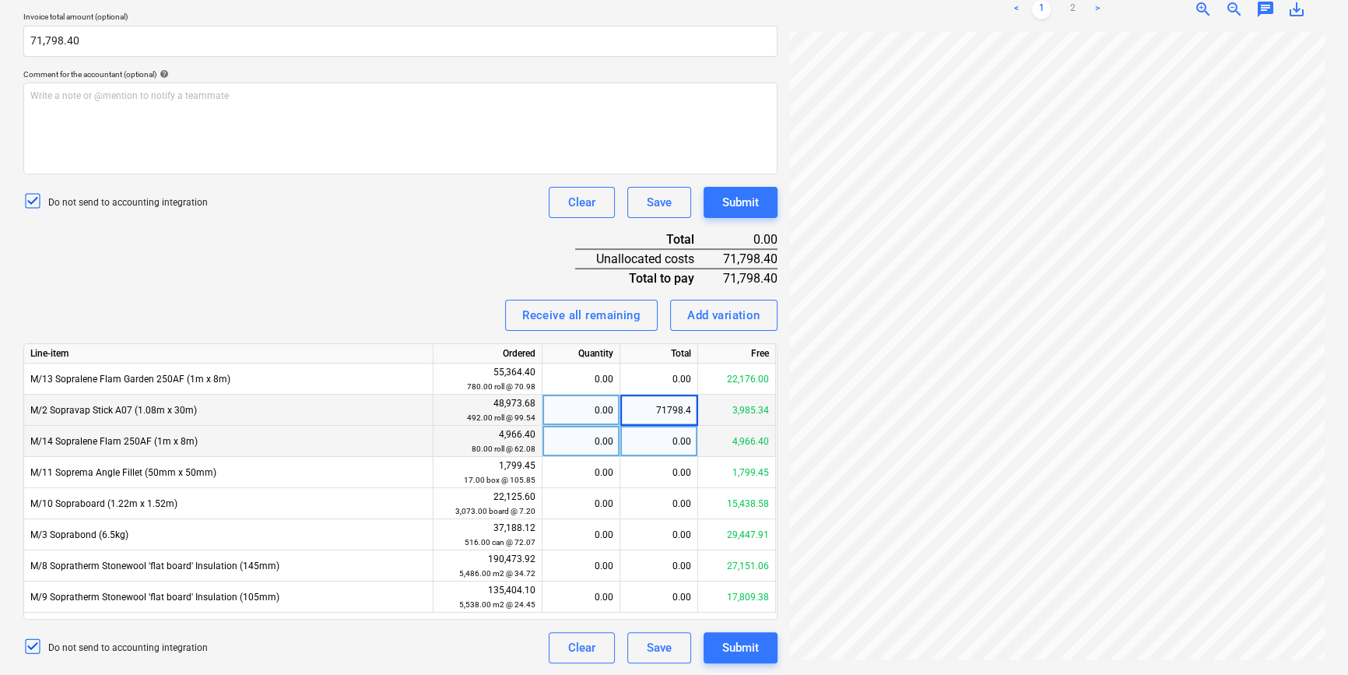
type input "71798.40"
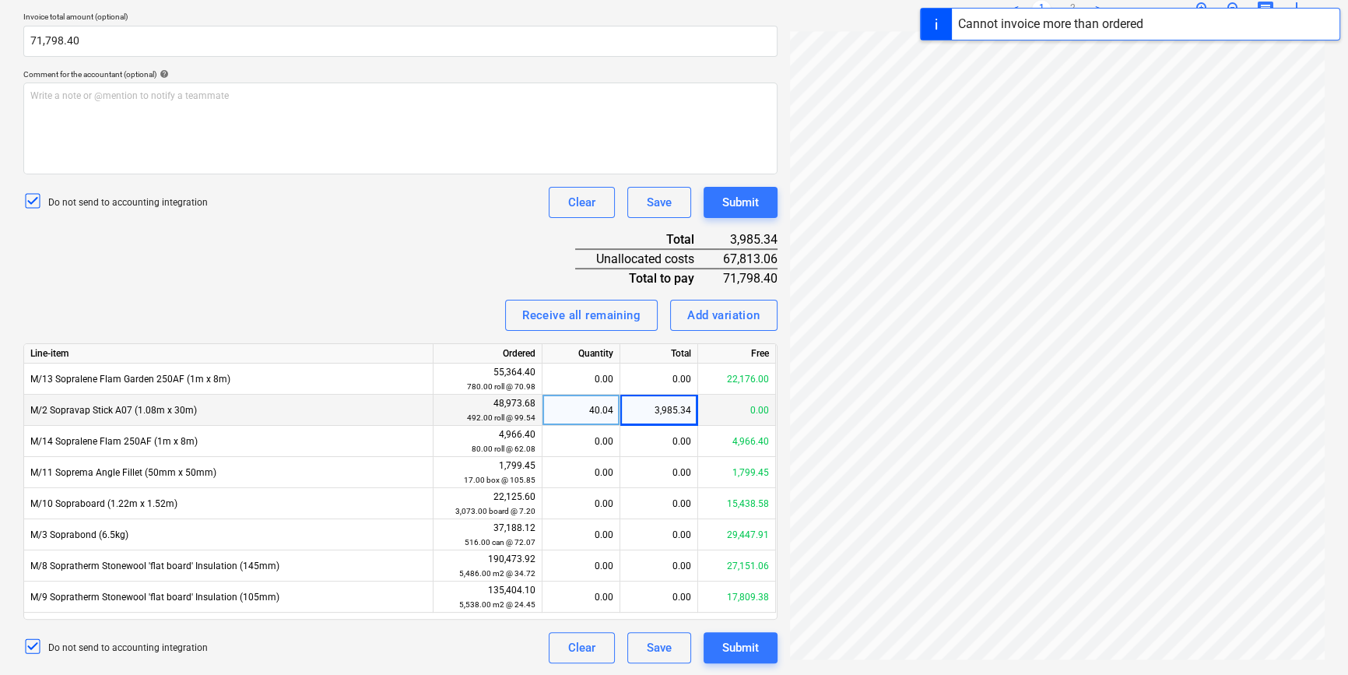
click at [461, 216] on div "Do not send to accounting integration Clear Save Submit" at bounding box center [400, 202] width 754 height 31
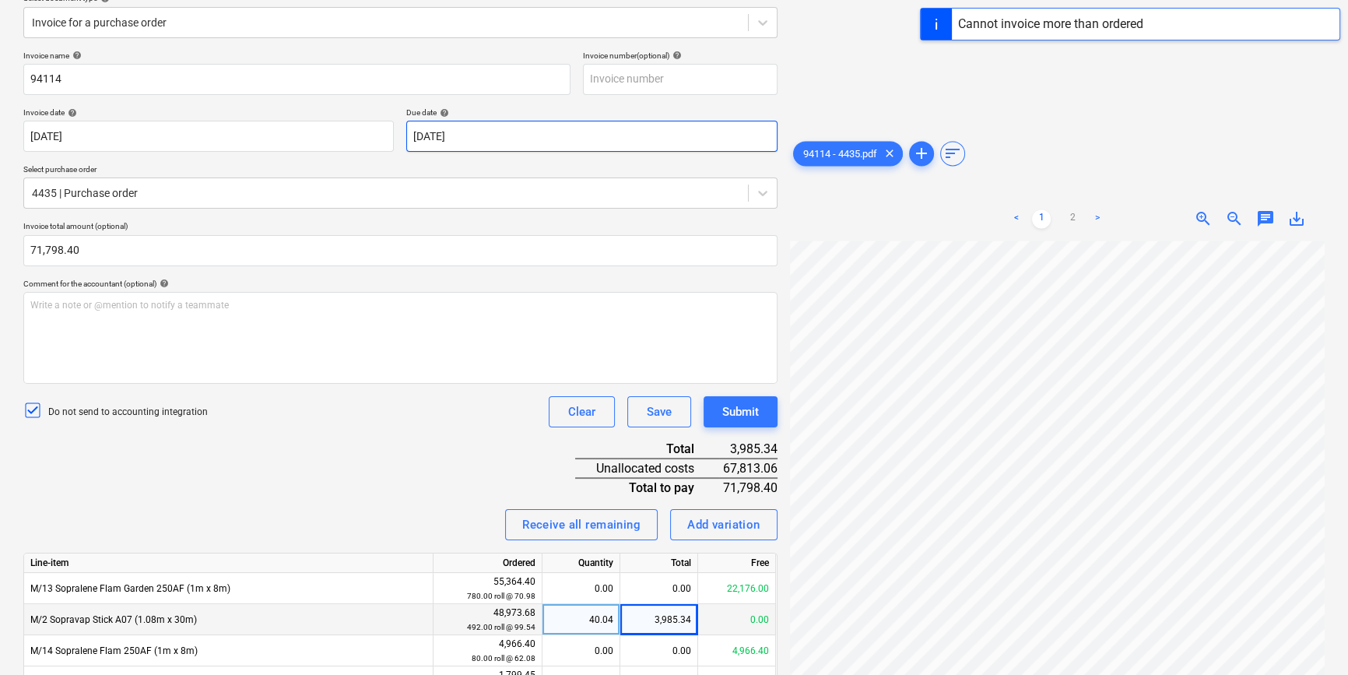
scroll to position [0, 0]
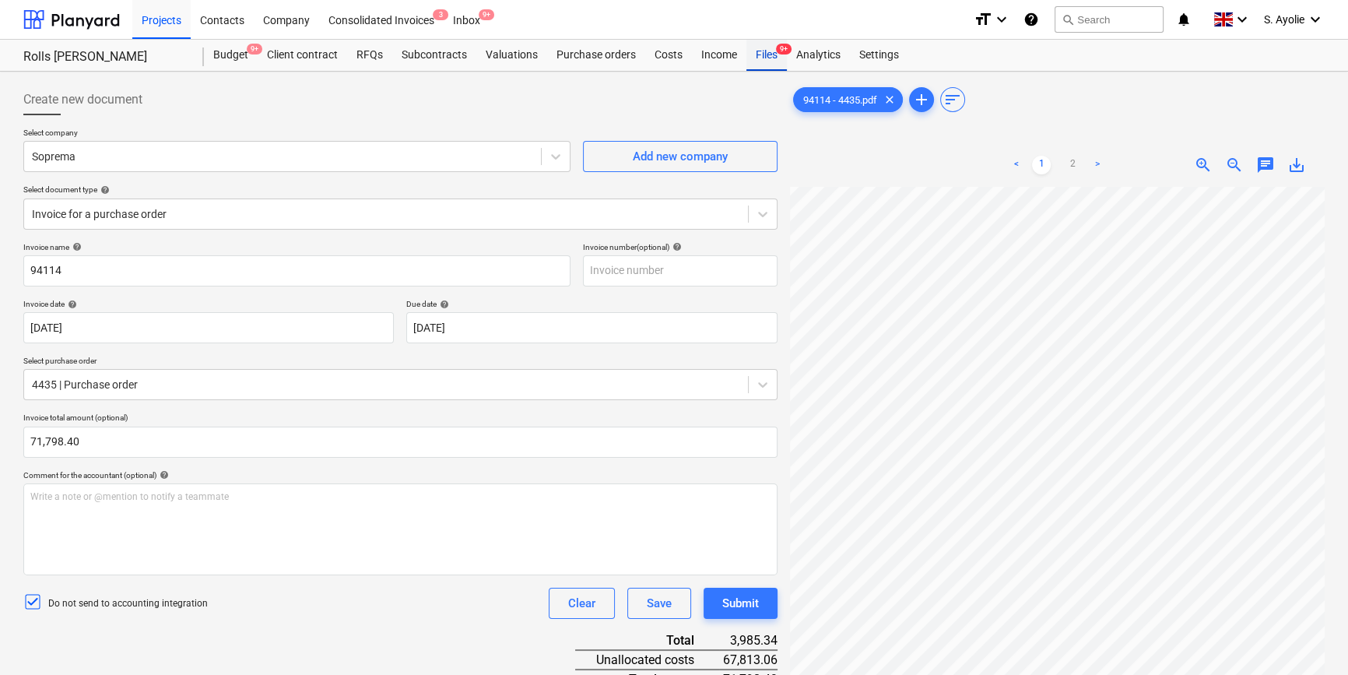
click at [758, 63] on div "Files 9+" at bounding box center [766, 55] width 40 height 31
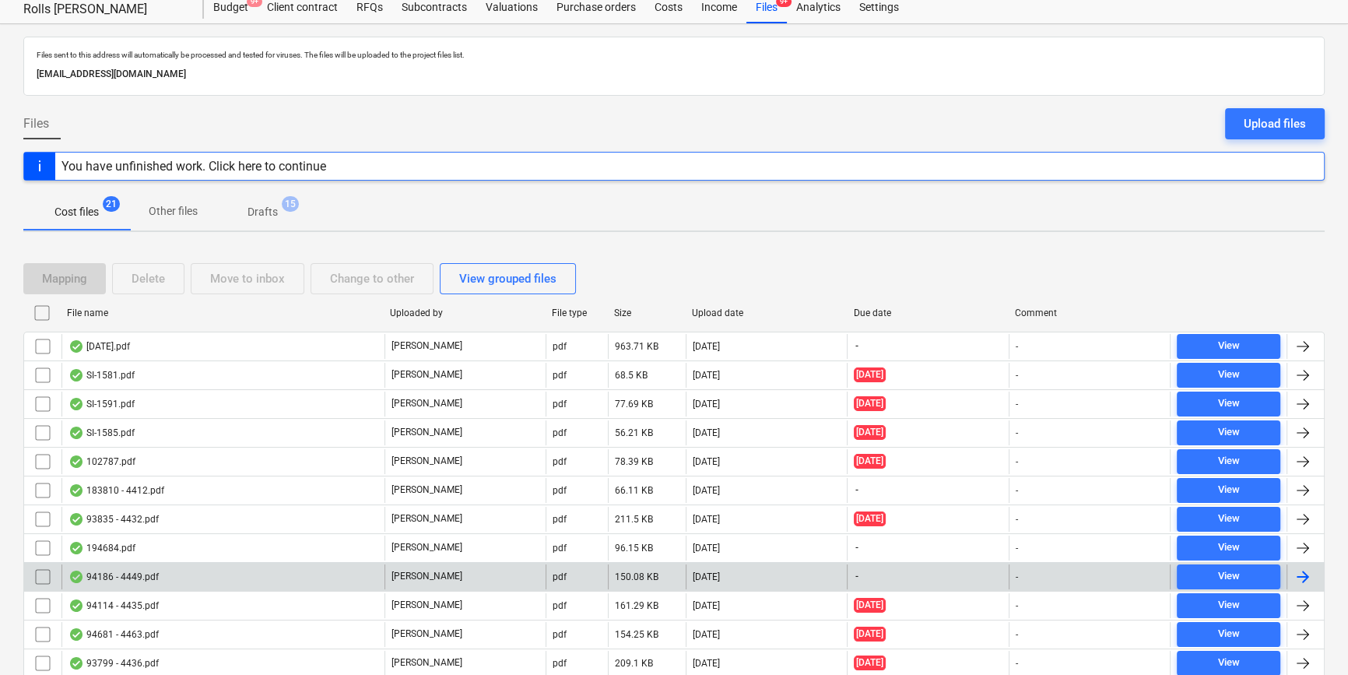
scroll to position [70, 0]
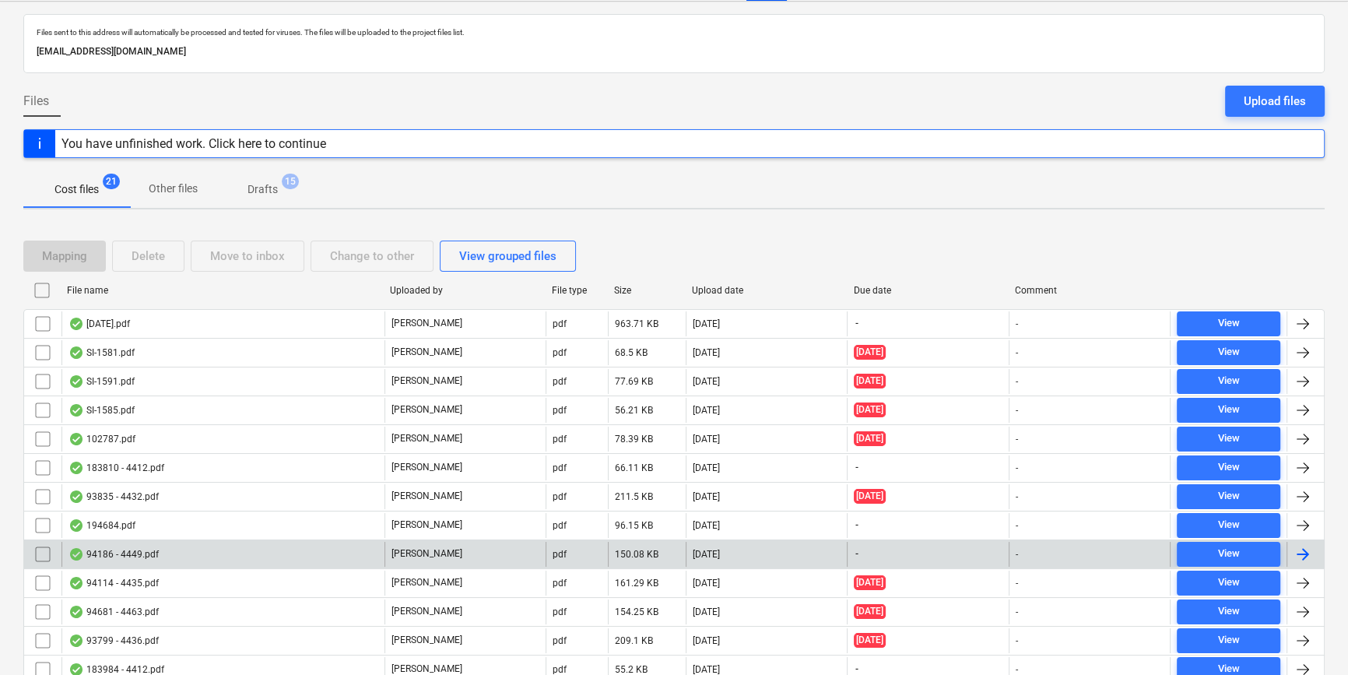
click at [355, 560] on div "94186 - 4449.pdf" at bounding box center [222, 554] width 323 height 25
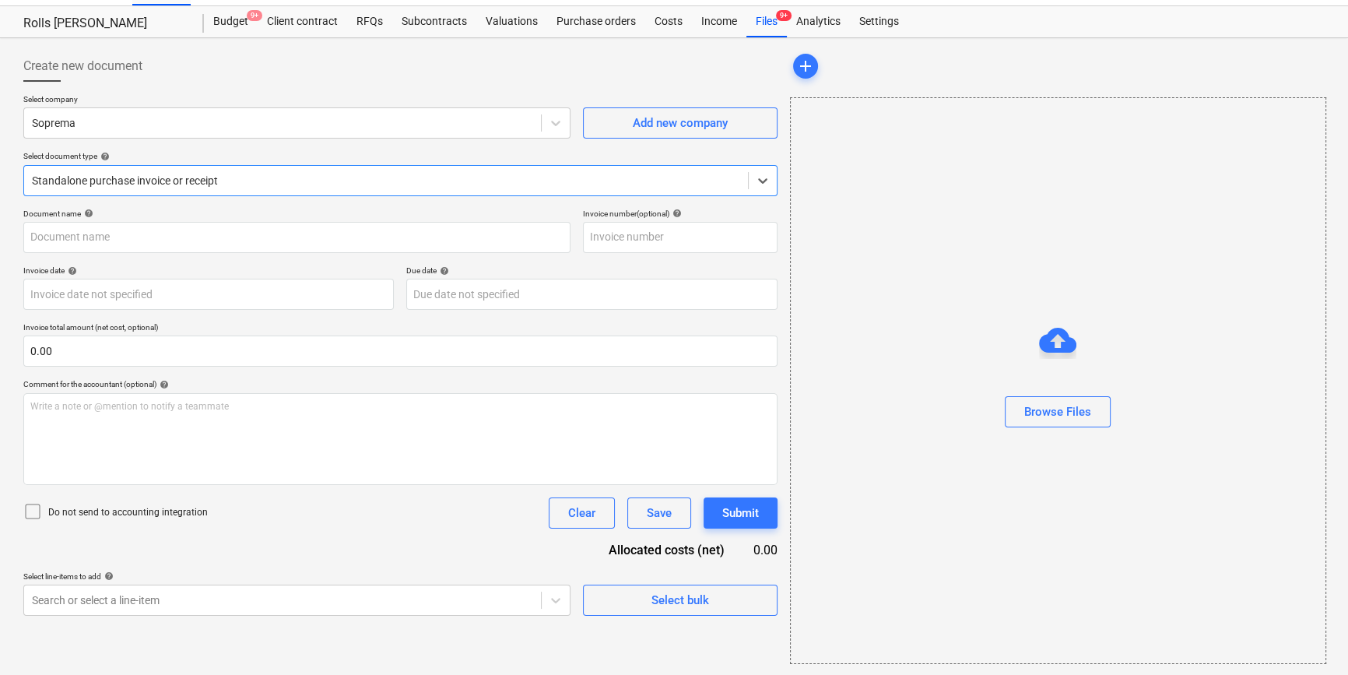
type input "C0000603"
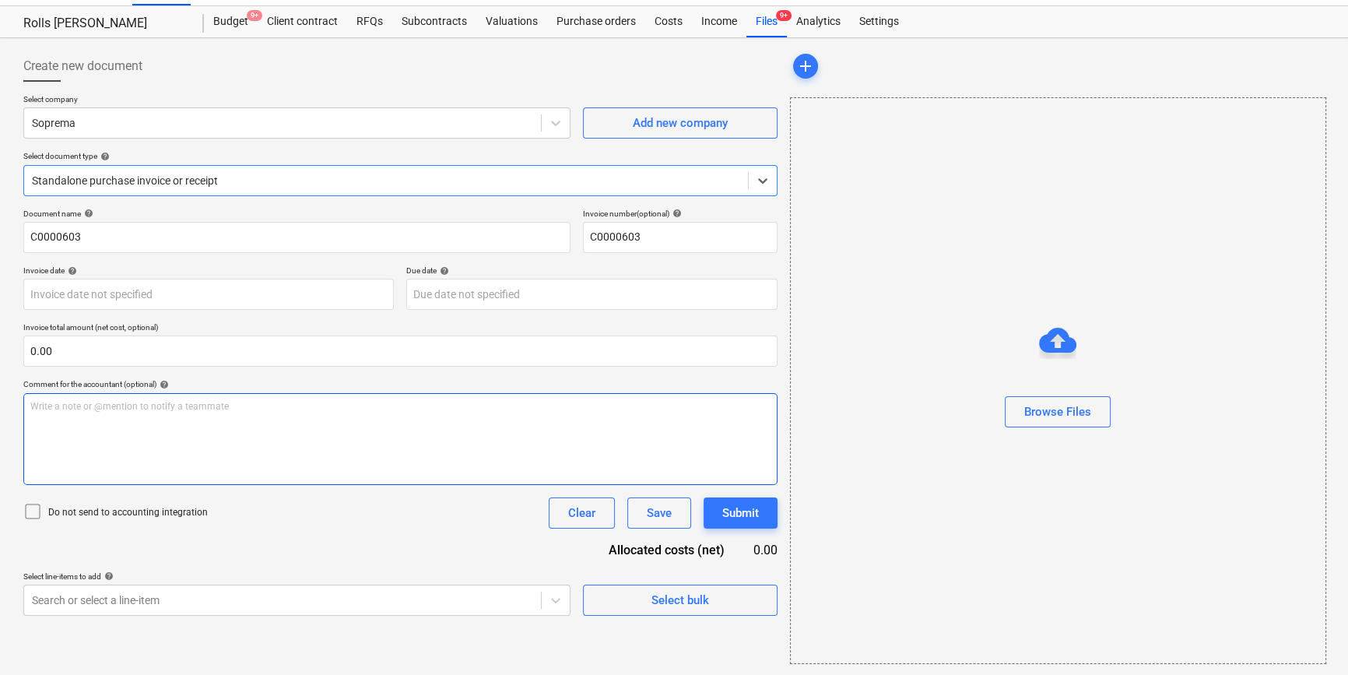
scroll to position [0, 0]
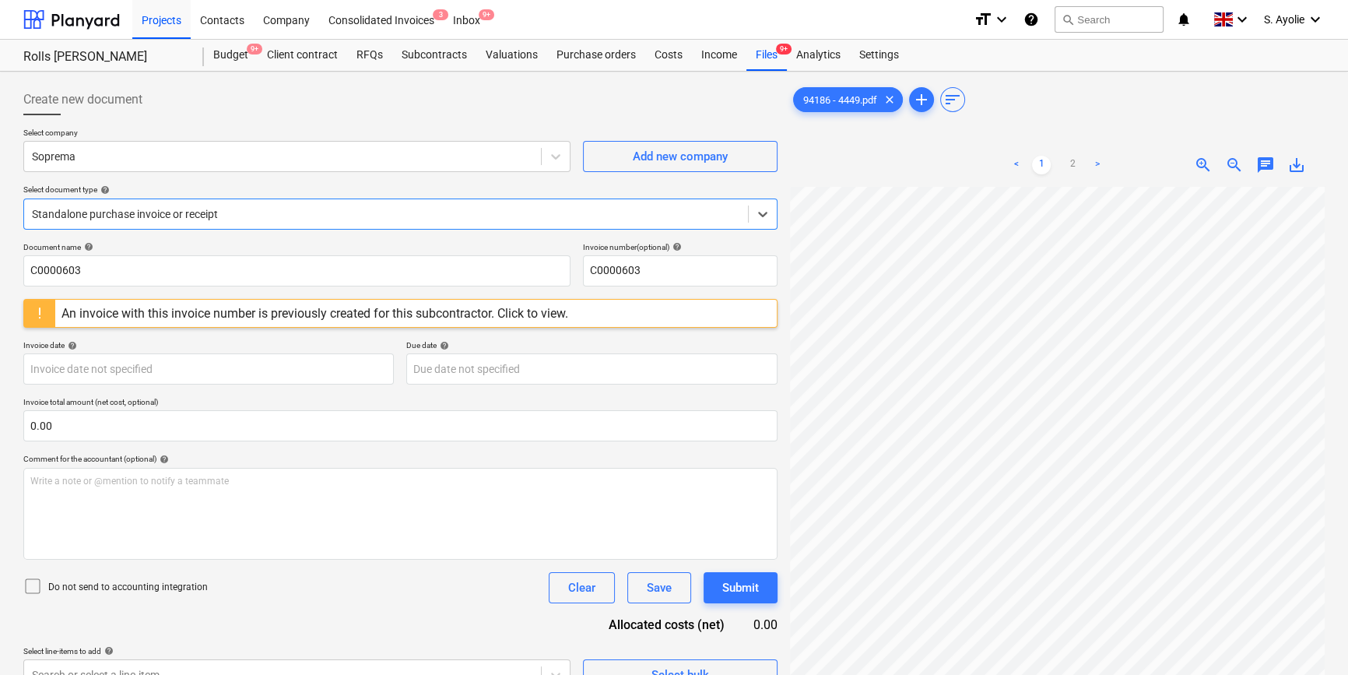
click at [184, 216] on div at bounding box center [386, 214] width 708 height 16
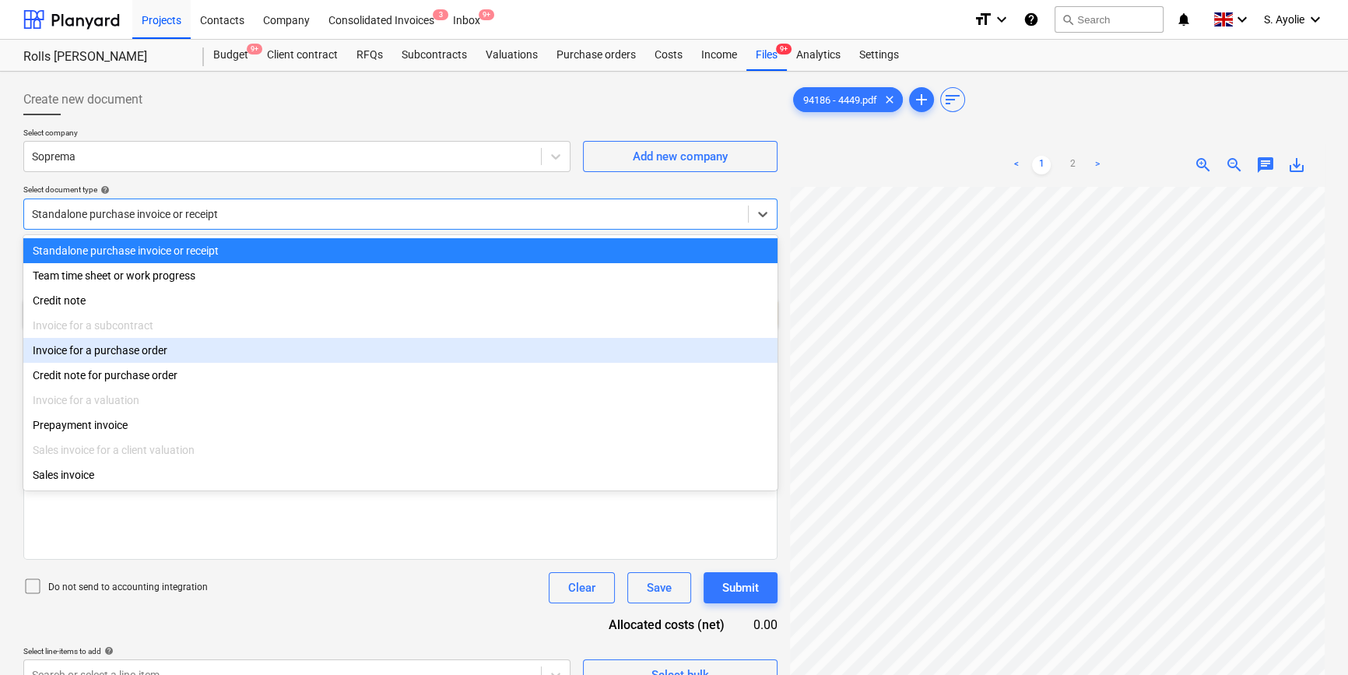
click at [160, 356] on div "Invoice for a purchase order" at bounding box center [400, 350] width 754 height 25
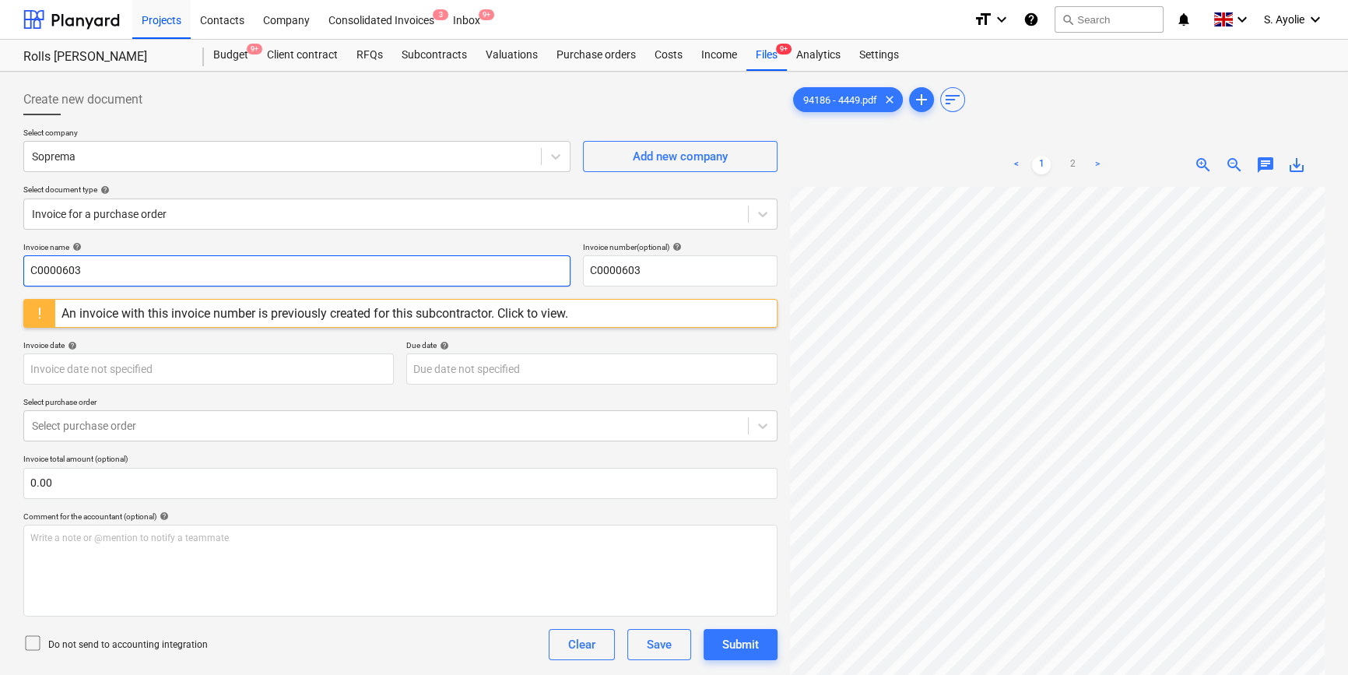
drag, startPoint x: 104, startPoint y: 262, endPoint x: -195, endPoint y: 186, distance: 308.5
click at [0, 186] on html "Projects Contacts Company Consolidated Invoices 3 Inbox 9+ format_size keyboard…" at bounding box center [674, 337] width 1348 height 675
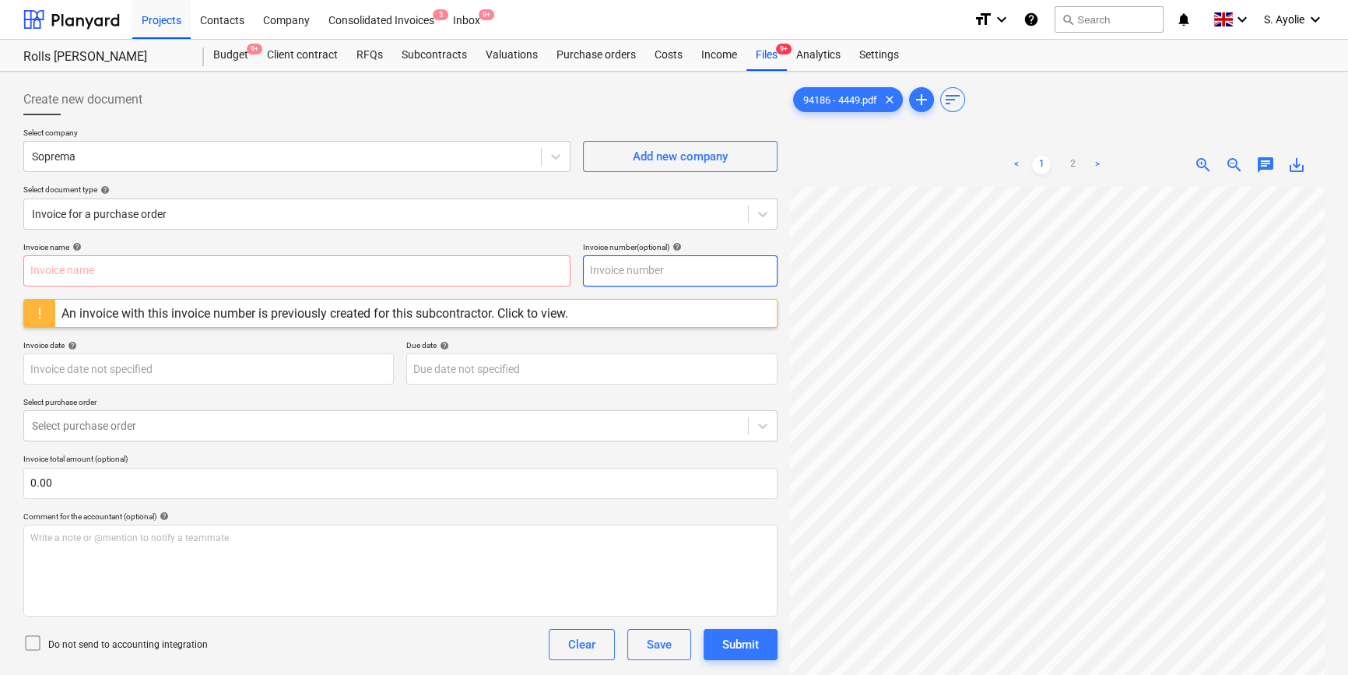
drag, startPoint x: 671, startPoint y: 274, endPoint x: 190, endPoint y: 188, distance: 488.8
click at [310, 218] on div "Create new document Select company Soprema Add new company Select document type…" at bounding box center [400, 387] width 754 height 606
click at [151, 274] on input "text" at bounding box center [296, 270] width 547 height 31
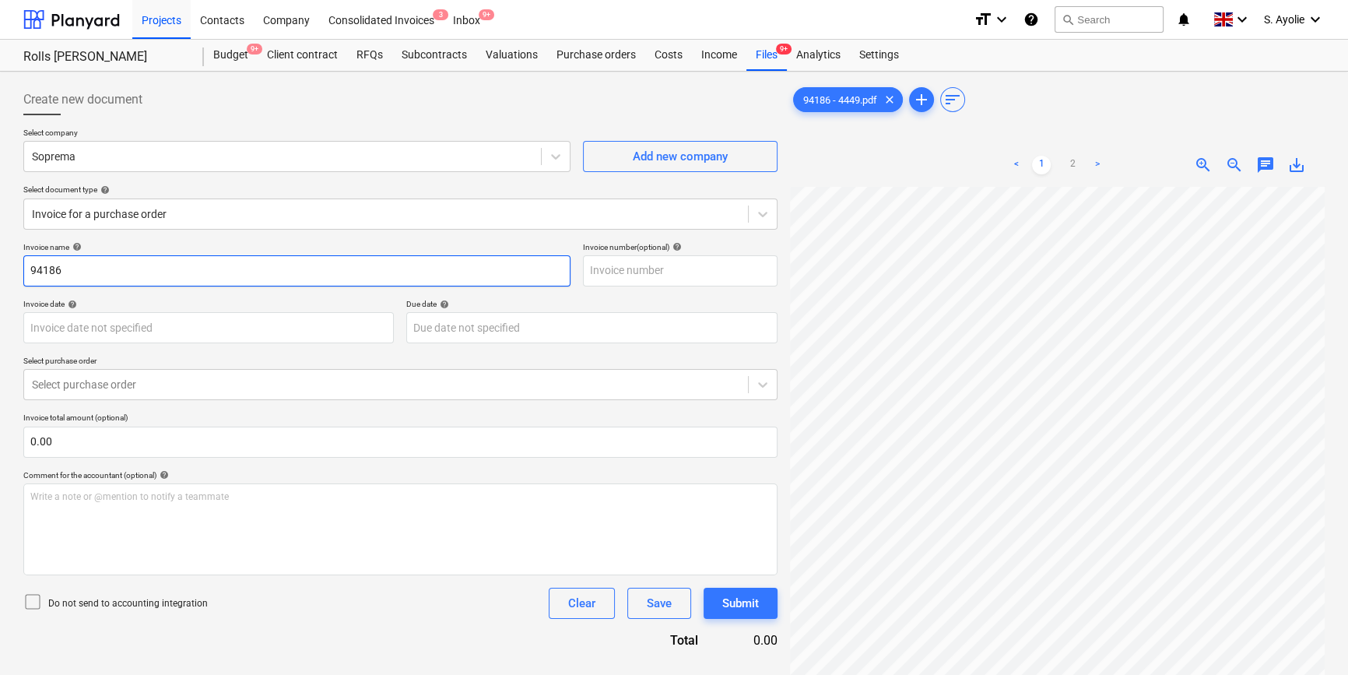
type input "94186"
click at [300, 307] on div "Invoice date help" at bounding box center [208, 304] width 371 height 10
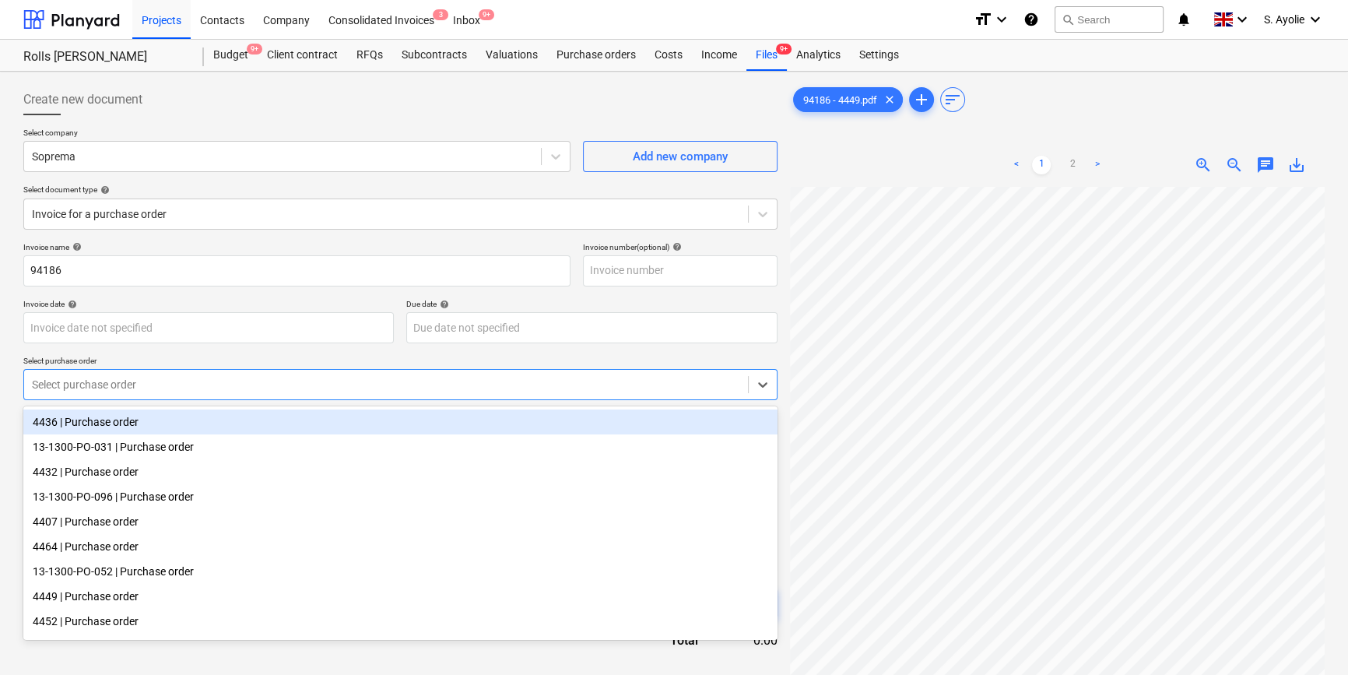
click at [219, 389] on div at bounding box center [386, 385] width 708 height 16
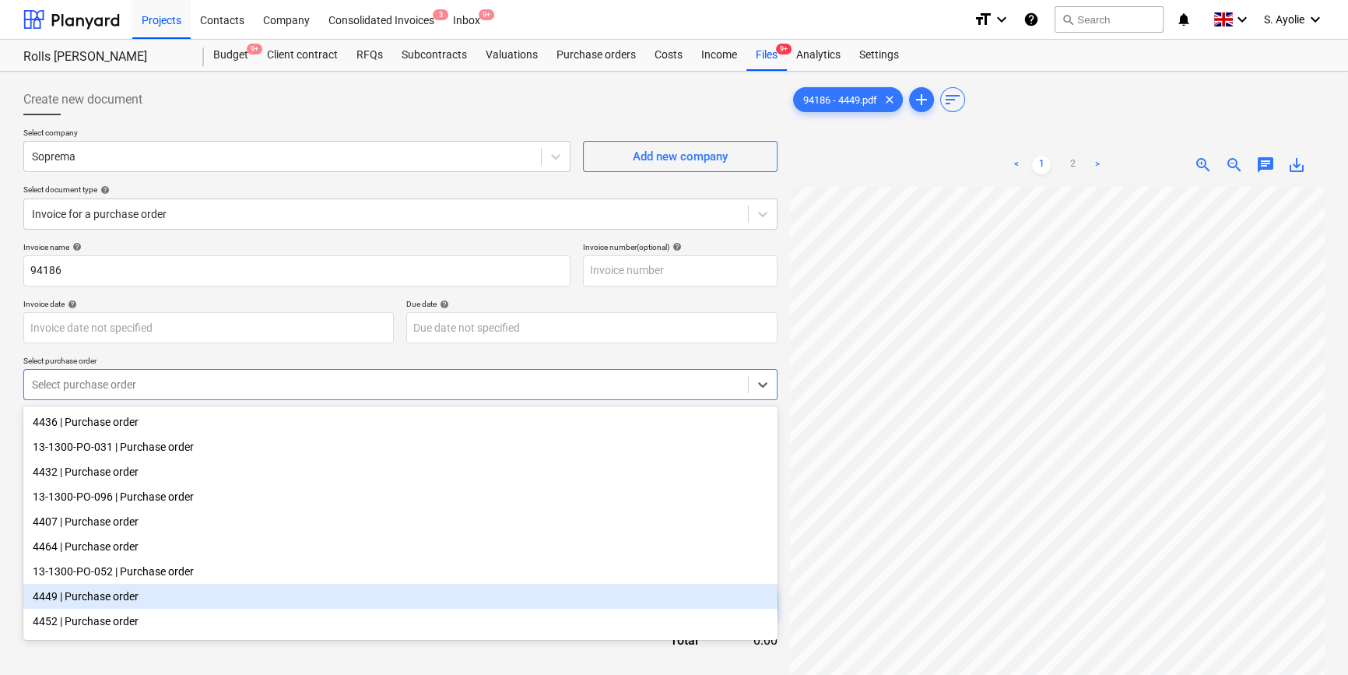
click at [169, 606] on div "4449 | Purchase order" at bounding box center [400, 596] width 754 height 25
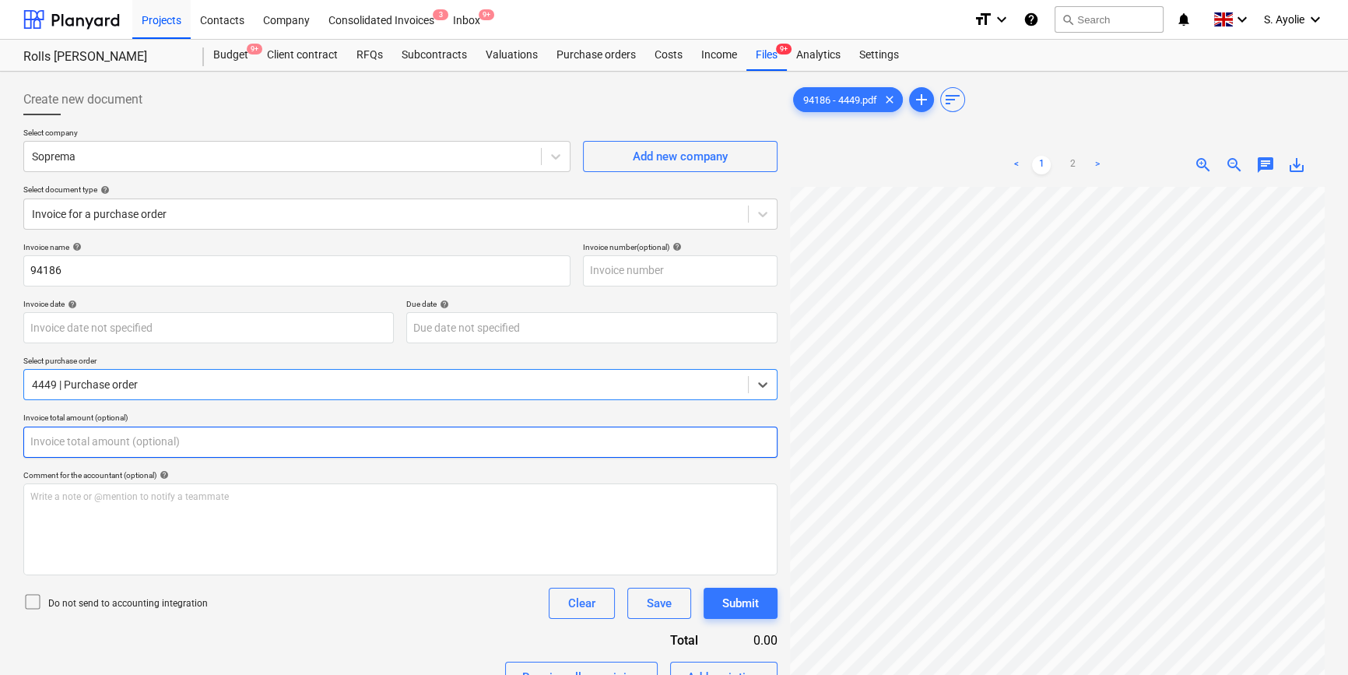
click at [170, 436] on input "text" at bounding box center [400, 442] width 754 height 31
type input "0.00"
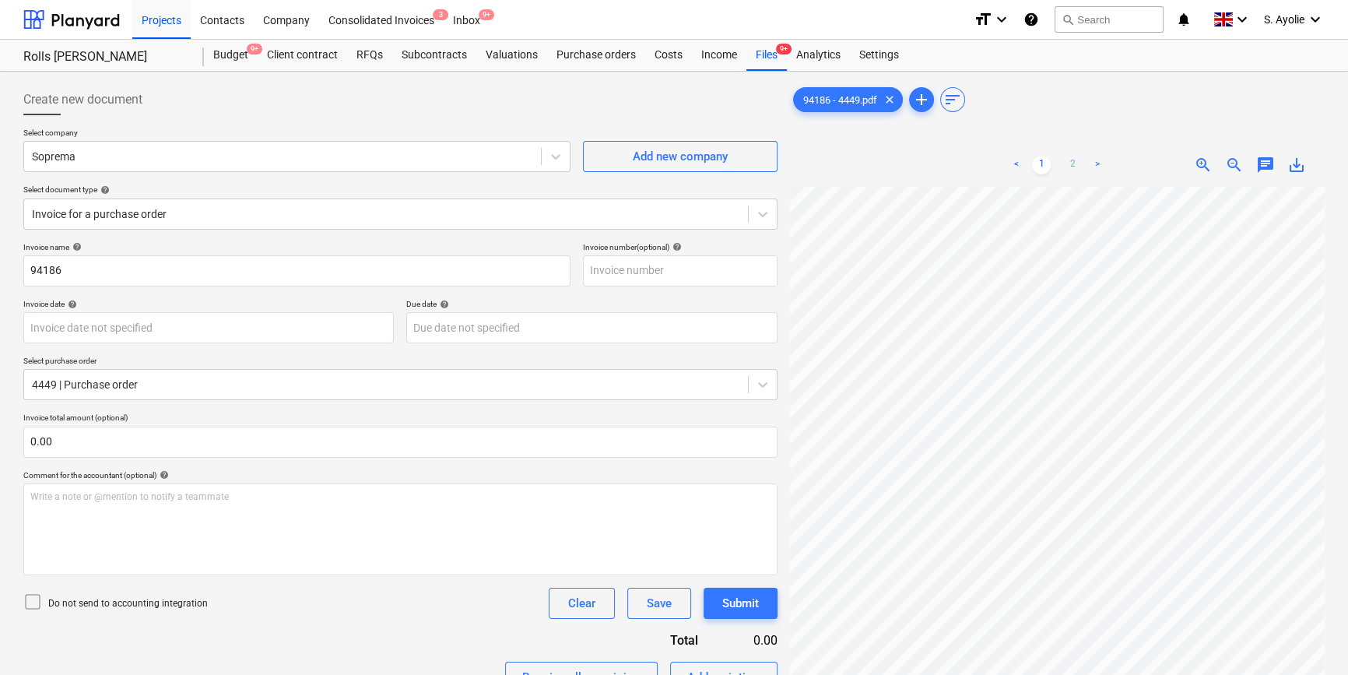
click at [1080, 168] on link "2" at bounding box center [1072, 165] width 19 height 19
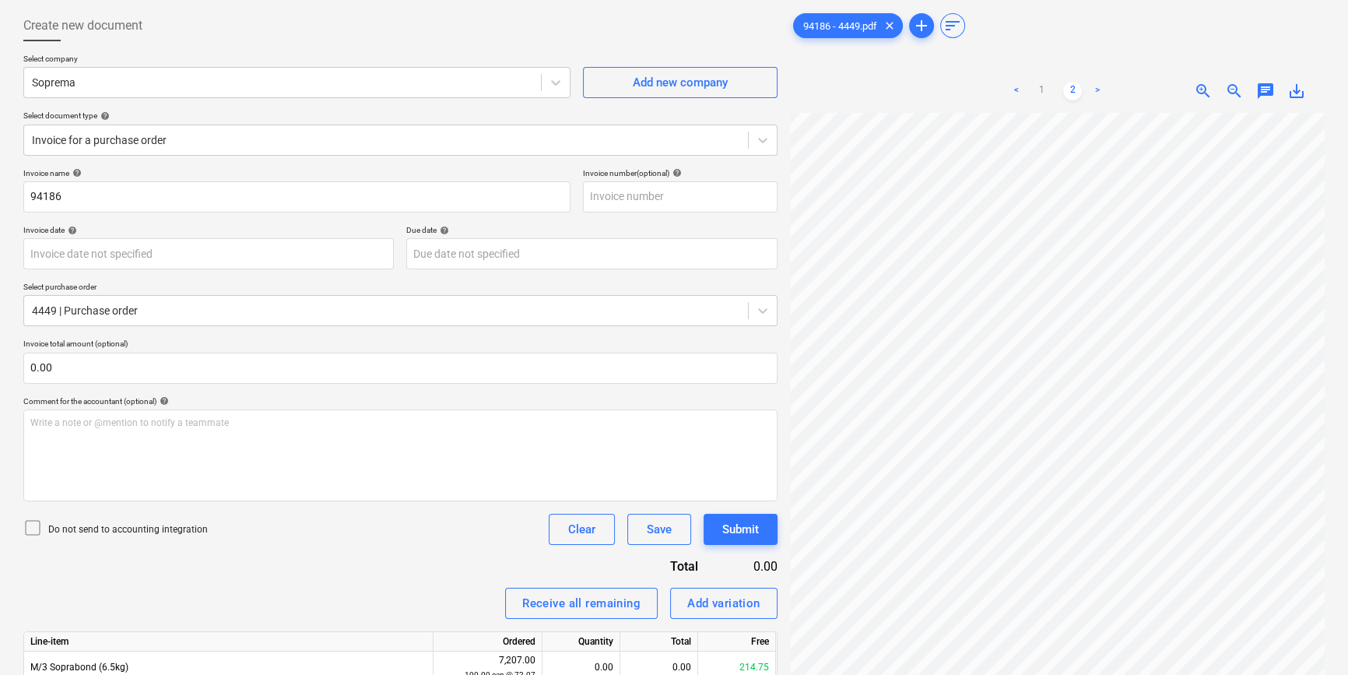
scroll to position [156, 0]
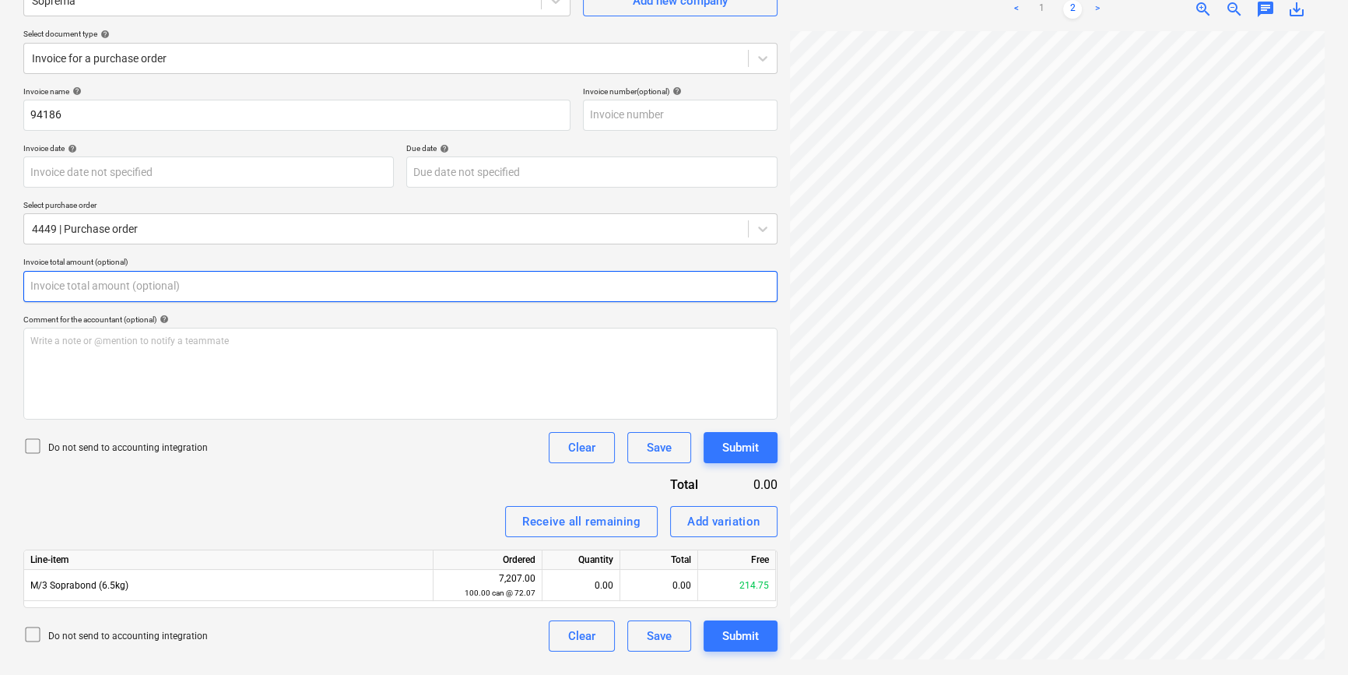
click at [73, 287] on input "text" at bounding box center [400, 286] width 754 height 31
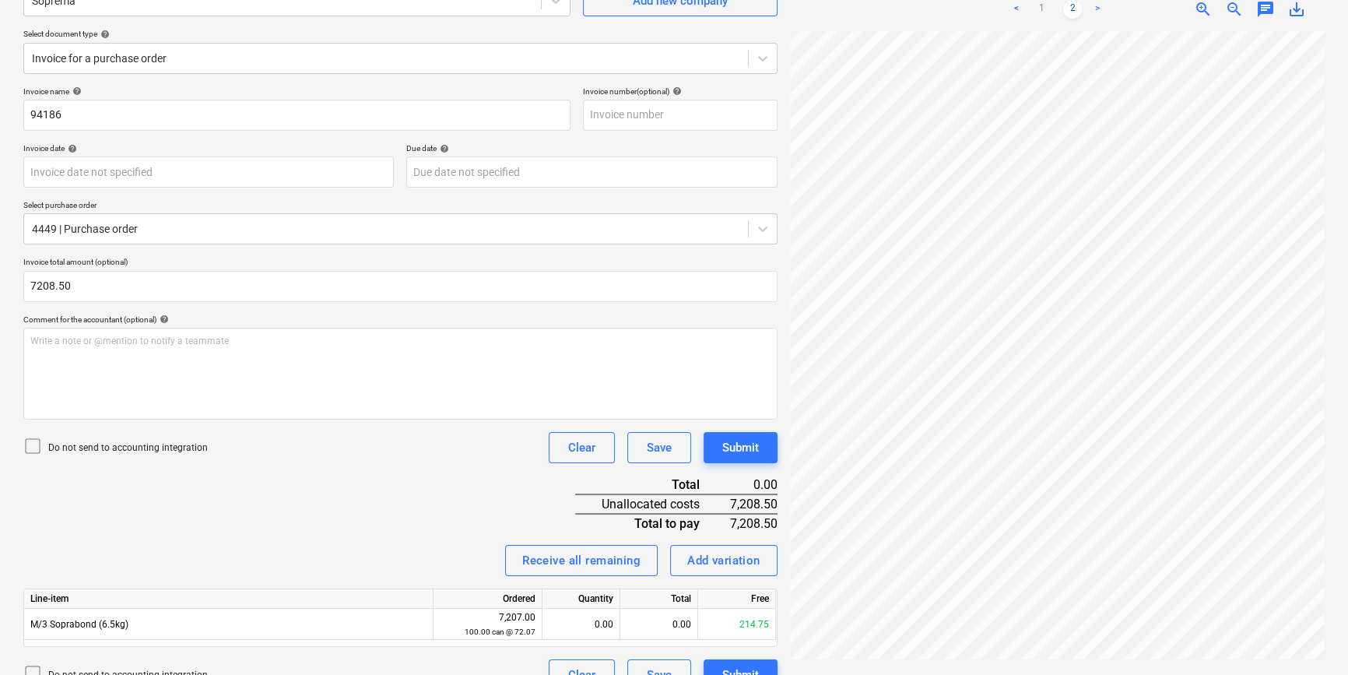
type input "7,208.50"
click at [38, 444] on icon at bounding box center [32, 446] width 19 height 19
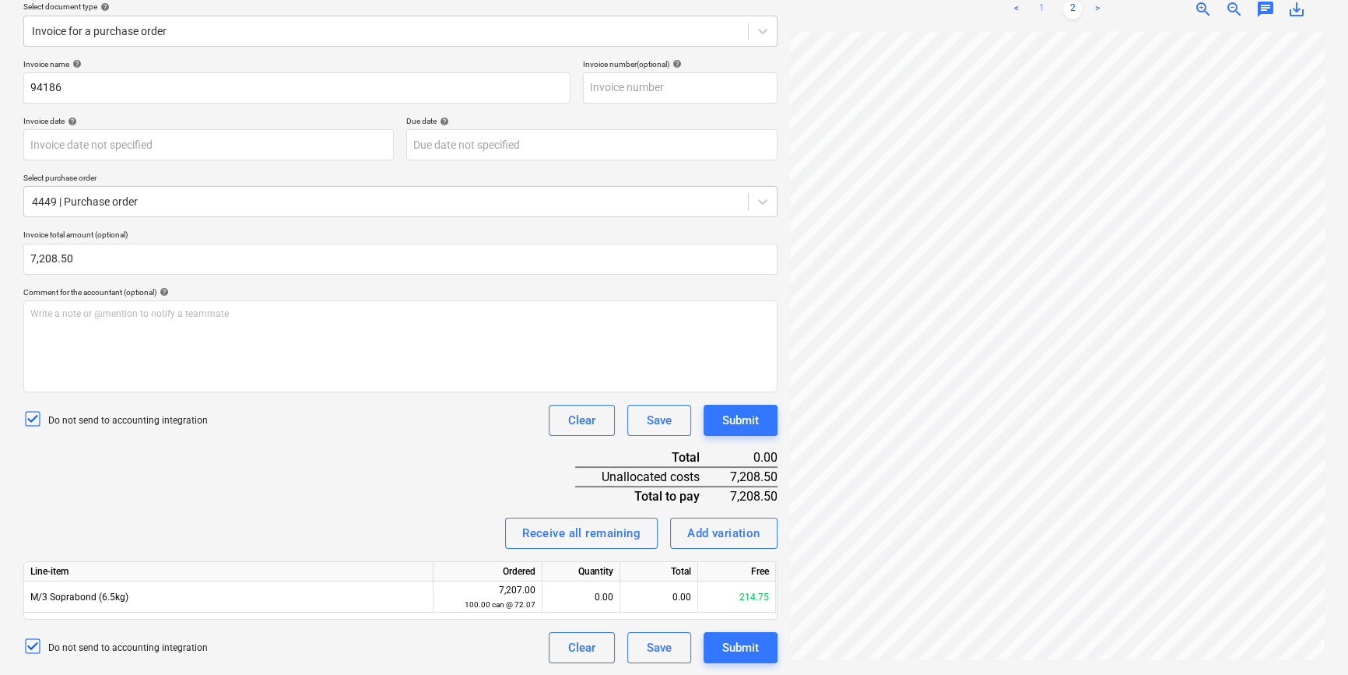
click at [1046, 5] on link "1" at bounding box center [1041, 9] width 19 height 19
click at [389, 526] on div "Receive all remaining Add variation" at bounding box center [400, 533] width 754 height 31
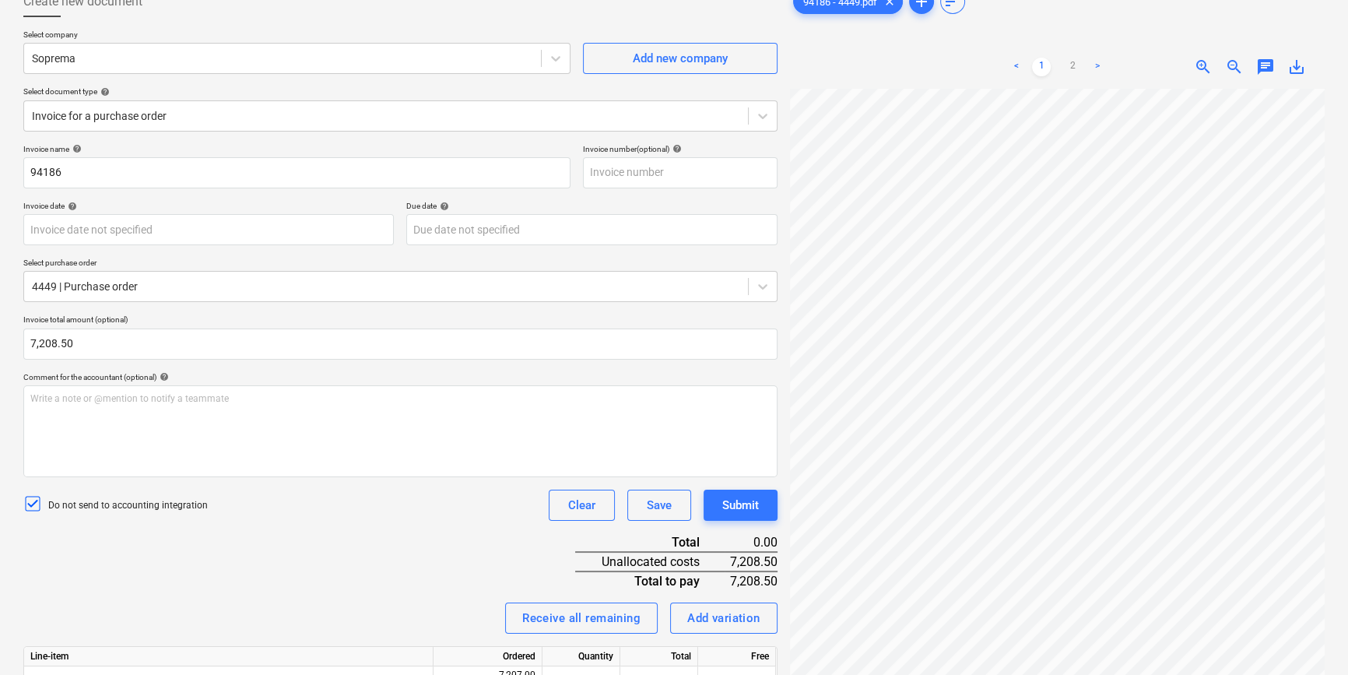
scroll to position [0, 0]
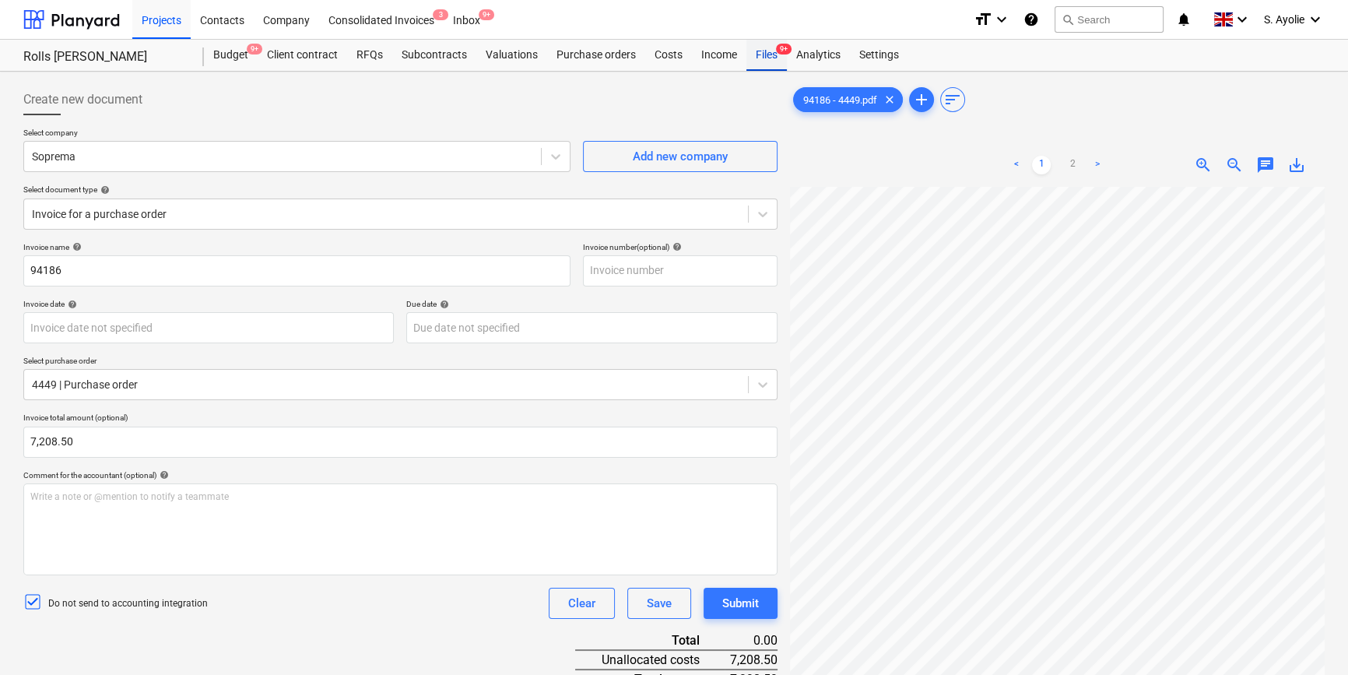
click at [770, 48] on div "Files 9+" at bounding box center [766, 55] width 40 height 31
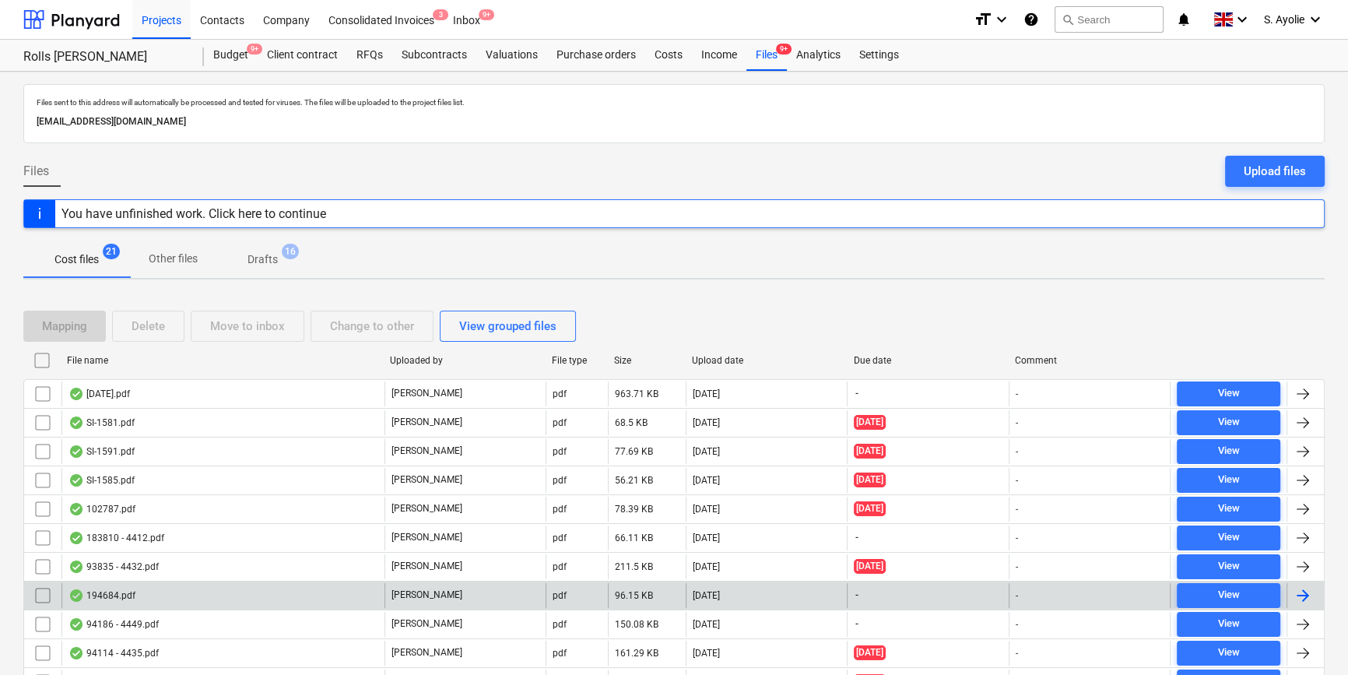
click at [205, 600] on div "194684.pdf" at bounding box center [222, 595] width 323 height 25
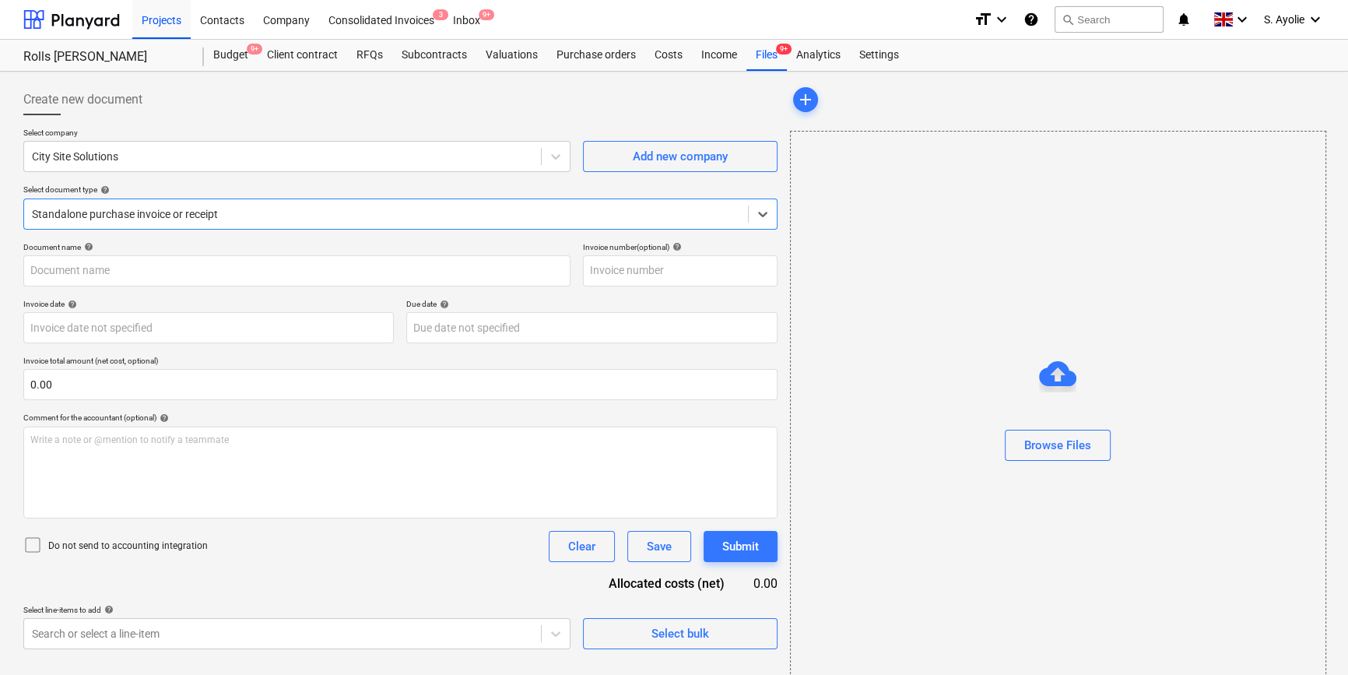
type input "SK1980"
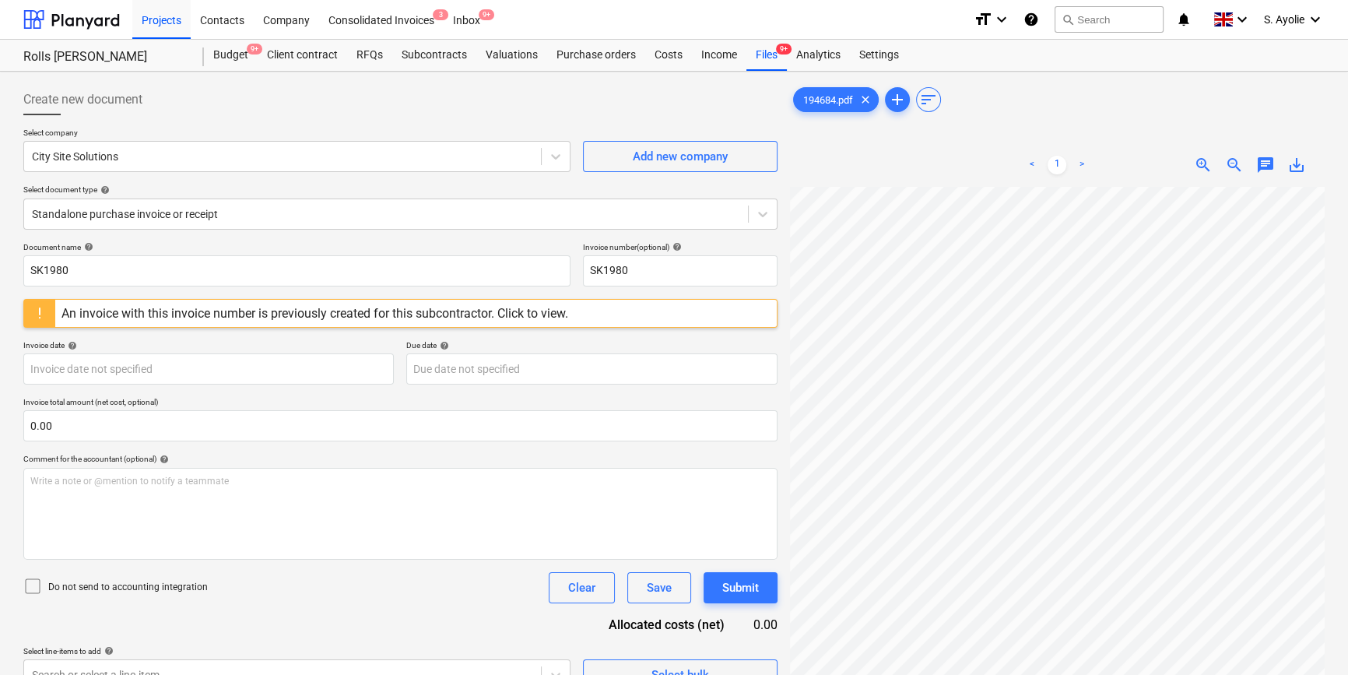
scroll to position [5, 22]
click at [787, 61] on div "Analytics" at bounding box center [818, 55] width 63 height 31
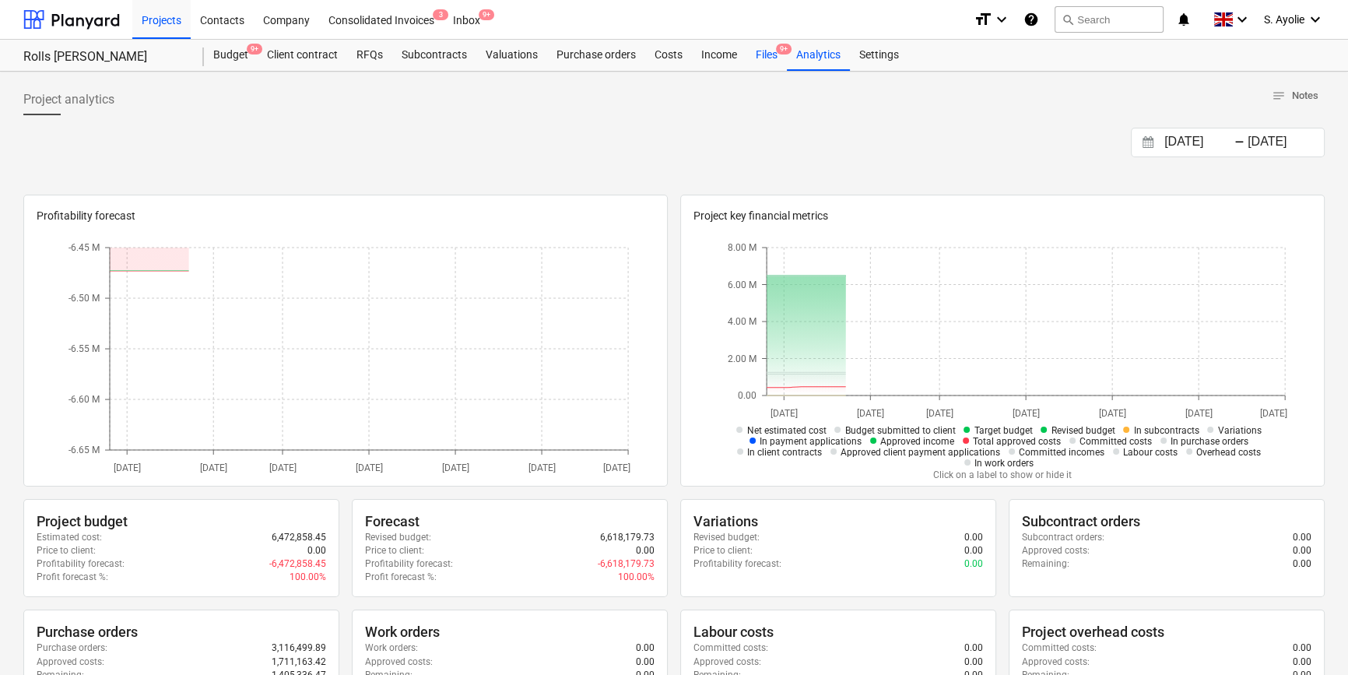
click at [767, 54] on div "Files 9+" at bounding box center [766, 55] width 40 height 31
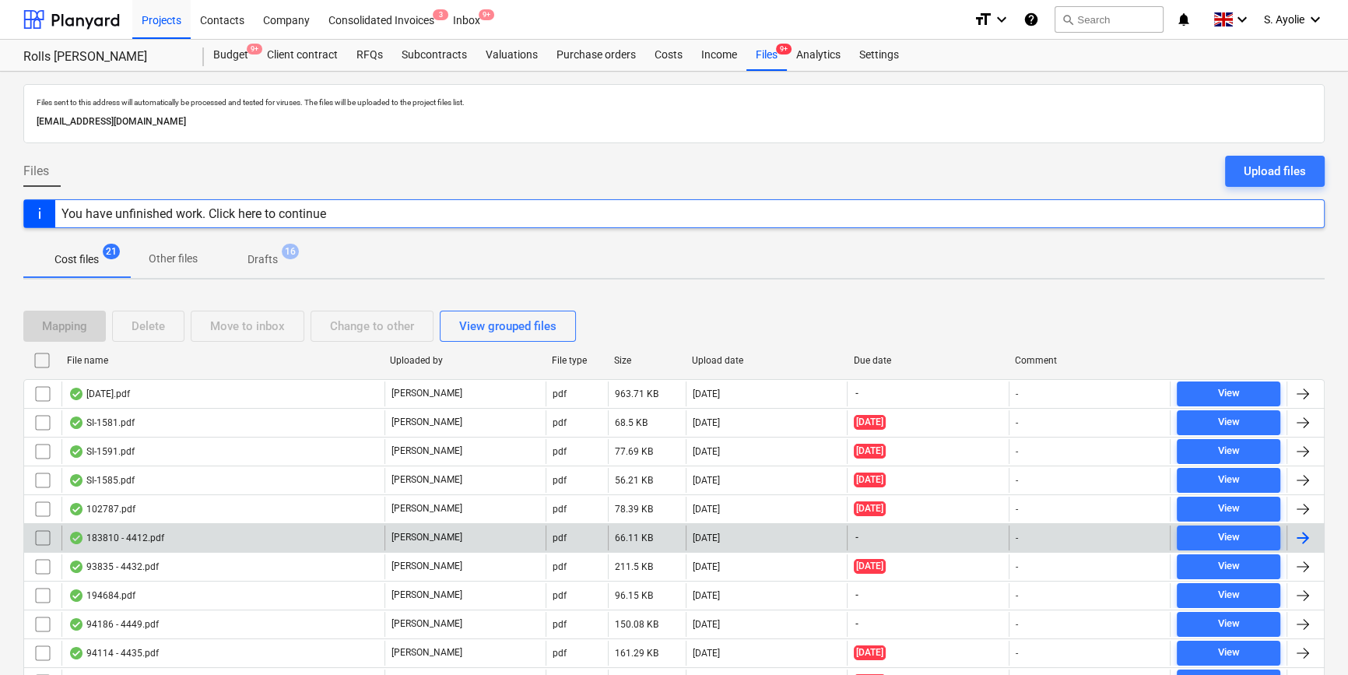
click at [230, 536] on div "183810 - 4412.pdf" at bounding box center [222, 537] width 323 height 25
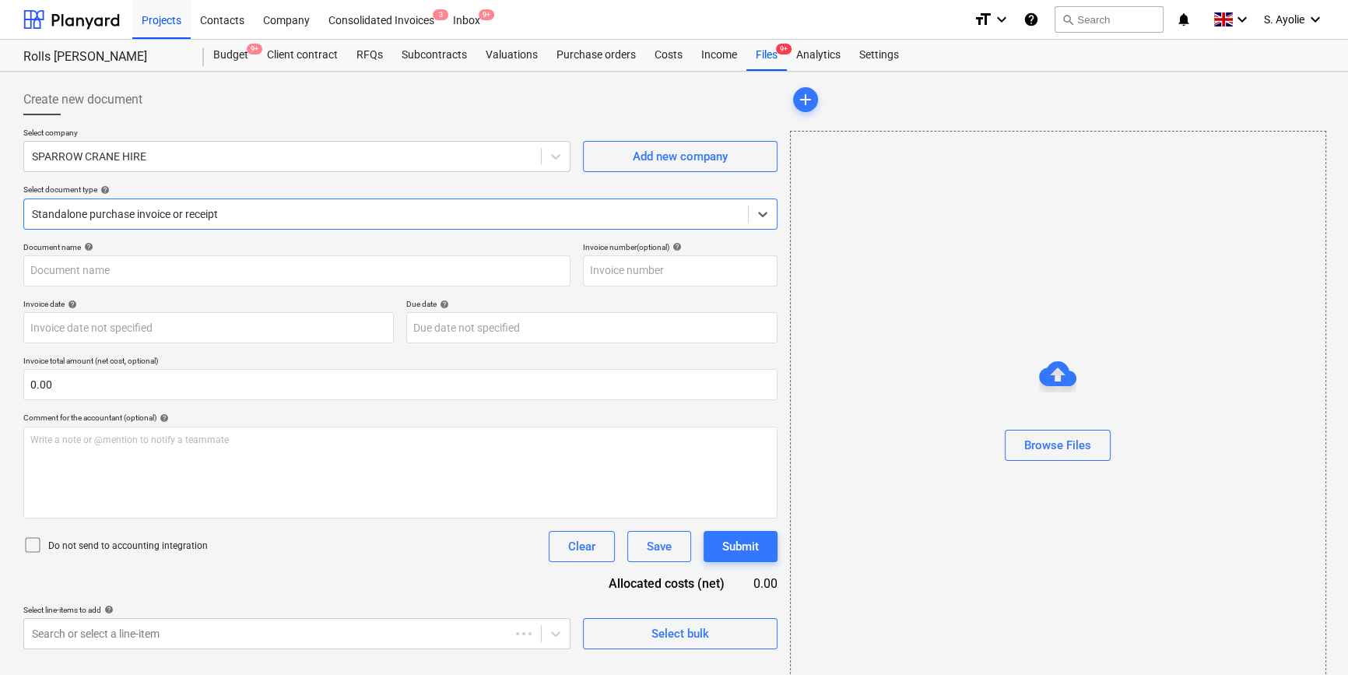
type input "183810"
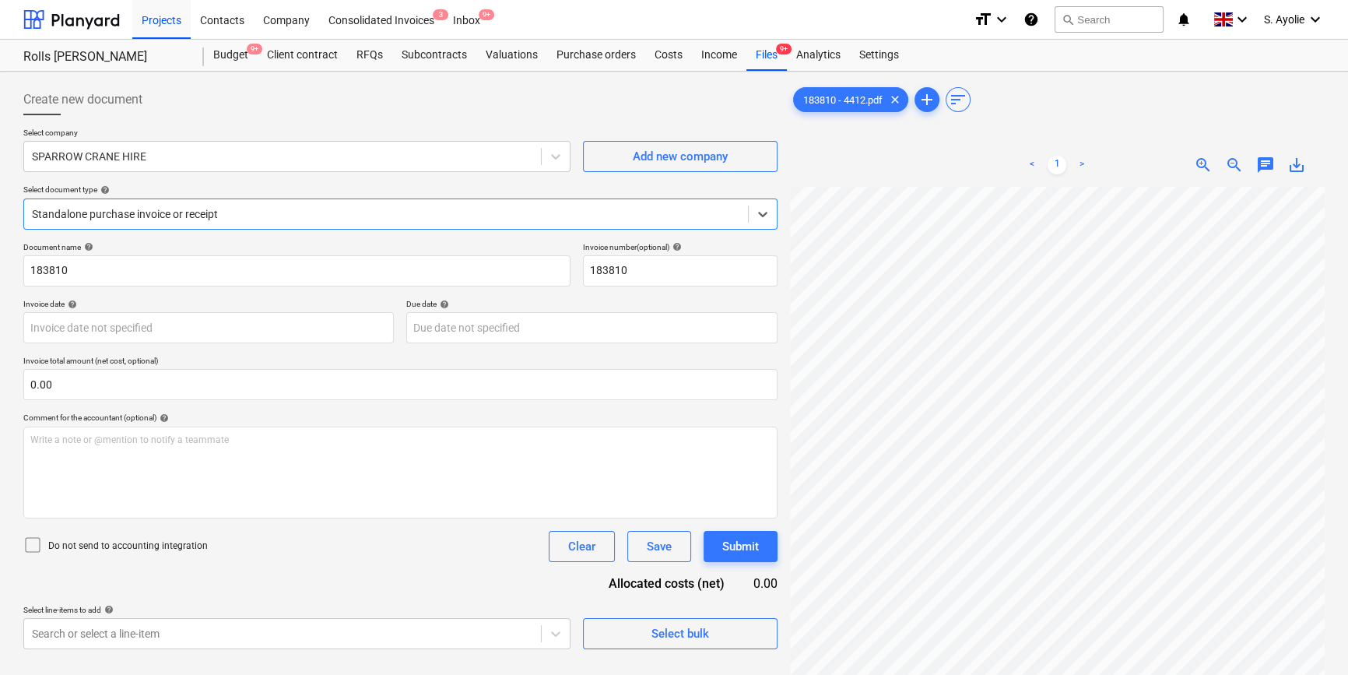
scroll to position [198, 0]
click at [756, 65] on div "Files 9+" at bounding box center [766, 55] width 40 height 31
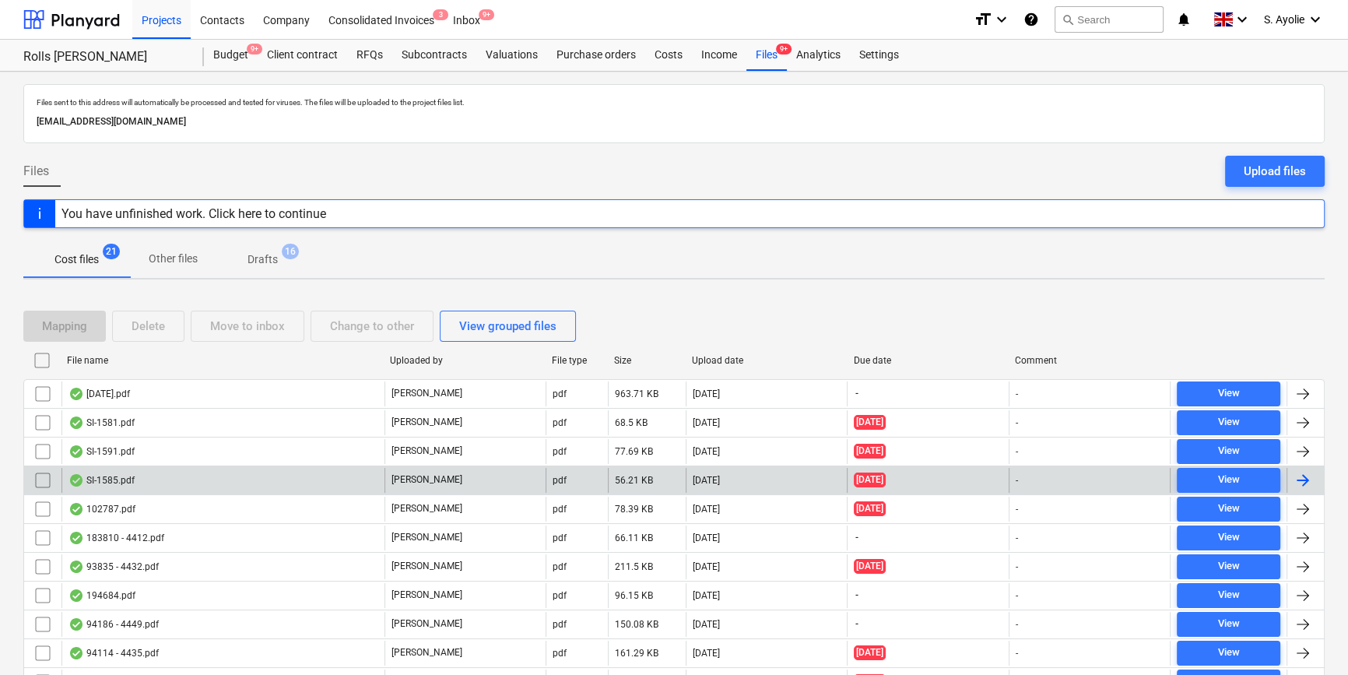
click at [362, 487] on div "SI-1585.pdf" at bounding box center [222, 480] width 323 height 25
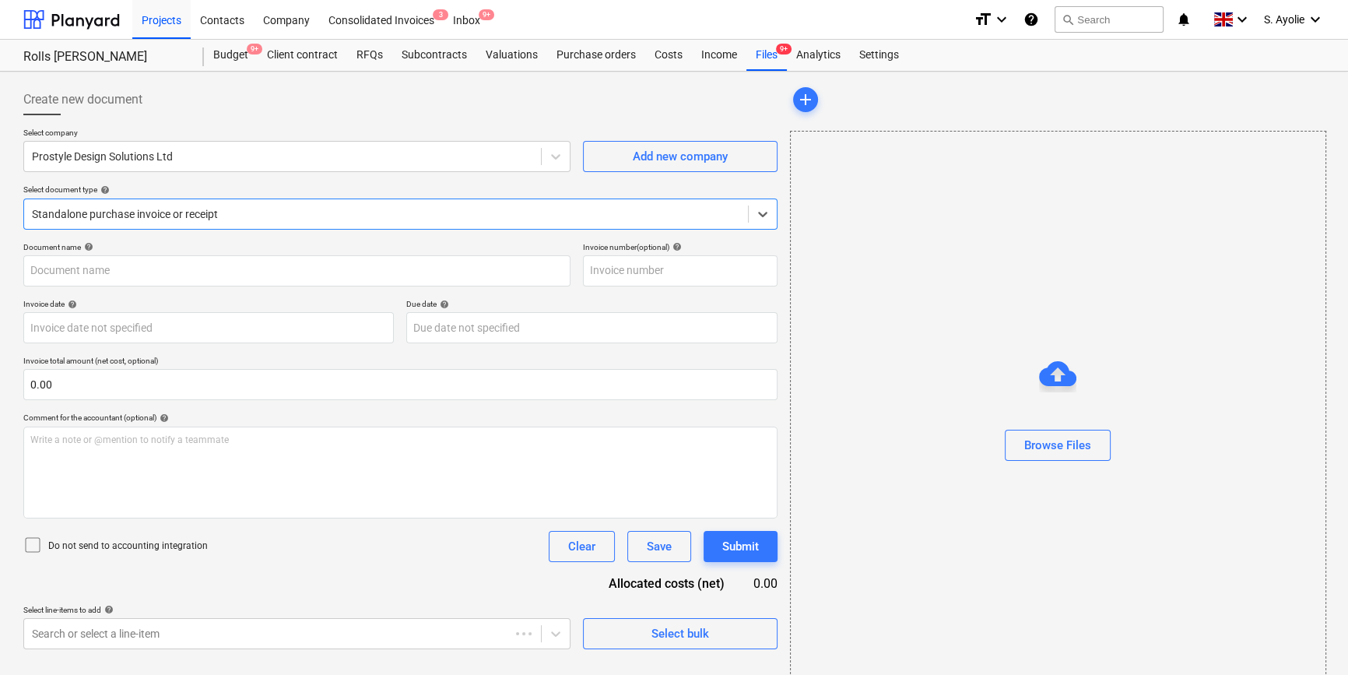
type input "SI-1585"
type input "06 Jul 2025"
type input "18 Jul 2025"
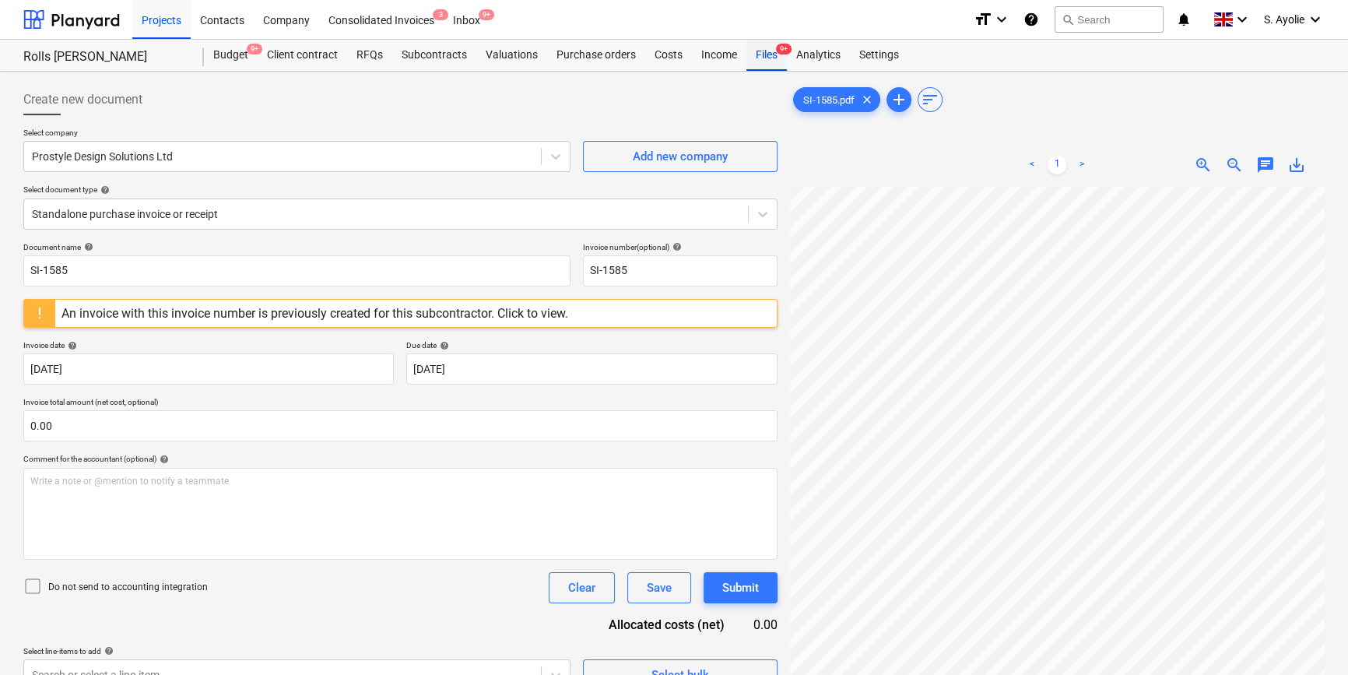
click at [754, 51] on div "Files 9+" at bounding box center [766, 55] width 40 height 31
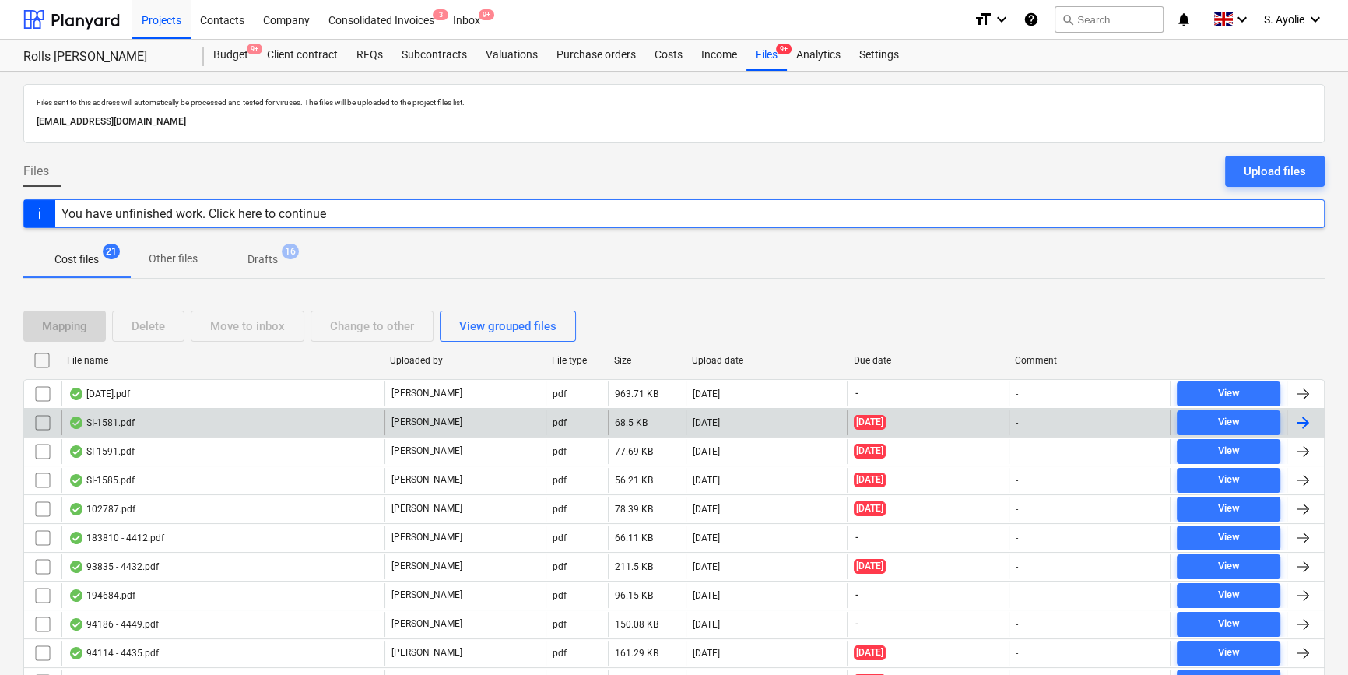
click at [156, 413] on div "SI-1581.pdf" at bounding box center [222, 422] width 323 height 25
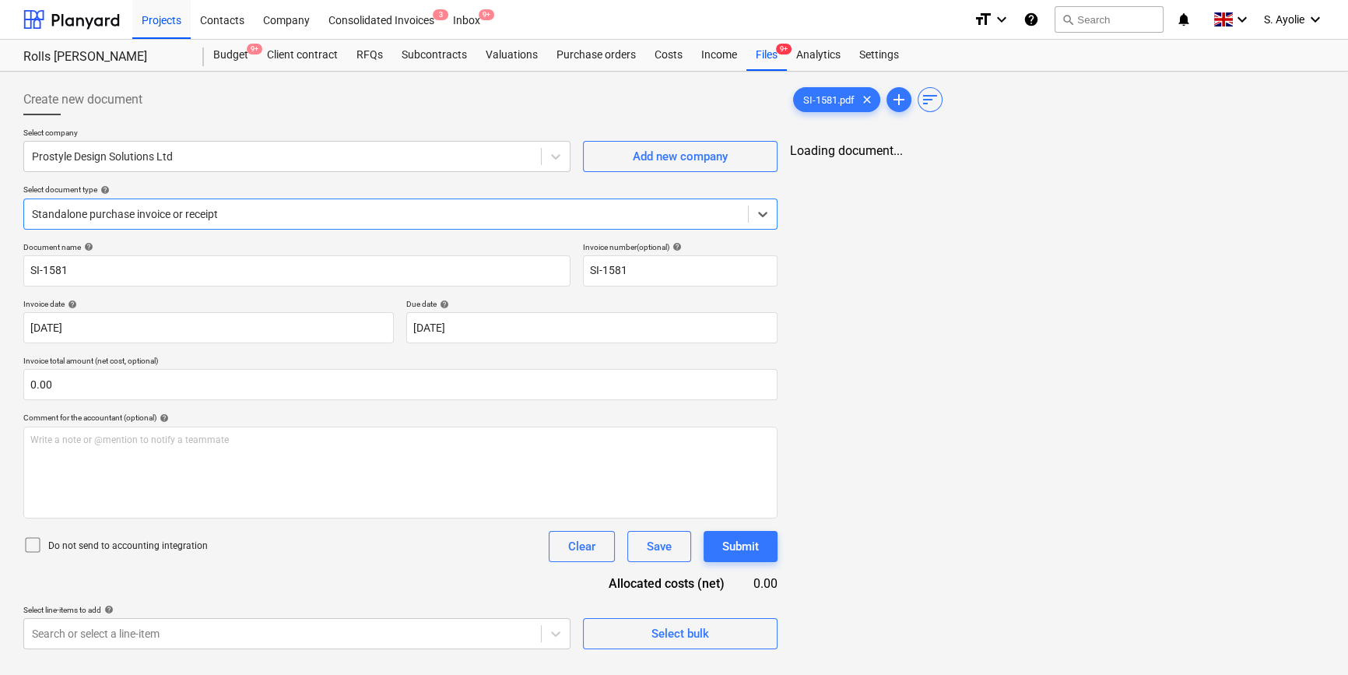
type input "SI-1581"
type input "29 Jun 2025"
type input "11 Jul 2025"
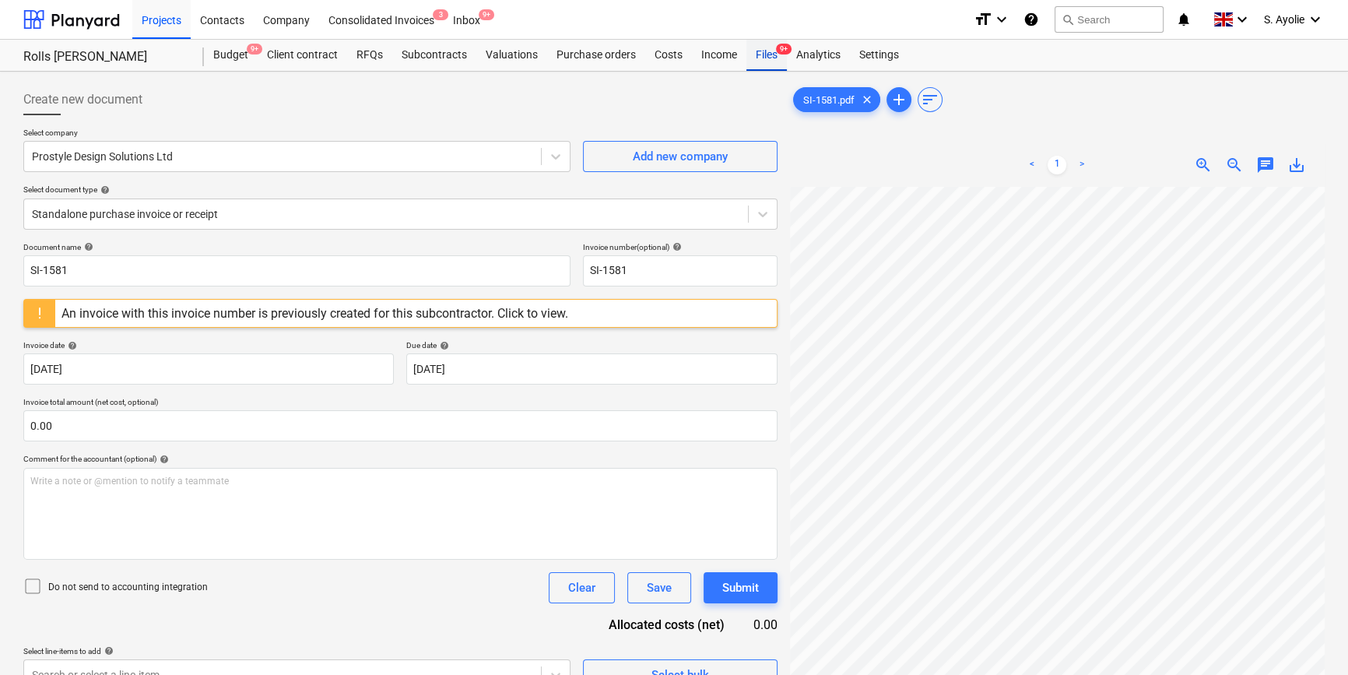
click at [773, 58] on div "Files 9+" at bounding box center [766, 55] width 40 height 31
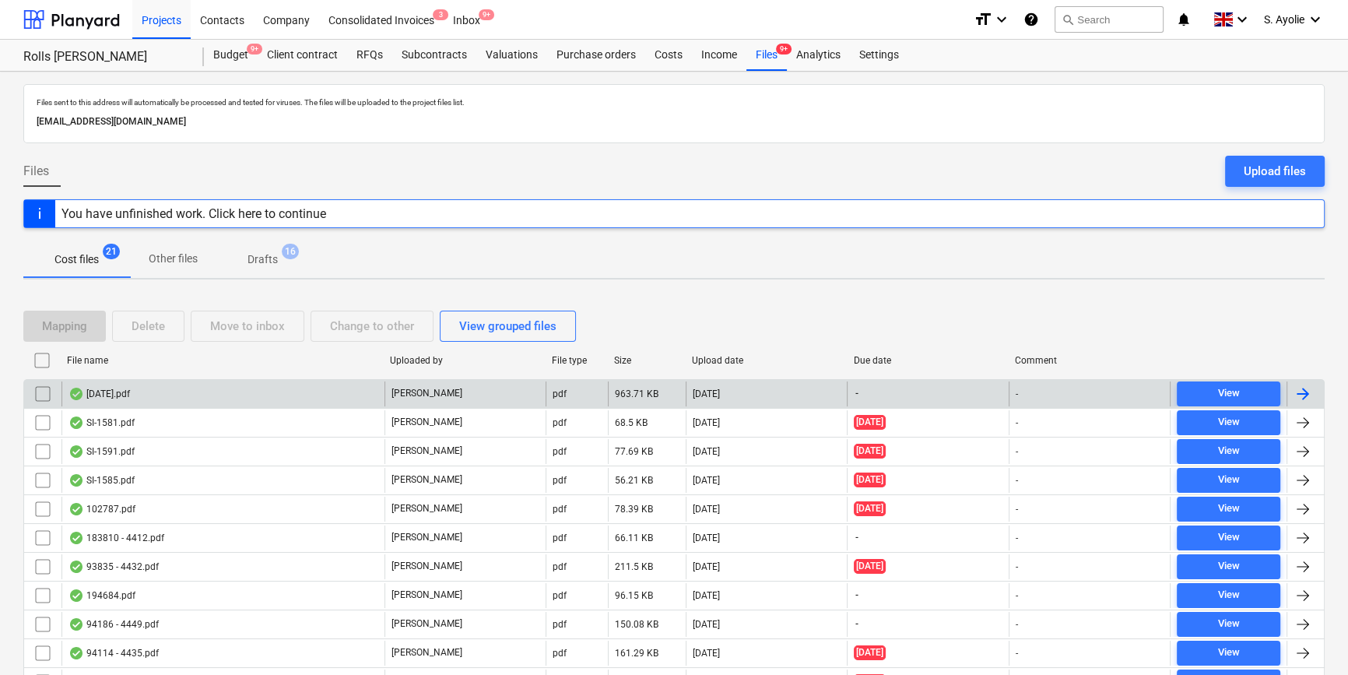
click at [214, 405] on div "[DATE].pdf" at bounding box center [222, 393] width 323 height 25
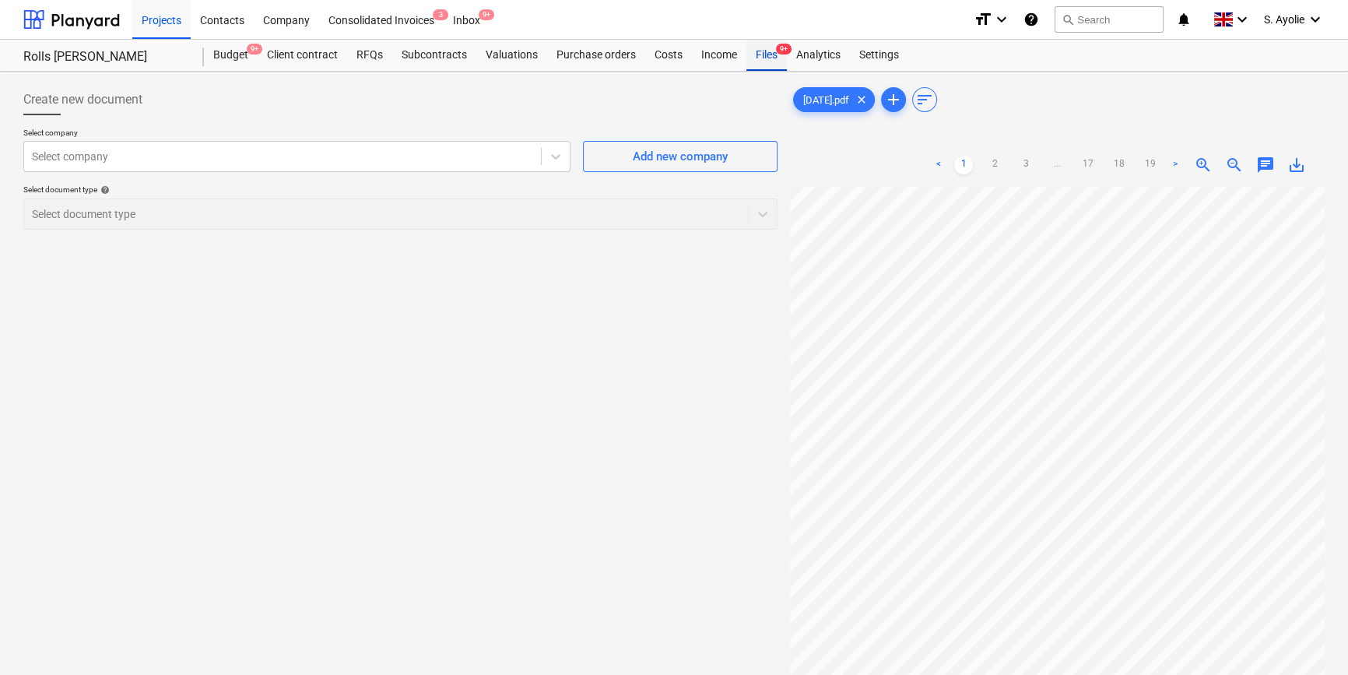
click at [762, 61] on div "Files 9+" at bounding box center [766, 55] width 40 height 31
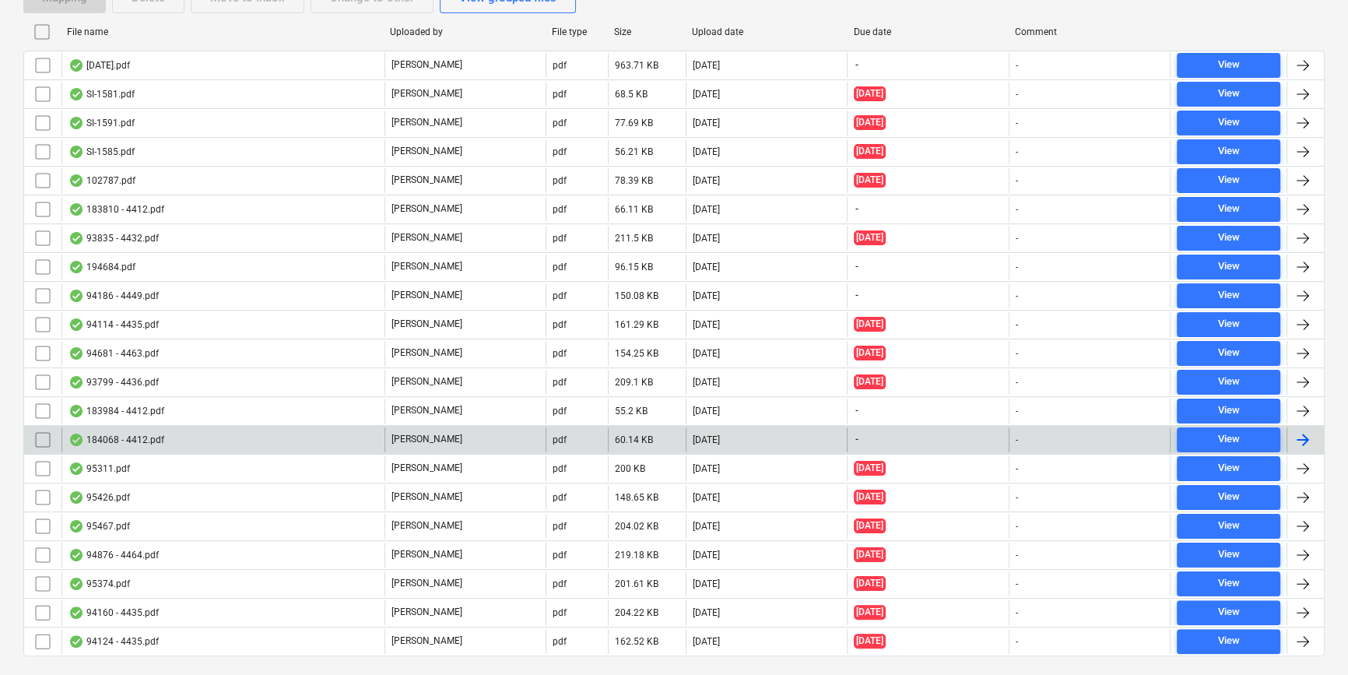
scroll to position [363, 0]
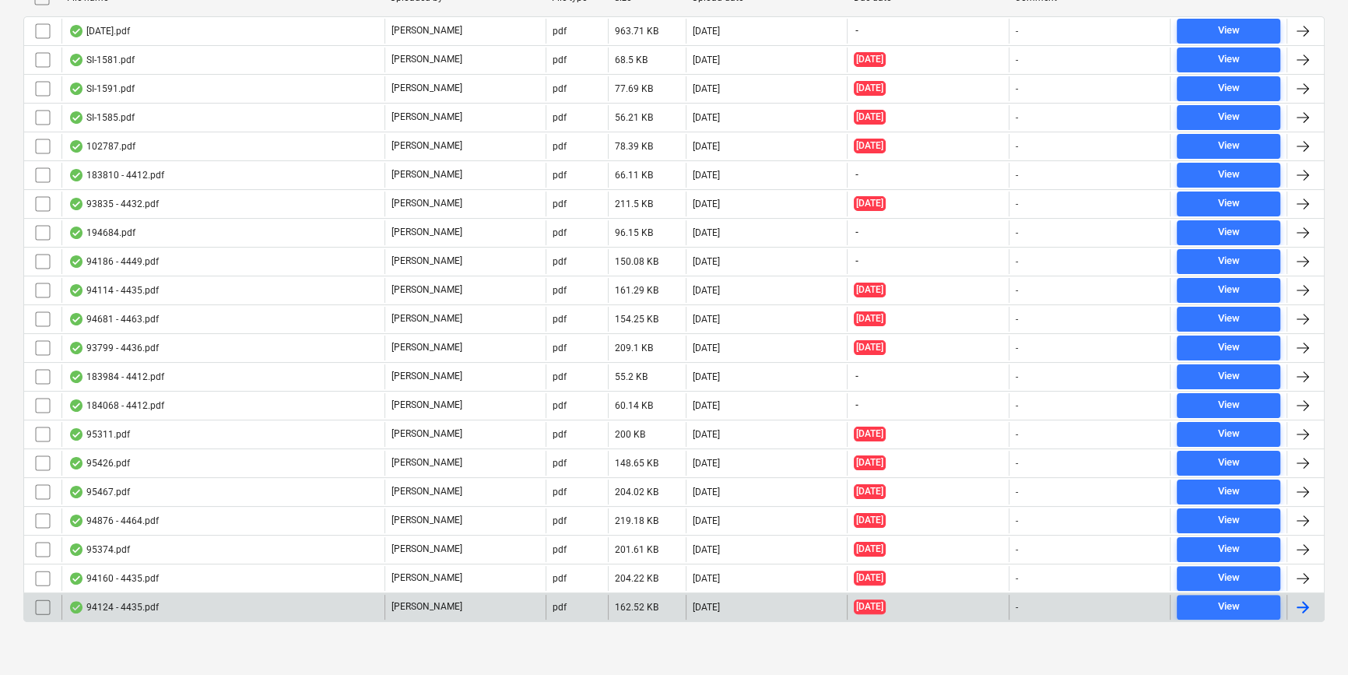
click at [357, 612] on div "94124 - 4435.pdf" at bounding box center [222, 607] width 323 height 25
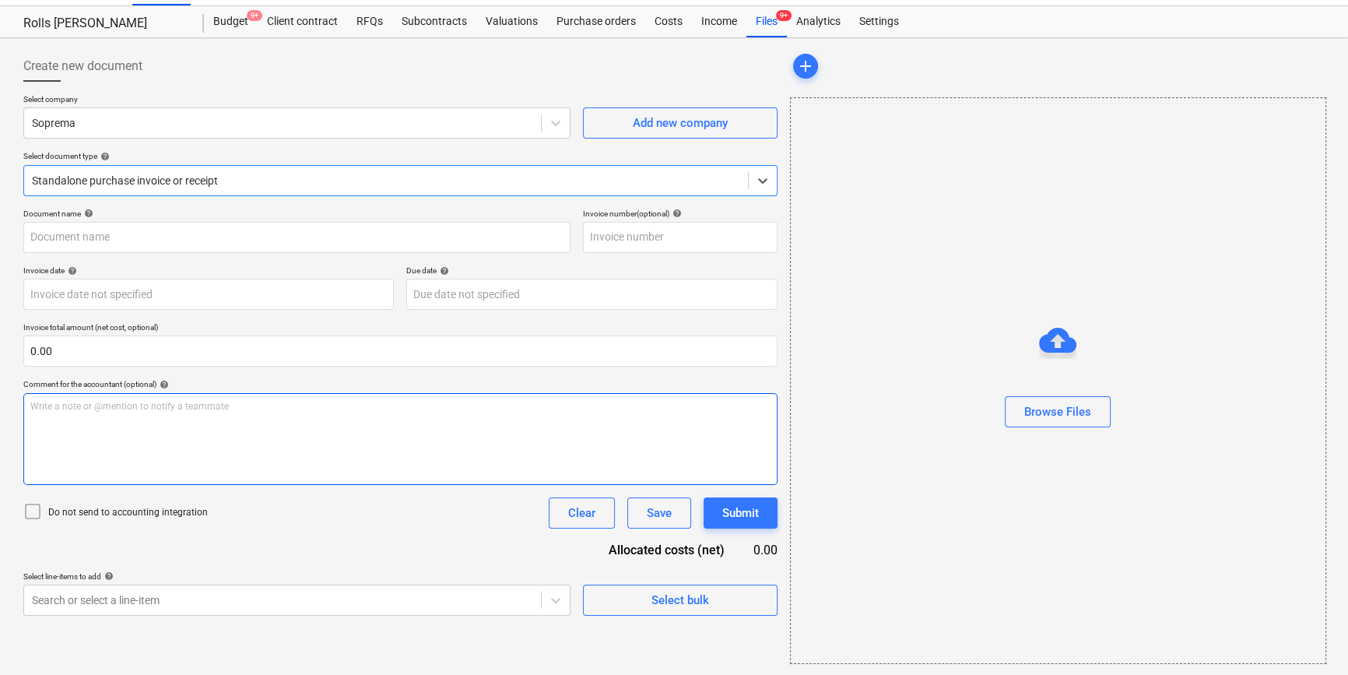
type input "4435"
type input "19 Jun 2025"
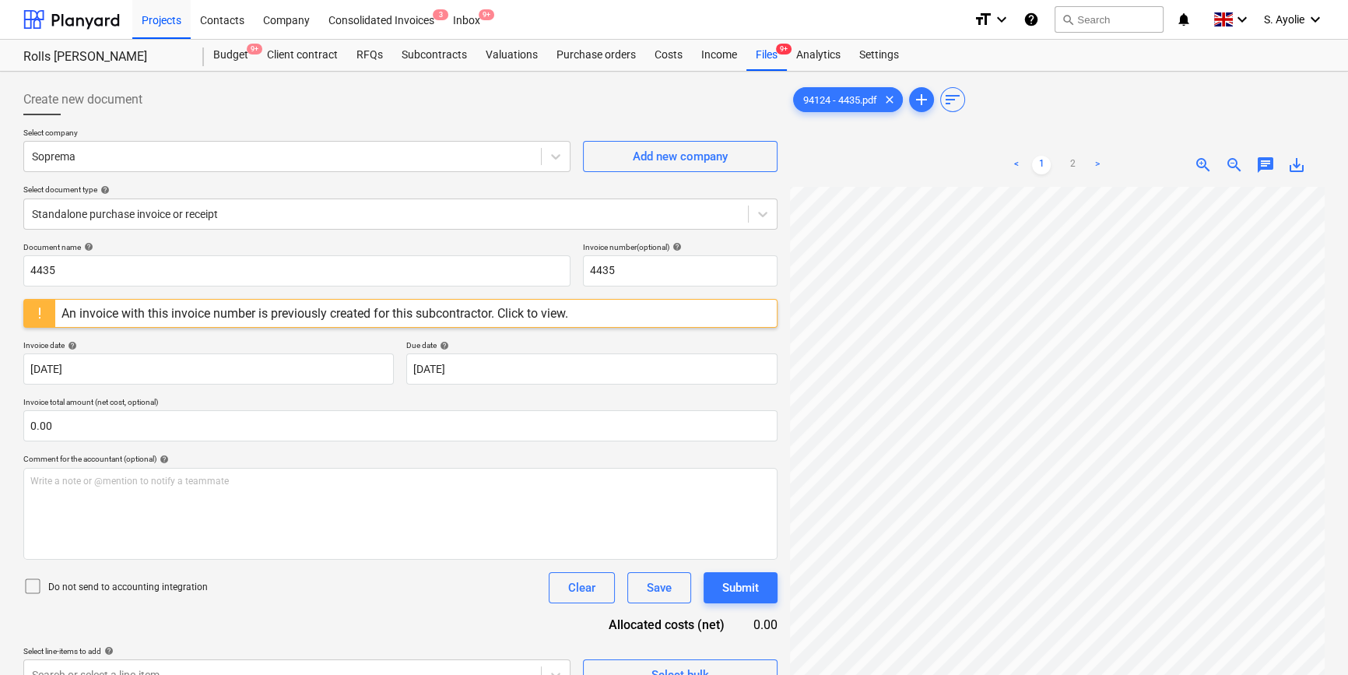
scroll to position [78, 52]
click at [267, 213] on div at bounding box center [386, 214] width 708 height 16
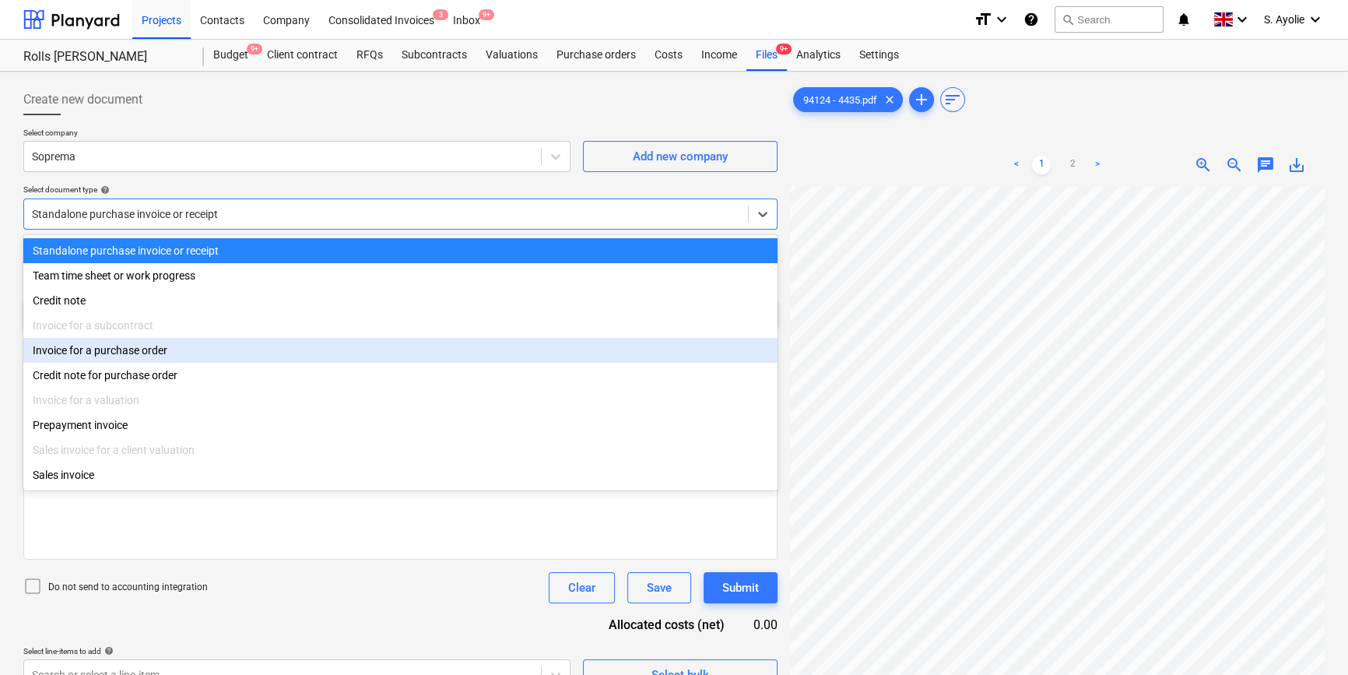
click at [212, 356] on div "Invoice for a purchase order" at bounding box center [400, 350] width 754 height 25
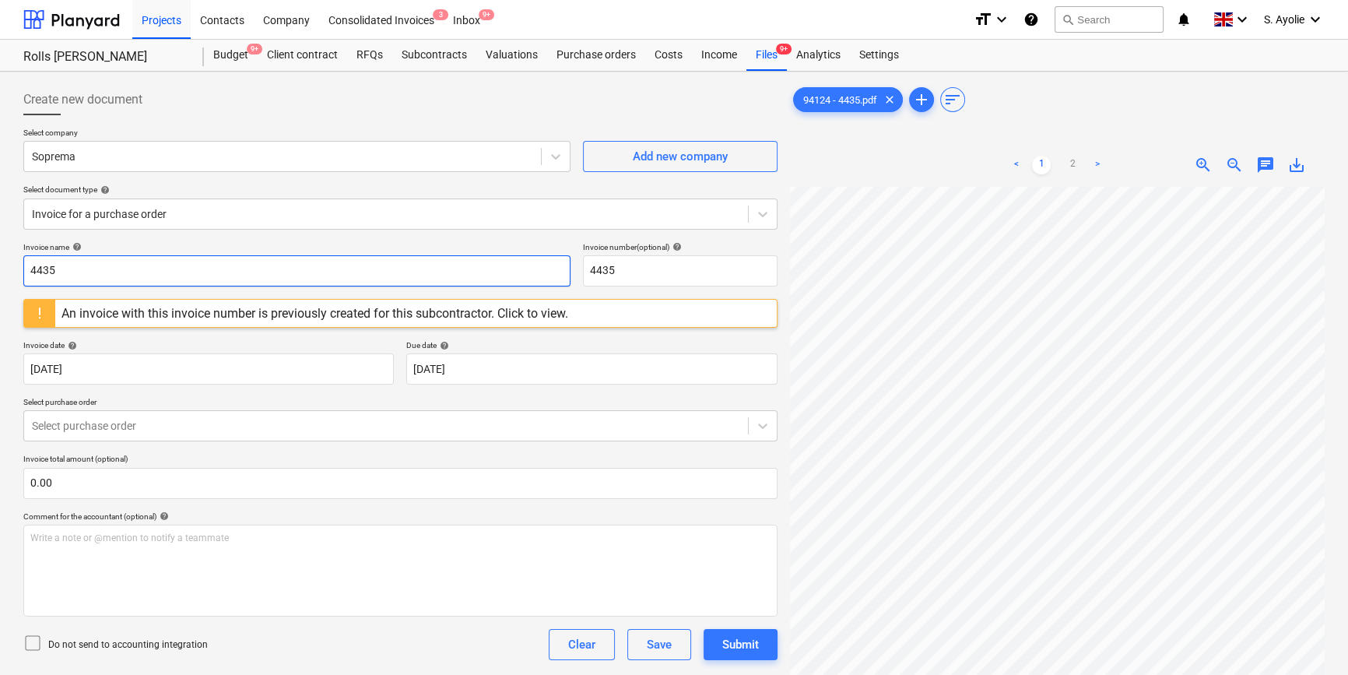
drag, startPoint x: 213, startPoint y: 271, endPoint x: -80, endPoint y: 202, distance: 300.6
click at [0, 202] on html "Projects Contacts Company Consolidated Invoices 3 Inbox 9+ format_size keyboard…" at bounding box center [674, 337] width 1348 height 675
click at [771, 54] on div "Files 9+" at bounding box center [766, 55] width 40 height 31
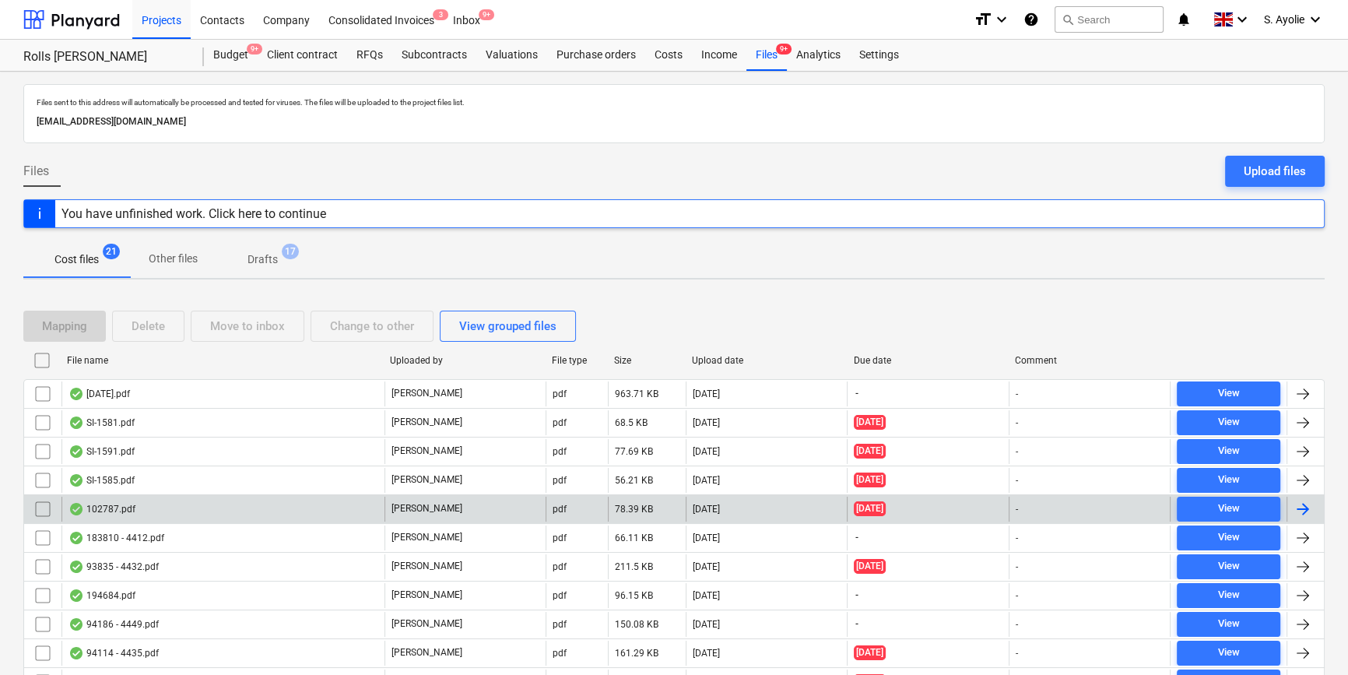
click at [320, 505] on div "102787.pdf" at bounding box center [222, 509] width 323 height 25
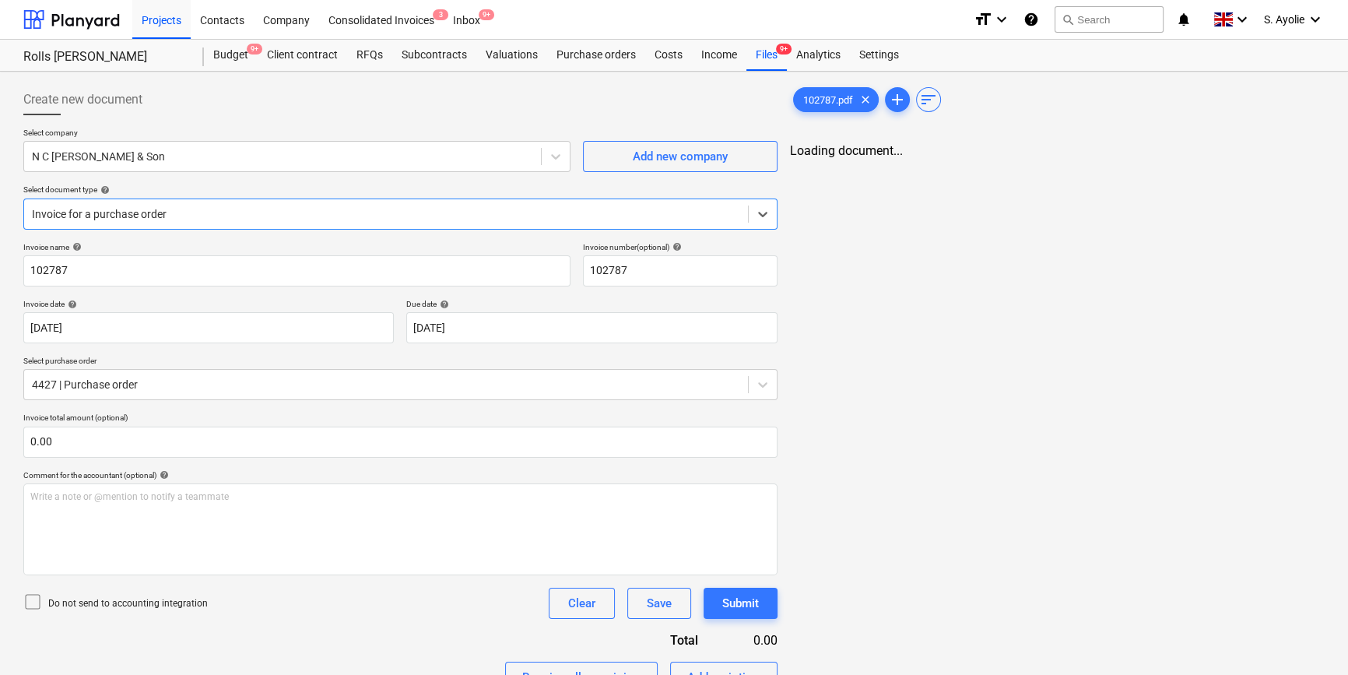
type input "102787"
type input "16 May 2025"
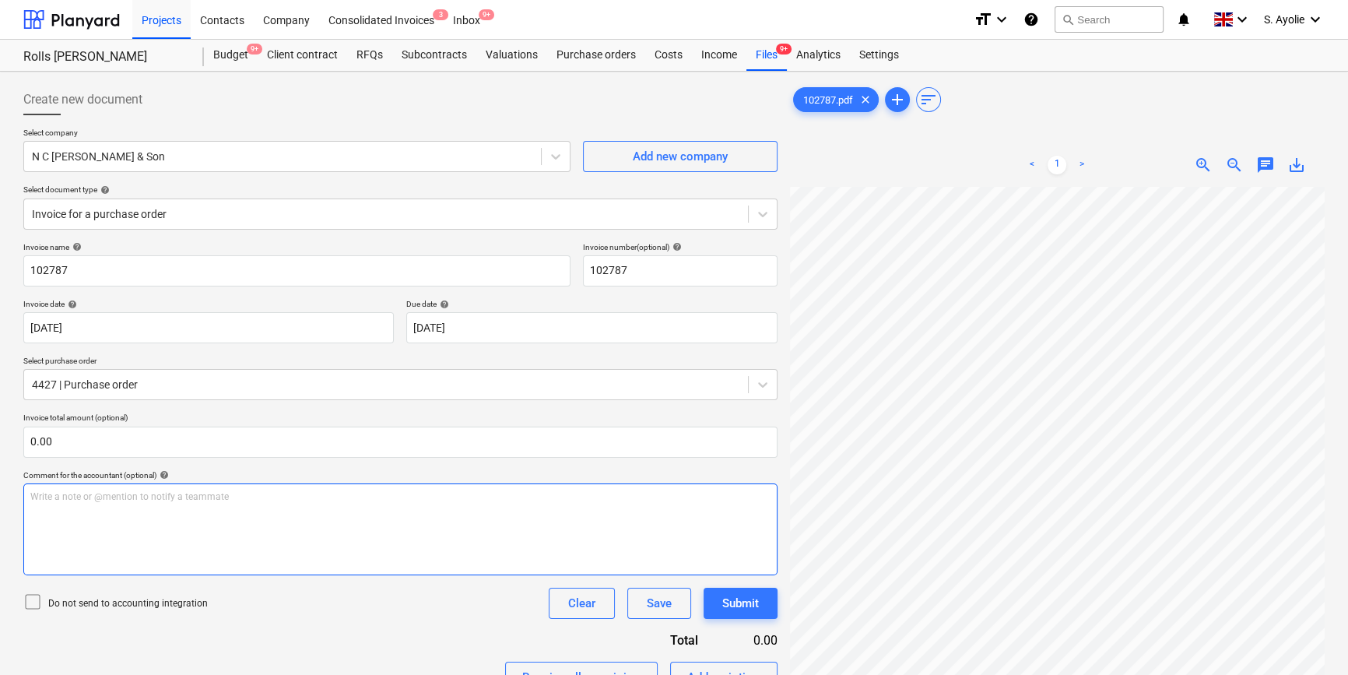
click at [317, 529] on div "Write a note or @mention to notify a teammate ﻿" at bounding box center [400, 529] width 754 height 92
click at [142, 605] on p "Do not send to accounting integration" at bounding box center [128, 603] width 160 height 13
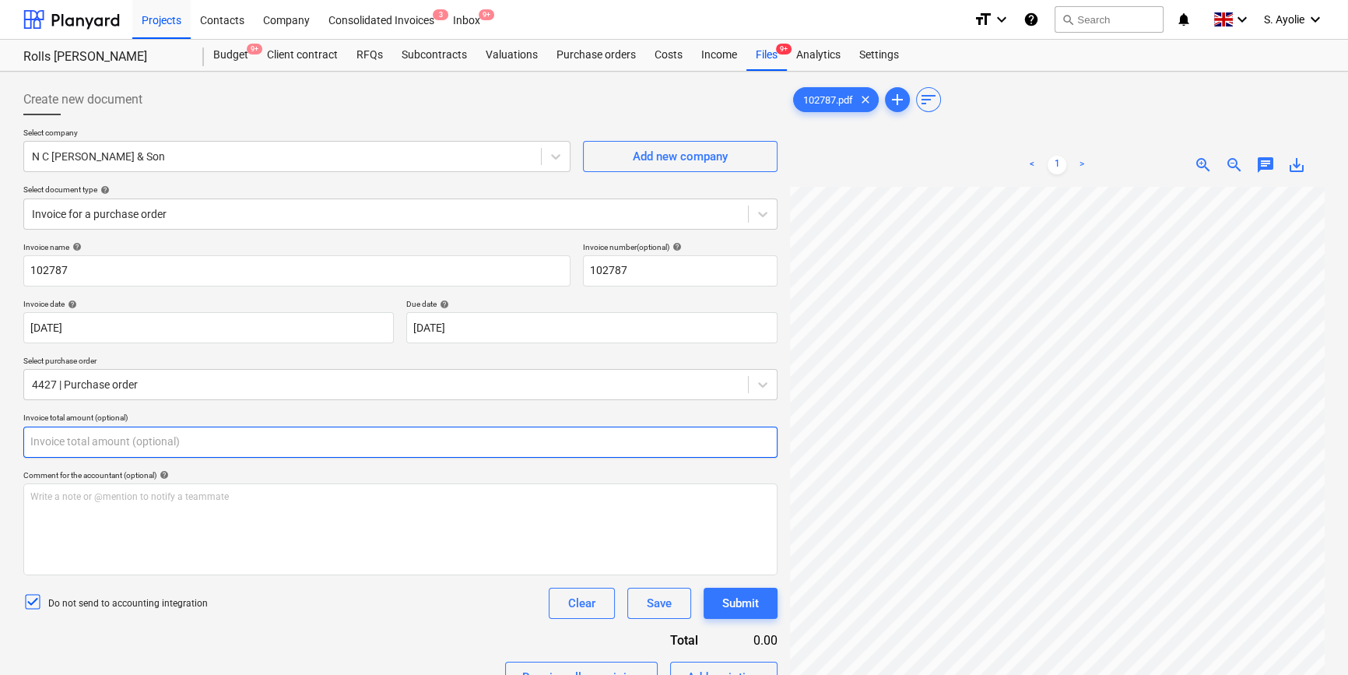
click at [148, 448] on input "text" at bounding box center [400, 442] width 754 height 31
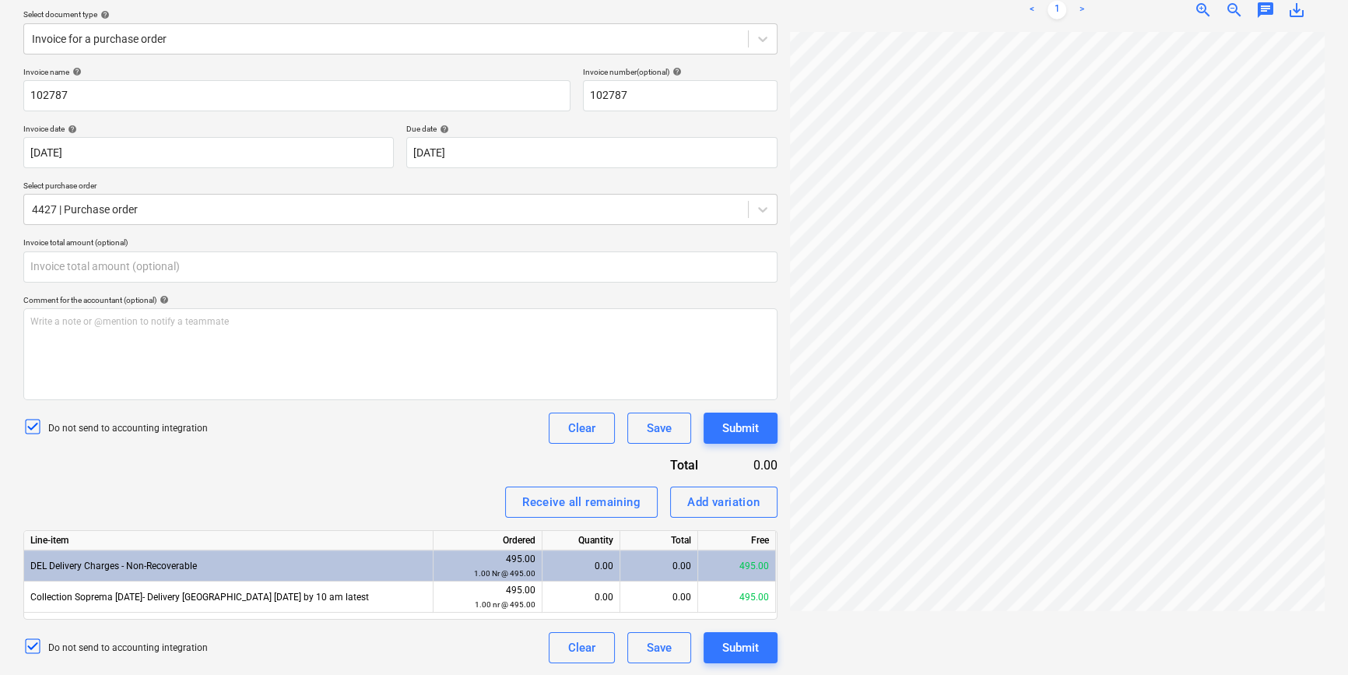
type input "0.00"
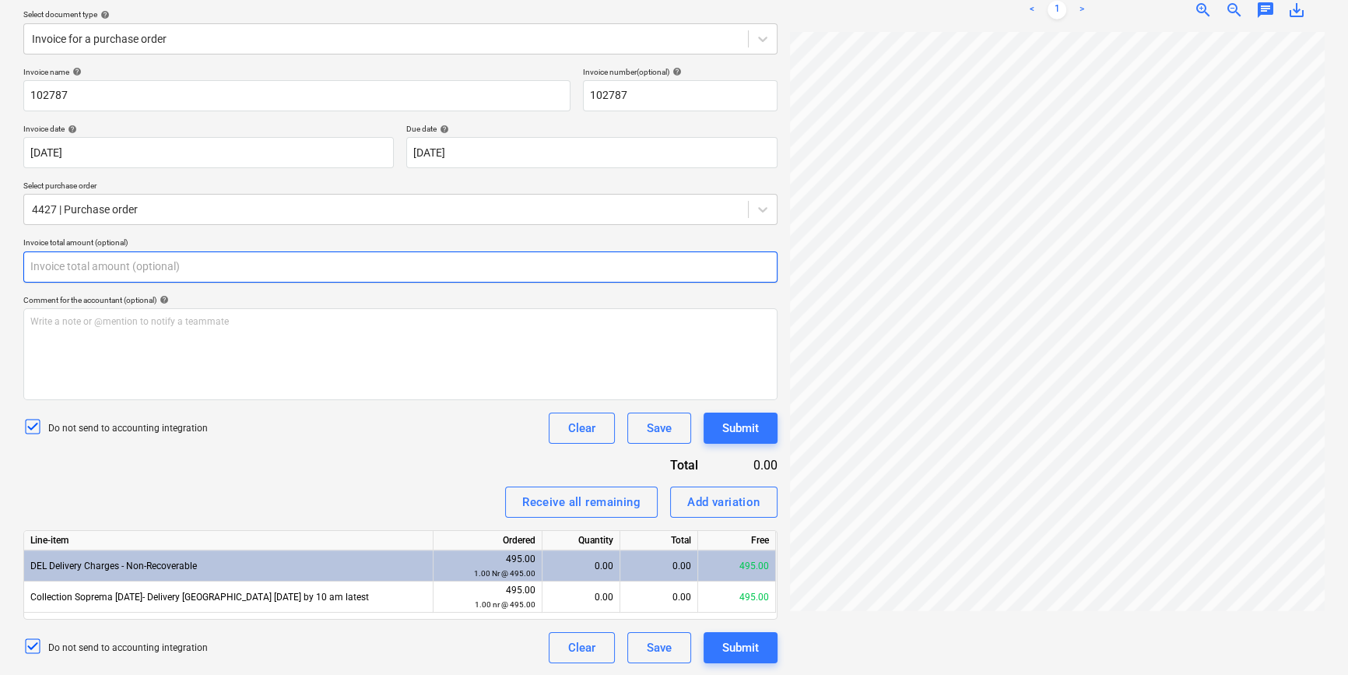
click at [371, 280] on input "text" at bounding box center [400, 266] width 754 height 31
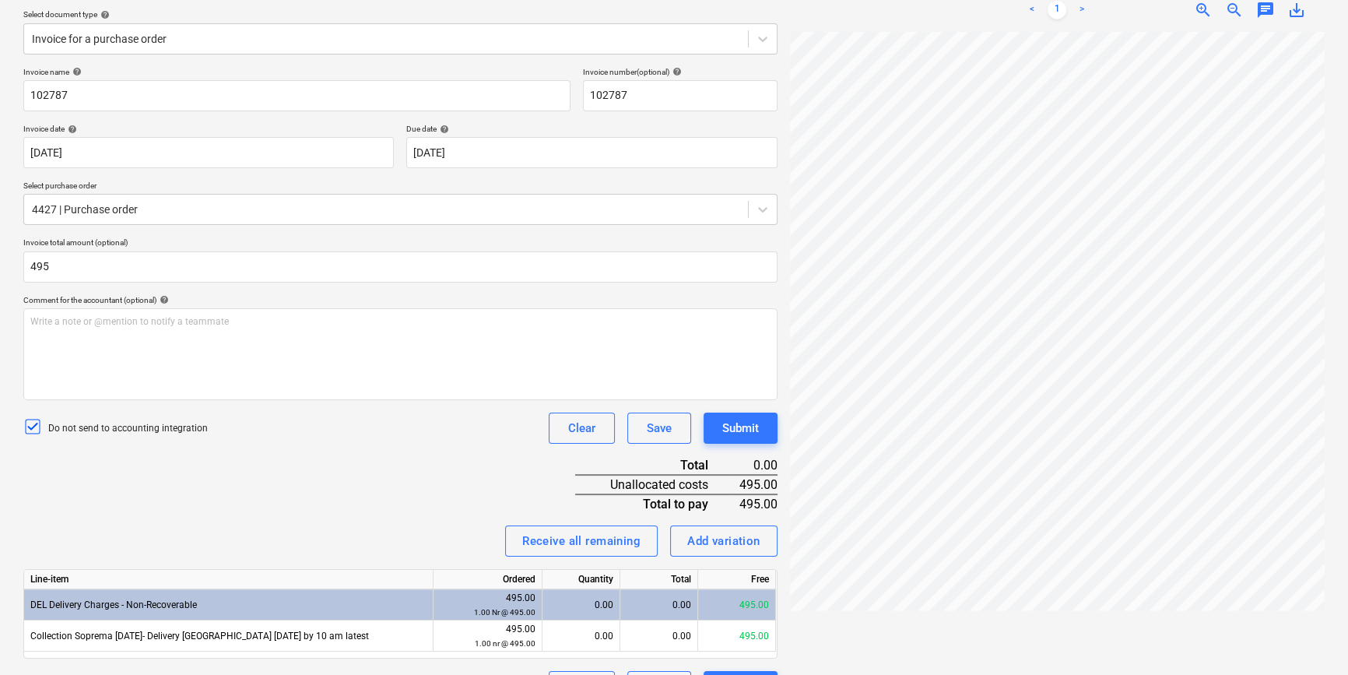
type input "495.00"
click at [397, 490] on div "Invoice name help 102787 Invoice number (optional) help 102787 Invoice date hel…" at bounding box center [400, 384] width 754 height 635
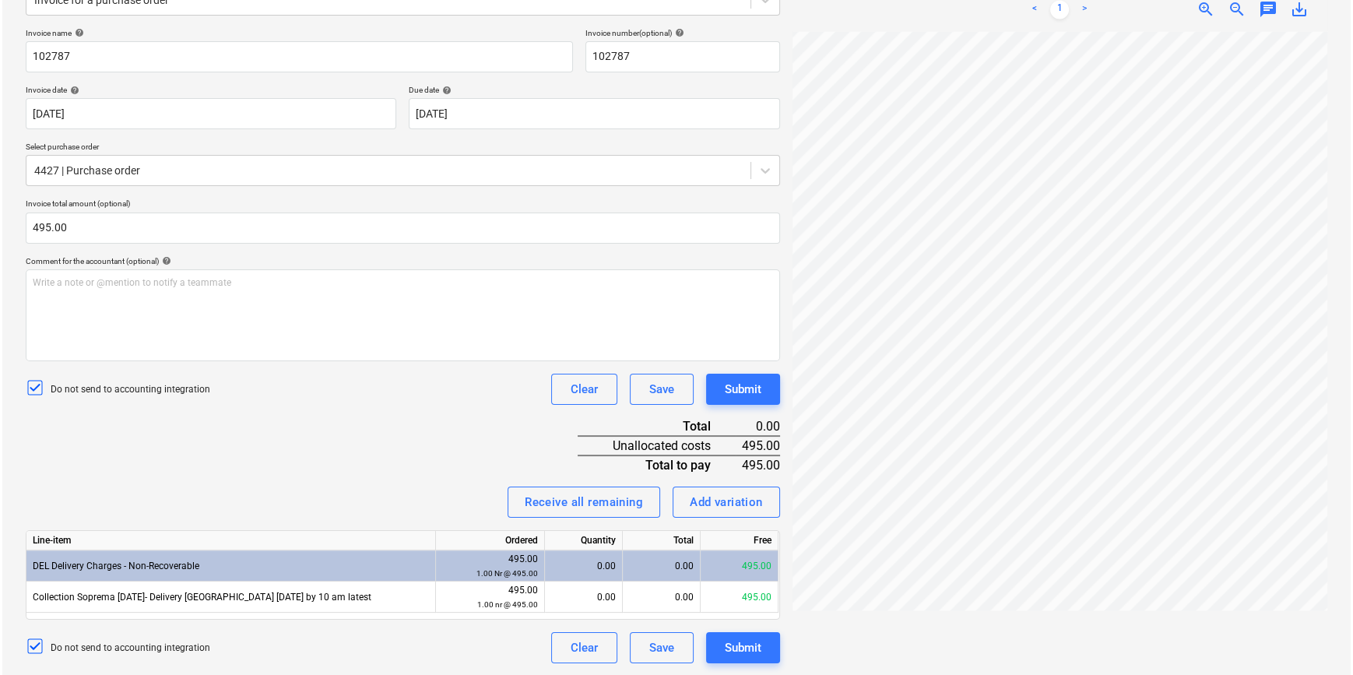
scroll to position [0, 90]
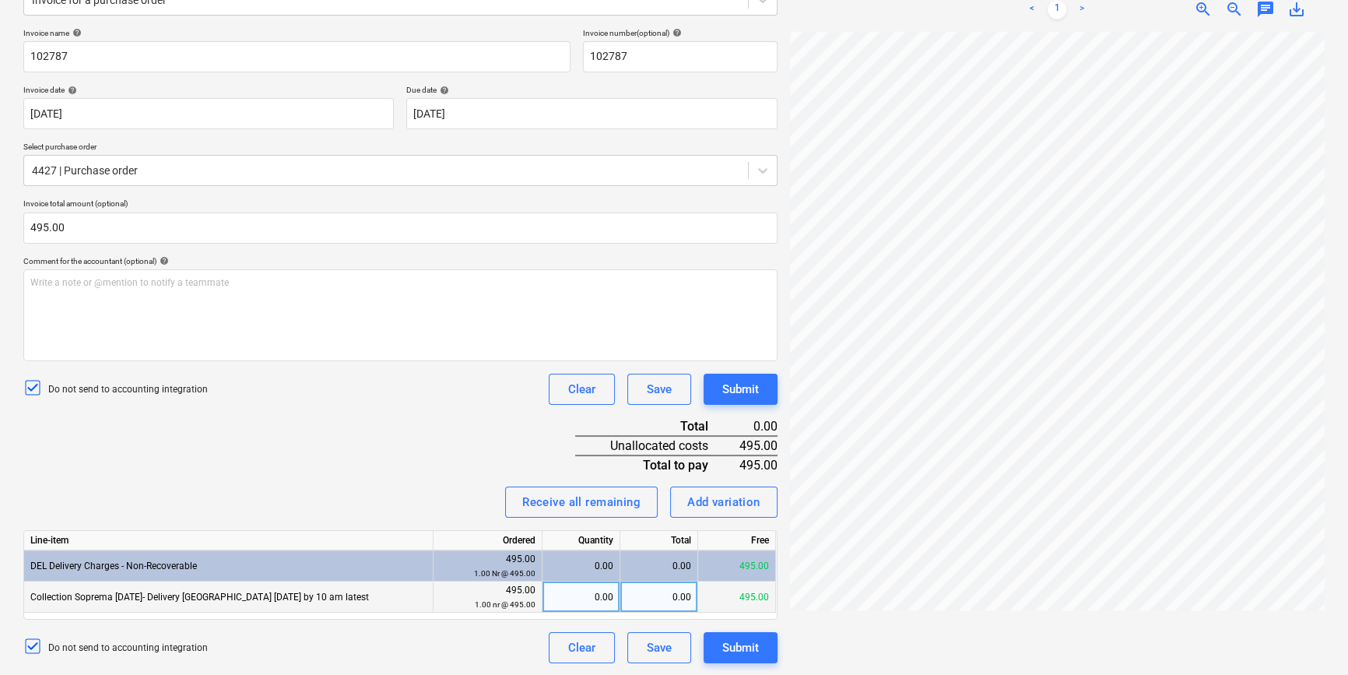
click at [639, 592] on div "0.00" at bounding box center [659, 596] width 78 height 31
type input "495"
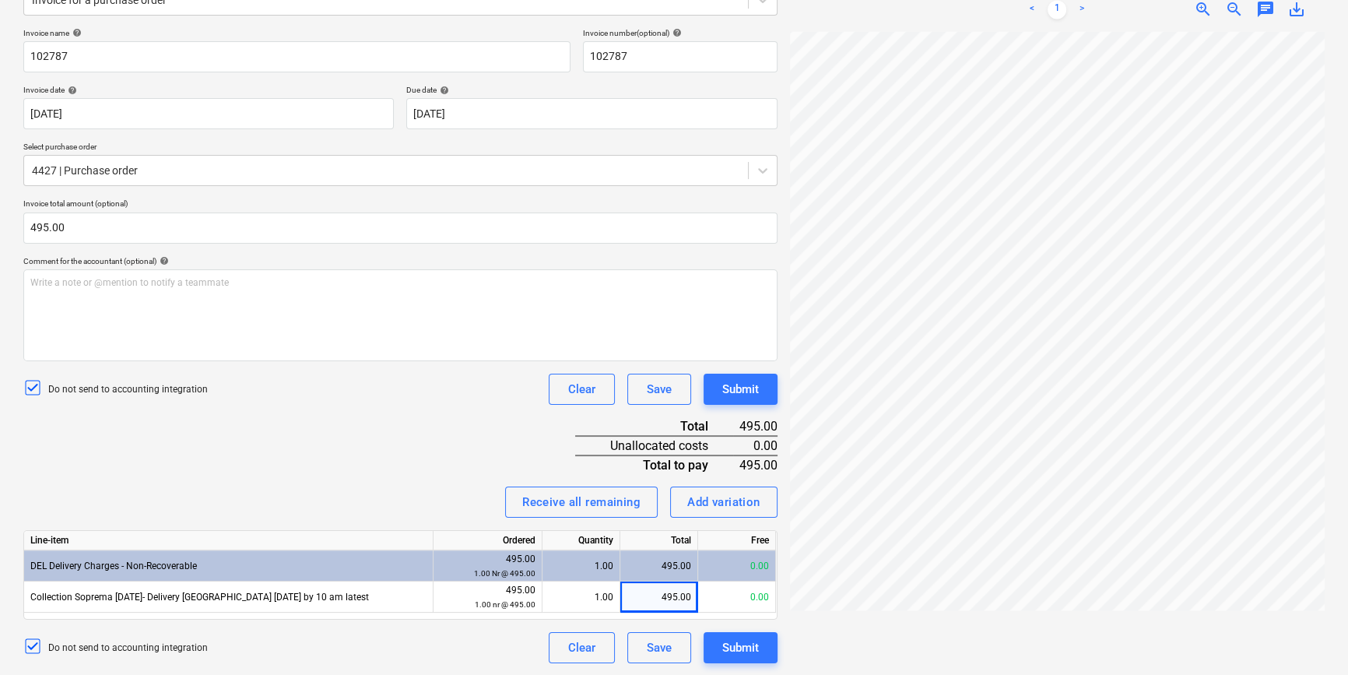
click at [373, 471] on div "Invoice name help 102787 Invoice number (optional) help 102787 Invoice date hel…" at bounding box center [400, 345] width 754 height 635
click at [729, 652] on div "Submit" at bounding box center [740, 648] width 37 height 20
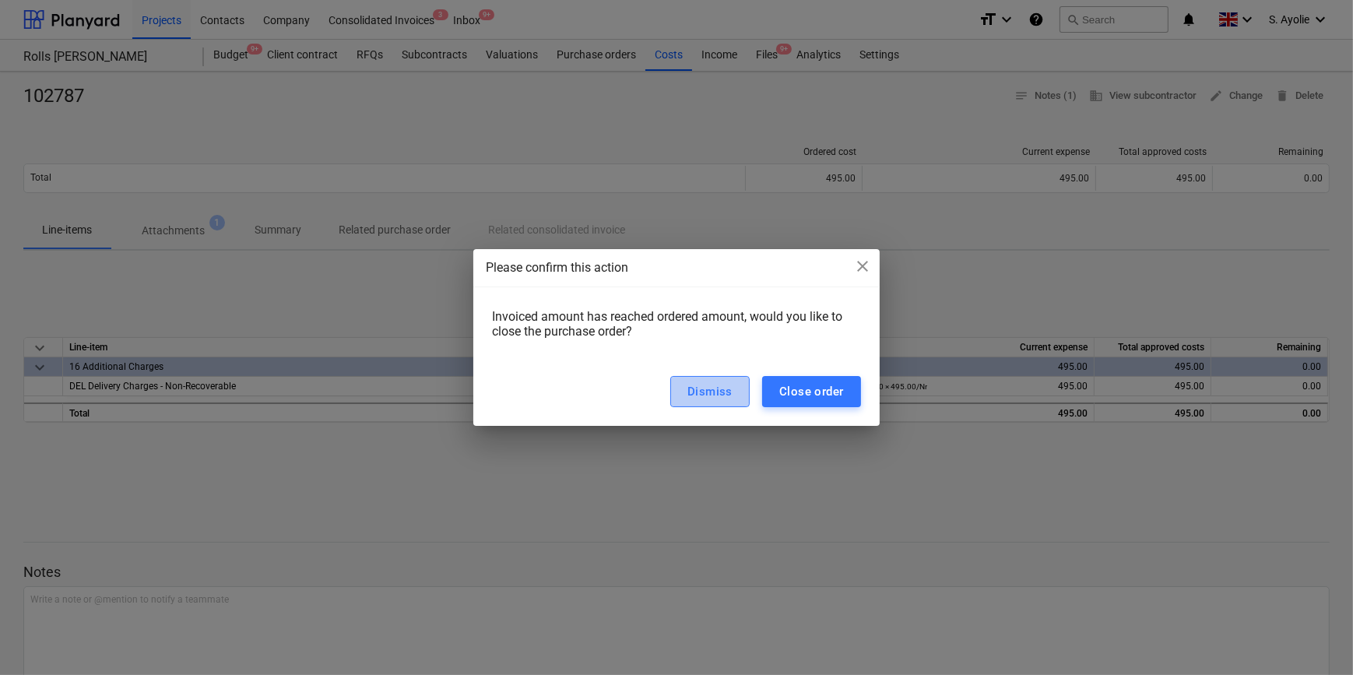
click at [732, 398] on div "Dismiss" at bounding box center [709, 391] width 45 height 20
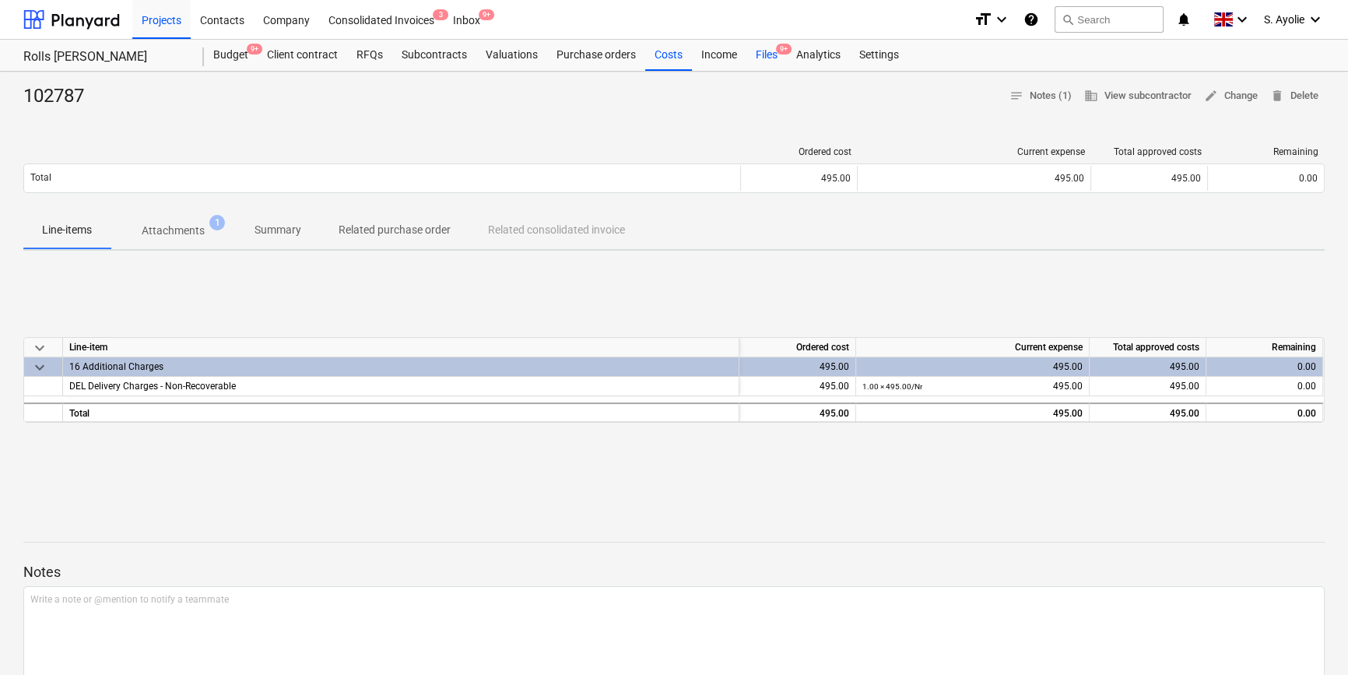
click at [748, 59] on div "Files 9+" at bounding box center [766, 55] width 40 height 31
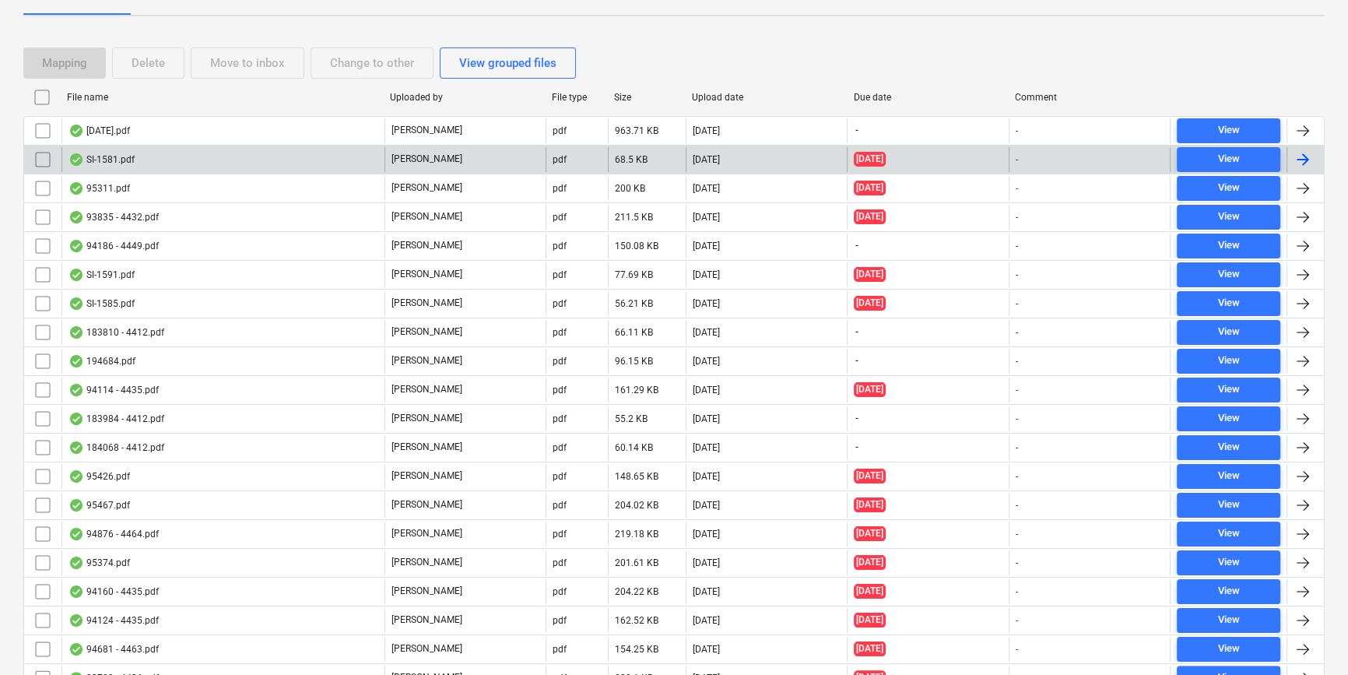
scroll to position [192, 0]
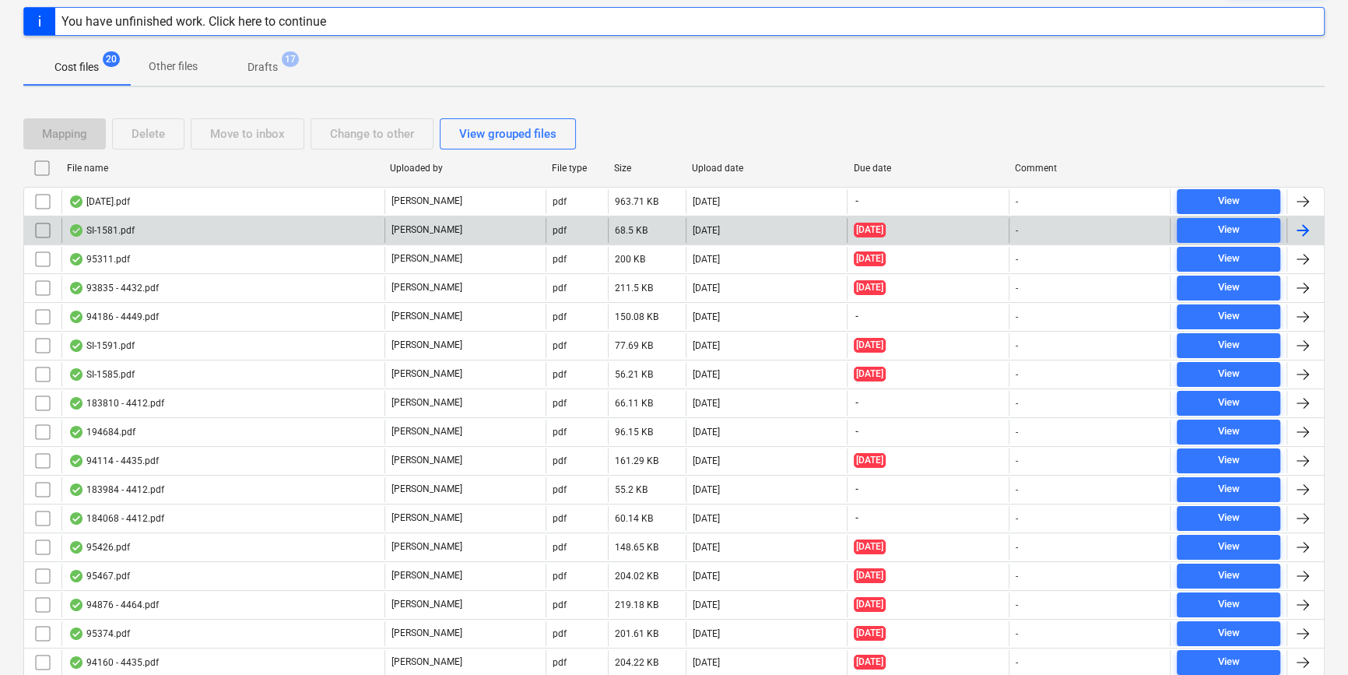
click at [498, 218] on div "[PERSON_NAME]" at bounding box center [465, 230] width 161 height 25
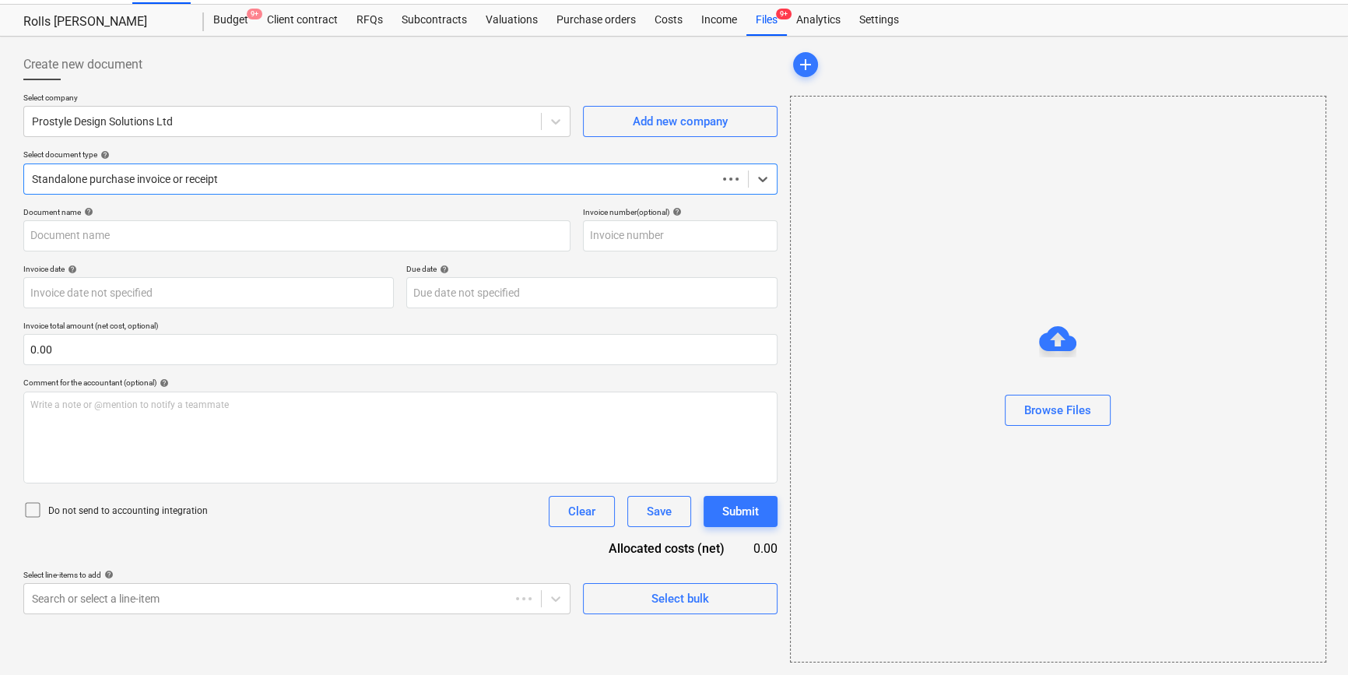
scroll to position [33, 0]
type input "SI-1581"
type input "29 Jun 2025"
type input "11 Jul 2025"
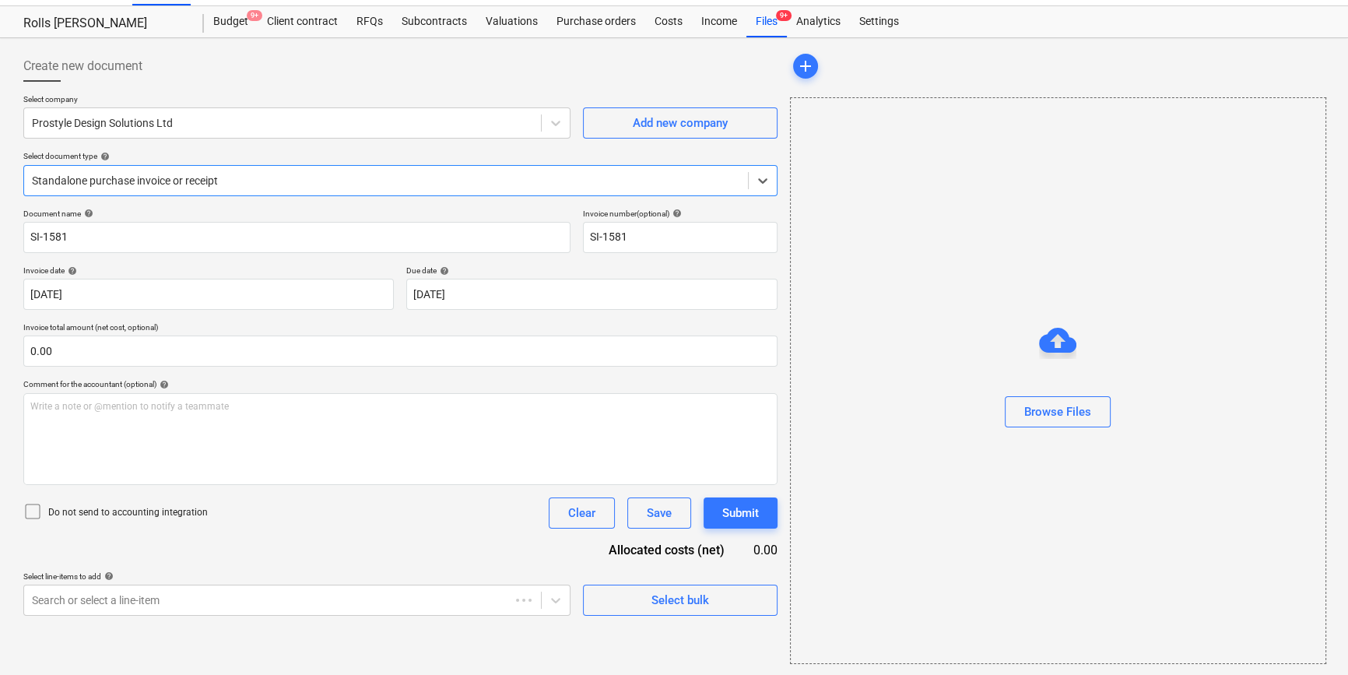
scroll to position [0, 0]
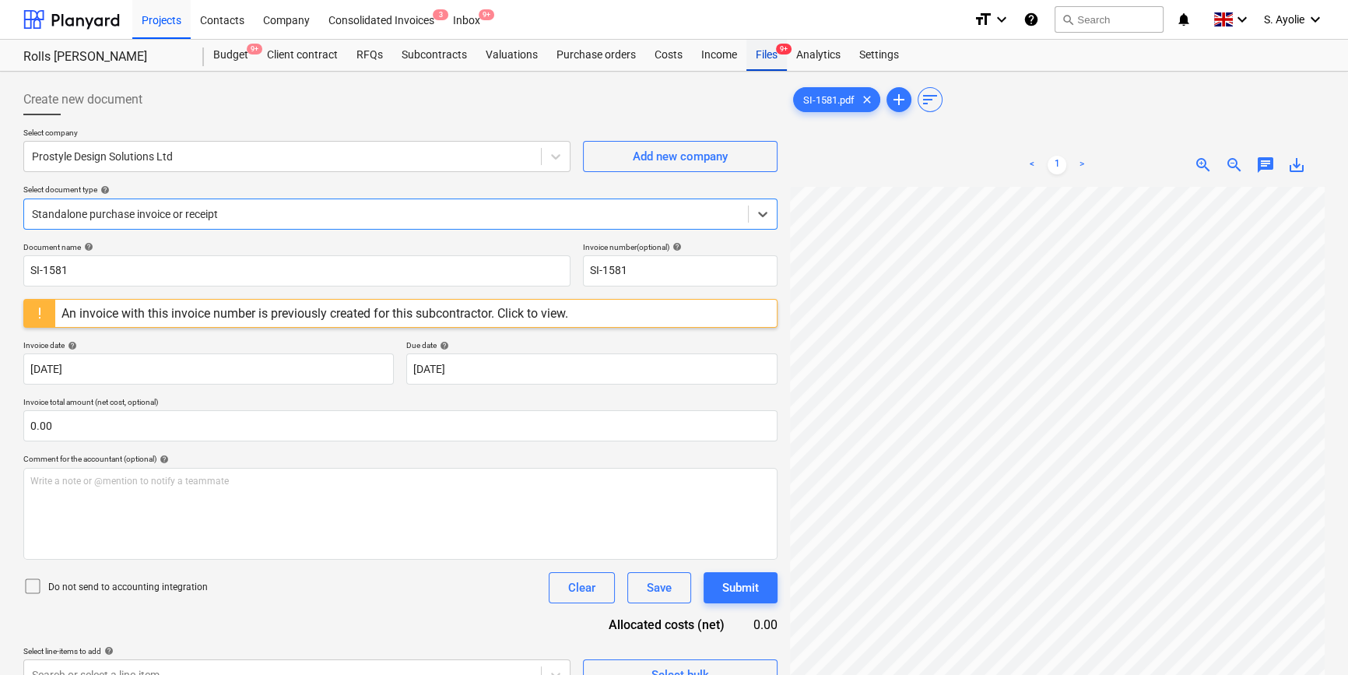
click at [773, 65] on div "Files 9+" at bounding box center [766, 55] width 40 height 31
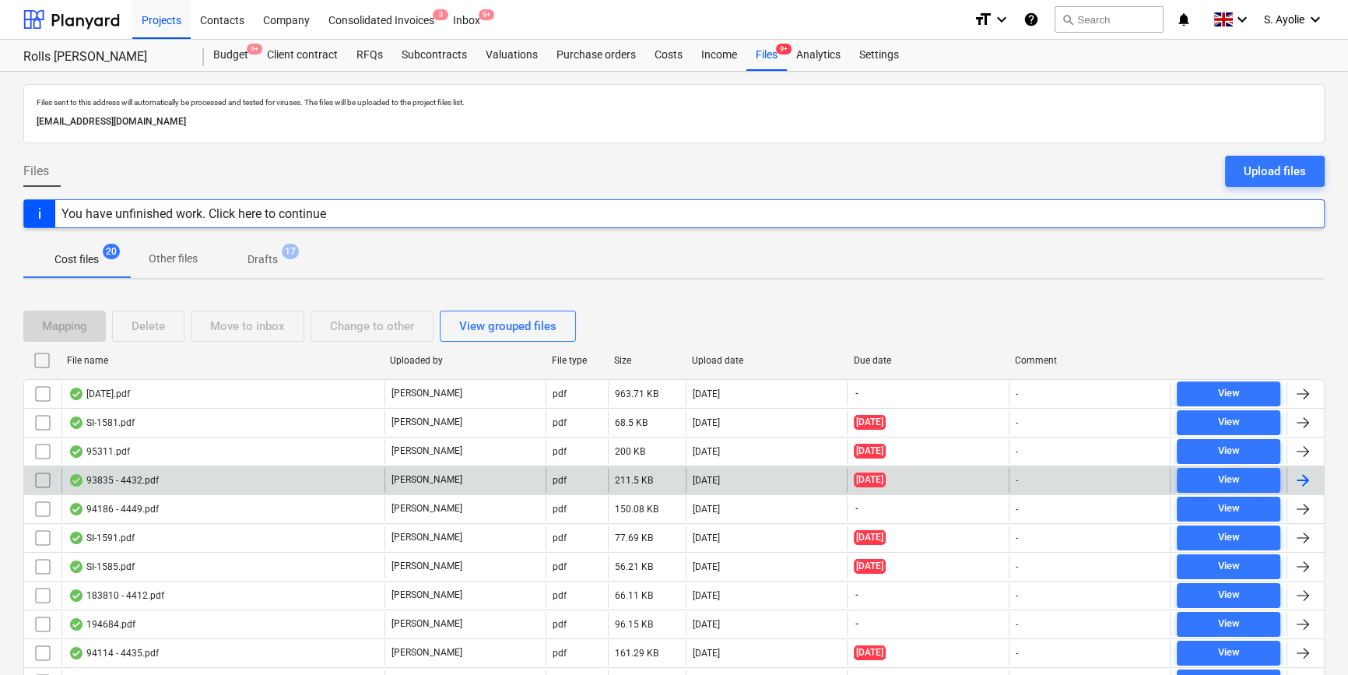
click at [375, 476] on div "93835 - 4432.pdf" at bounding box center [222, 480] width 323 height 25
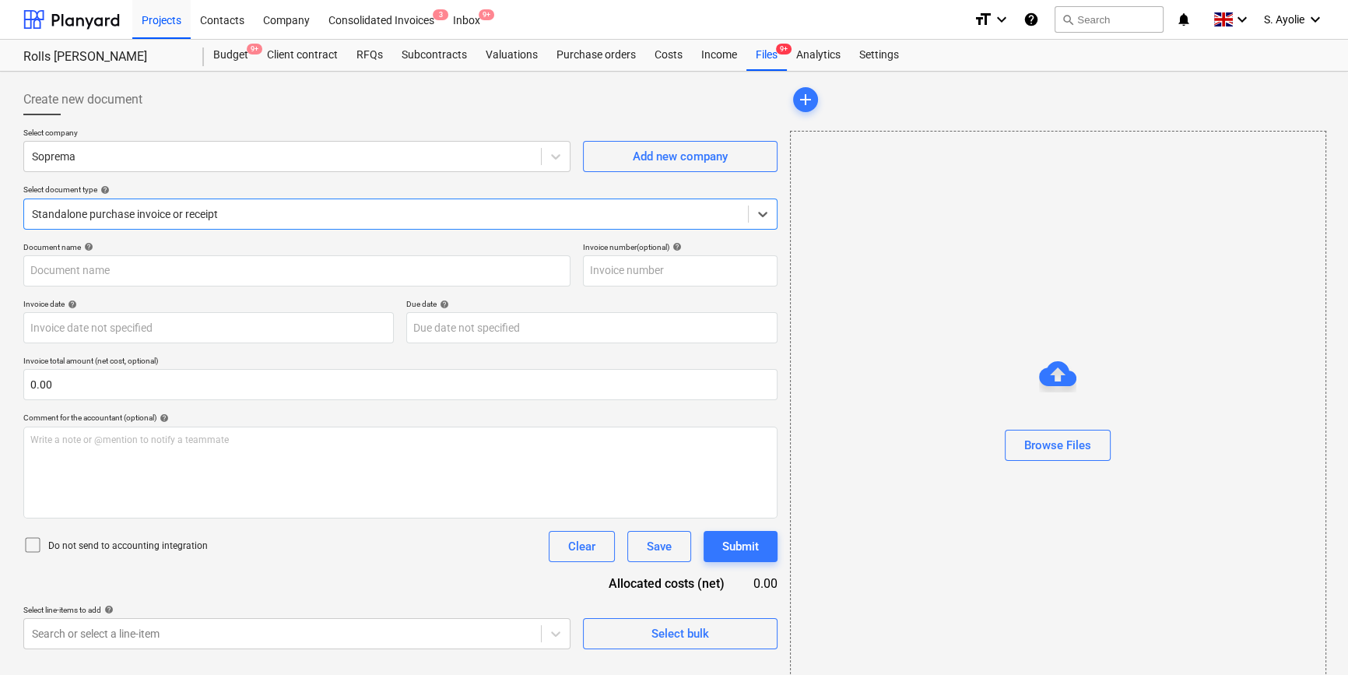
type input "4432"
type input "04 Jun 2025"
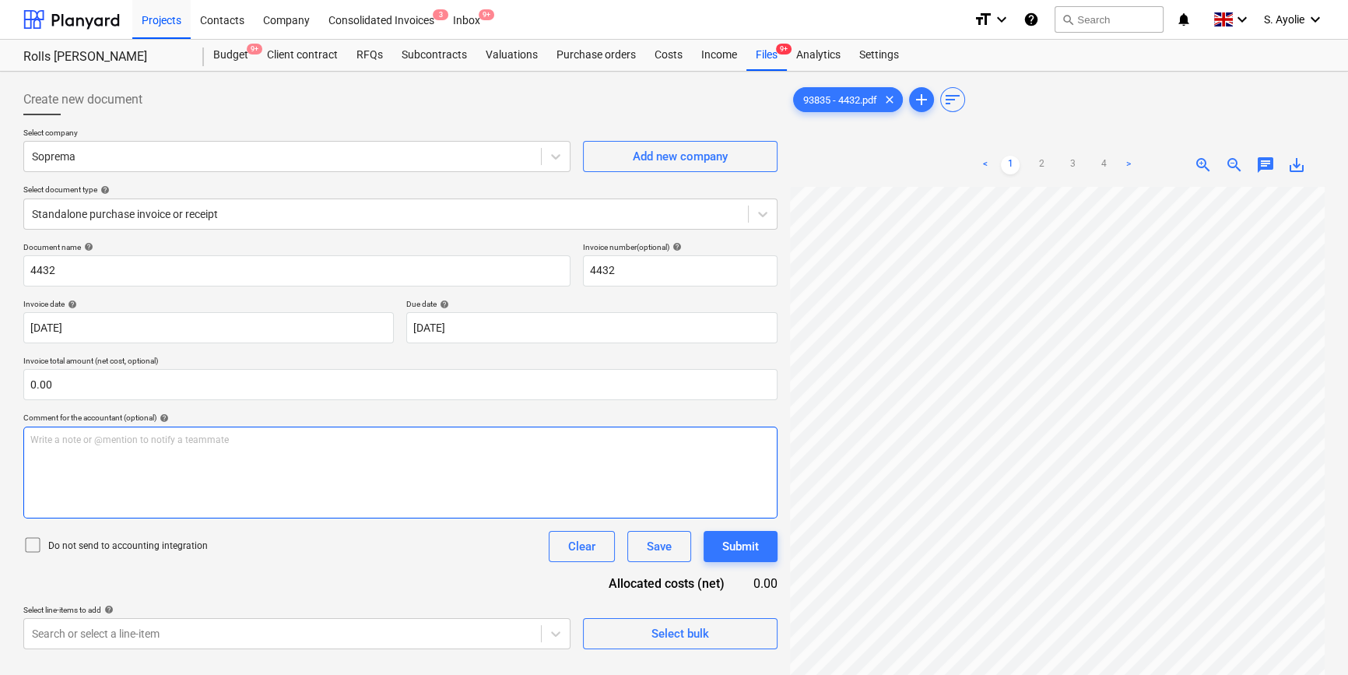
drag, startPoint x: 375, startPoint y: 476, endPoint x: 392, endPoint y: 504, distance: 31.8
click at [392, 504] on div "Write a note or @mention to notify a teammate ﻿" at bounding box center [400, 473] width 754 height 92
click at [428, 210] on div at bounding box center [386, 214] width 708 height 16
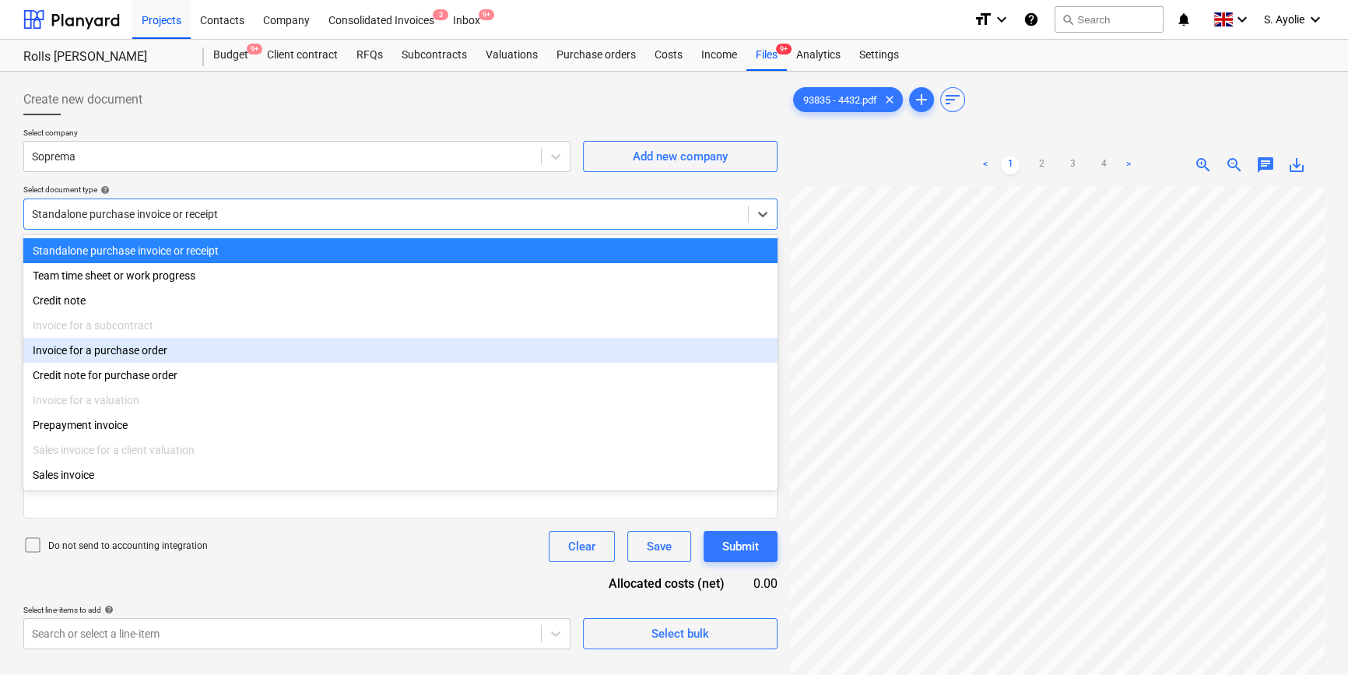
click at [393, 361] on div "Invoice for a purchase order" at bounding box center [400, 350] width 754 height 25
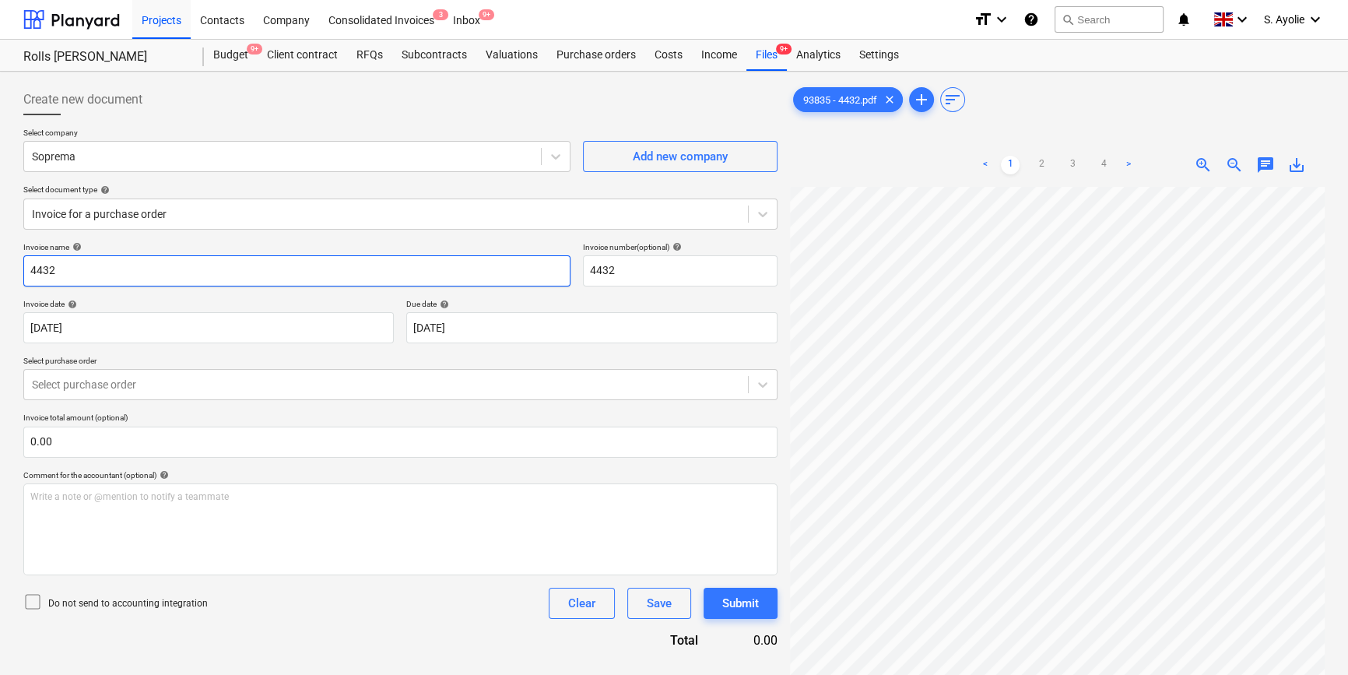
drag, startPoint x: 116, startPoint y: 278, endPoint x: -50, endPoint y: 276, distance: 165.8
click at [0, 276] on html "Projects Contacts Company Consolidated Invoices 3 Inbox 9+ format_size keyboard…" at bounding box center [674, 337] width 1348 height 675
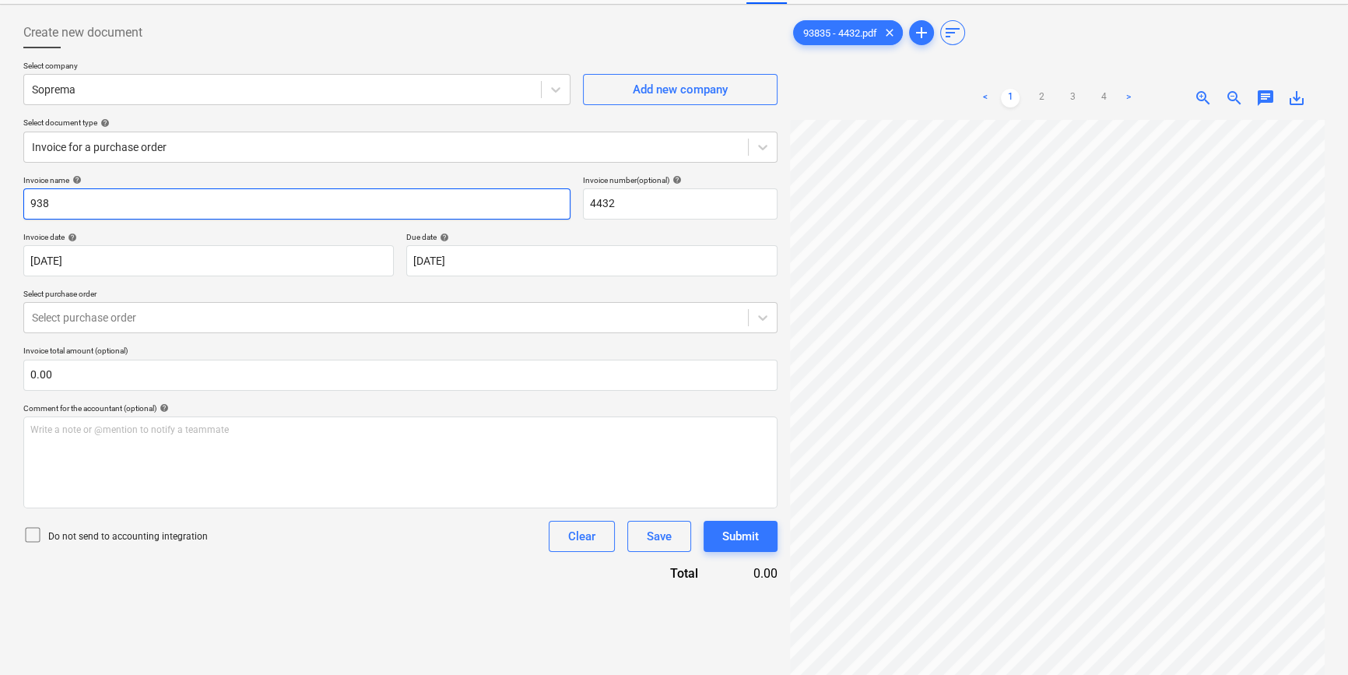
scroll to position [156, 0]
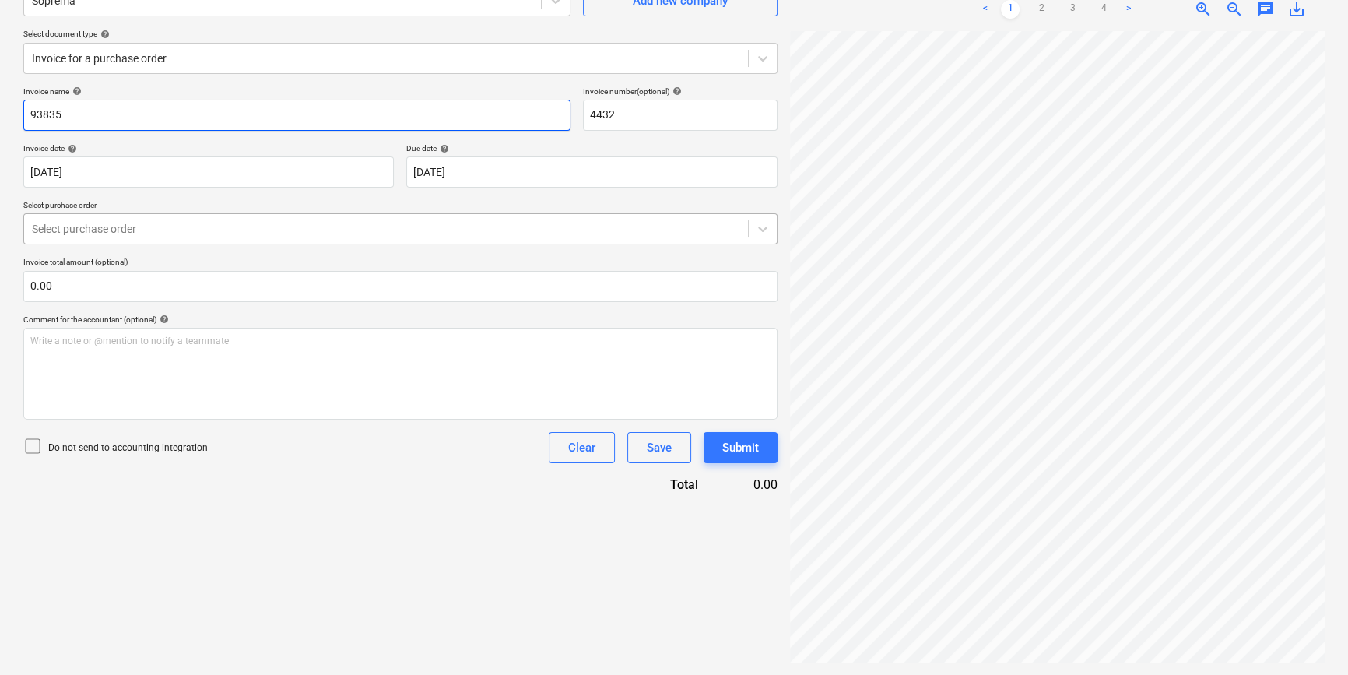
type input "93835"
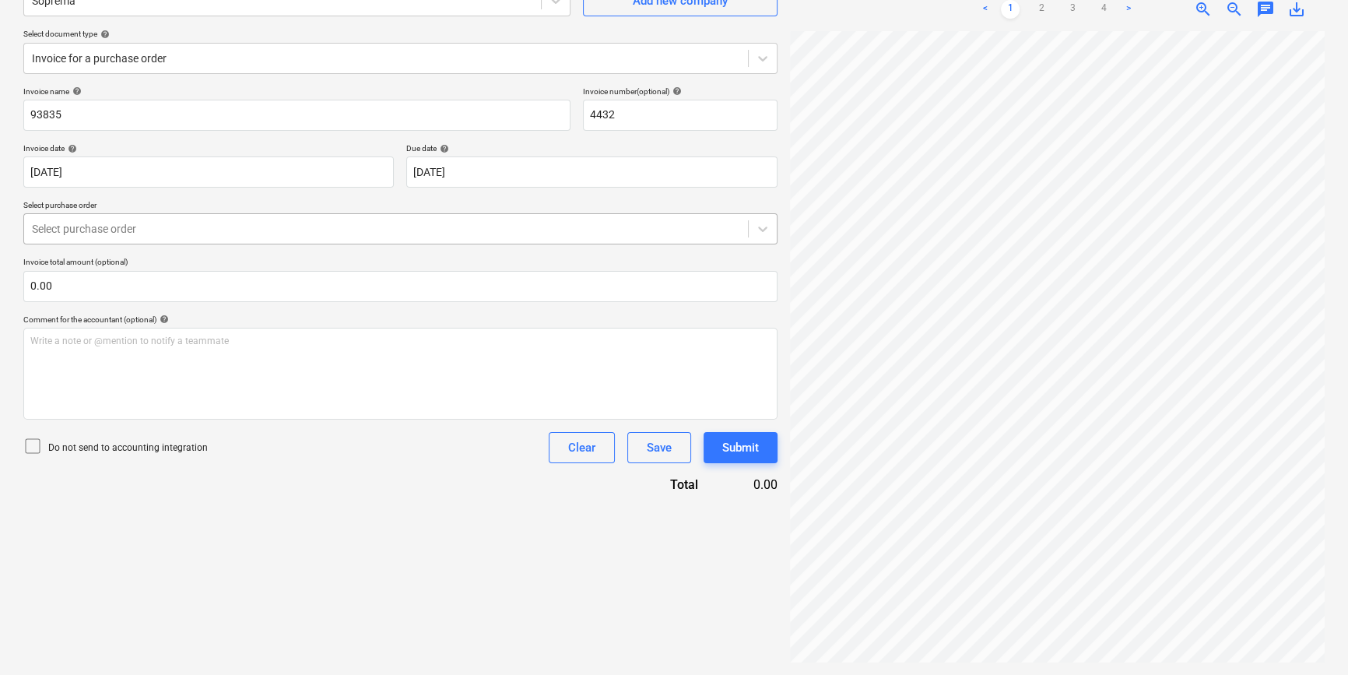
click at [137, 226] on div at bounding box center [386, 229] width 708 height 16
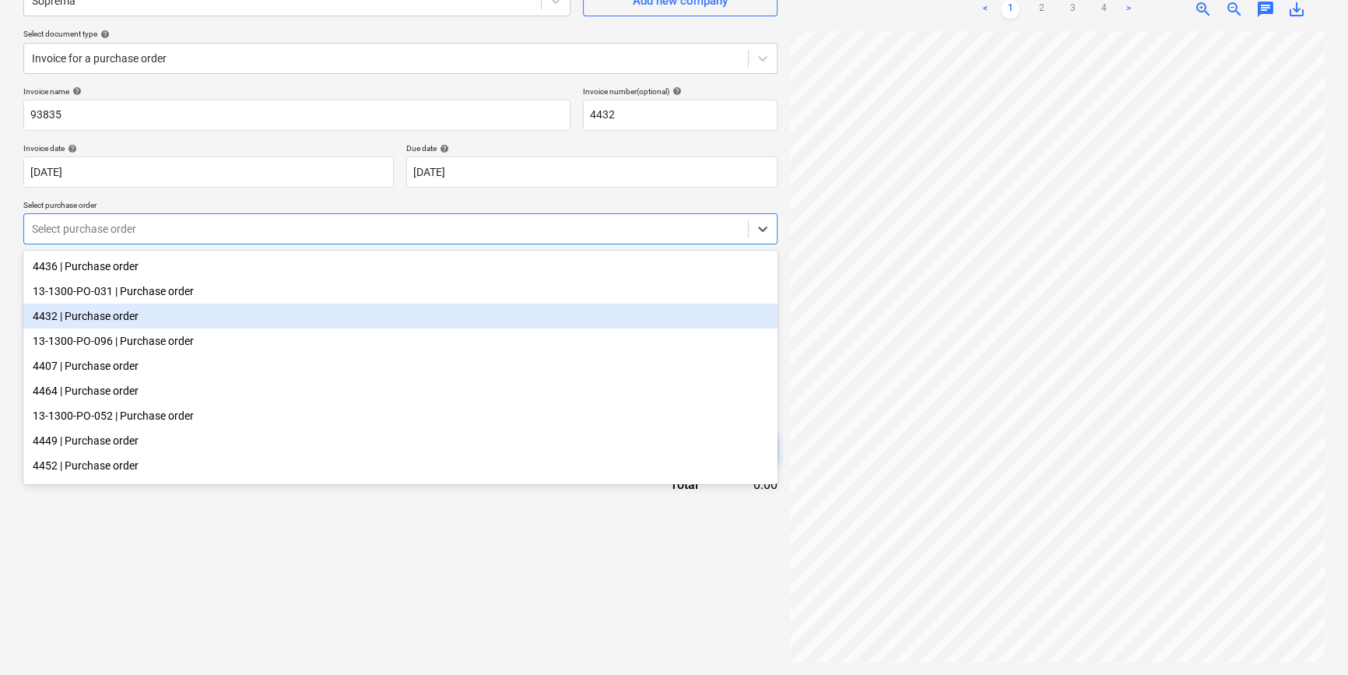
click at [146, 328] on div "4432 | Purchase order" at bounding box center [400, 316] width 754 height 25
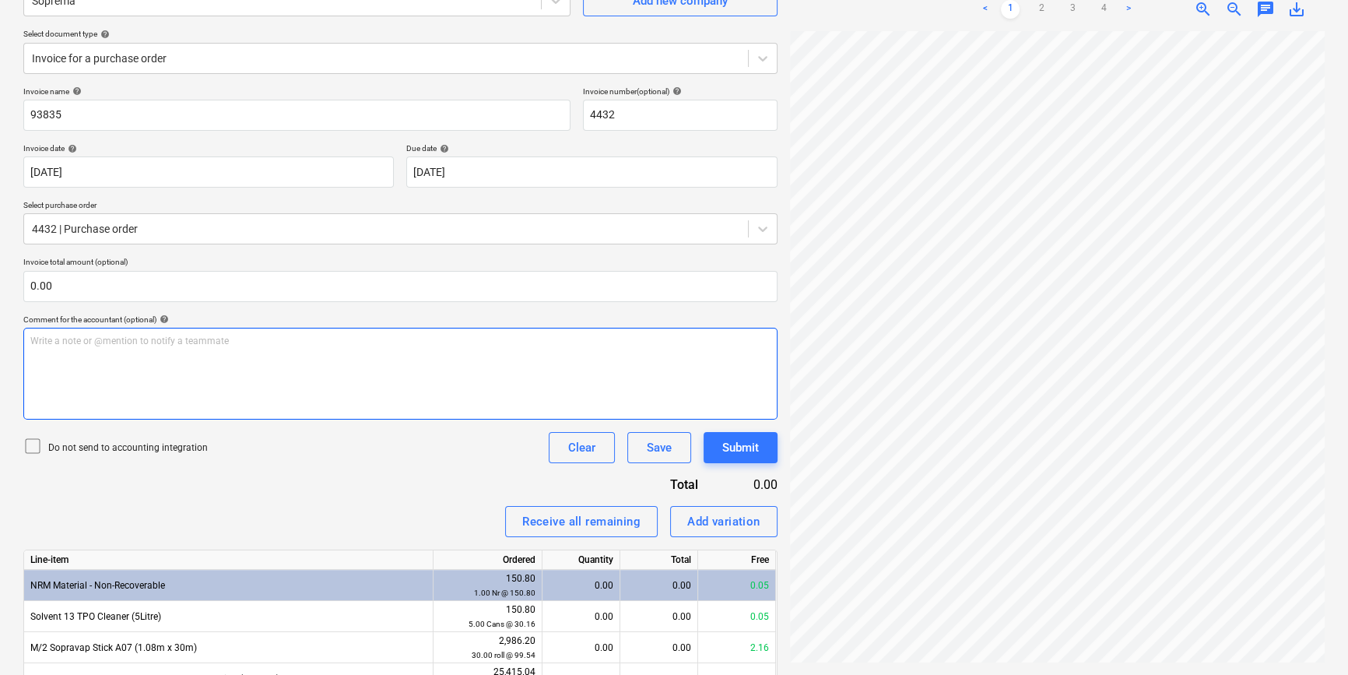
click at [146, 349] on div "Write a note or @mention to notify a teammate ﻿" at bounding box center [400, 374] width 754 height 92
click at [1073, 14] on link "3" at bounding box center [1072, 9] width 19 height 19
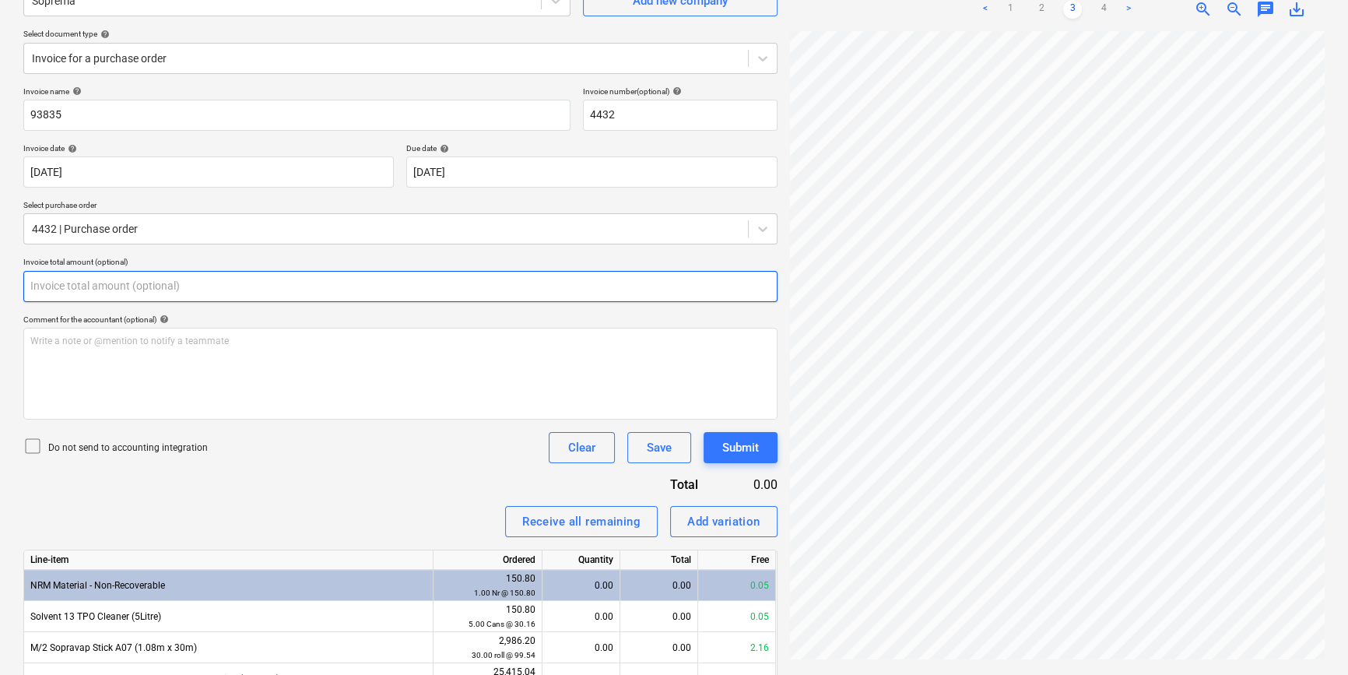
click at [132, 280] on input "text" at bounding box center [400, 286] width 754 height 31
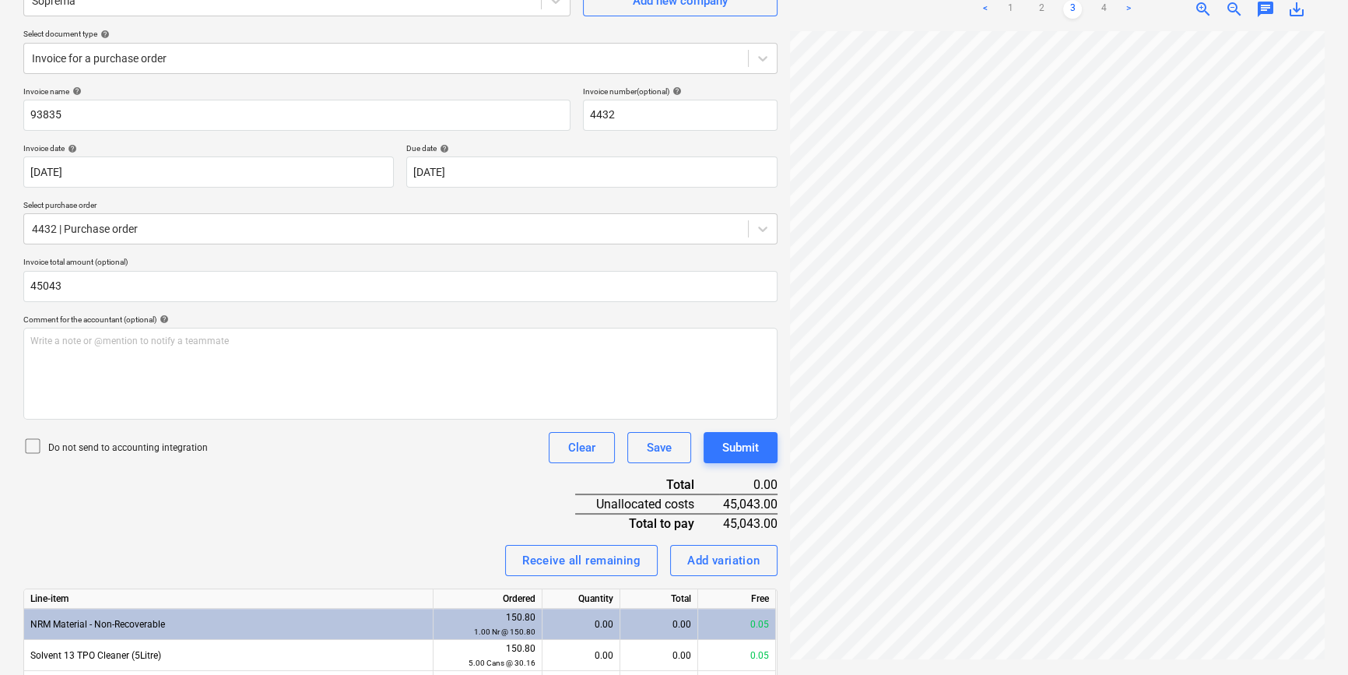
type input "45,043.00"
drag, startPoint x: 175, startPoint y: 488, endPoint x: 162, endPoint y: 479, distance: 16.2
click at [175, 487] on div "Invoice name help 93835 Invoice number (optional) help 4432 Invoice date help 0…" at bounding box center [400, 481] width 754 height 791
click at [118, 444] on p "Do not send to accounting integration" at bounding box center [128, 447] width 160 height 13
click at [1014, 12] on link "1" at bounding box center [1010, 9] width 19 height 19
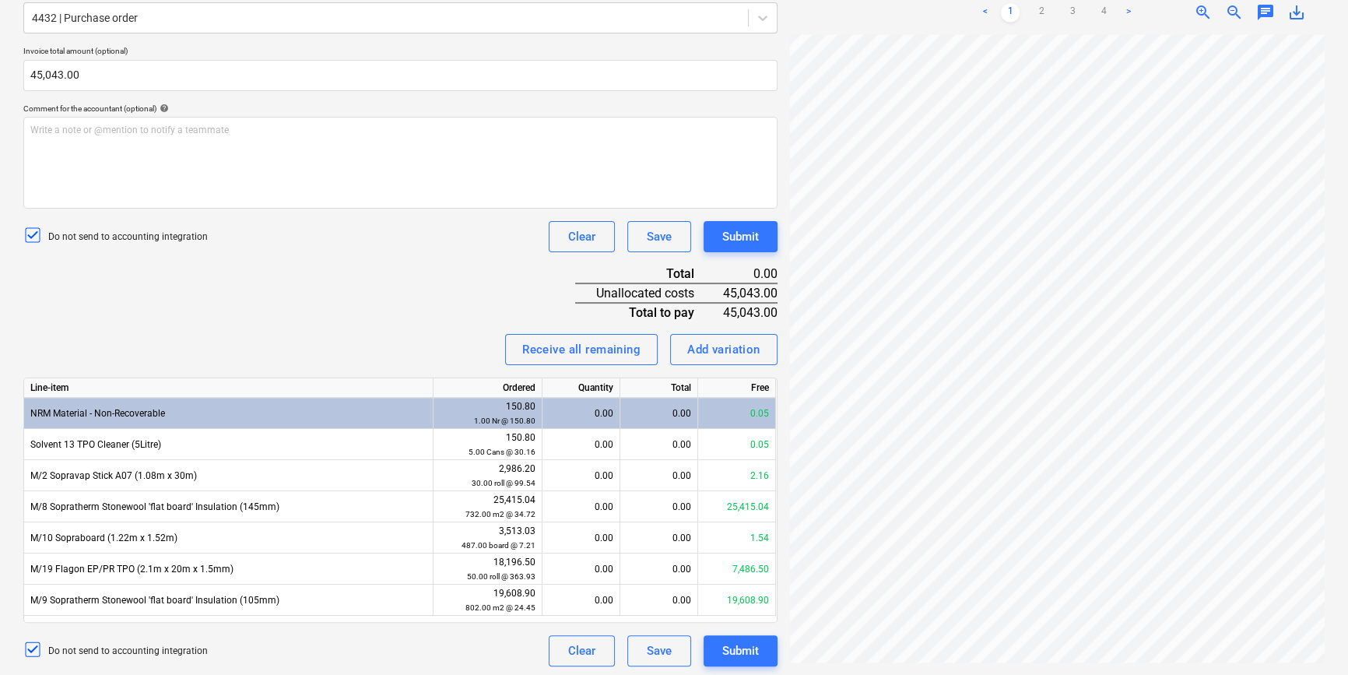
scroll to position [370, 0]
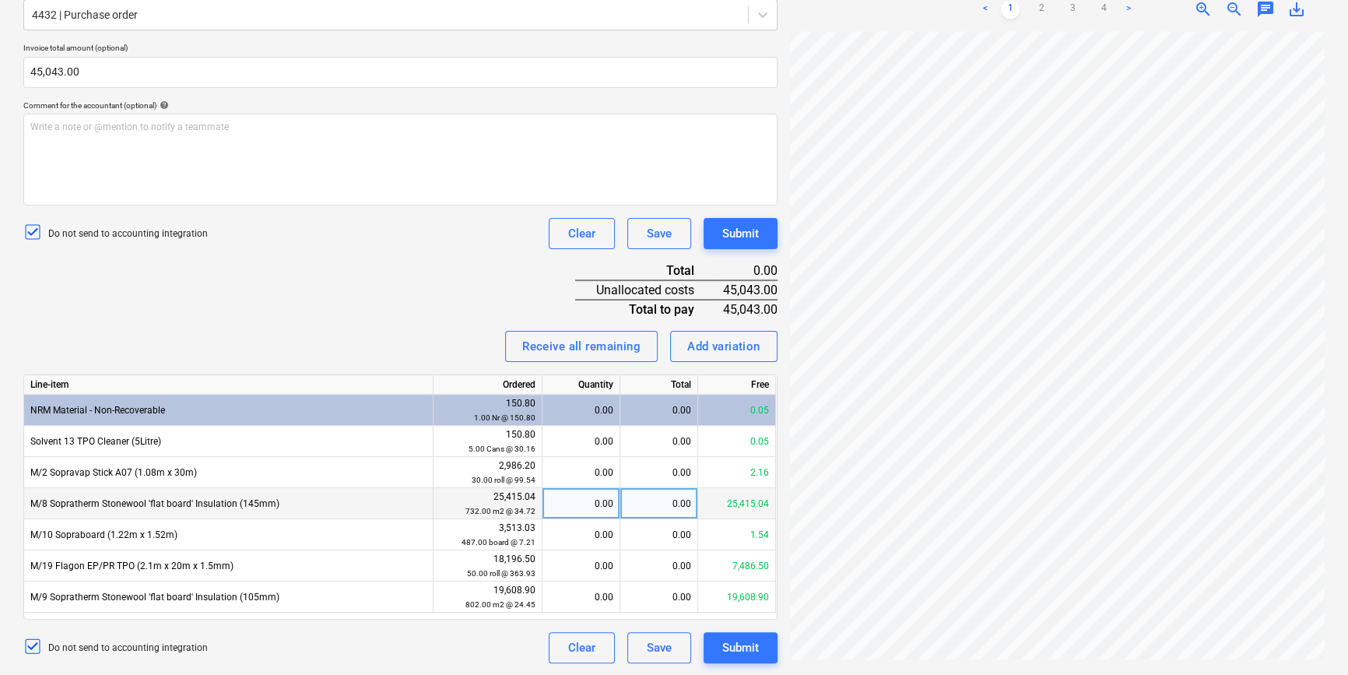
click at [675, 513] on div "0.00" at bounding box center [659, 503] width 78 height 31
type input "25"
drag, startPoint x: 669, startPoint y: 507, endPoint x: 738, endPoint y: 506, distance: 68.5
click at [0, 0] on div "M/8 Sopratherm Stonewool 'flat board' Insulation (145mm) 25,415.04 732.00 m2 @ …" at bounding box center [0, 0] width 0 height 0
click at [390, 333] on div "Receive all remaining Add variation" at bounding box center [400, 346] width 754 height 31
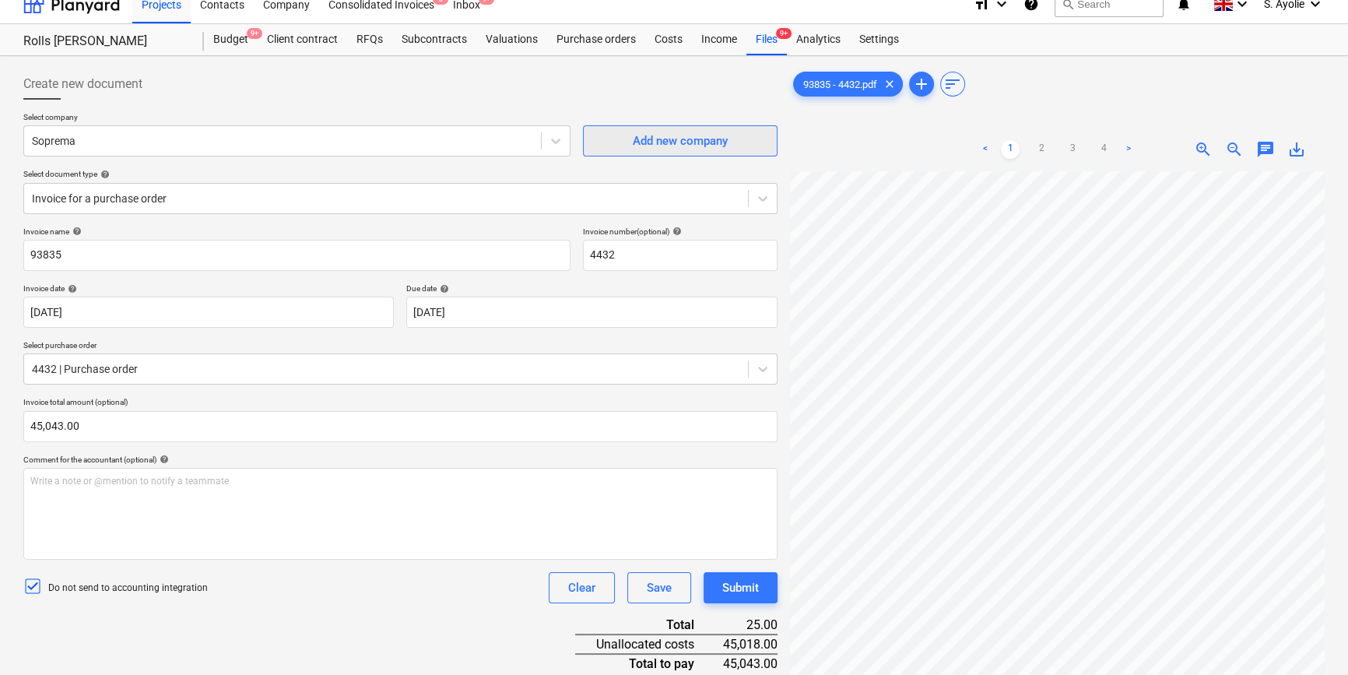
scroll to position [0, 0]
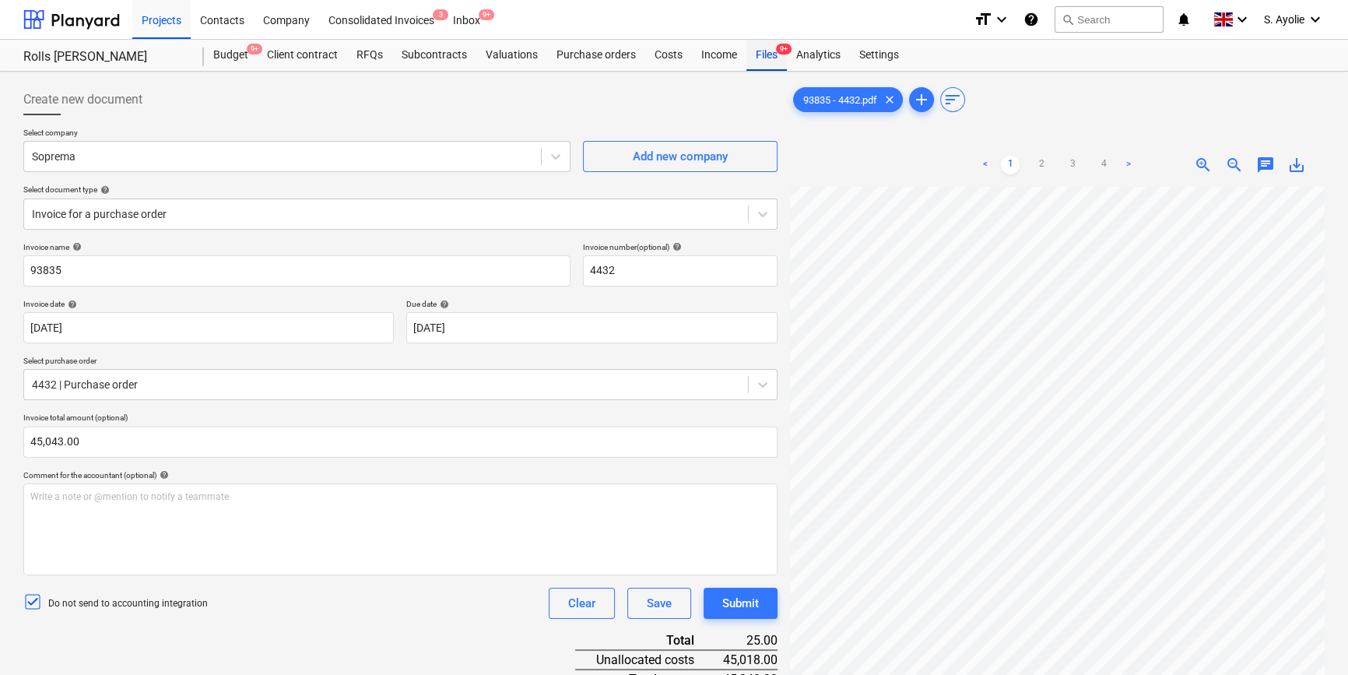
click at [759, 54] on div "Files 9+" at bounding box center [766, 55] width 40 height 31
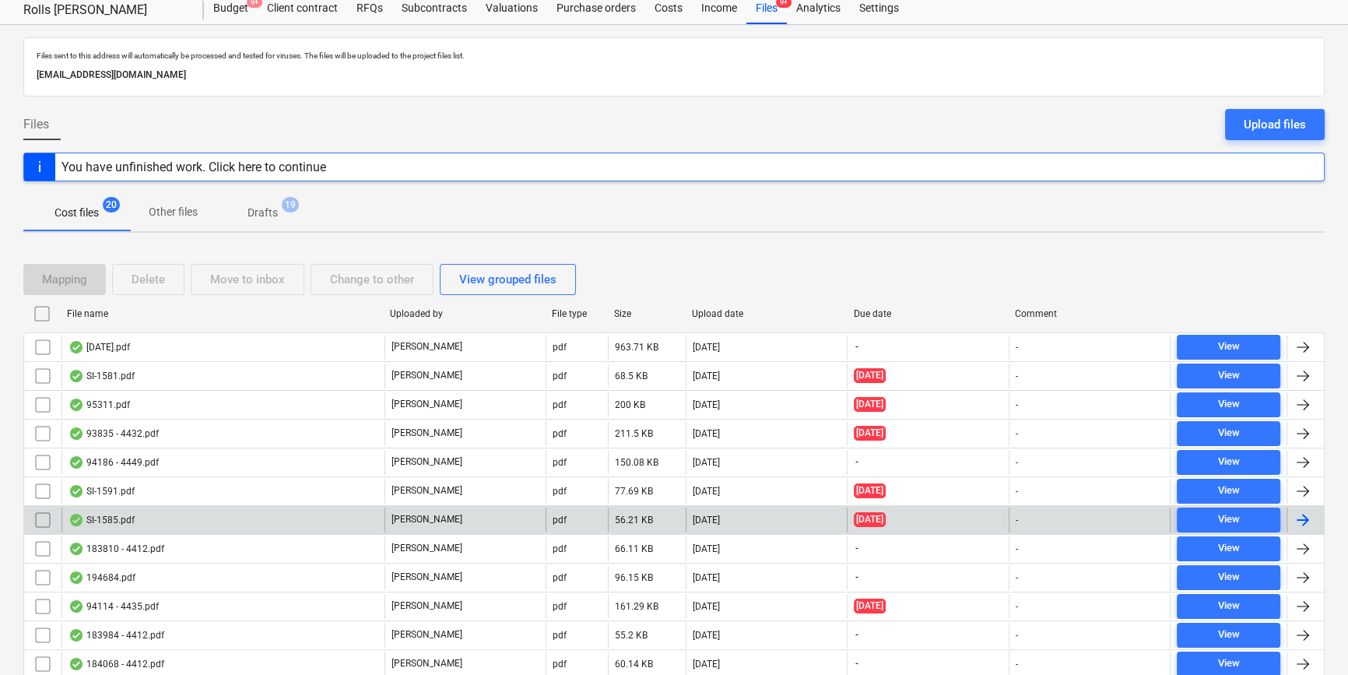
scroll to position [141, 0]
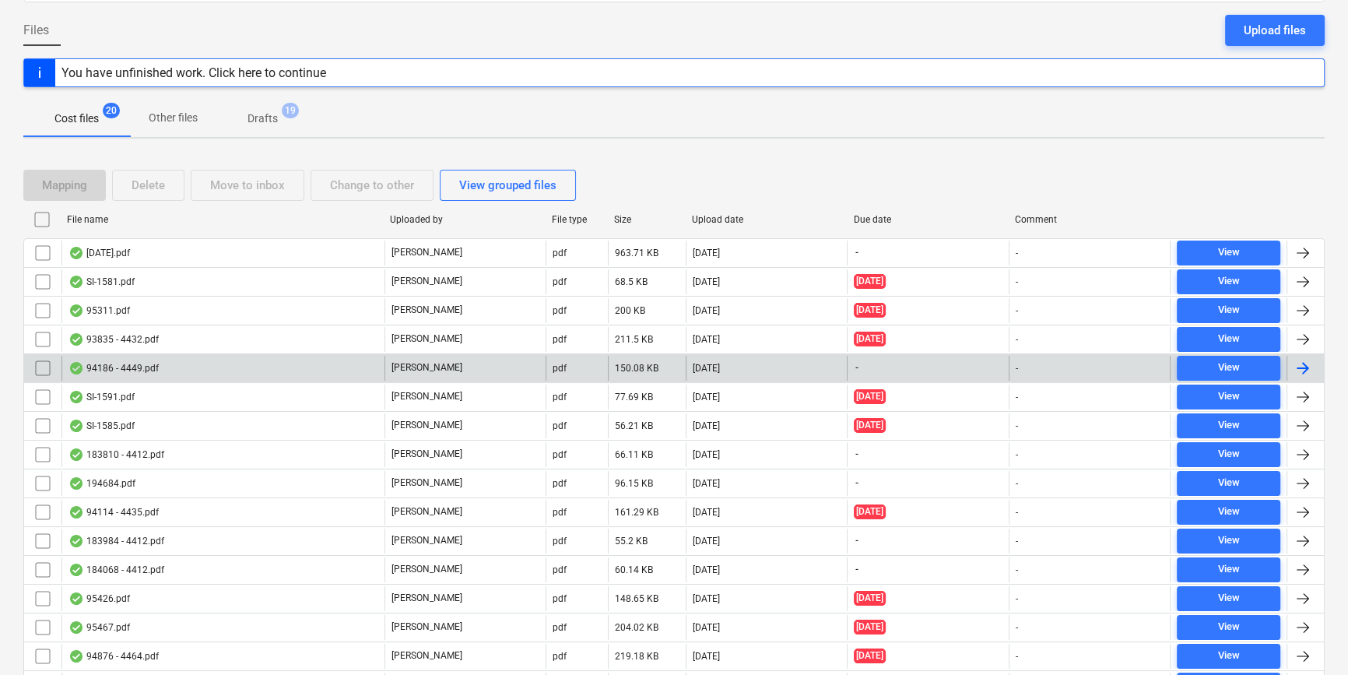
click at [334, 368] on div "94186 - 4449.pdf" at bounding box center [222, 368] width 323 height 25
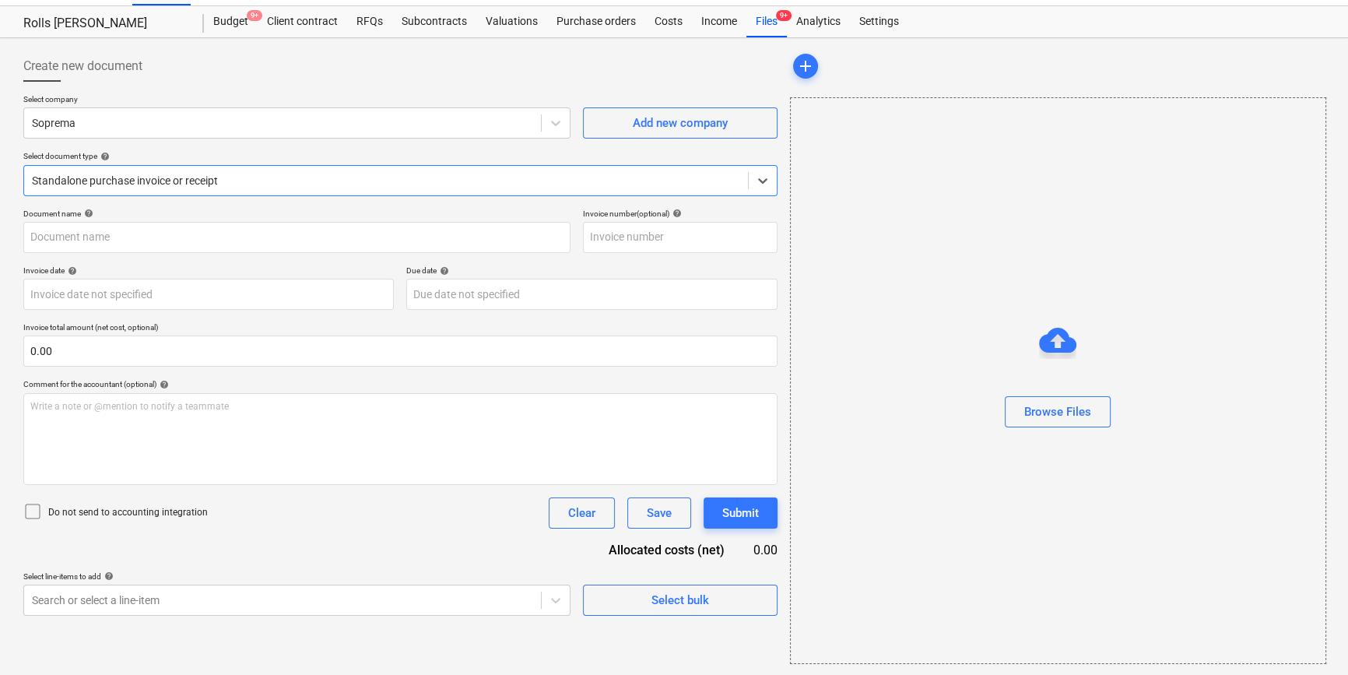
type input "C0000603"
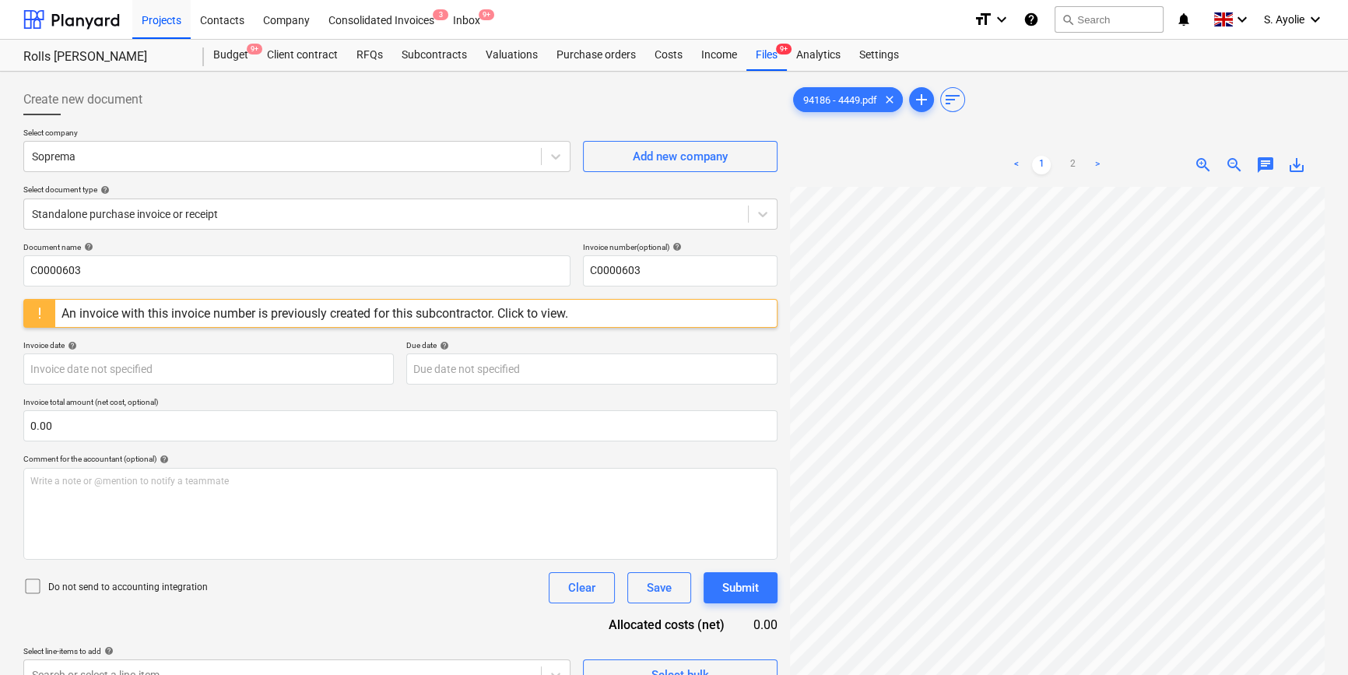
scroll to position [16, 52]
click at [753, 61] on div "Files 9+" at bounding box center [766, 55] width 40 height 31
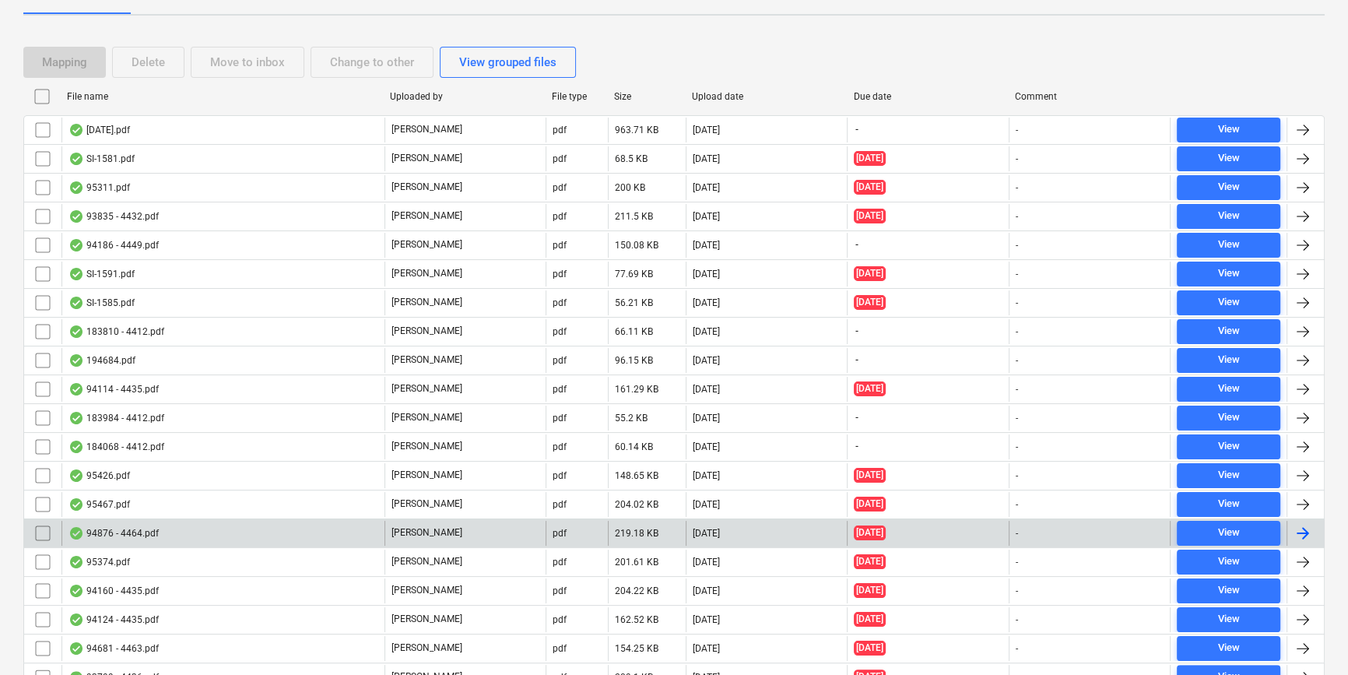
scroll to position [263, 0]
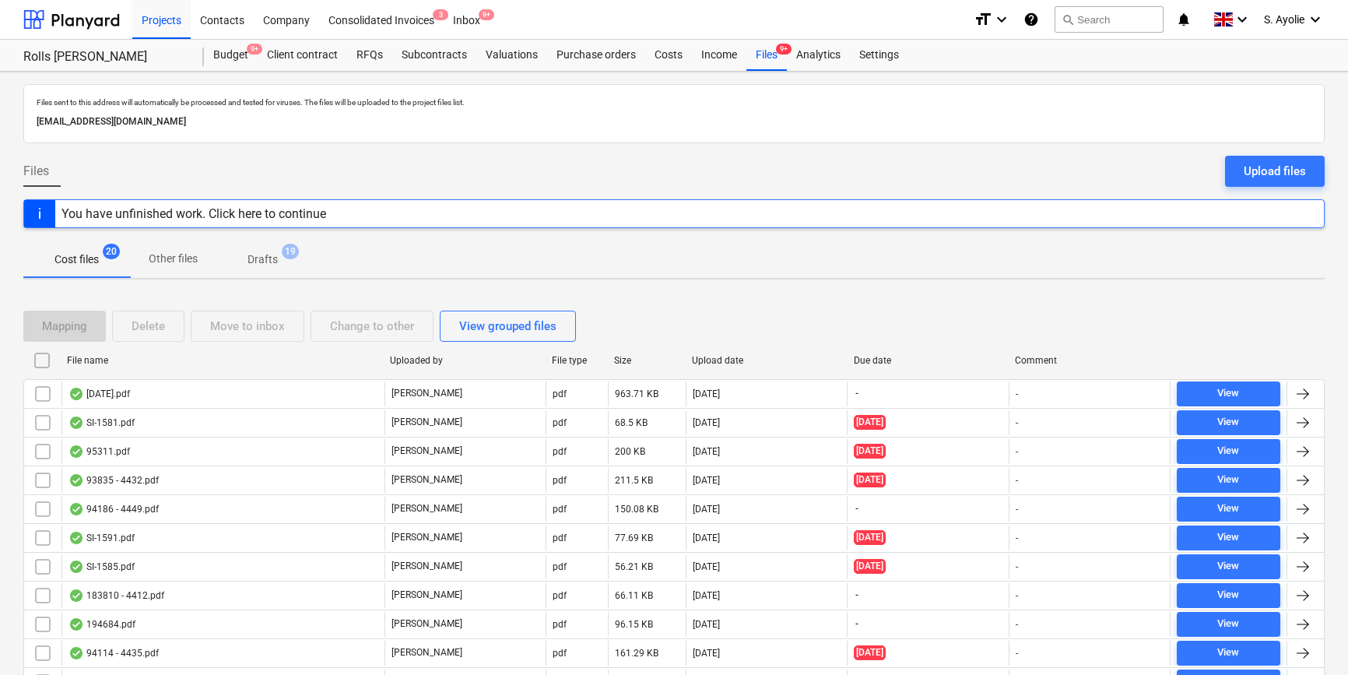
scroll to position [263, 0]
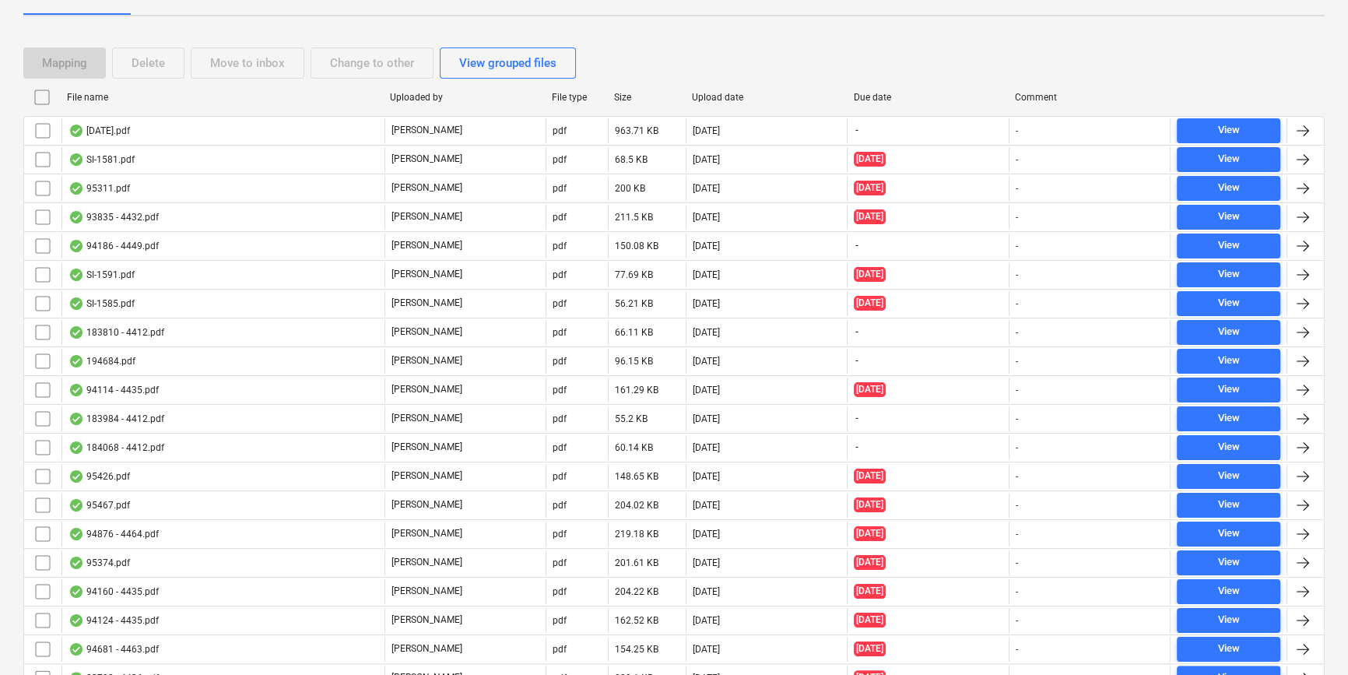
click at [1233, 59] on div "Mapping Delete Move to inbox Change to other View grouped files" at bounding box center [673, 62] width 1301 height 31
click at [1173, 70] on div "Mapping Delete Move to inbox Change to other View grouped files" at bounding box center [673, 62] width 1301 height 31
click at [615, 34] on div "Mapping Delete Move to inbox Change to other View grouped files File name Uploa…" at bounding box center [673, 376] width 1301 height 695
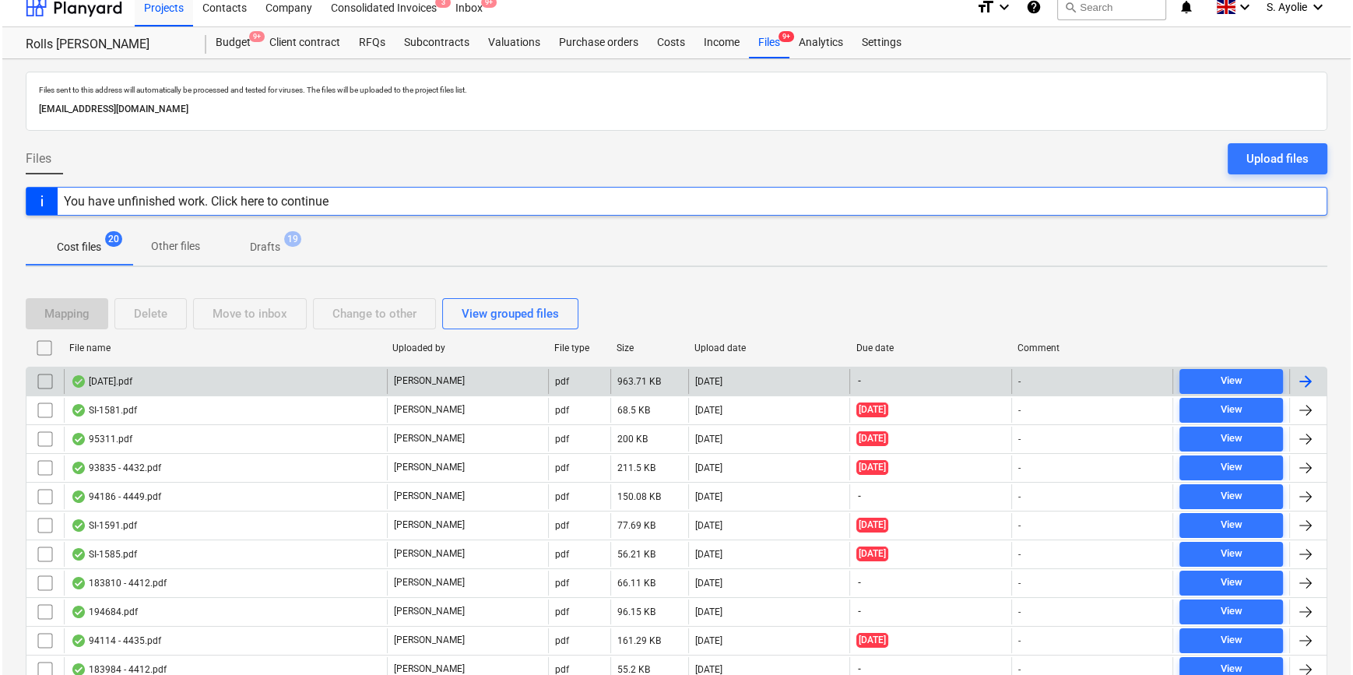
scroll to position [0, 0]
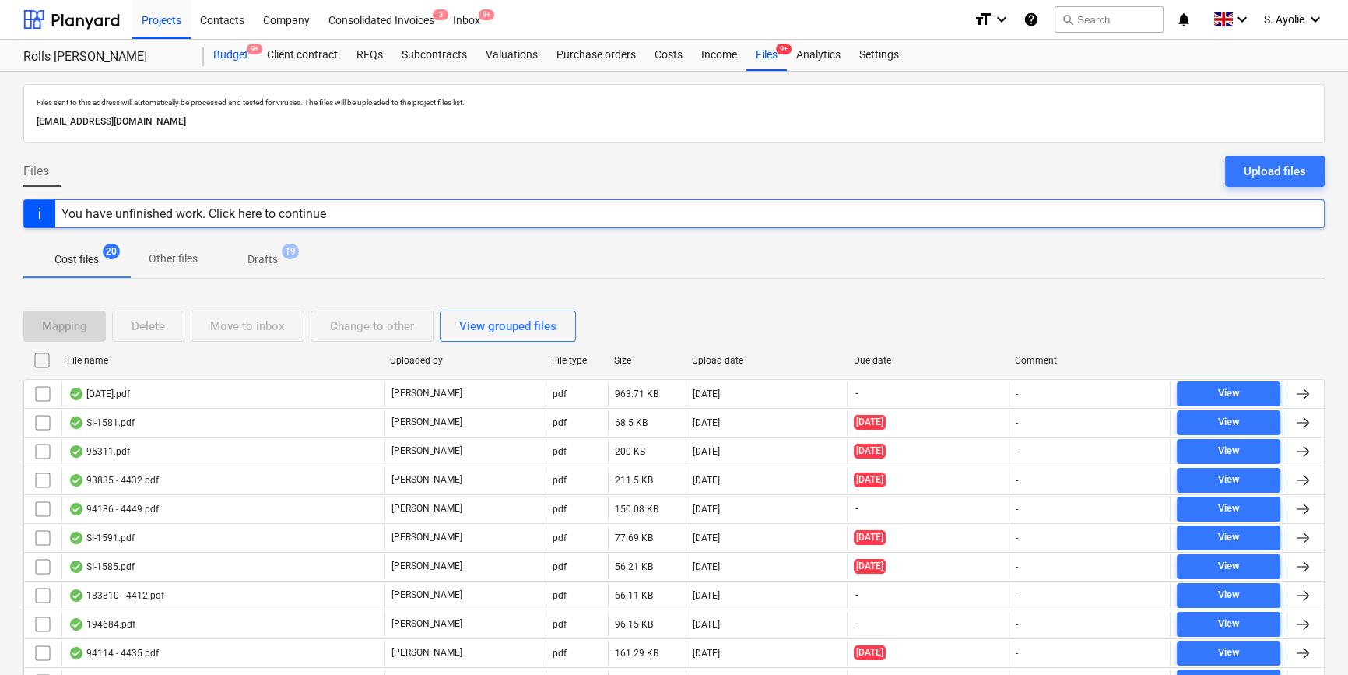
click at [240, 58] on div "Budget 9+" at bounding box center [231, 55] width 54 height 31
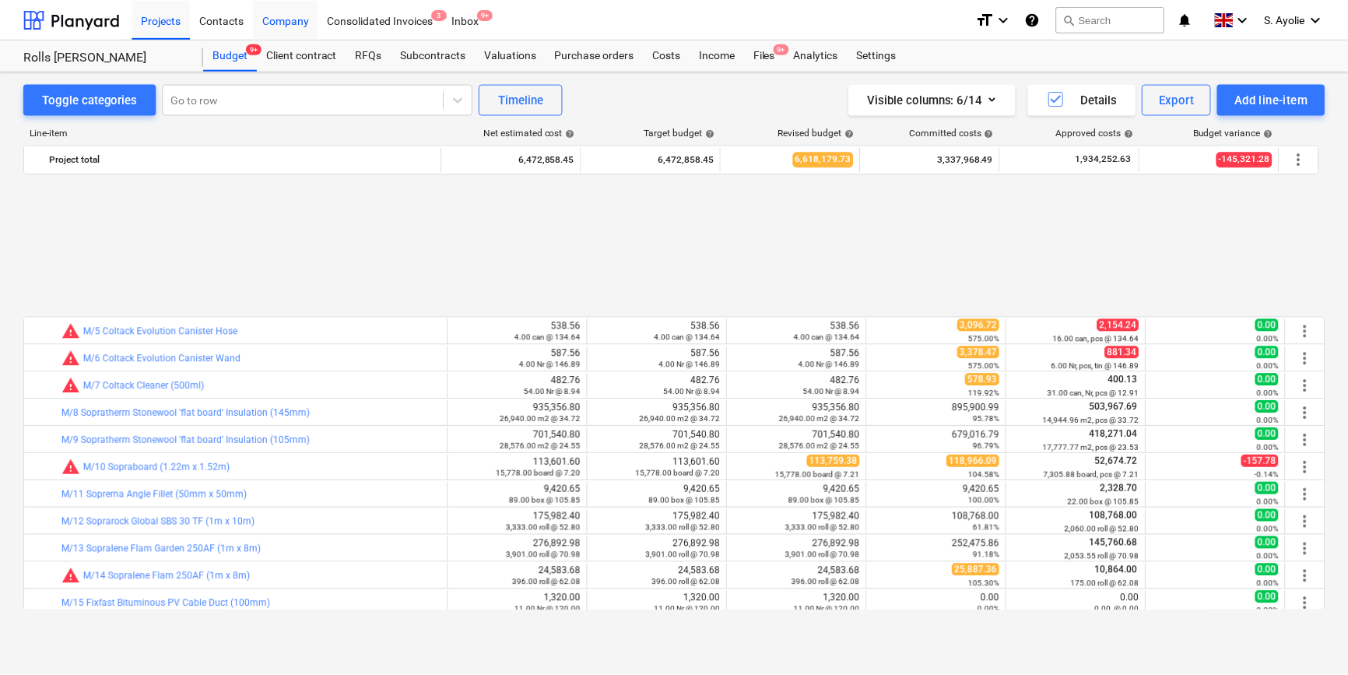
scroll to position [708, 0]
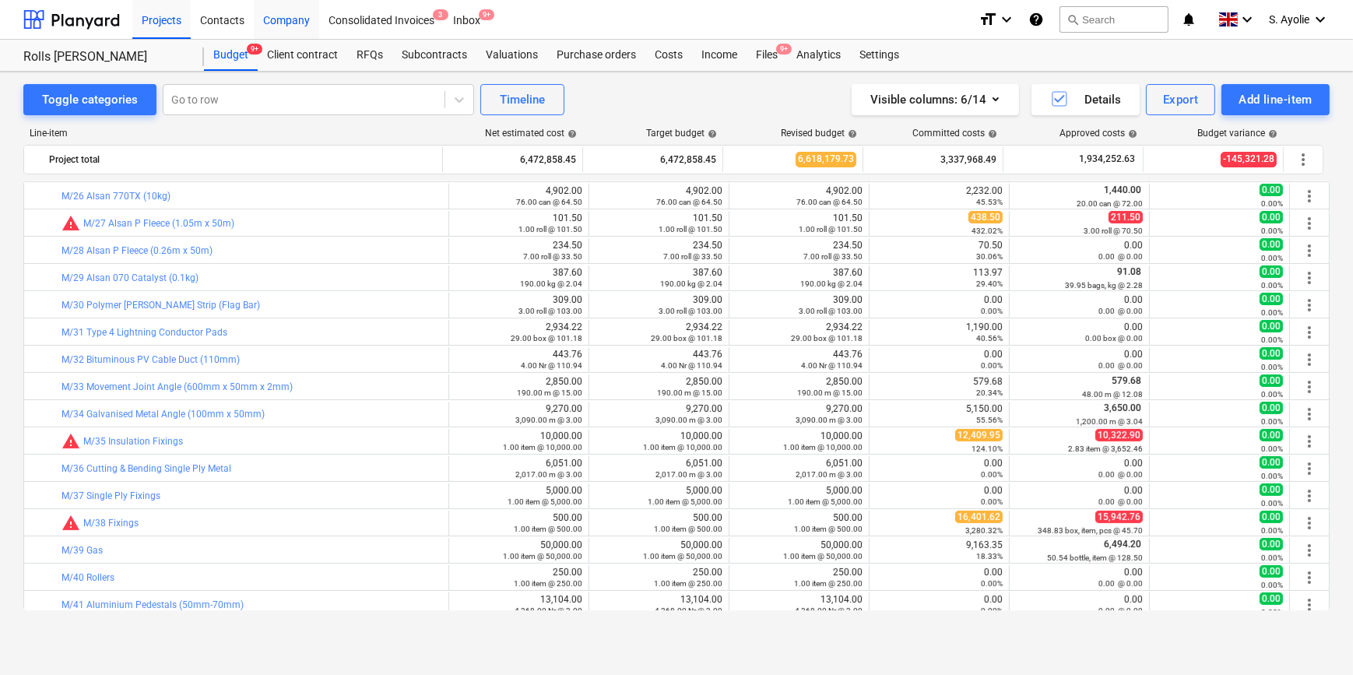
click at [281, 17] on div "Company" at bounding box center [286, 19] width 65 height 40
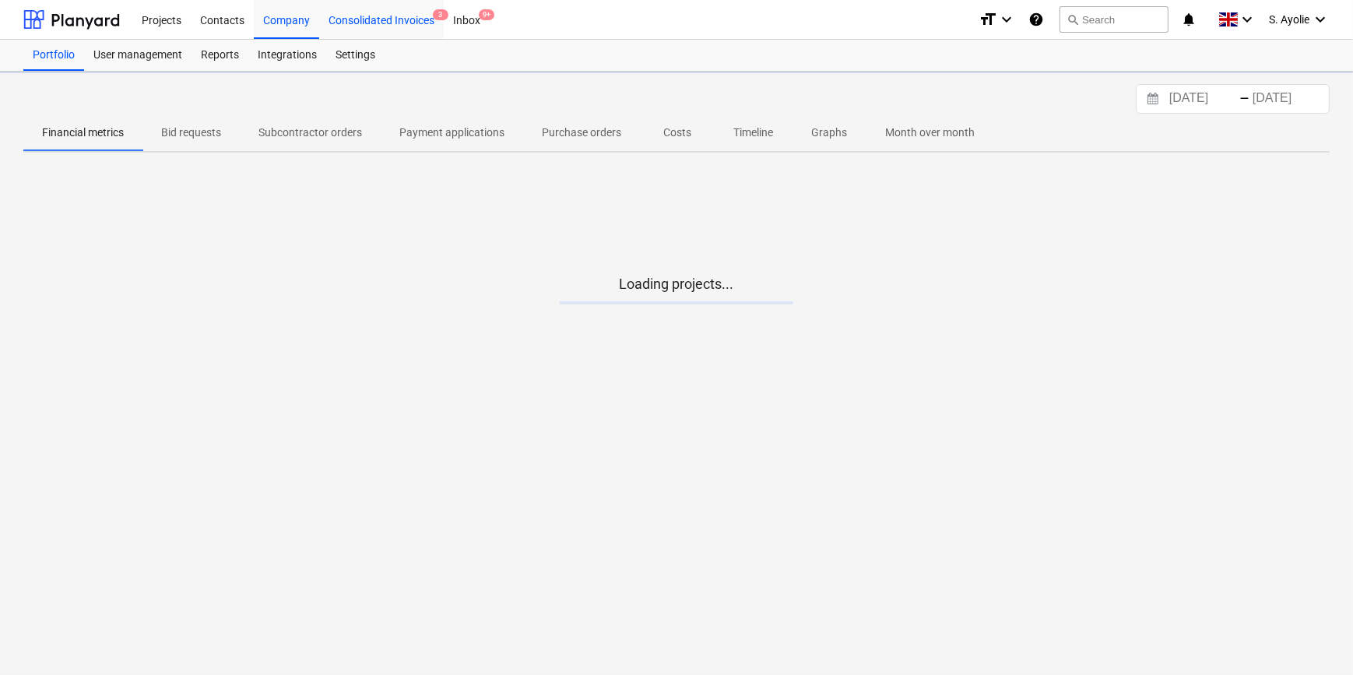
click at [365, 23] on div "Consolidated Invoices 3" at bounding box center [381, 19] width 125 height 40
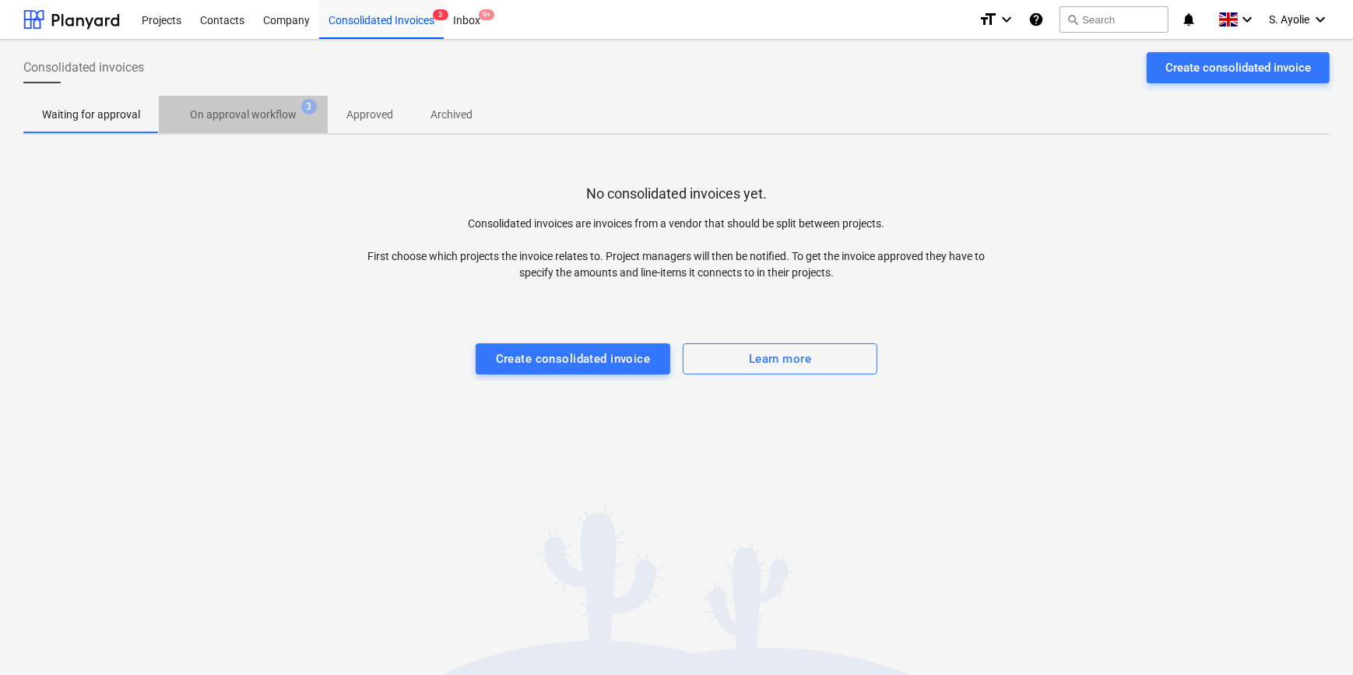
click at [239, 114] on p "On approval workflow" at bounding box center [243, 115] width 107 height 16
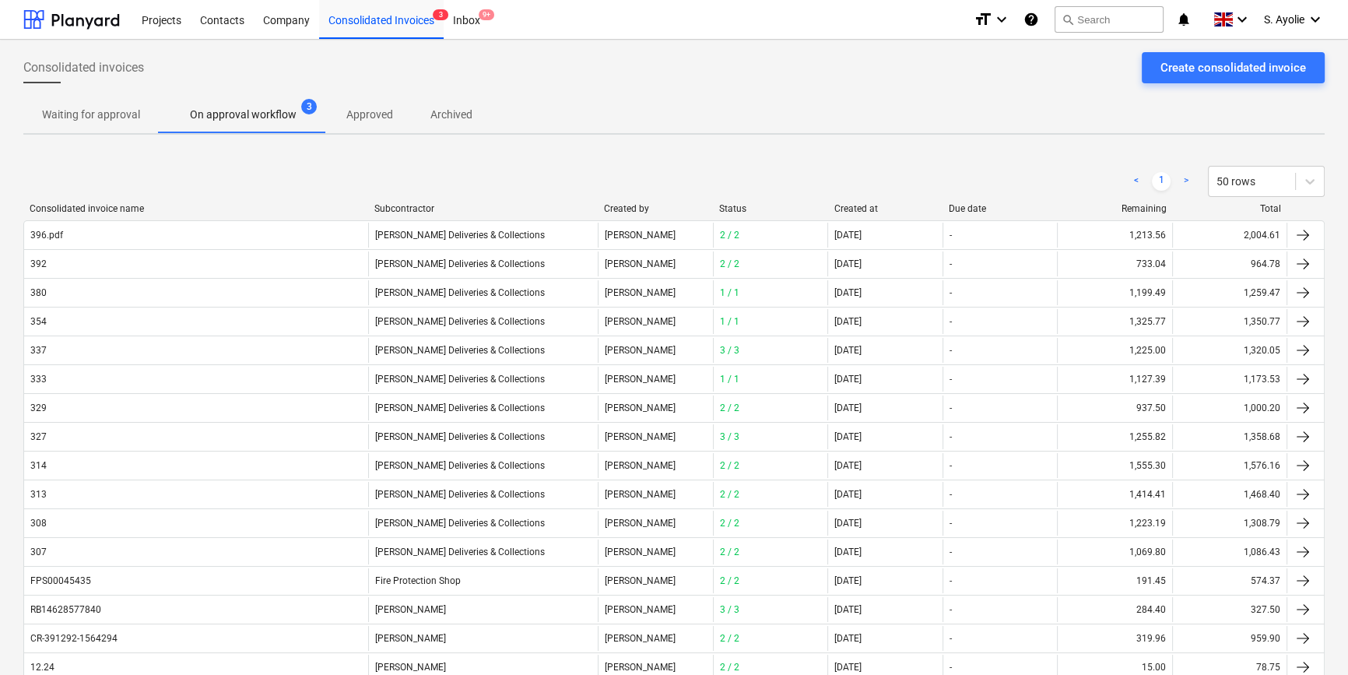
click at [1096, 186] on div "< 1 > 50 rows" at bounding box center [673, 181] width 1301 height 31
click at [568, 14] on div "Projects Contacts Company Consolidated Invoices 3 Inbox 9+" at bounding box center [546, 19] width 829 height 39
